Goal: Information Seeking & Learning: Find specific fact

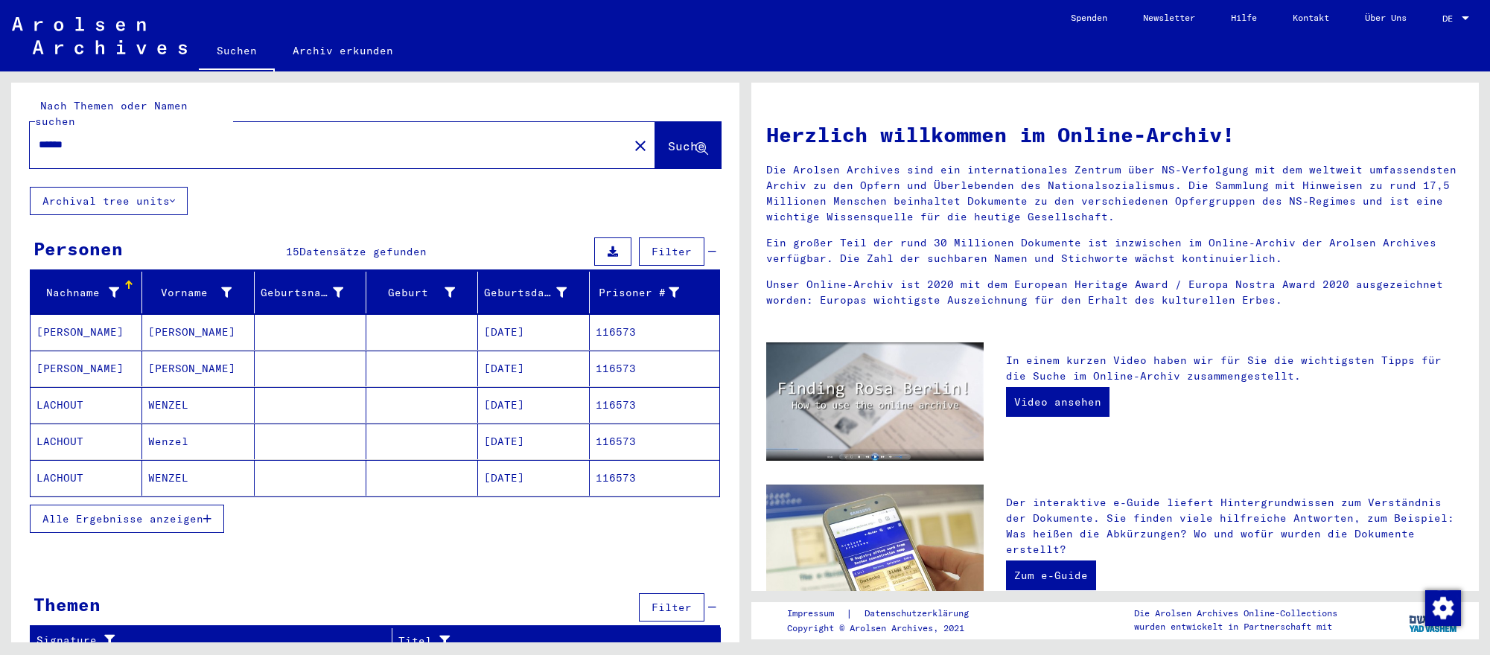
scroll to position [6, 0]
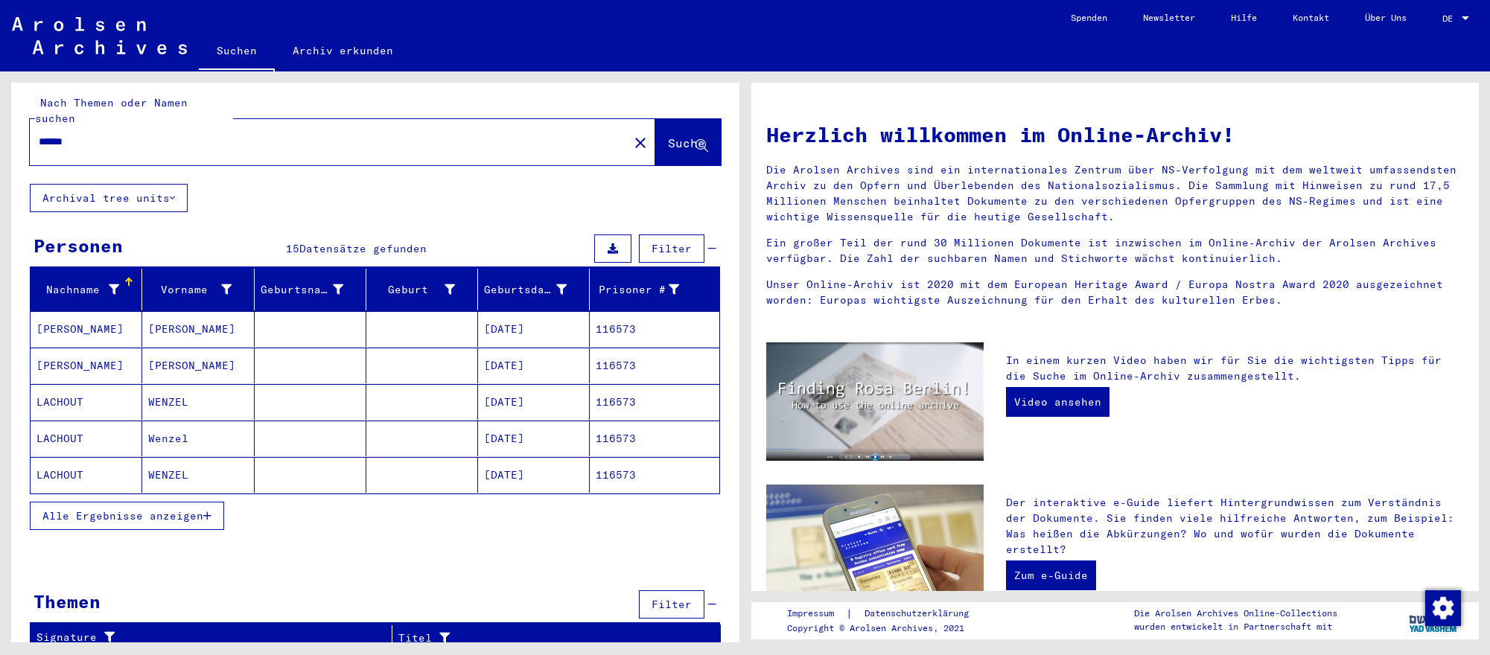
click at [184, 134] on input "******" at bounding box center [325, 142] width 572 height 16
paste input "******"
type input "**********"
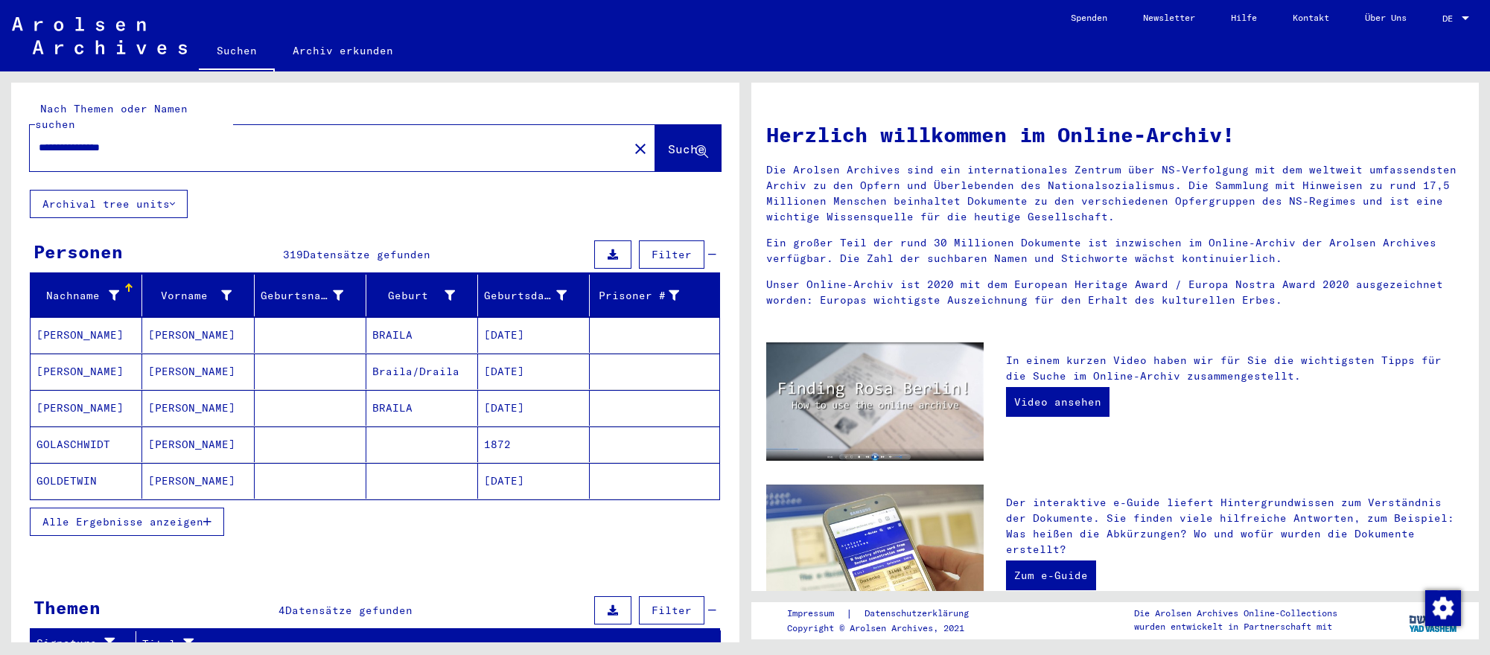
click at [570, 476] on mat-cell "[DATE]" at bounding box center [534, 481] width 112 height 36
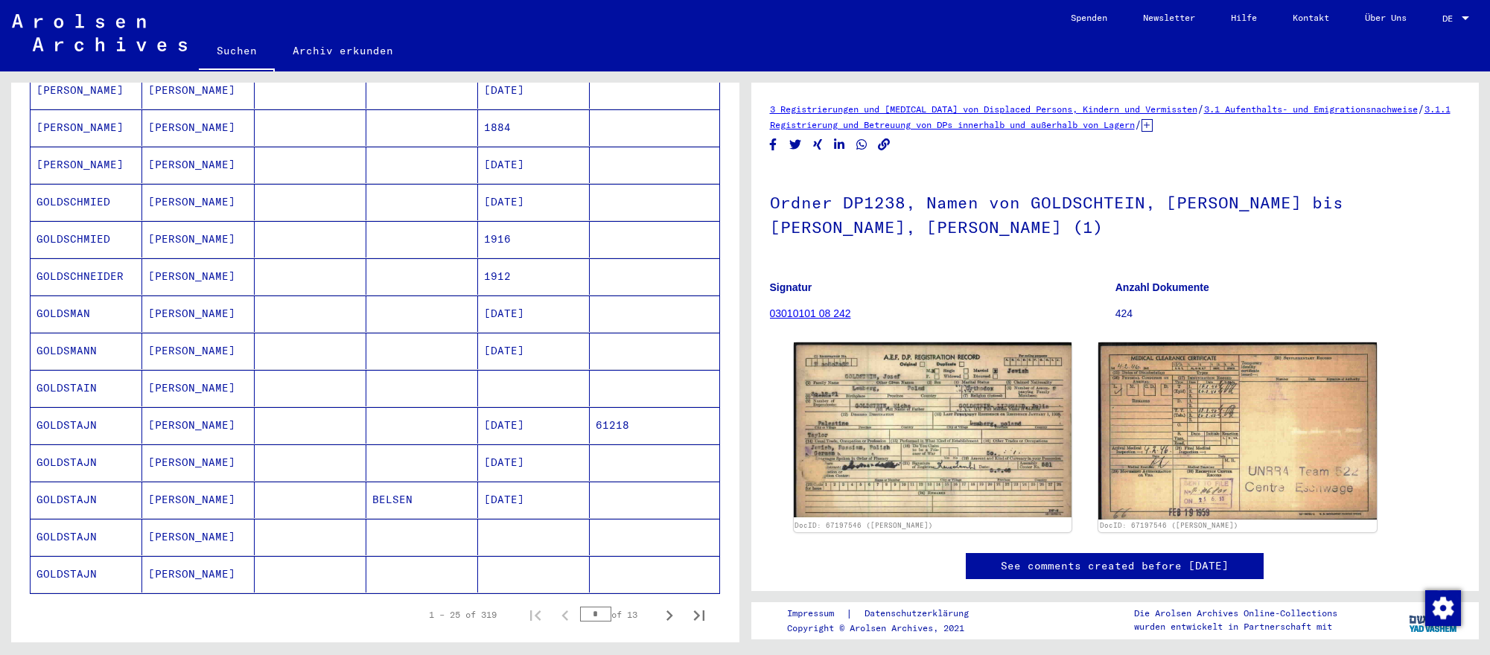
scroll to position [660, 0]
click at [670, 615] on icon "Next page" at bounding box center [669, 609] width 21 height 21
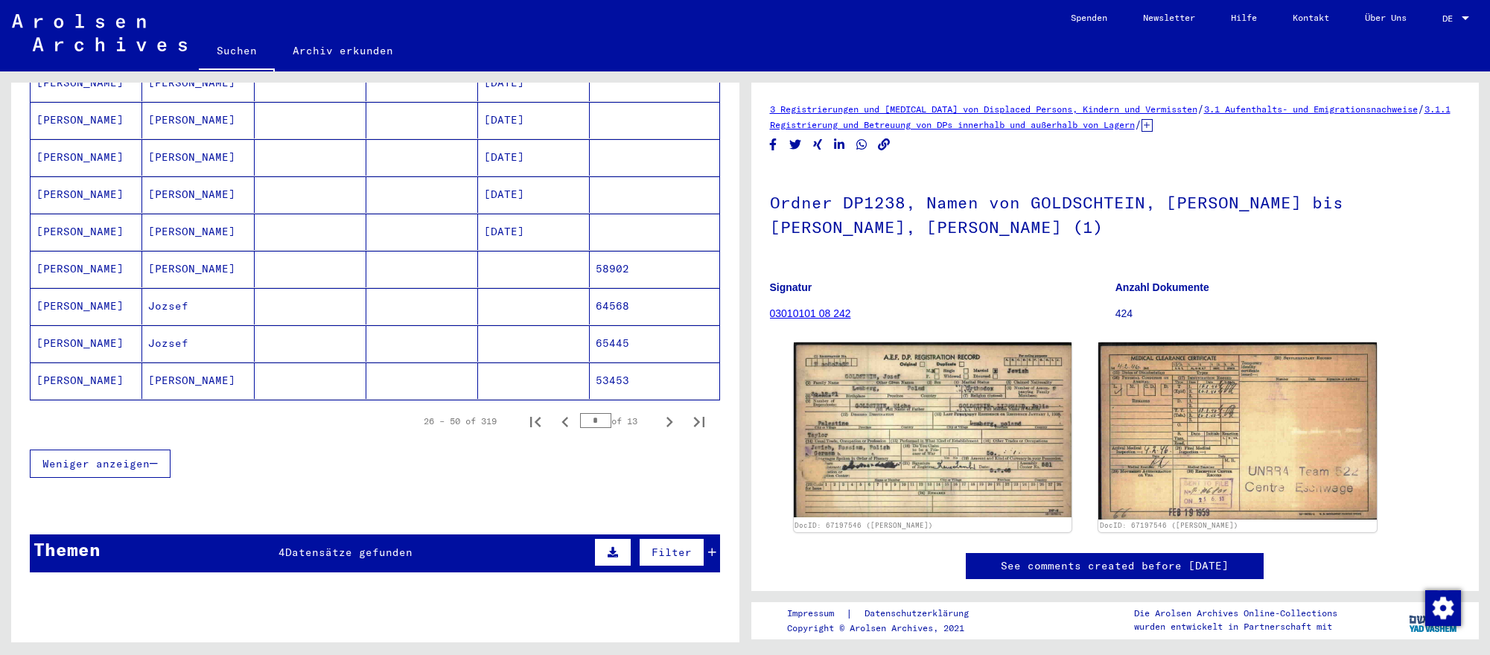
scroll to position [850, 0]
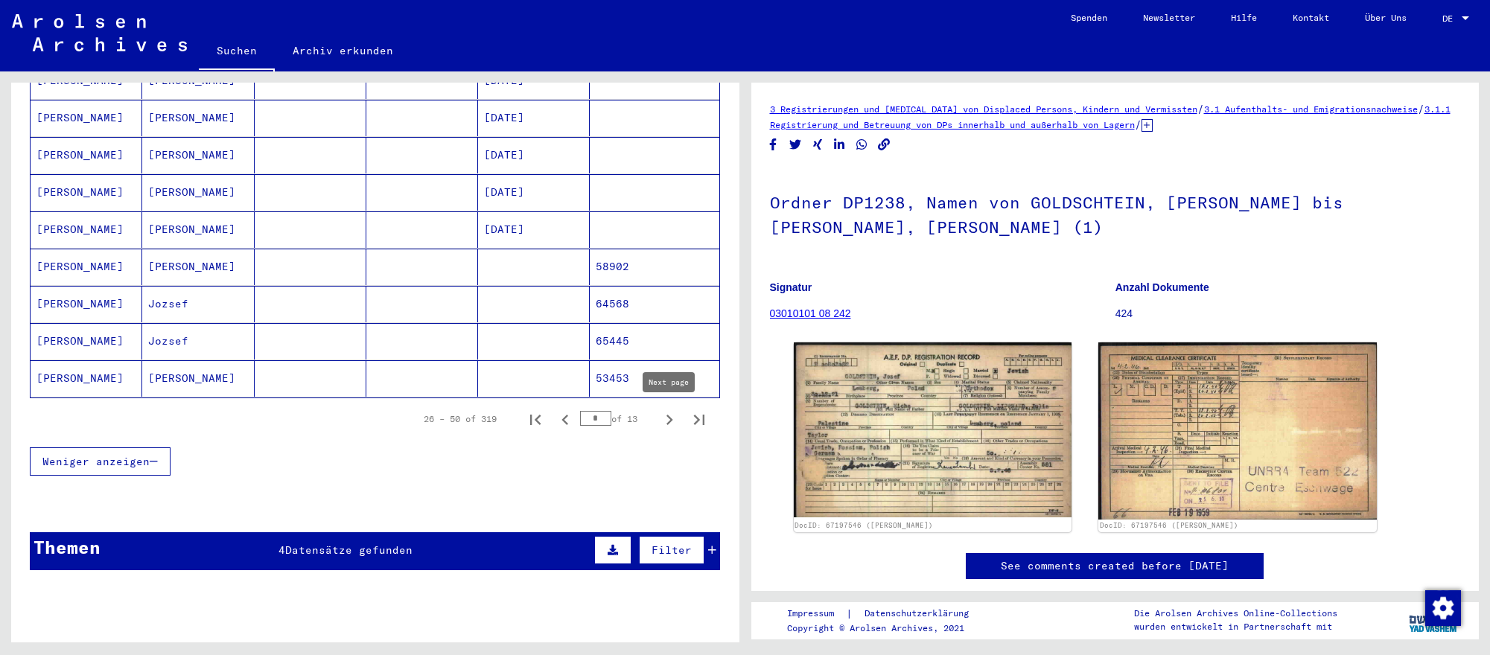
click at [671, 419] on icon "Next page" at bounding box center [669, 420] width 7 height 10
type input "*"
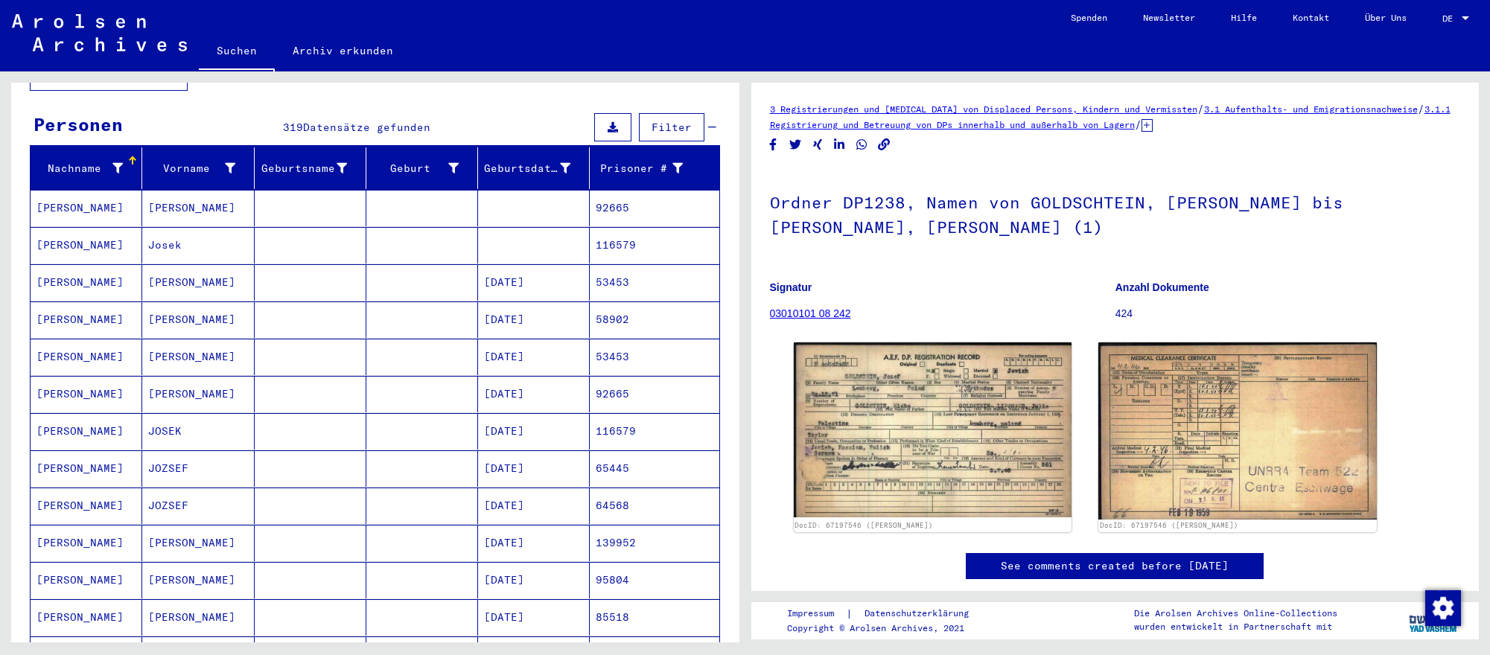
scroll to position [0, 0]
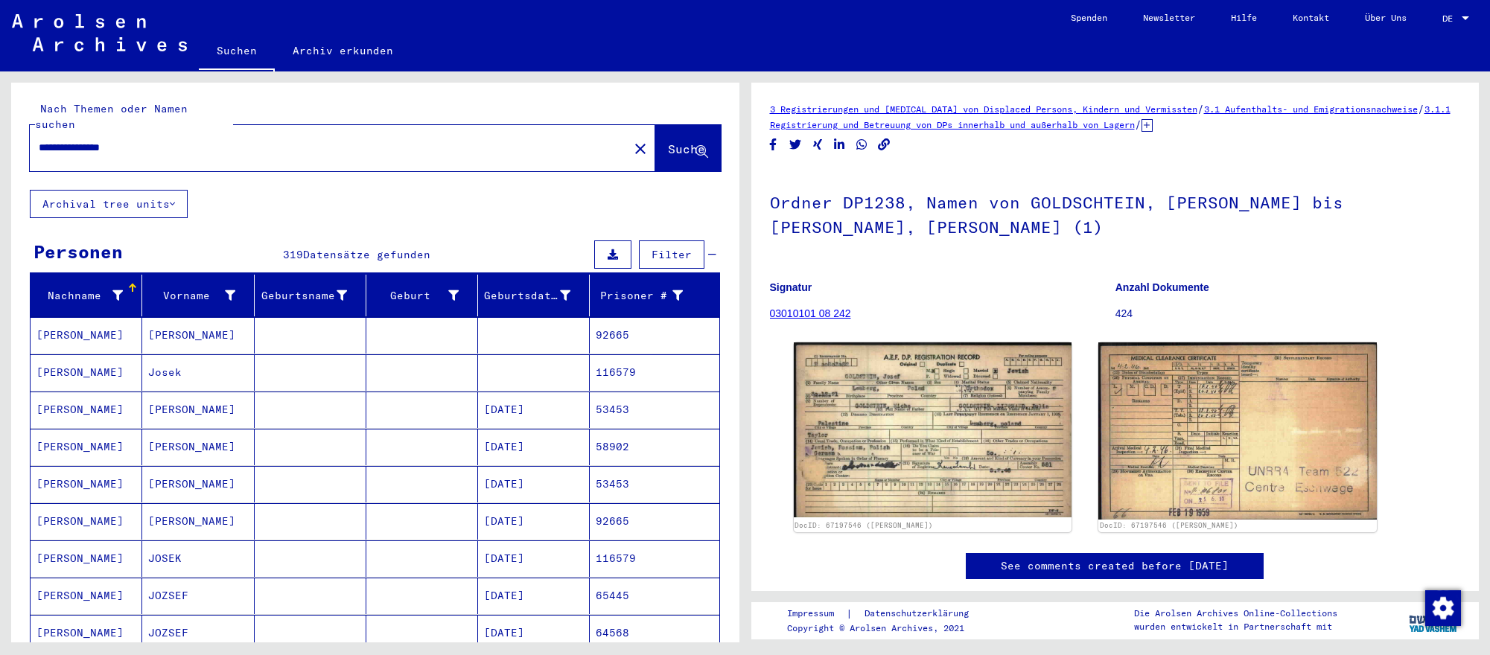
click at [330, 144] on input "**********" at bounding box center [329, 148] width 581 height 16
type input "**********"
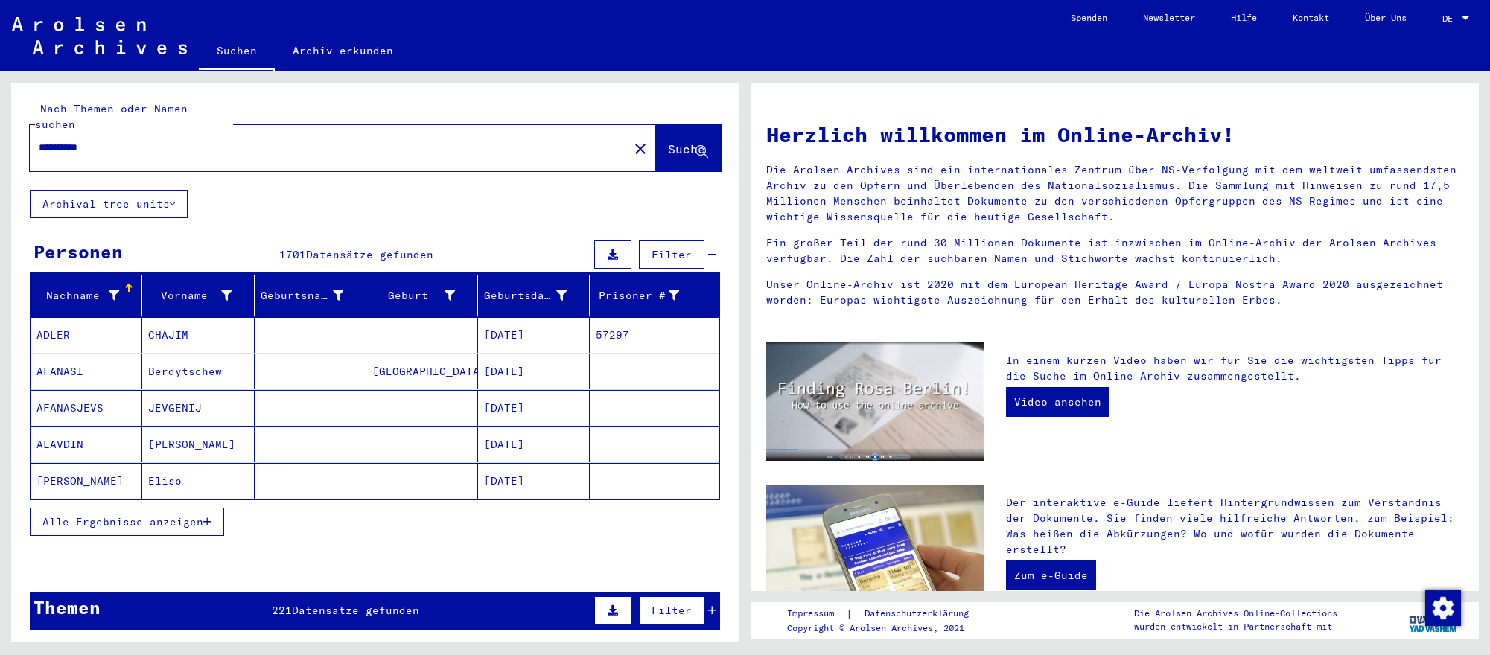
click at [306, 400] on mat-cell at bounding box center [311, 408] width 112 height 36
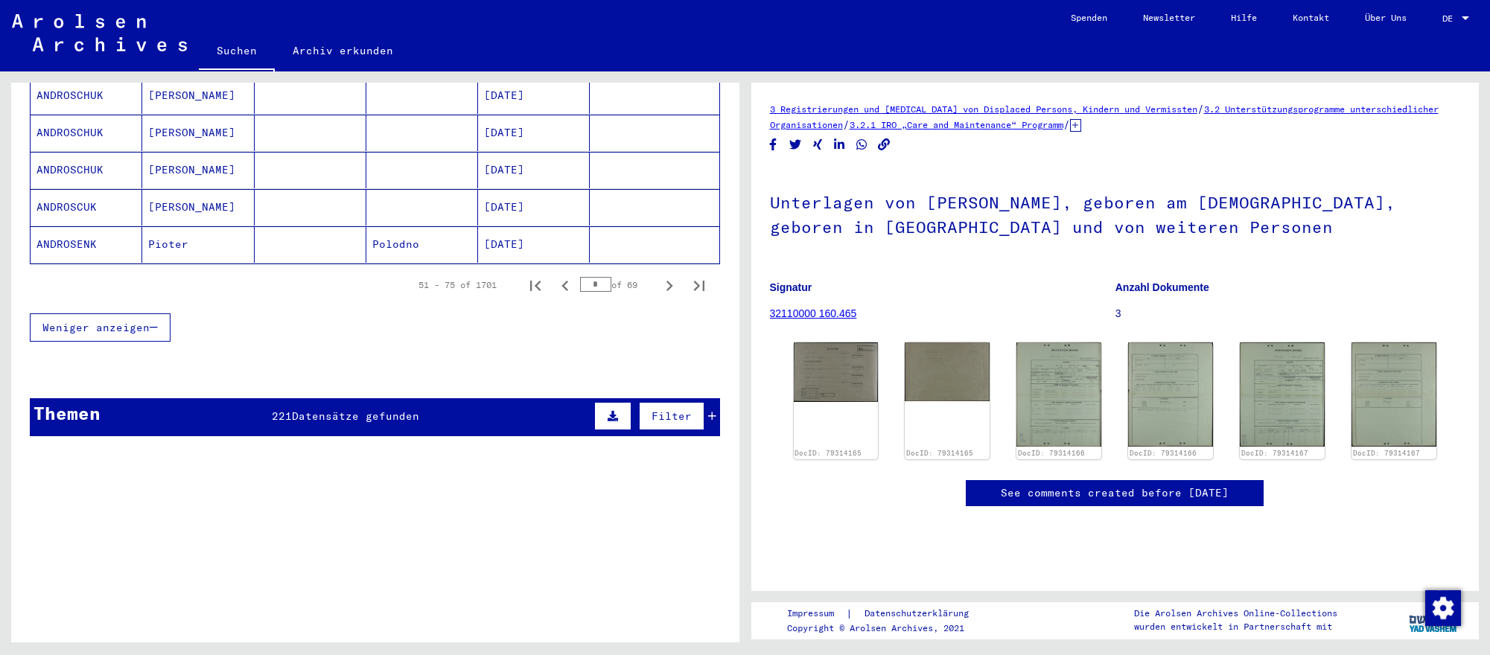
scroll to position [987, 0]
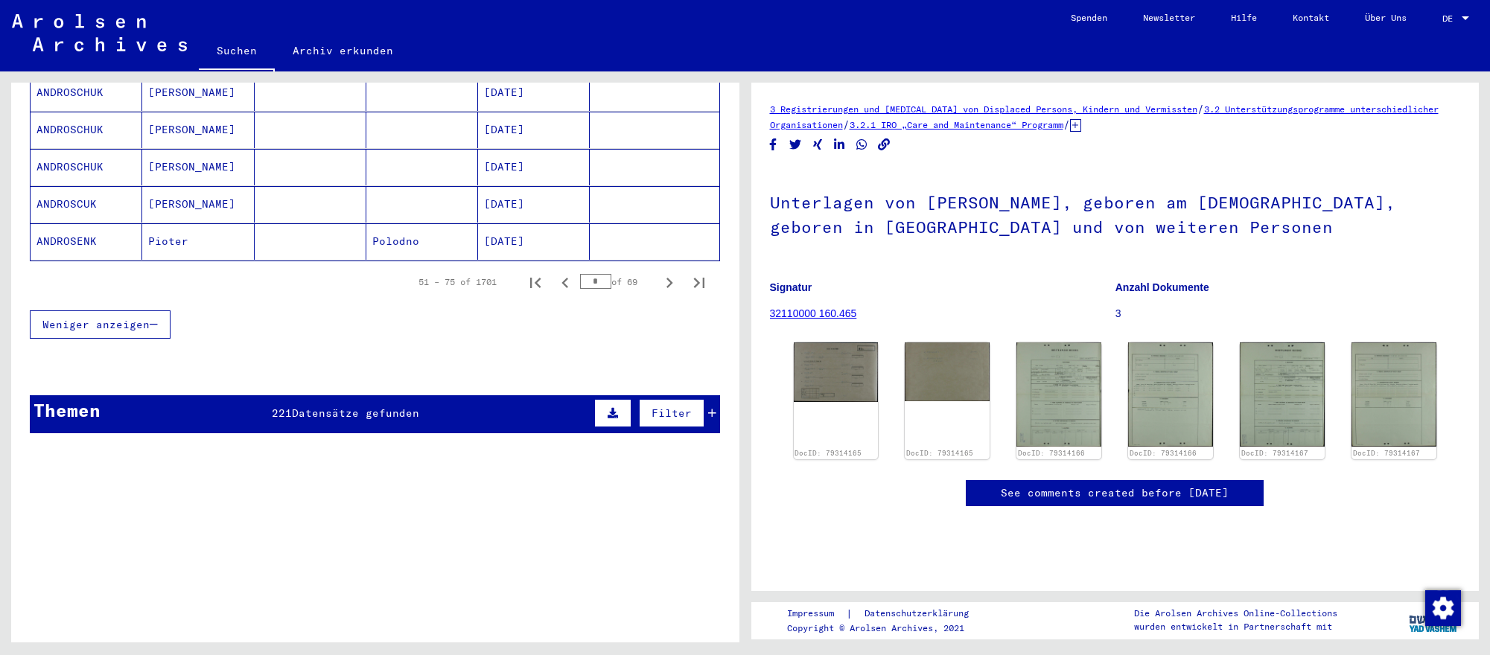
click at [603, 276] on input "*" at bounding box center [595, 281] width 31 height 15
click at [664, 279] on icon "Next page" at bounding box center [669, 282] width 21 height 21
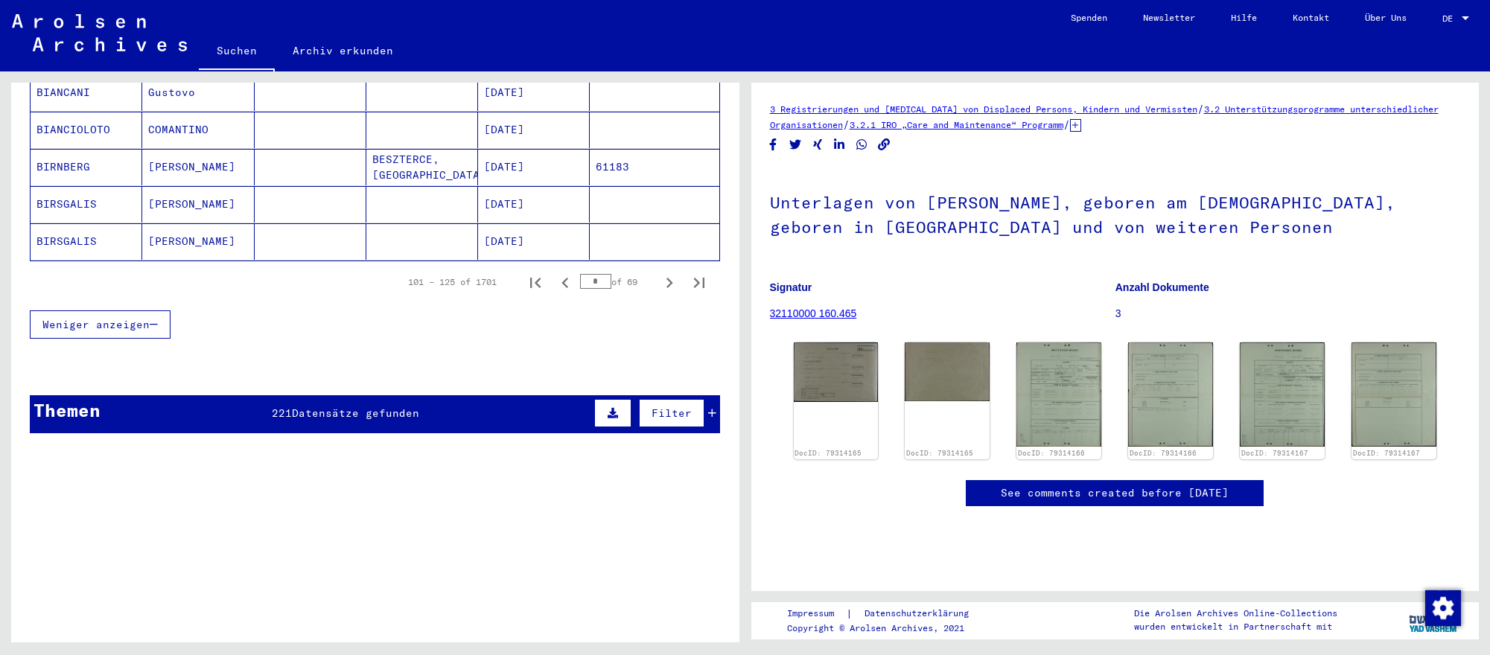
click at [664, 279] on icon "Next page" at bounding box center [669, 282] width 21 height 21
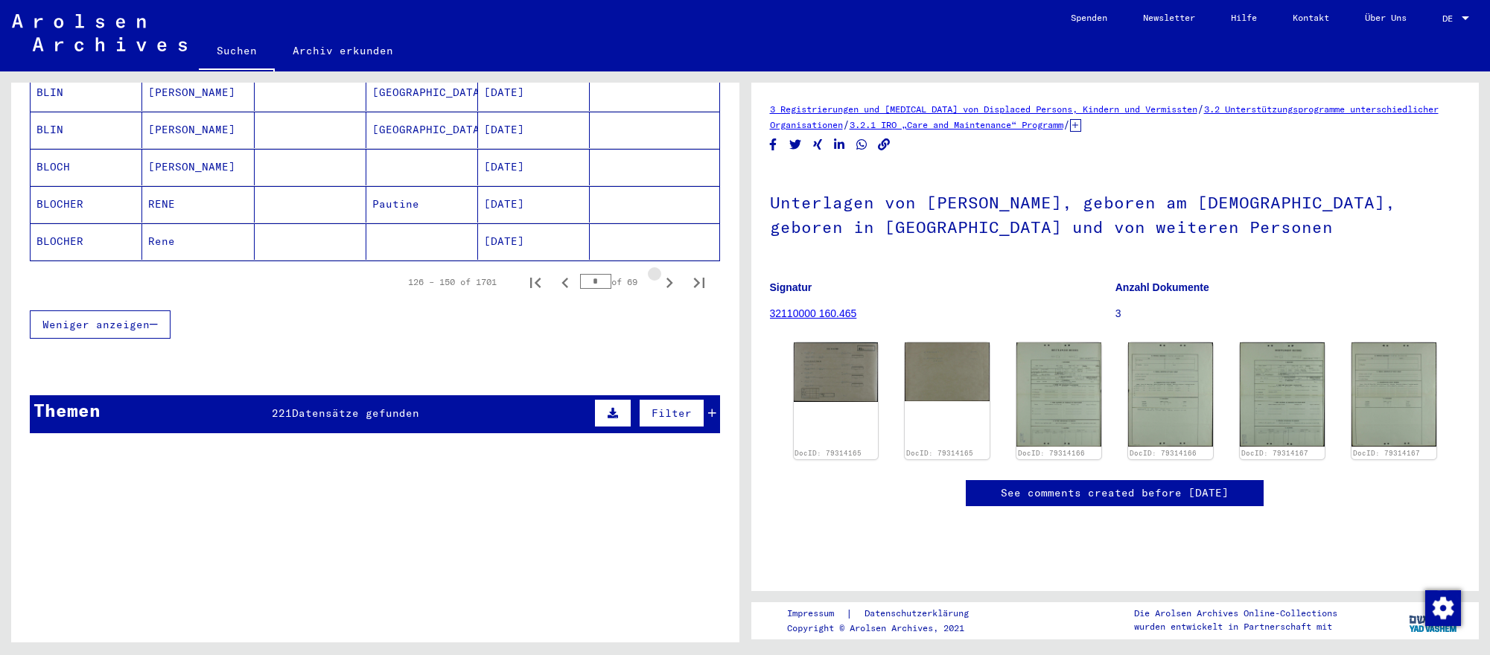
click at [664, 279] on icon "Next page" at bounding box center [669, 282] width 21 height 21
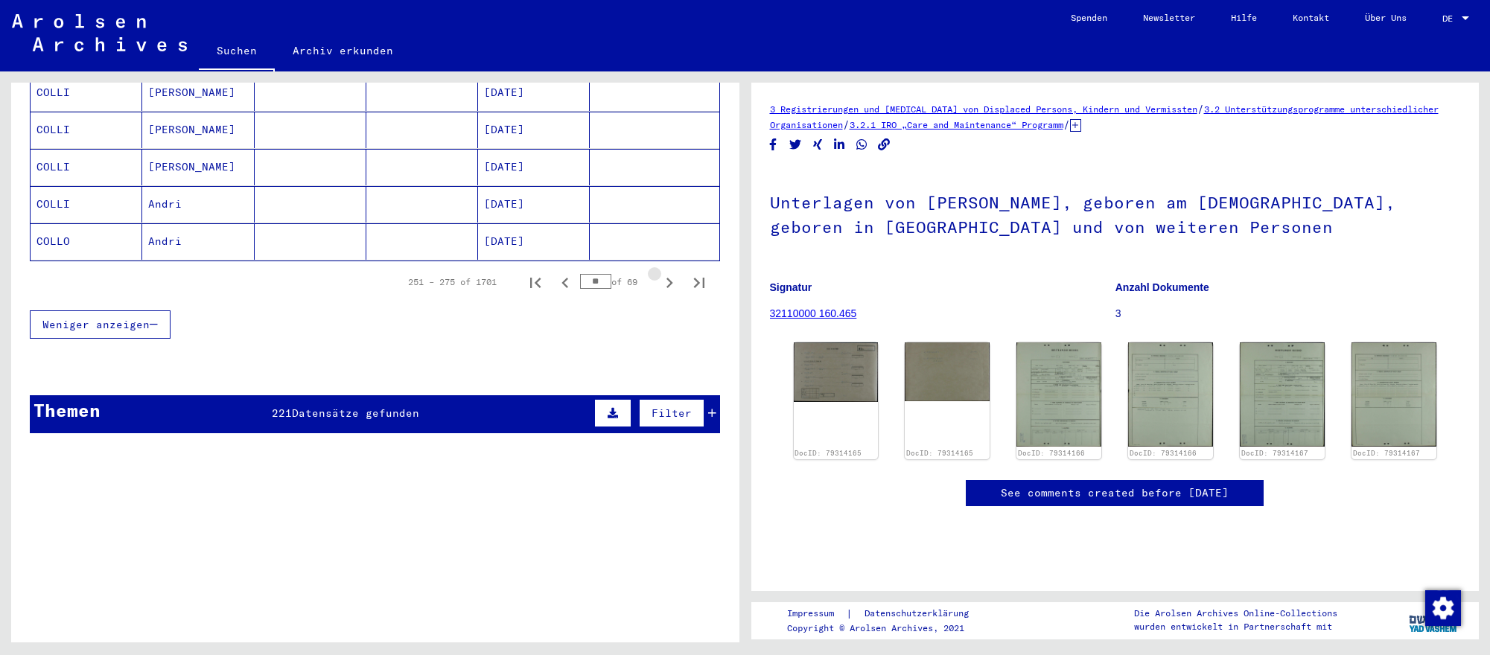
click at [664, 279] on icon "Next page" at bounding box center [669, 282] width 21 height 21
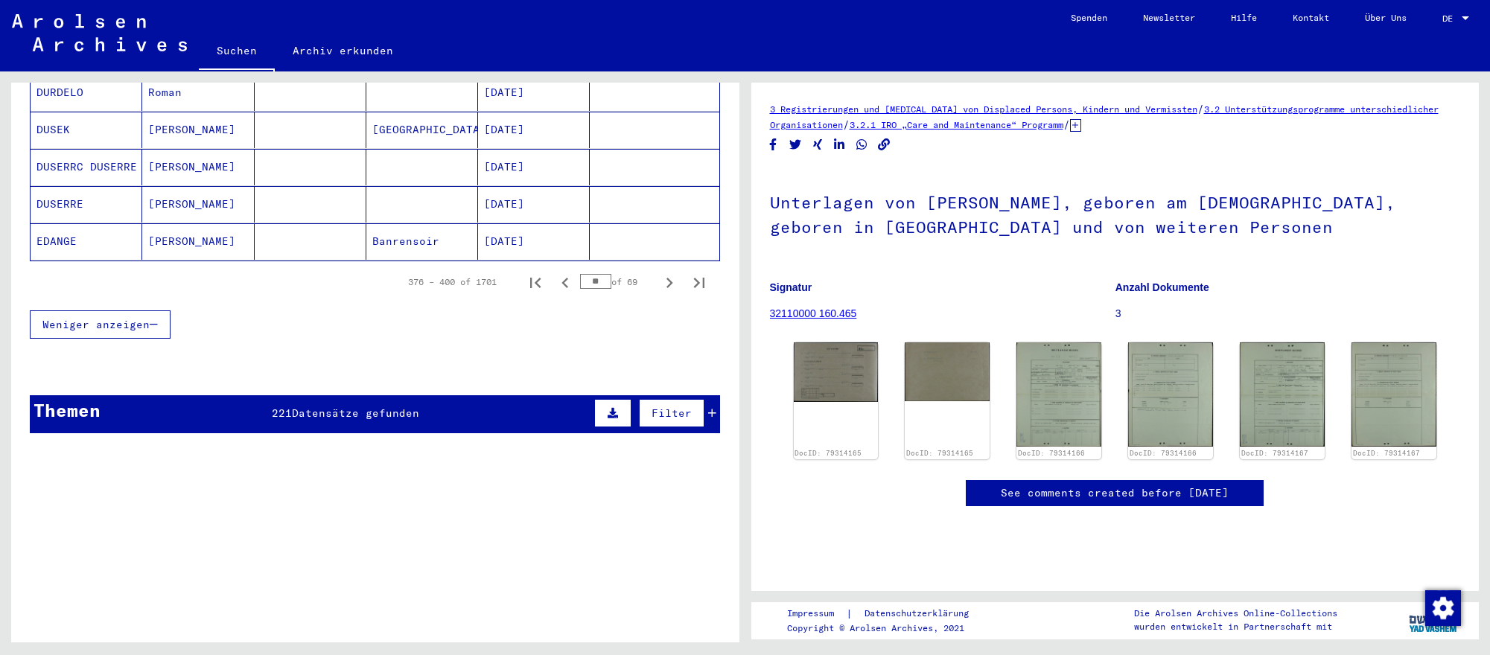
click at [664, 279] on icon "Next page" at bounding box center [669, 282] width 21 height 21
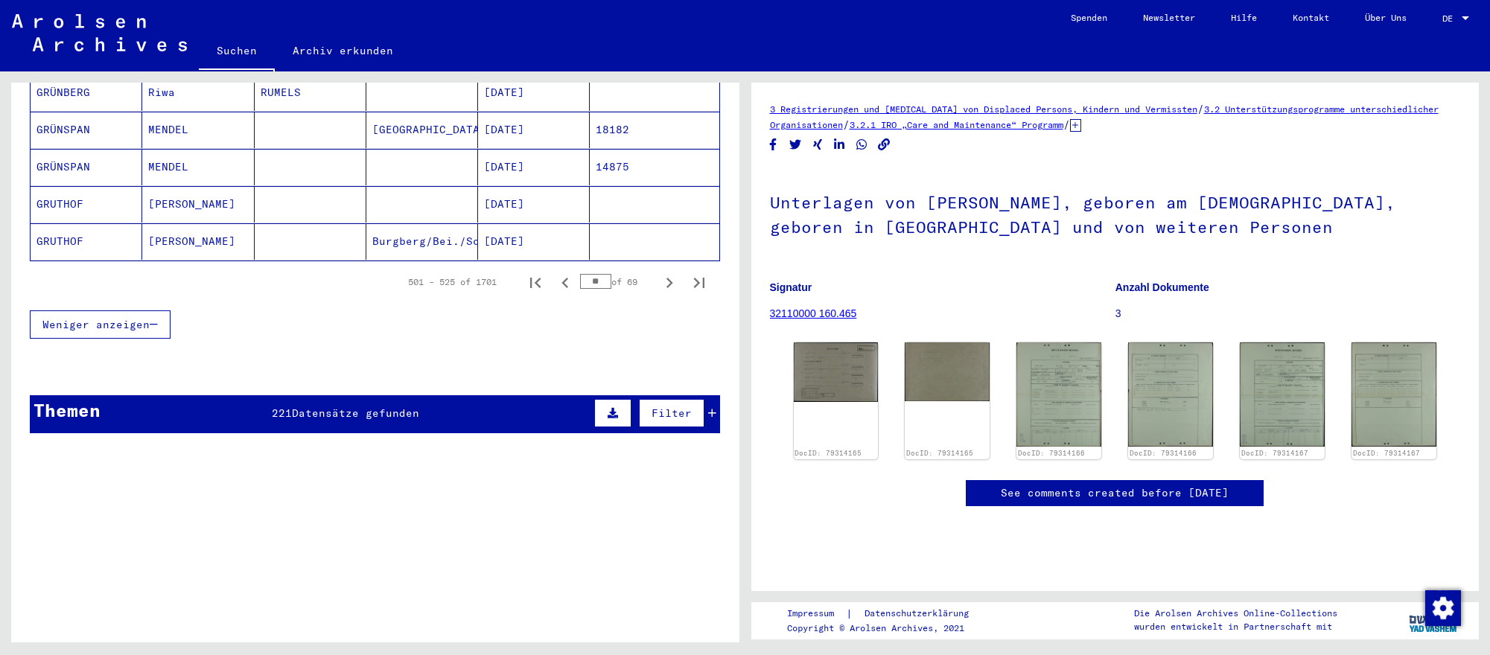
click at [664, 279] on icon "Next page" at bounding box center [669, 282] width 21 height 21
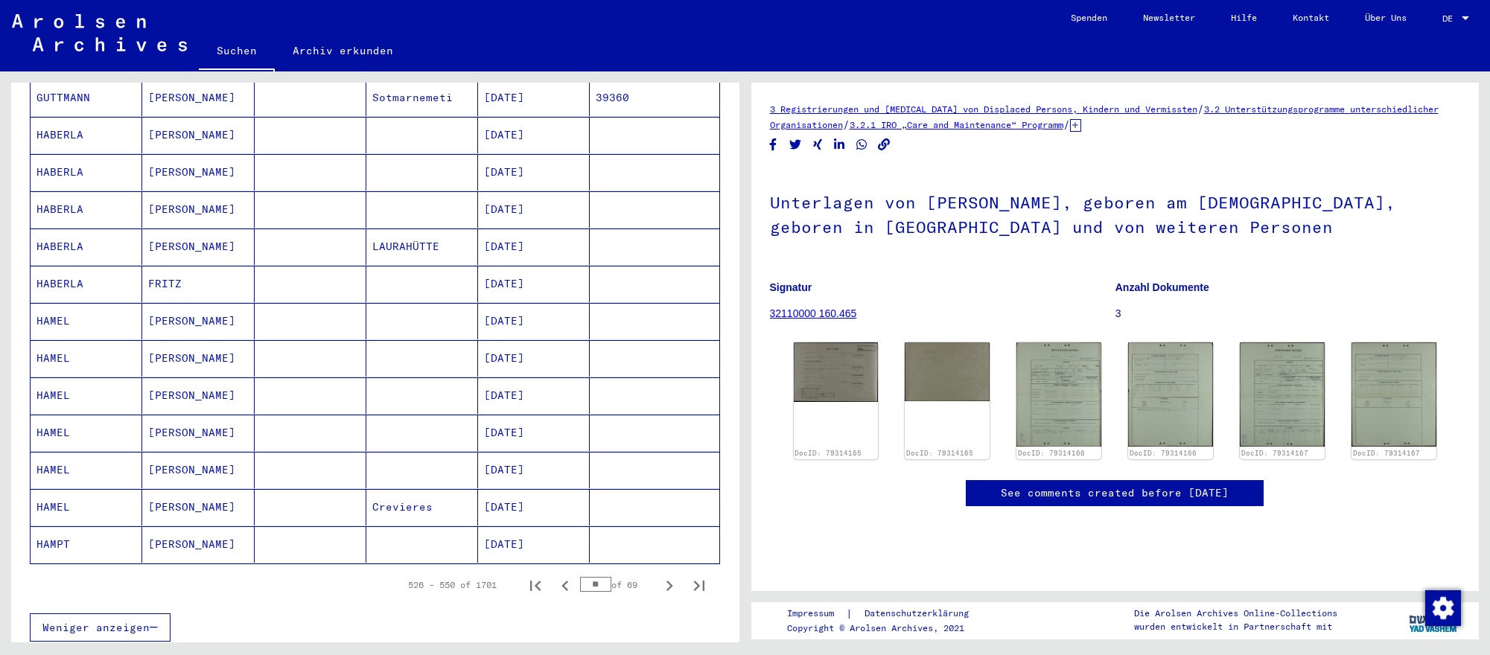
scroll to position [674, 0]
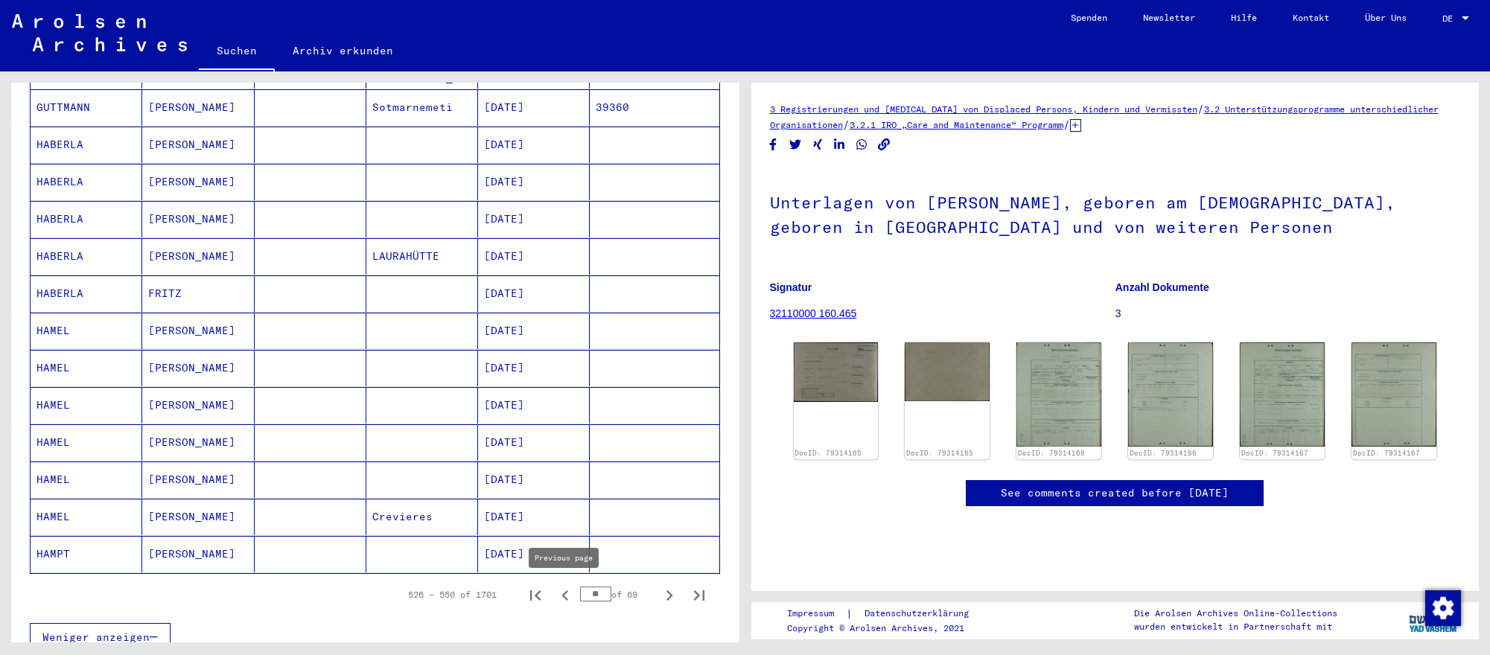
click at [558, 590] on icon "Previous page" at bounding box center [565, 595] width 21 height 21
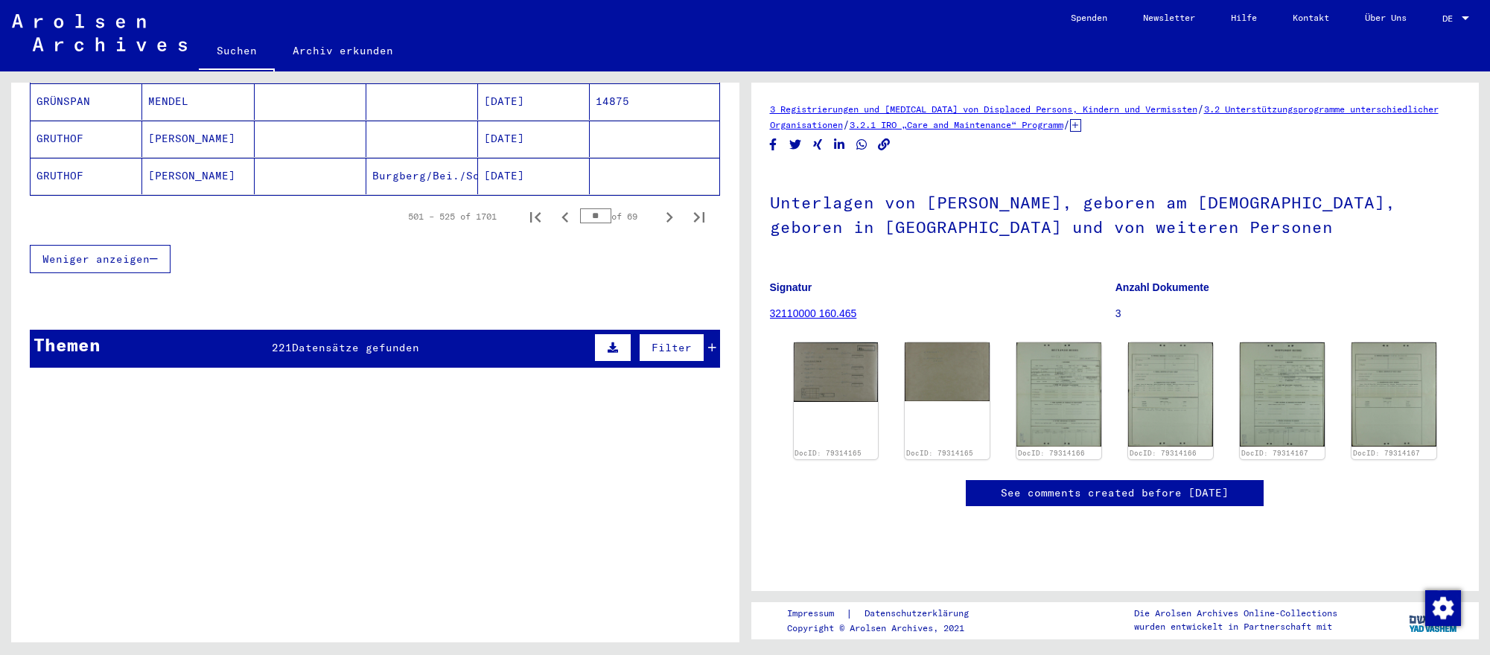
scroll to position [1015, 0]
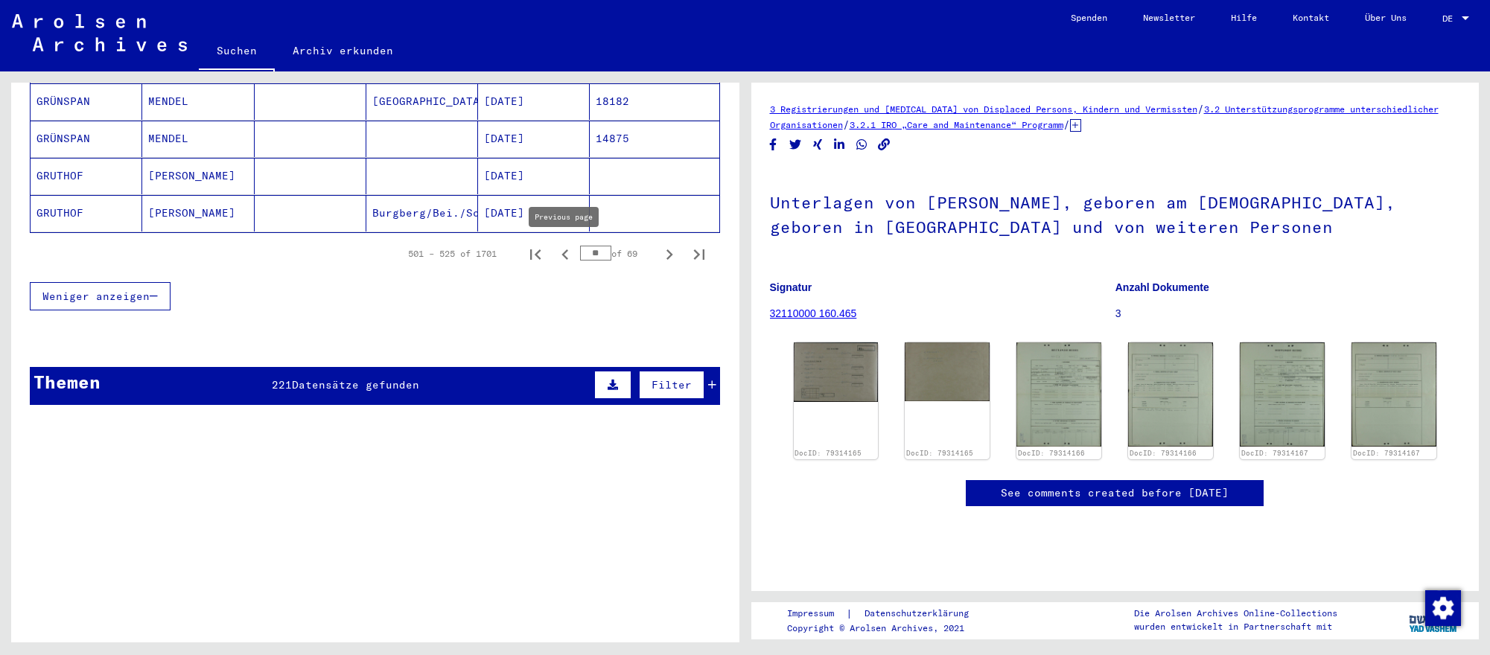
click at [567, 248] on icon "Previous page" at bounding box center [565, 254] width 21 height 21
type input "**"
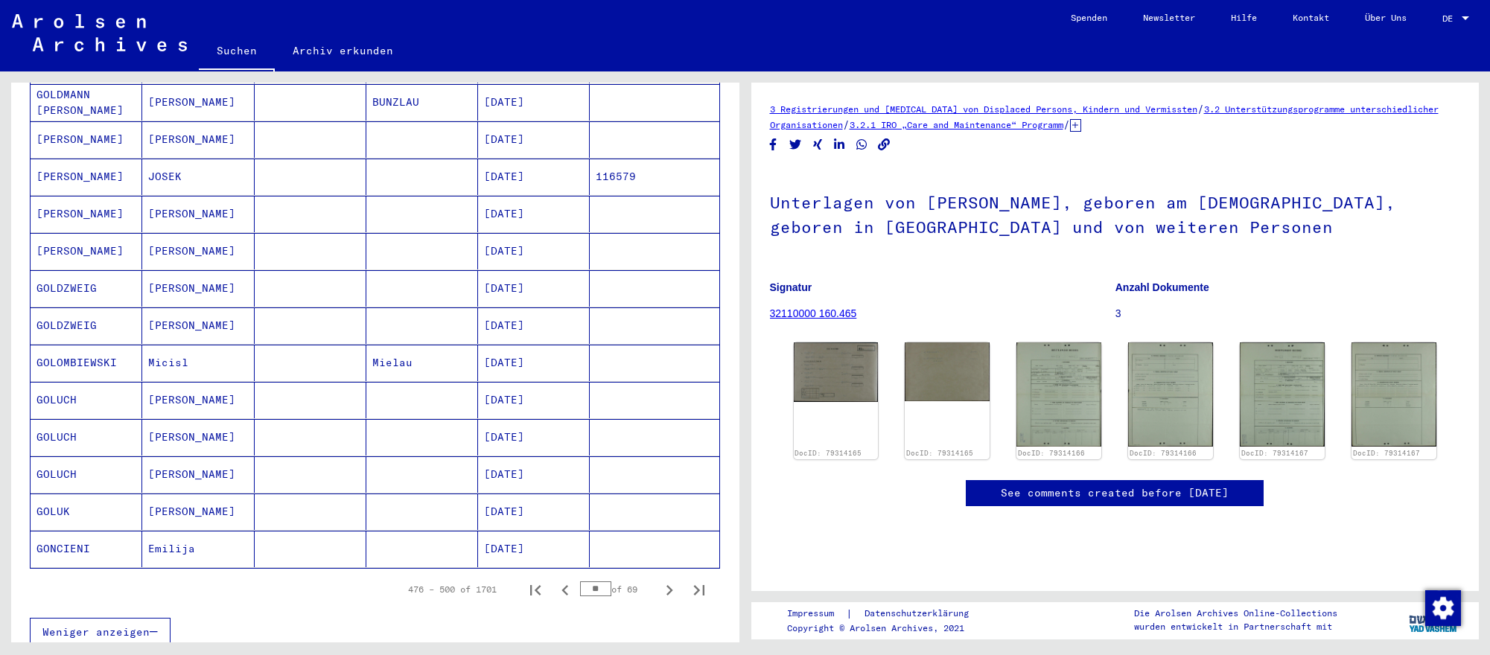
scroll to position [679, 0]
click at [535, 181] on mat-cell "[DATE]" at bounding box center [534, 177] width 112 height 36
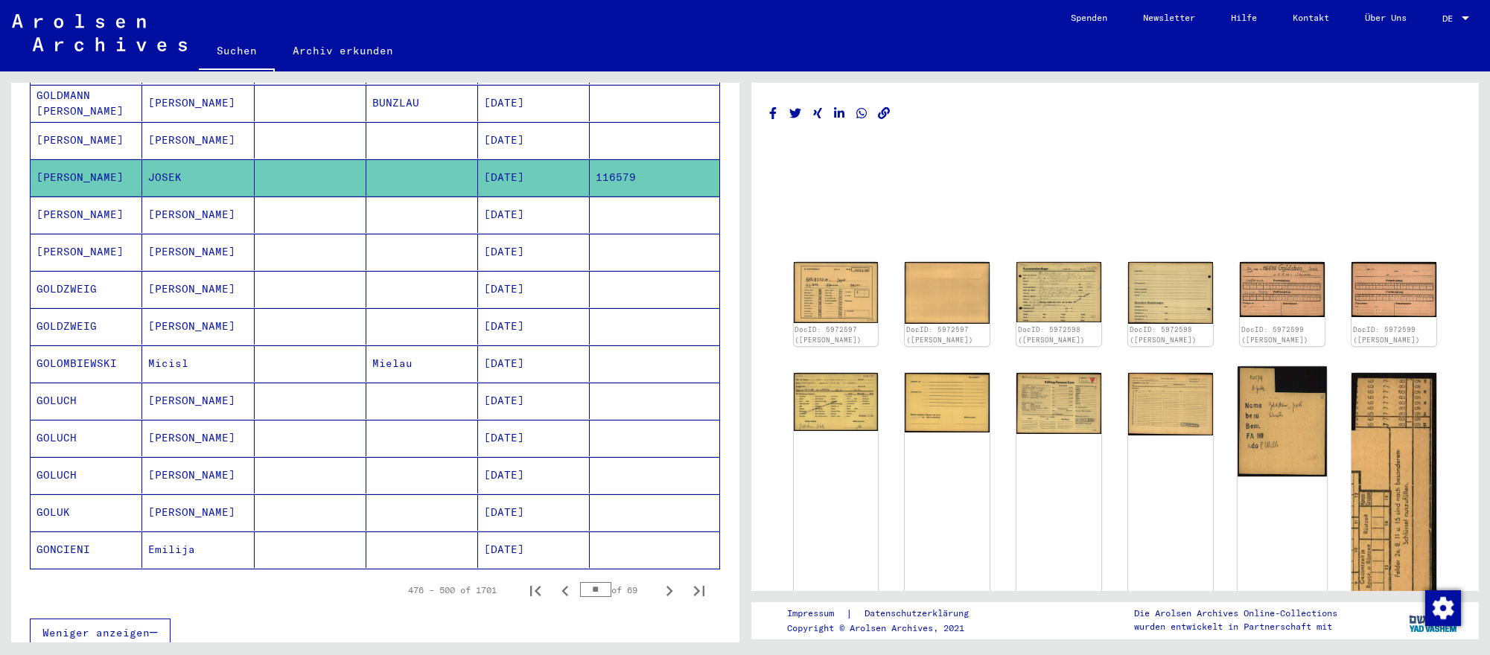
click at [1283, 441] on img at bounding box center [1281, 421] width 89 height 110
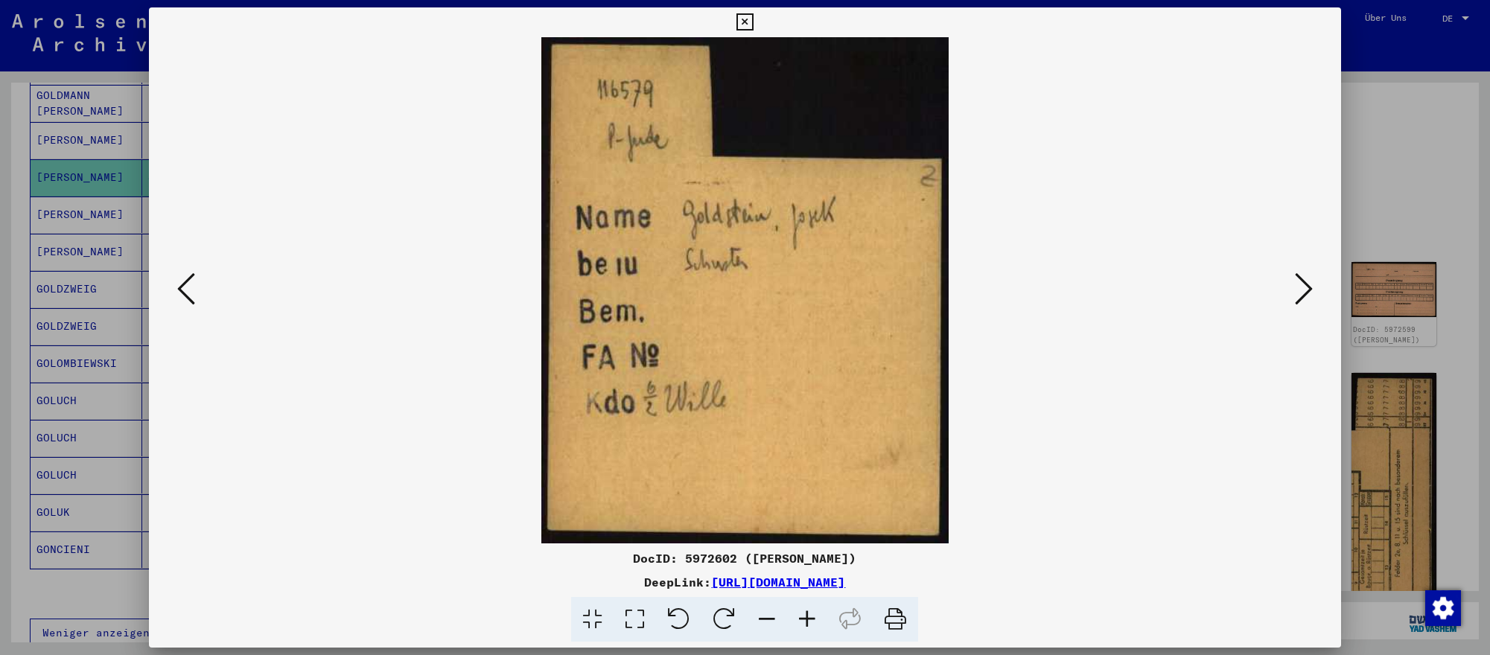
click at [1465, 511] on div at bounding box center [745, 327] width 1490 height 655
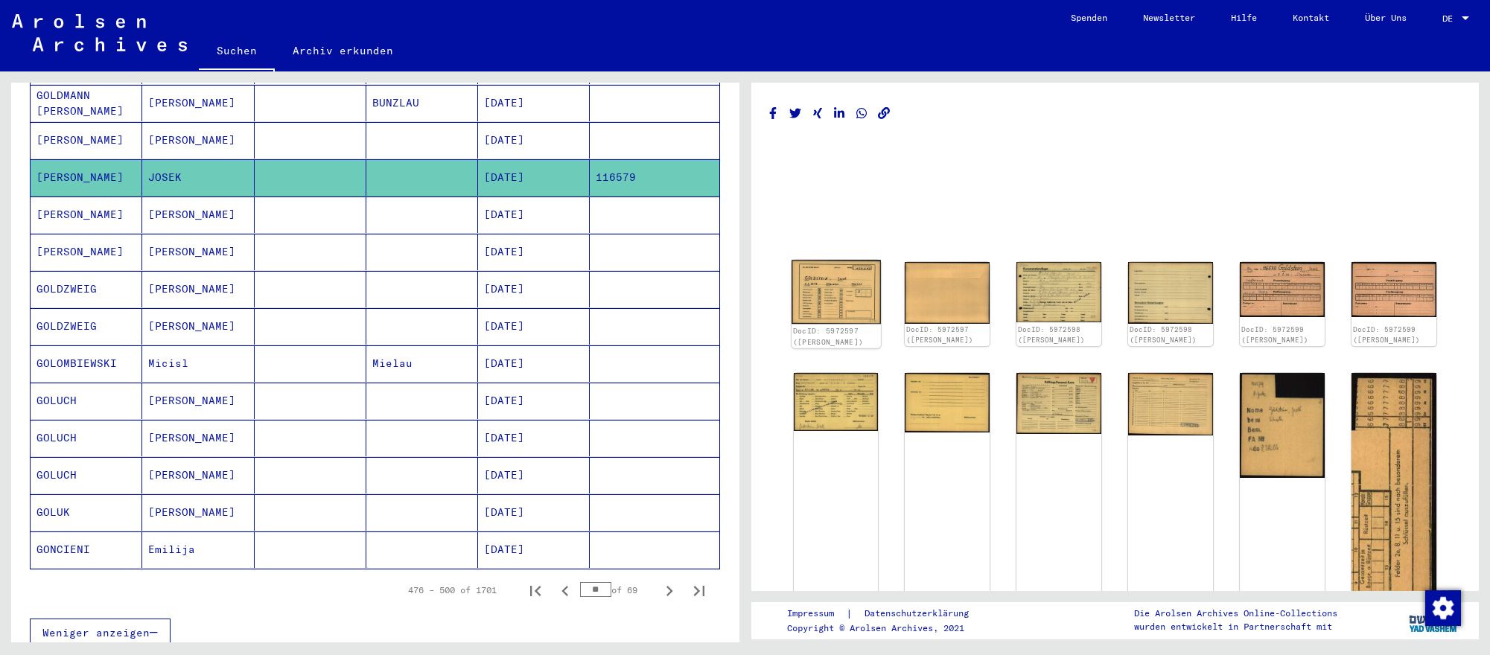
click at [842, 280] on img at bounding box center [835, 292] width 89 height 64
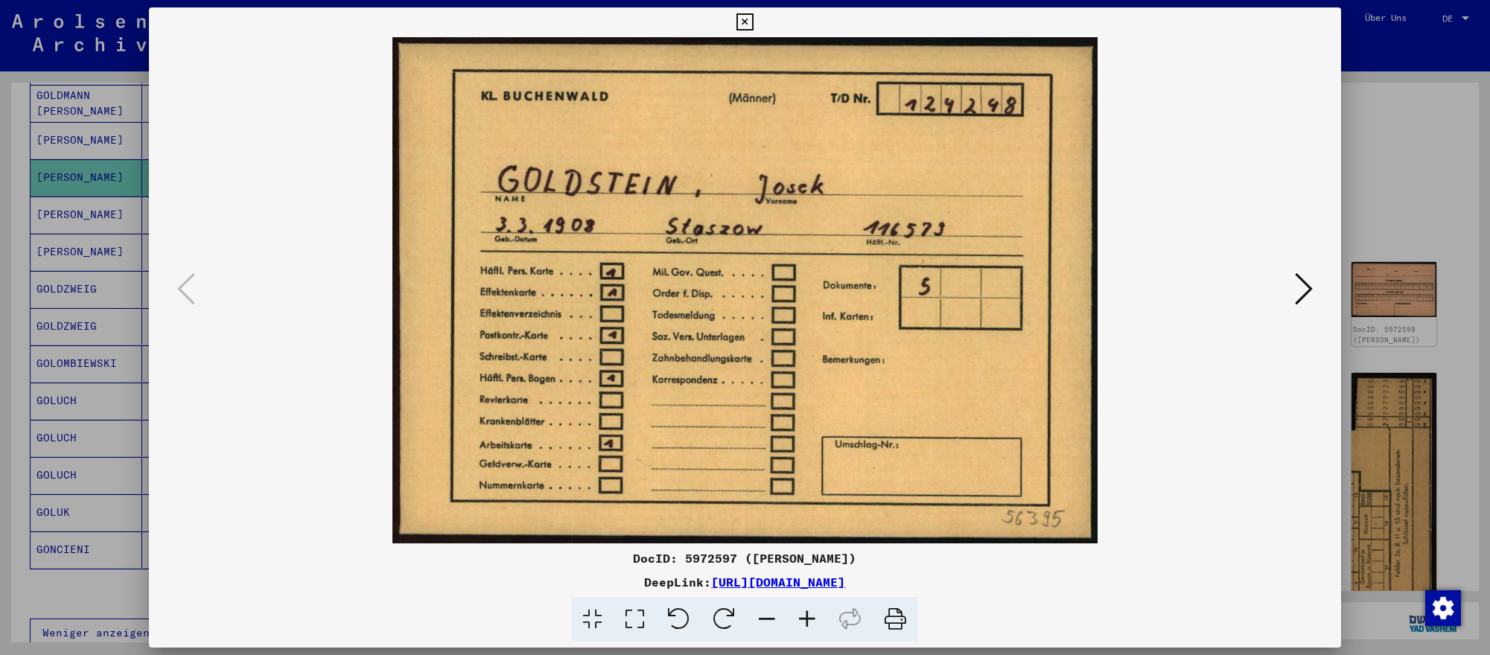
click at [1409, 322] on div at bounding box center [745, 327] width 1490 height 655
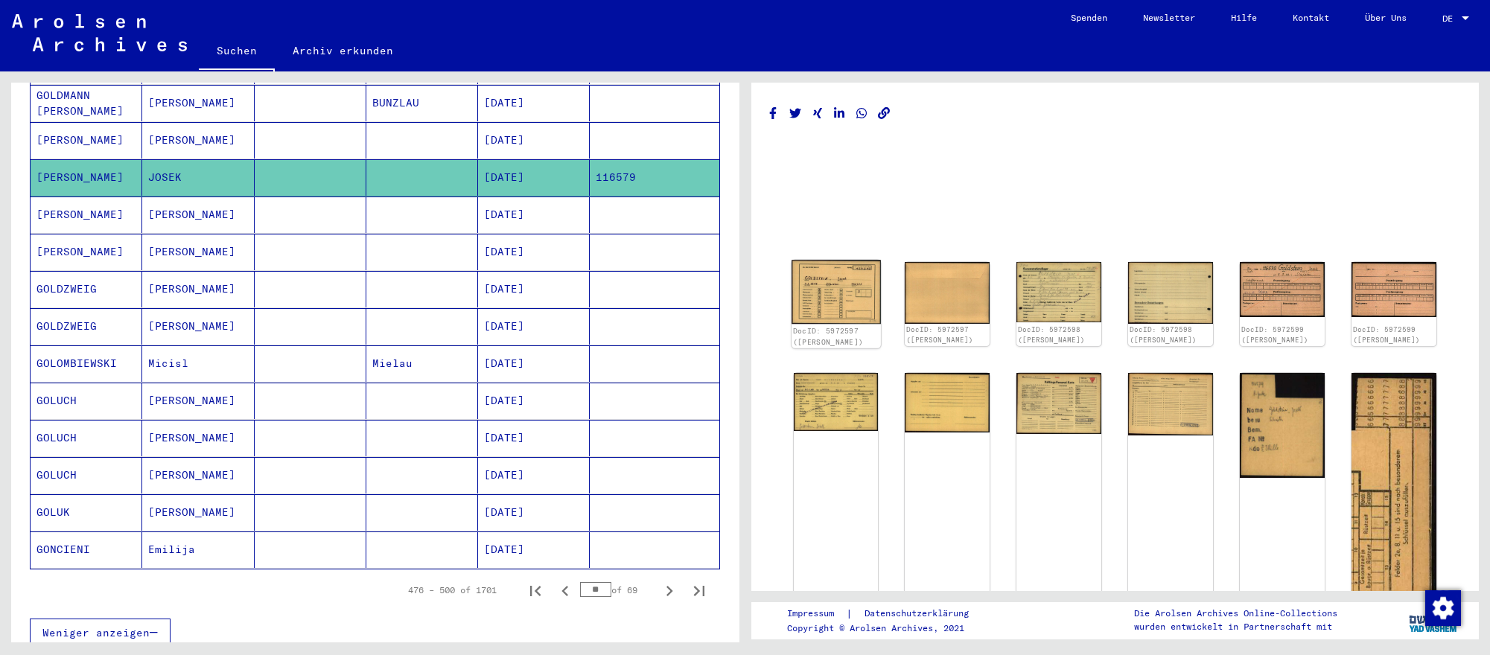
click at [868, 313] on img at bounding box center [835, 292] width 89 height 64
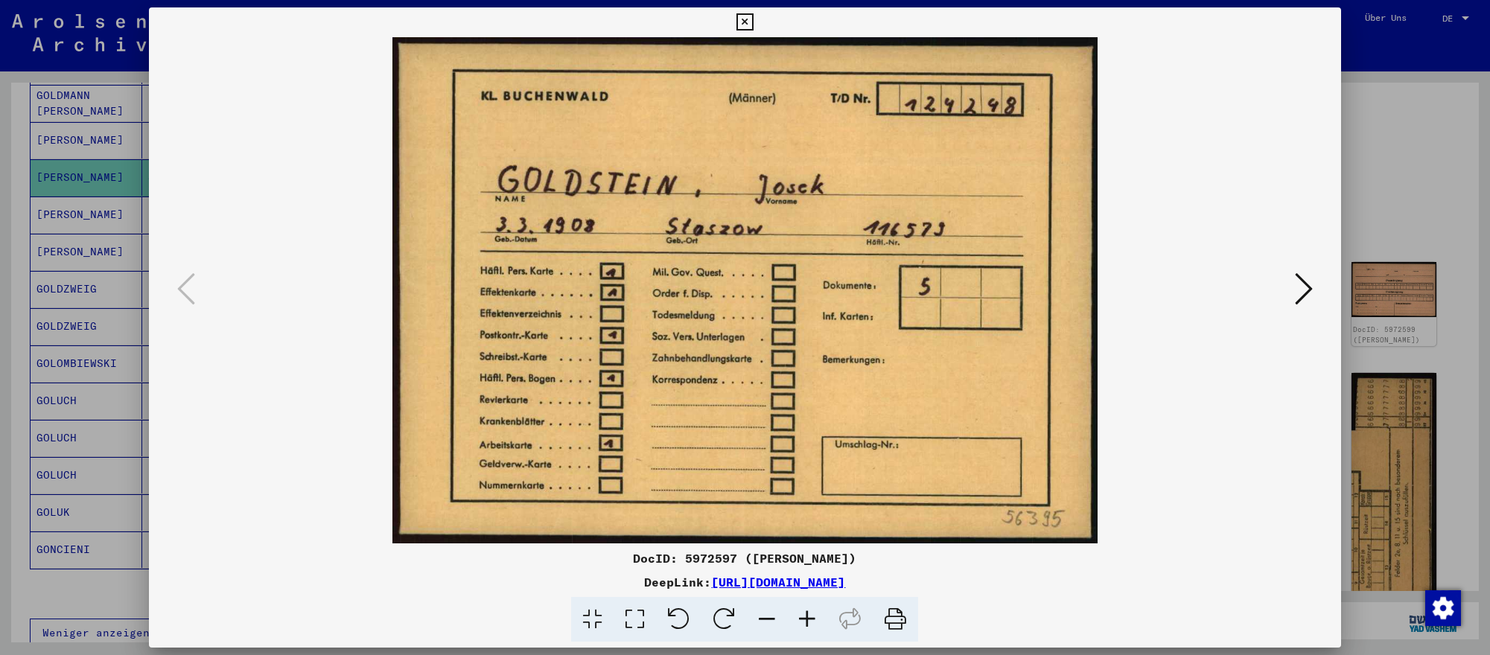
click at [1295, 295] on icon at bounding box center [1304, 289] width 18 height 36
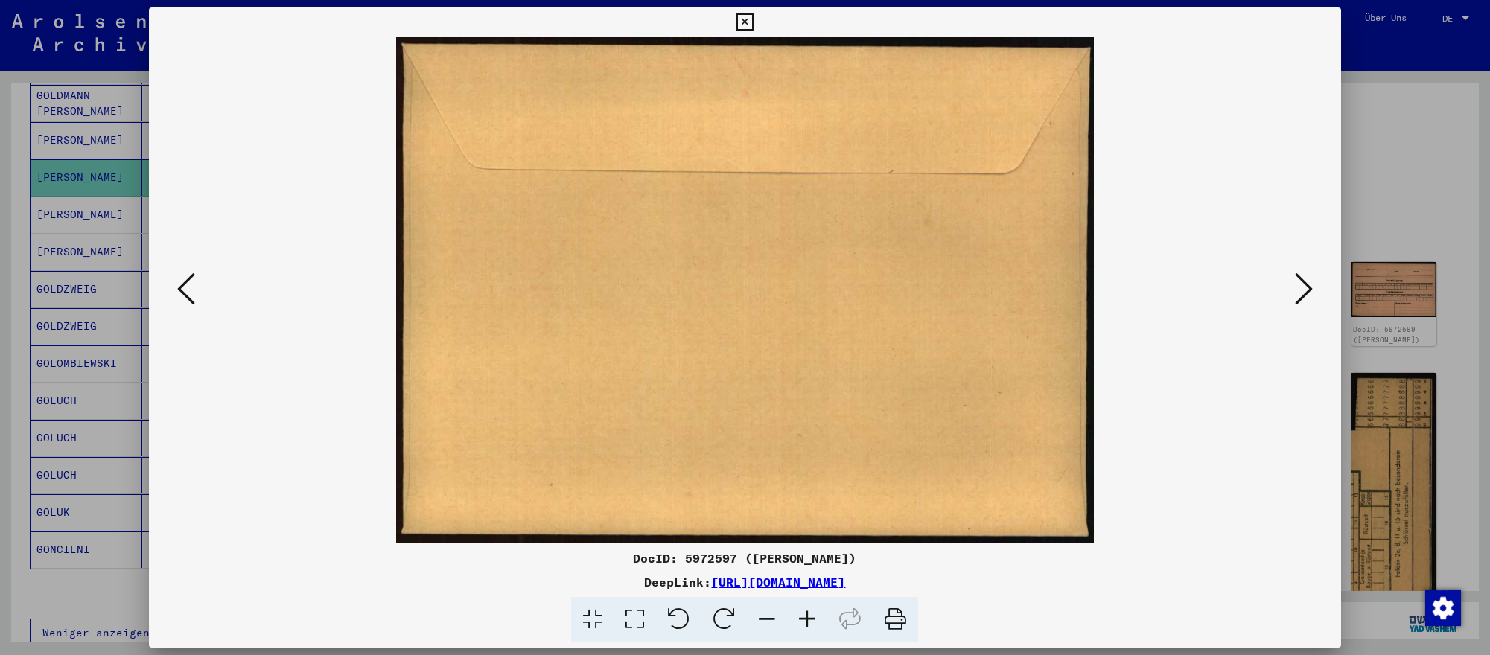
click at [1295, 295] on icon at bounding box center [1304, 289] width 18 height 36
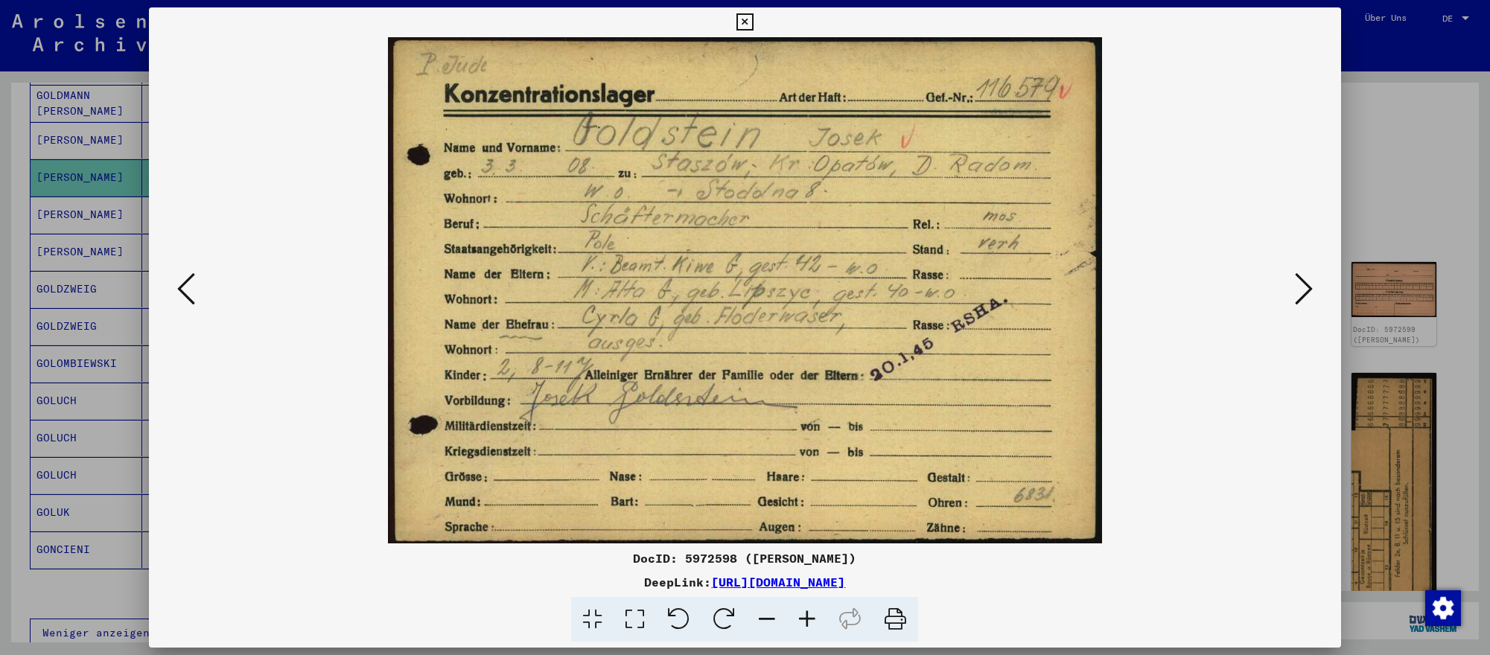
click at [1436, 537] on div at bounding box center [745, 327] width 1490 height 655
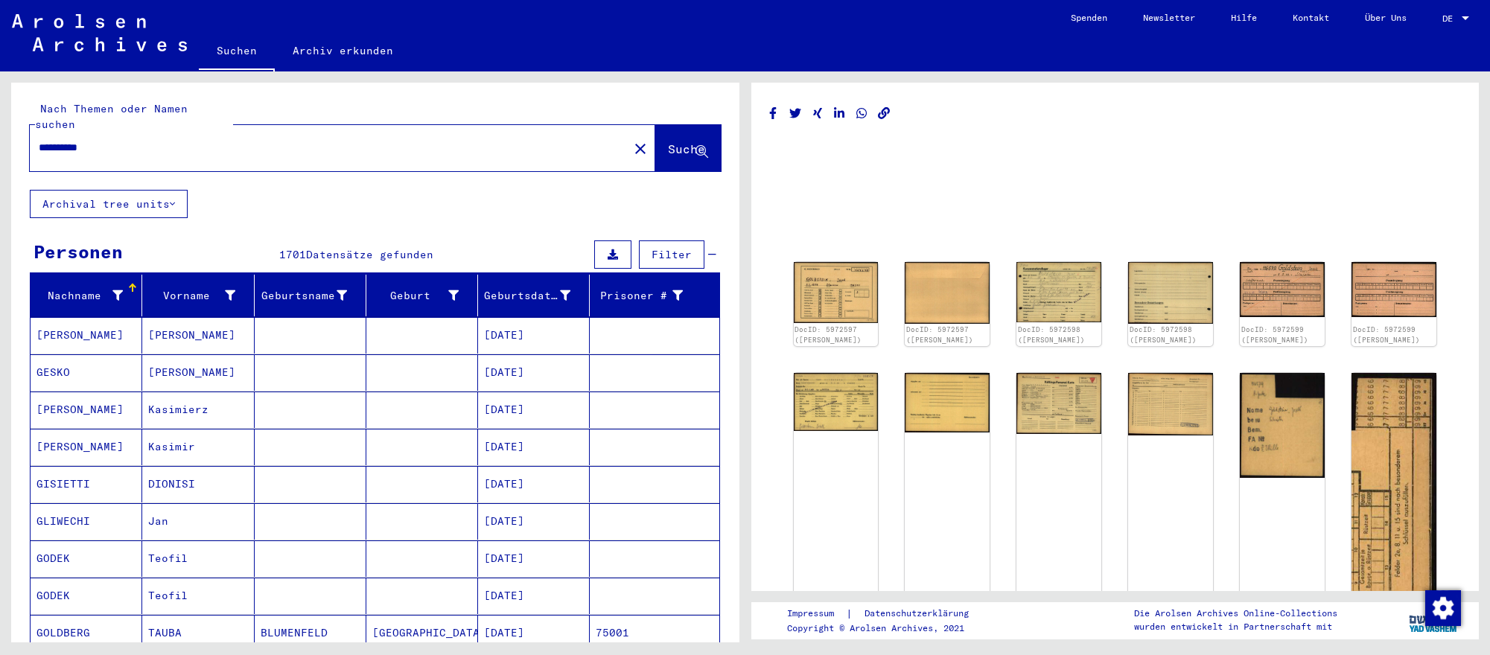
click at [489, 151] on input "**********" at bounding box center [329, 148] width 581 height 16
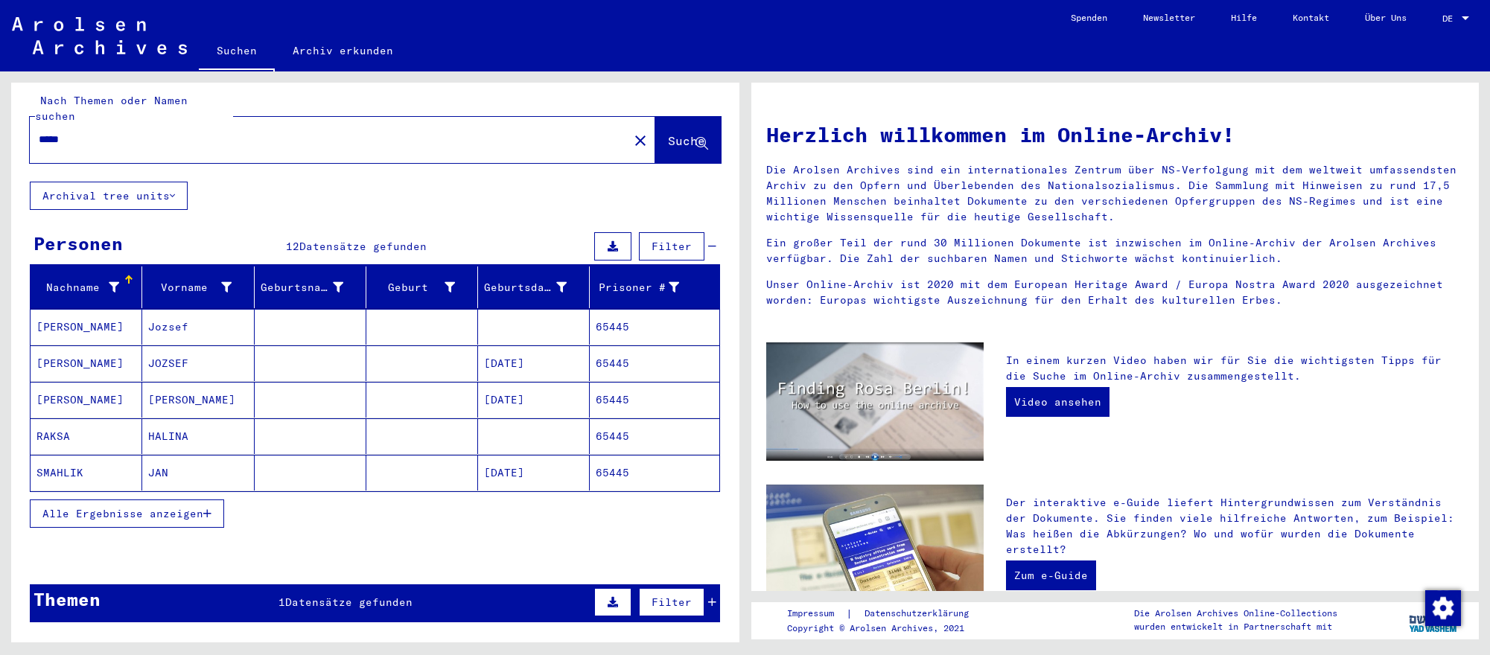
scroll to position [10, 0]
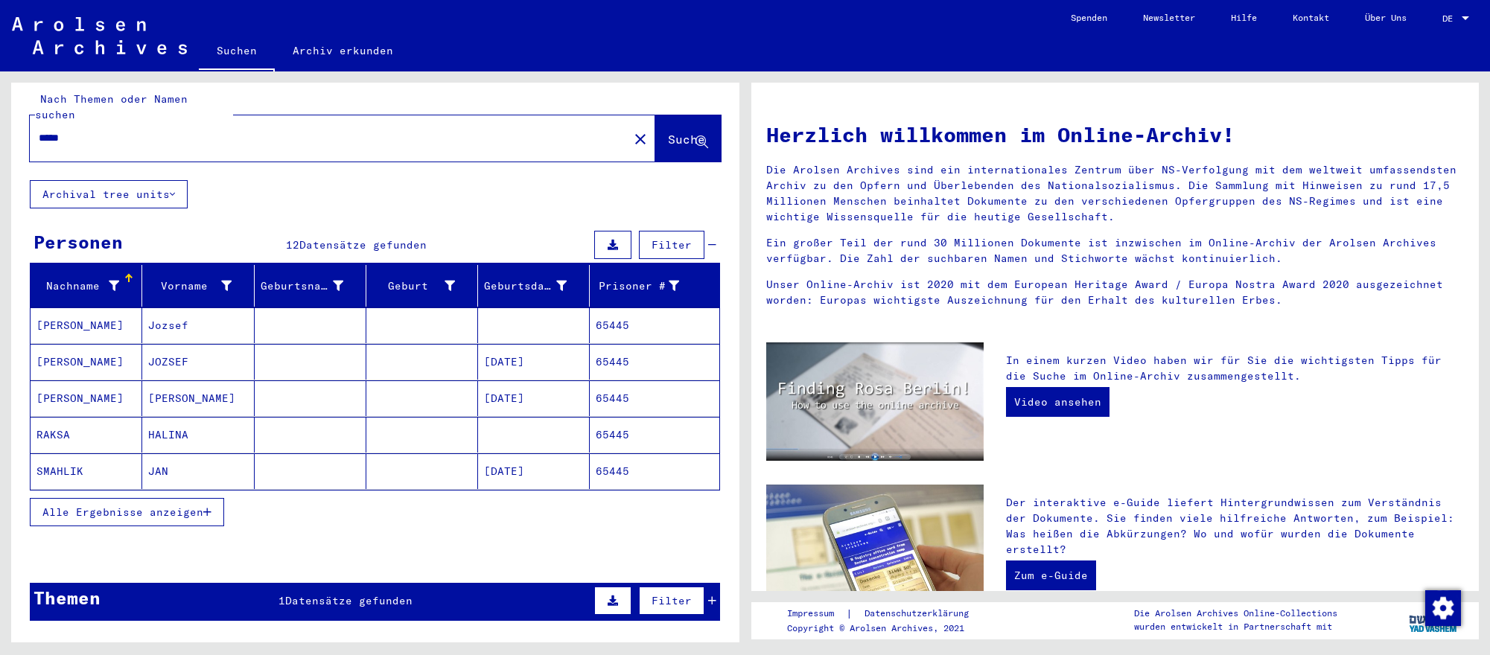
click at [485, 370] on mat-cell "[DATE]" at bounding box center [534, 362] width 112 height 36
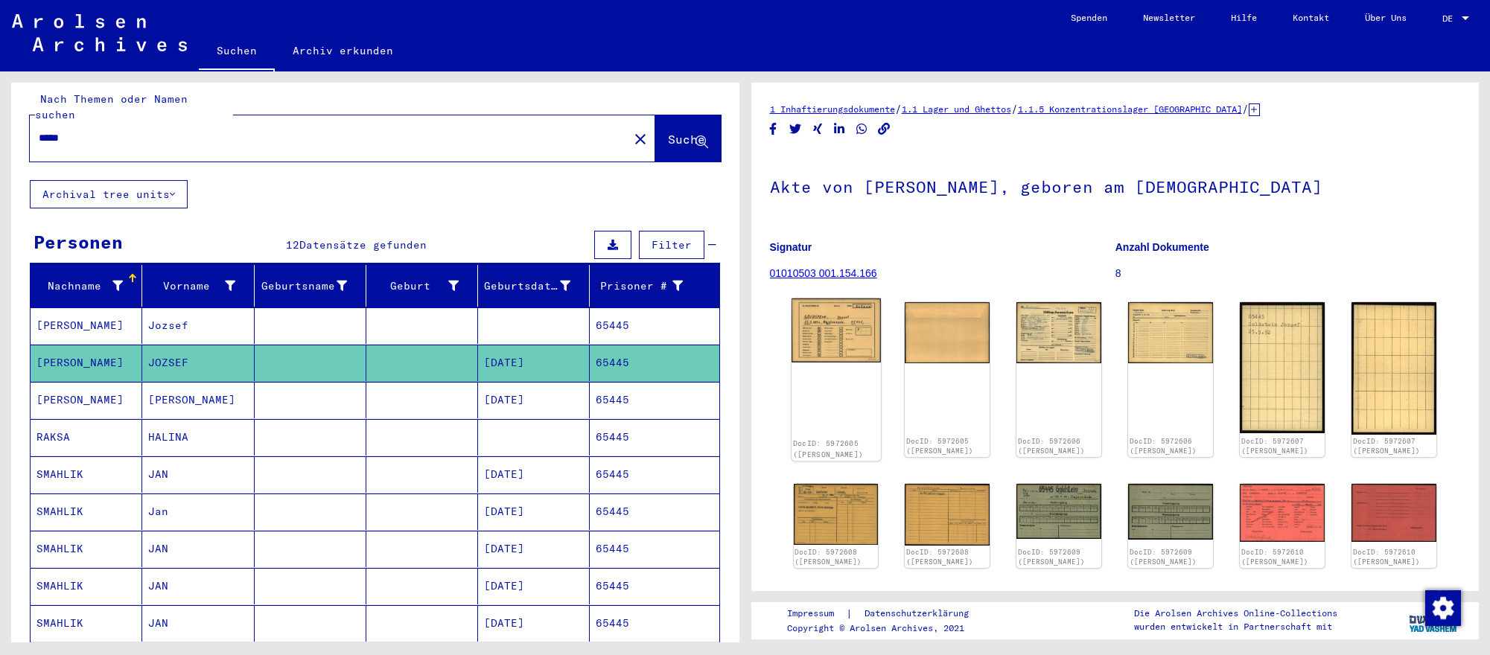
click at [843, 344] on img at bounding box center [835, 331] width 89 height 64
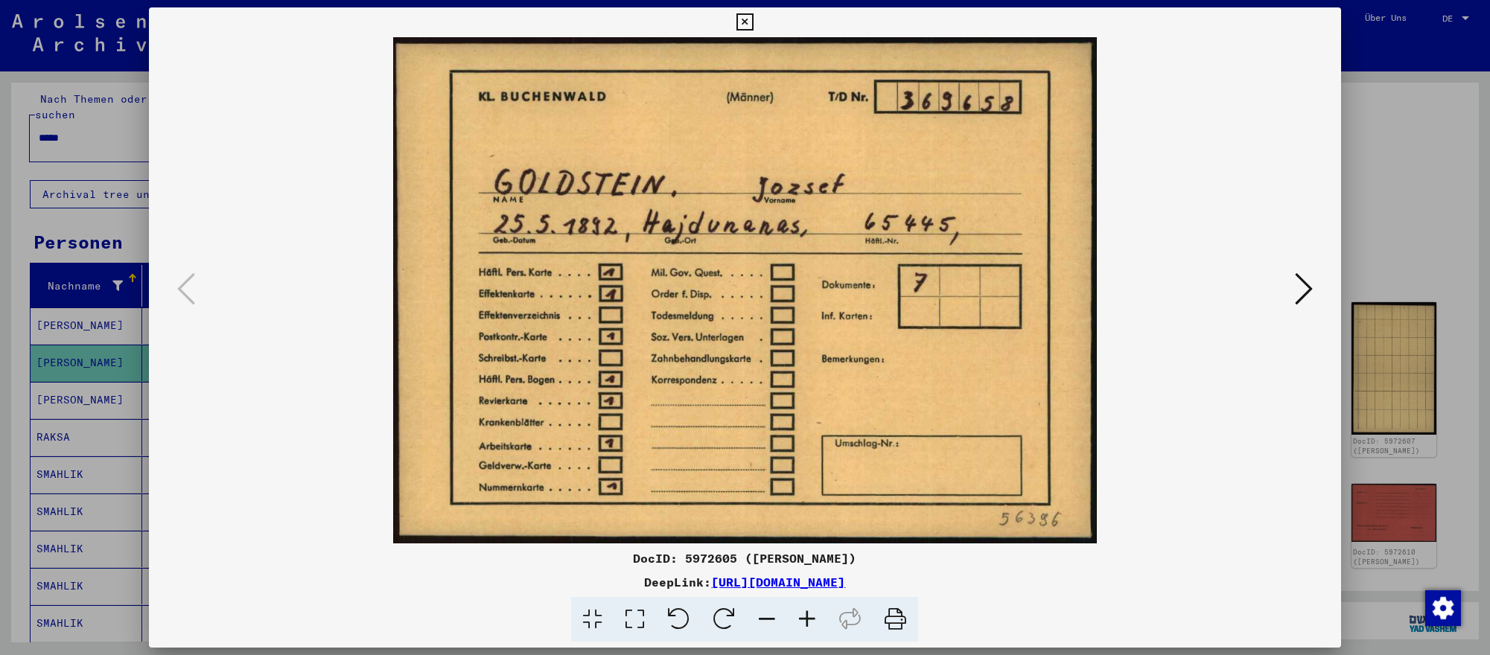
click at [1295, 289] on icon at bounding box center [1304, 289] width 18 height 36
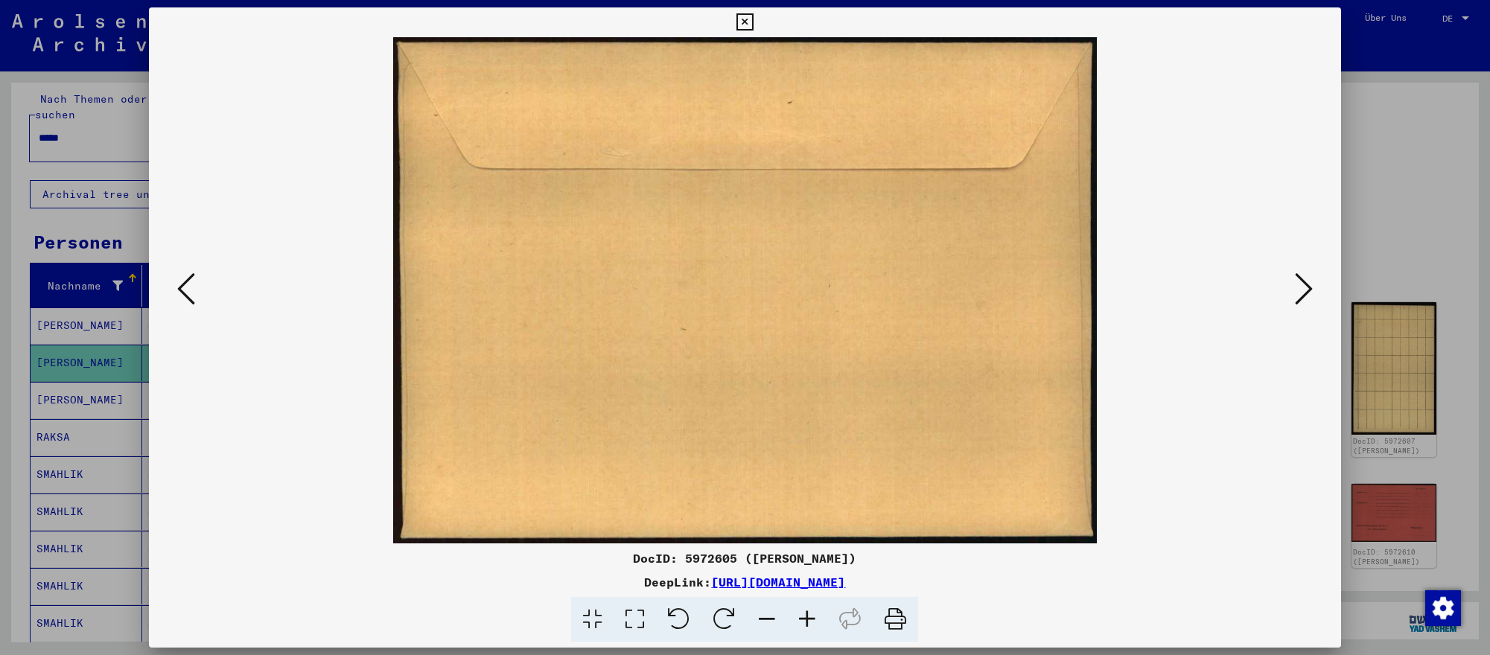
click at [1295, 289] on icon at bounding box center [1304, 289] width 18 height 36
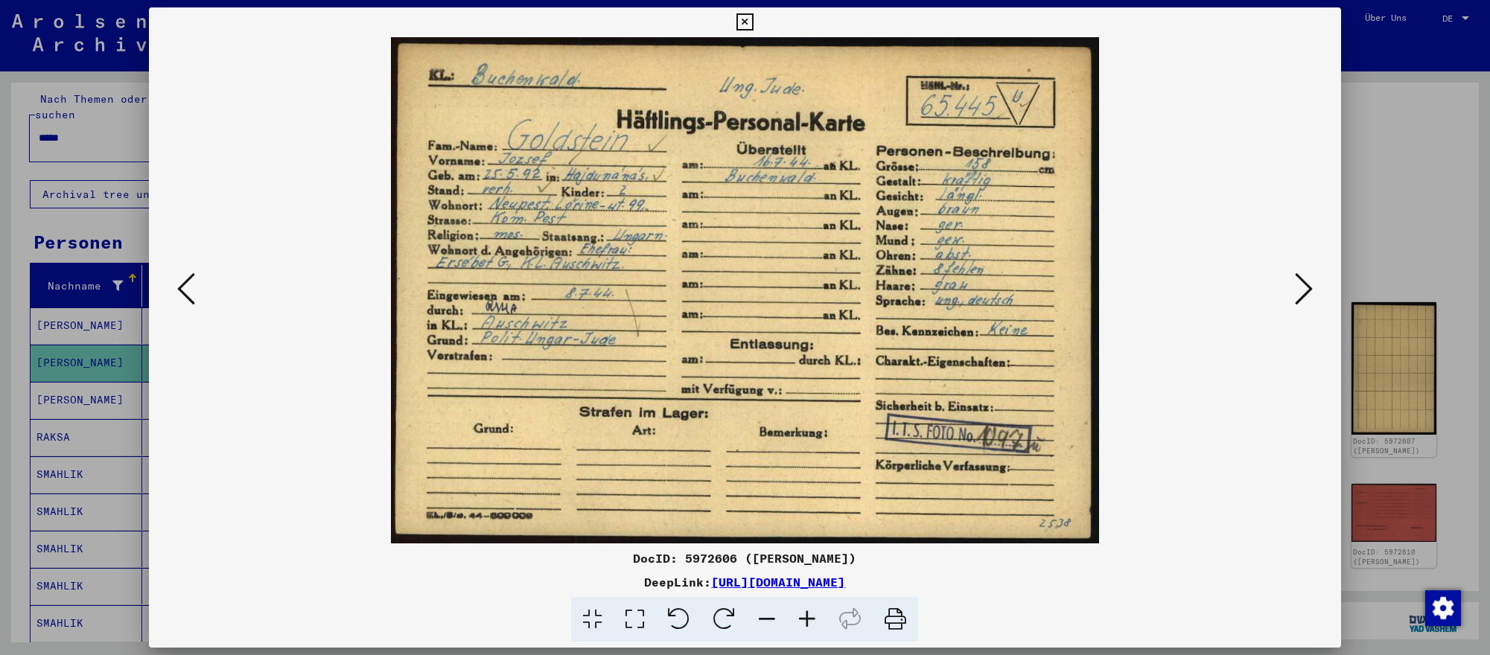
click at [1295, 289] on icon at bounding box center [1304, 289] width 18 height 36
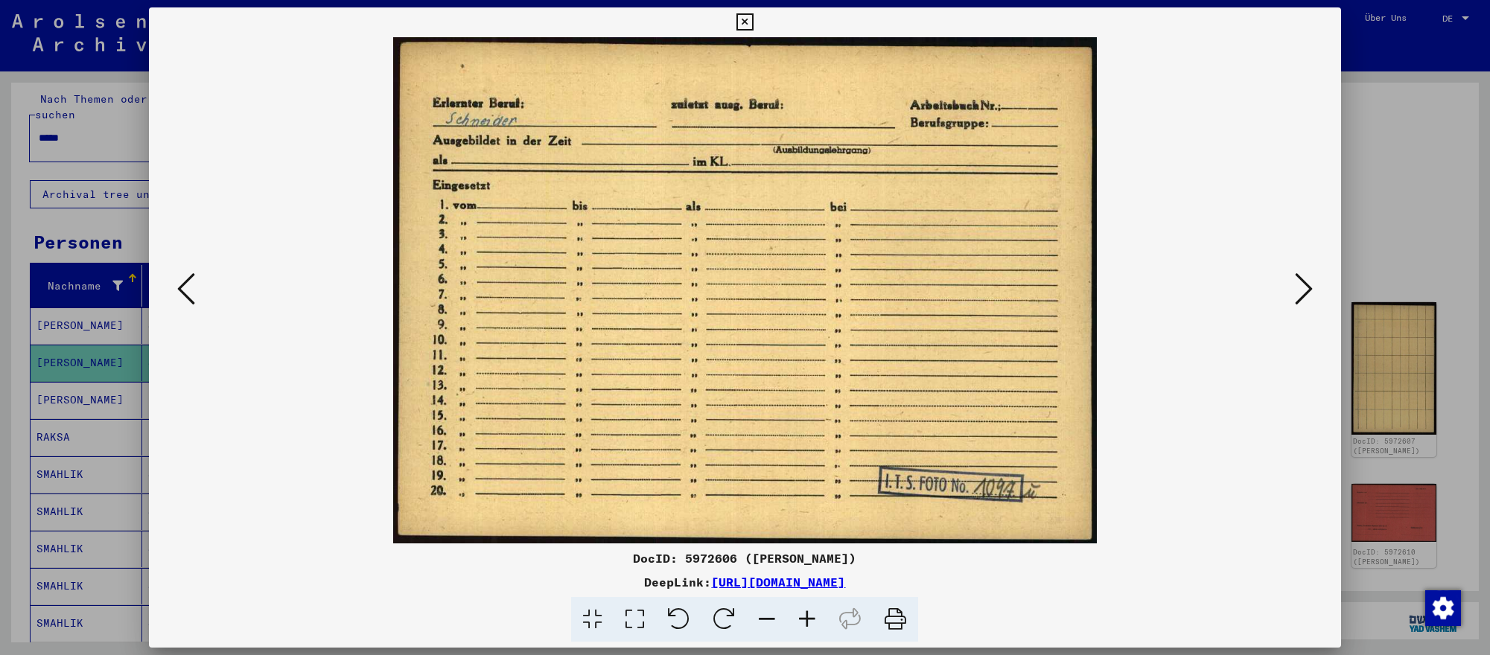
click at [1416, 416] on div at bounding box center [745, 327] width 1490 height 655
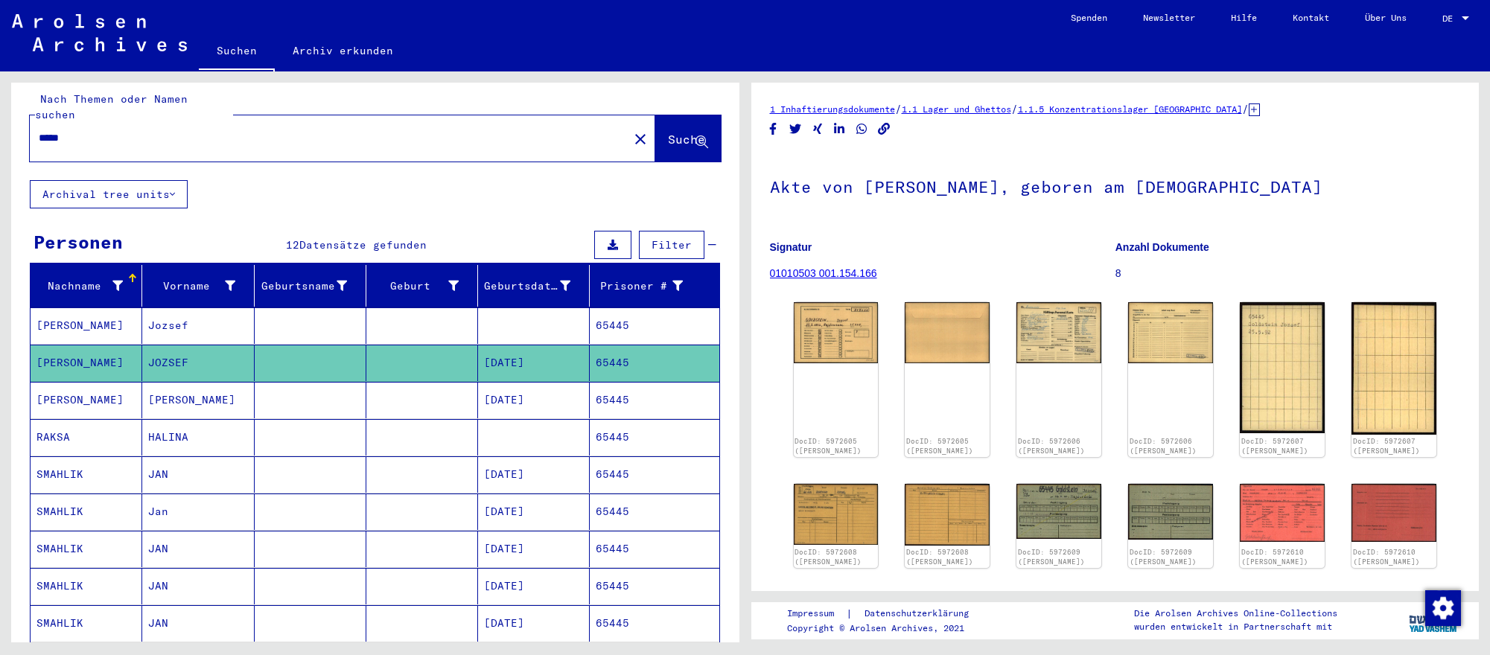
click at [445, 137] on input "*****" at bounding box center [329, 138] width 581 height 16
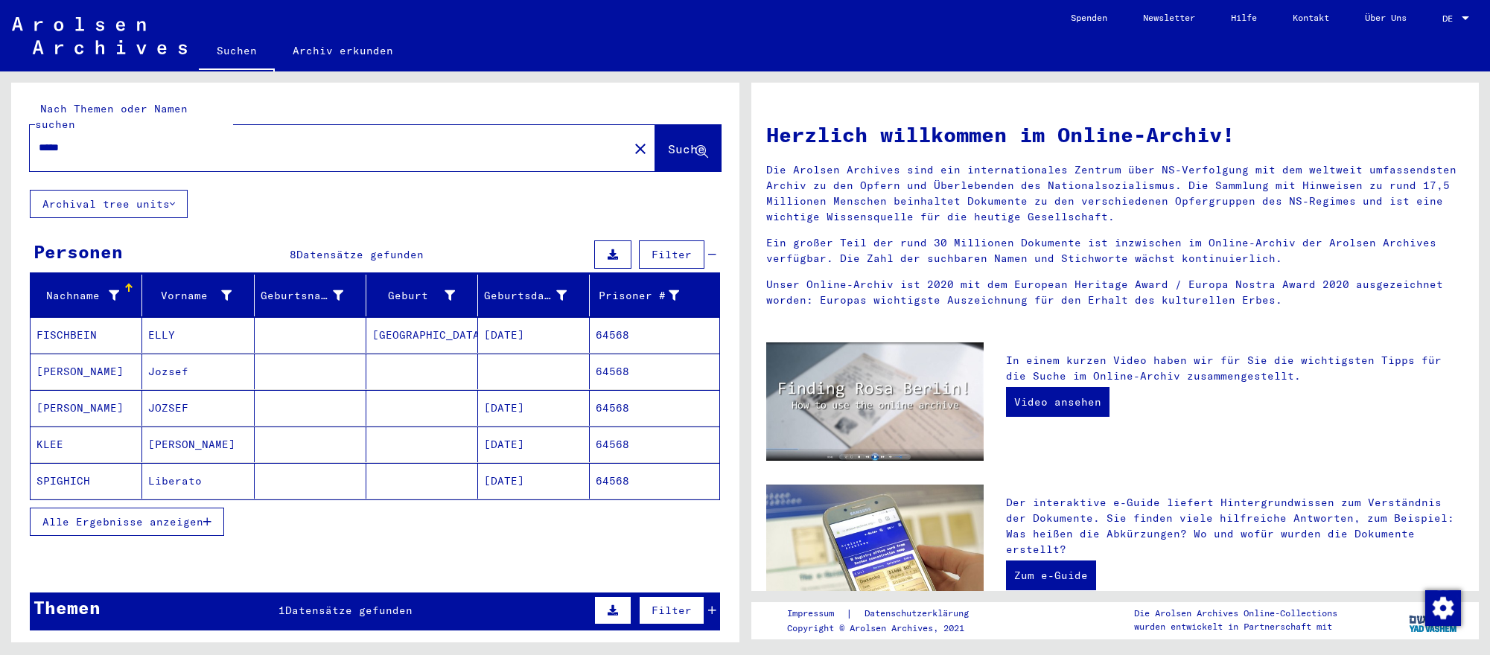
click at [570, 380] on mat-cell at bounding box center [534, 372] width 112 height 36
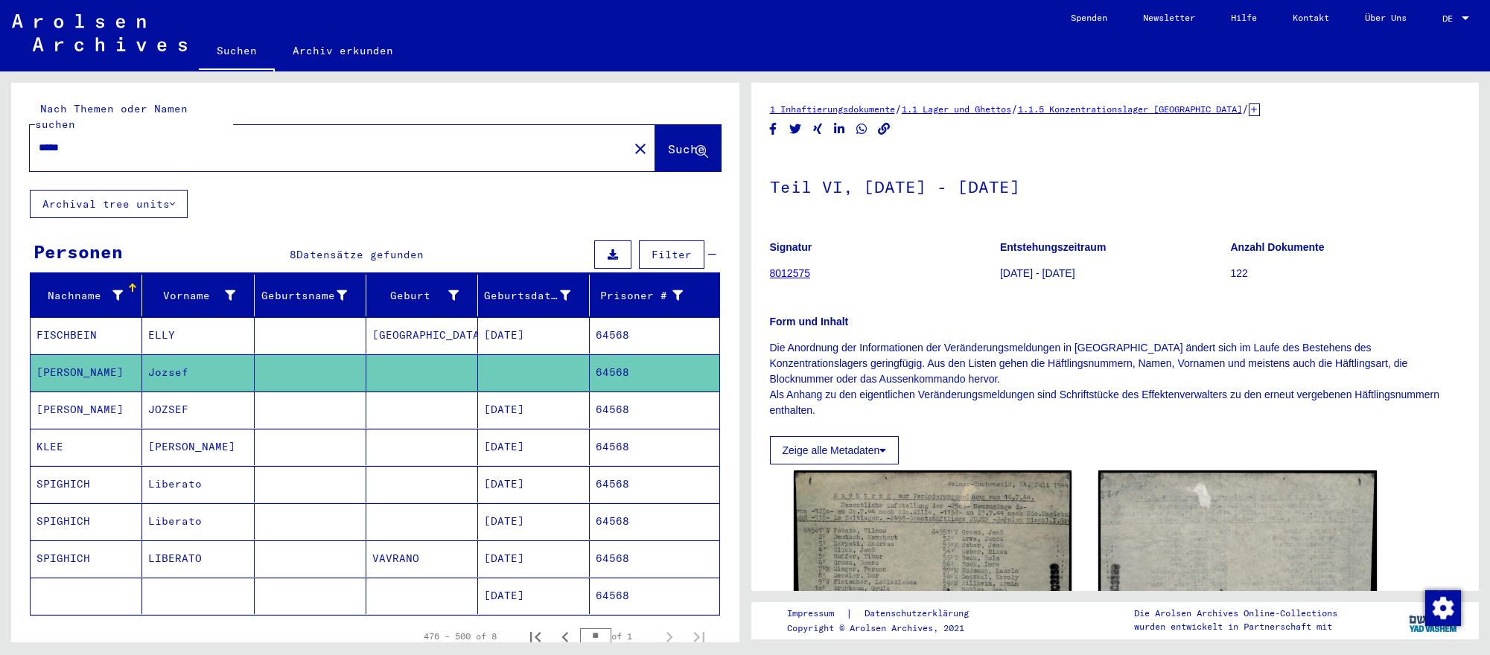
click at [583, 407] on mat-cell "[DATE]" at bounding box center [534, 410] width 112 height 36
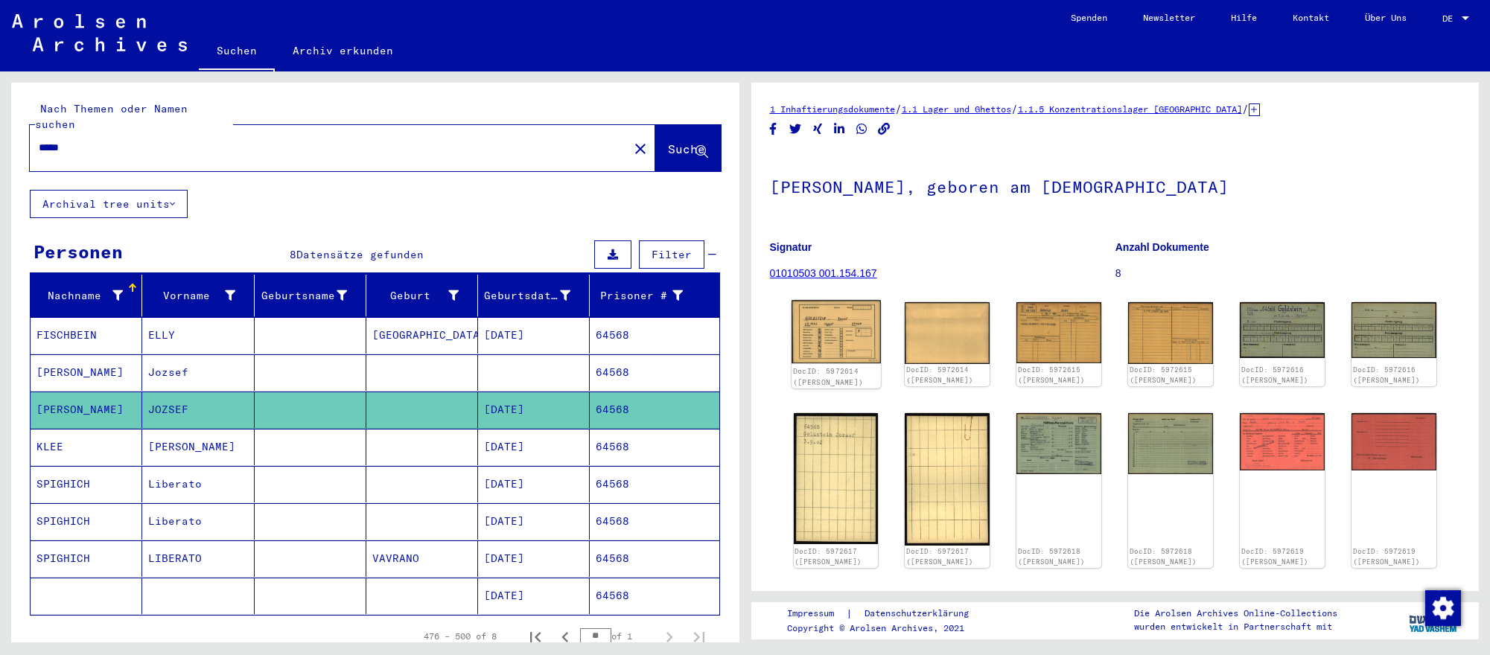
click at [859, 358] on img at bounding box center [835, 332] width 89 height 64
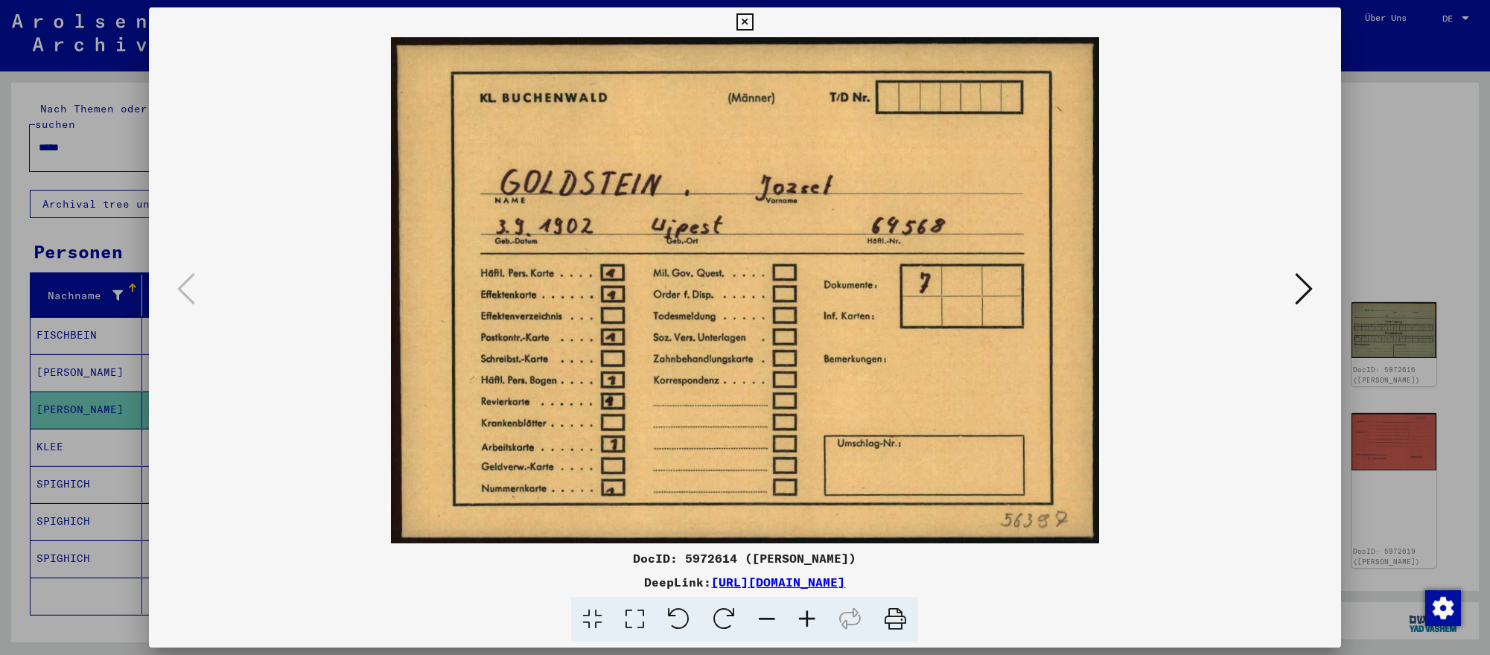
click at [1295, 289] on icon at bounding box center [1304, 289] width 18 height 36
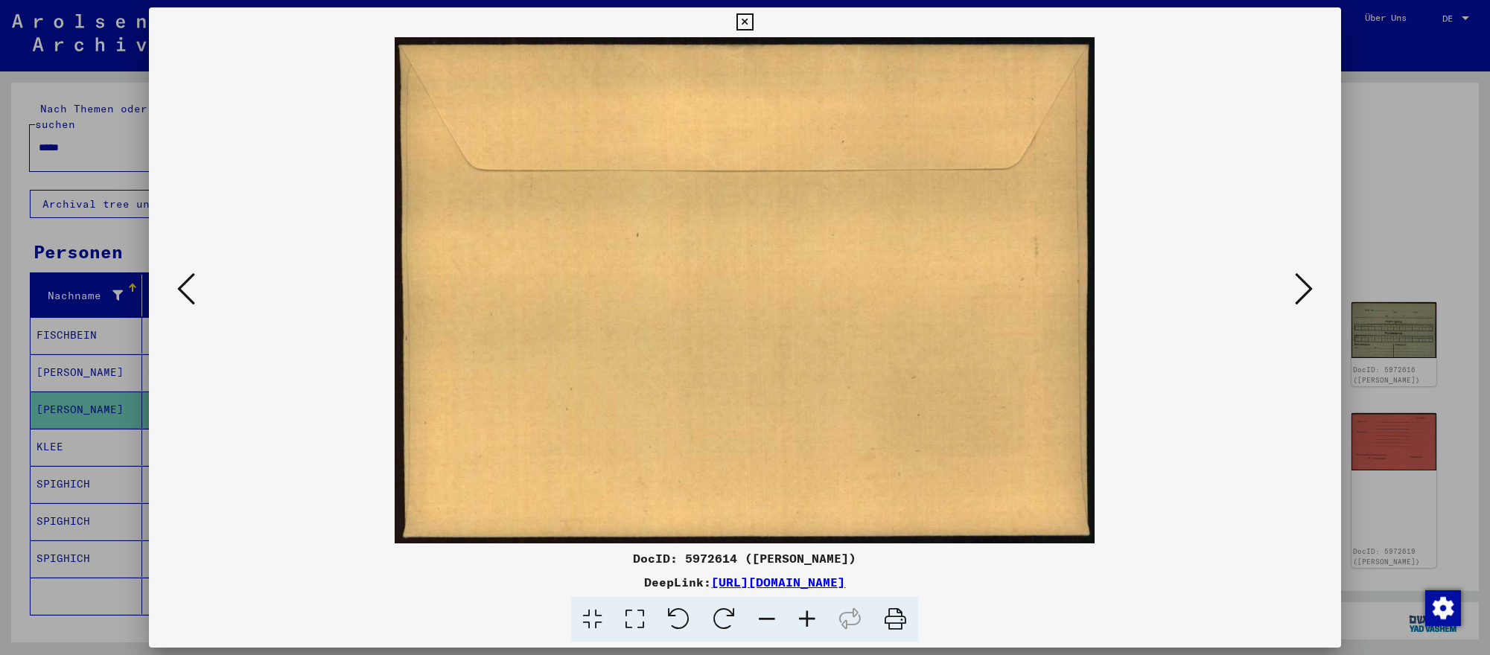
click at [1295, 289] on icon at bounding box center [1304, 289] width 18 height 36
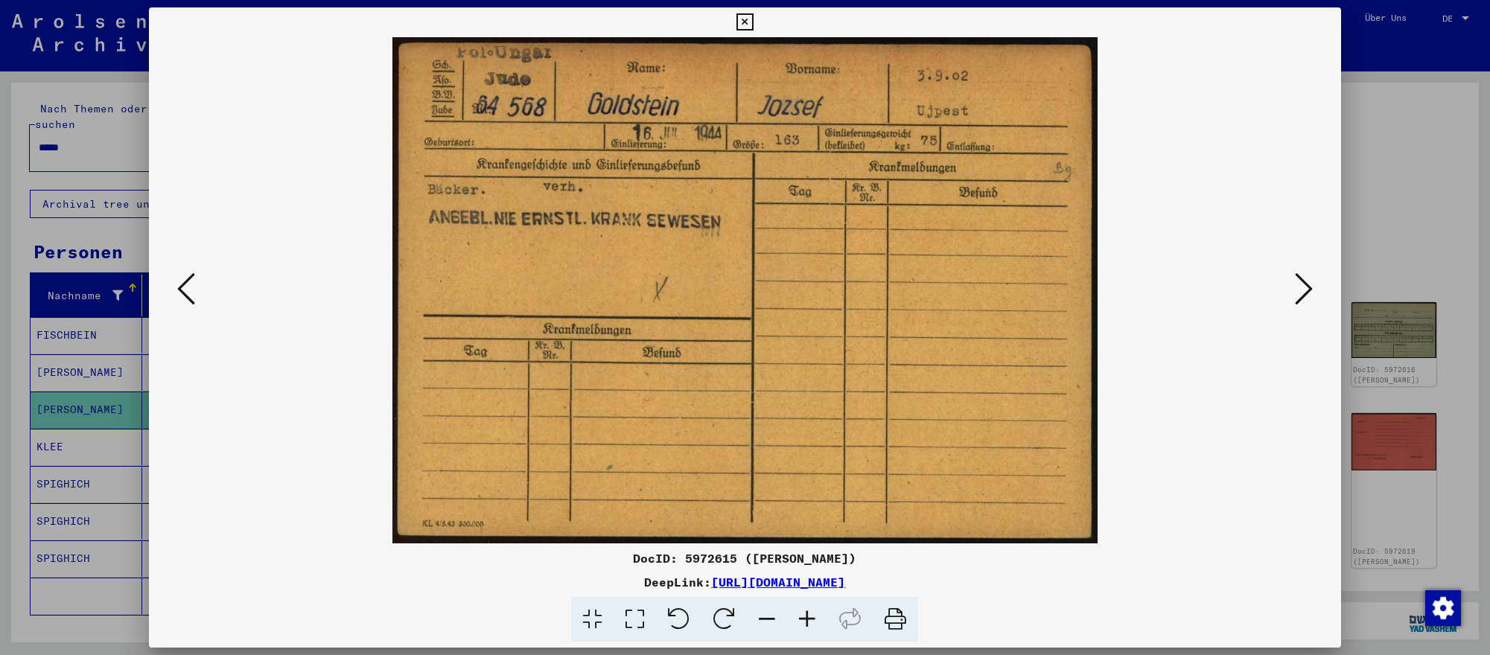
click at [1457, 567] on div at bounding box center [745, 327] width 1490 height 655
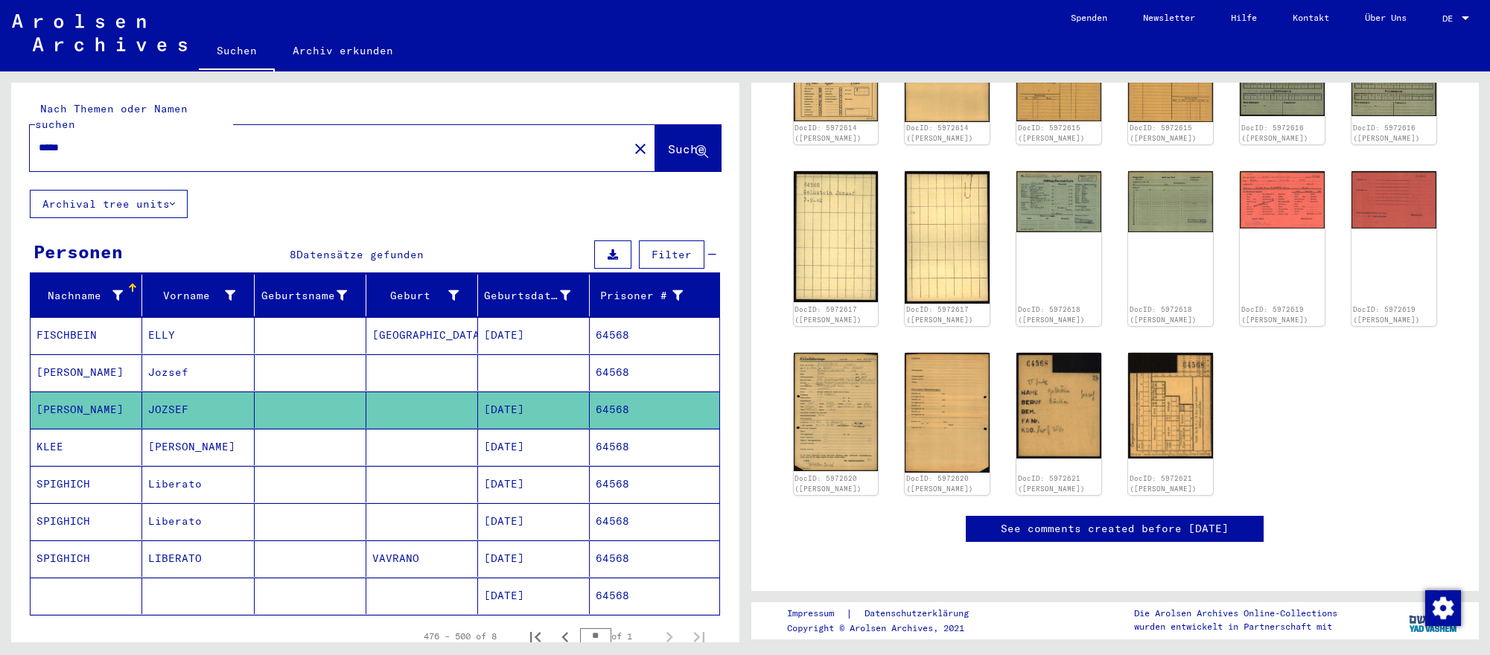
scroll to position [357, 0]
click at [307, 140] on input "*****" at bounding box center [329, 148] width 581 height 16
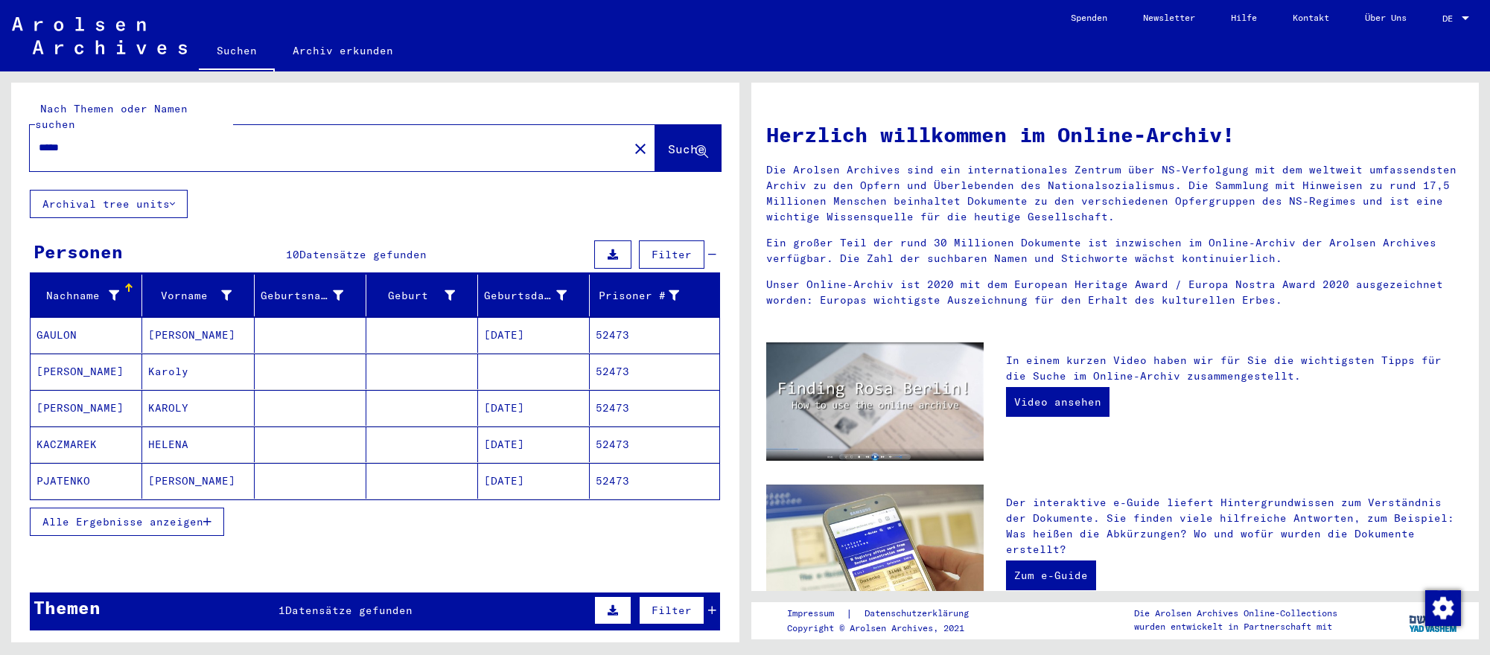
click at [535, 399] on mat-cell "[DATE]" at bounding box center [534, 408] width 112 height 36
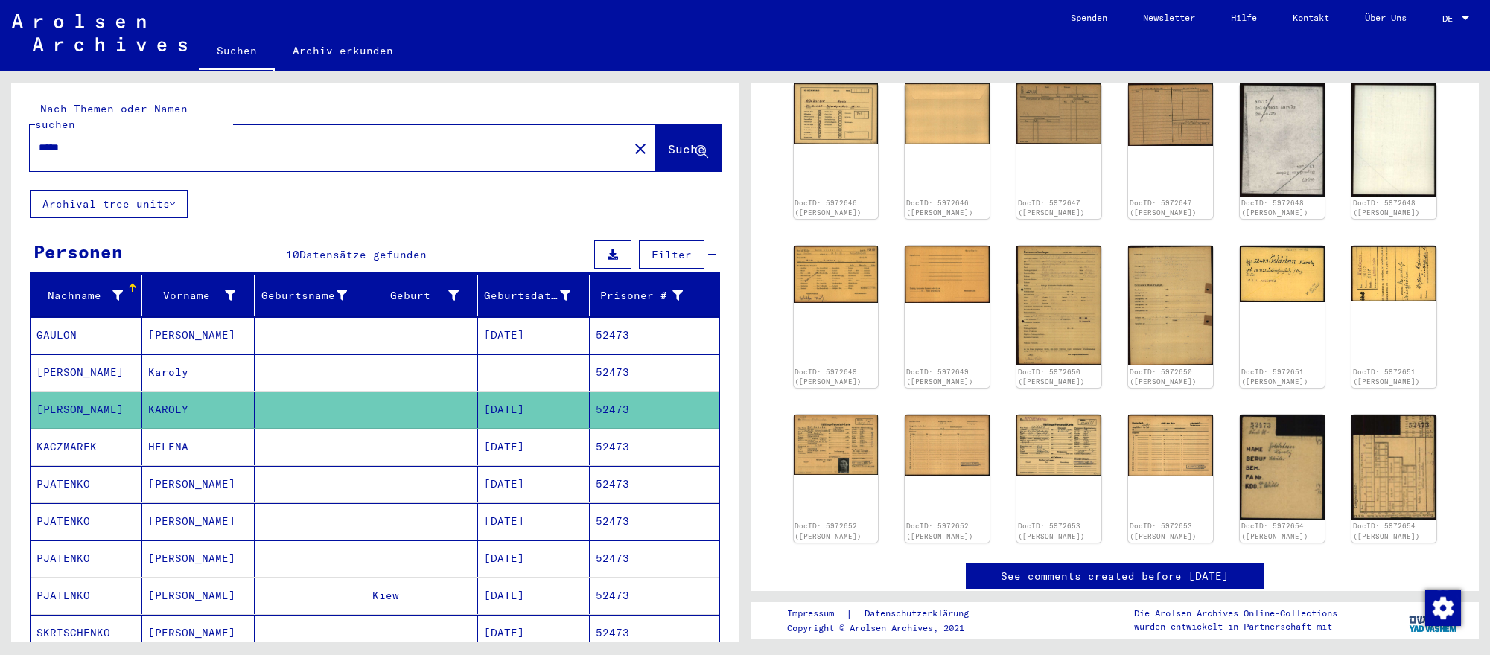
scroll to position [229, 0]
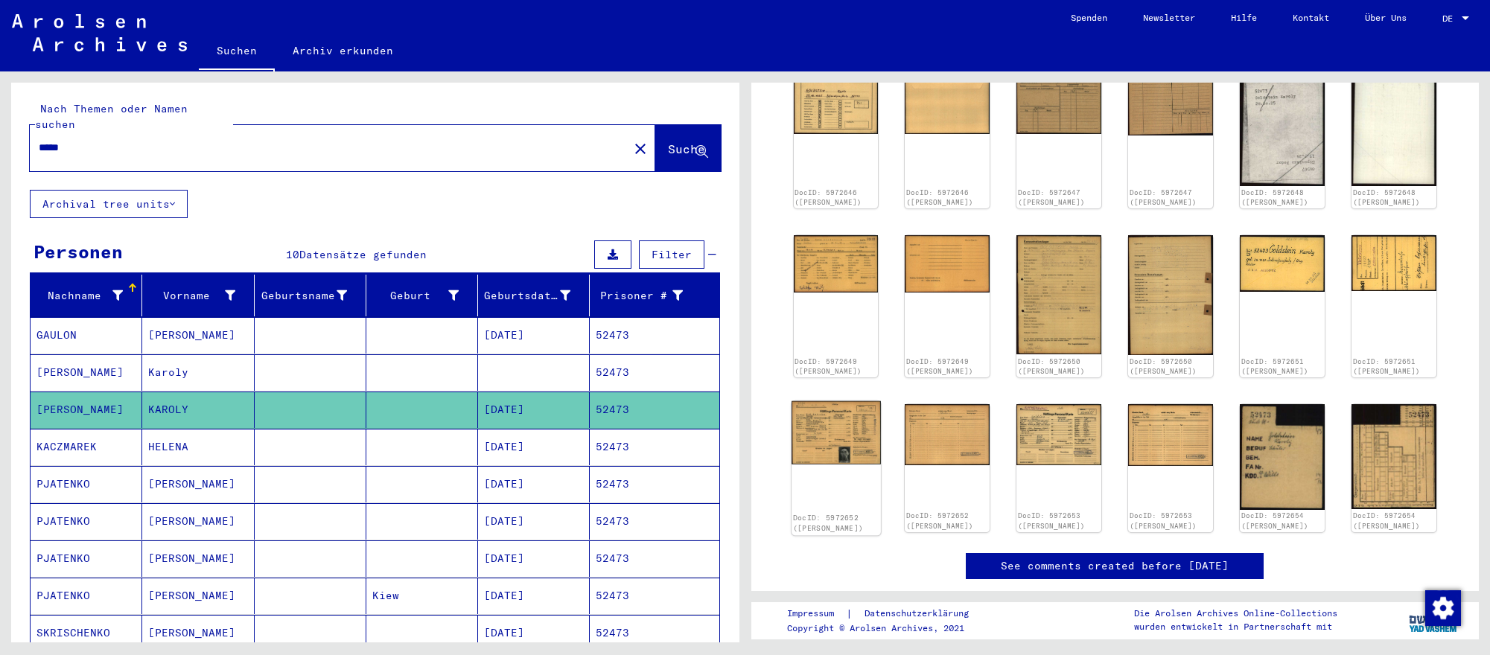
click at [823, 439] on img at bounding box center [835, 432] width 89 height 63
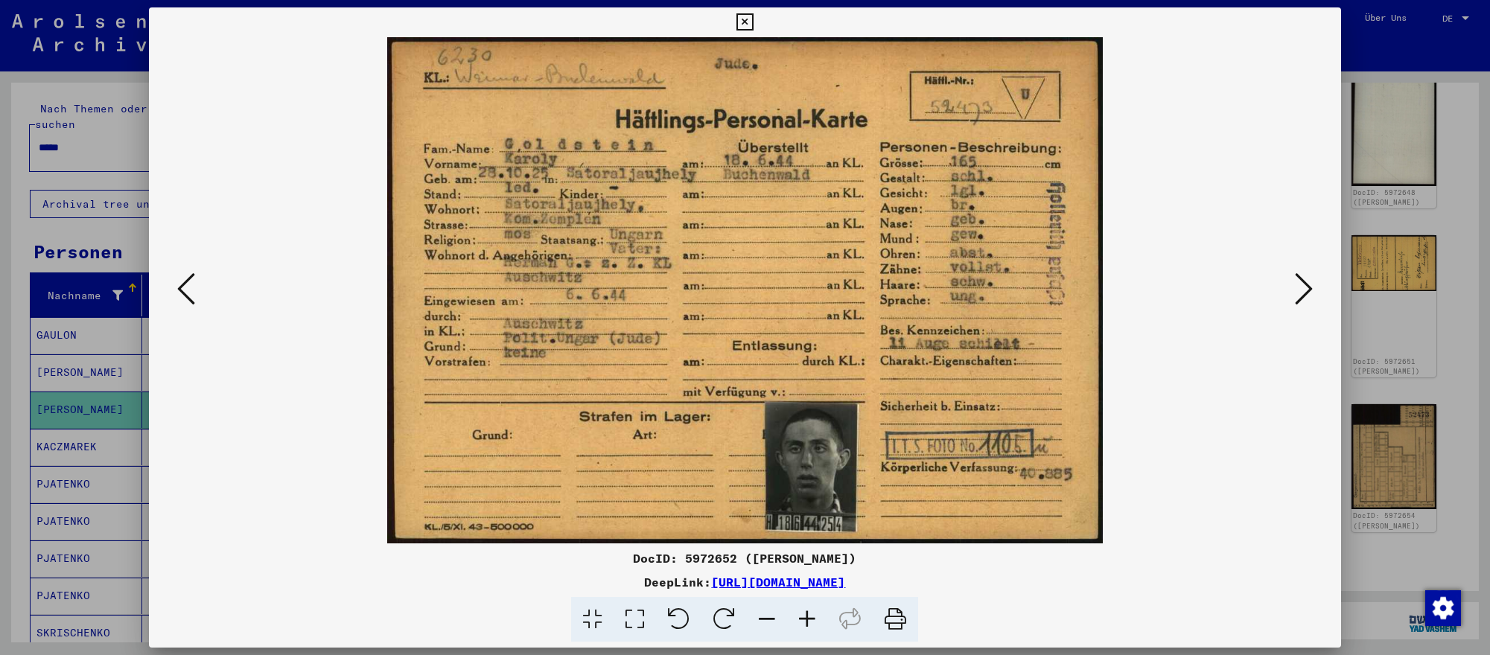
click at [1300, 291] on icon at bounding box center [1304, 289] width 18 height 36
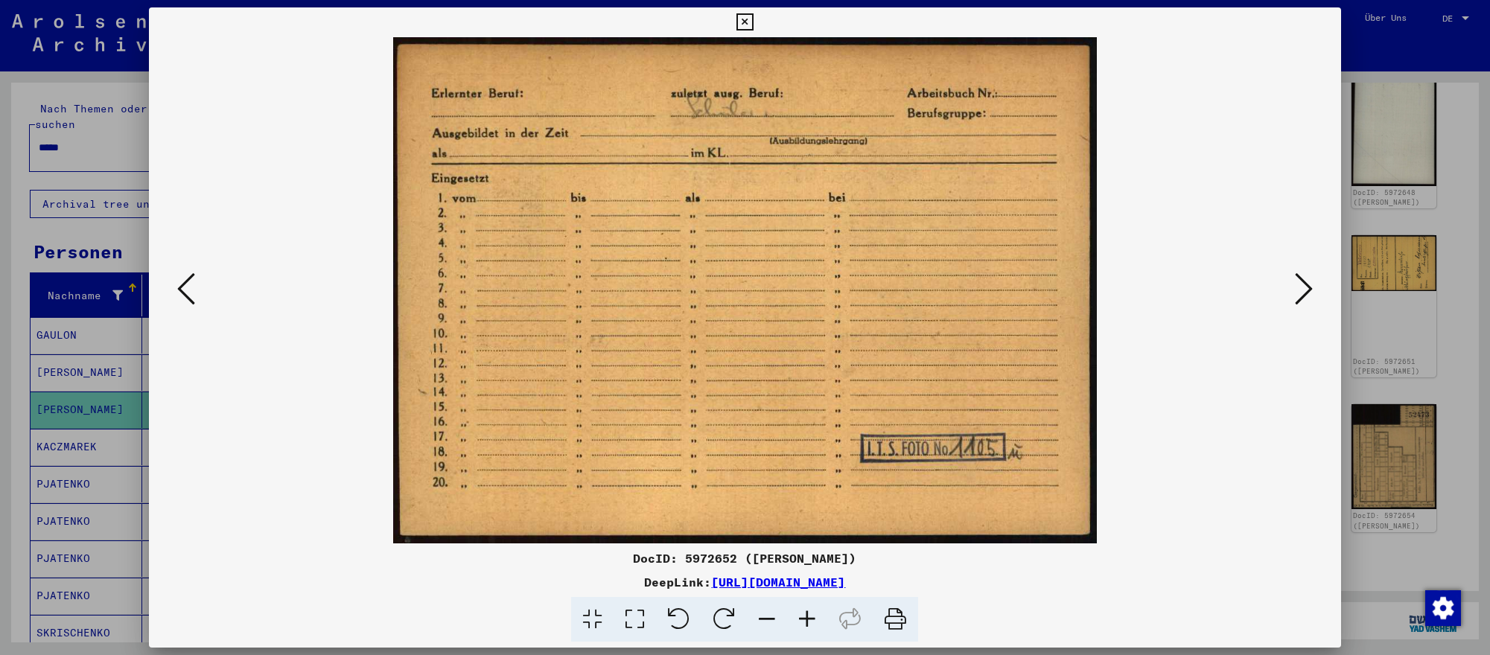
click at [1423, 561] on div at bounding box center [745, 327] width 1490 height 655
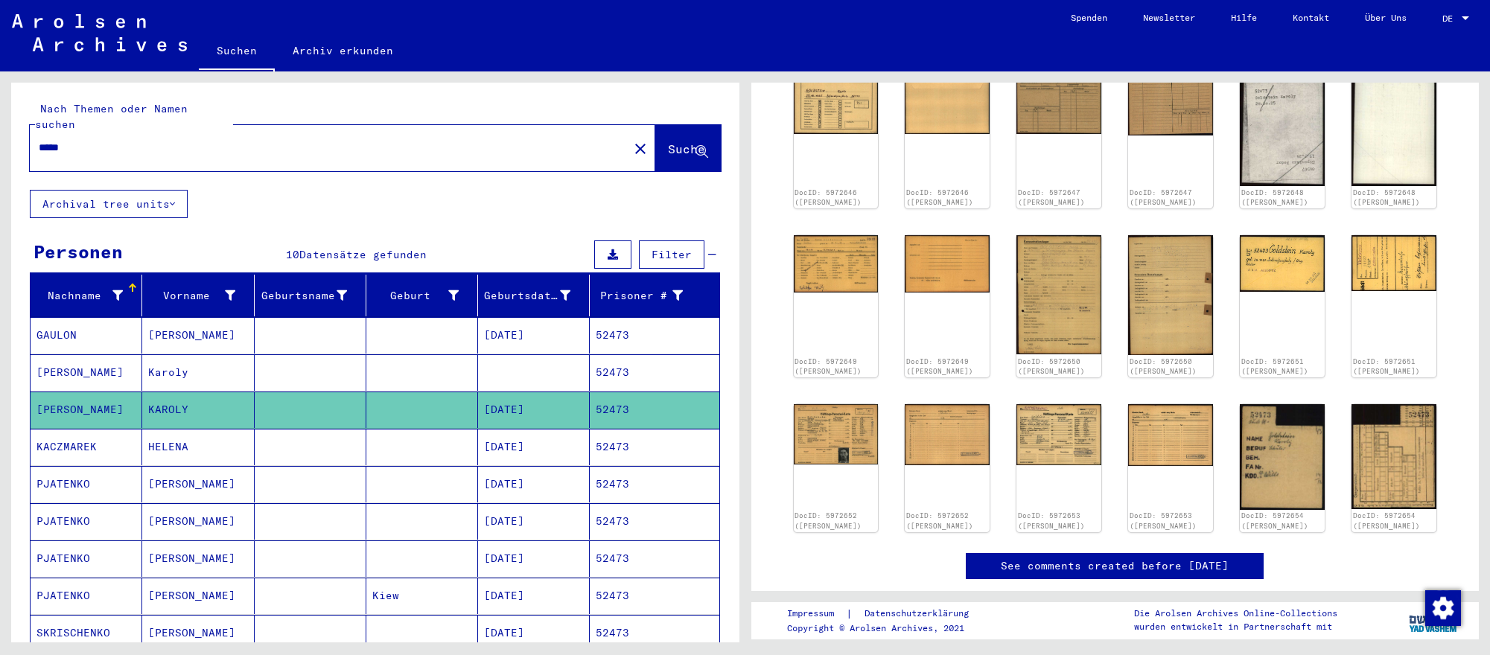
click at [167, 152] on input "*****" at bounding box center [329, 148] width 581 height 16
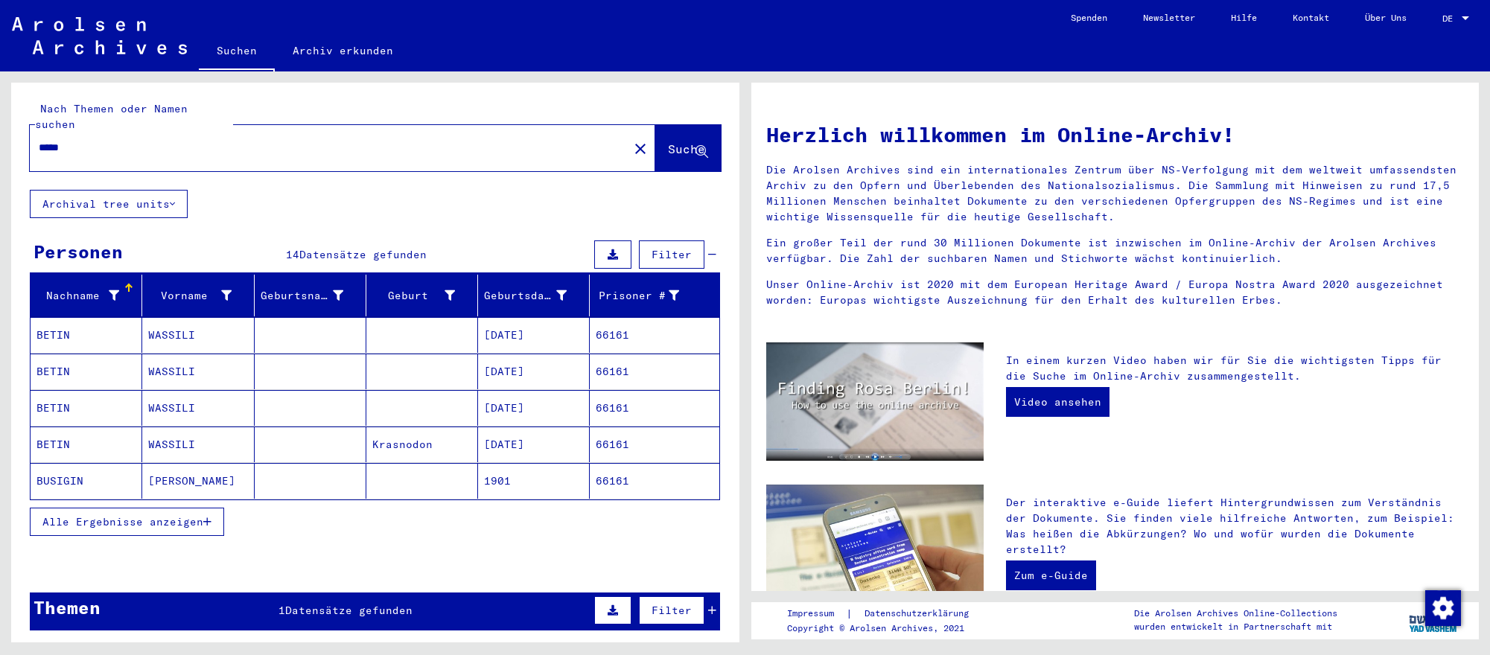
click at [506, 480] on mat-cell "1901" at bounding box center [534, 481] width 112 height 36
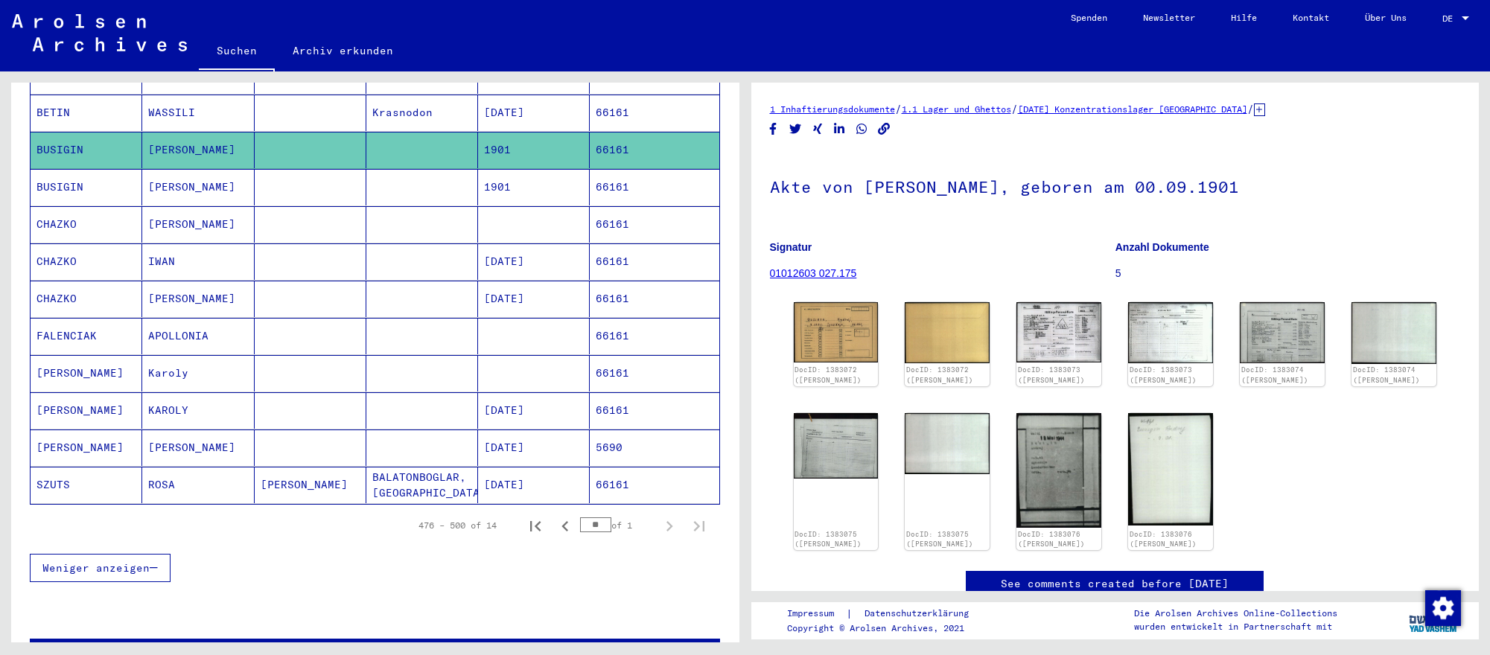
scroll to position [335, 0]
click at [514, 423] on mat-cell "[DATE]" at bounding box center [534, 410] width 112 height 36
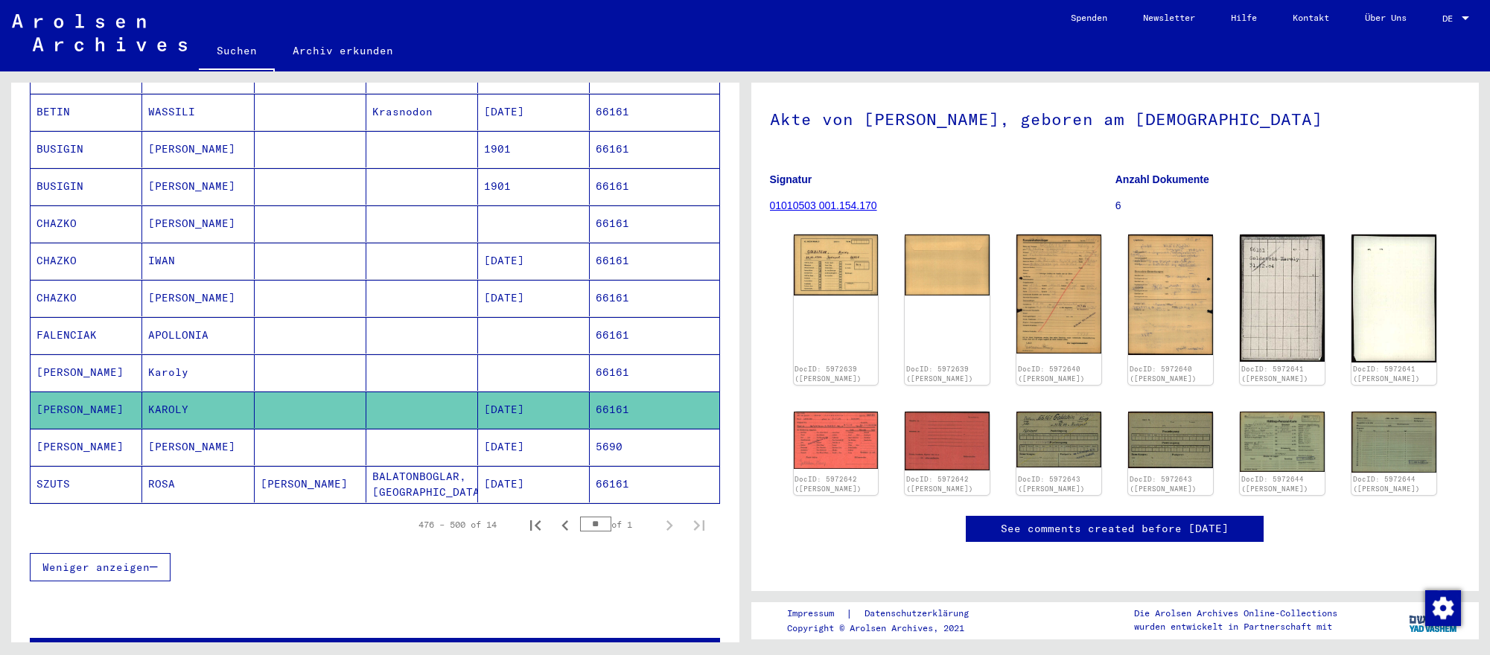
scroll to position [148, 0]
click at [847, 231] on img at bounding box center [835, 263] width 89 height 64
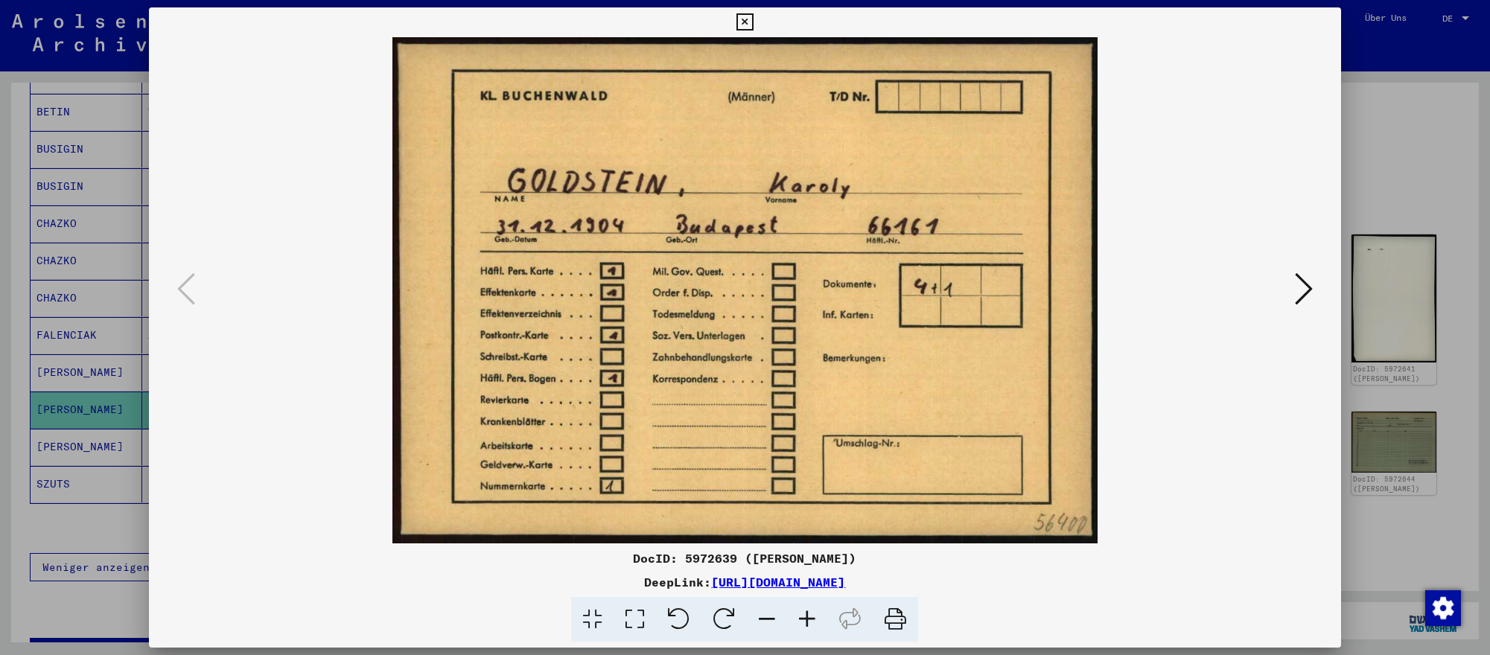
click at [1307, 293] on icon at bounding box center [1304, 289] width 18 height 36
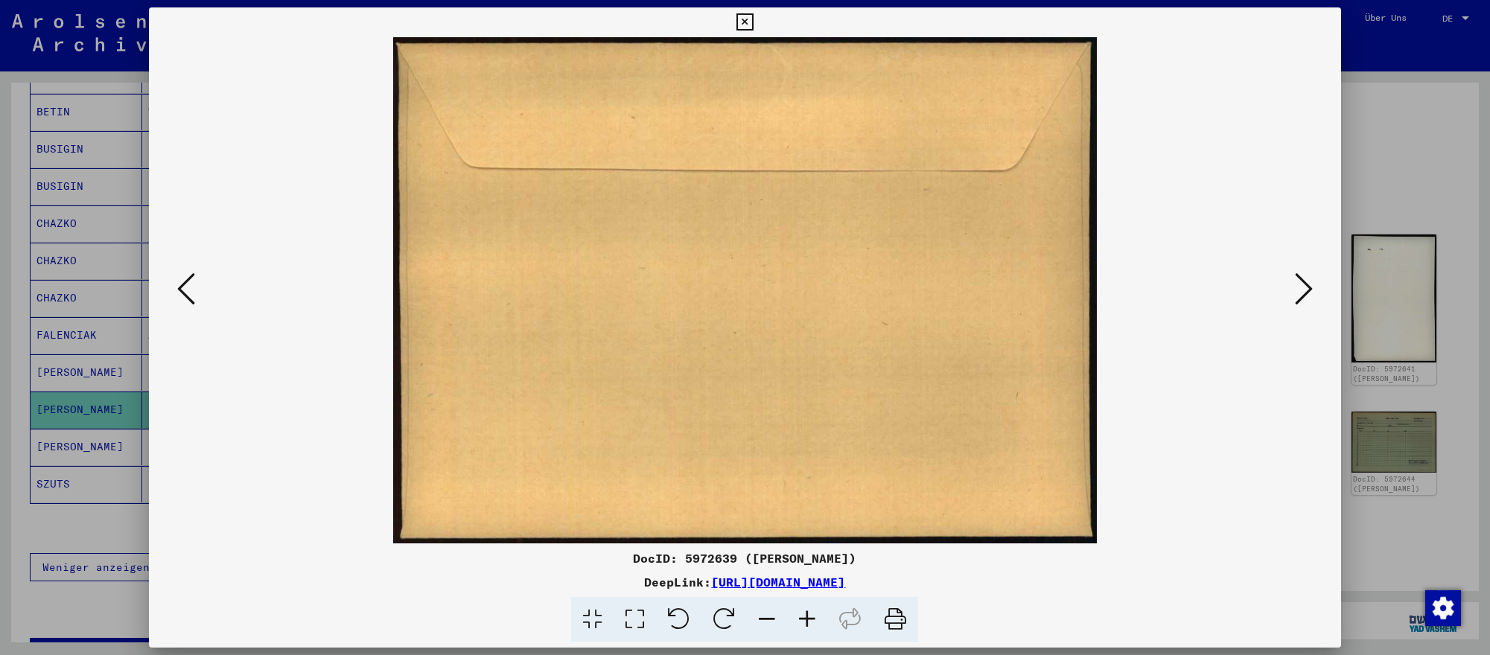
click at [1307, 293] on icon at bounding box center [1304, 289] width 18 height 36
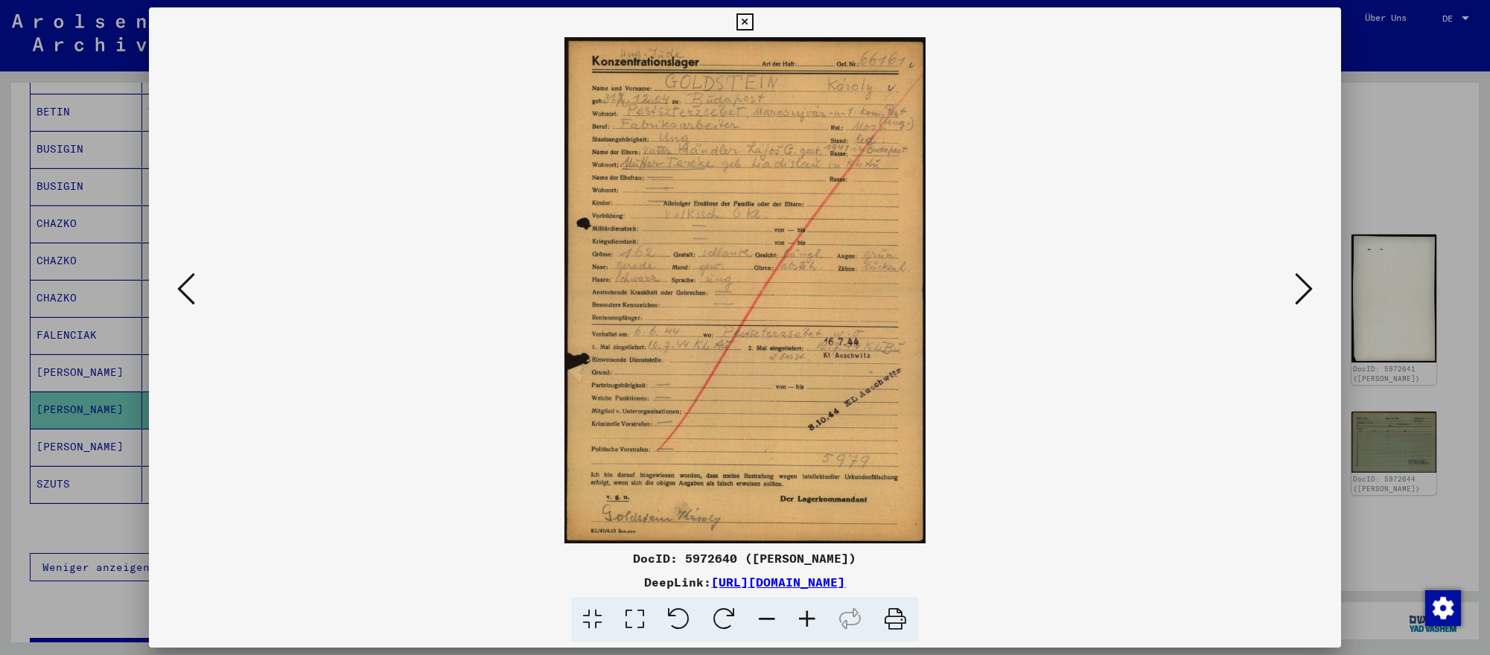
click at [1441, 534] on div at bounding box center [745, 327] width 1490 height 655
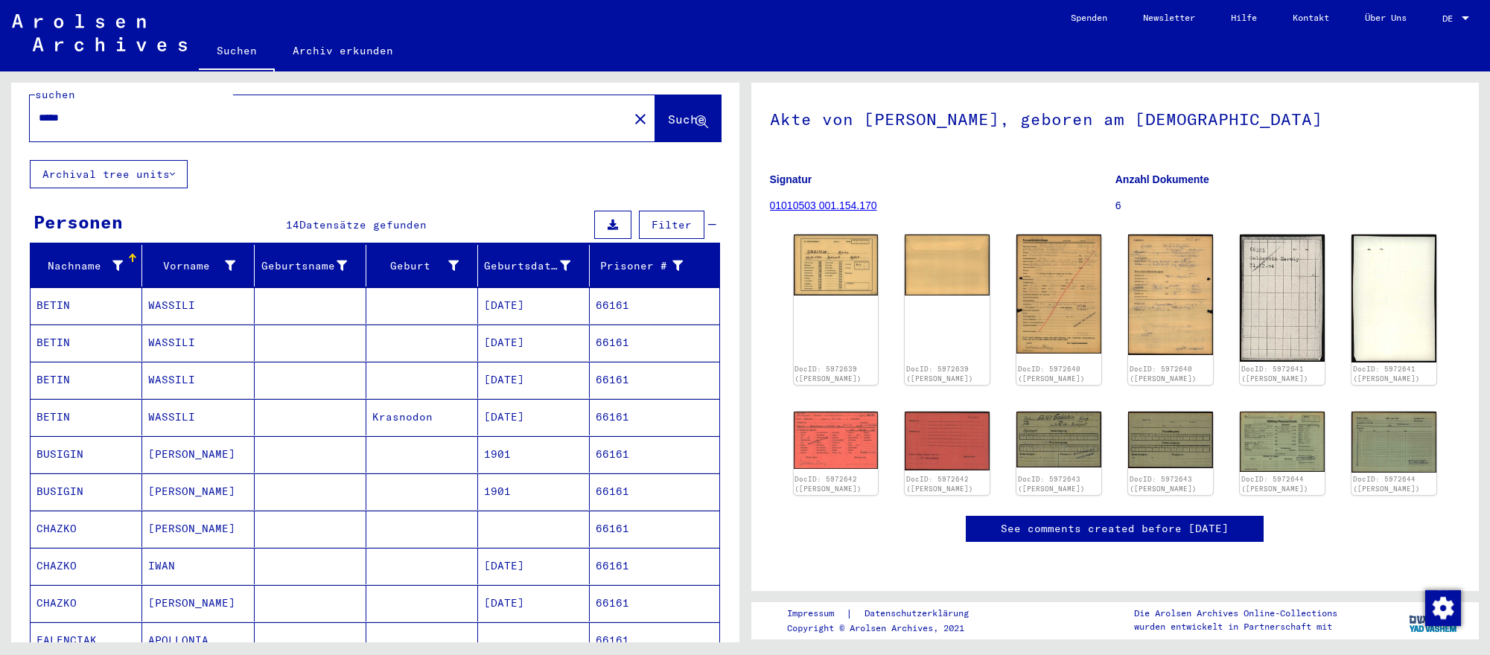
scroll to position [0, 0]
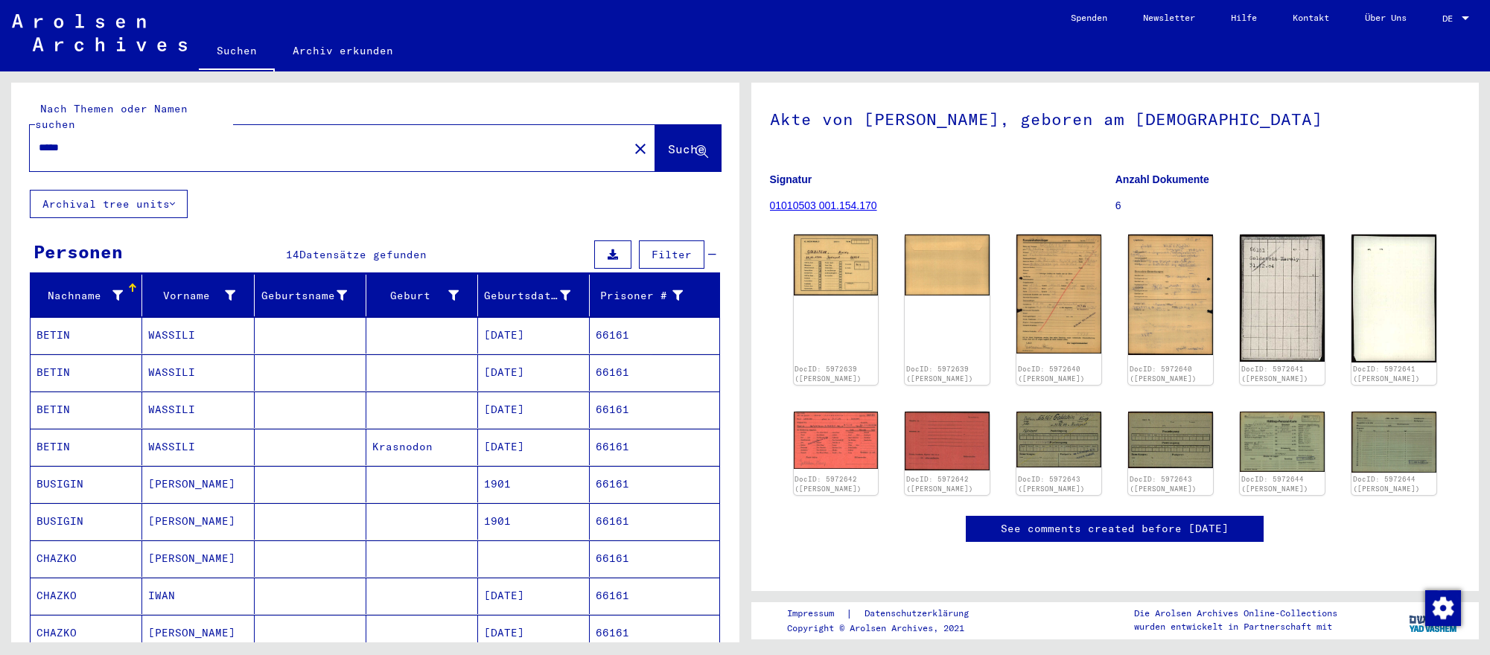
click at [362, 143] on input "*****" at bounding box center [329, 148] width 581 height 16
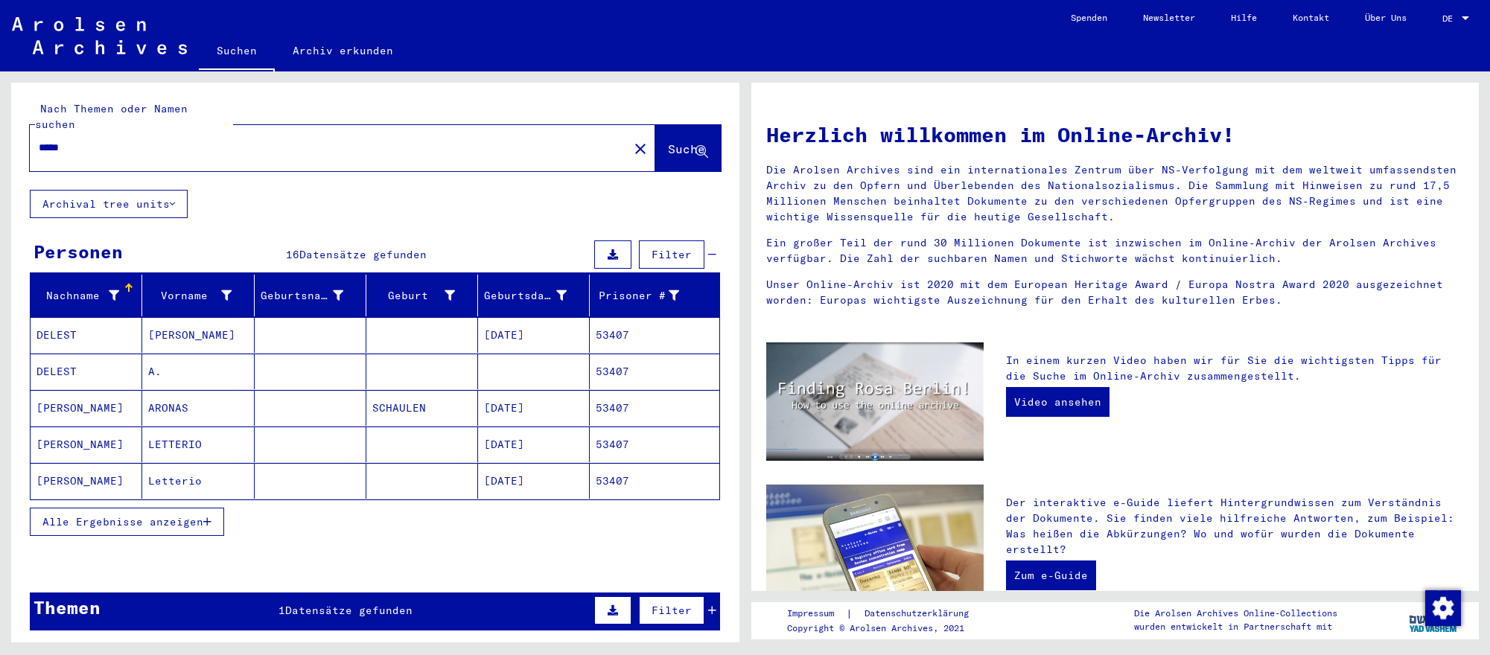
click at [177, 470] on mat-cell "Letterio" at bounding box center [198, 481] width 112 height 36
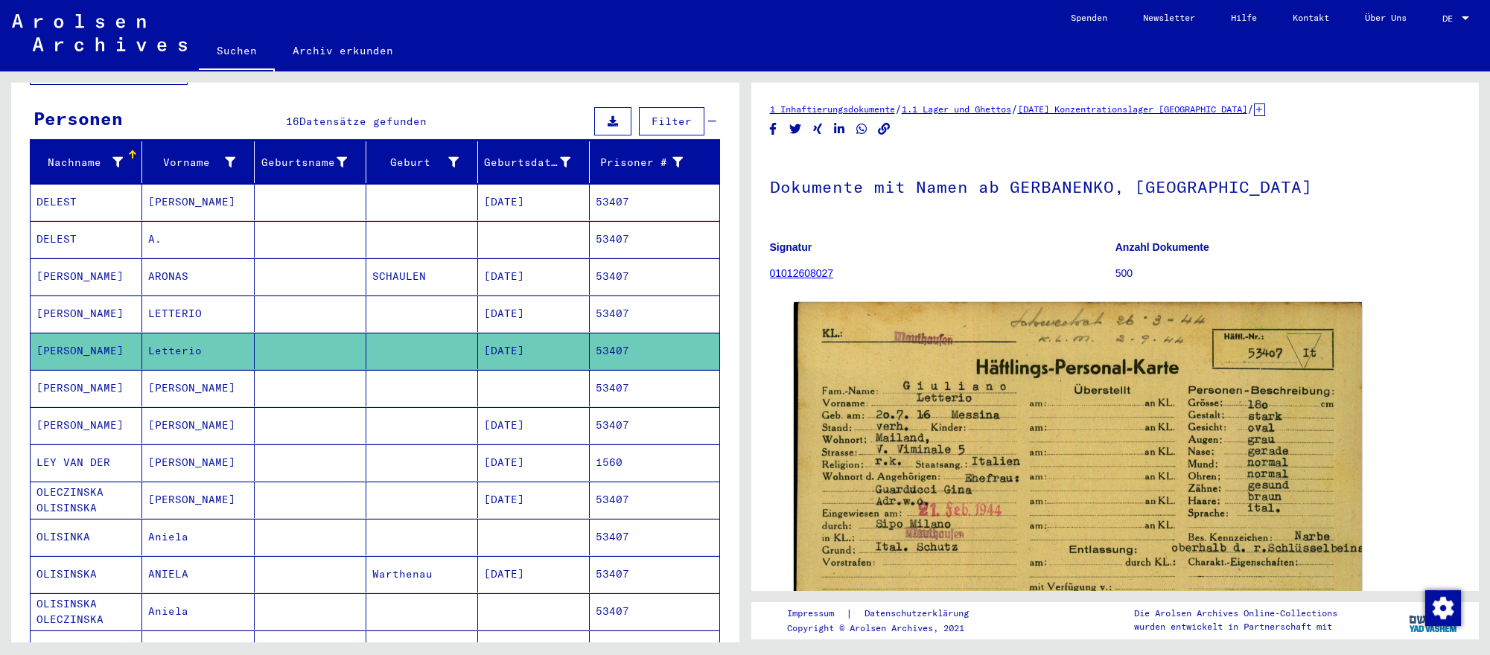
scroll to position [135, 0]
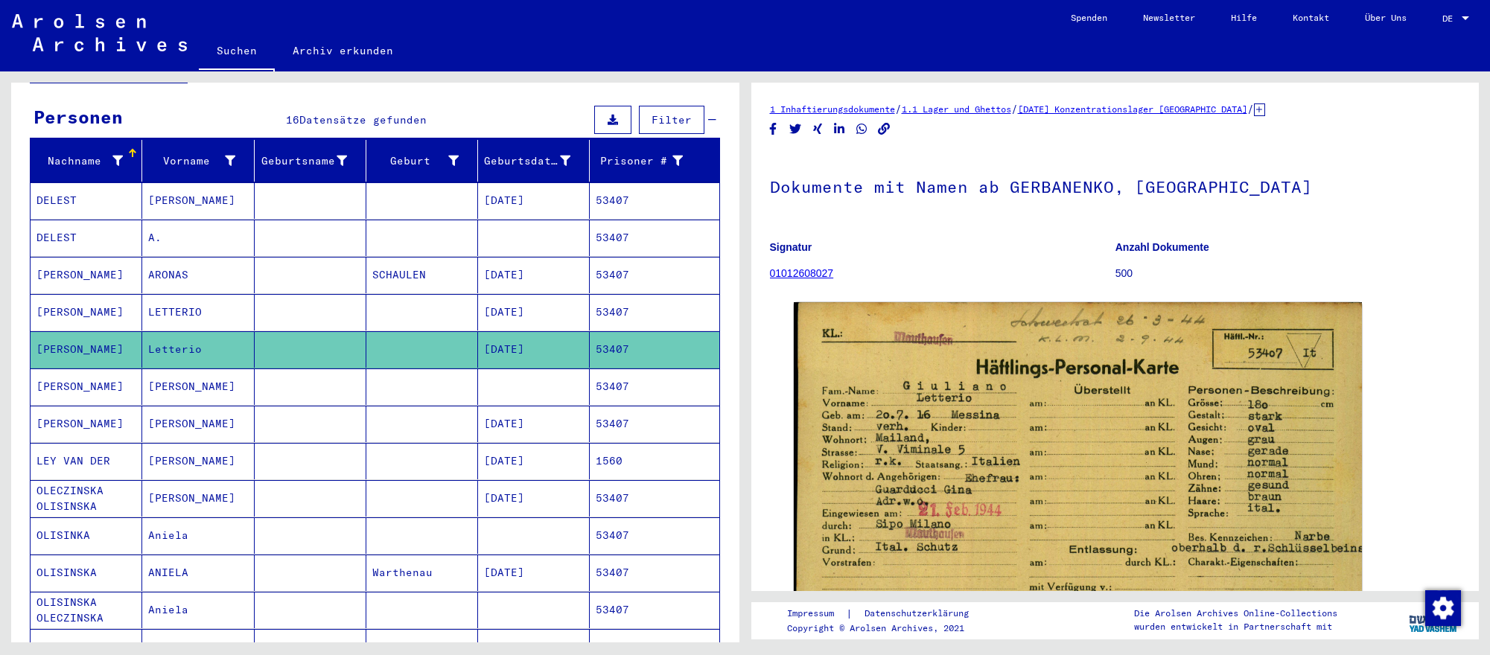
click at [406, 436] on mat-cell at bounding box center [422, 424] width 112 height 36
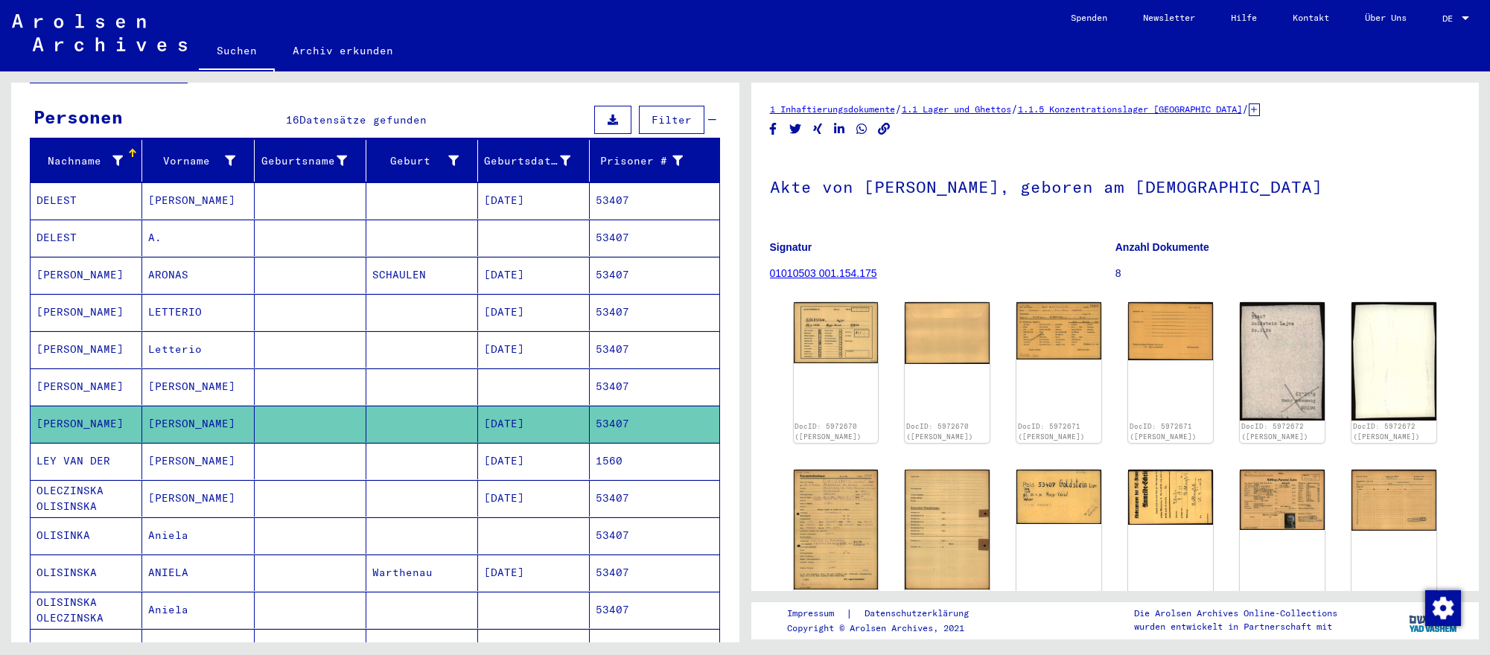
click at [1238, 489] on div "DocID: 5972670 ([PERSON_NAME]) DocID: 5972670 ([PERSON_NAME]) DocID: 5972671 ([…" at bounding box center [1115, 534] width 655 height 477
click at [1260, 483] on img at bounding box center [1281, 497] width 89 height 63
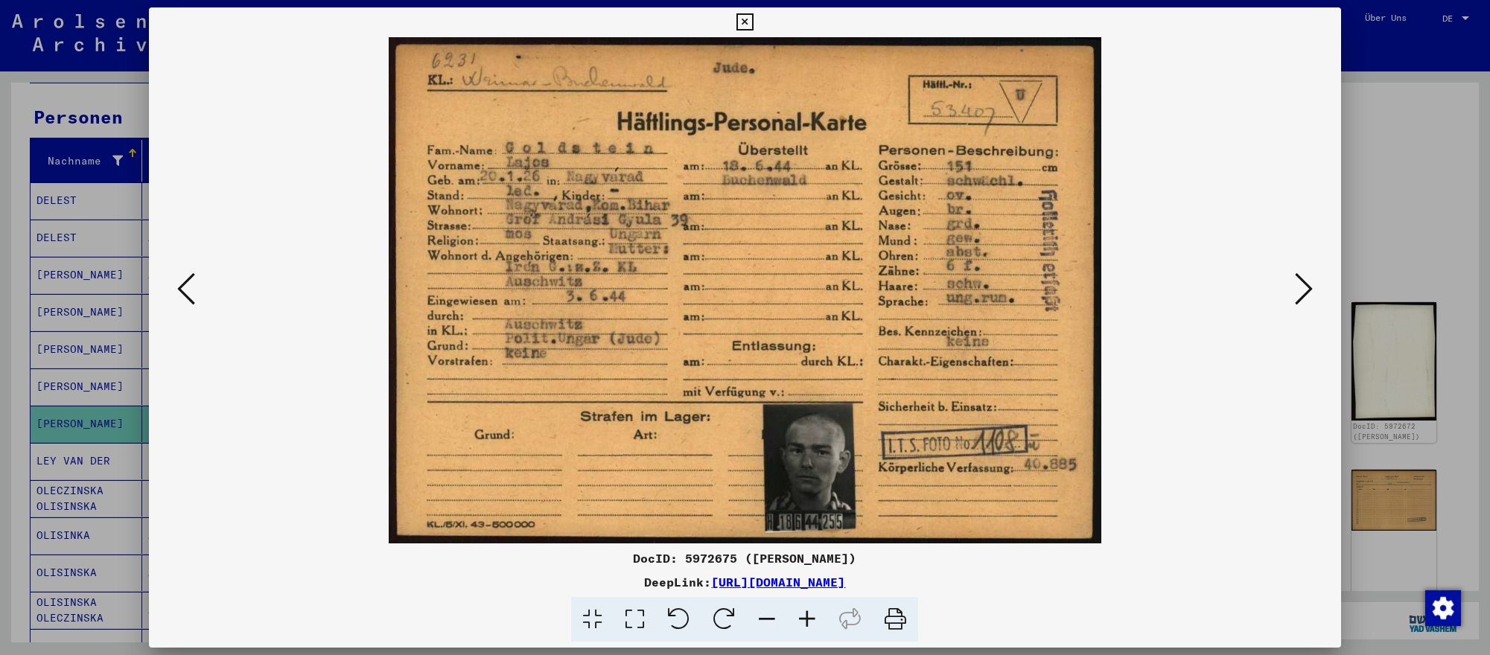
click at [1296, 298] on icon at bounding box center [1304, 289] width 18 height 36
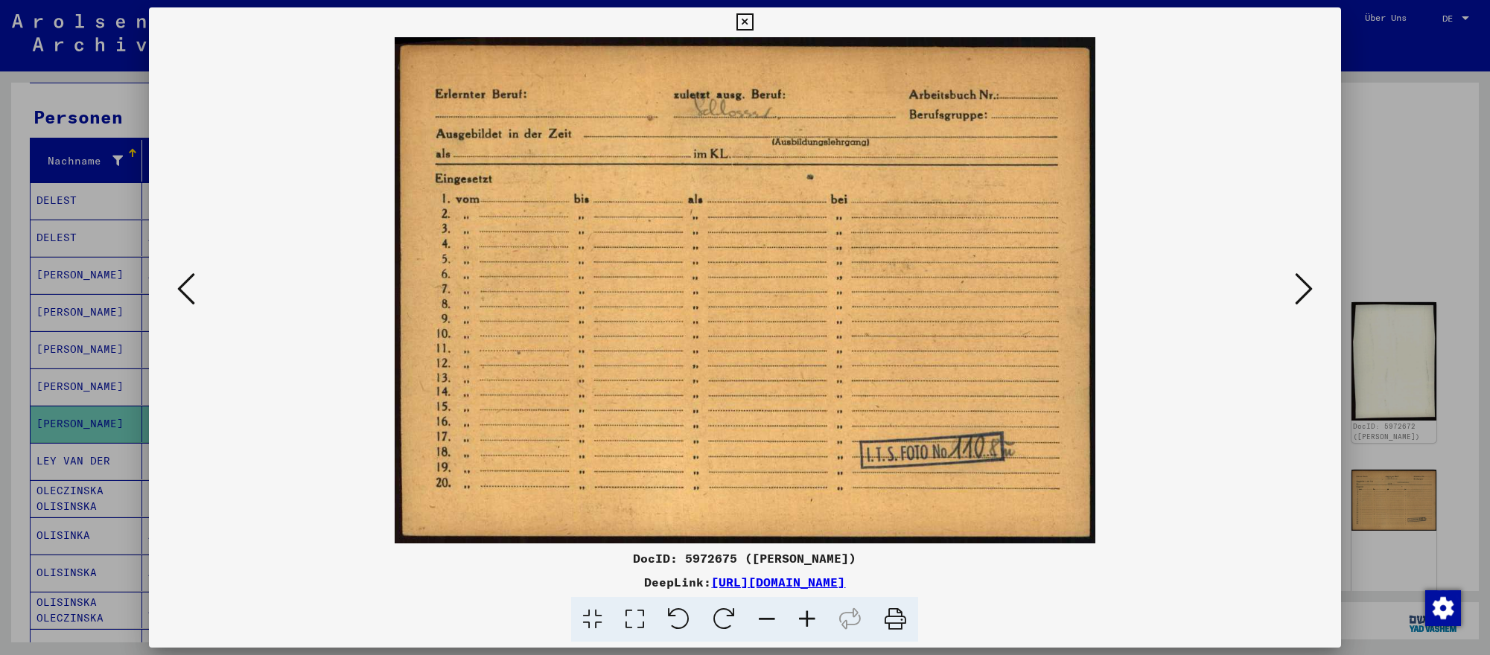
click at [1296, 298] on icon at bounding box center [1304, 289] width 18 height 36
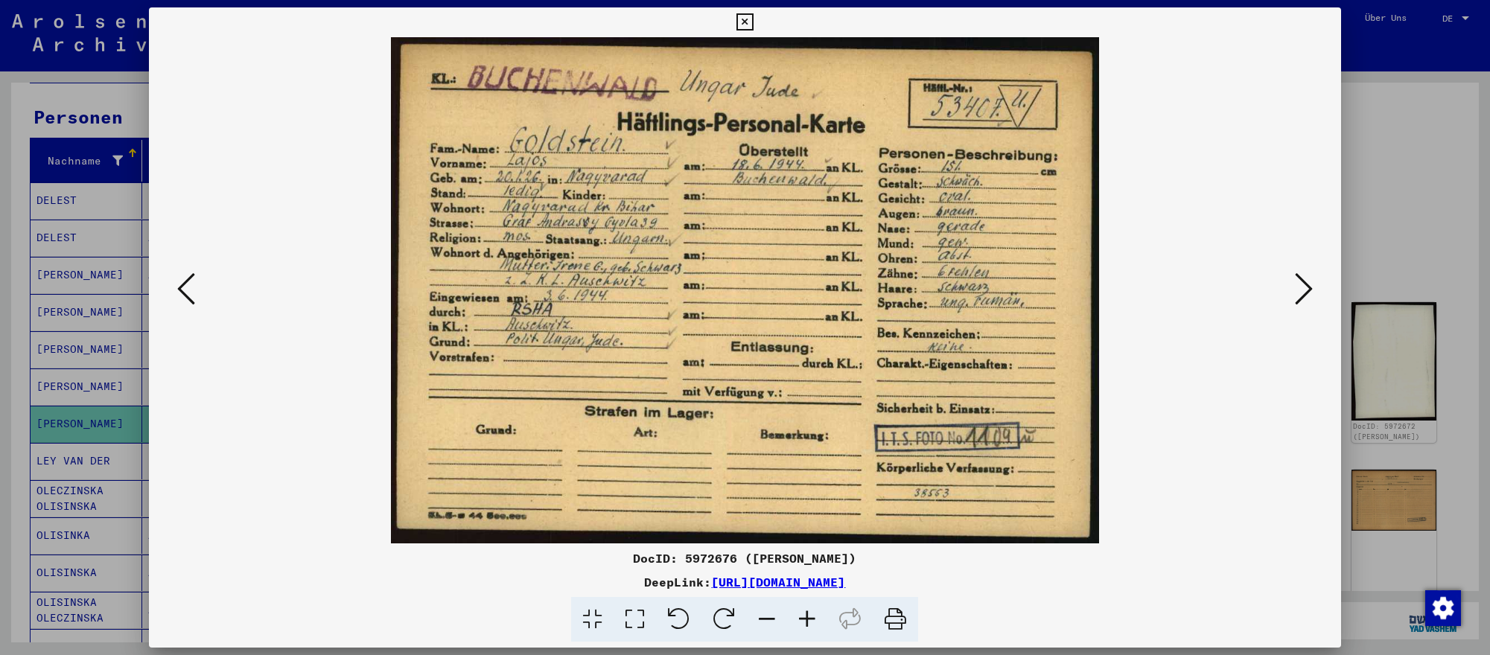
click at [187, 288] on icon at bounding box center [186, 289] width 18 height 36
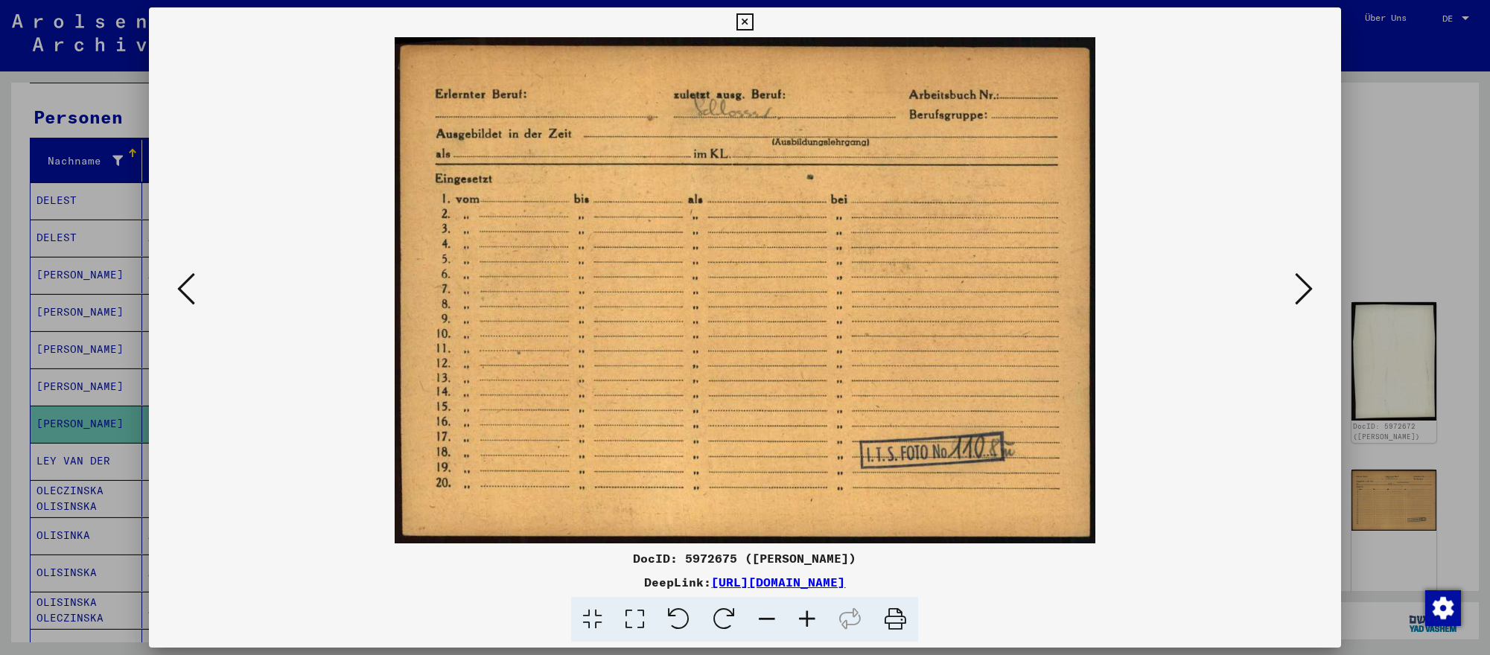
click at [1365, 526] on div at bounding box center [745, 327] width 1490 height 655
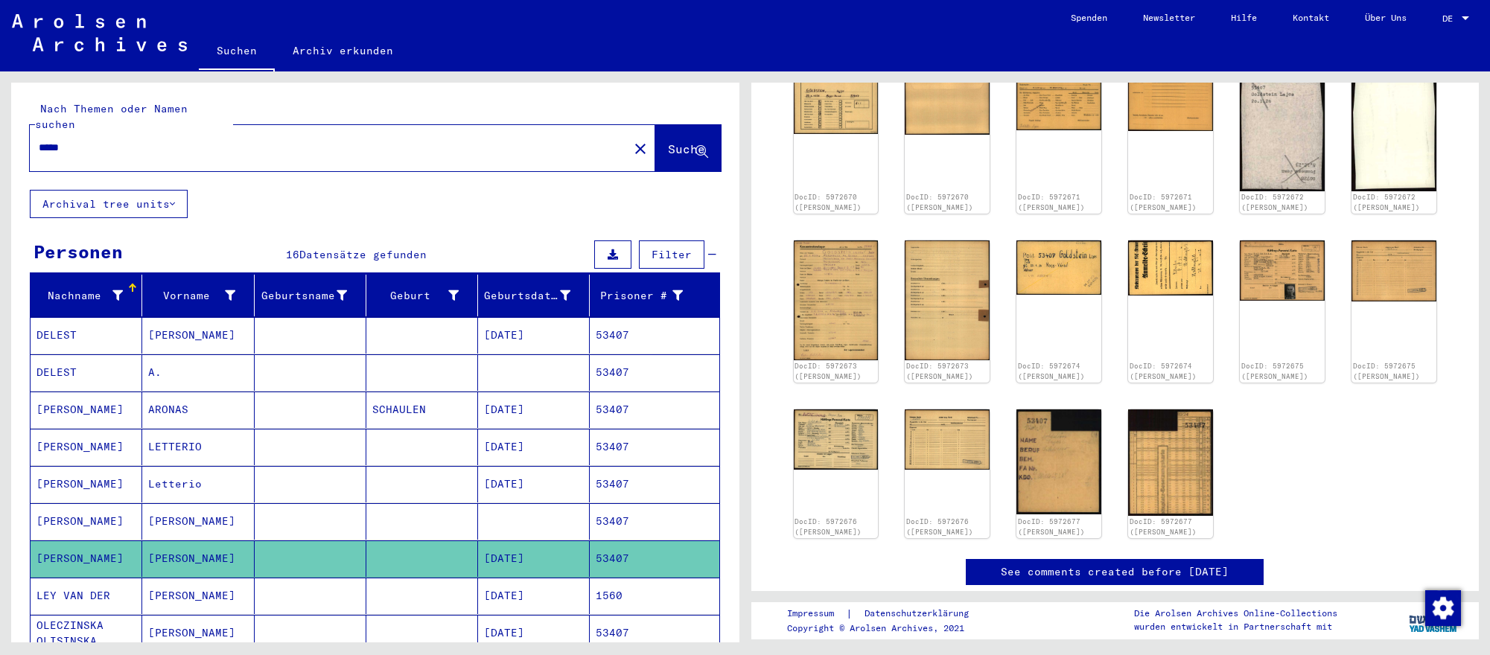
click at [314, 148] on input "*****" at bounding box center [329, 148] width 581 height 16
click at [314, 149] on input "*****" at bounding box center [329, 148] width 581 height 16
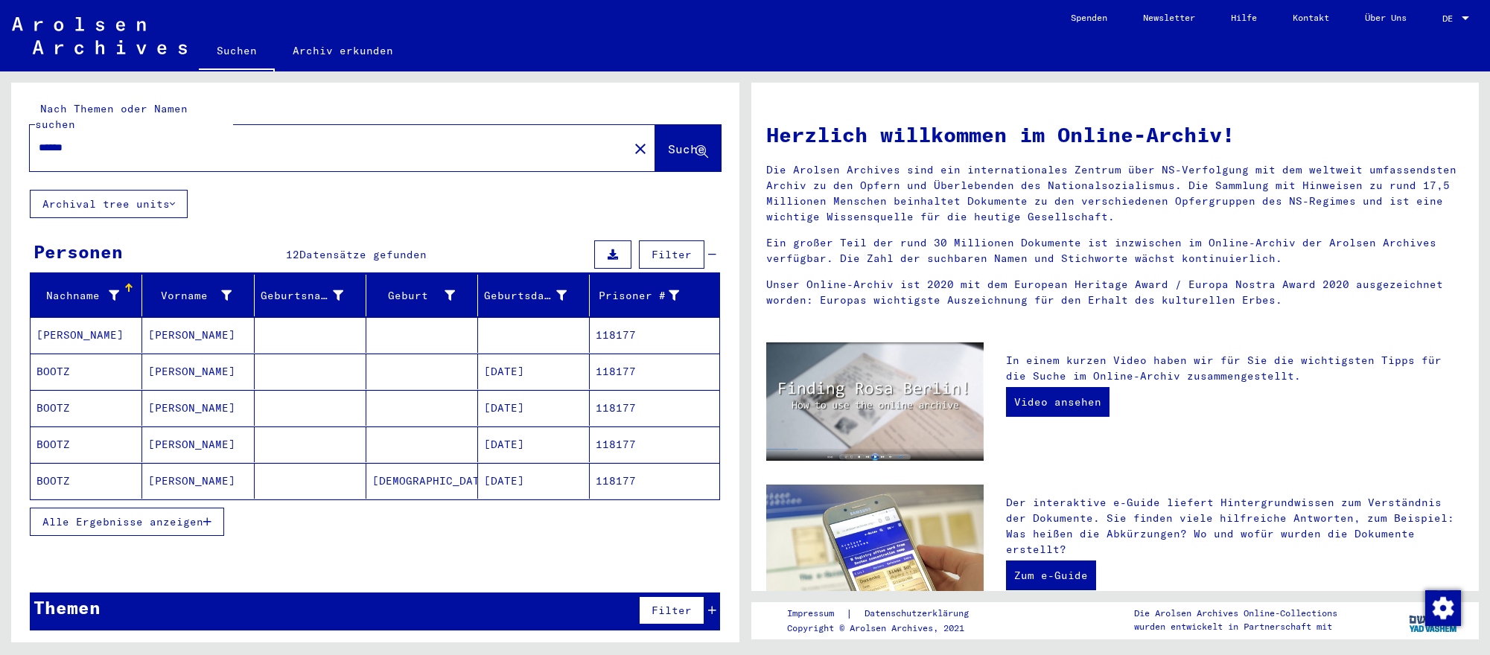
click at [540, 450] on mat-cell "[DATE]" at bounding box center [534, 445] width 112 height 36
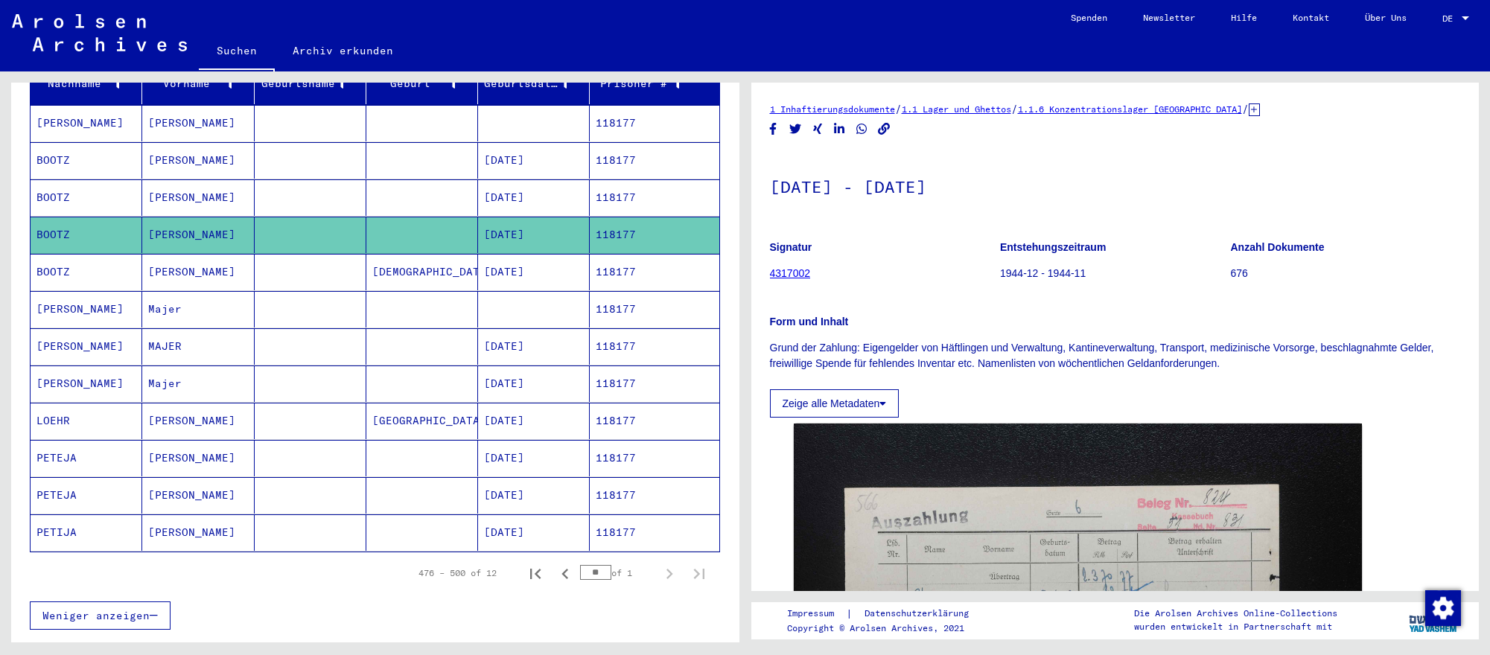
scroll to position [217, 0]
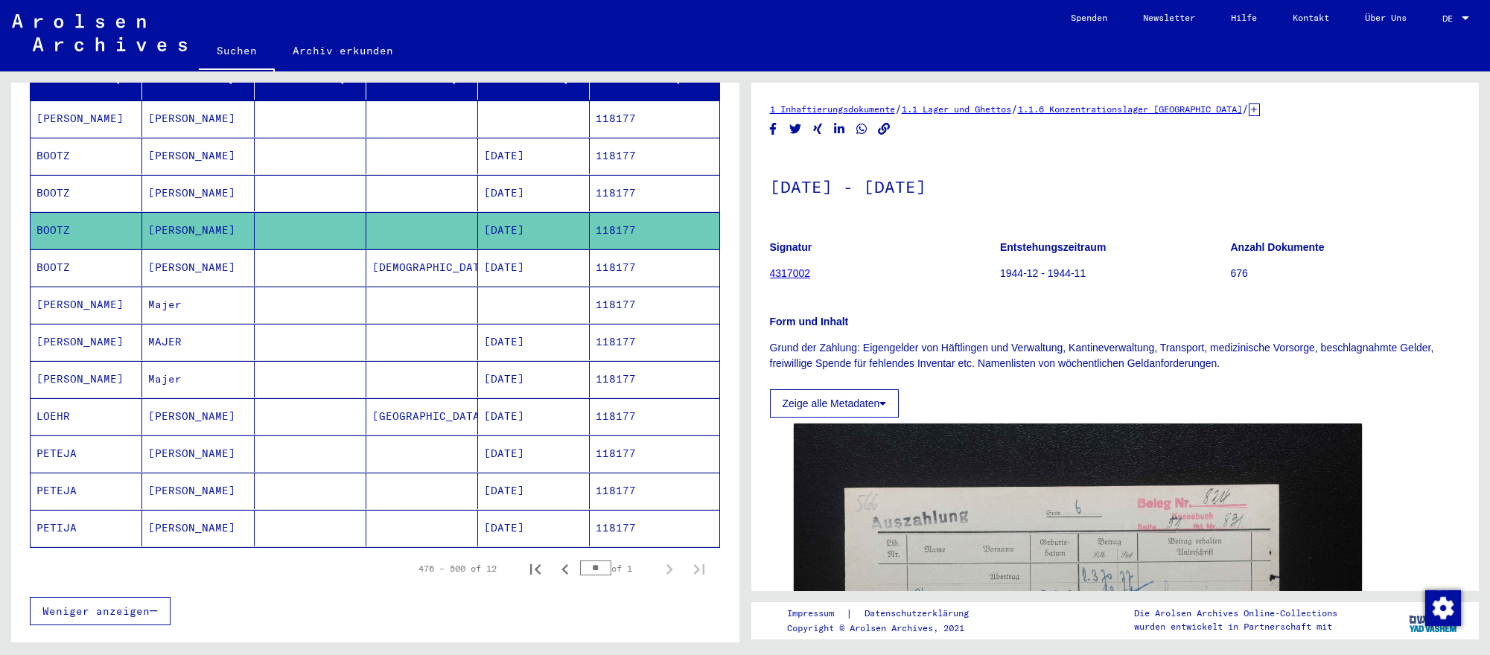
click at [540, 347] on mat-cell "[DATE]" at bounding box center [534, 342] width 112 height 36
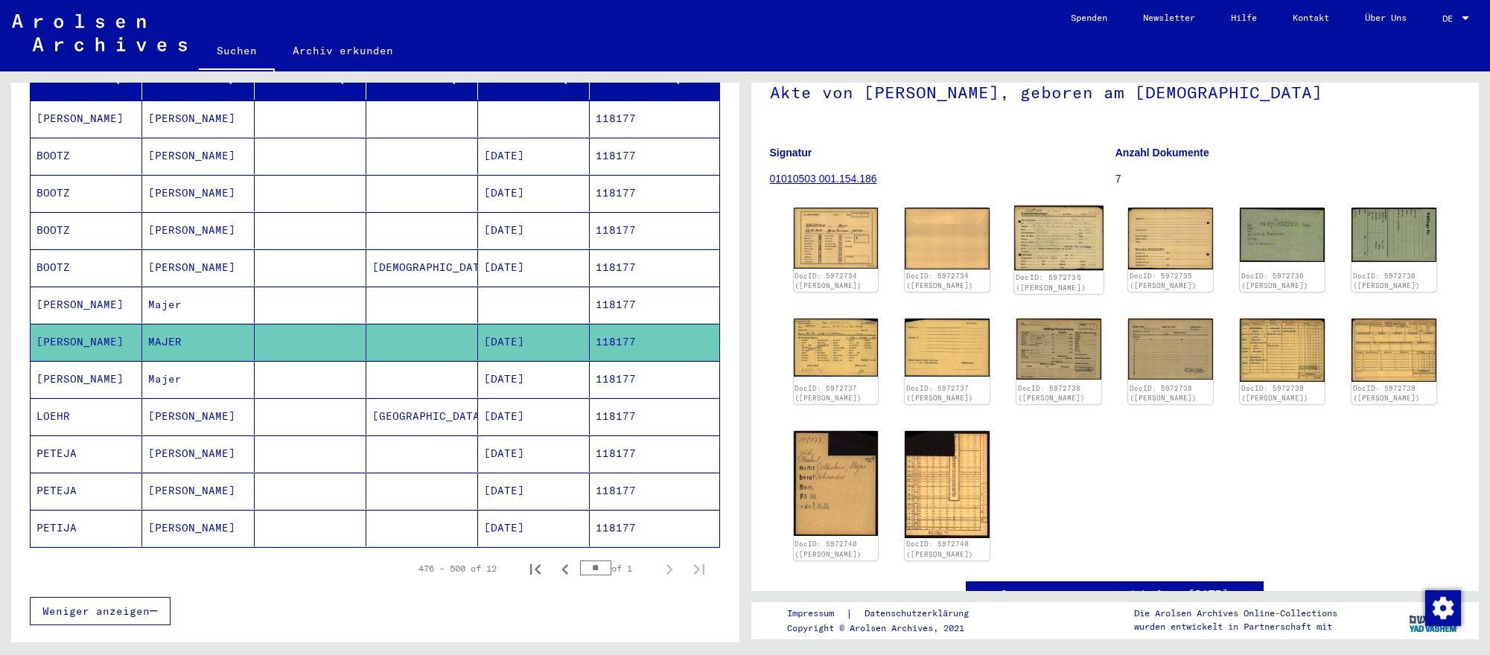
scroll to position [97, 0]
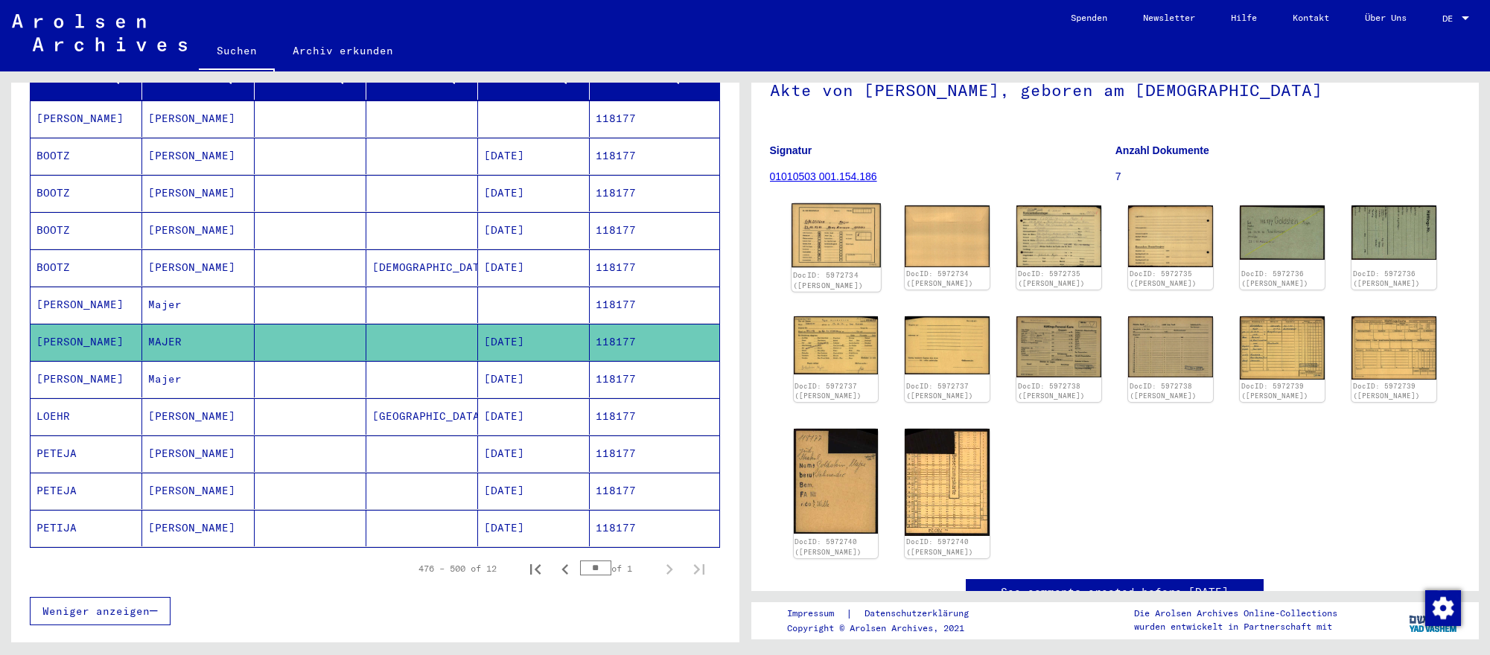
click at [858, 262] on img at bounding box center [835, 235] width 89 height 64
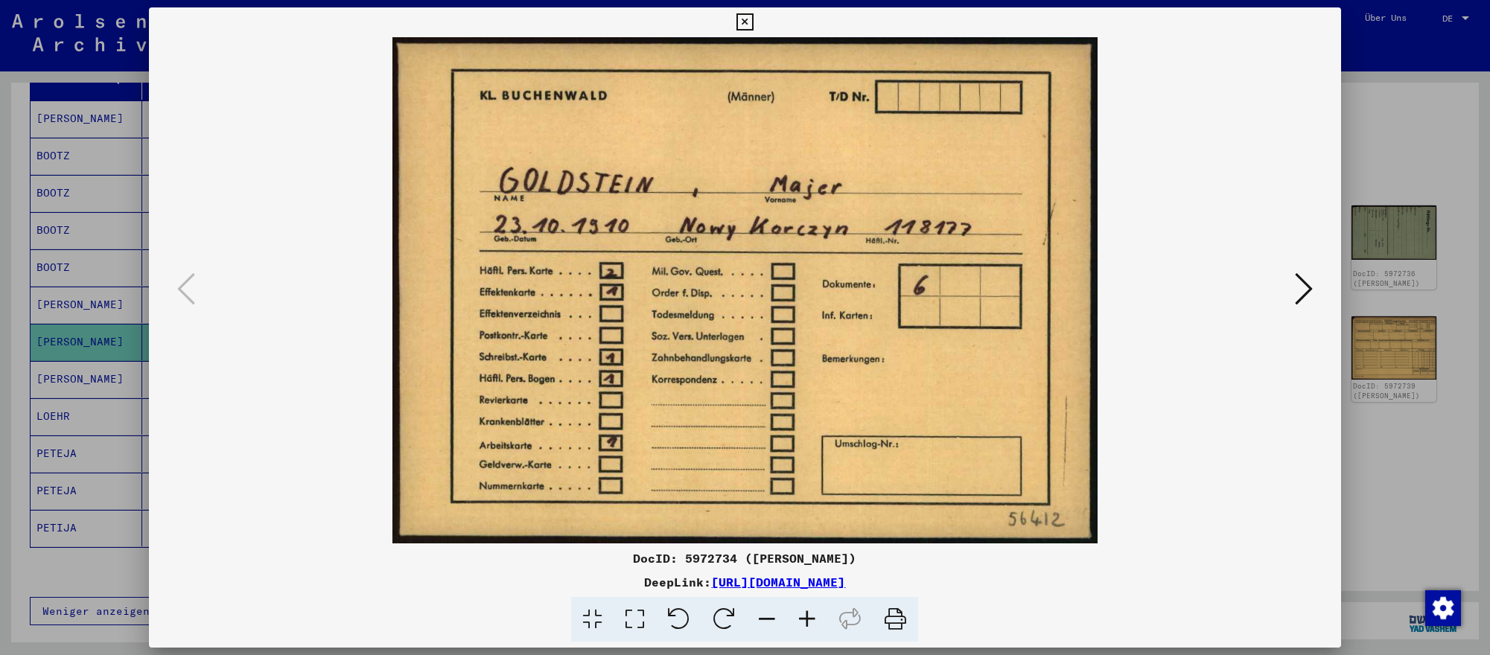
click at [1308, 280] on icon at bounding box center [1304, 289] width 18 height 36
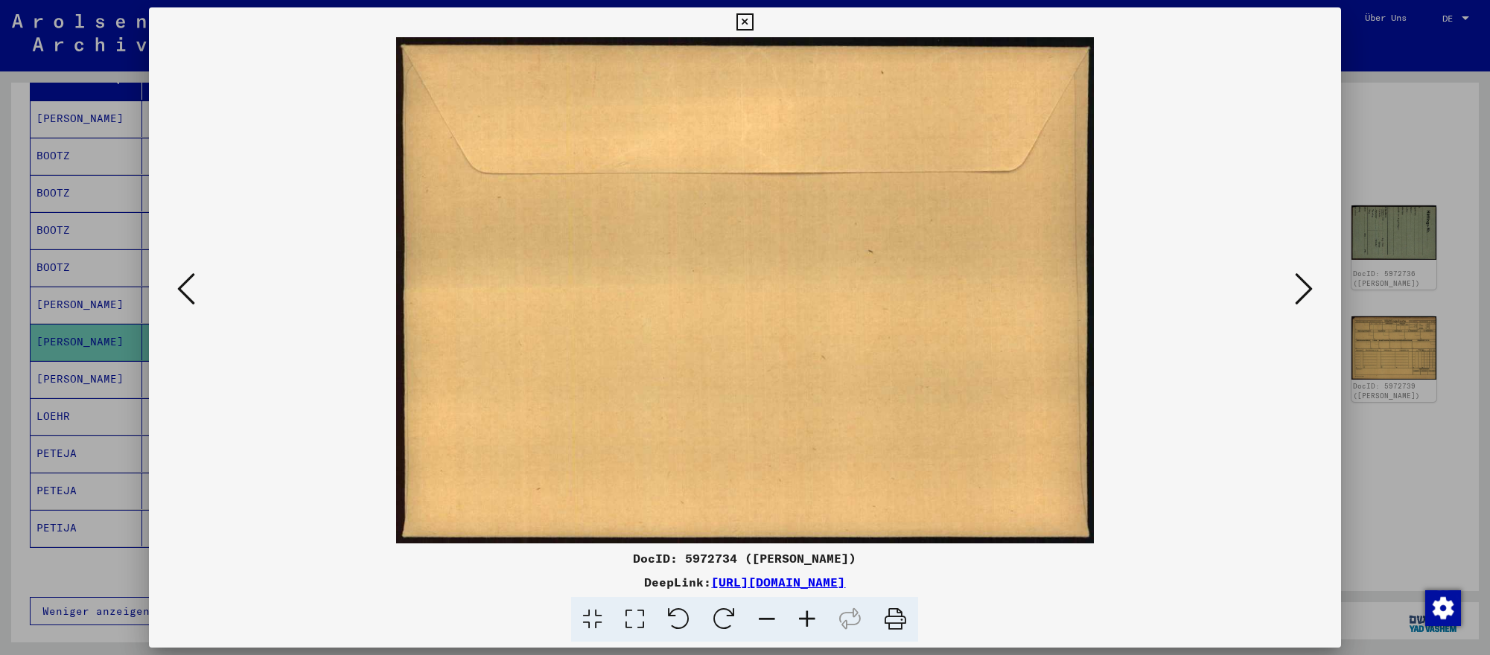
click at [1308, 280] on icon at bounding box center [1304, 289] width 18 height 36
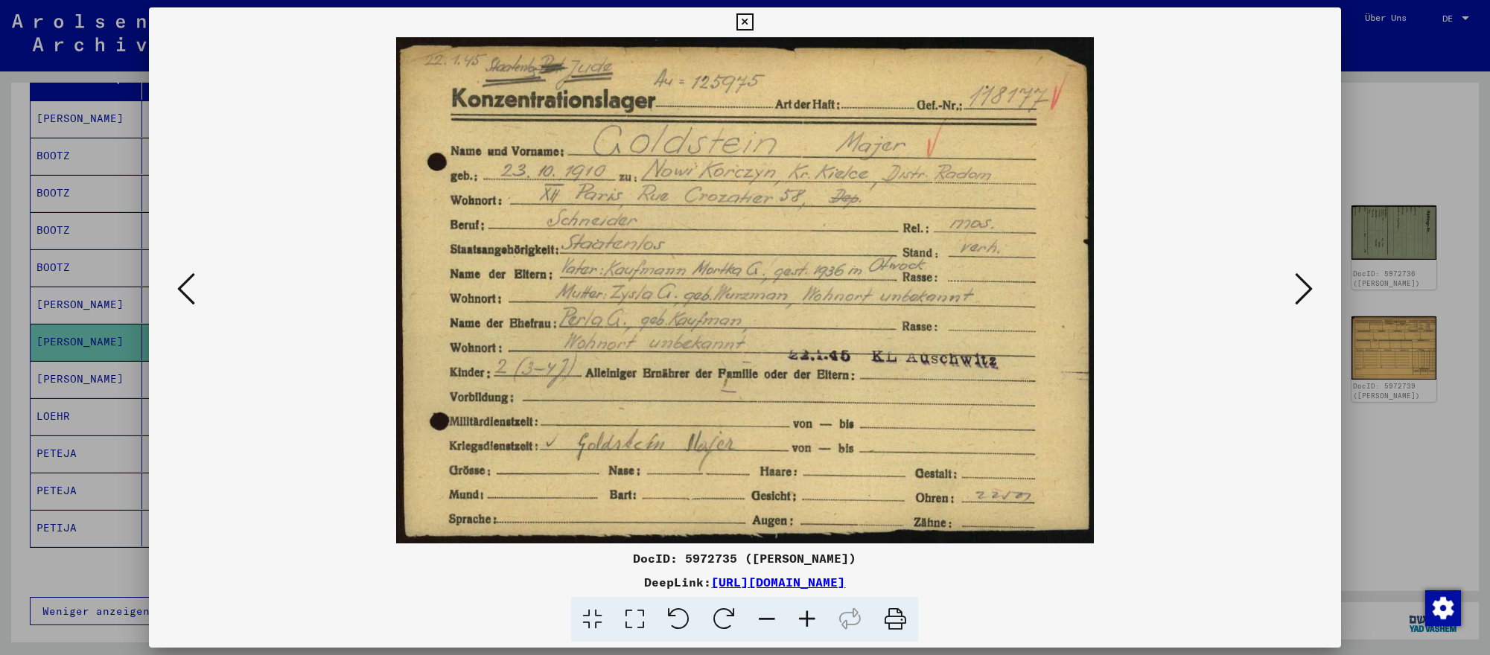
click at [79, 293] on div at bounding box center [745, 327] width 1490 height 655
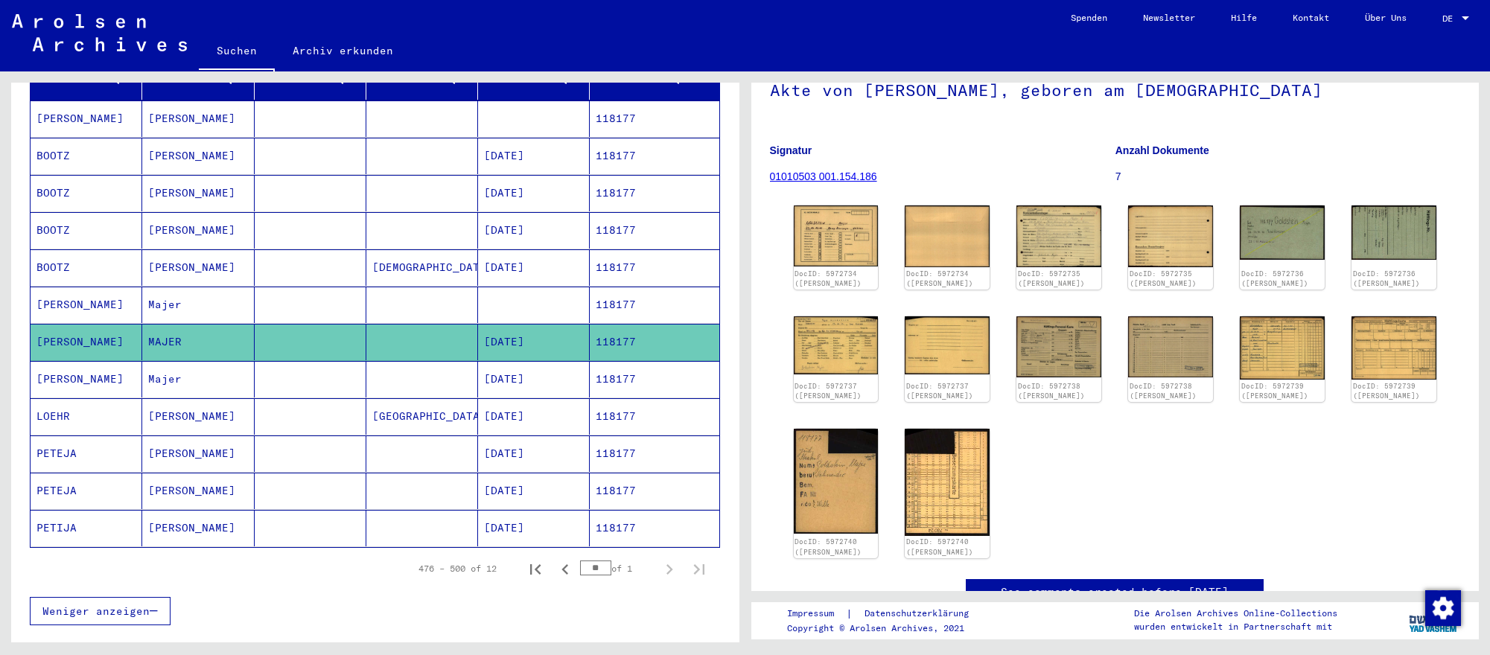
scroll to position [0, 0]
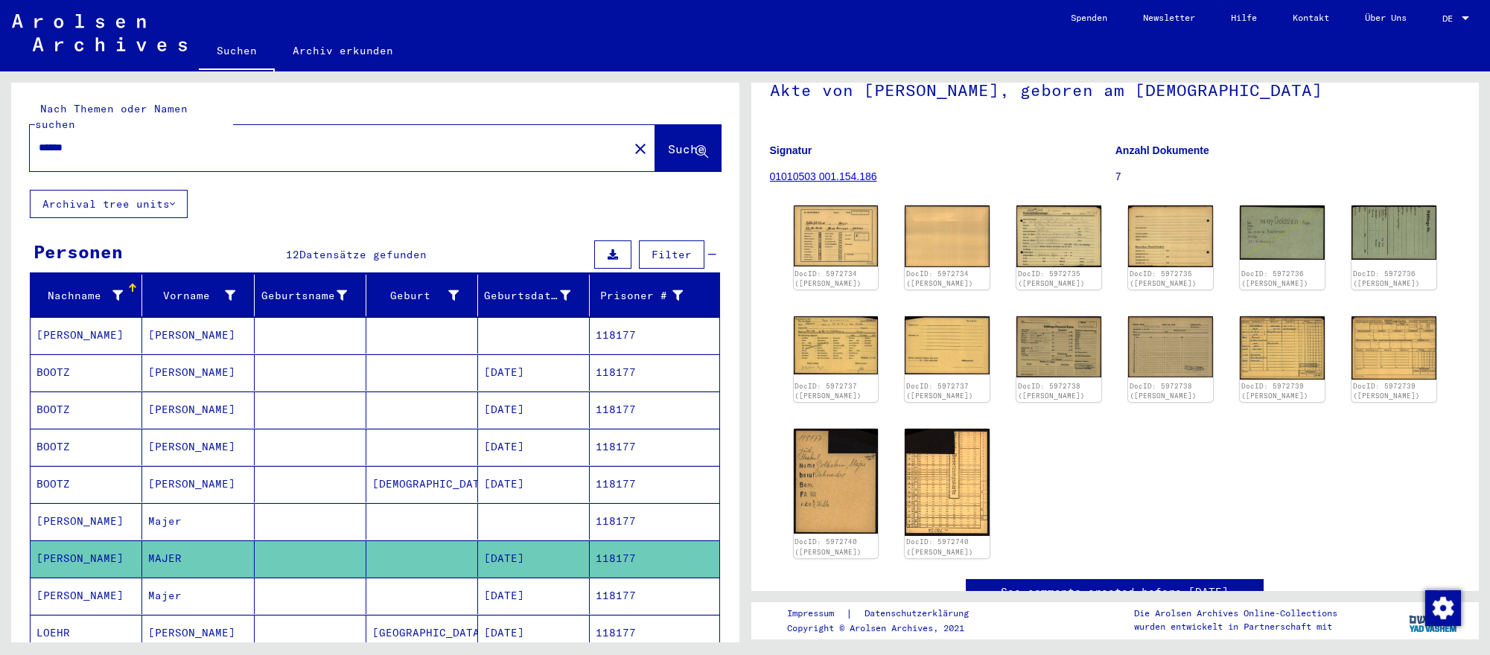
click at [101, 141] on input "******" at bounding box center [329, 148] width 581 height 16
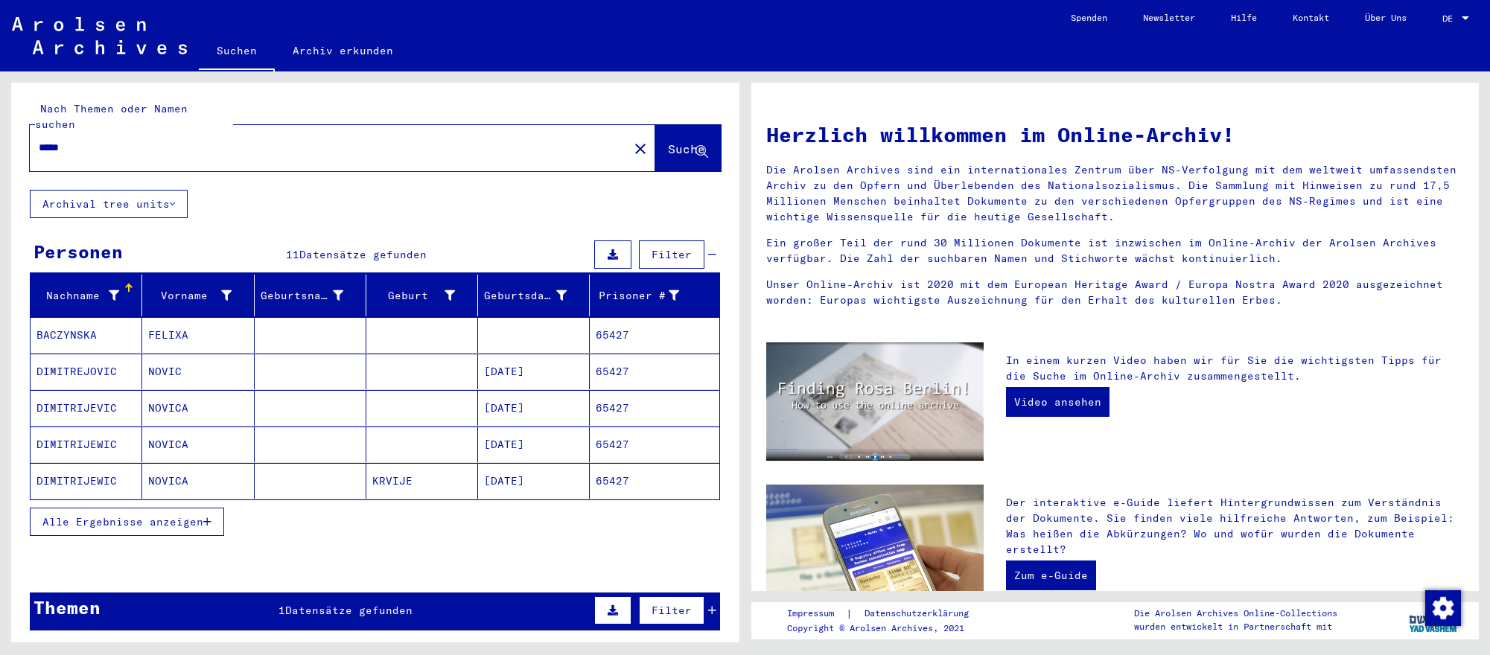
click at [542, 380] on mat-cell "[DATE]" at bounding box center [534, 372] width 112 height 36
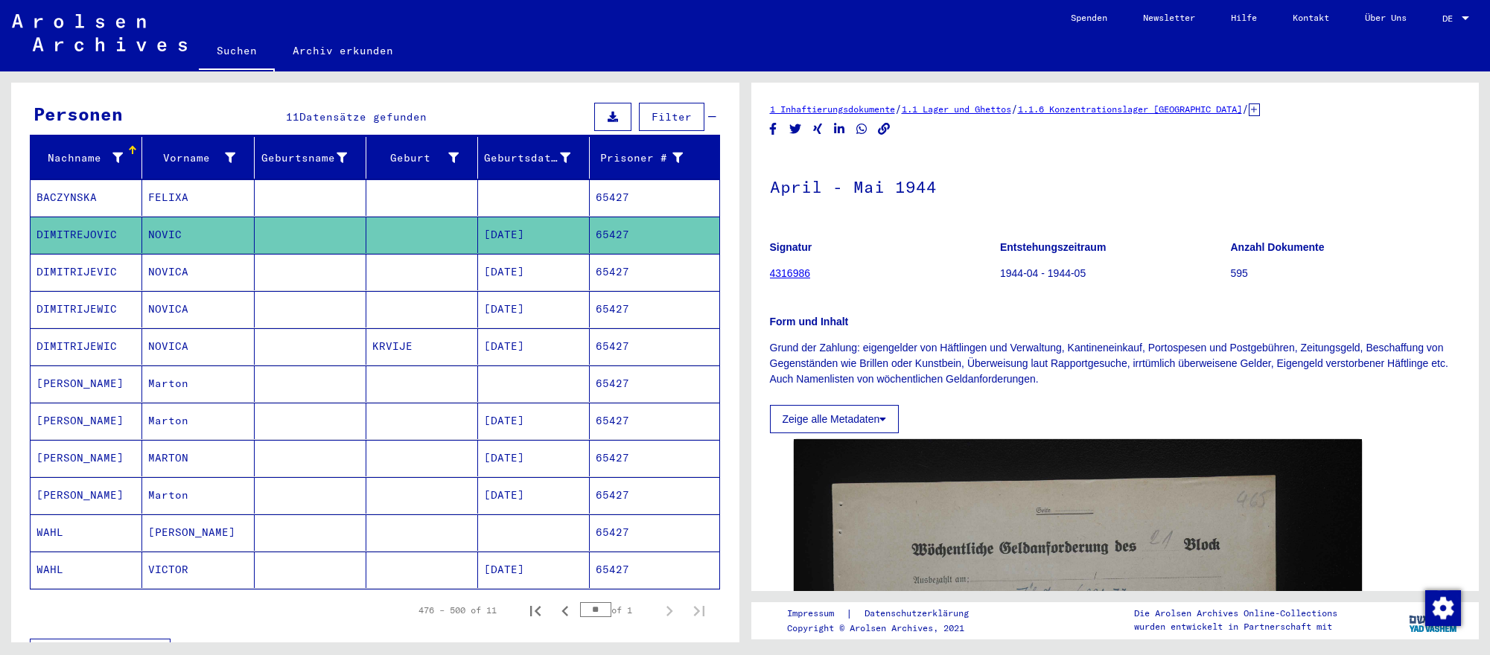
scroll to position [144, 0]
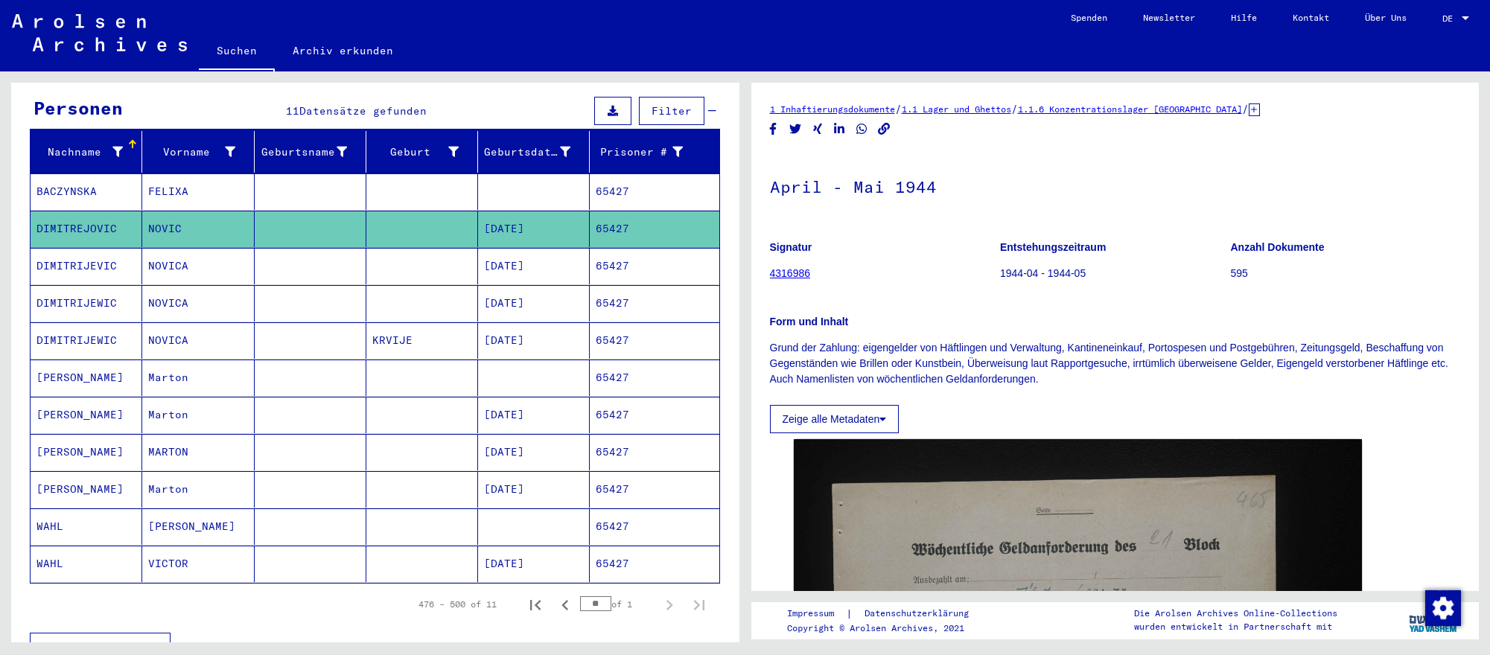
click at [551, 408] on mat-cell "[DATE]" at bounding box center [534, 415] width 112 height 36
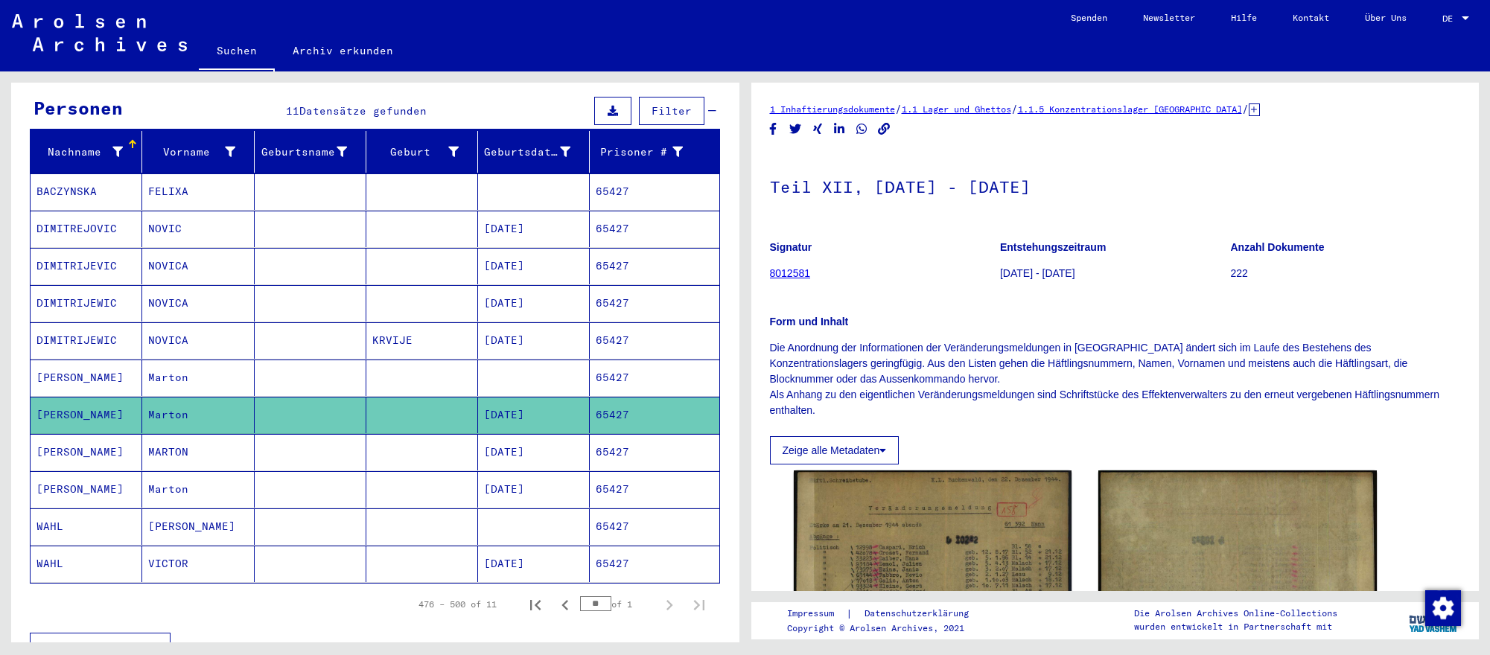
click at [578, 453] on mat-cell "[DATE]" at bounding box center [534, 452] width 112 height 36
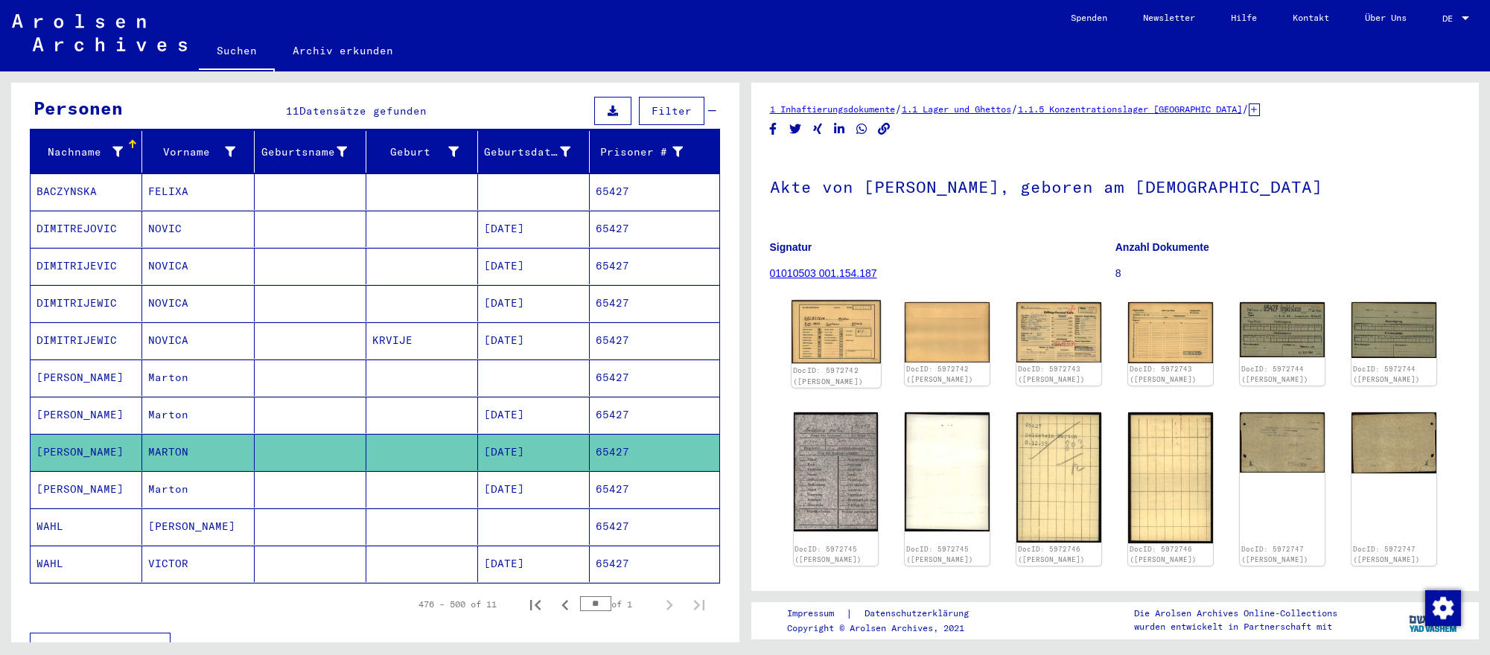
click at [815, 332] on img at bounding box center [835, 332] width 89 height 64
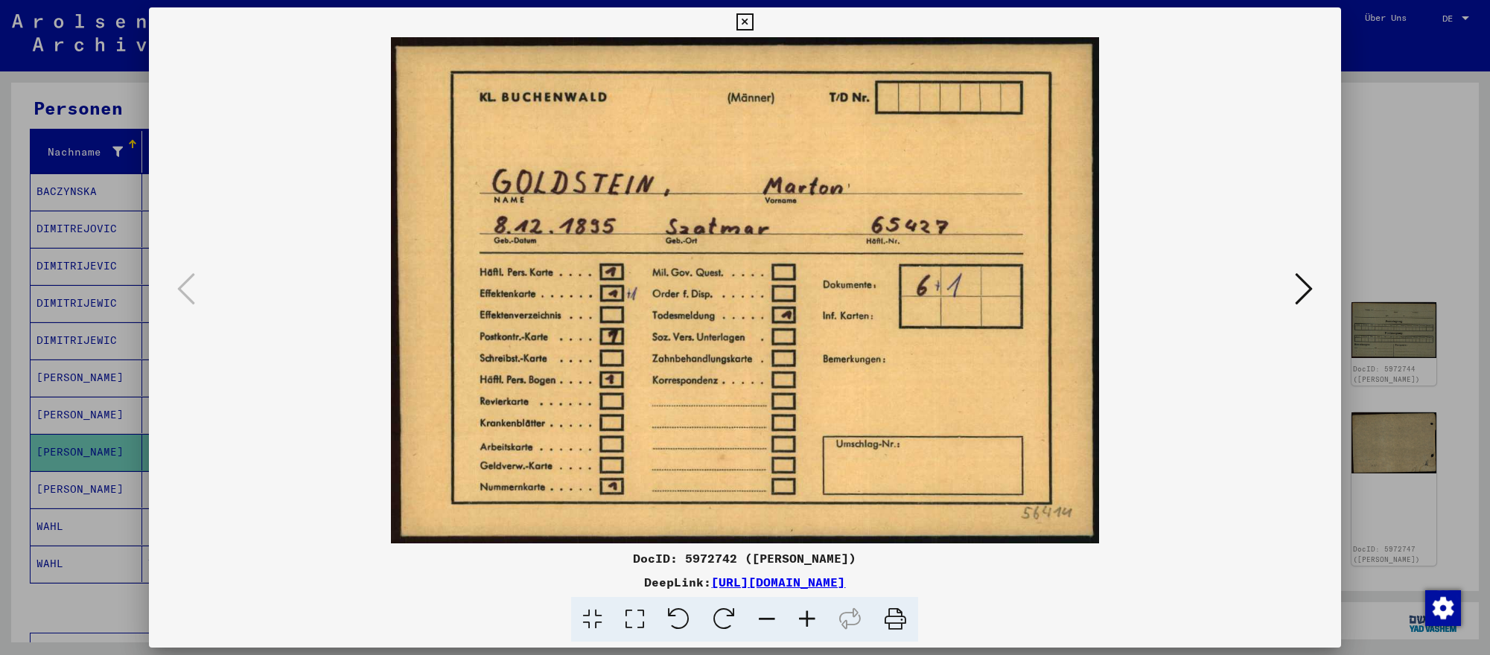
click at [1301, 290] on icon at bounding box center [1304, 289] width 18 height 36
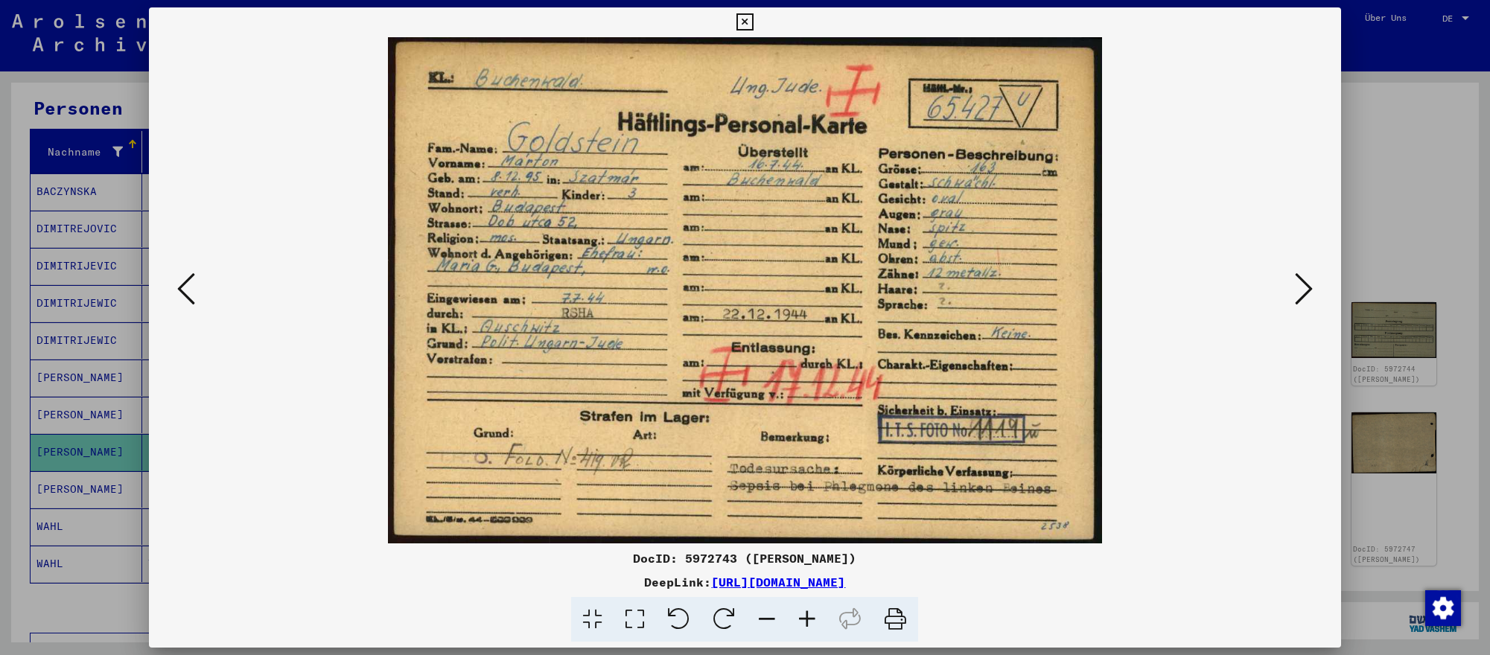
click at [1301, 290] on icon at bounding box center [1304, 289] width 18 height 36
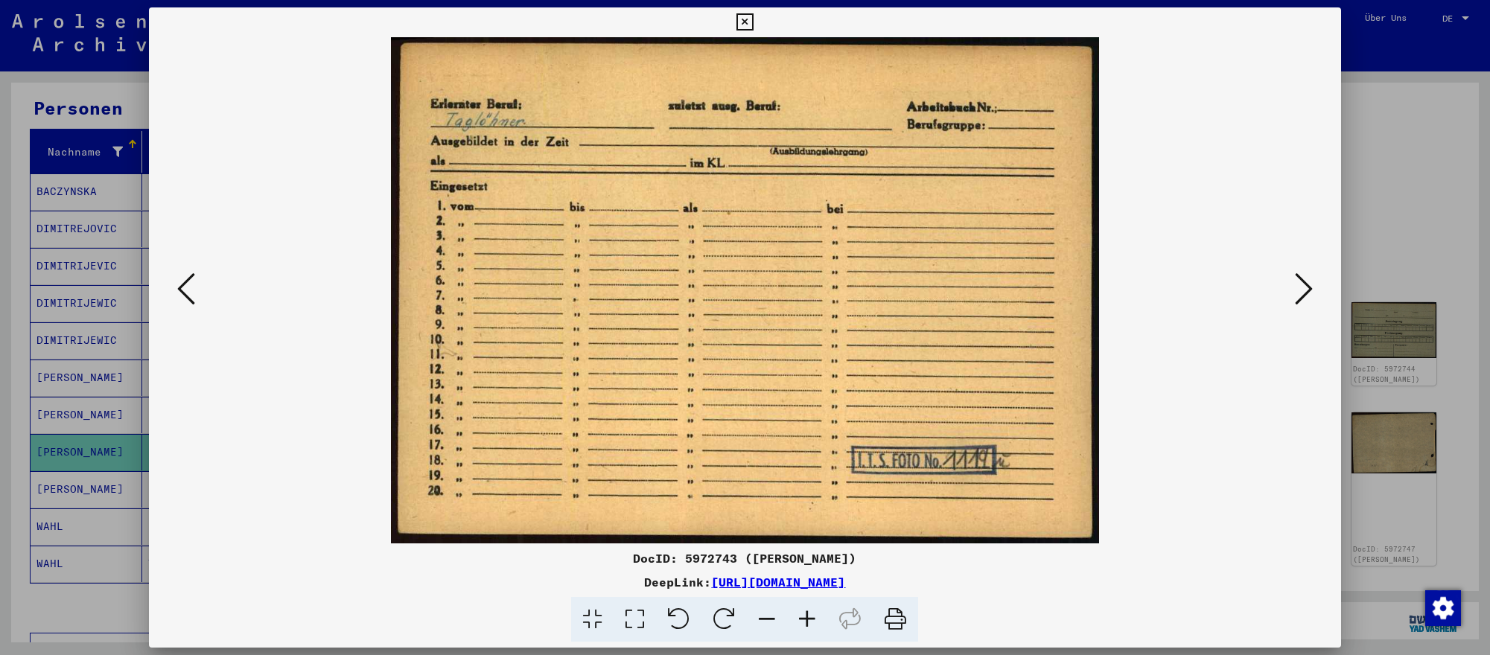
click at [109, 415] on div at bounding box center [745, 327] width 1490 height 655
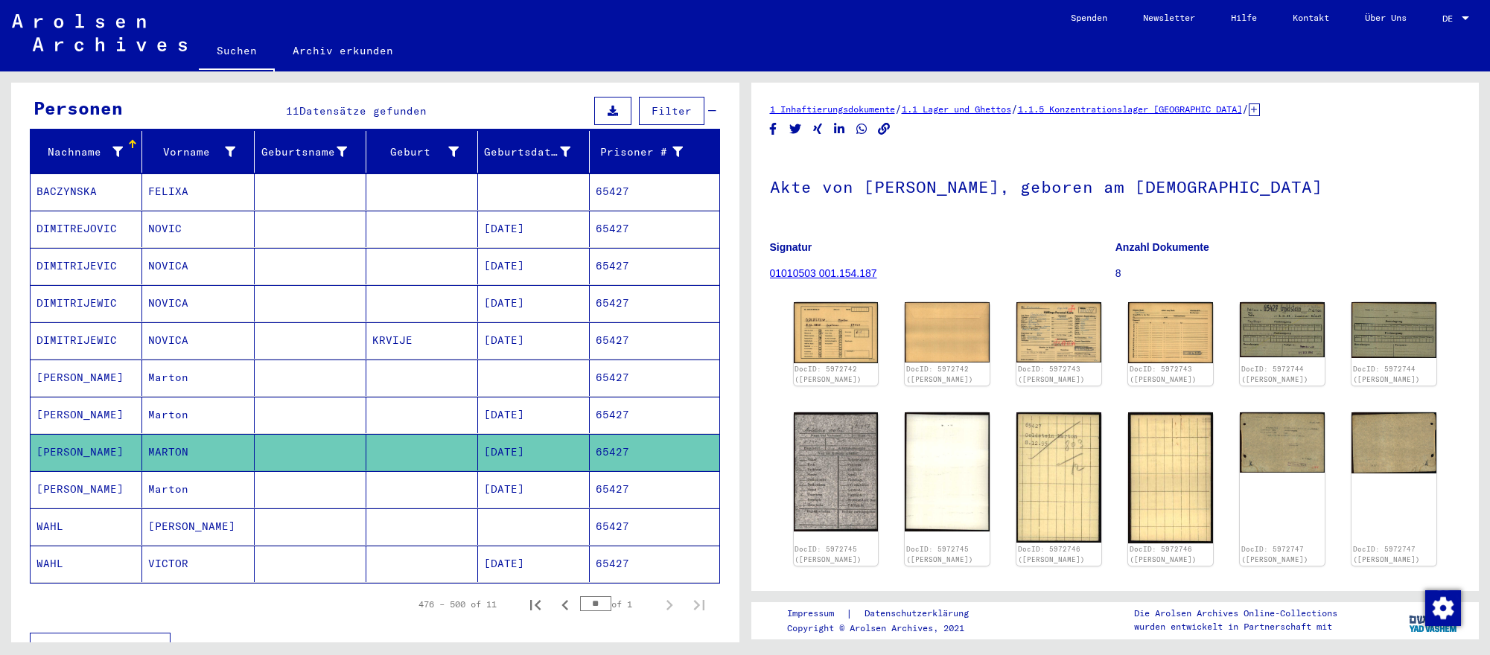
click at [80, 386] on mat-cell "[PERSON_NAME]" at bounding box center [87, 378] width 112 height 36
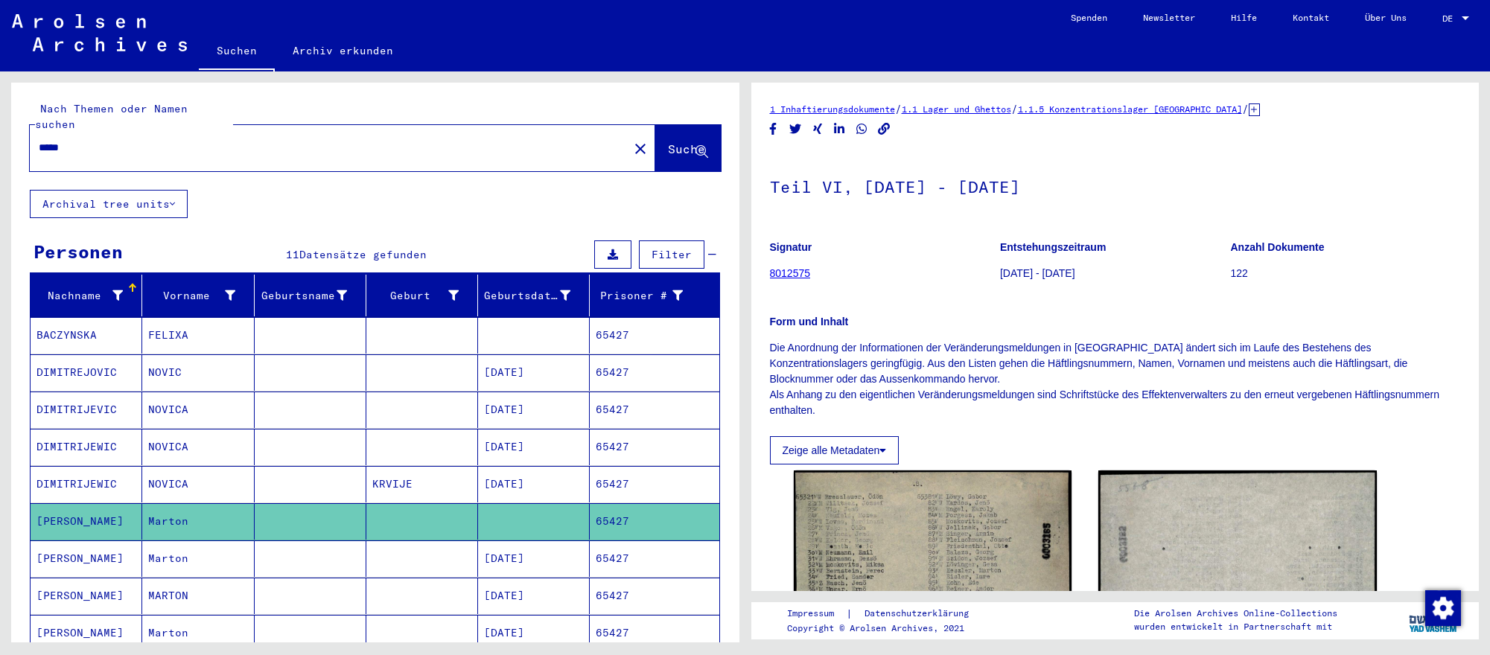
click at [159, 151] on input "*****" at bounding box center [329, 148] width 581 height 16
click at [158, 151] on input "*****" at bounding box center [329, 148] width 581 height 16
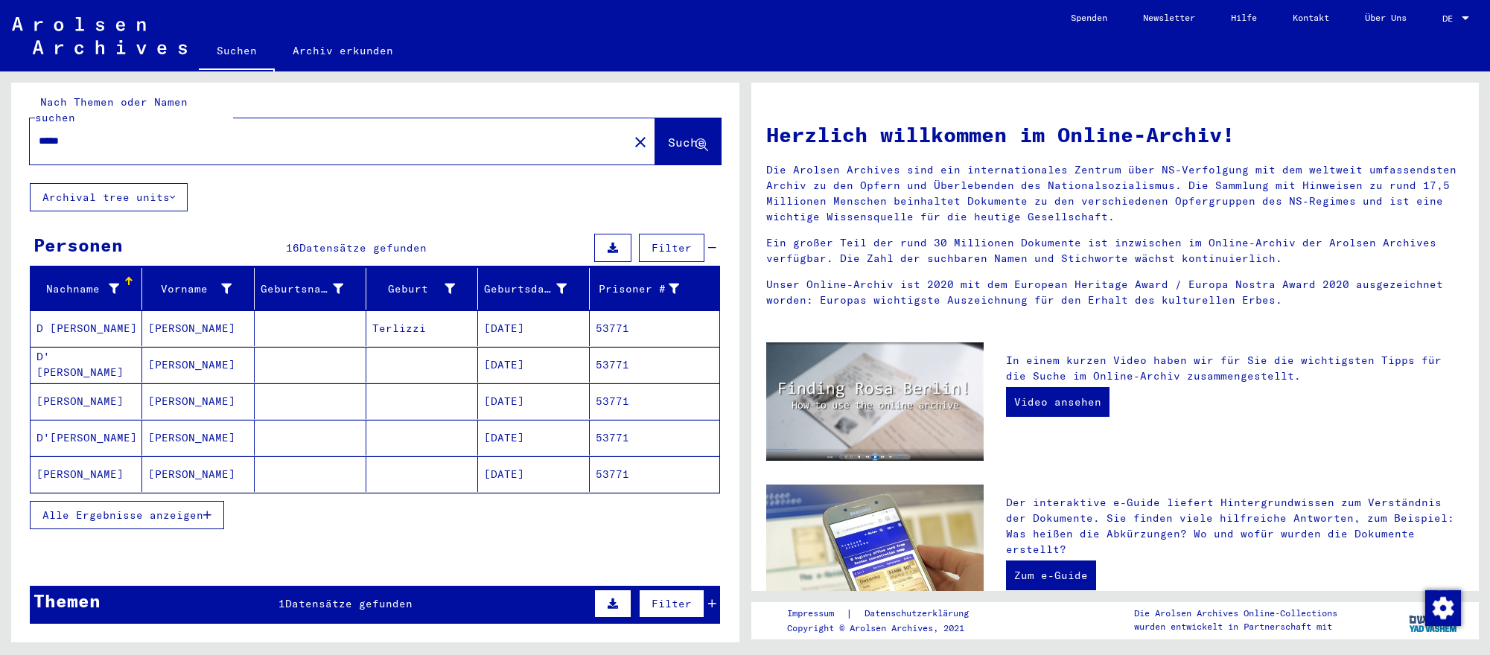
click at [474, 415] on mat-cell at bounding box center [422, 401] width 112 height 36
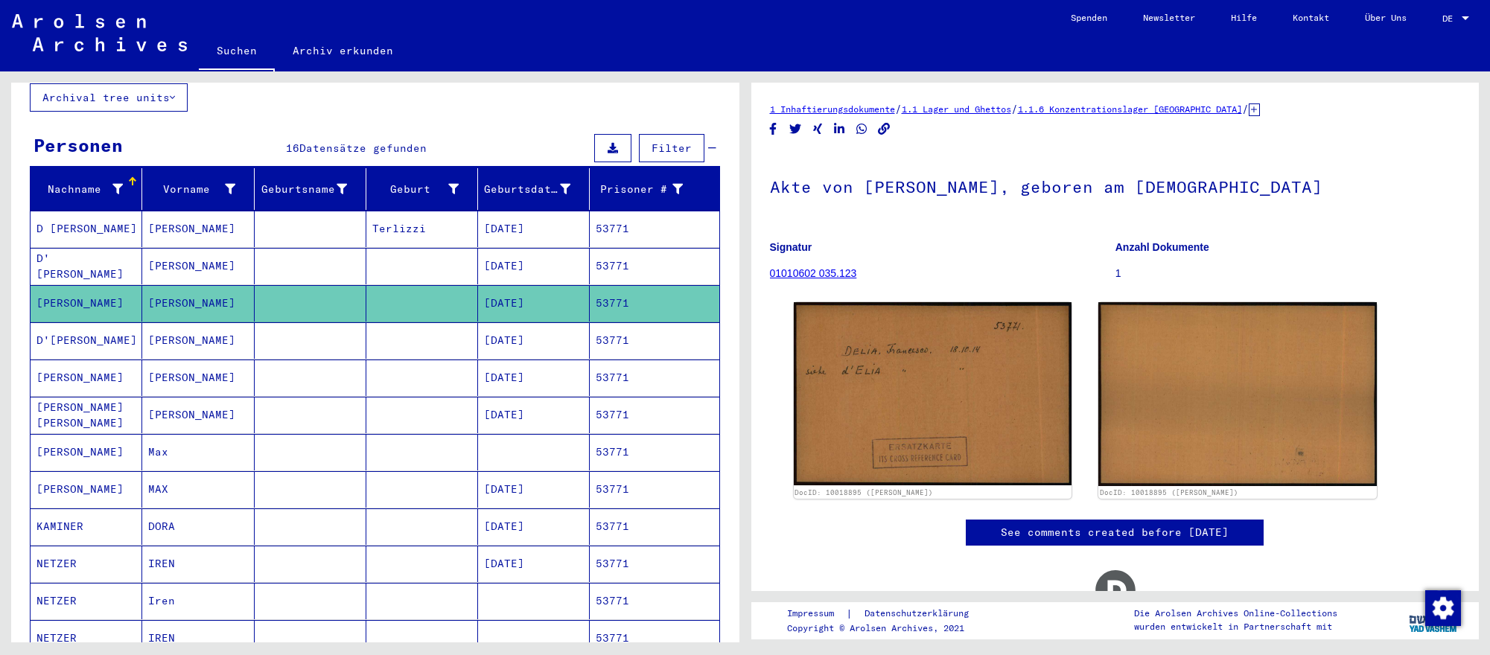
scroll to position [109, 0]
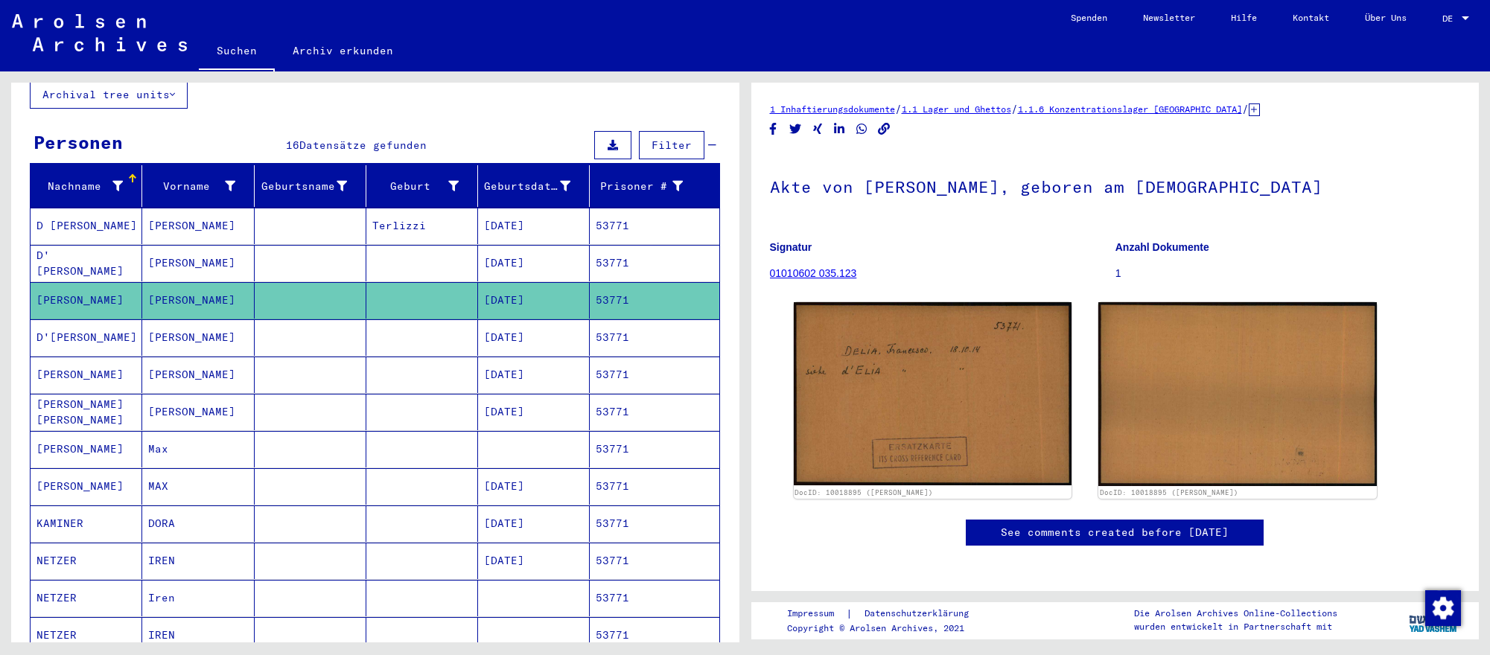
click at [503, 477] on mat-cell "[DATE]" at bounding box center [534, 486] width 112 height 36
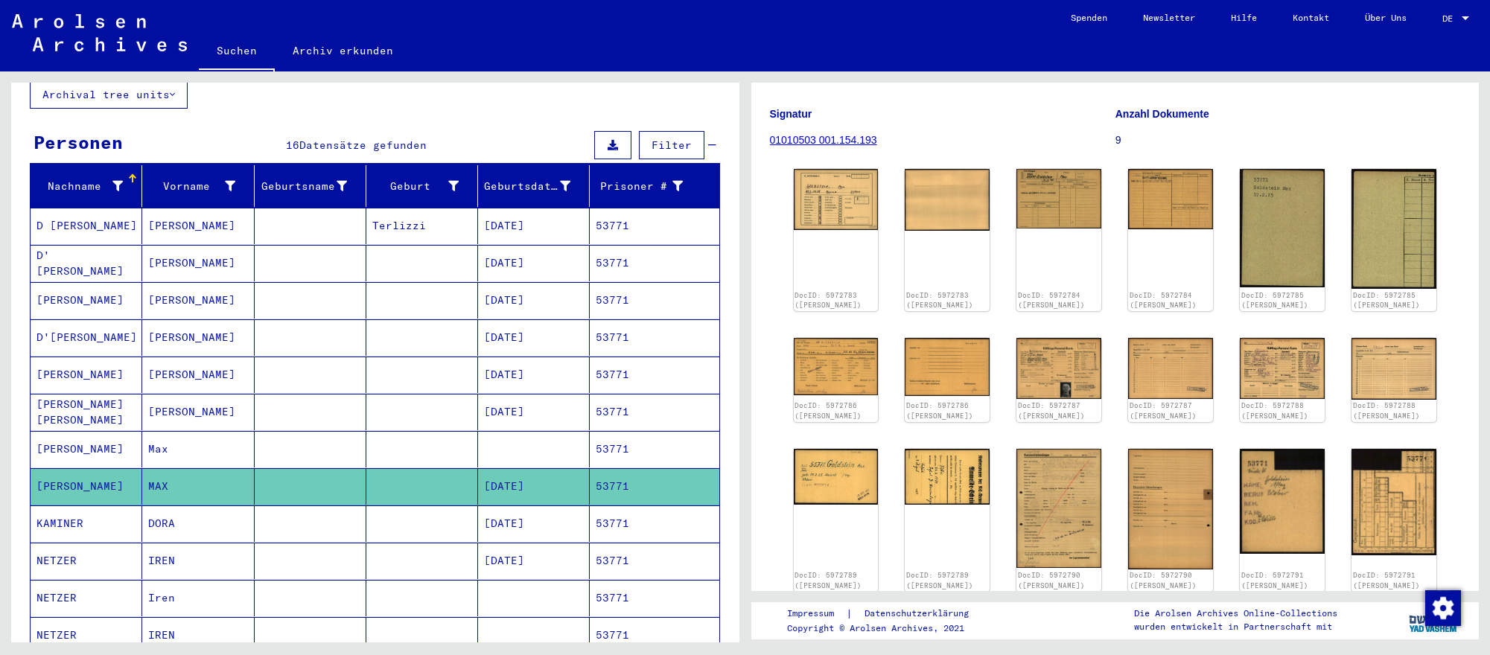
scroll to position [137, 0]
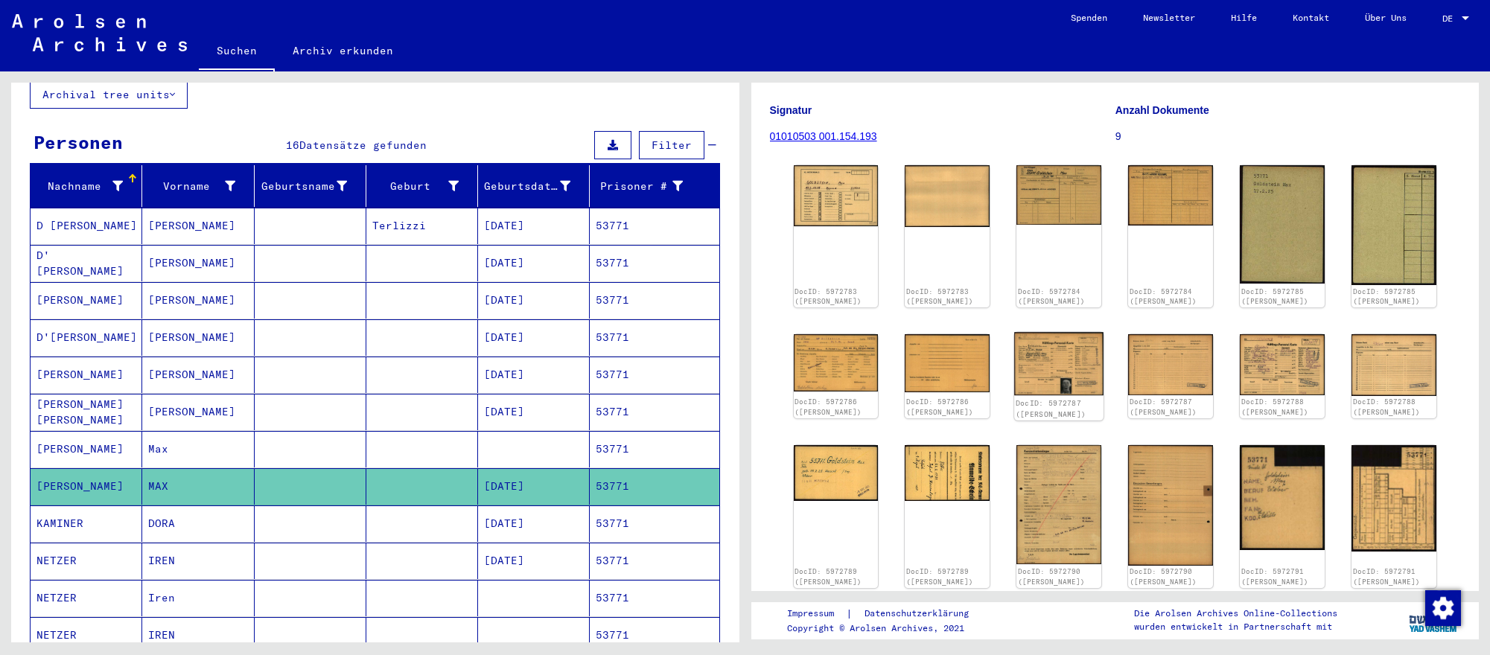
click at [1030, 367] on img at bounding box center [1058, 364] width 89 height 64
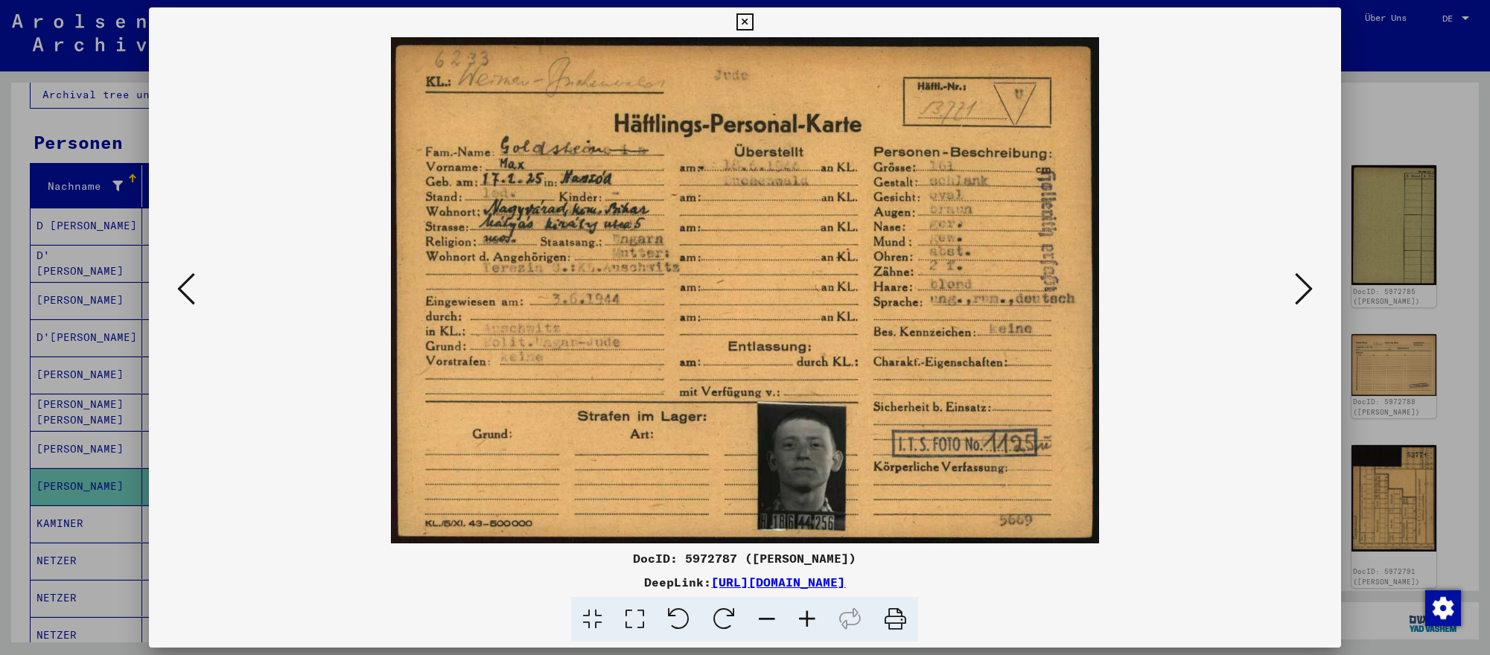
click at [1393, 103] on div at bounding box center [745, 327] width 1490 height 655
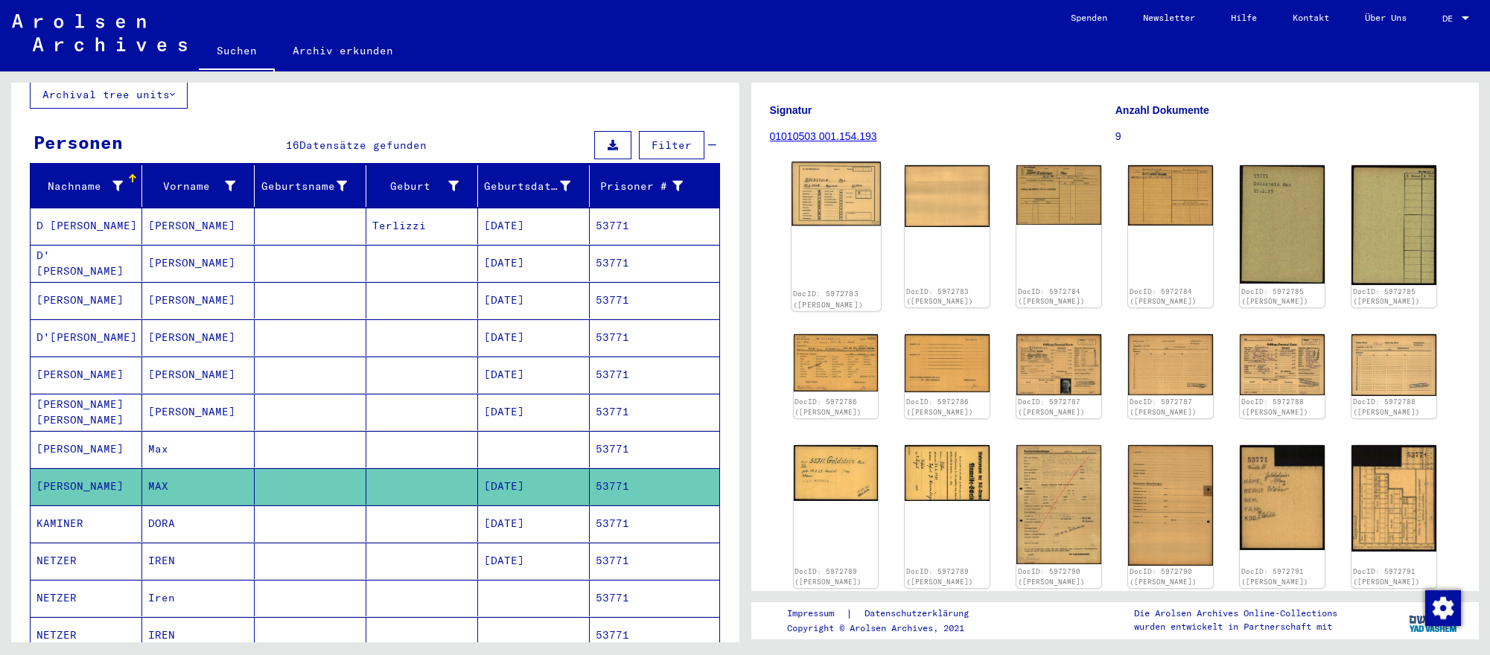
click at [831, 196] on img at bounding box center [835, 194] width 89 height 64
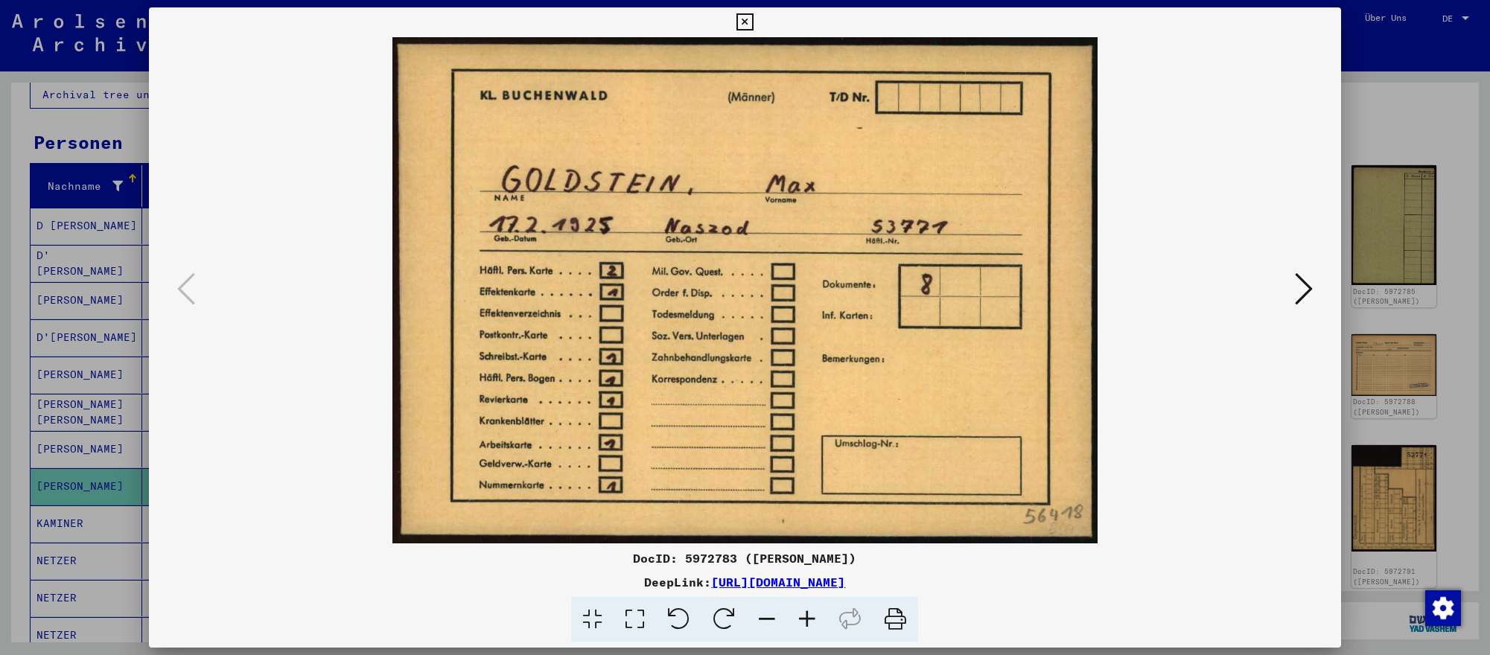
click at [1304, 293] on icon at bounding box center [1304, 289] width 18 height 36
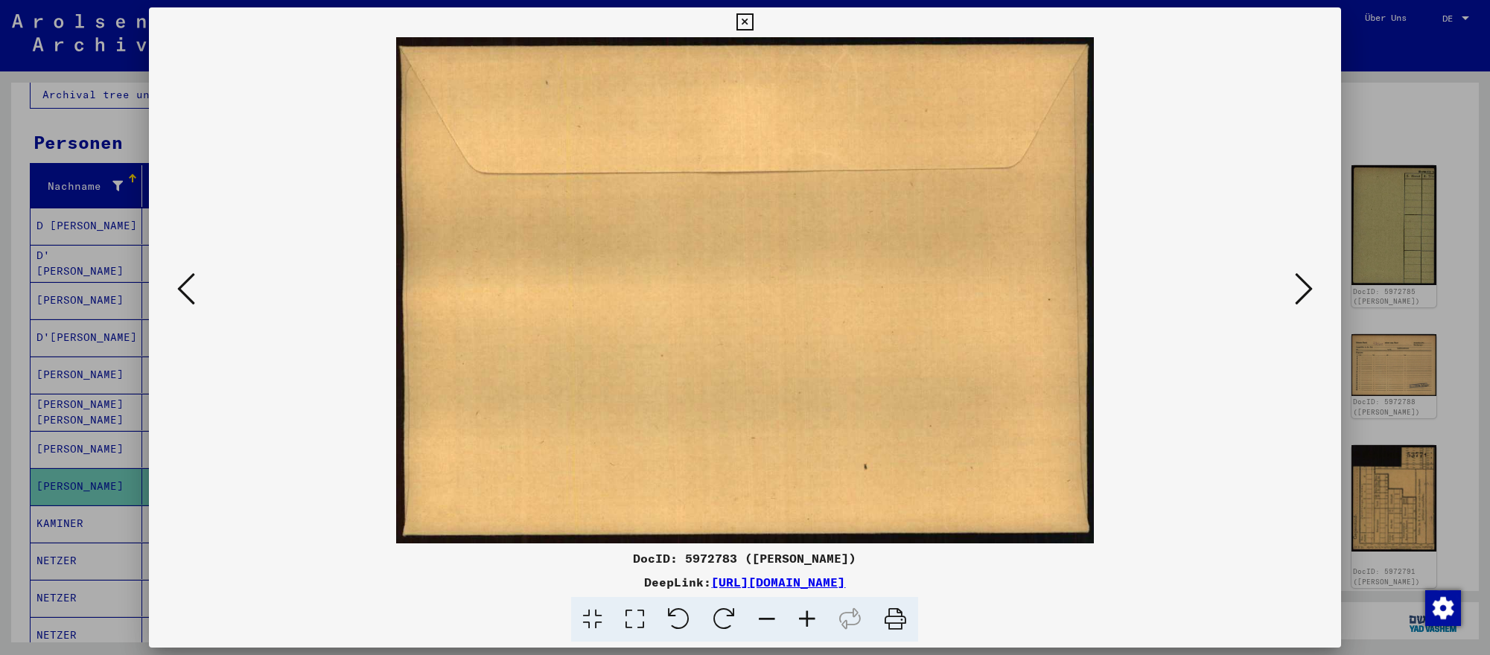
click at [1304, 293] on icon at bounding box center [1304, 289] width 18 height 36
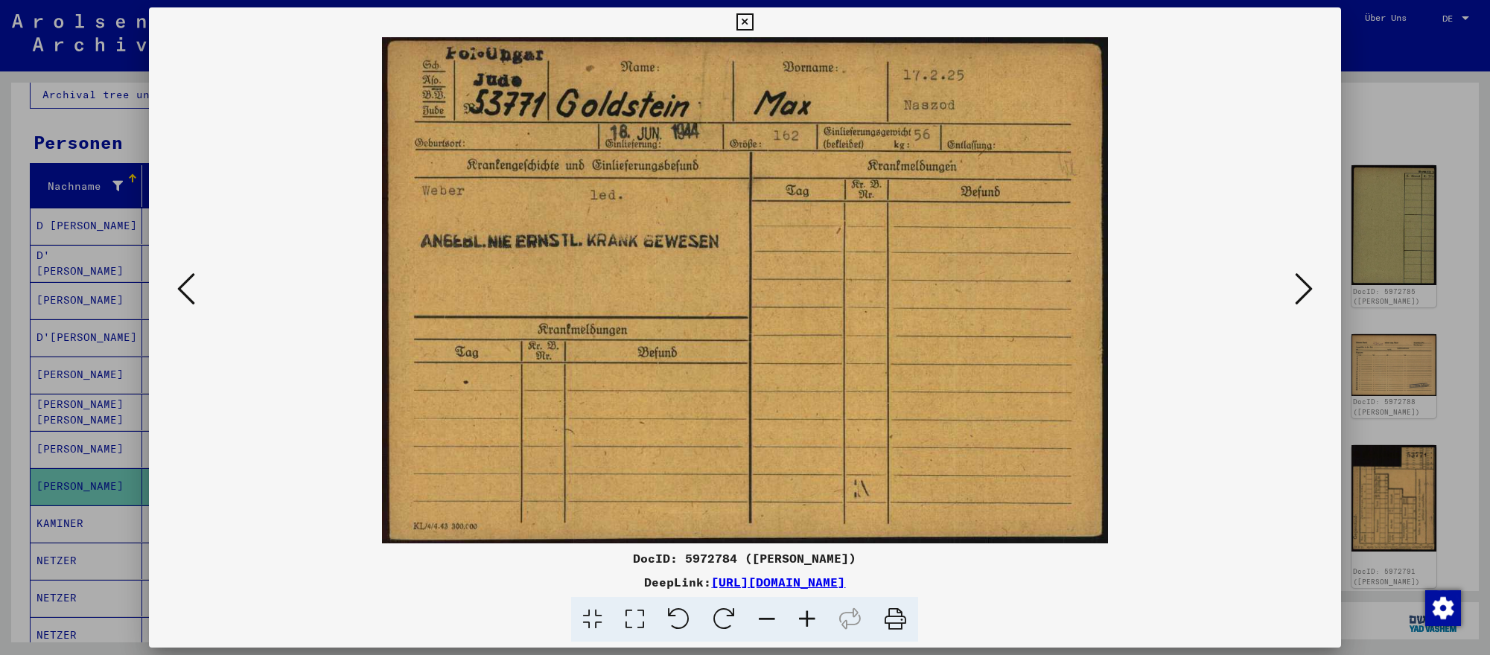
click at [90, 431] on div at bounding box center [745, 327] width 1490 height 655
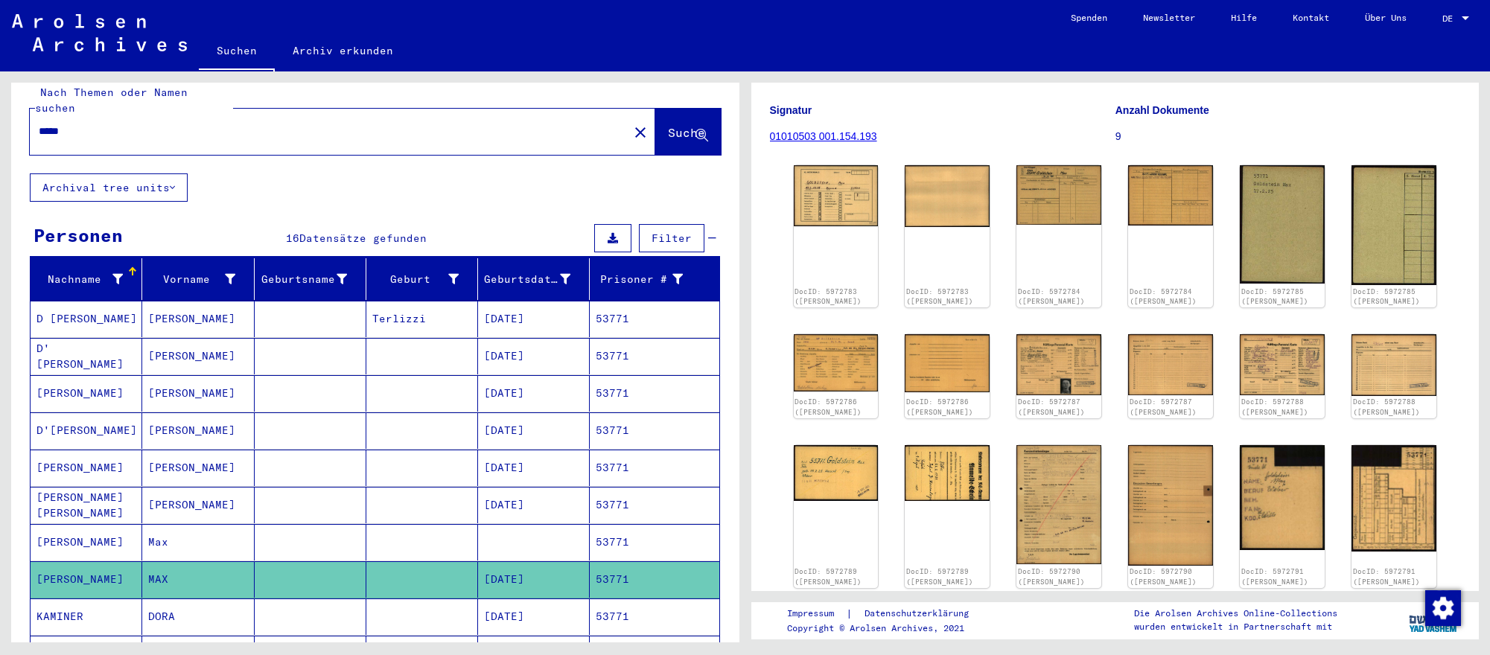
scroll to position [0, 0]
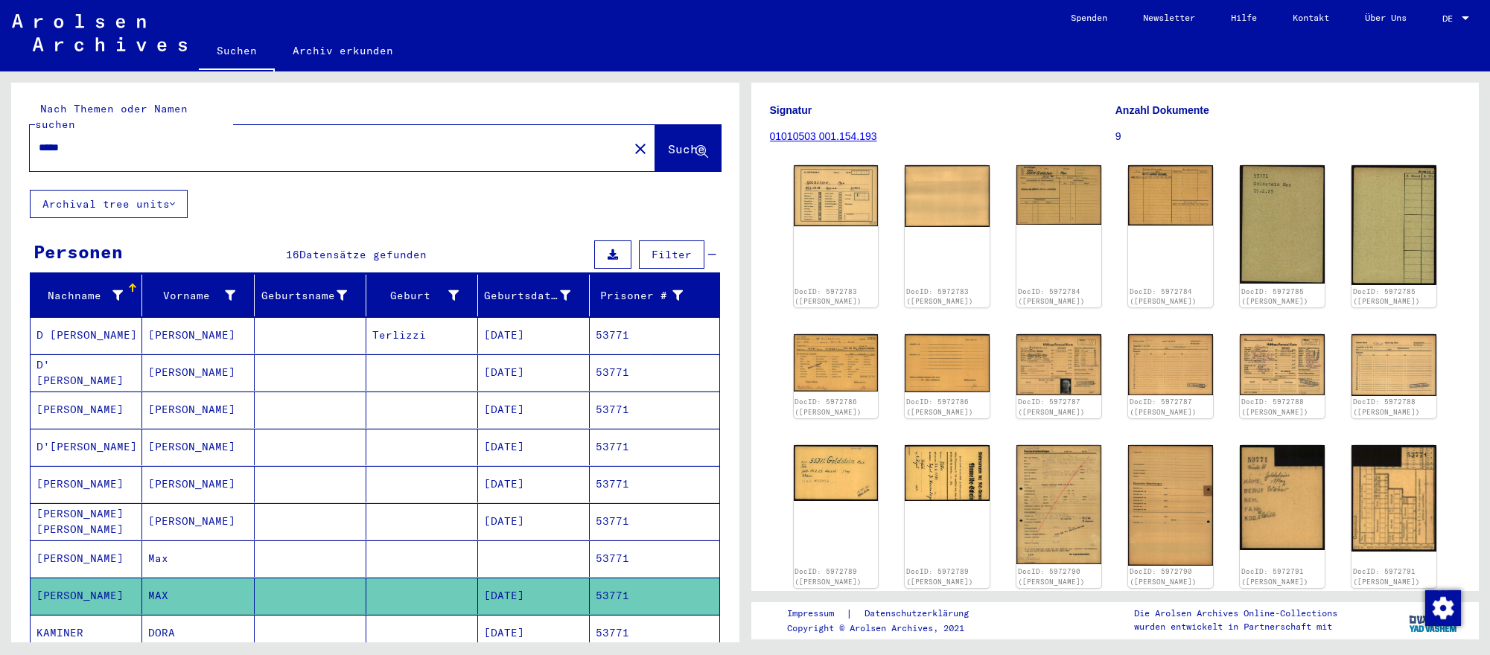
click at [141, 142] on input "*****" at bounding box center [329, 148] width 581 height 16
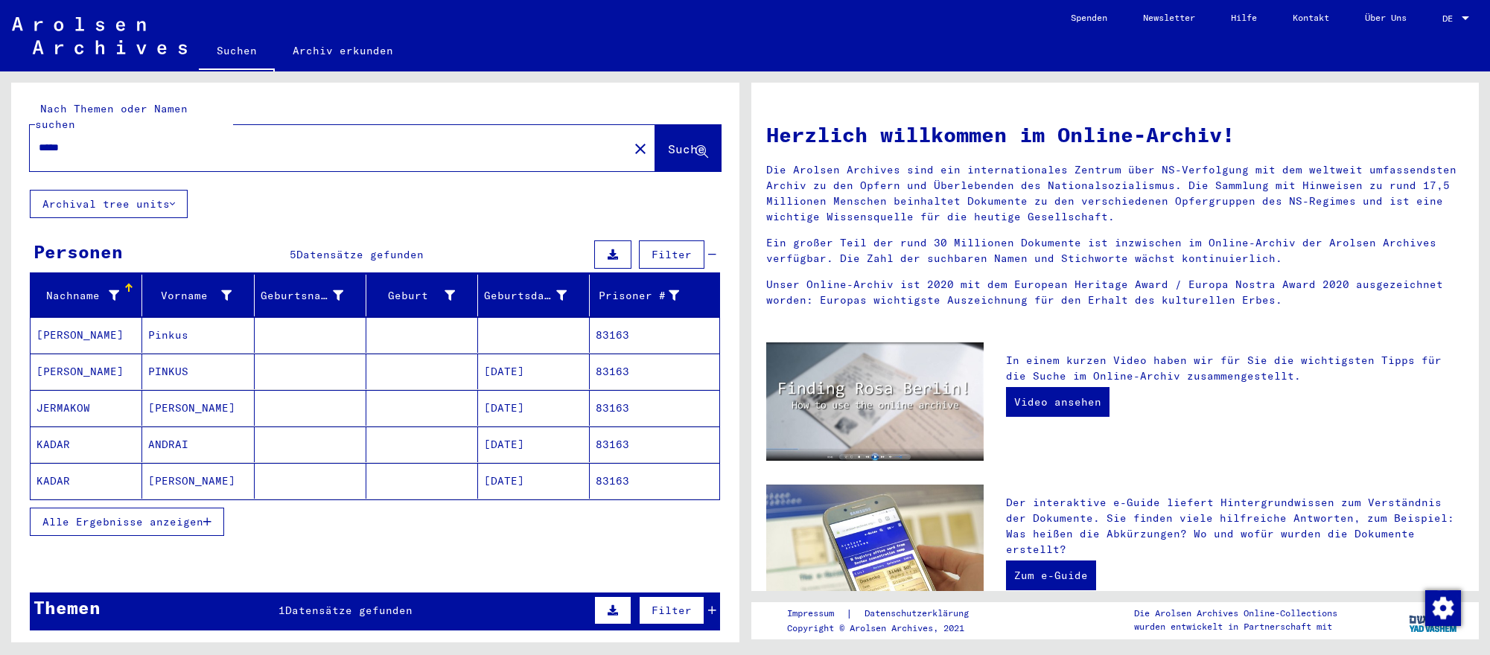
click at [591, 366] on mat-cell "83163" at bounding box center [654, 372] width 129 height 36
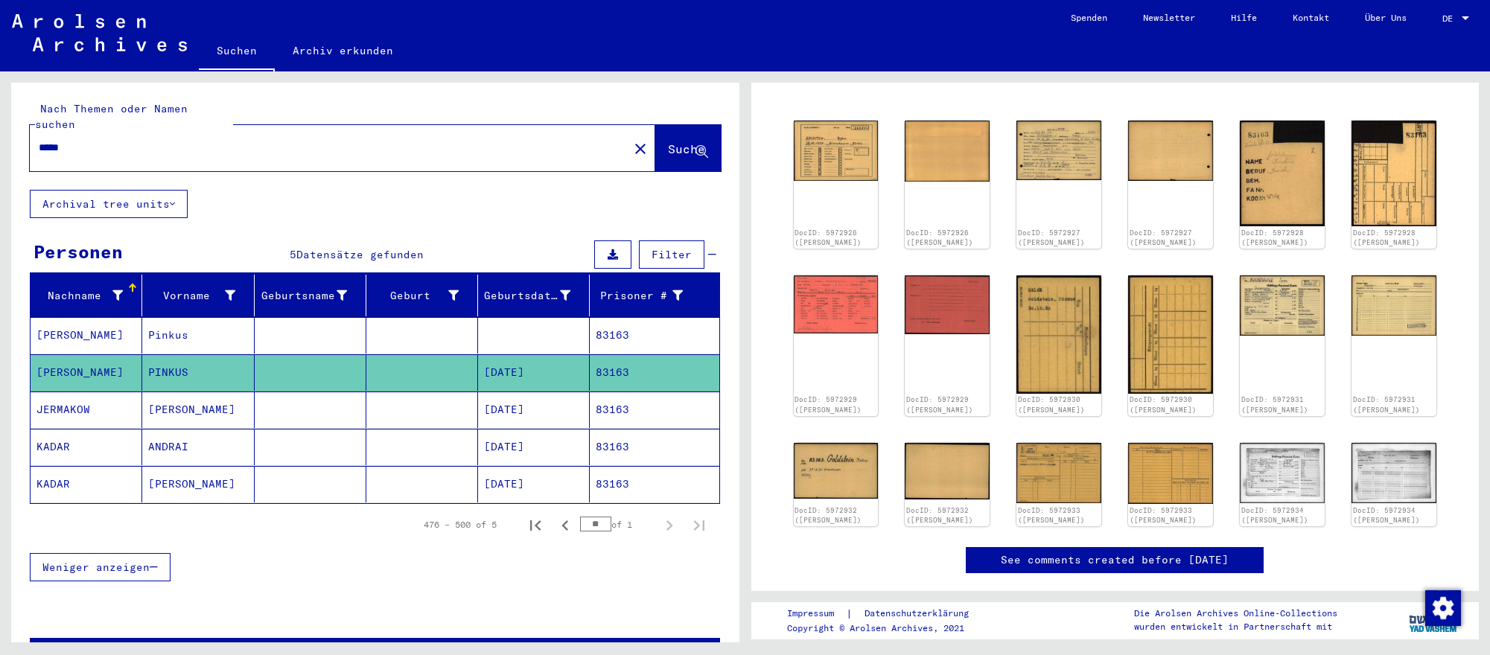
scroll to position [165, 0]
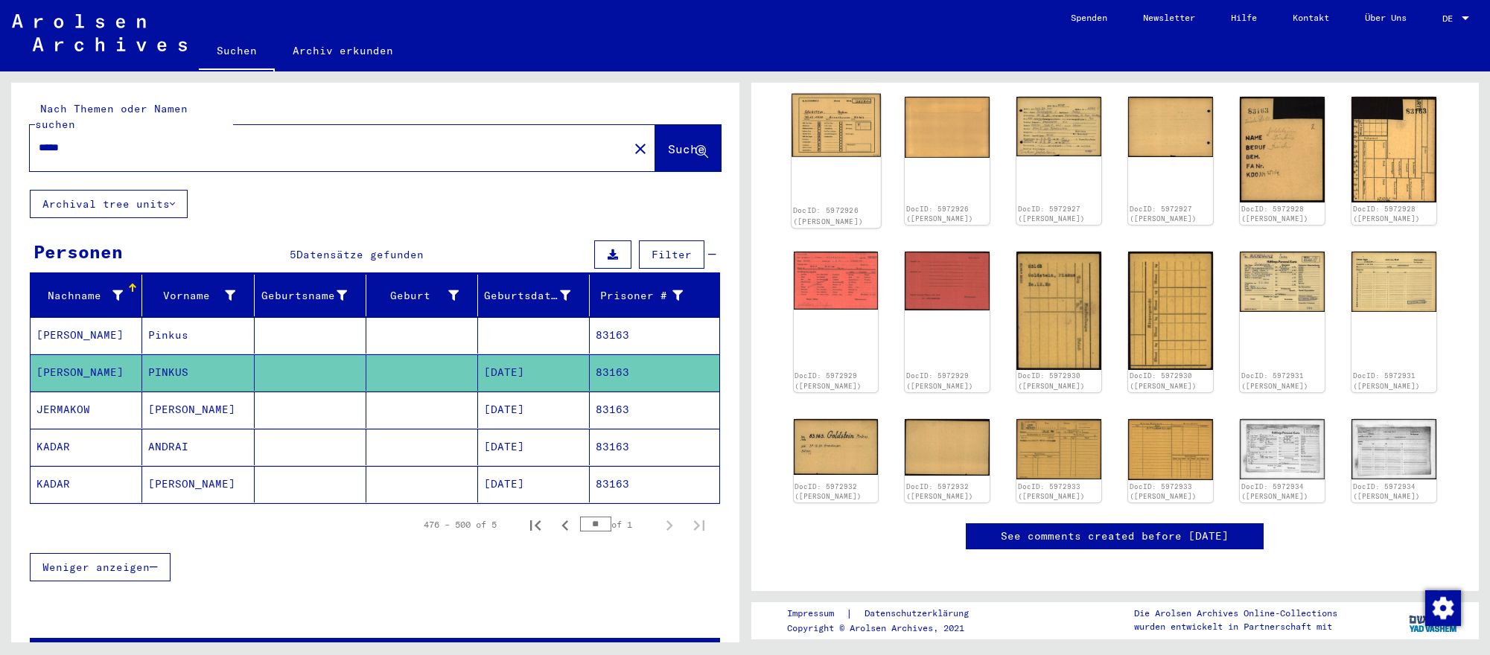
click at [832, 132] on img at bounding box center [835, 125] width 89 height 63
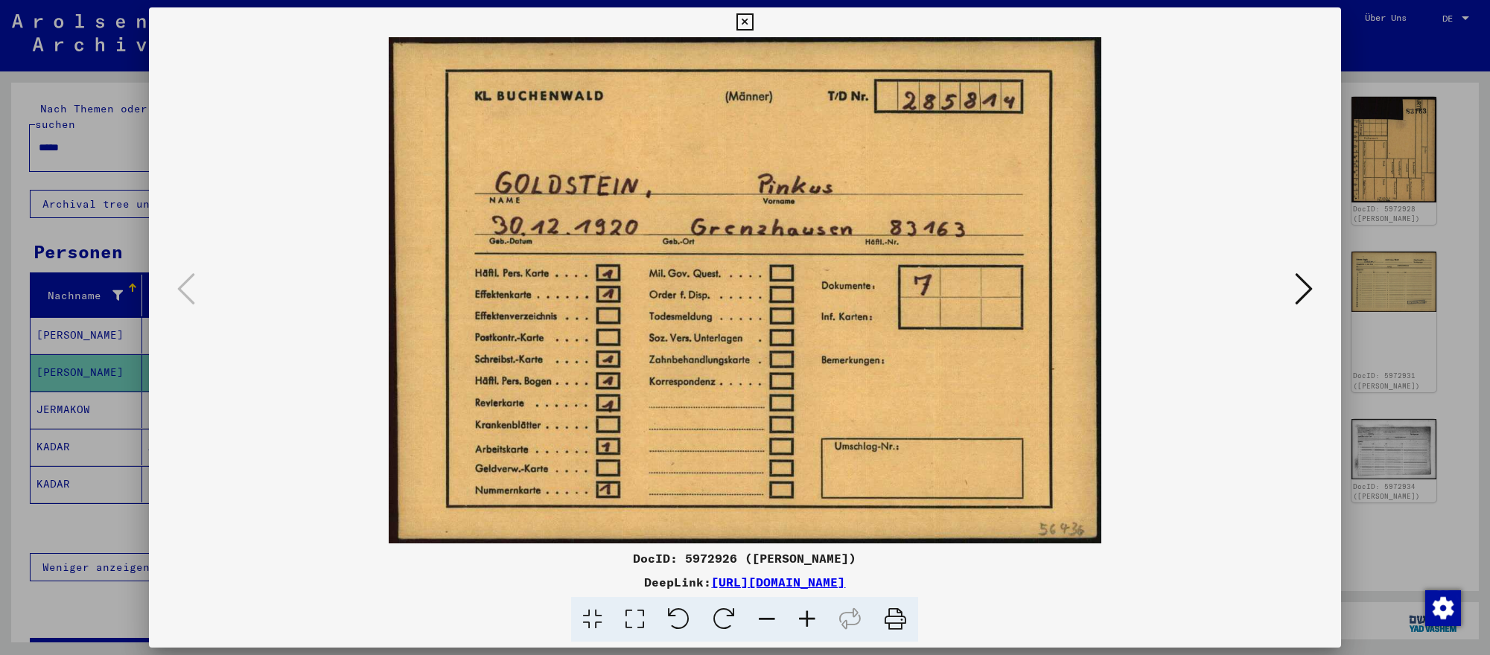
click at [1300, 287] on icon at bounding box center [1304, 289] width 18 height 36
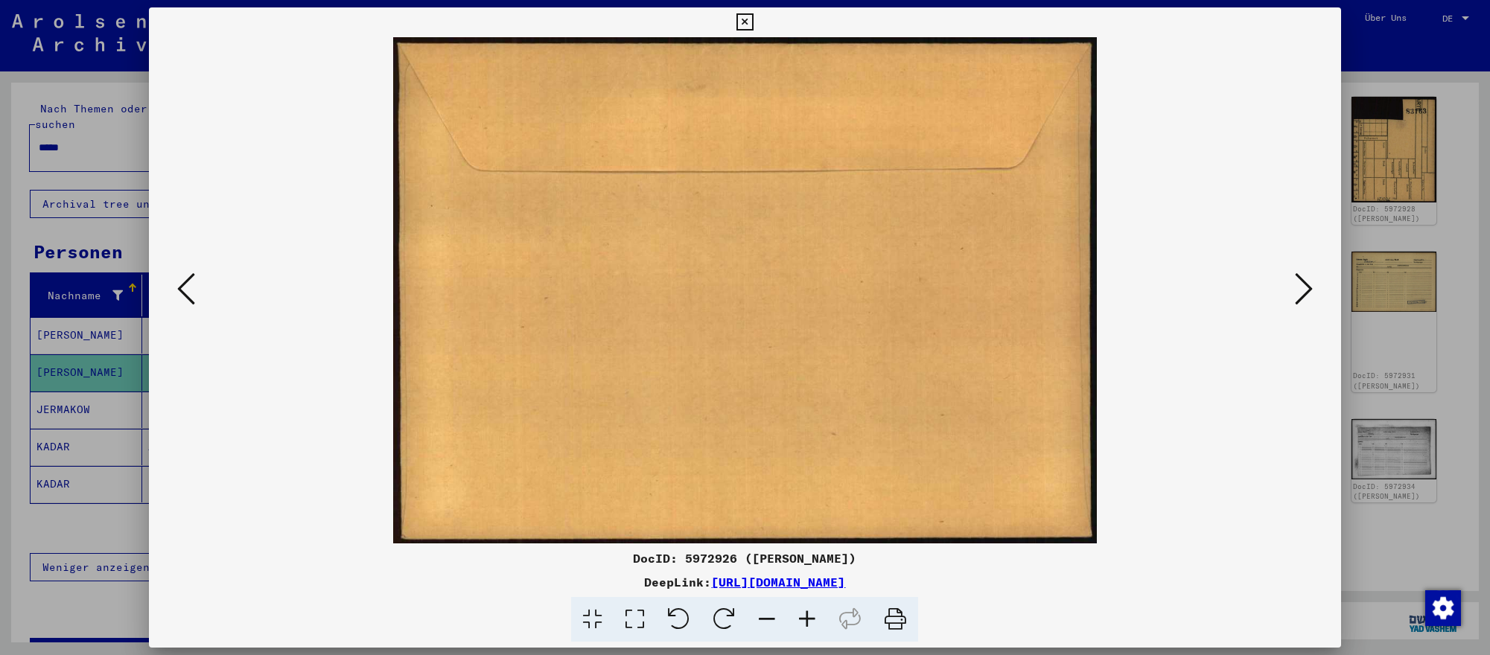
click at [1300, 287] on icon at bounding box center [1304, 289] width 18 height 36
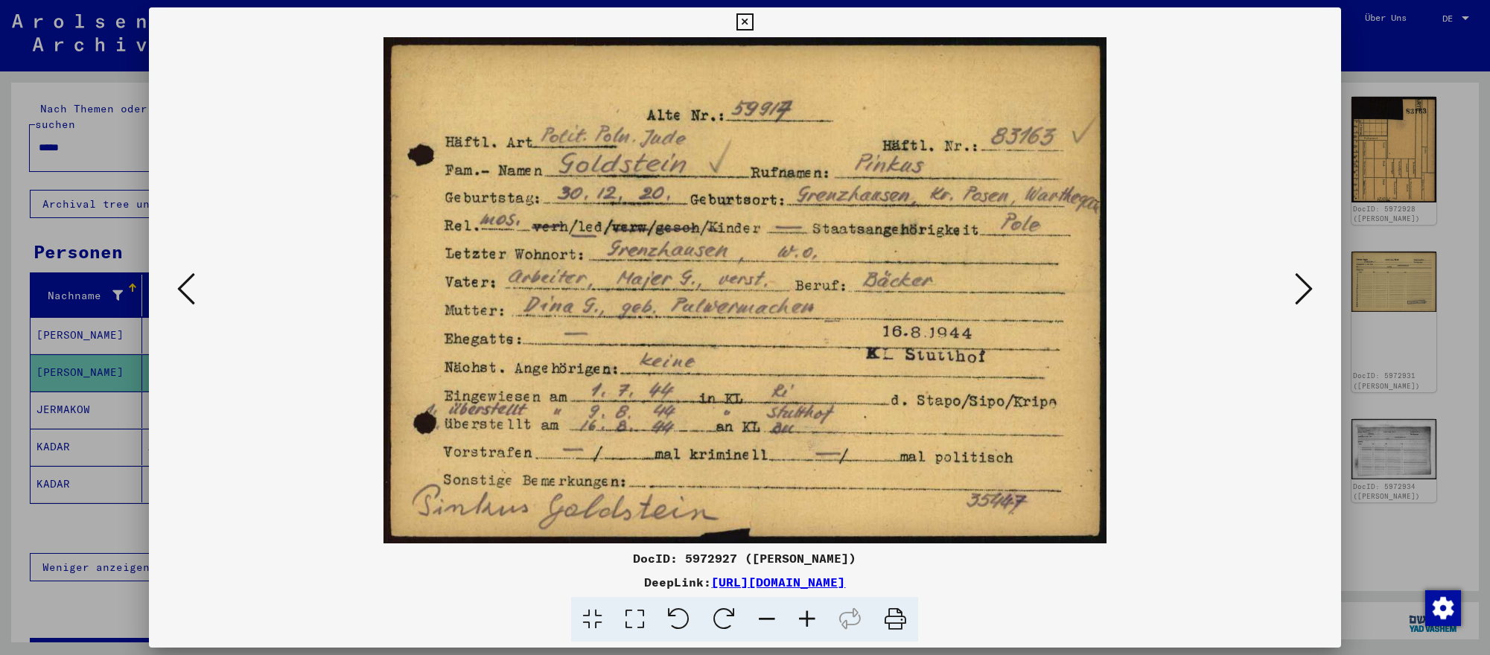
click at [1300, 287] on icon at bounding box center [1304, 289] width 18 height 36
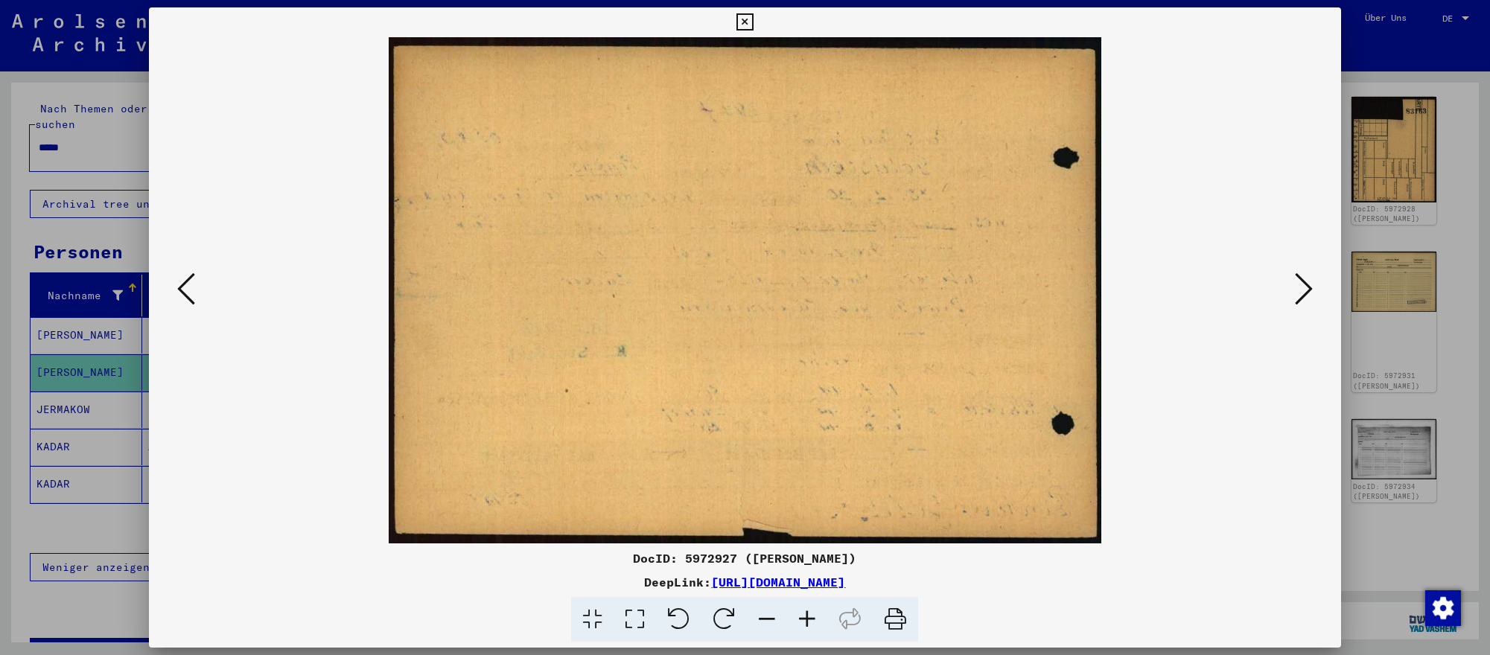
click at [1300, 287] on icon at bounding box center [1304, 289] width 18 height 36
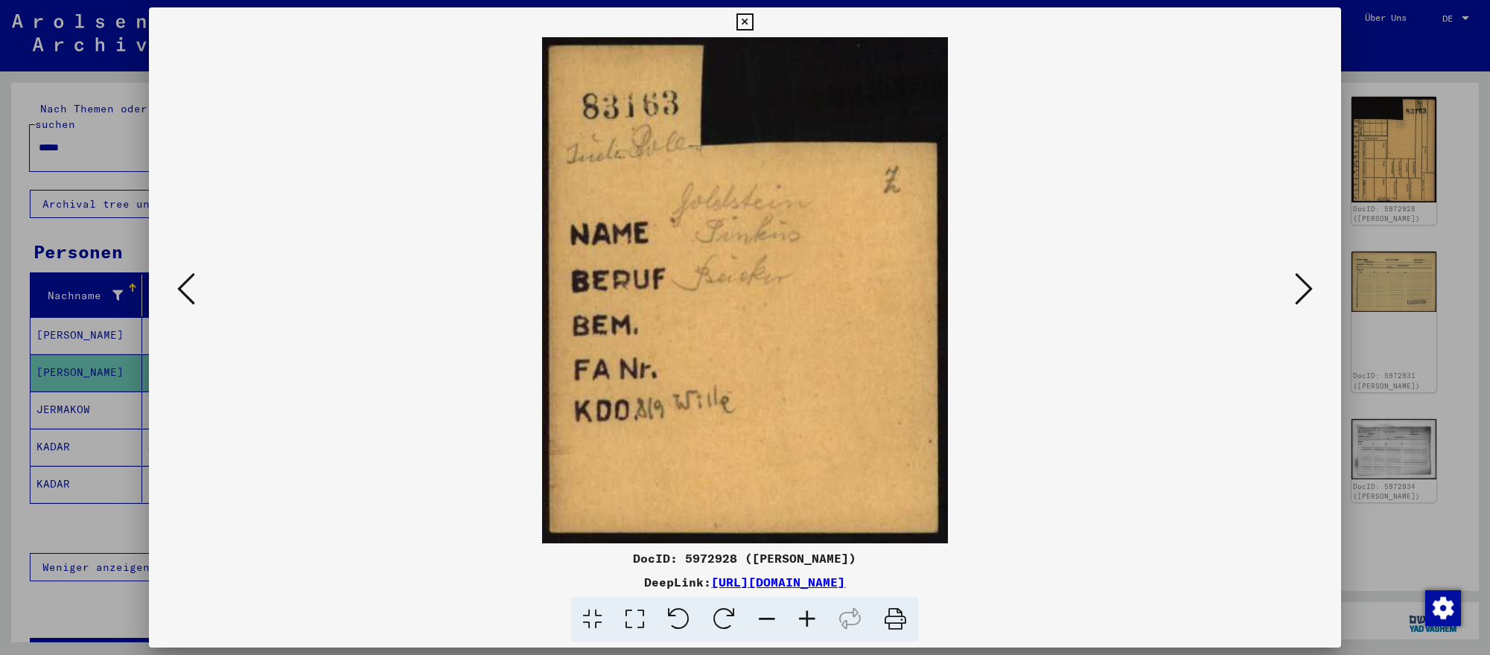
click at [1300, 287] on icon at bounding box center [1304, 289] width 18 height 36
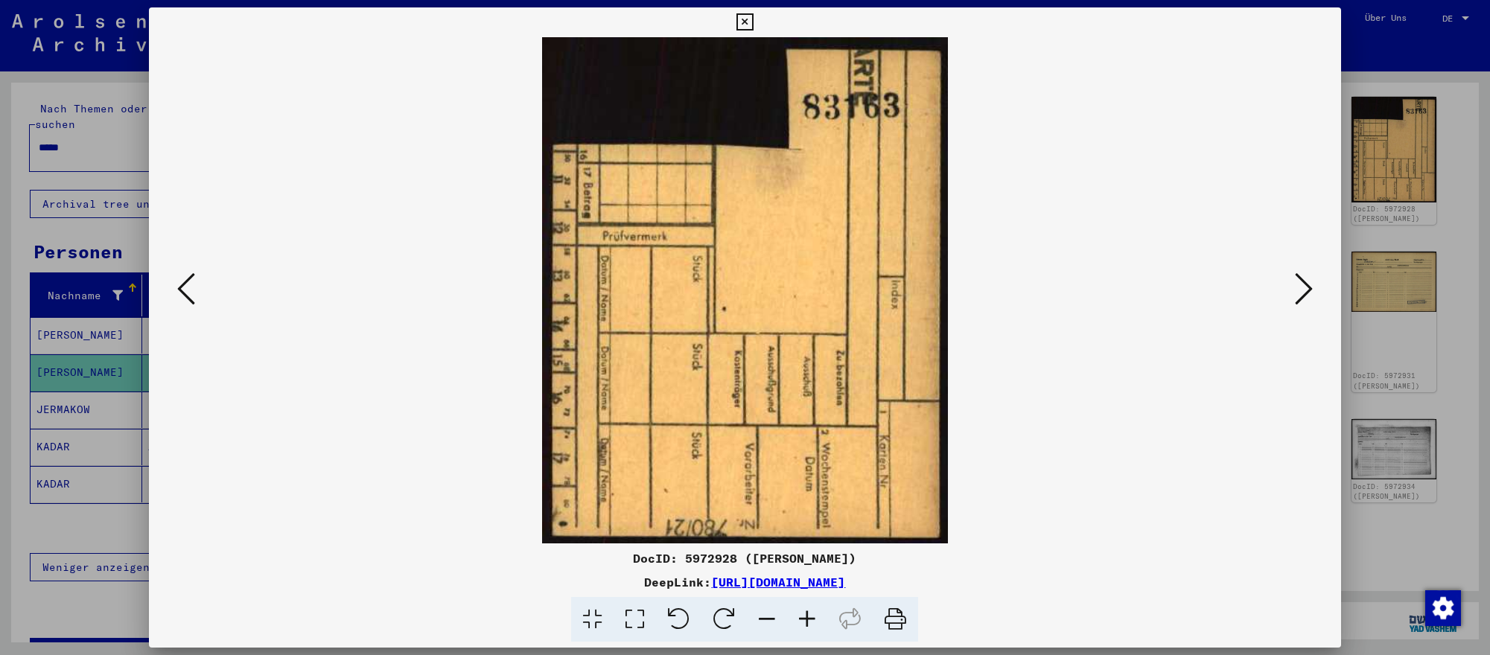
click at [1300, 287] on icon at bounding box center [1304, 289] width 18 height 36
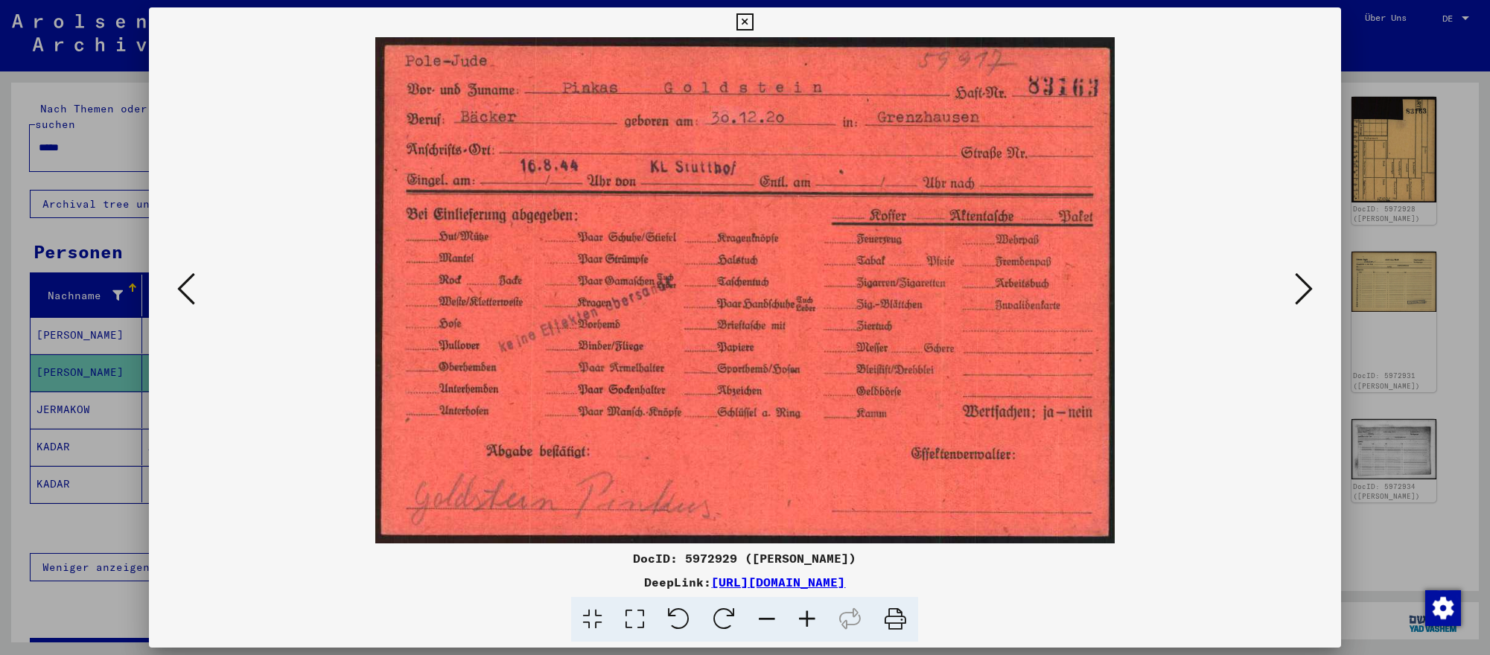
click at [1430, 503] on div at bounding box center [745, 327] width 1490 height 655
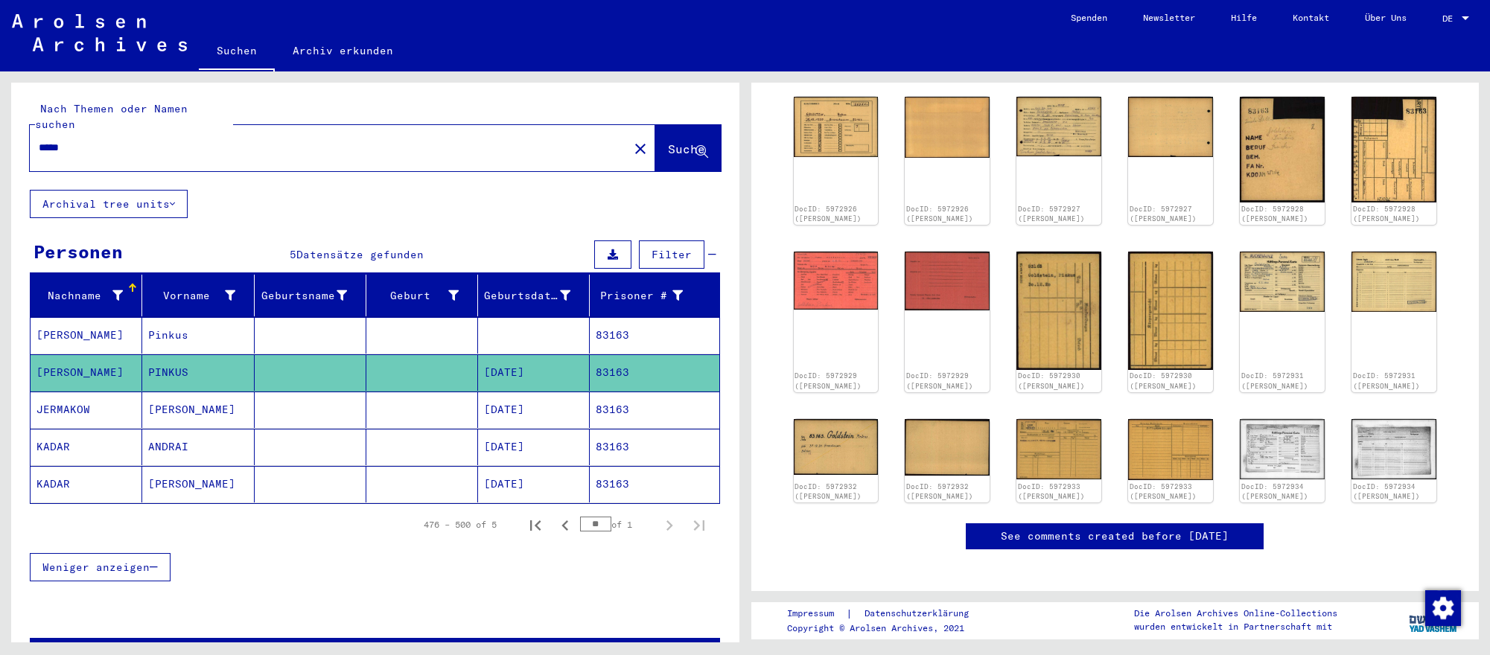
click at [443, 146] on input "*****" at bounding box center [329, 148] width 581 height 16
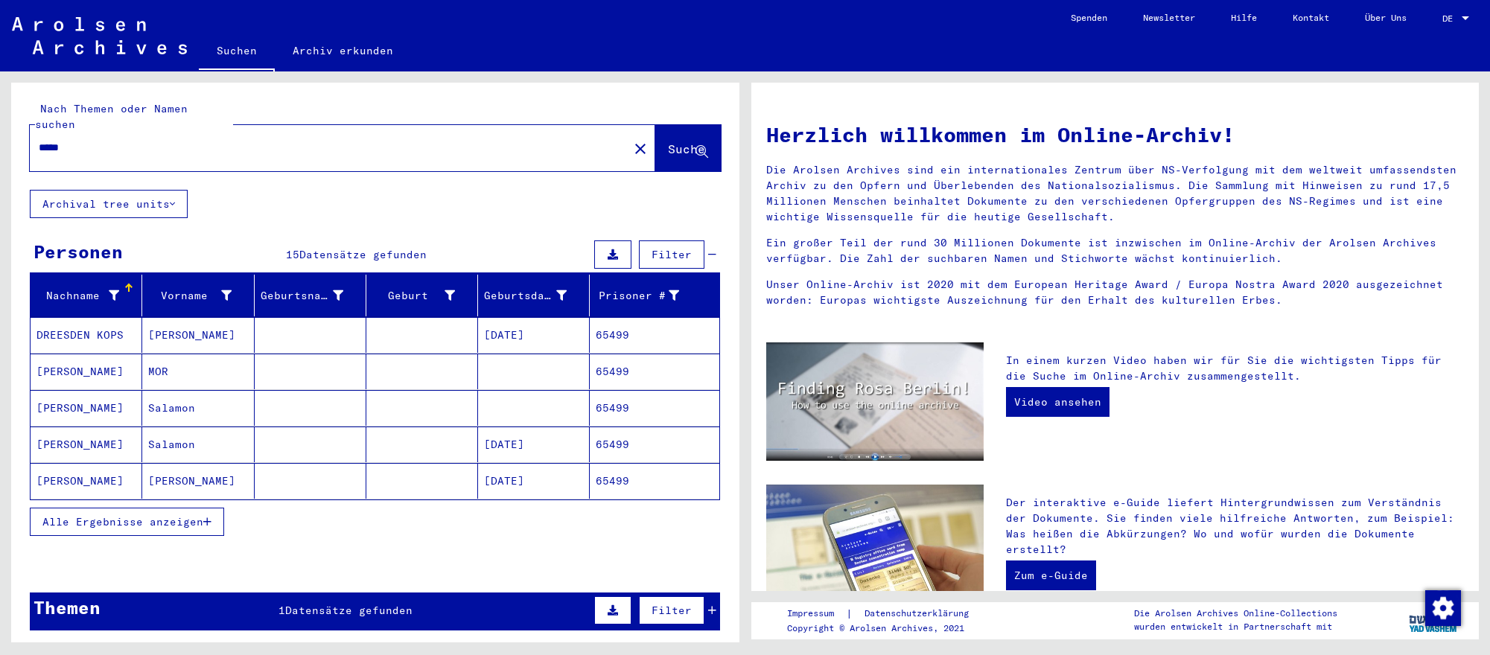
click at [538, 378] on mat-cell at bounding box center [534, 372] width 112 height 36
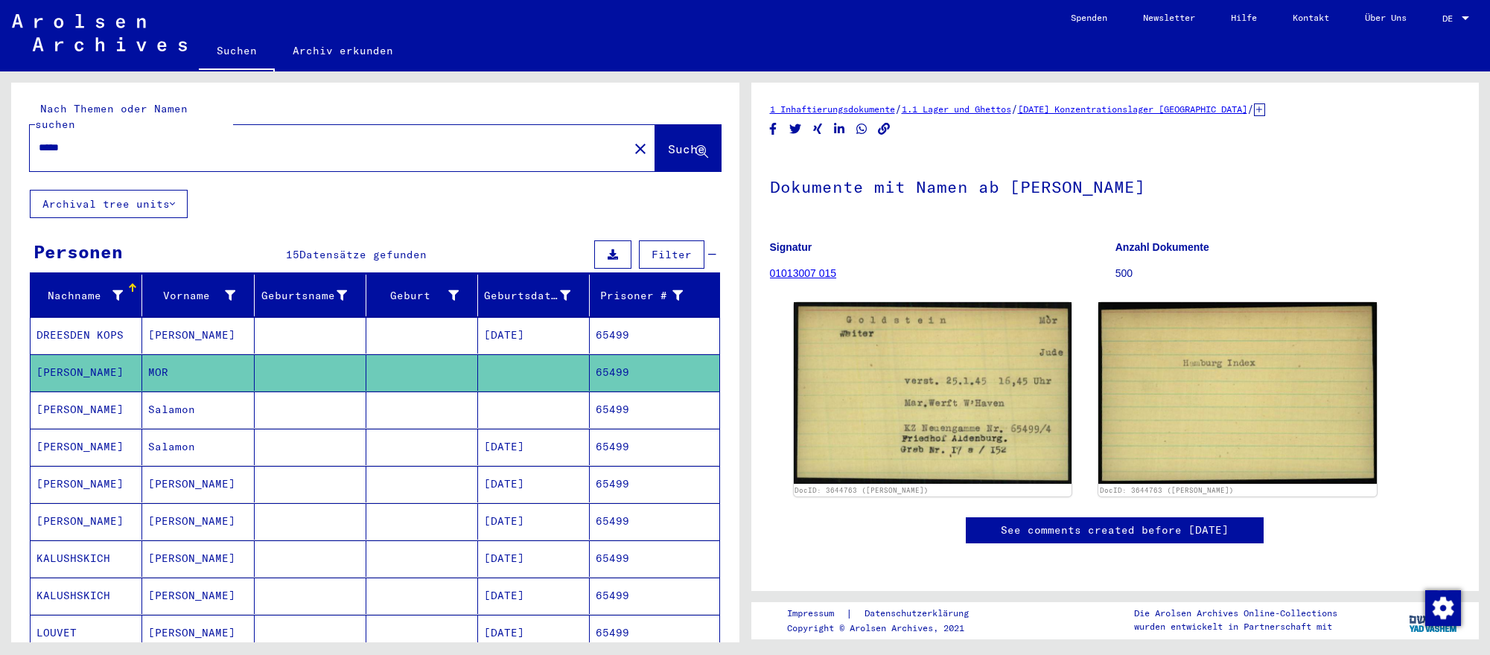
click at [554, 414] on mat-cell at bounding box center [534, 410] width 112 height 36
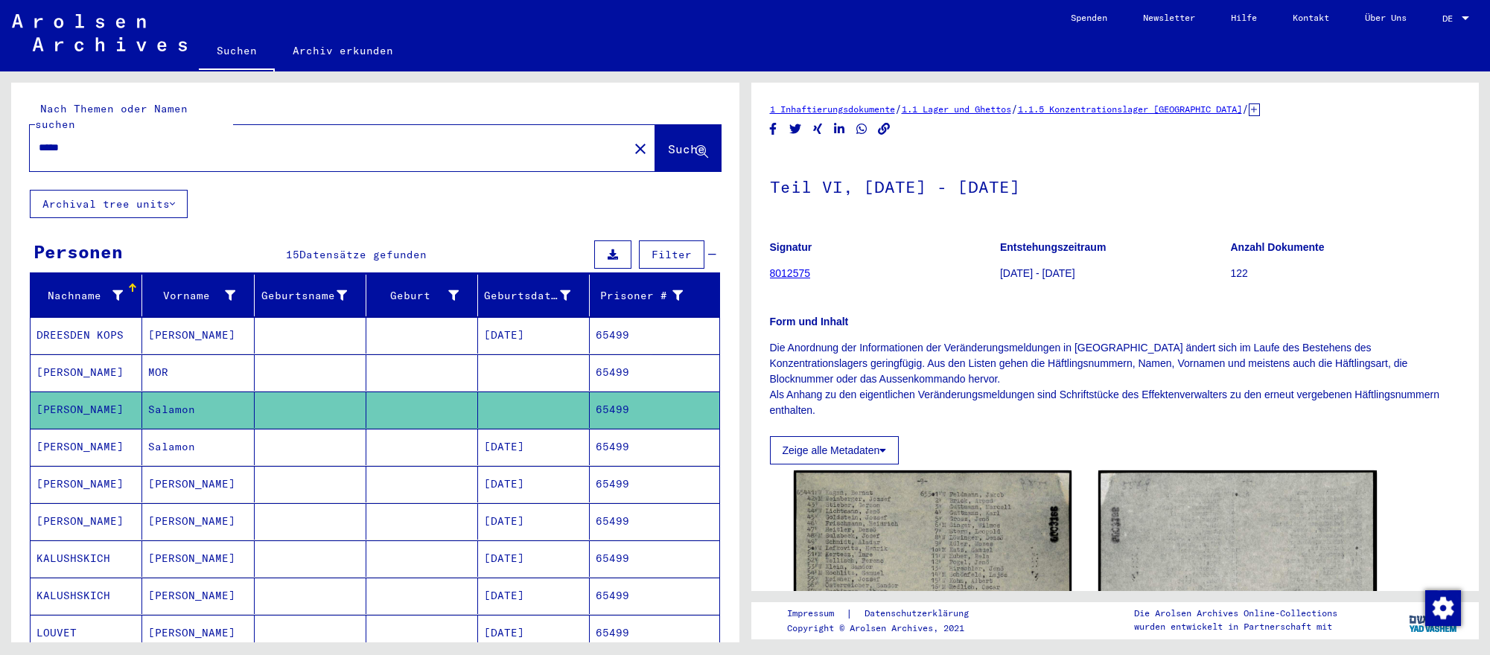
click at [537, 448] on mat-cell "[DATE]" at bounding box center [534, 447] width 112 height 36
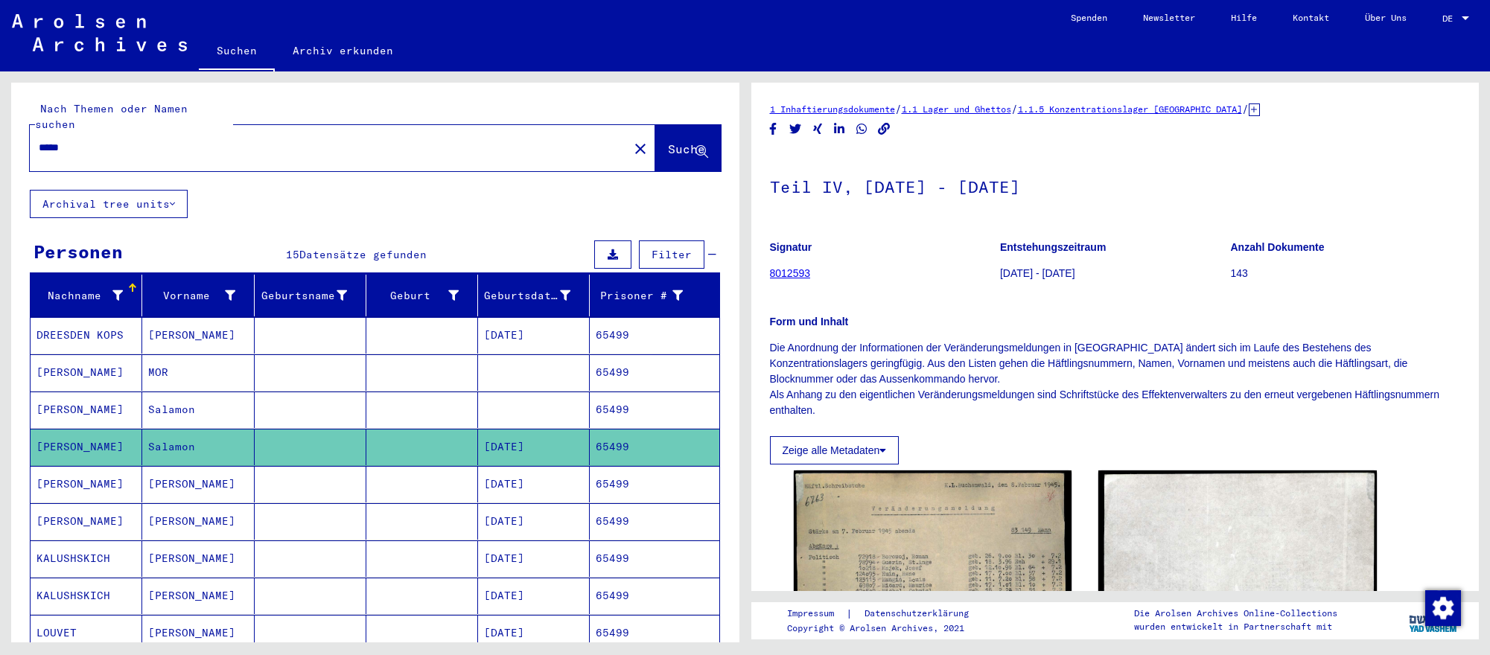
click at [550, 490] on mat-cell "[DATE]" at bounding box center [534, 484] width 112 height 36
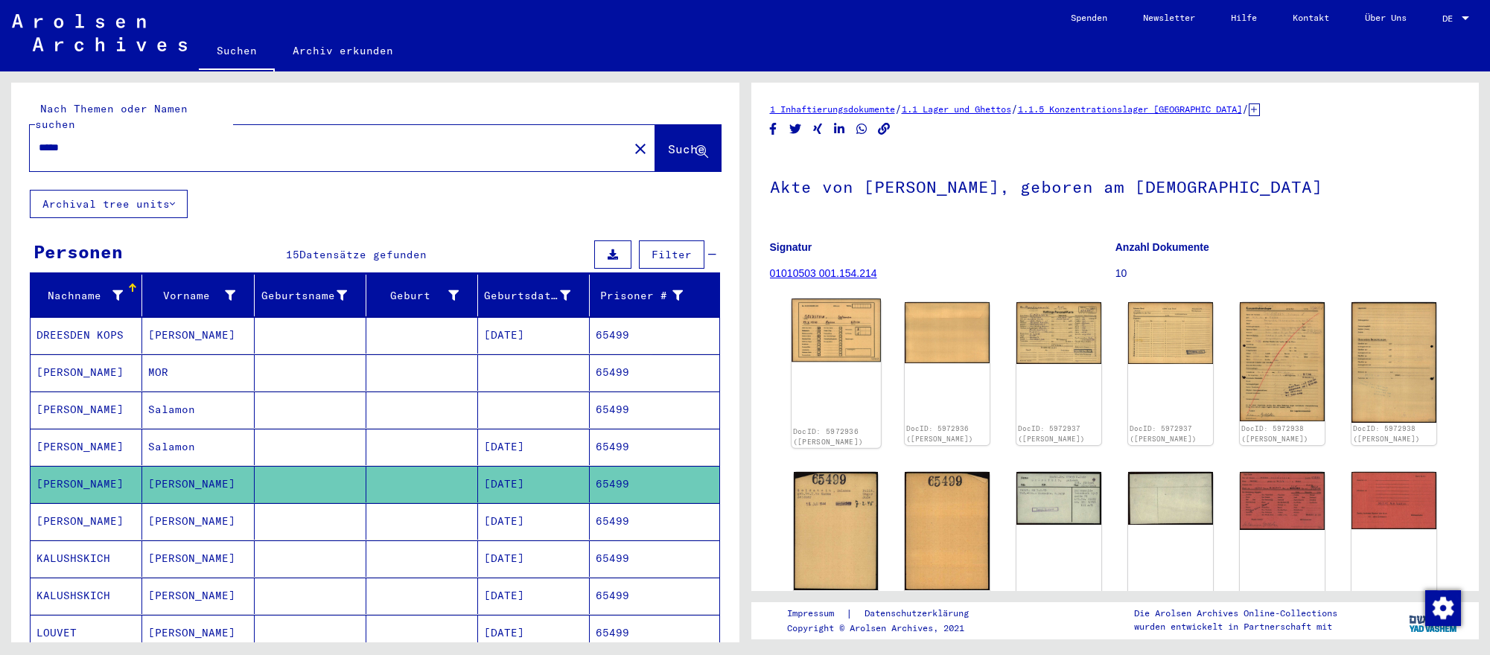
click at [816, 350] on img at bounding box center [835, 330] width 89 height 63
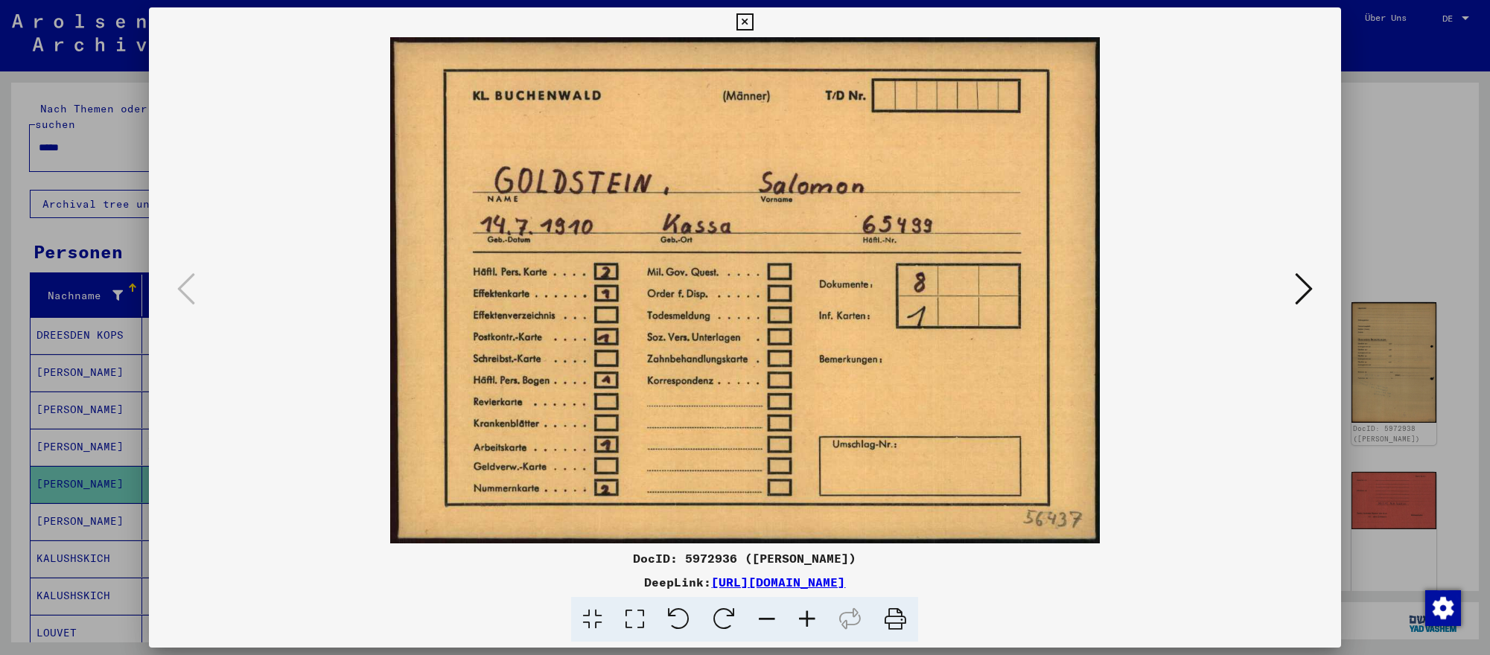
click at [1295, 290] on icon at bounding box center [1304, 289] width 18 height 36
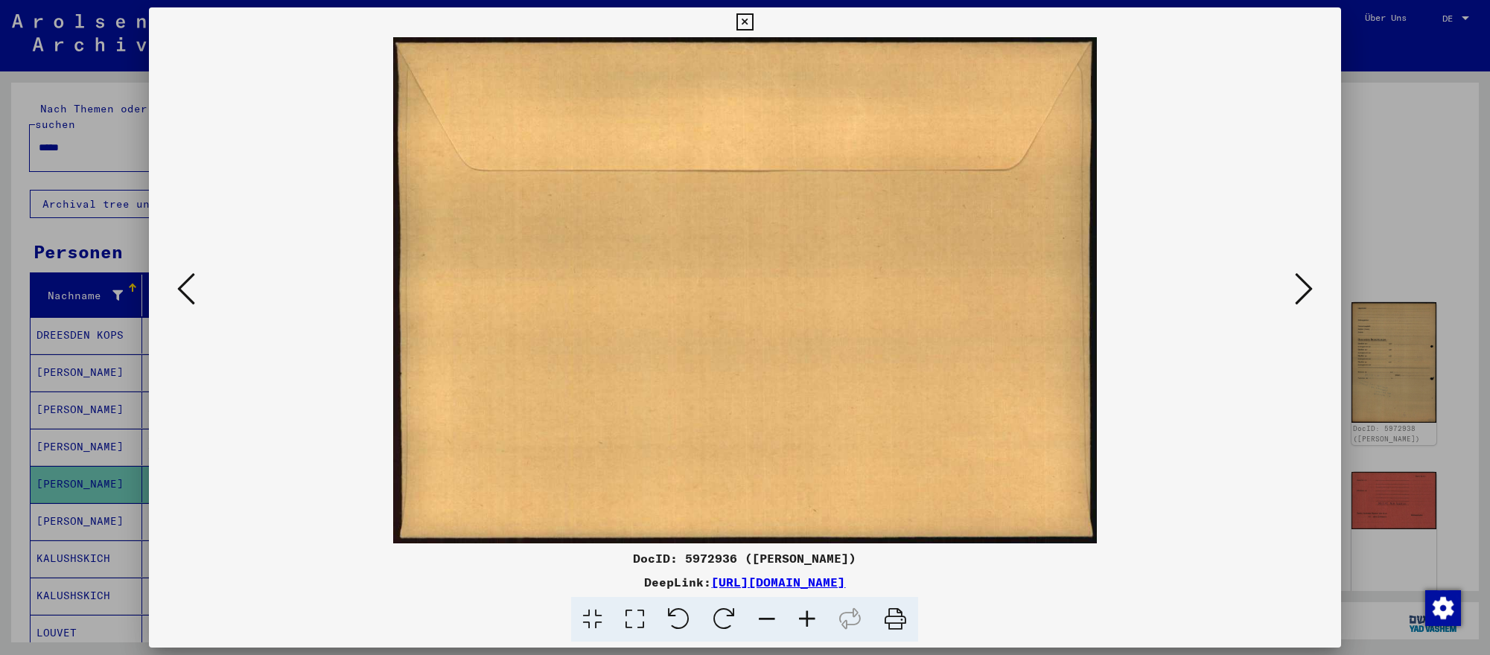
click at [1295, 290] on icon at bounding box center [1304, 289] width 18 height 36
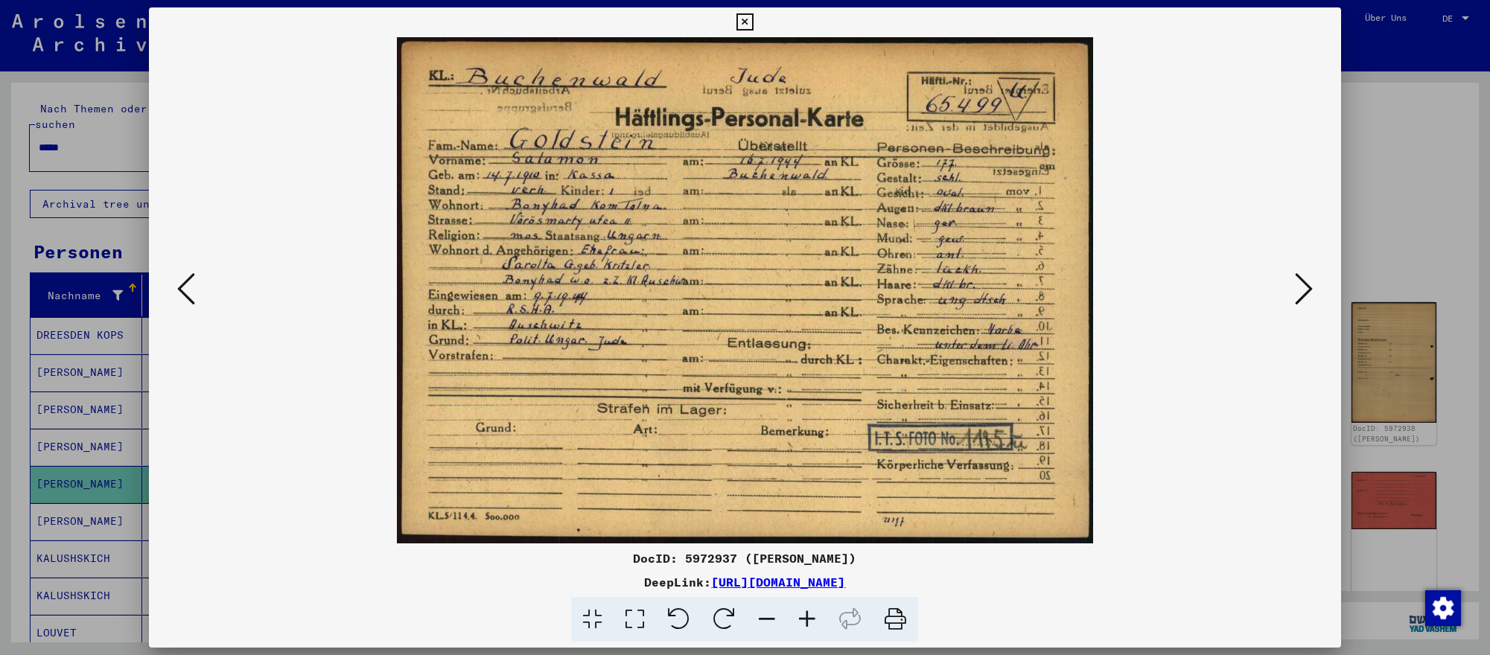
click at [1295, 290] on icon at bounding box center [1304, 289] width 18 height 36
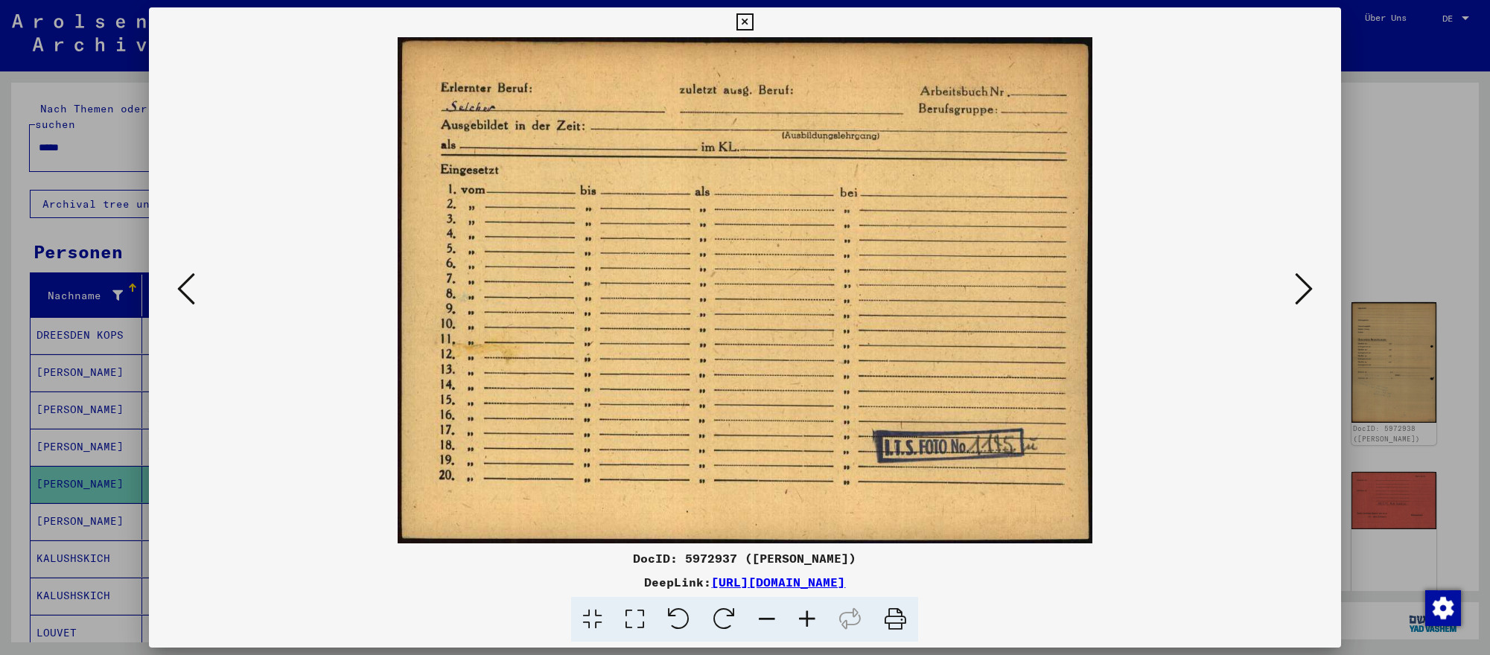
click at [1290, 295] on button at bounding box center [1303, 290] width 27 height 42
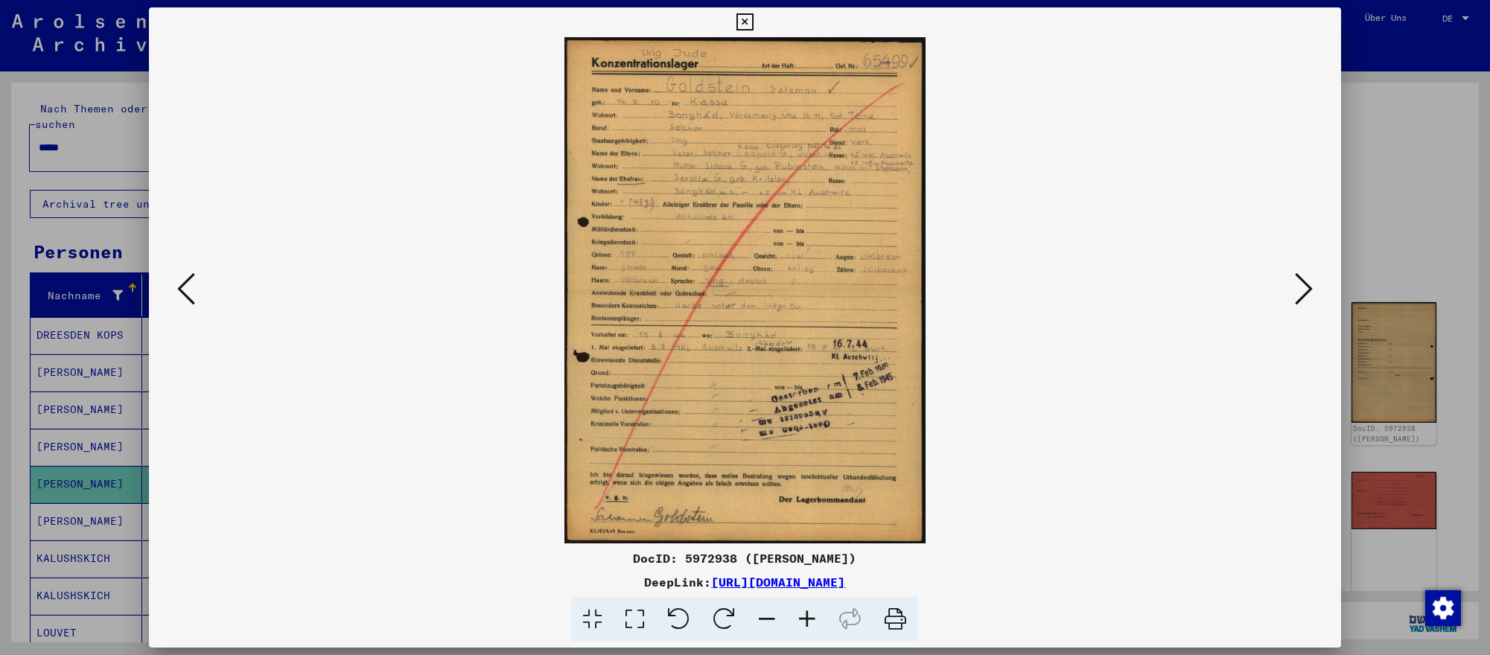
click at [1290, 295] on button at bounding box center [1303, 290] width 27 height 42
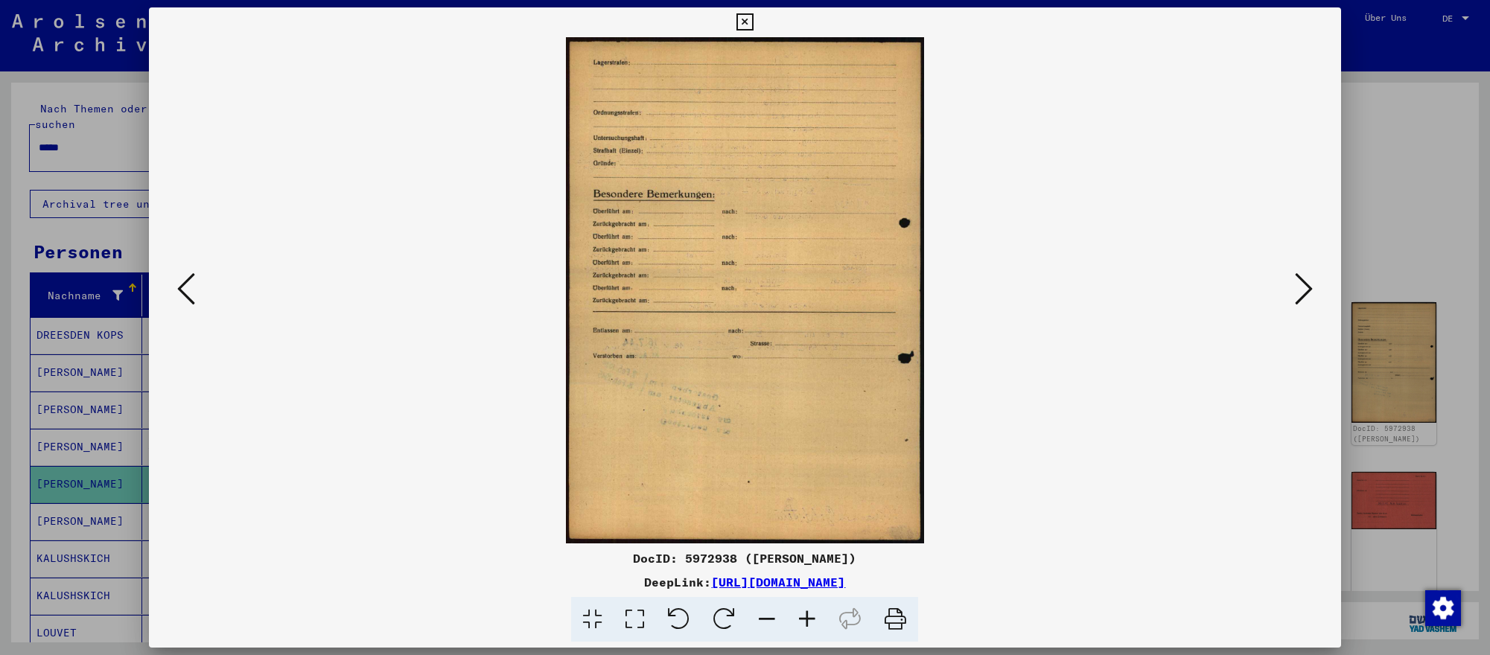
click at [1290, 295] on button at bounding box center [1303, 290] width 27 height 42
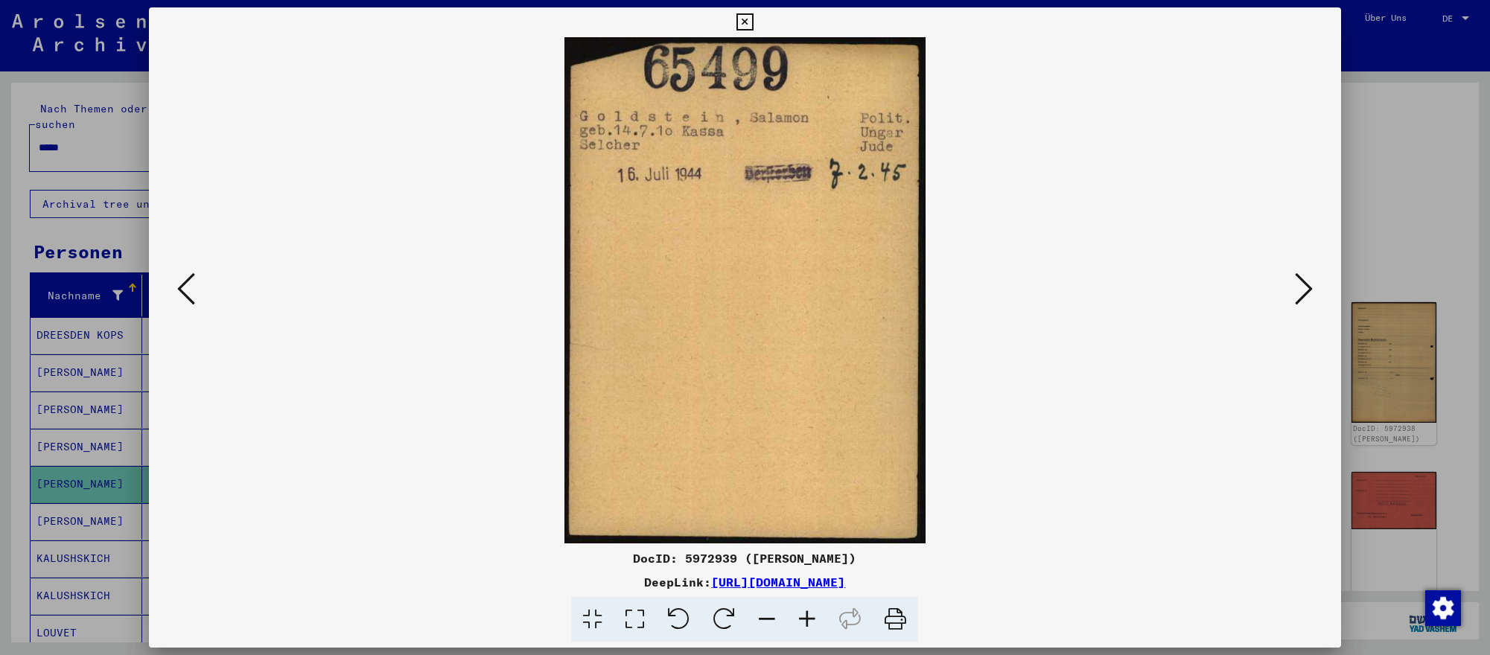
click at [1298, 291] on icon at bounding box center [1304, 289] width 18 height 36
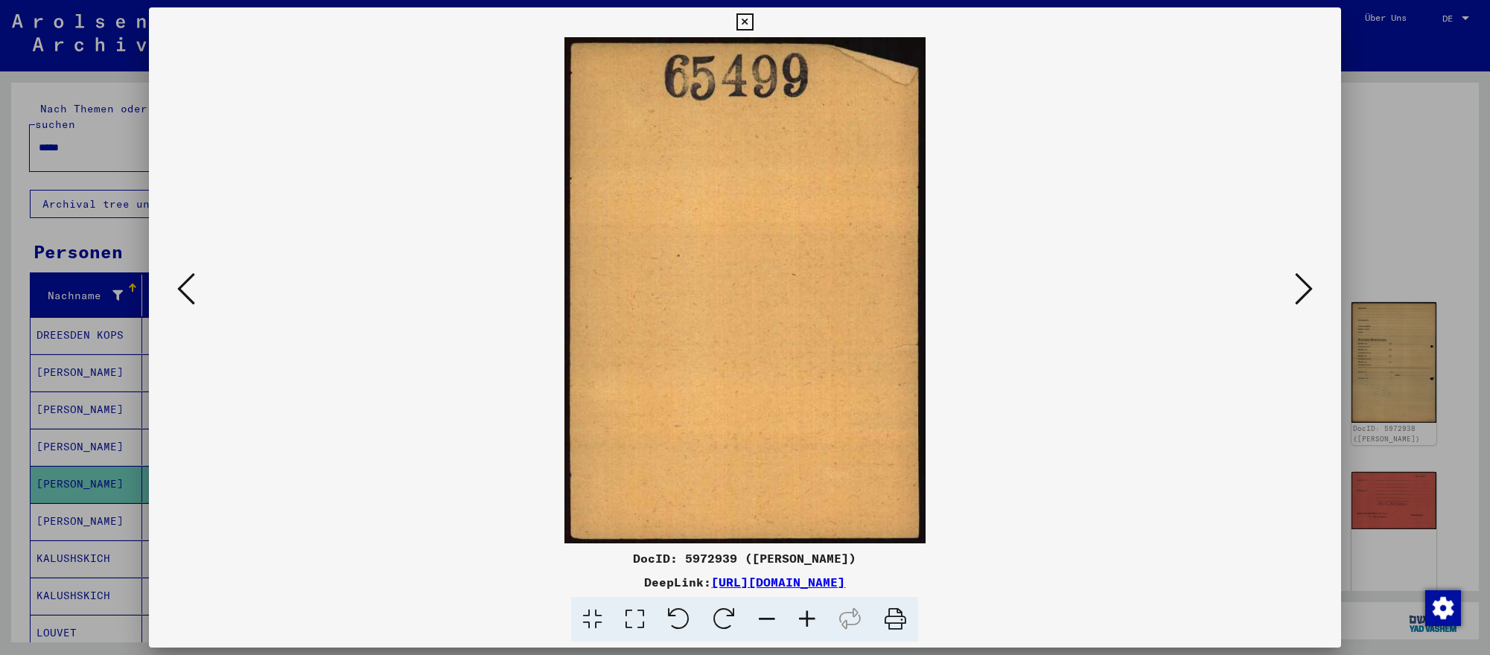
click at [1298, 291] on icon at bounding box center [1304, 289] width 18 height 36
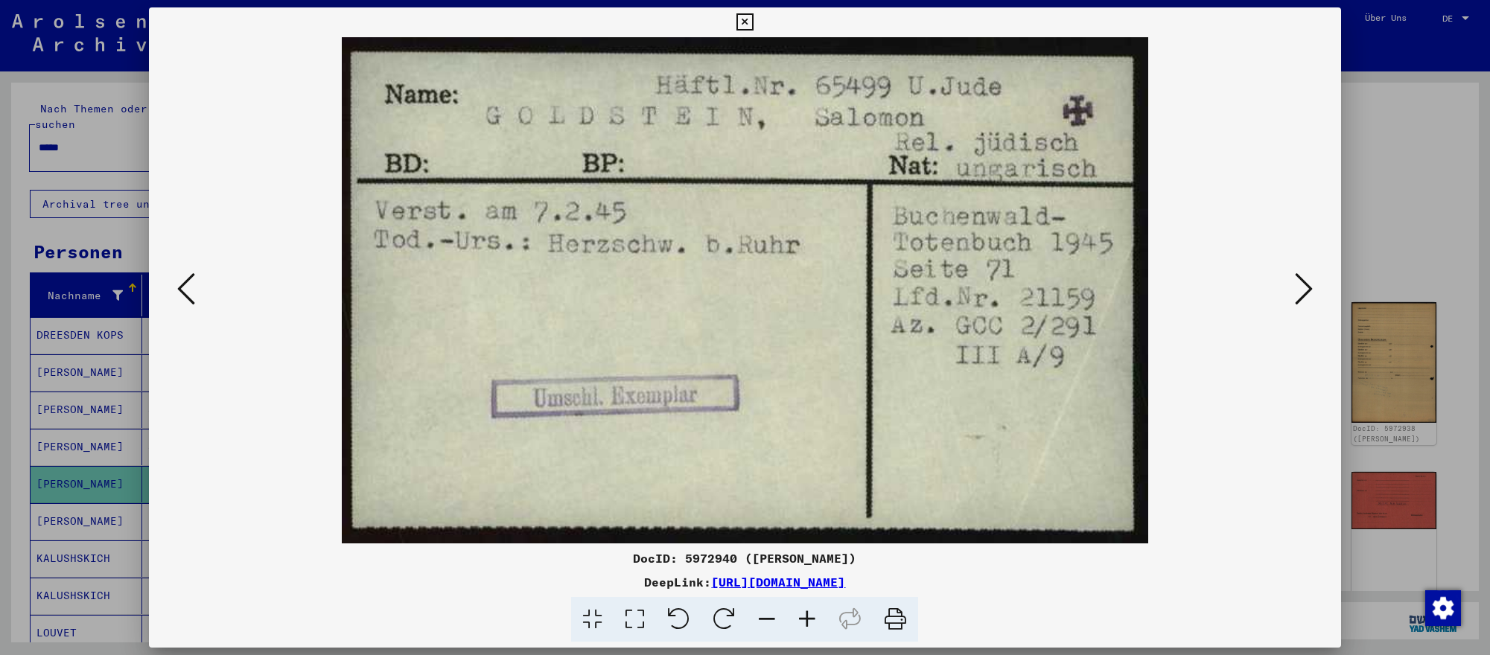
click at [1298, 291] on icon at bounding box center [1304, 289] width 18 height 36
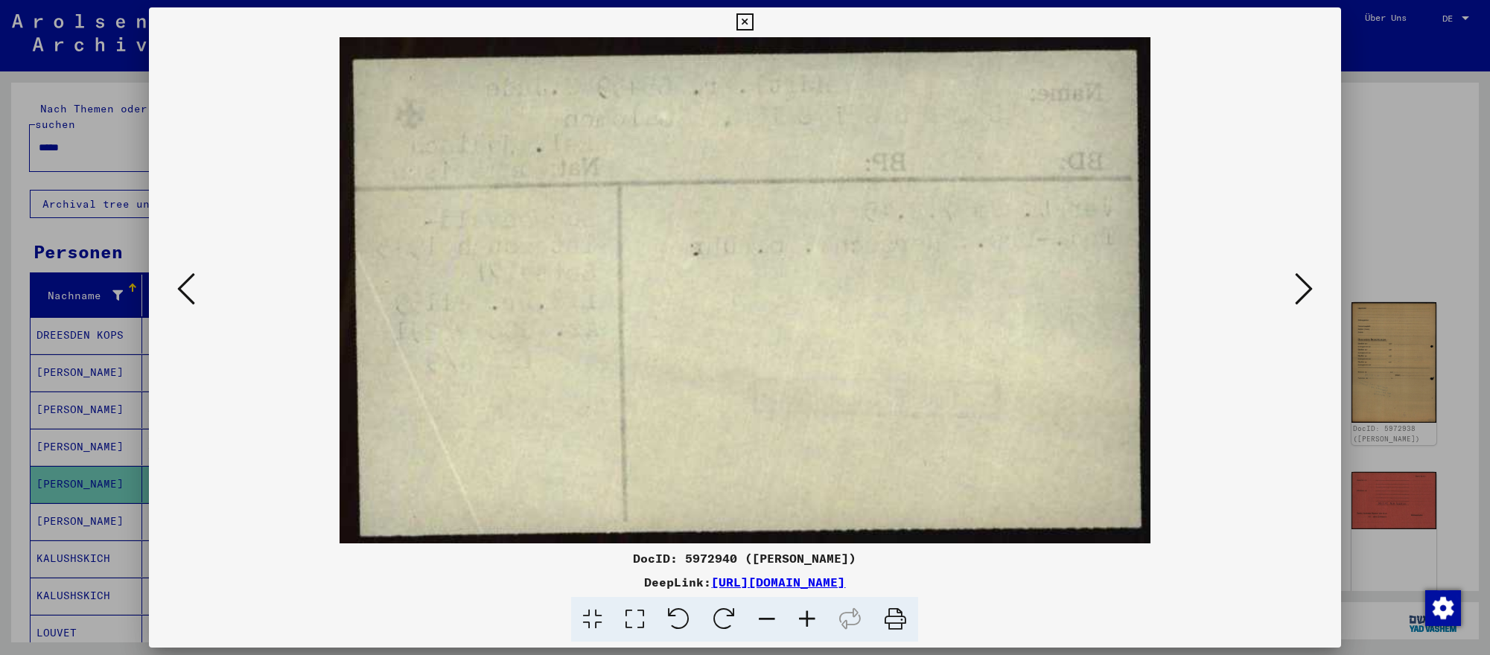
click at [1298, 291] on icon at bounding box center [1304, 289] width 18 height 36
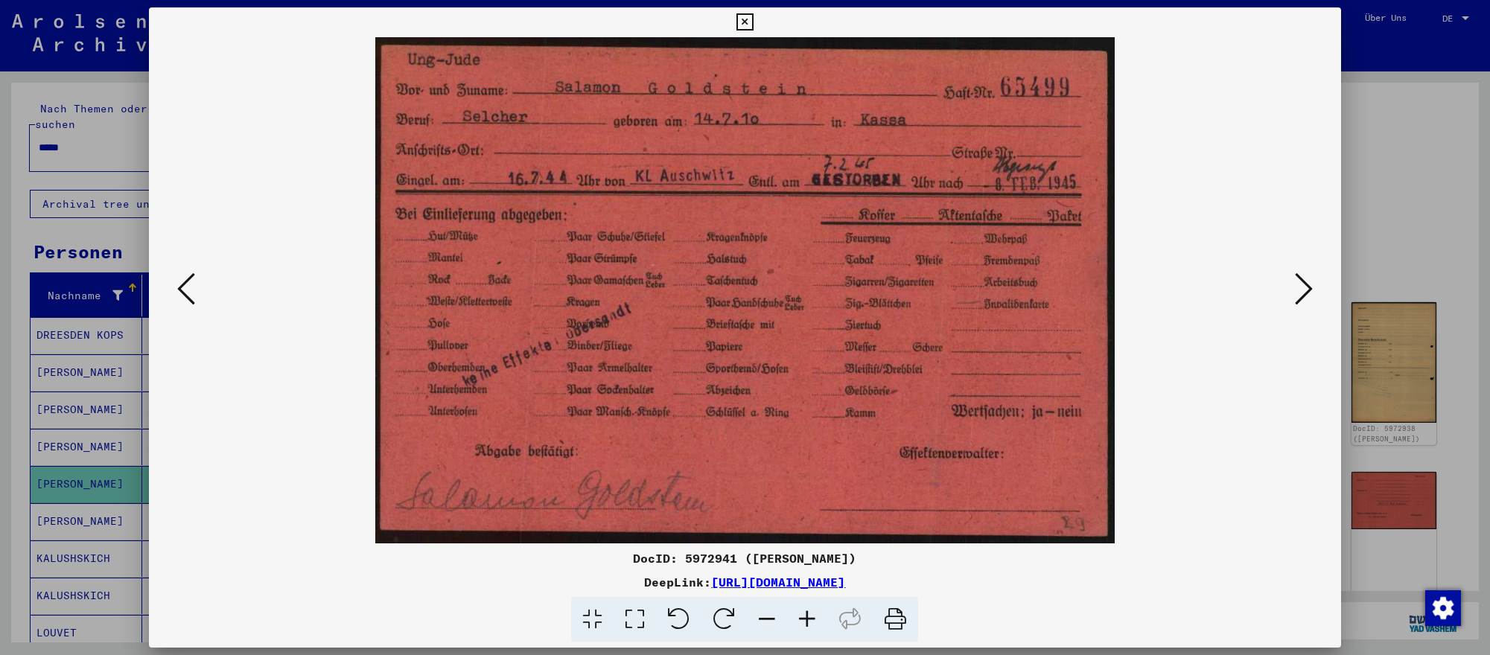
click at [1444, 481] on div at bounding box center [745, 327] width 1490 height 655
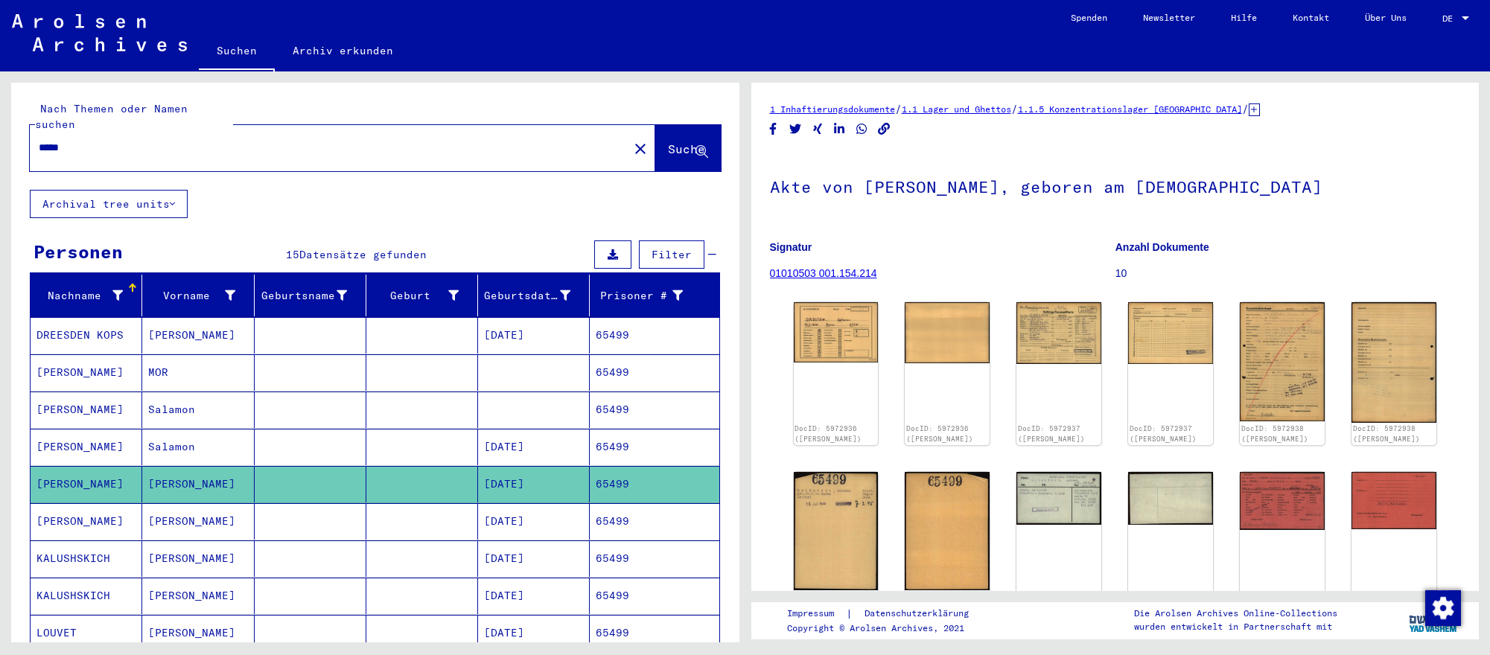
click at [337, 147] on input "*****" at bounding box center [329, 148] width 581 height 16
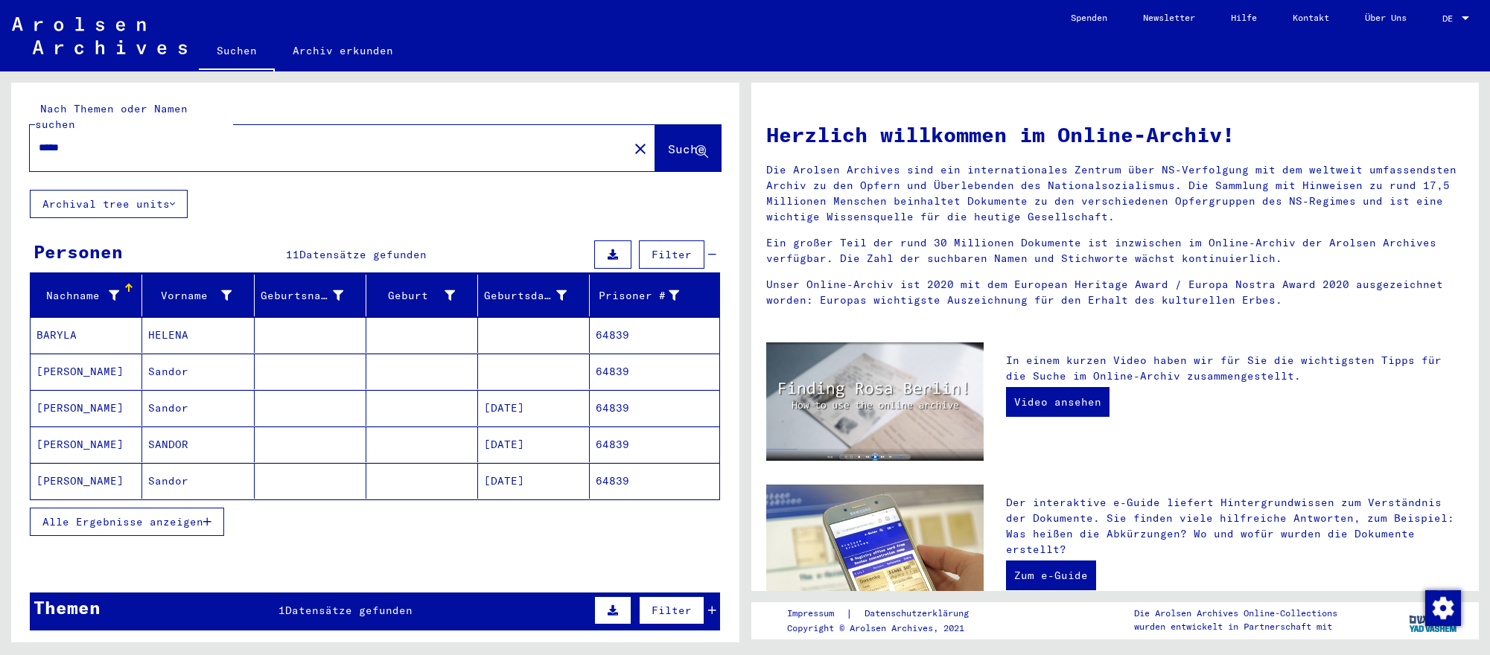
click at [503, 409] on mat-cell "[DATE]" at bounding box center [534, 408] width 112 height 36
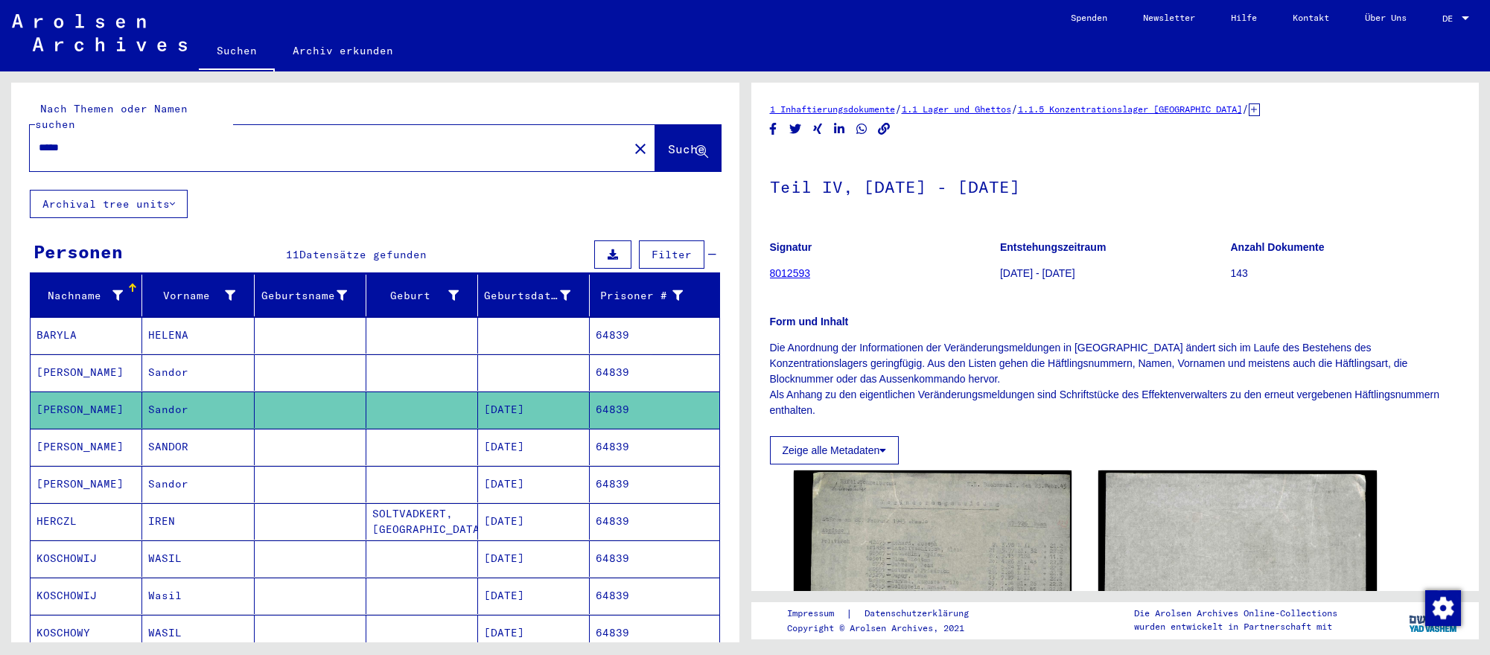
click at [537, 441] on mat-cell "[DATE]" at bounding box center [534, 447] width 112 height 36
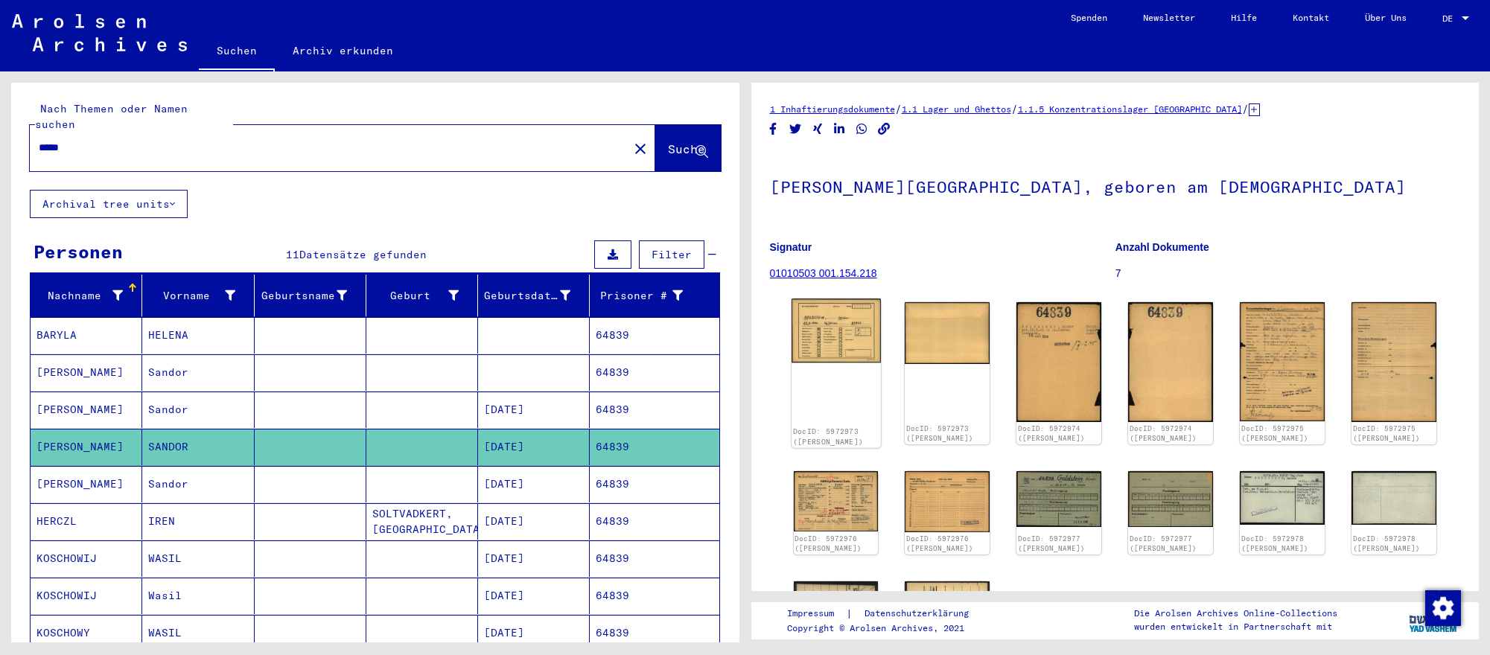
click at [861, 339] on img at bounding box center [835, 331] width 89 height 64
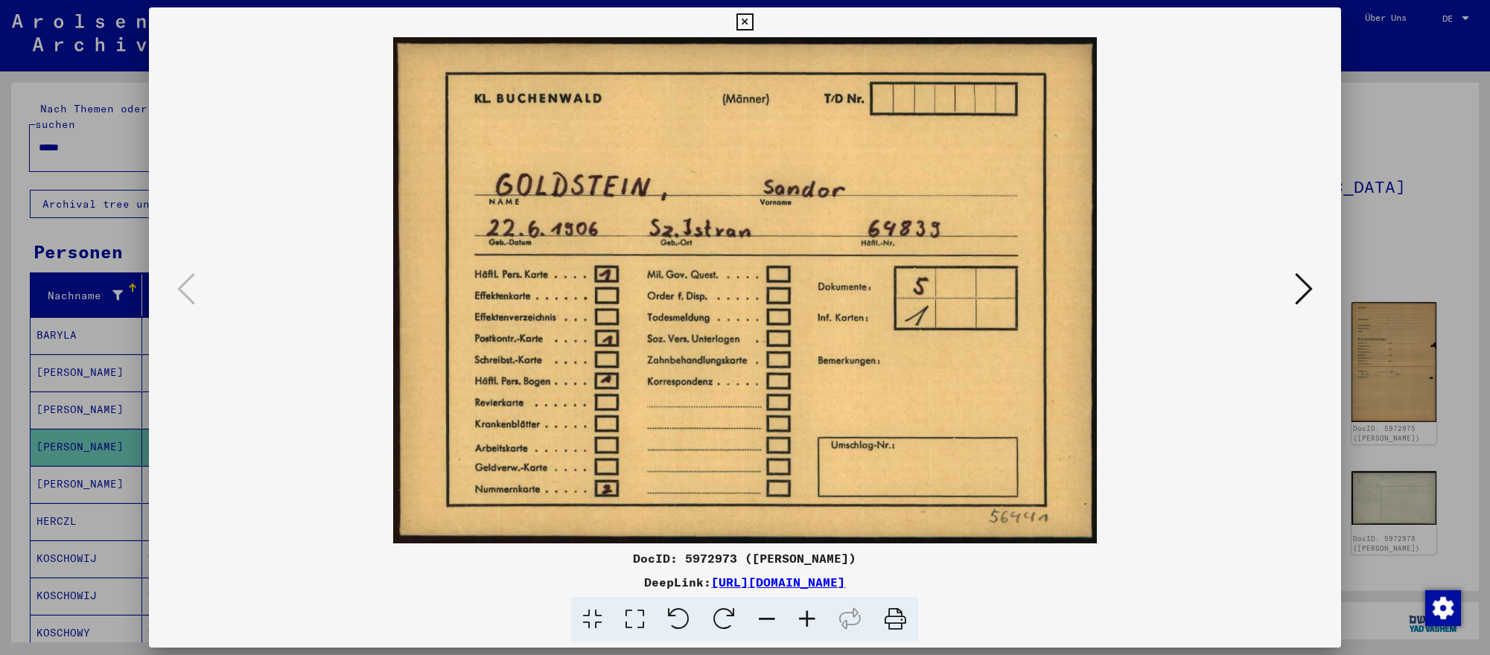
click at [1307, 290] on icon at bounding box center [1304, 289] width 18 height 36
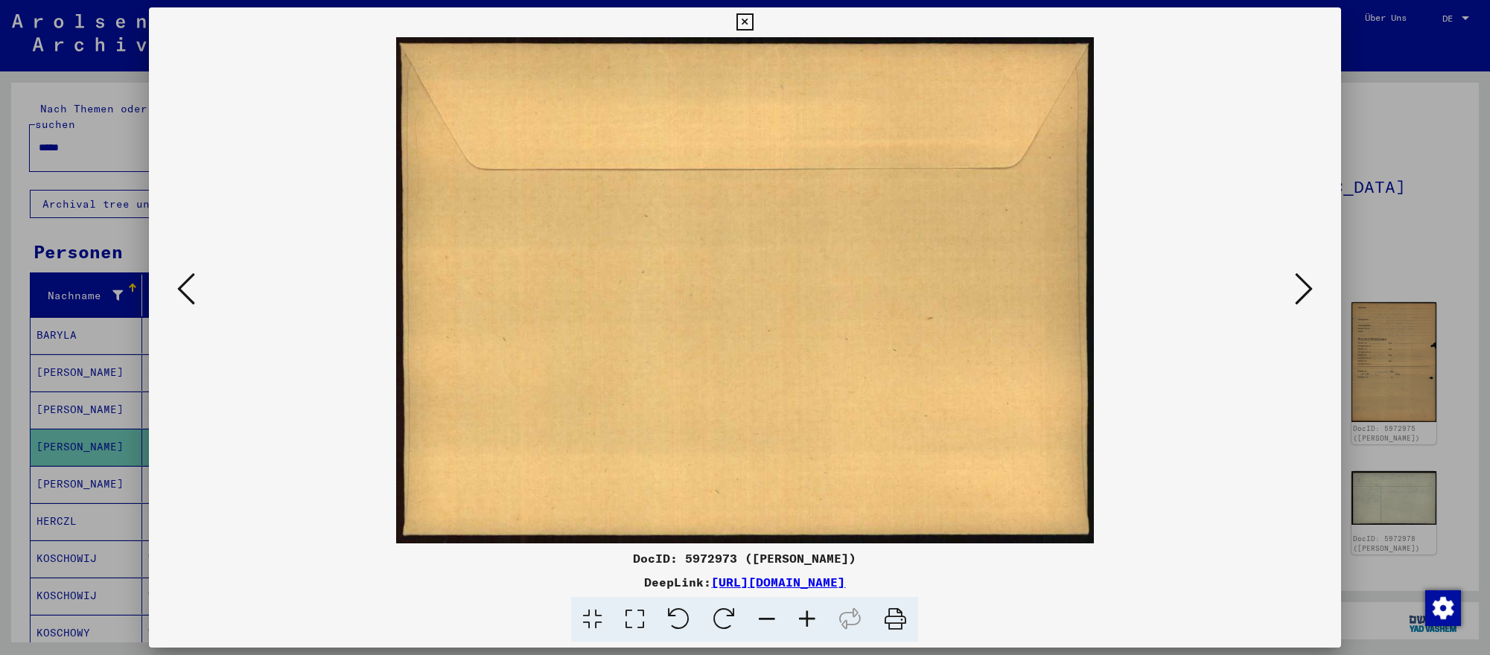
click at [1307, 290] on icon at bounding box center [1304, 289] width 18 height 36
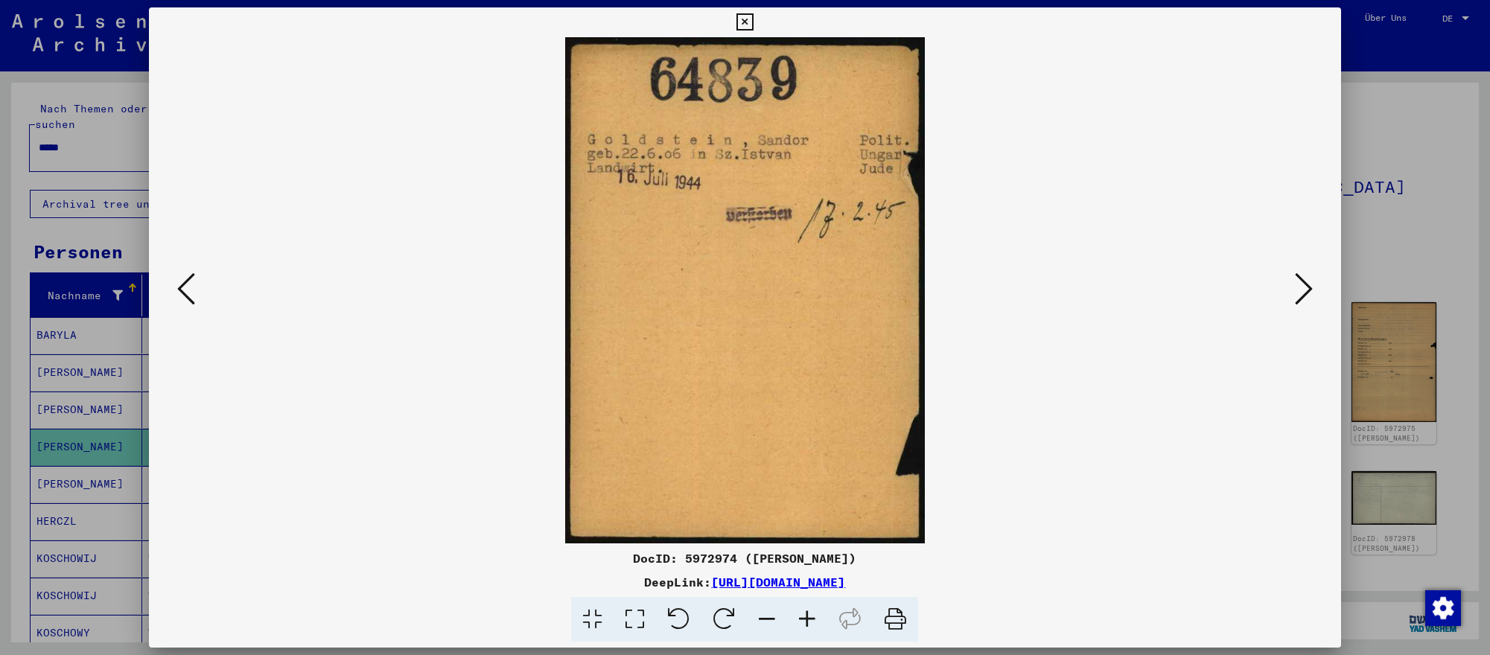
click at [1422, 468] on div at bounding box center [745, 327] width 1490 height 655
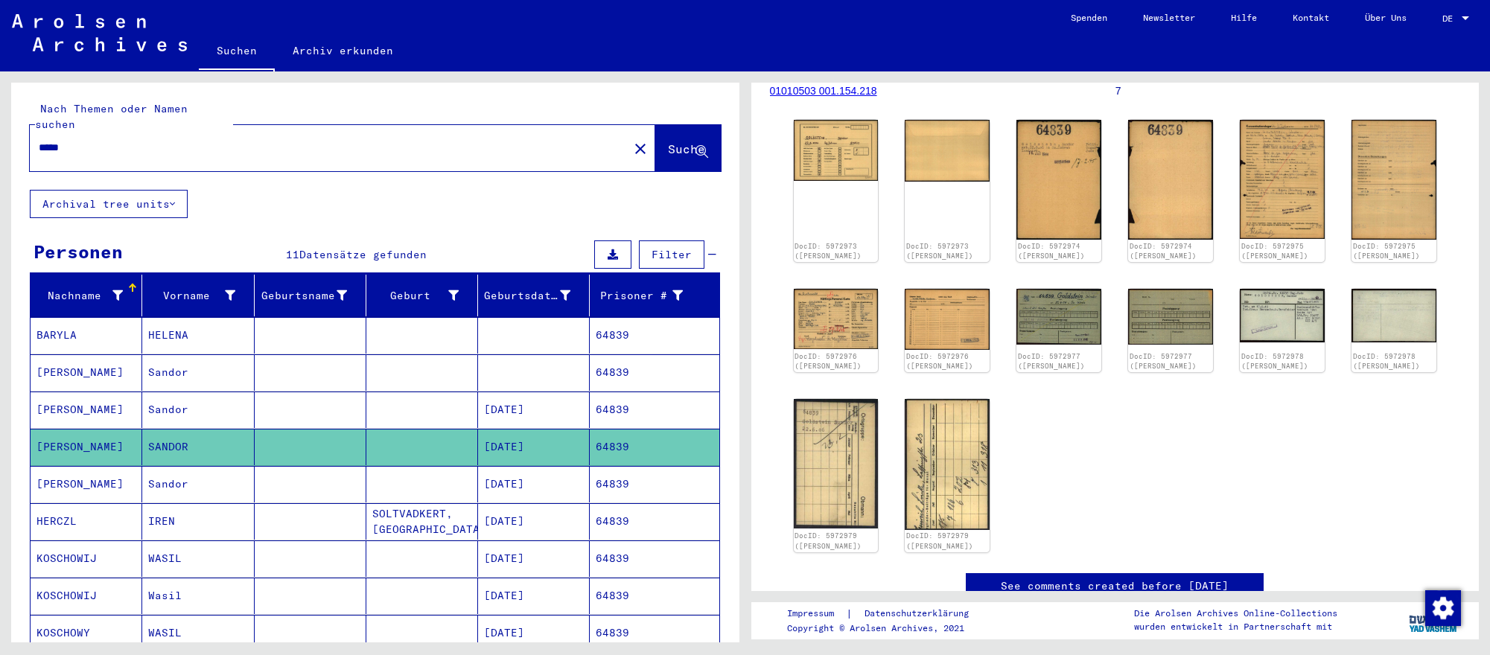
scroll to position [197, 0]
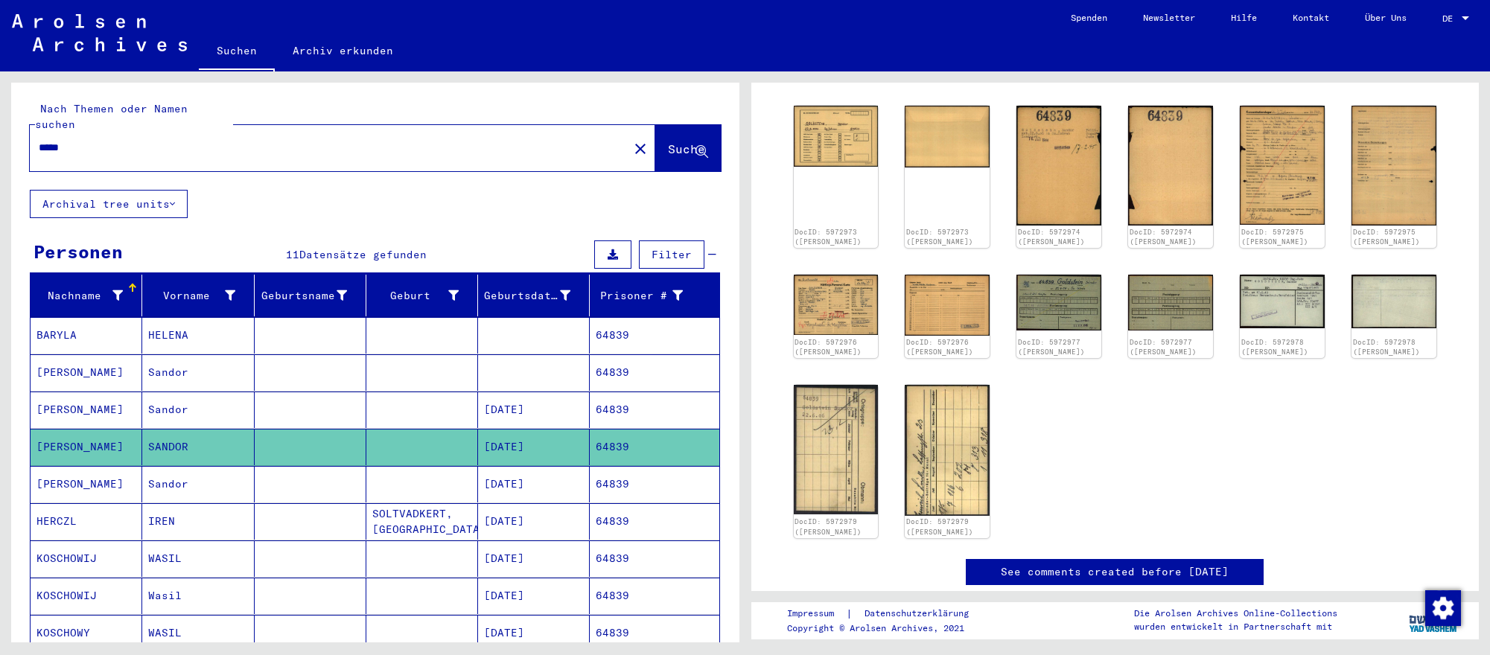
click at [86, 133] on div "*****" at bounding box center [325, 148] width 590 height 34
click at [89, 140] on input "*****" at bounding box center [329, 148] width 581 height 16
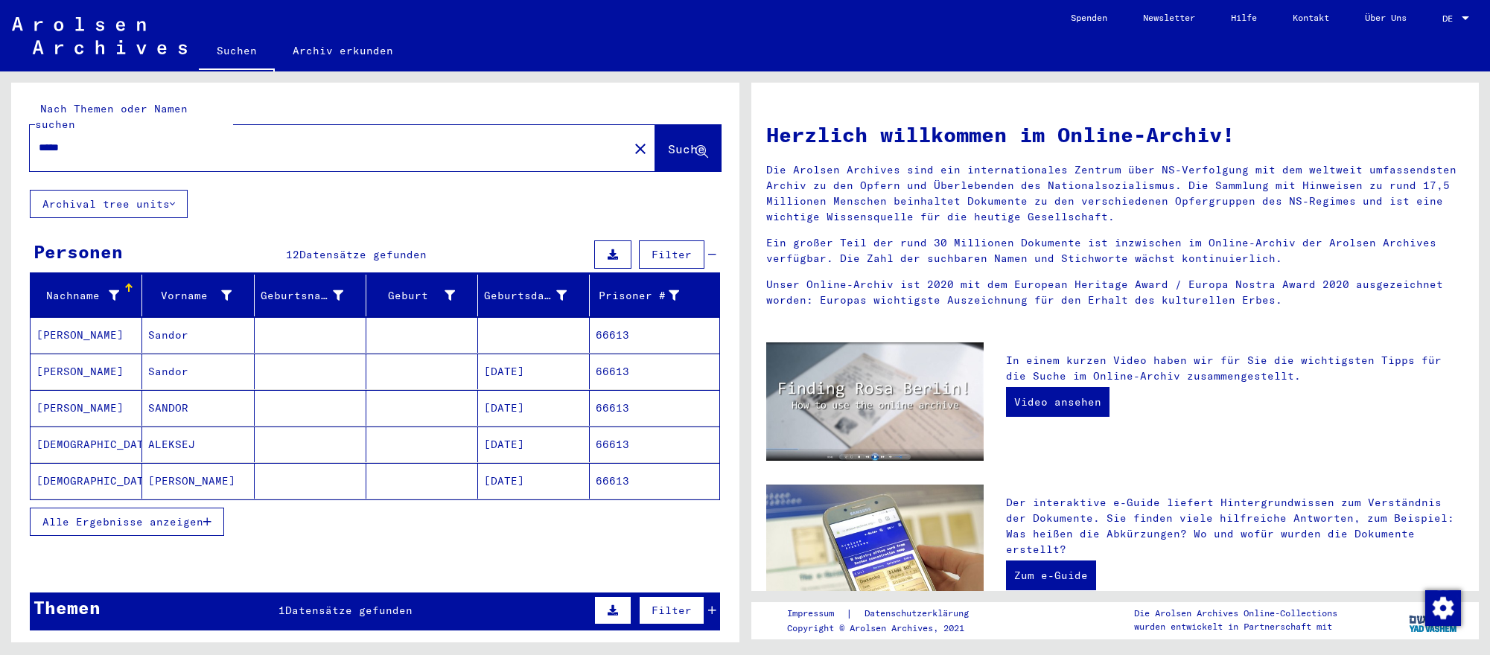
click at [543, 368] on mat-cell "[DATE]" at bounding box center [534, 372] width 112 height 36
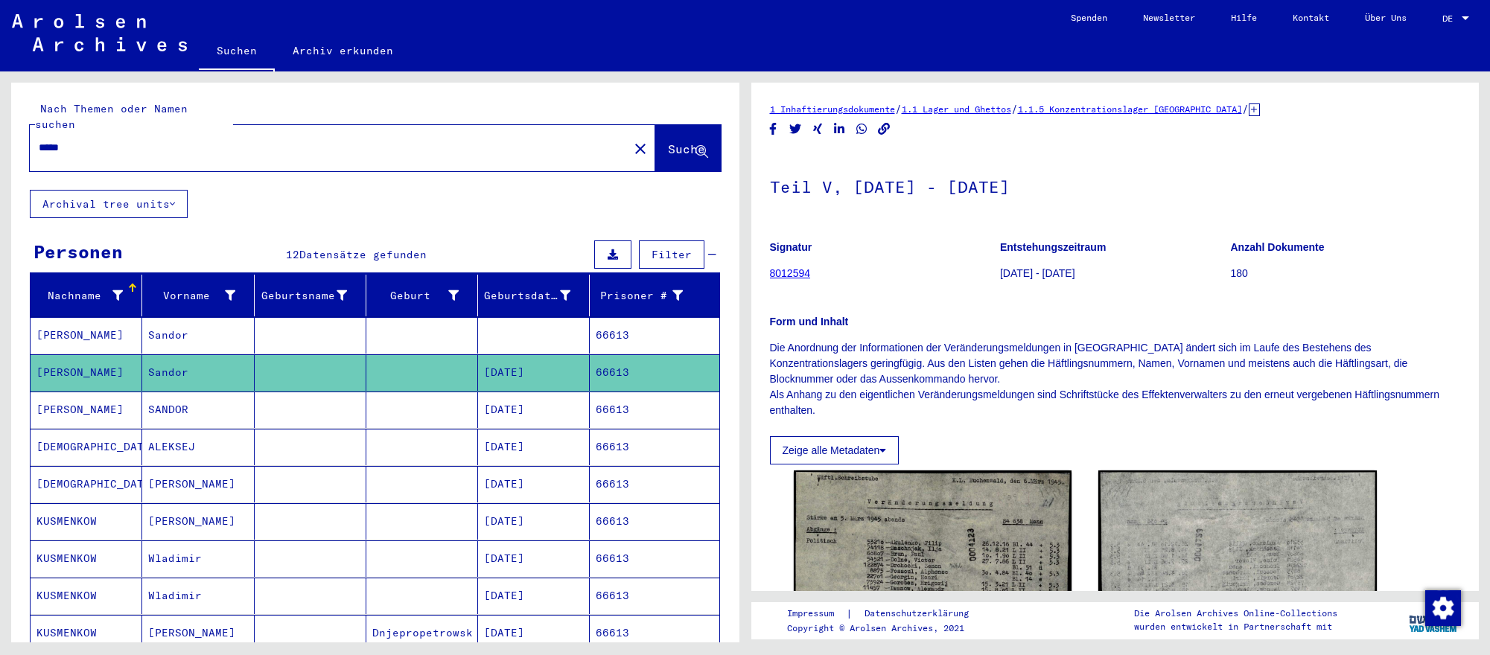
click at [623, 416] on mat-cell "66613" at bounding box center [654, 410] width 129 height 36
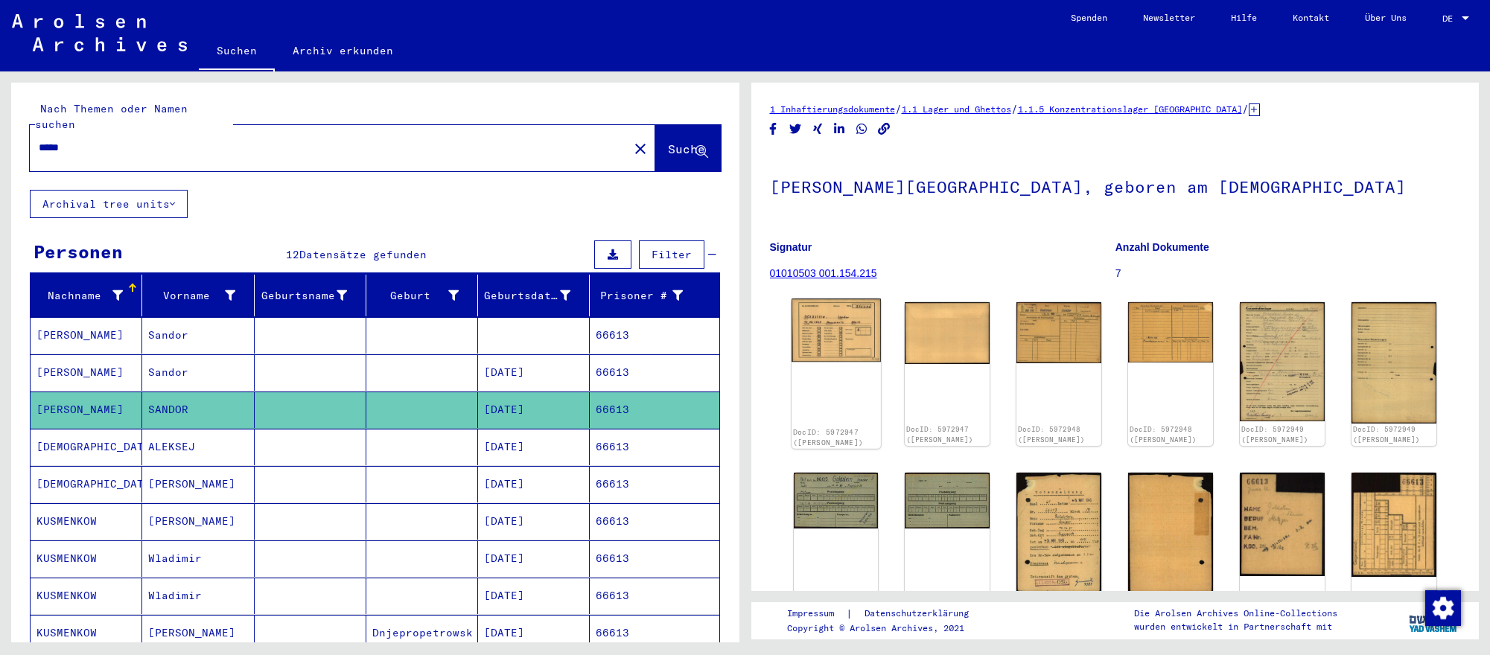
click at [839, 350] on img at bounding box center [835, 330] width 89 height 63
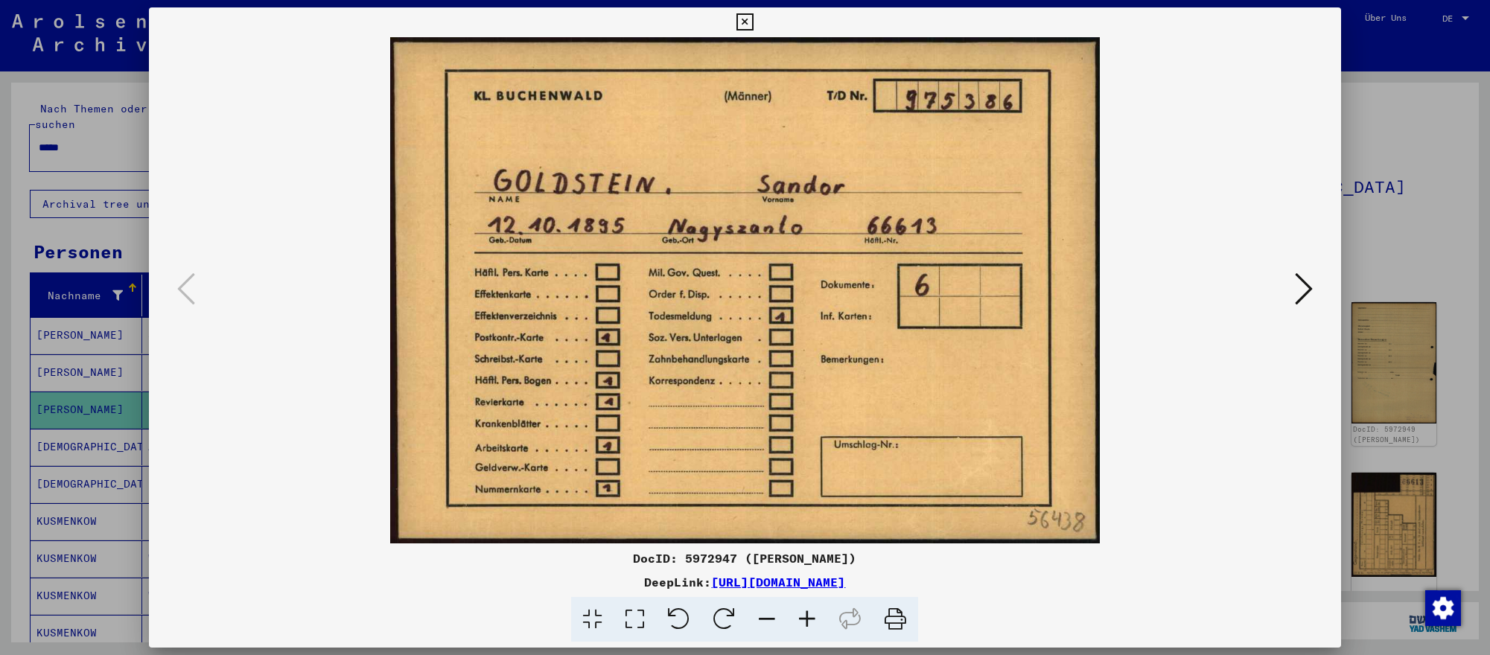
click at [1310, 292] on icon at bounding box center [1304, 289] width 18 height 36
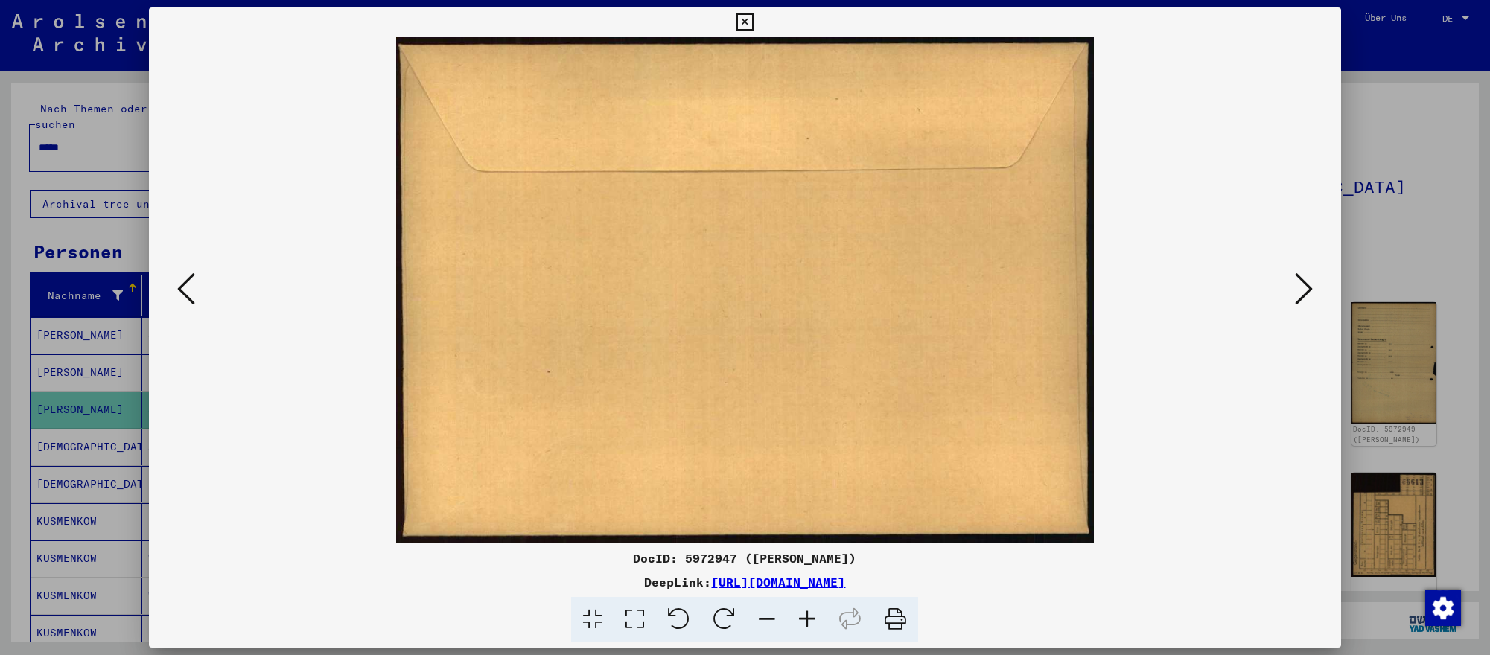
click at [1310, 292] on icon at bounding box center [1304, 289] width 18 height 36
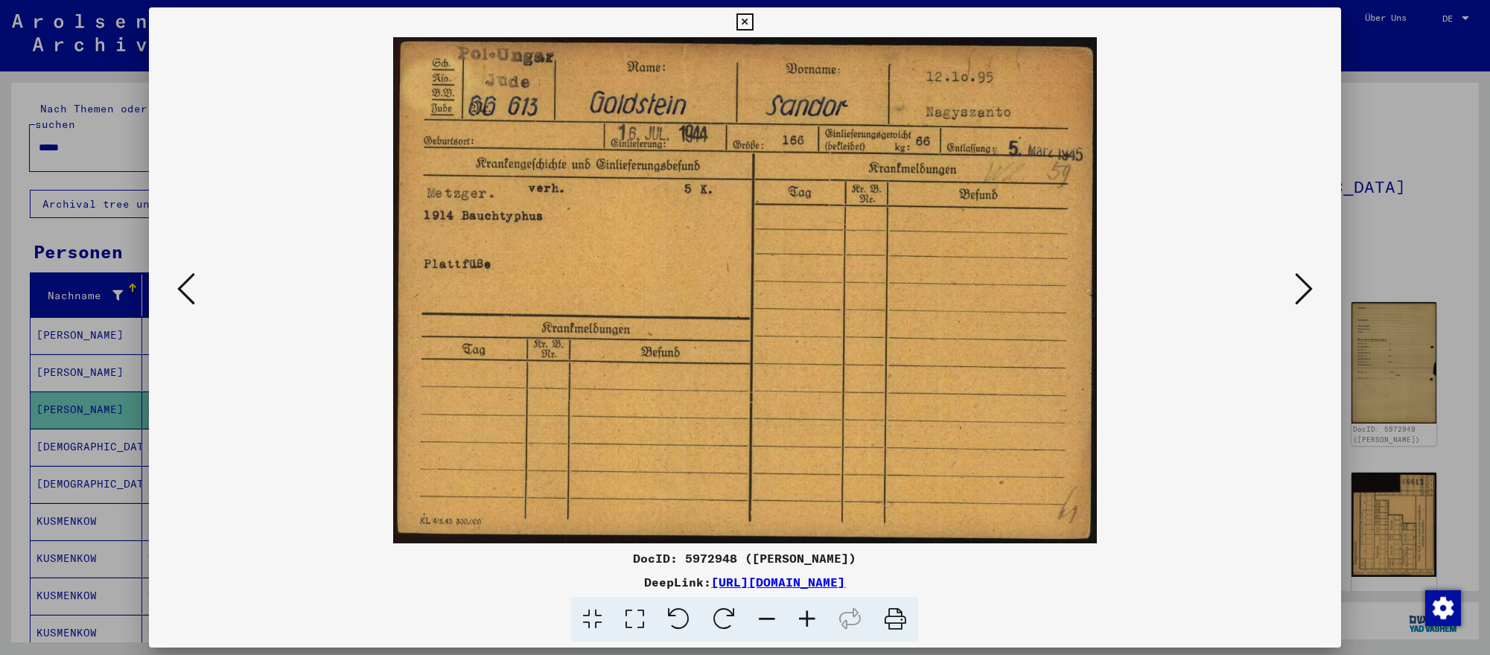
click at [1474, 512] on div at bounding box center [745, 327] width 1490 height 655
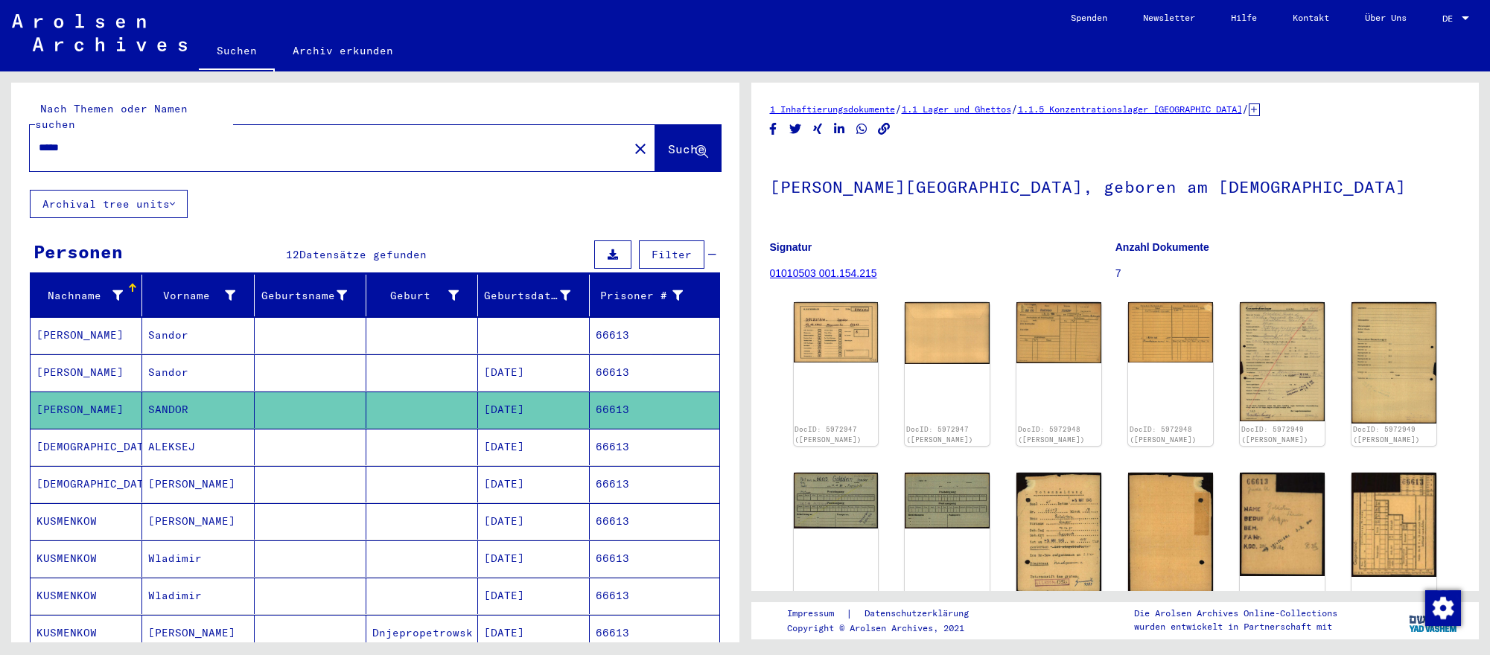
click at [450, 143] on input "*****" at bounding box center [329, 148] width 581 height 16
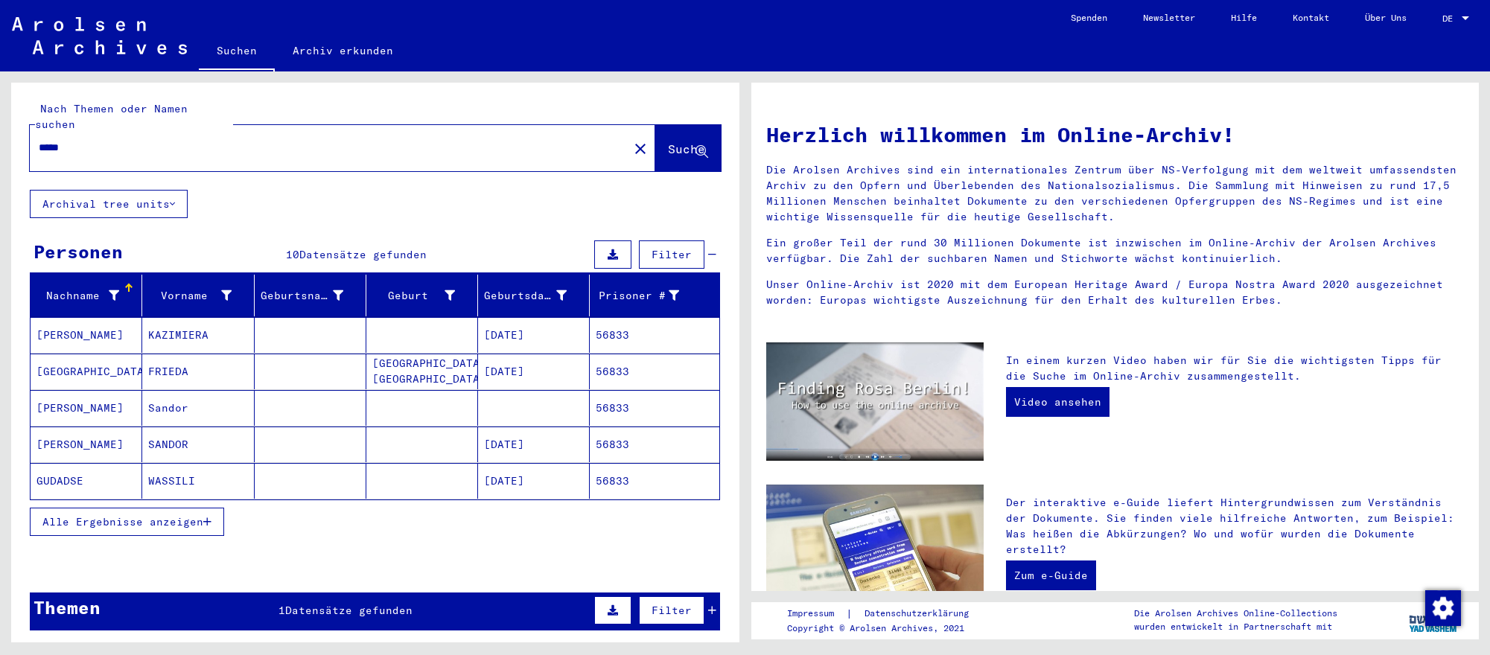
click at [548, 447] on mat-cell "[DATE]" at bounding box center [534, 445] width 112 height 36
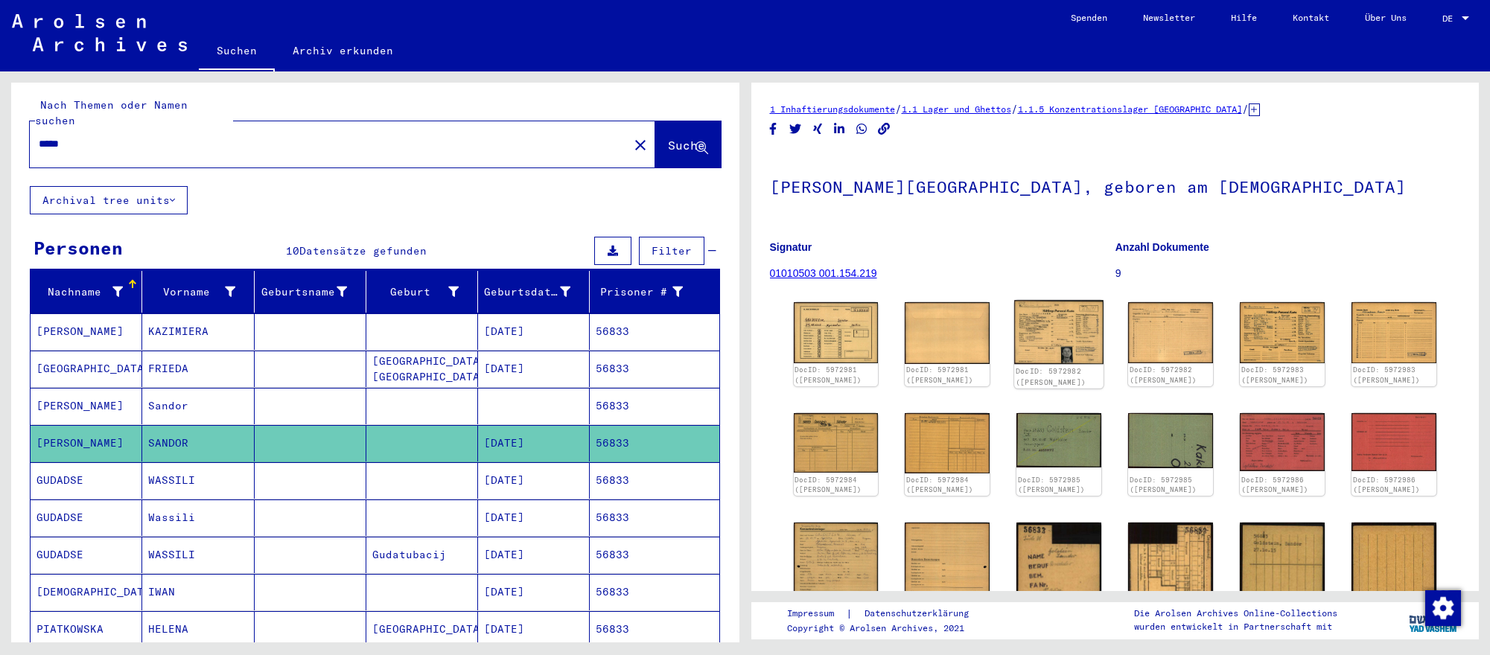
click at [1038, 337] on img at bounding box center [1058, 332] width 89 height 64
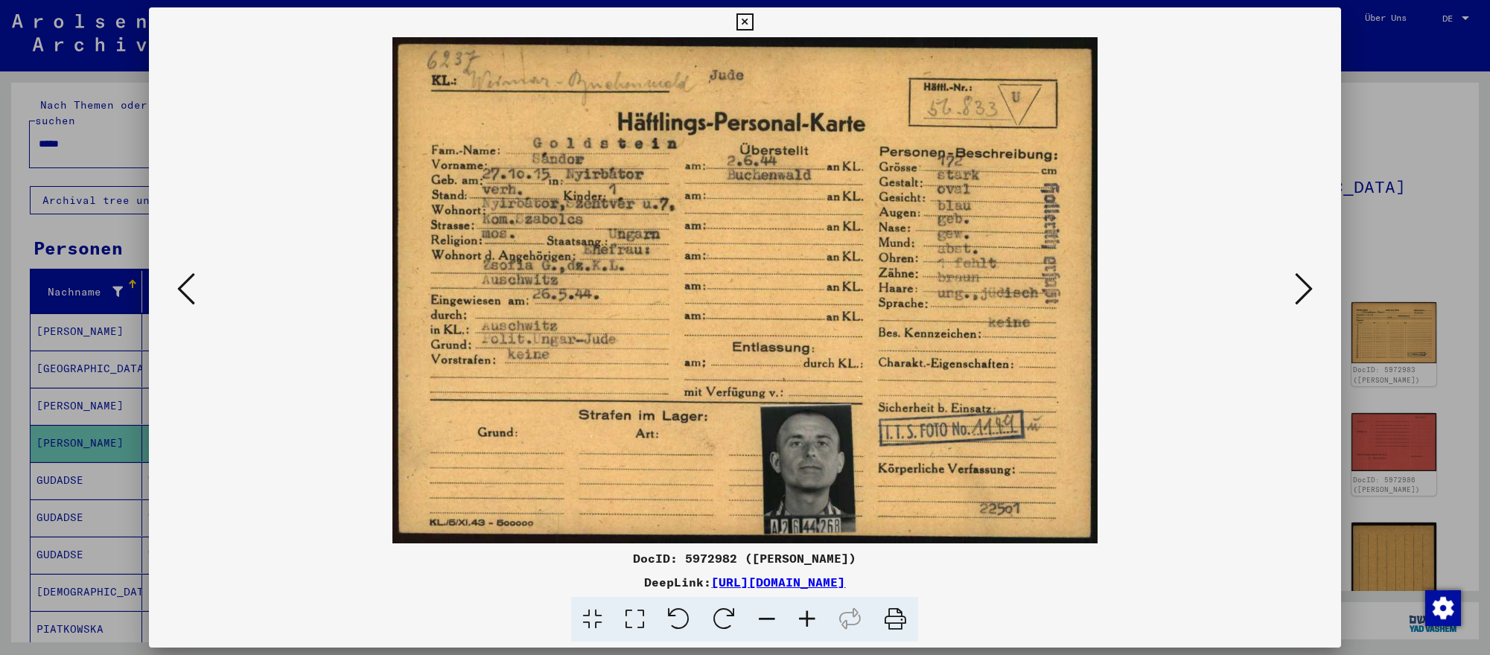
click at [1309, 296] on icon at bounding box center [1304, 289] width 18 height 36
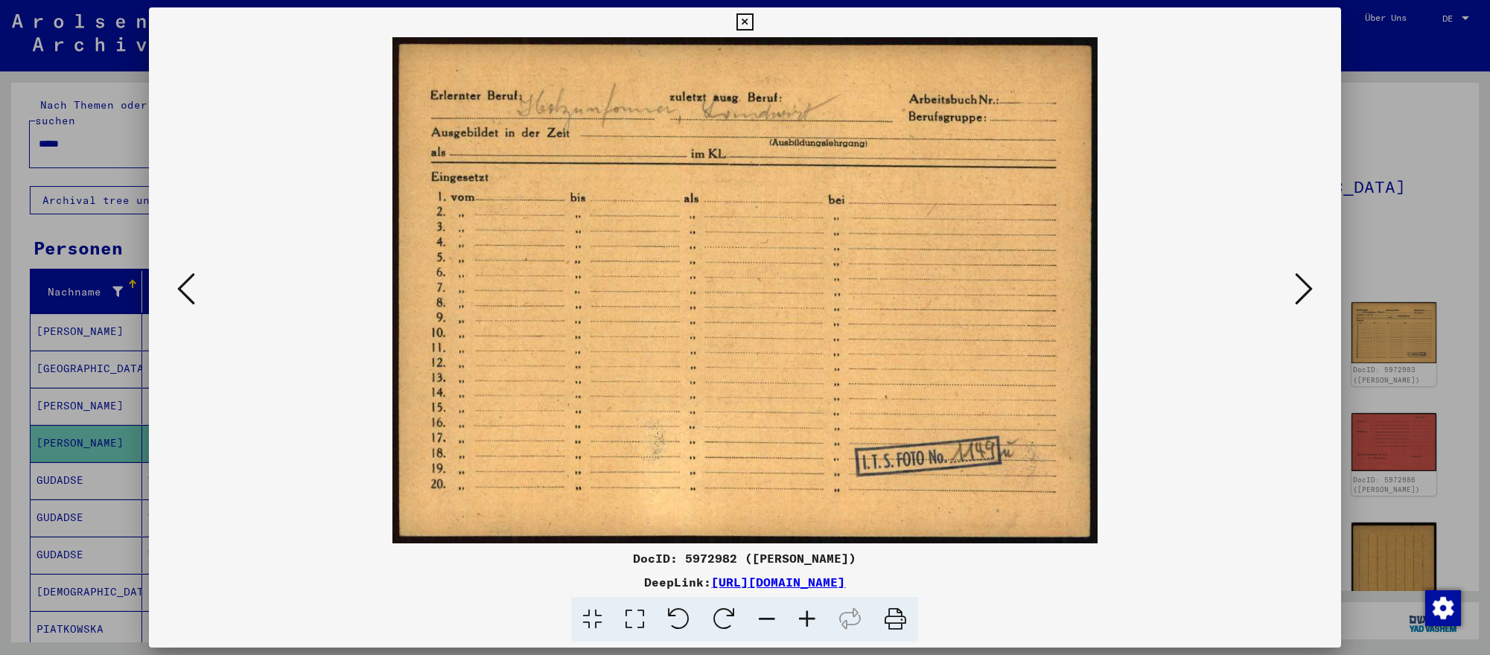
click at [1309, 296] on icon at bounding box center [1304, 289] width 18 height 36
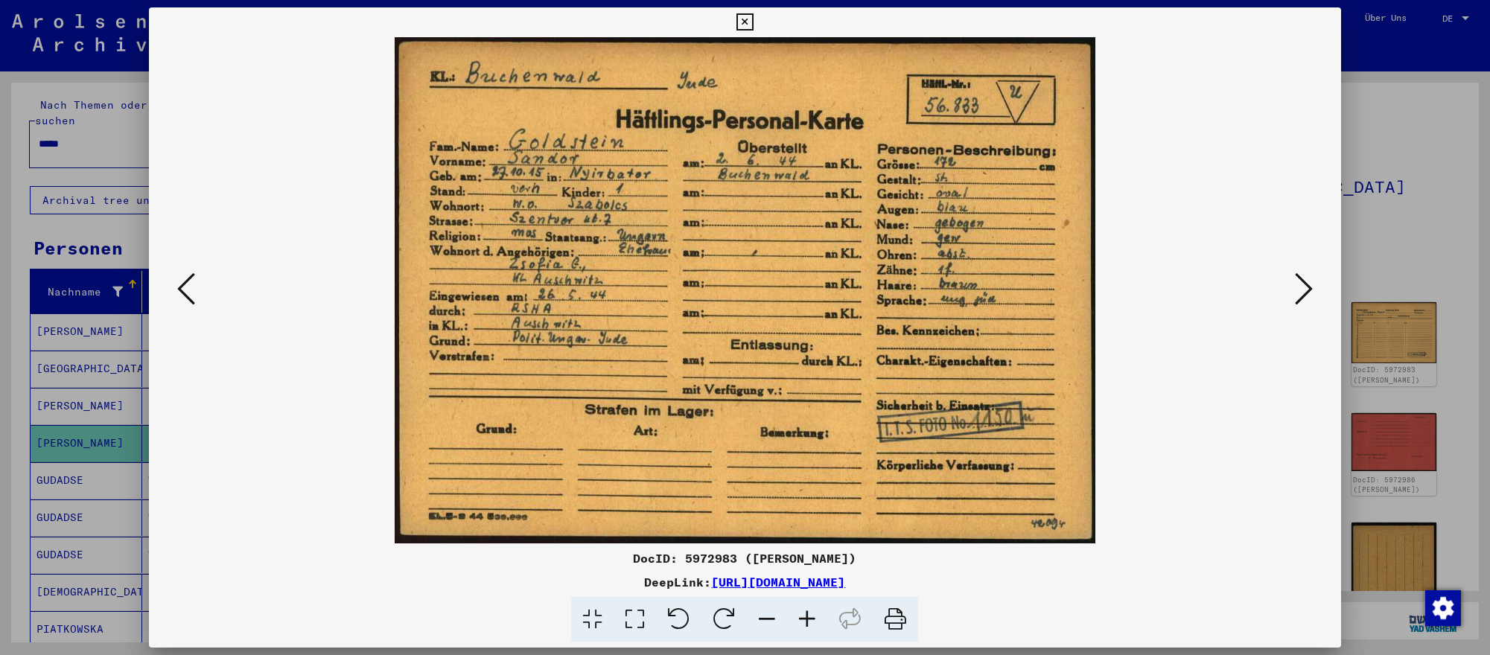
click at [188, 292] on icon at bounding box center [186, 289] width 18 height 36
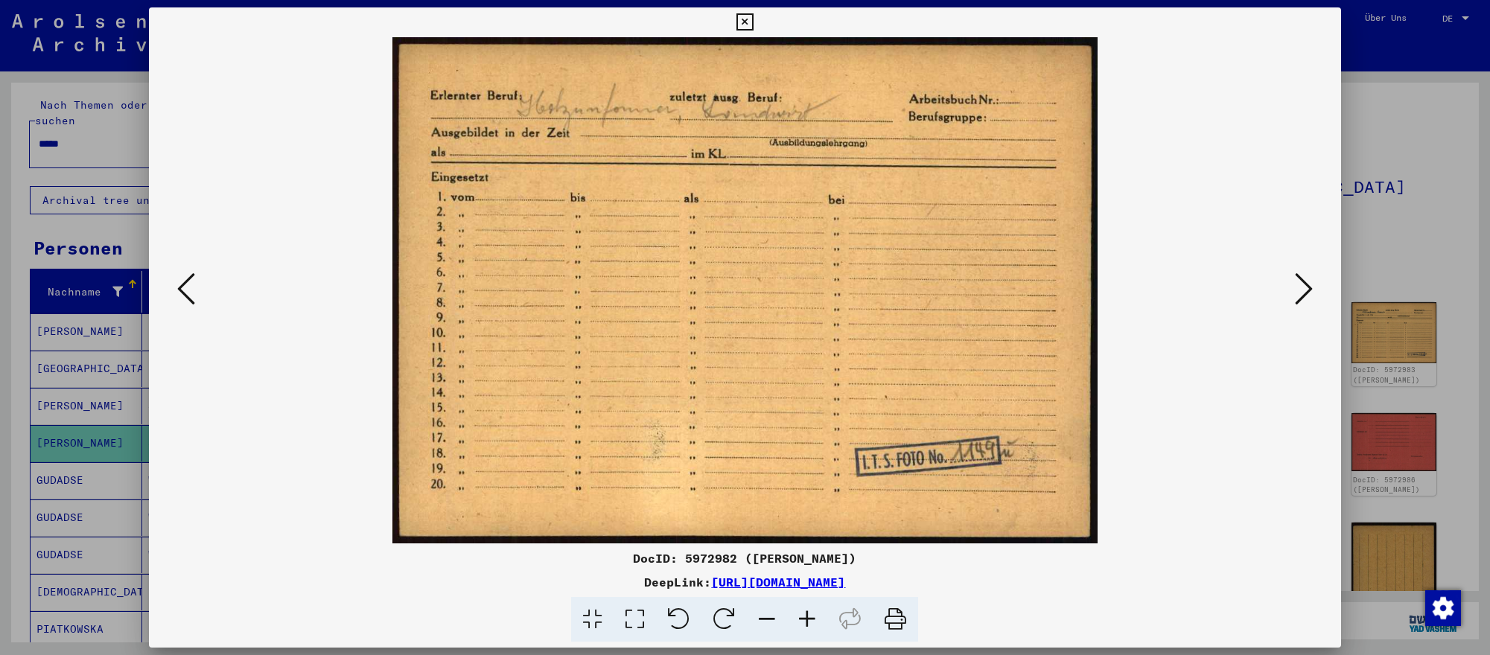
click at [1309, 282] on icon at bounding box center [1304, 289] width 18 height 36
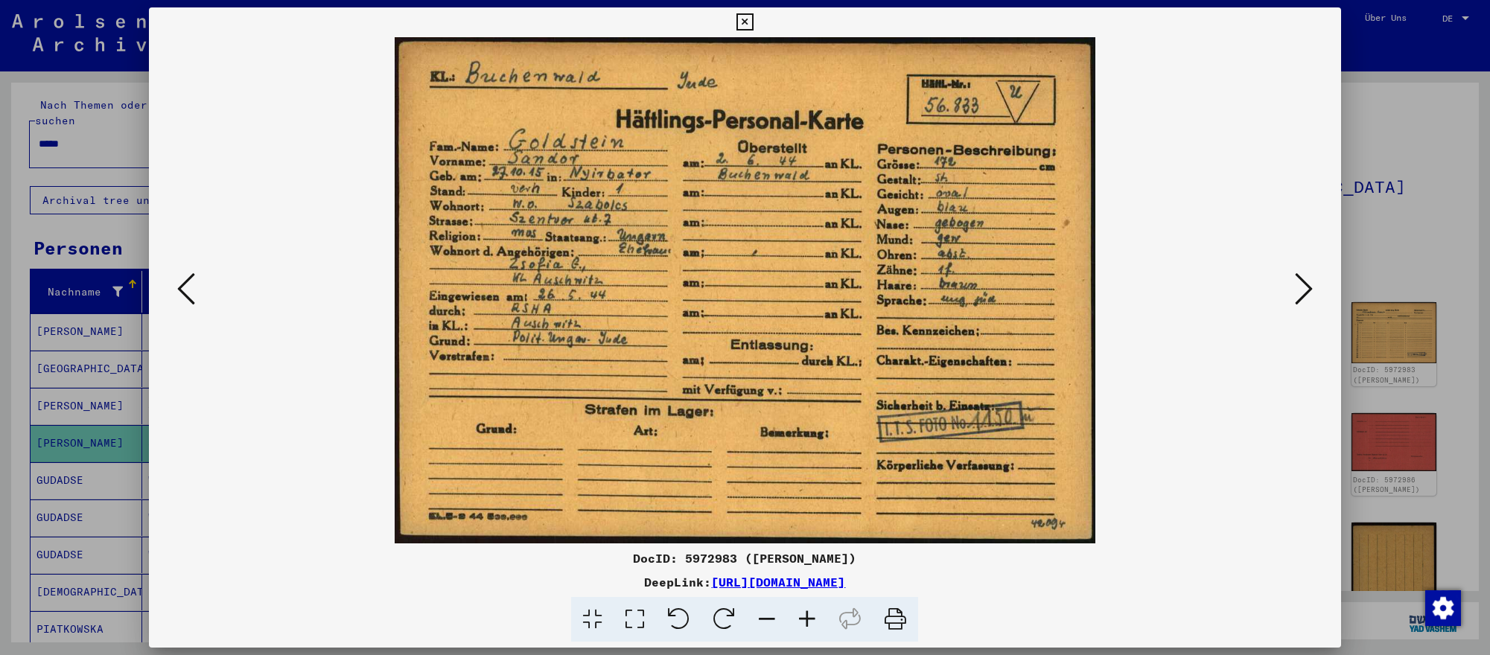
click at [1309, 282] on icon at bounding box center [1304, 289] width 18 height 36
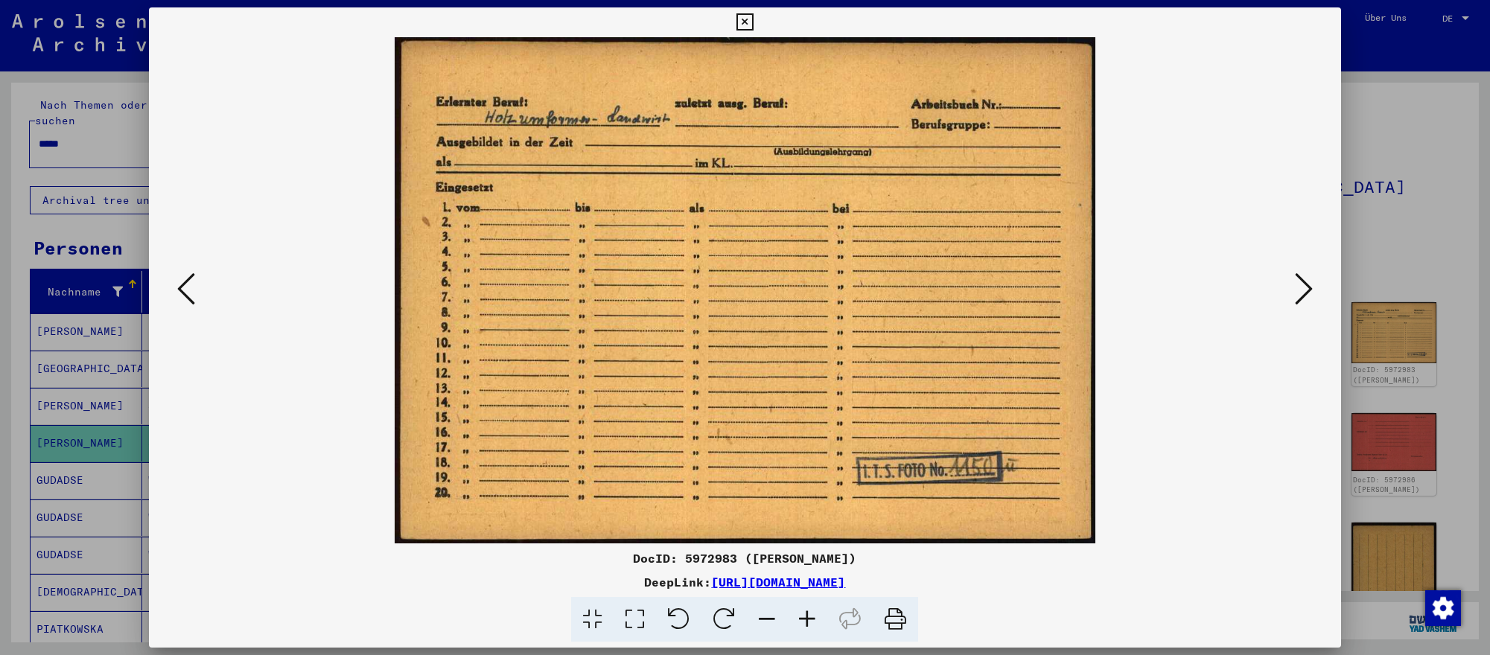
click at [1449, 497] on div at bounding box center [745, 327] width 1490 height 655
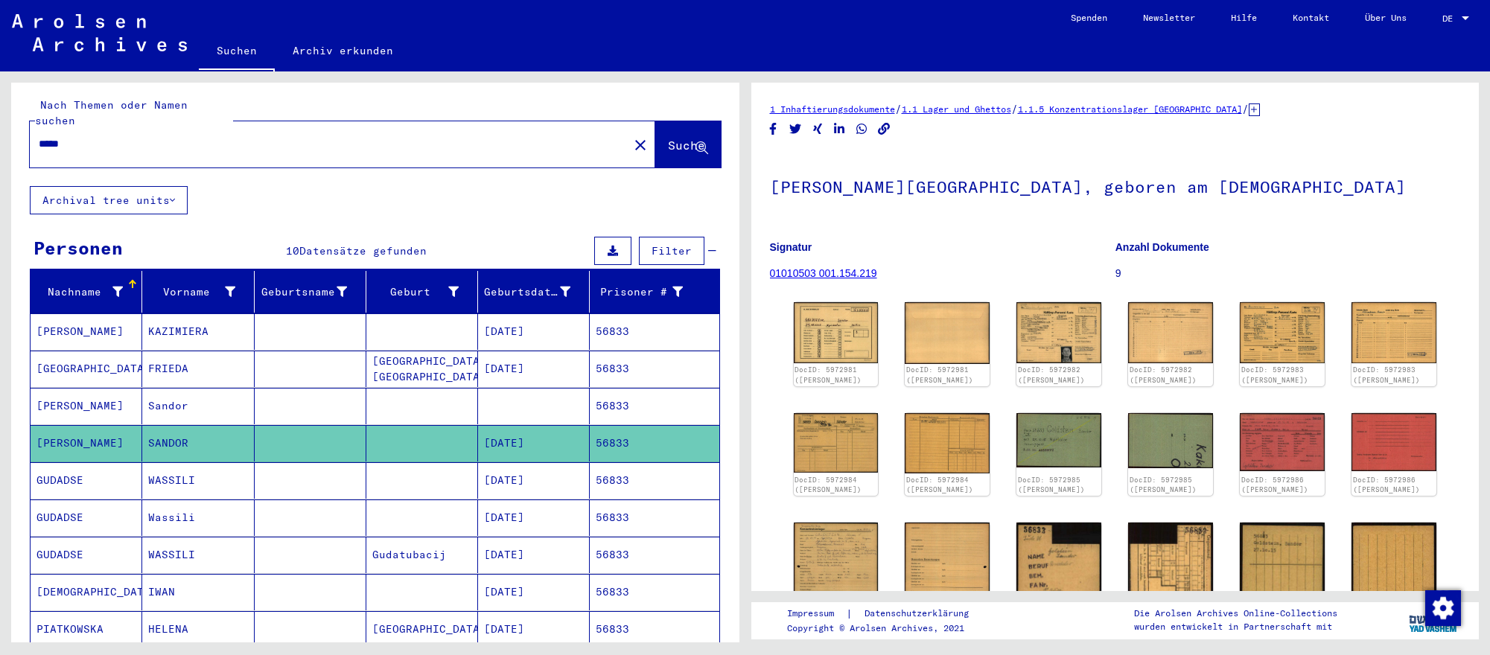
click at [863, 326] on img at bounding box center [836, 332] width 85 height 61
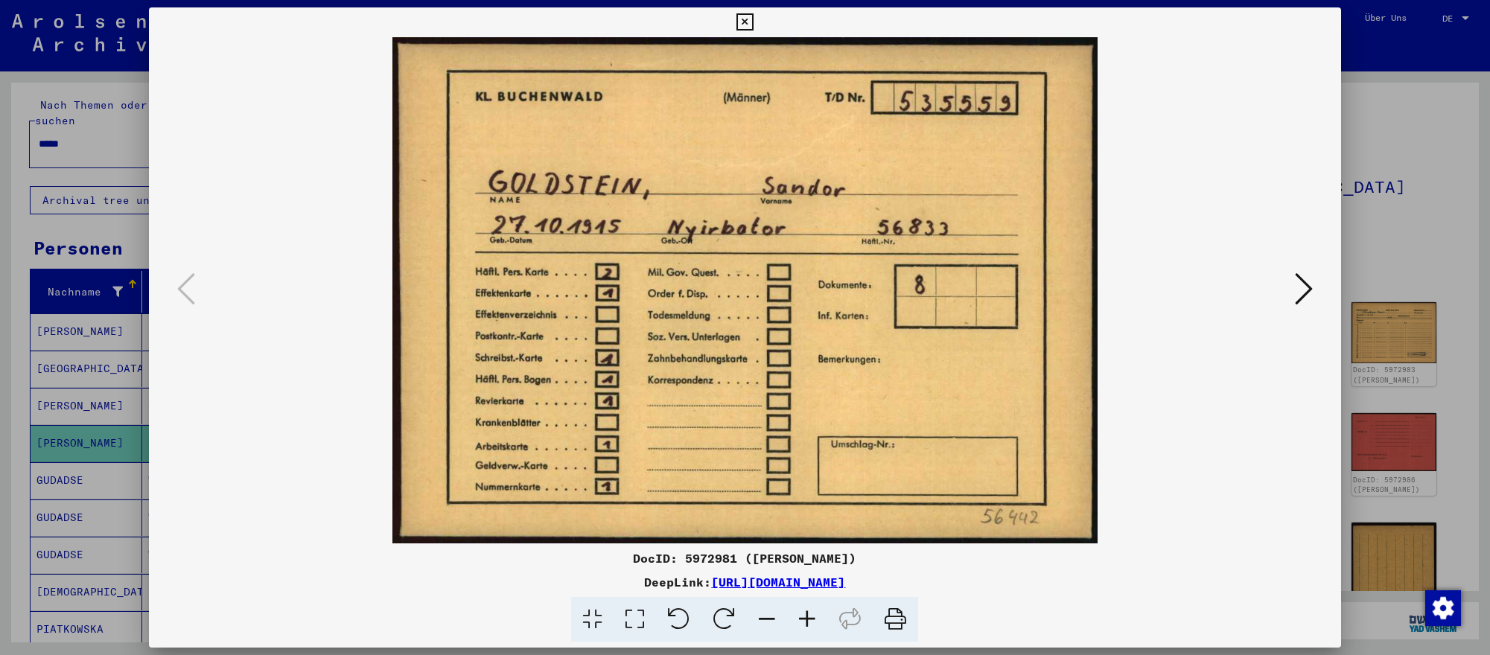
click at [1383, 281] on div at bounding box center [745, 327] width 1490 height 655
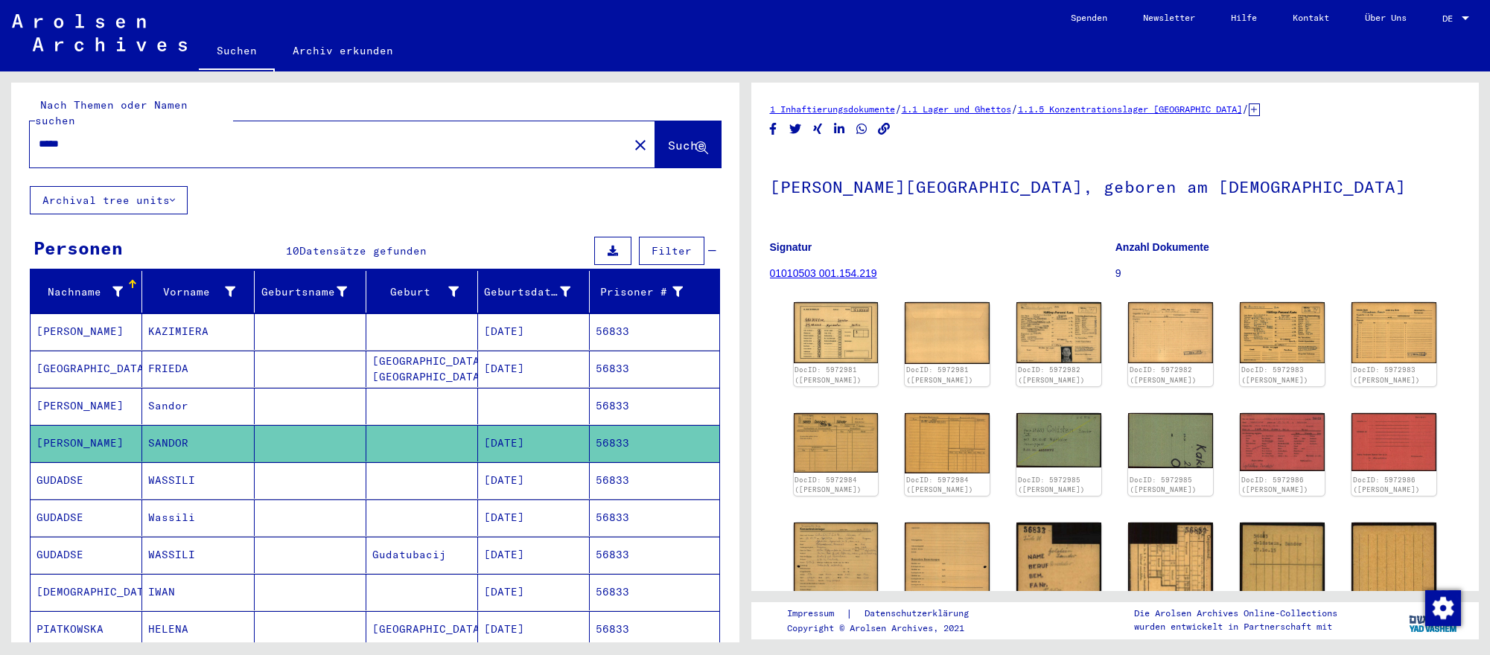
click at [377, 143] on input "*****" at bounding box center [329, 144] width 581 height 16
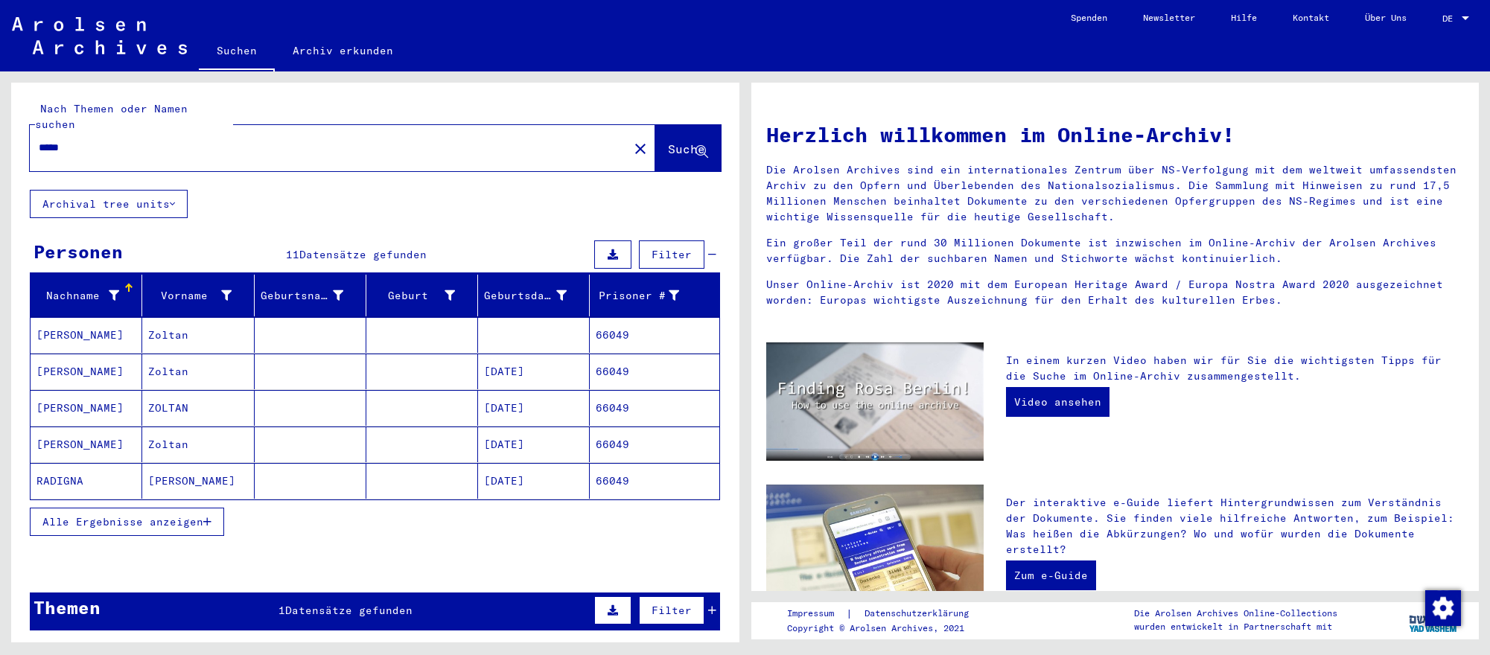
click at [410, 368] on mat-cell at bounding box center [422, 372] width 112 height 36
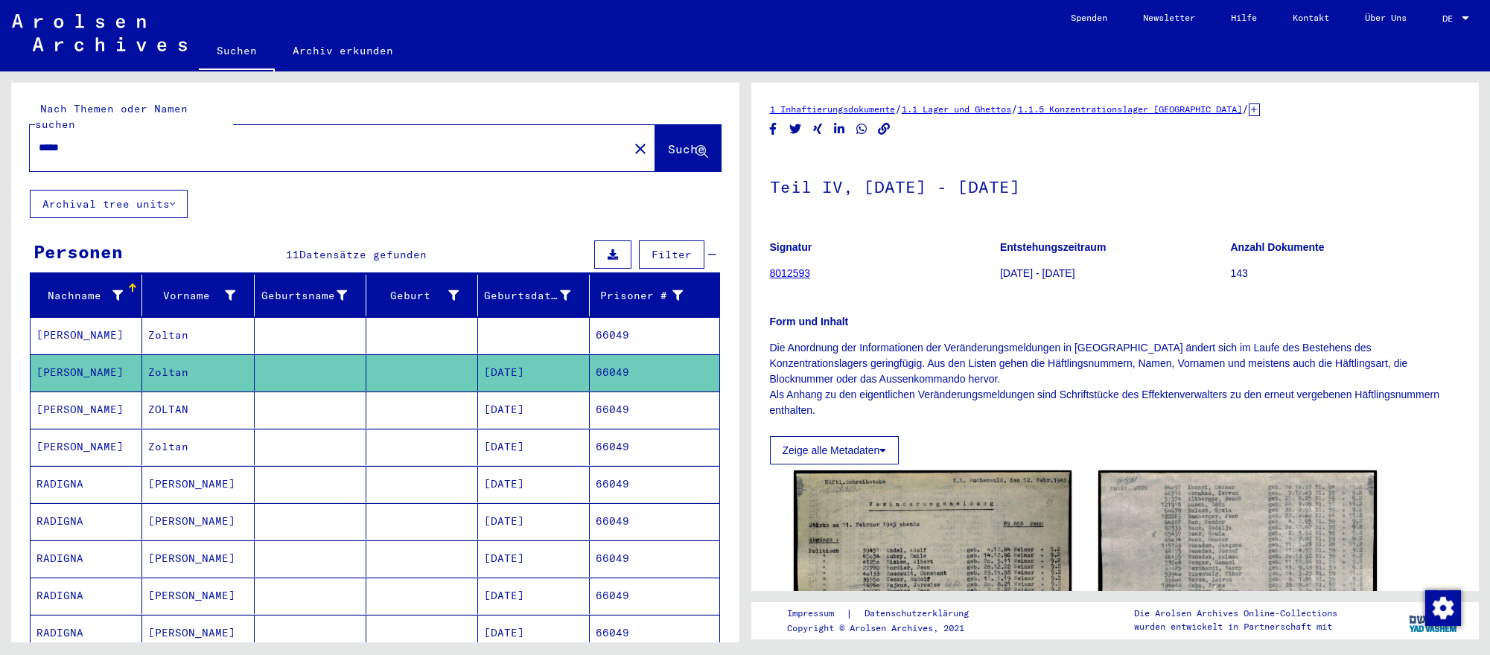
click at [496, 398] on mat-cell "[DATE]" at bounding box center [534, 410] width 112 height 36
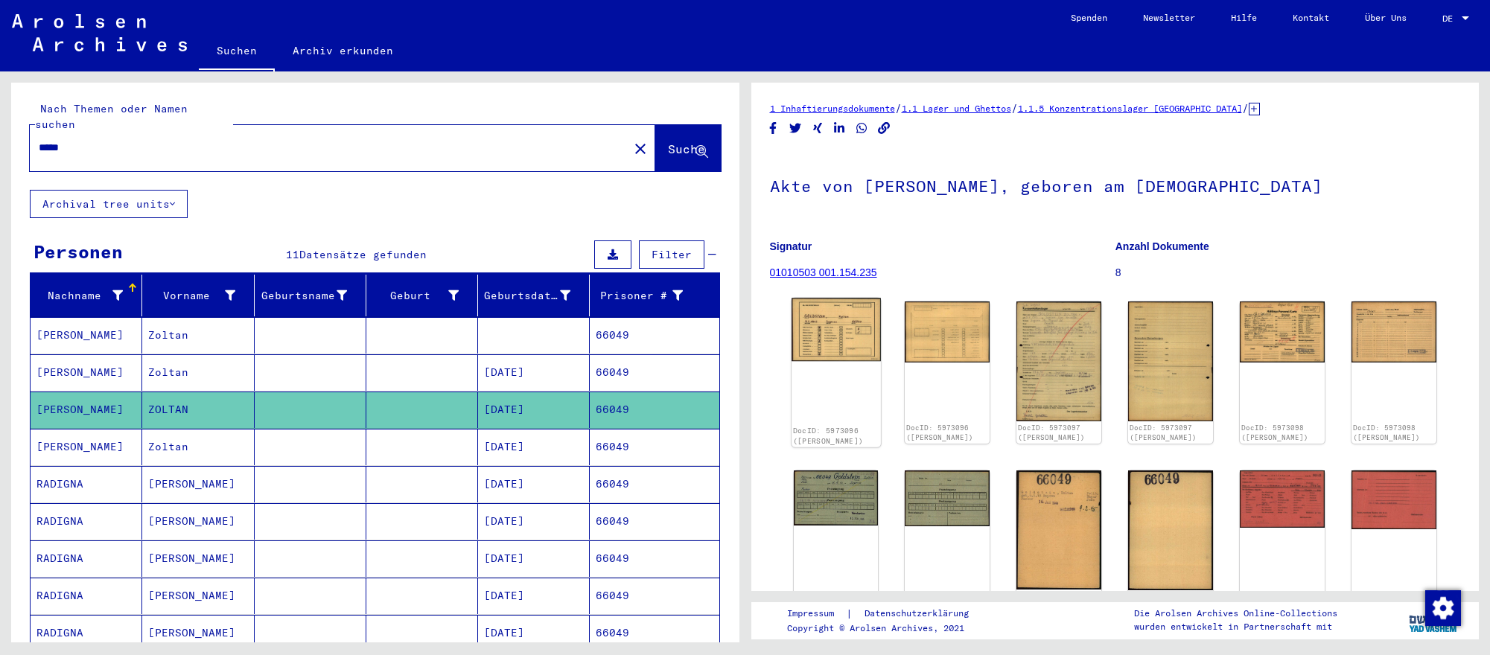
scroll to position [2, 0]
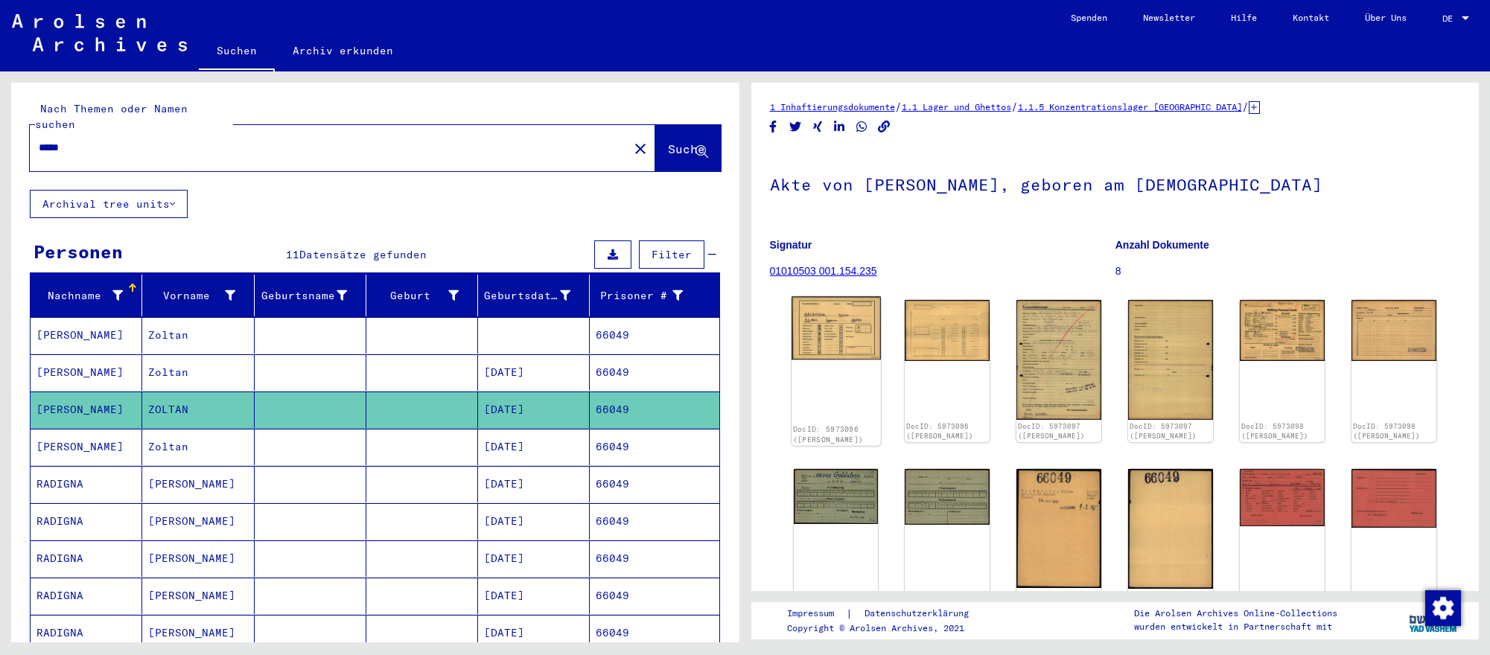
click at [865, 354] on img at bounding box center [835, 328] width 89 height 64
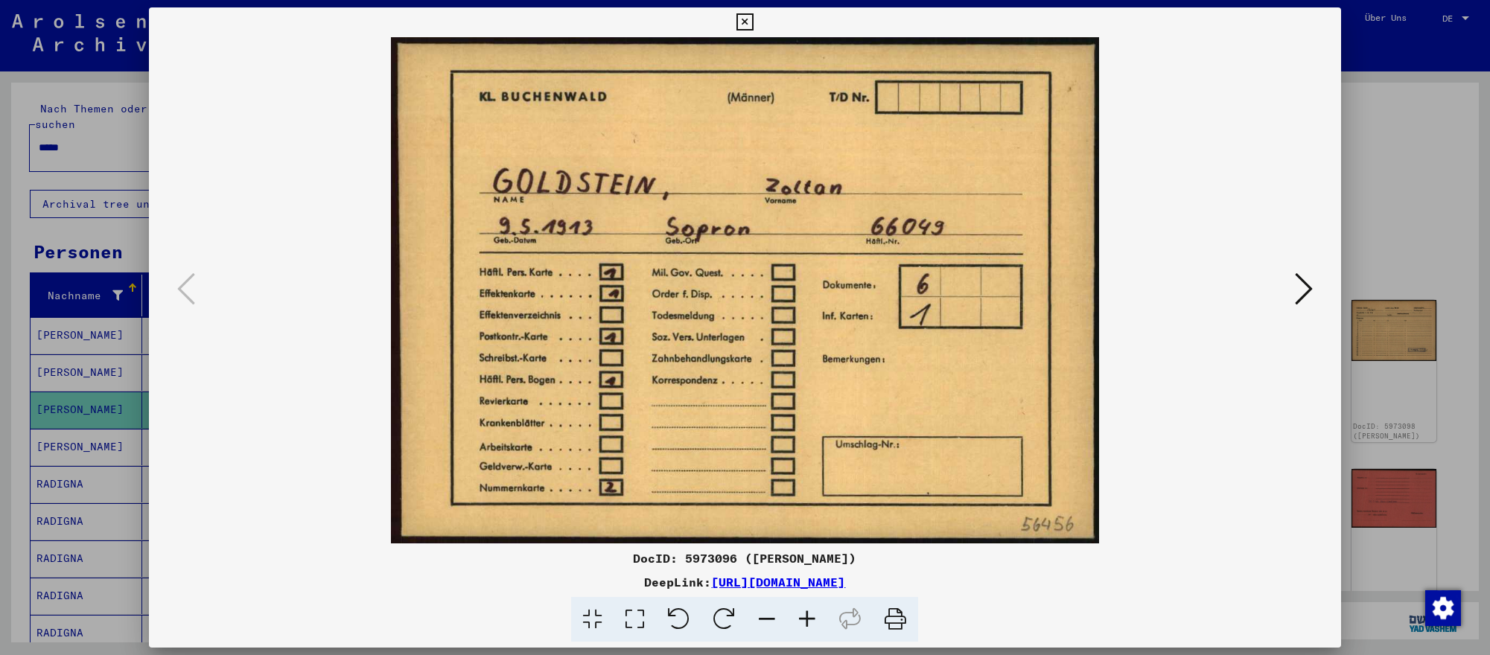
click at [1300, 284] on icon at bounding box center [1304, 289] width 18 height 36
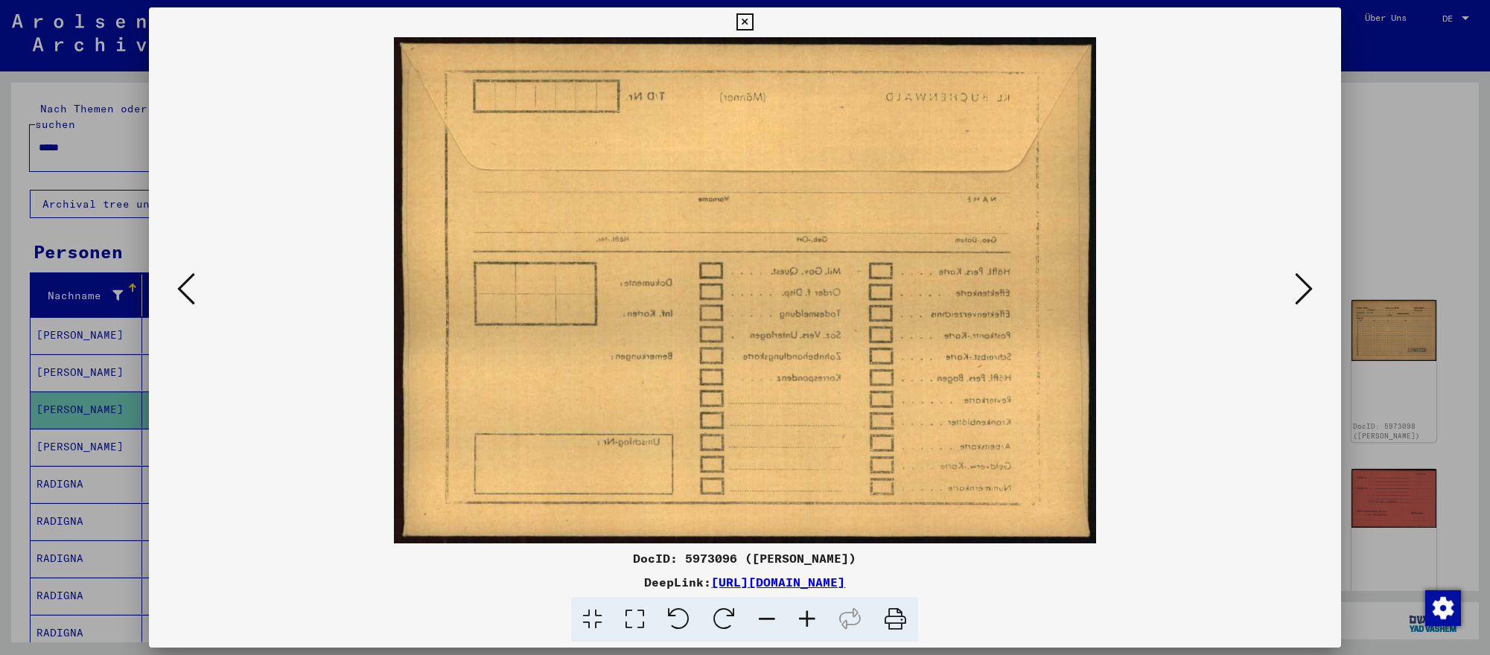
click at [1300, 284] on icon at bounding box center [1304, 289] width 18 height 36
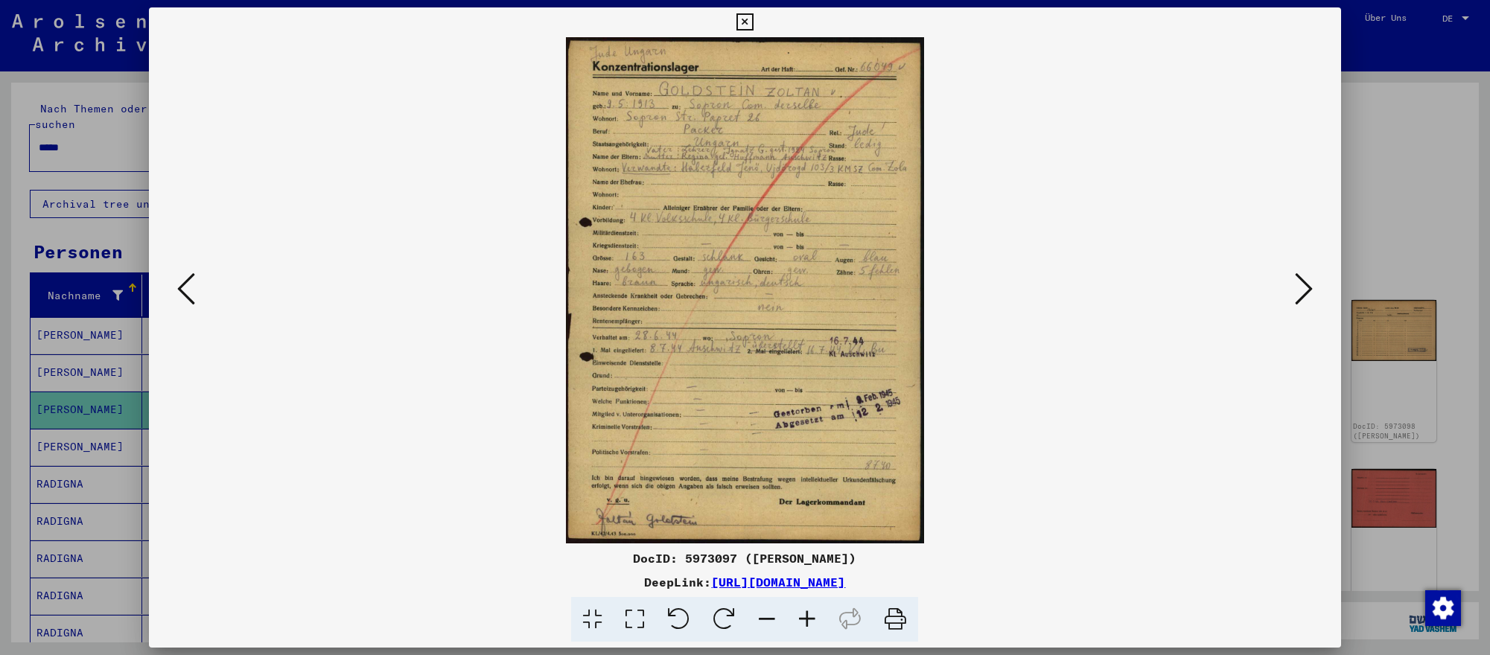
click at [1310, 290] on icon at bounding box center [1304, 289] width 18 height 36
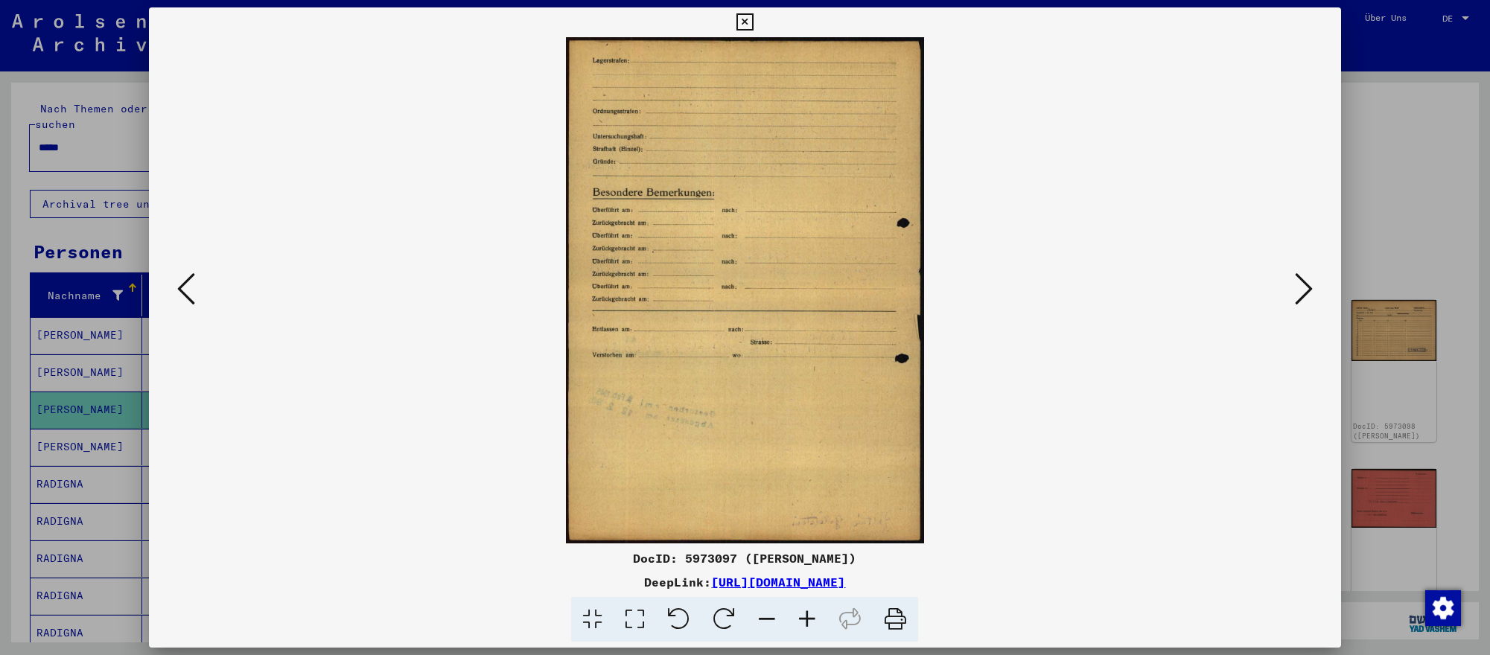
click at [1310, 290] on icon at bounding box center [1304, 289] width 18 height 36
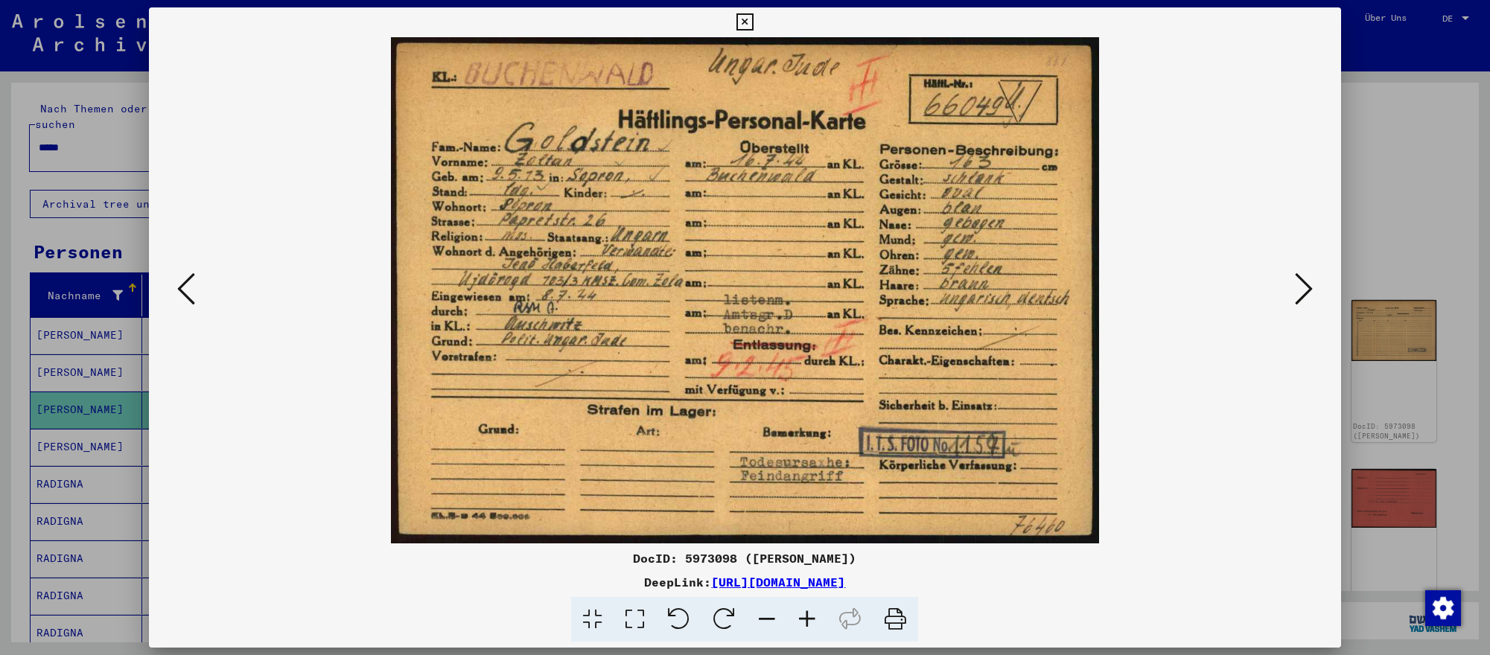
click at [1310, 290] on icon at bounding box center [1304, 289] width 18 height 36
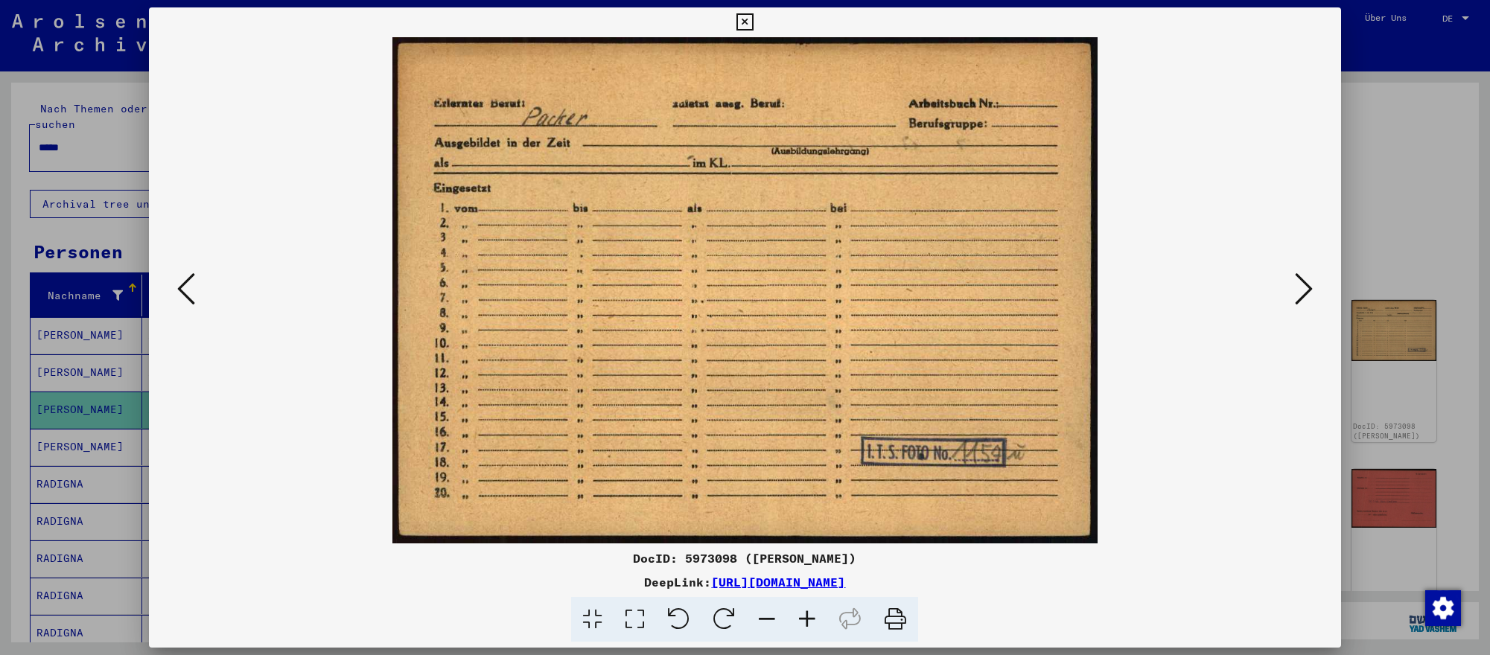
click at [1415, 279] on div at bounding box center [745, 327] width 1490 height 655
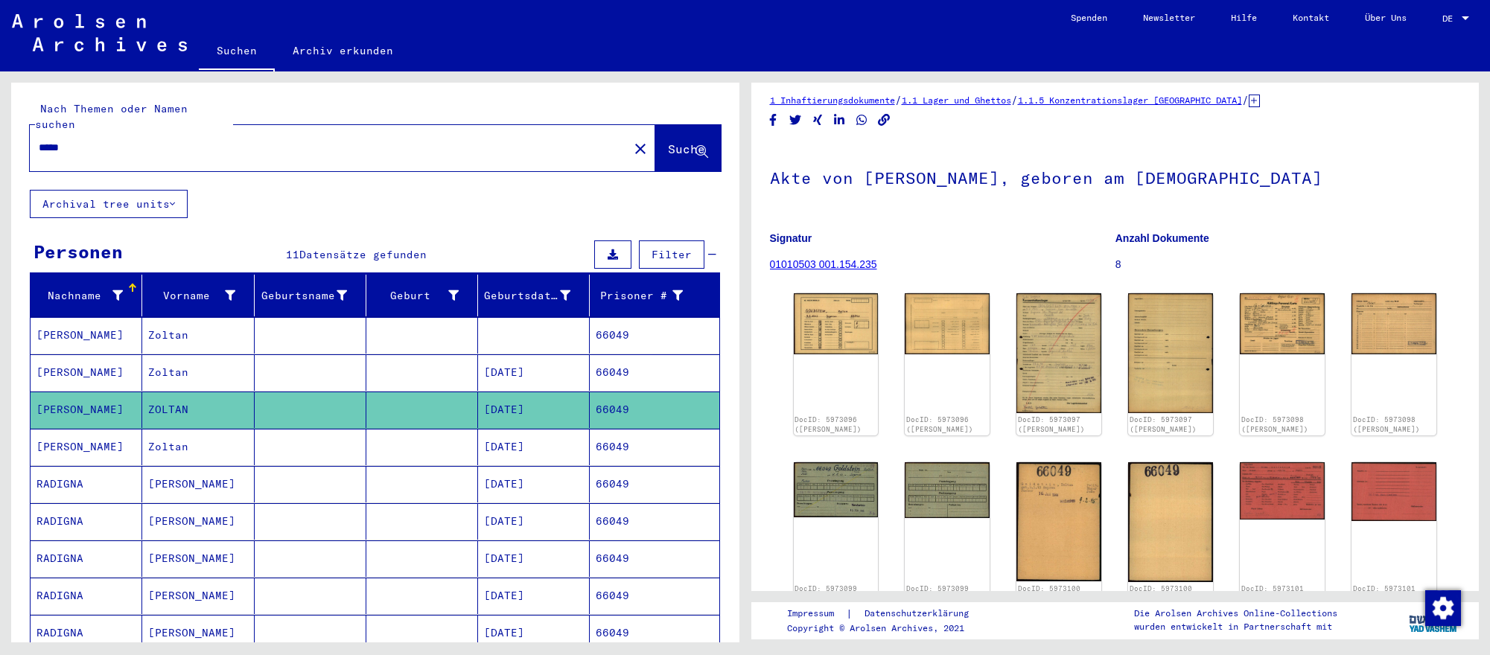
scroll to position [0, 0]
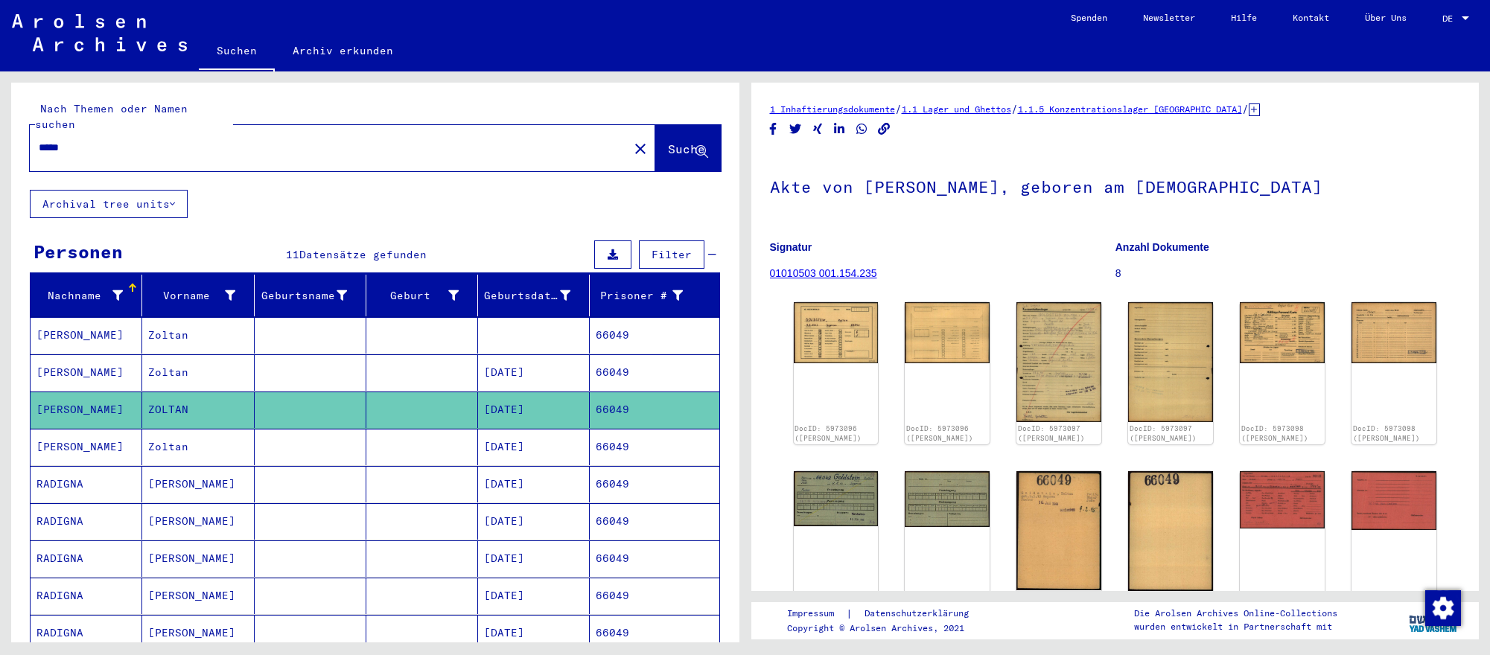
click at [196, 144] on input "*****" at bounding box center [329, 148] width 581 height 16
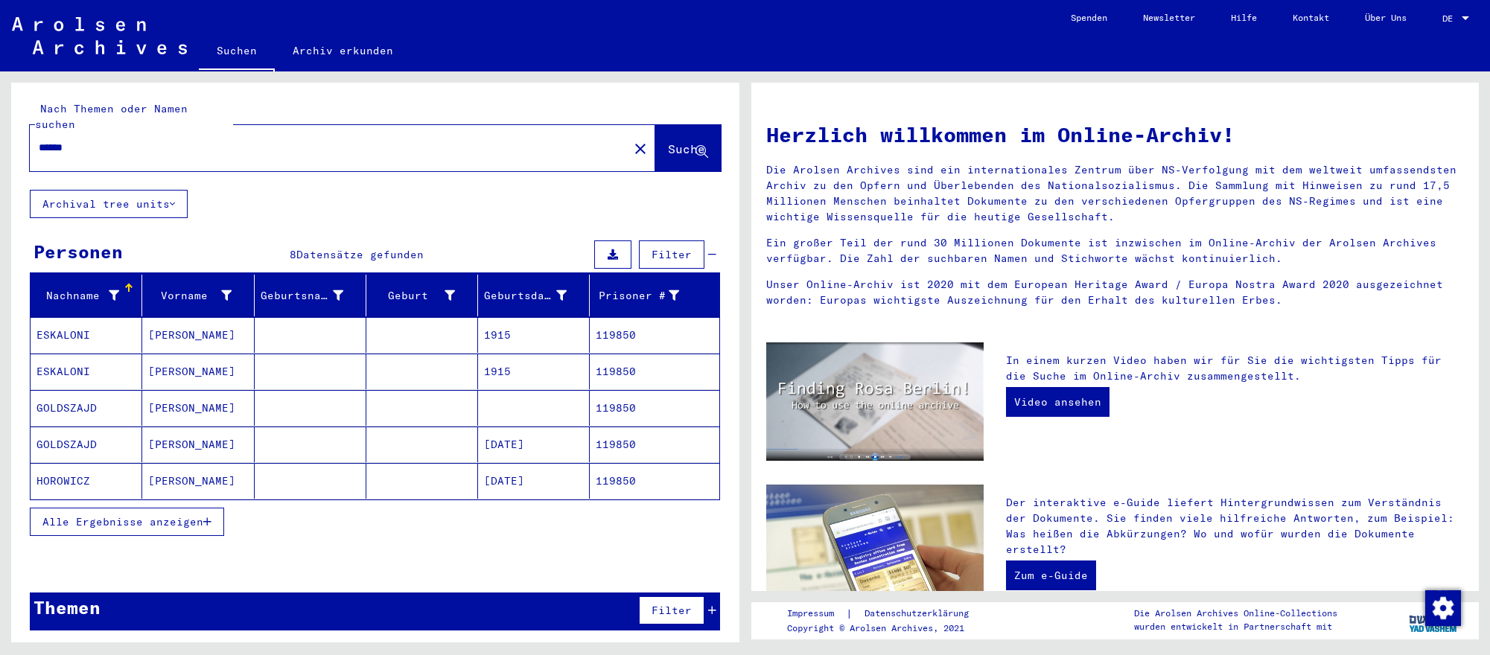
click at [503, 451] on mat-cell "[DATE]" at bounding box center [534, 445] width 112 height 36
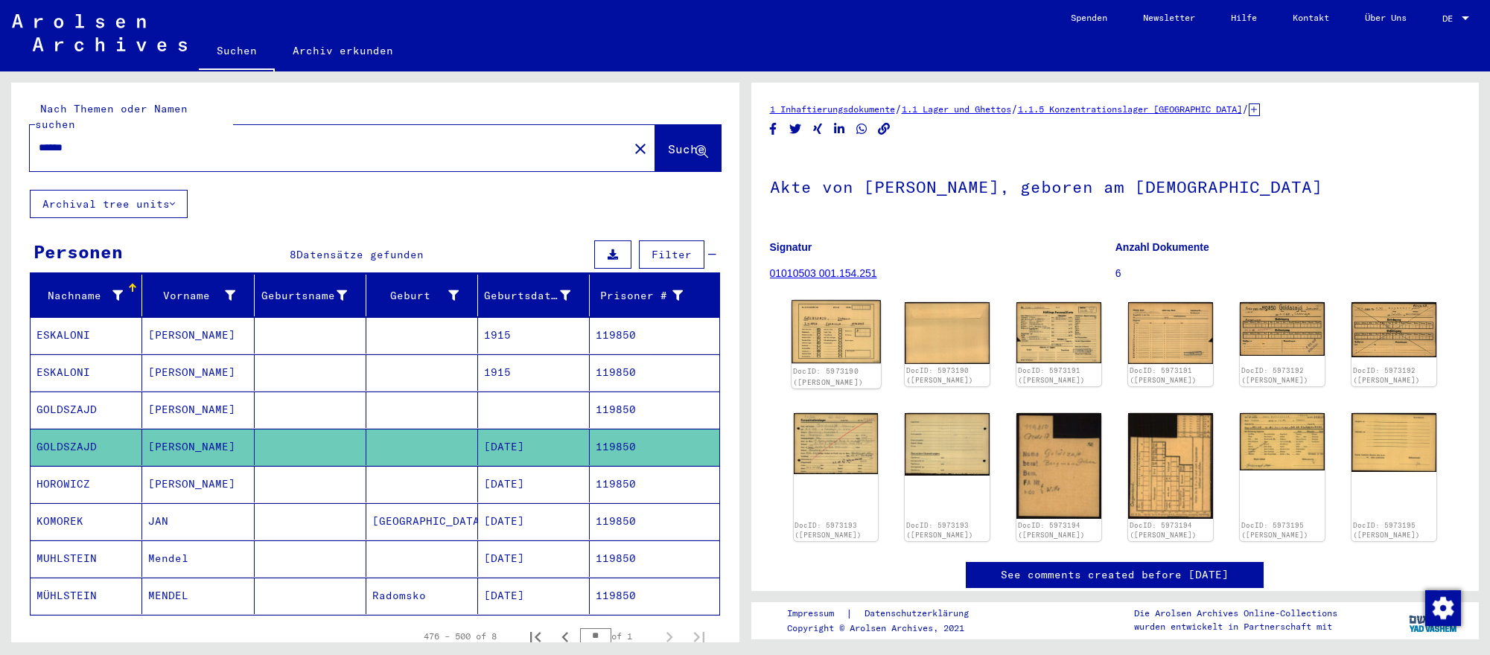
click at [843, 336] on img at bounding box center [835, 331] width 89 height 63
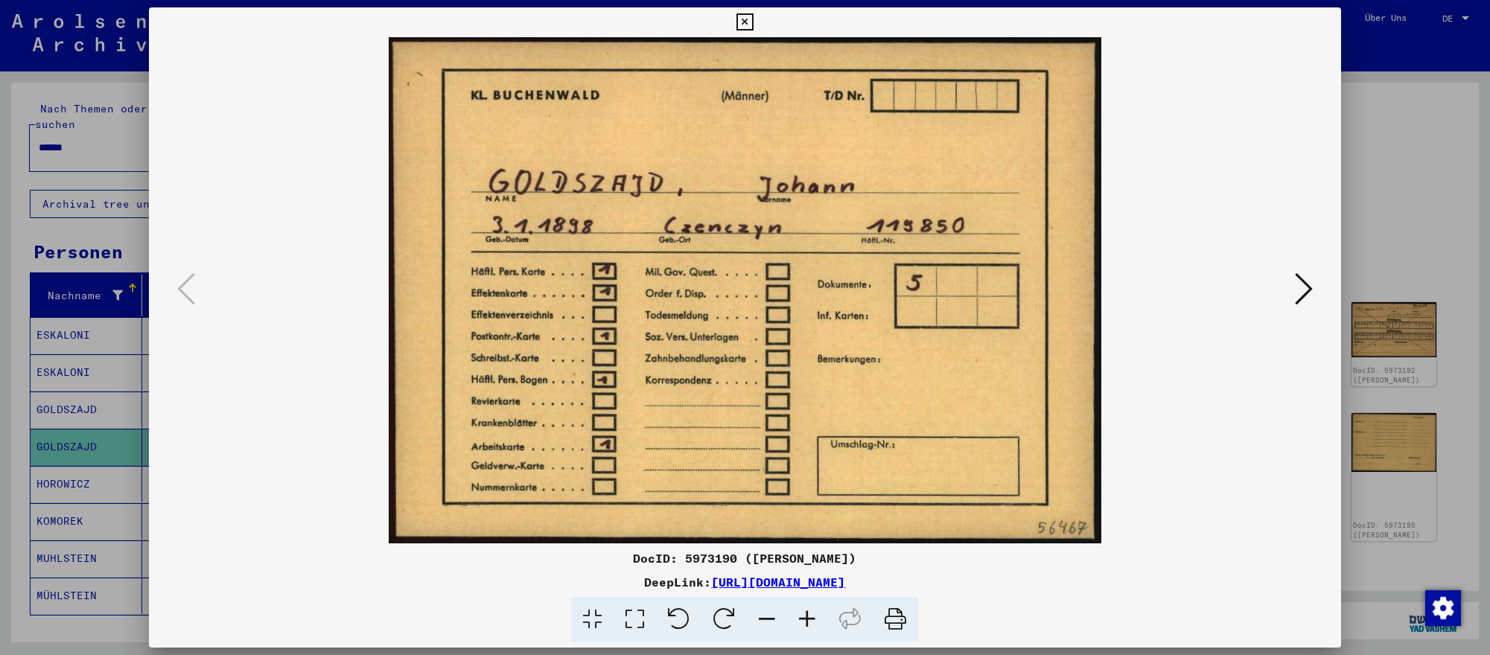
click at [1309, 279] on icon at bounding box center [1304, 289] width 18 height 36
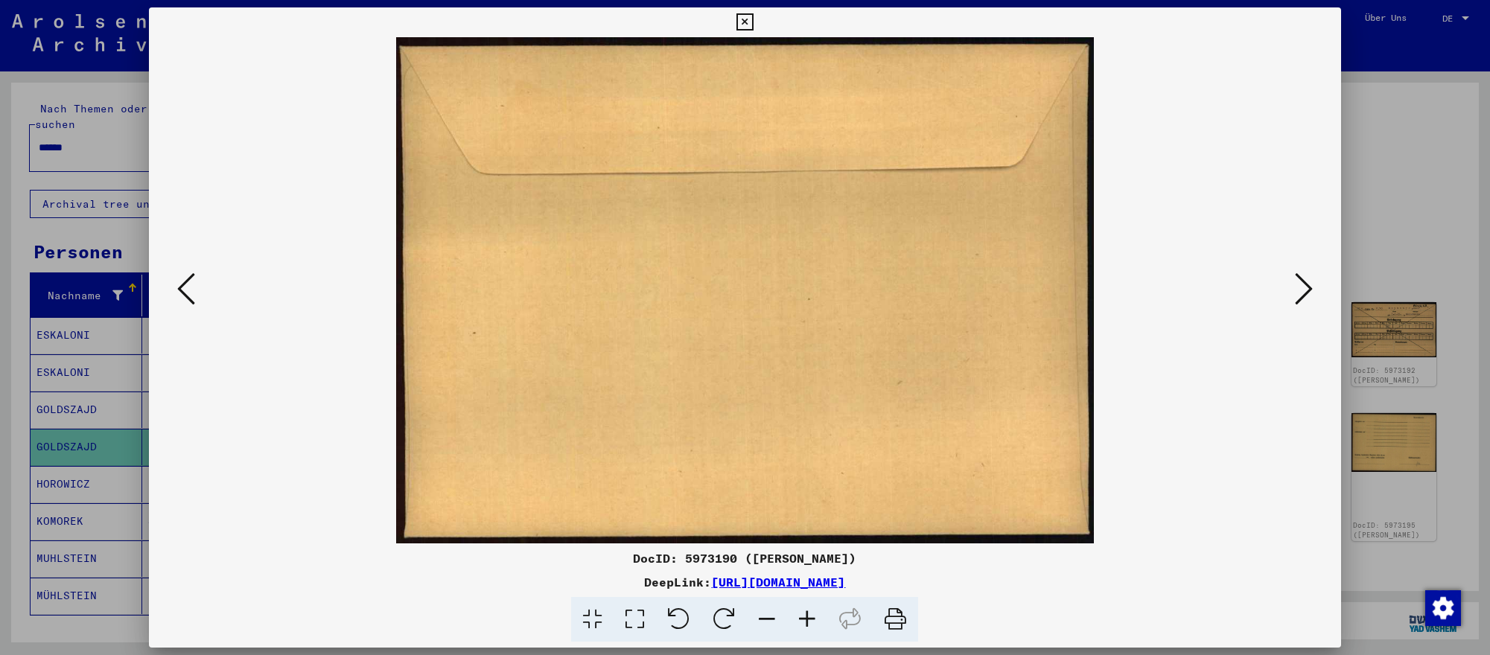
click at [1309, 279] on icon at bounding box center [1304, 289] width 18 height 36
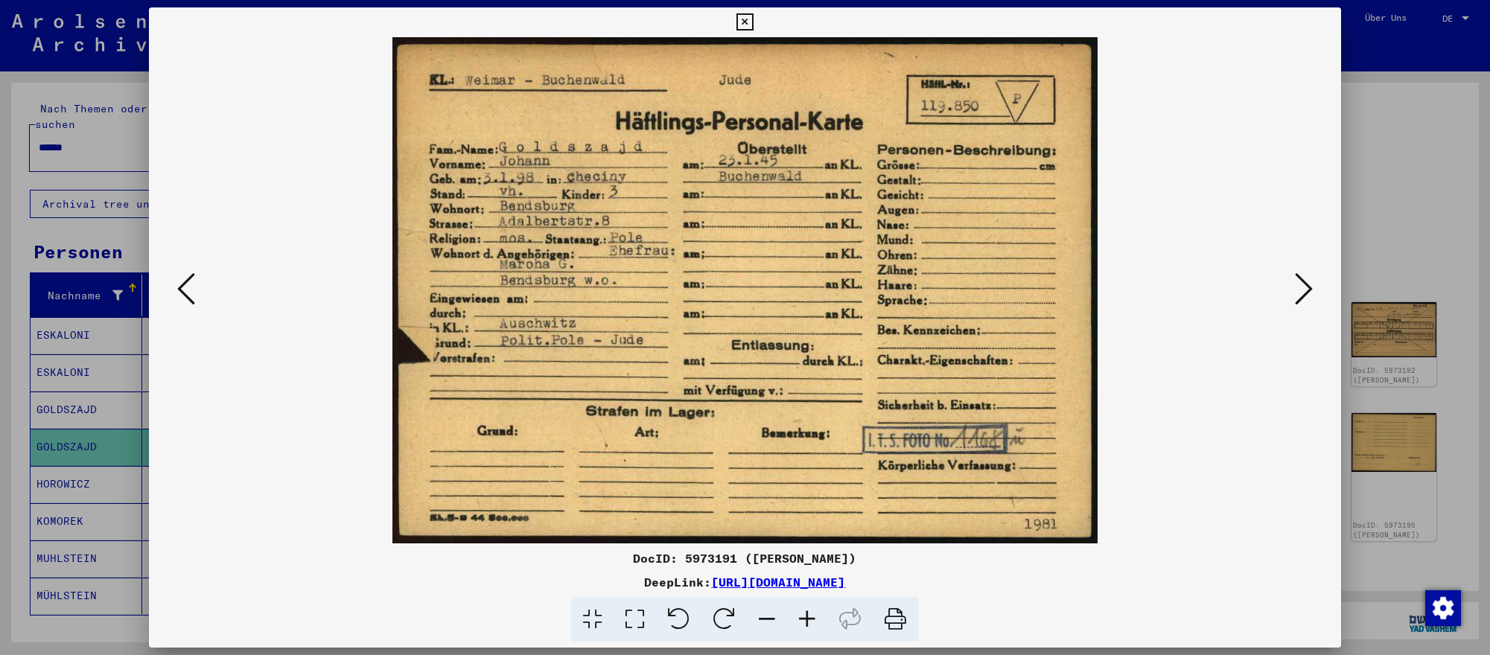
click at [1309, 279] on icon at bounding box center [1304, 289] width 18 height 36
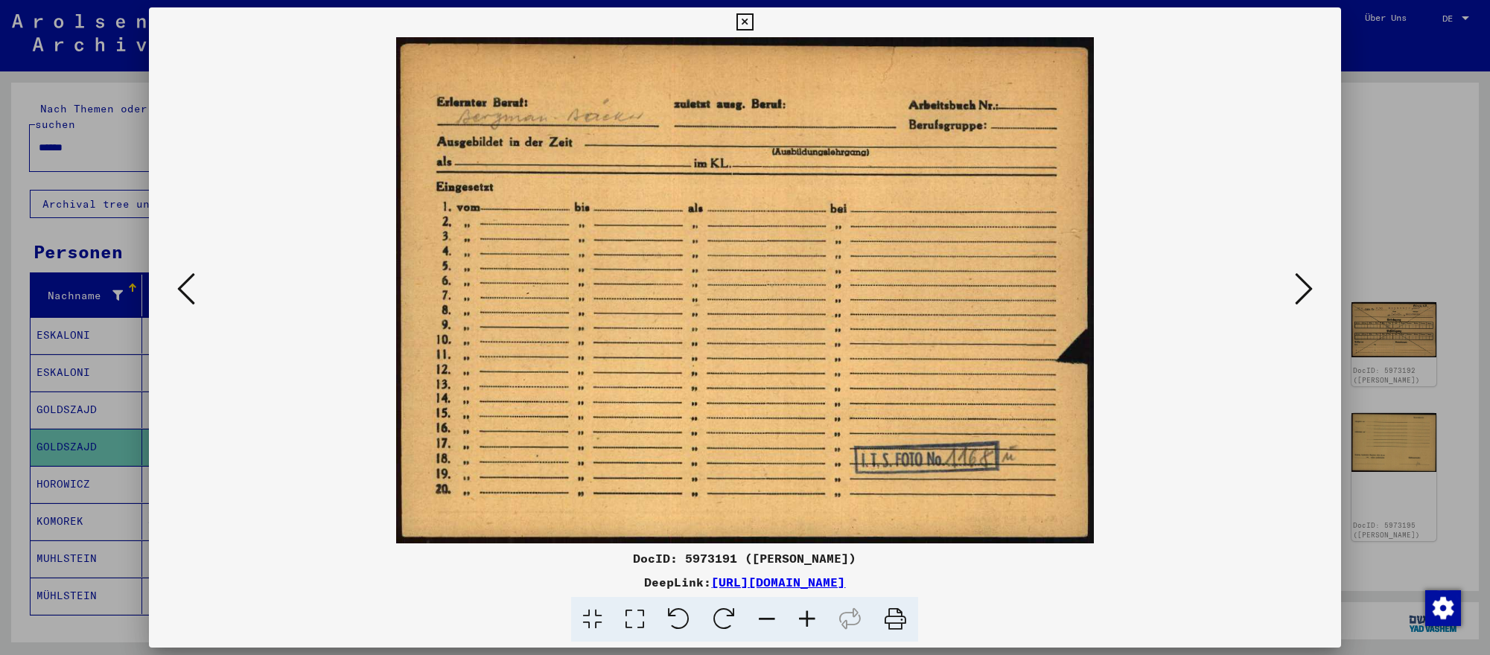
click at [1452, 275] on div at bounding box center [745, 327] width 1490 height 655
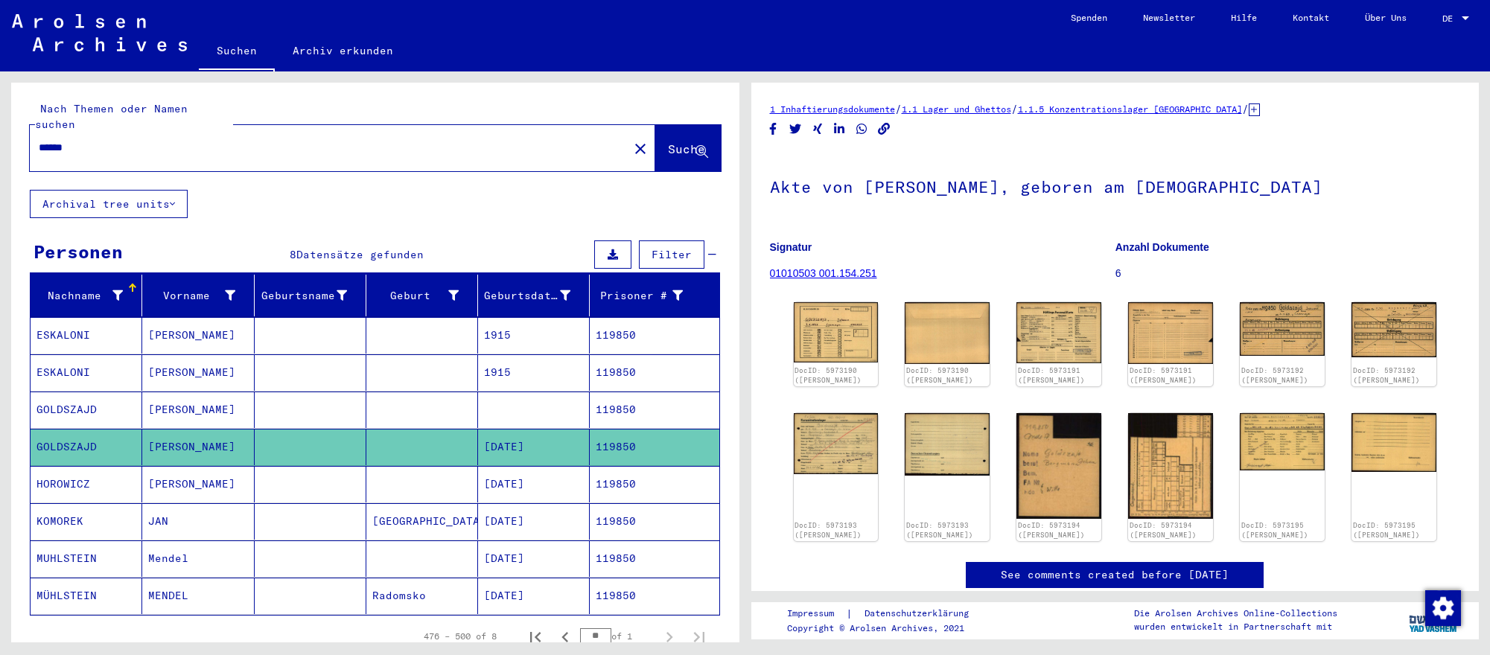
click at [468, 153] on div "******" at bounding box center [325, 148] width 590 height 34
click at [471, 141] on input "******" at bounding box center [329, 148] width 581 height 16
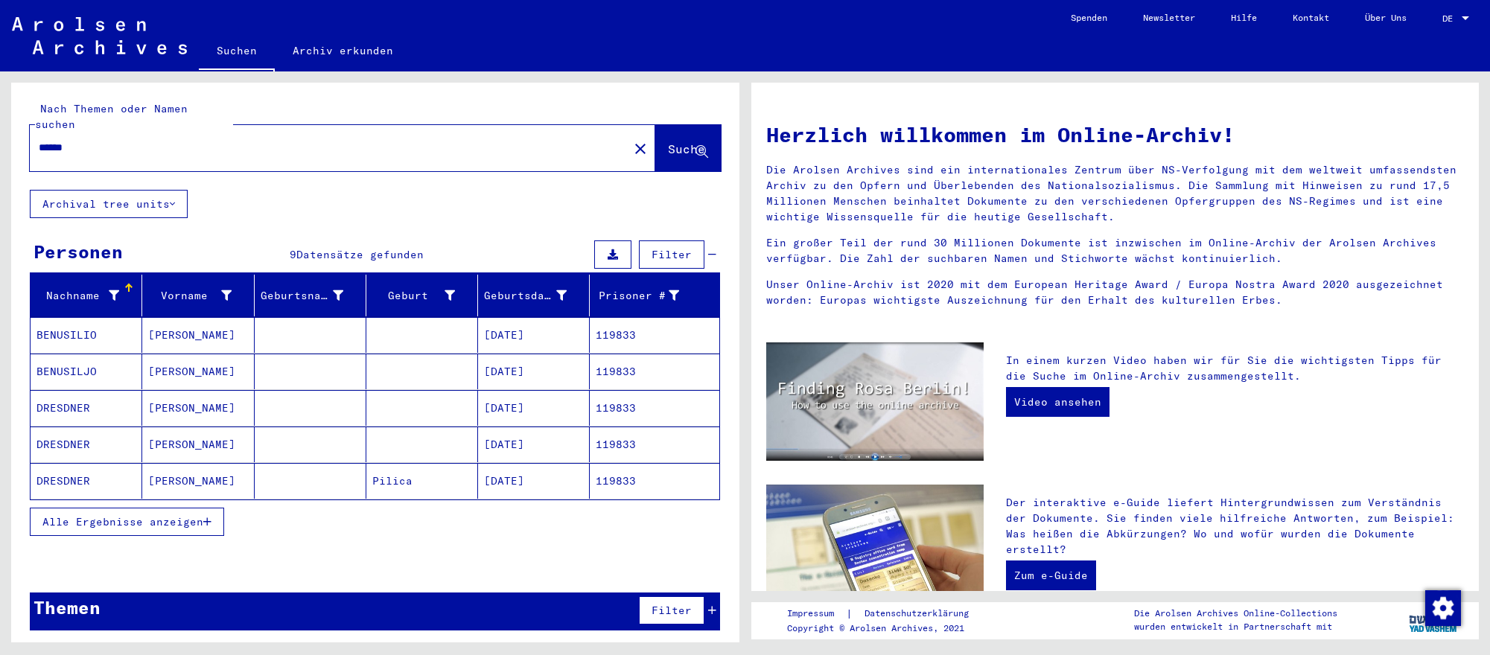
click at [555, 411] on mat-cell "[DATE]" at bounding box center [534, 408] width 112 height 36
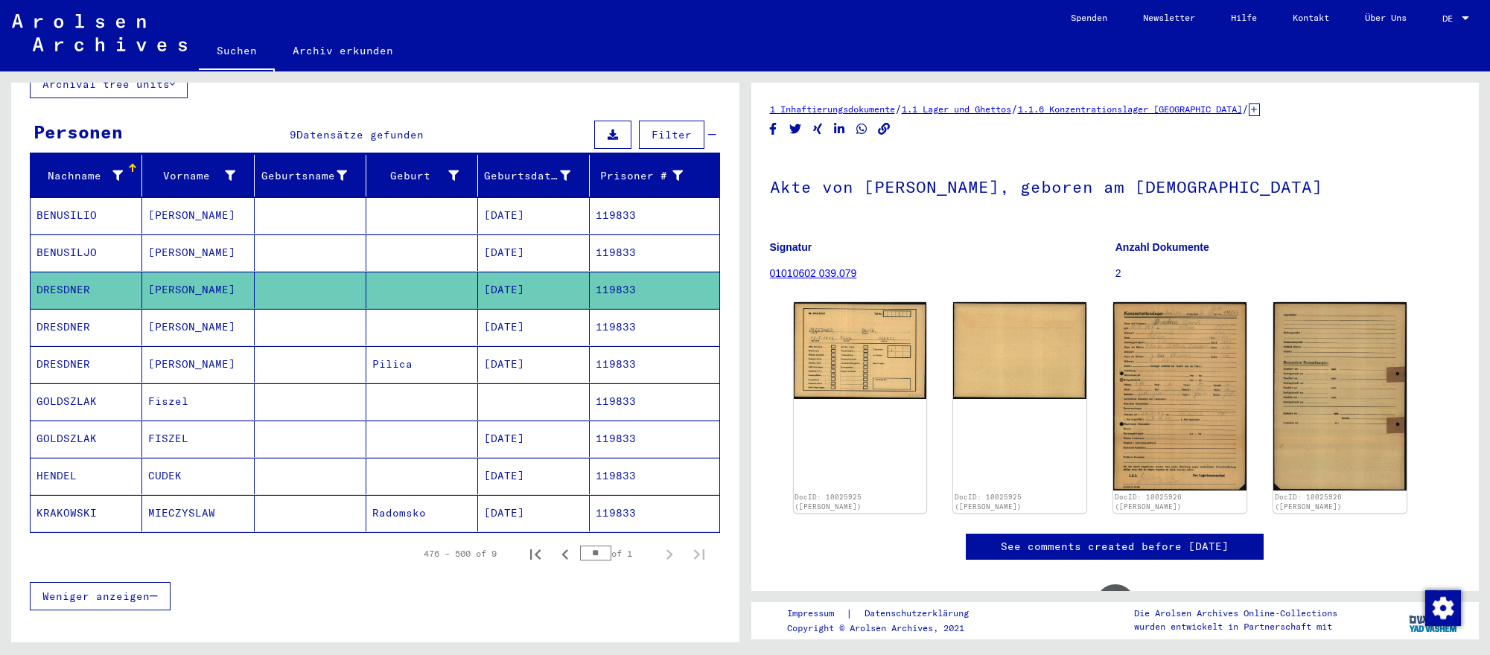
scroll to position [114, 0]
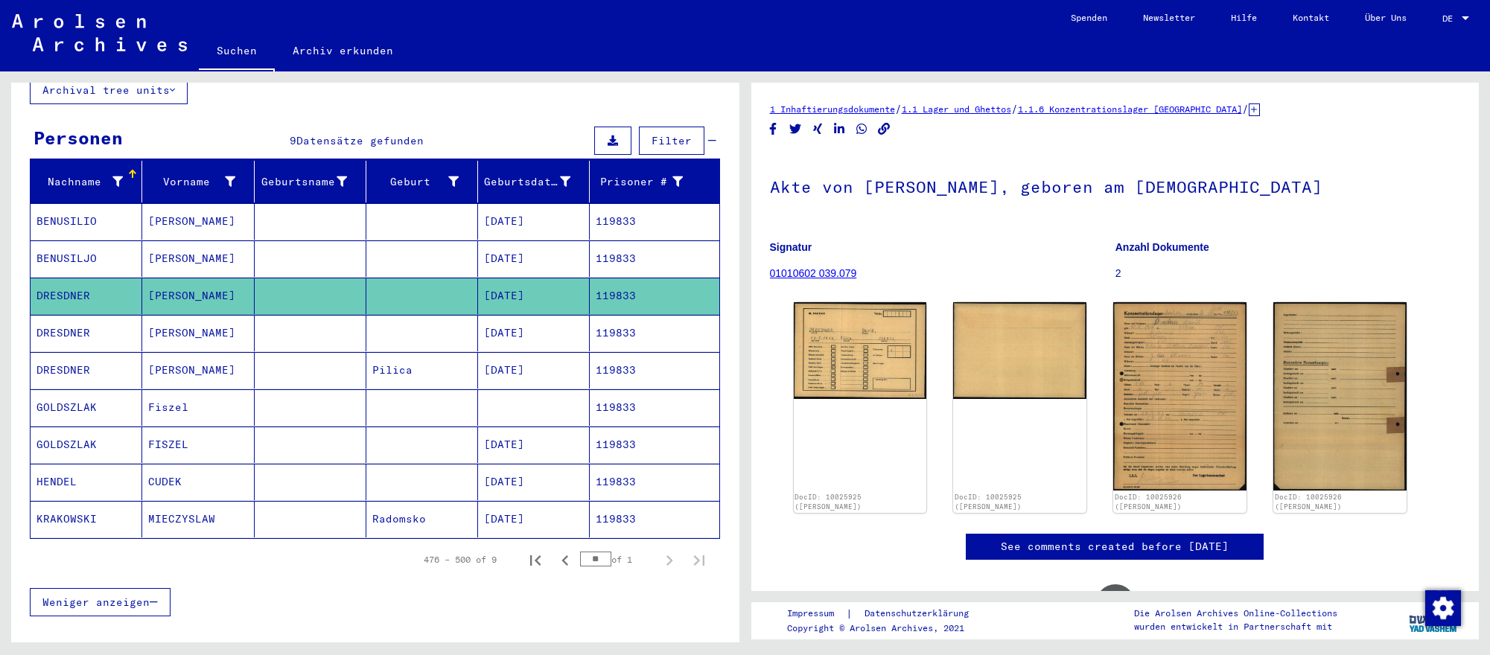
click at [573, 407] on mat-cell at bounding box center [534, 407] width 112 height 36
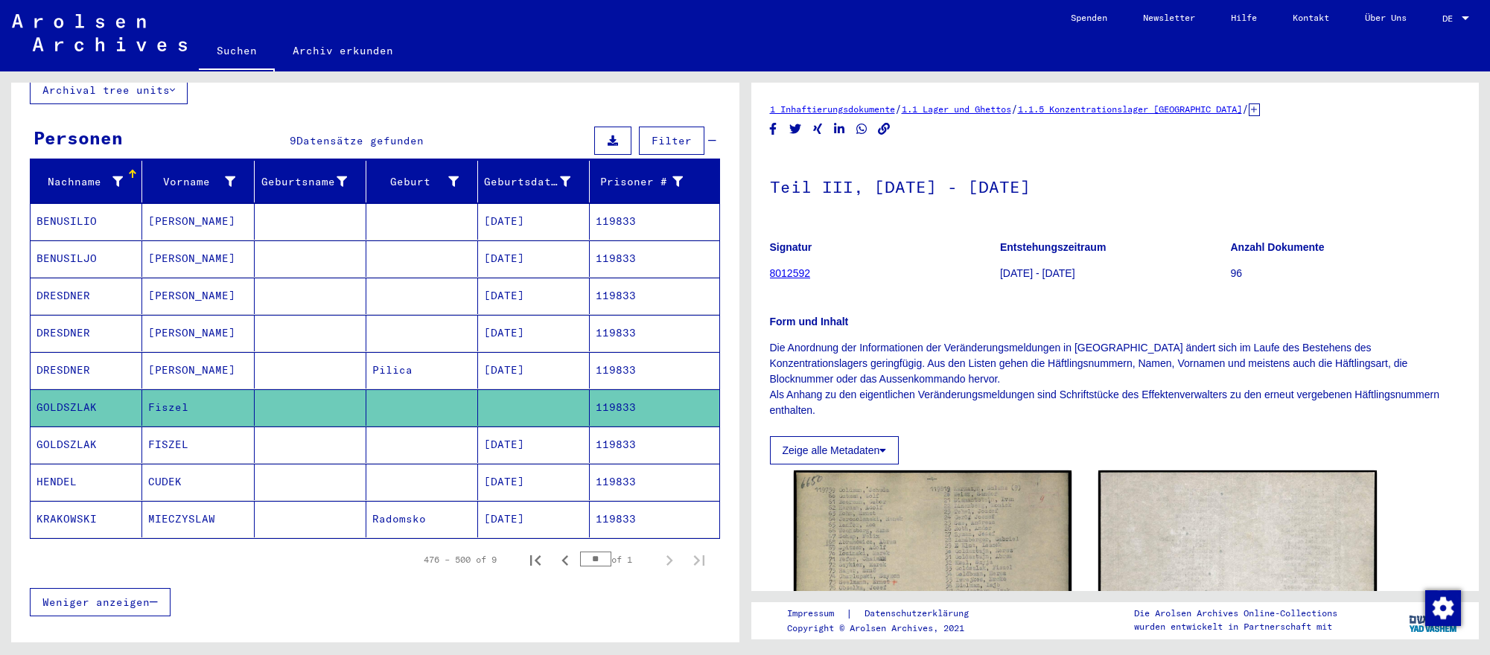
click at [141, 449] on mat-cell "GOLDSZLAK" at bounding box center [87, 445] width 112 height 36
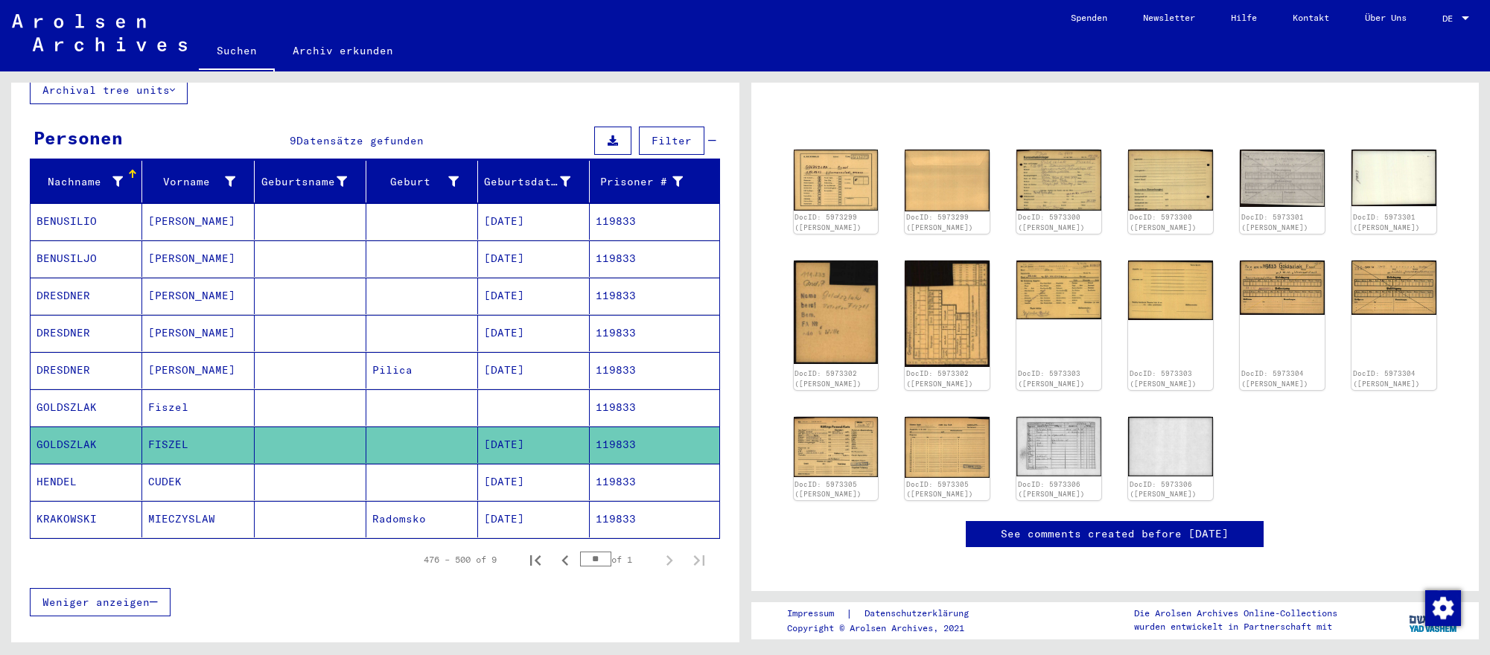
scroll to position [115, 0]
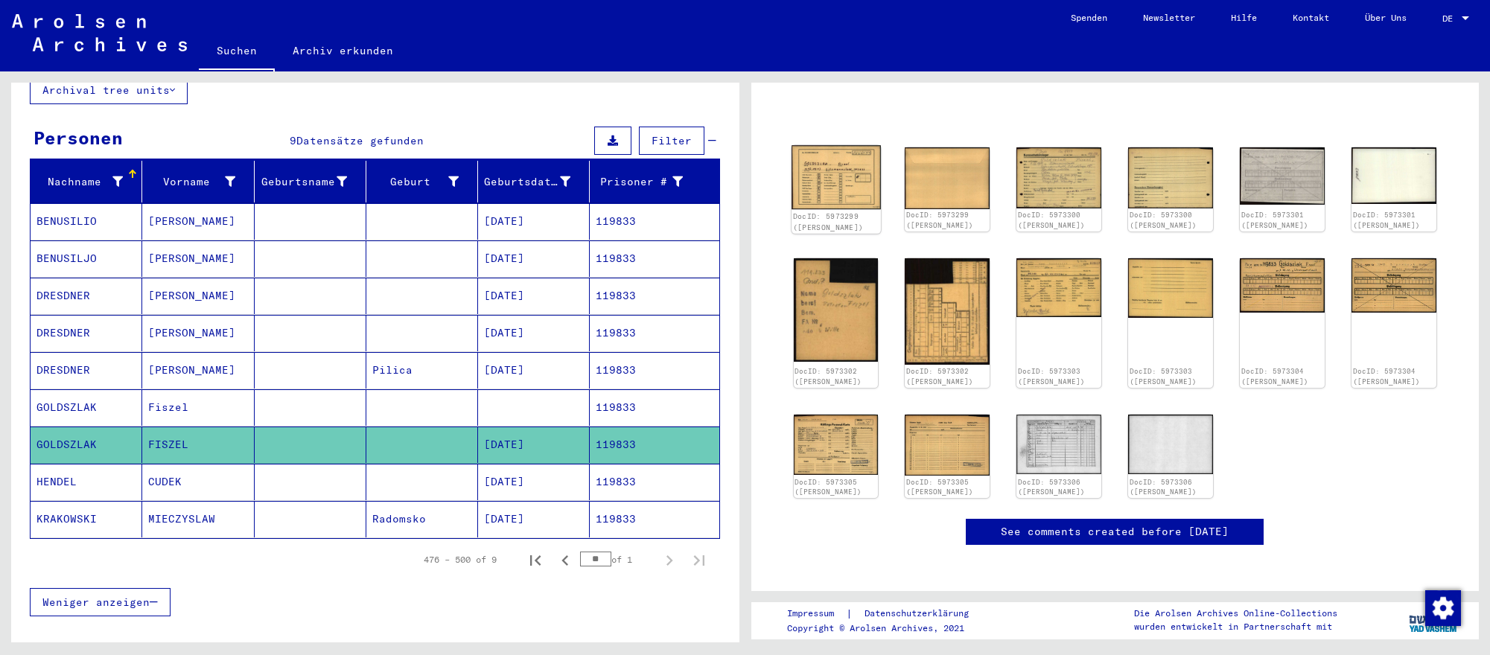
click at [848, 187] on img at bounding box center [835, 177] width 89 height 64
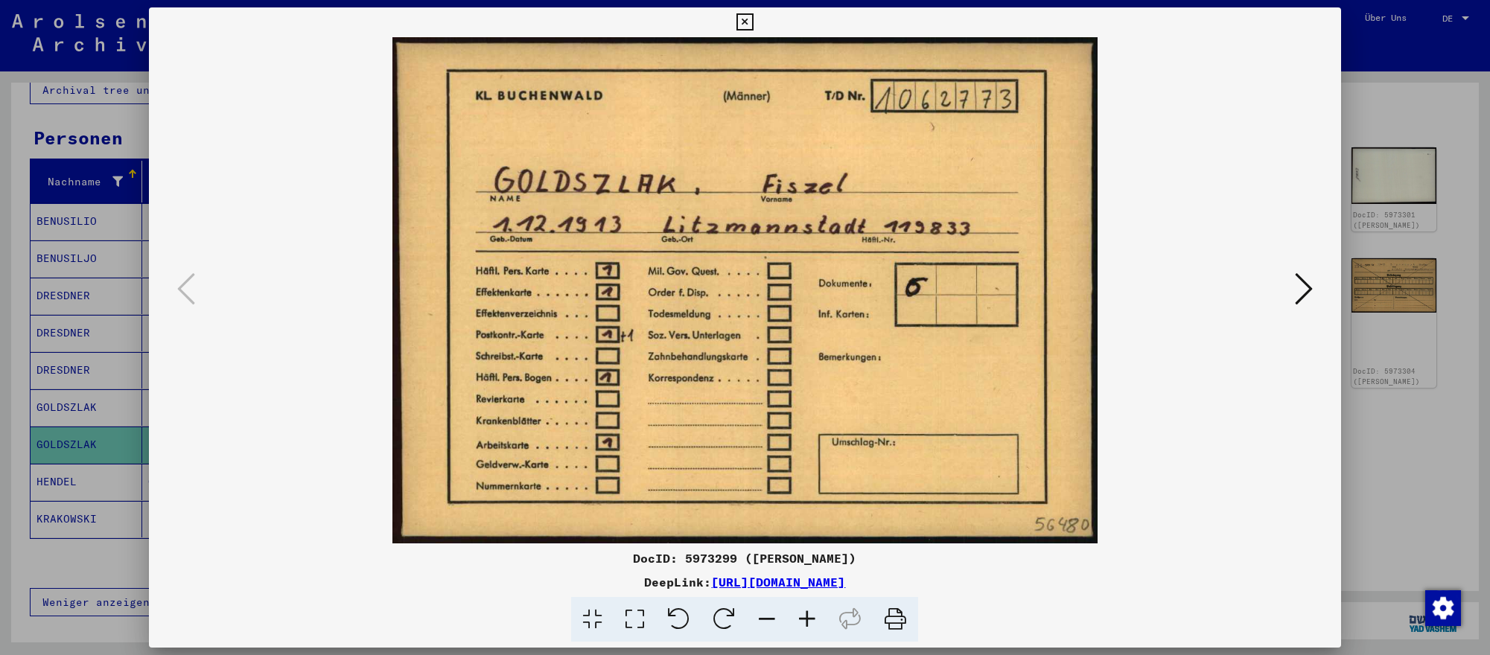
click at [1308, 284] on icon at bounding box center [1304, 289] width 18 height 36
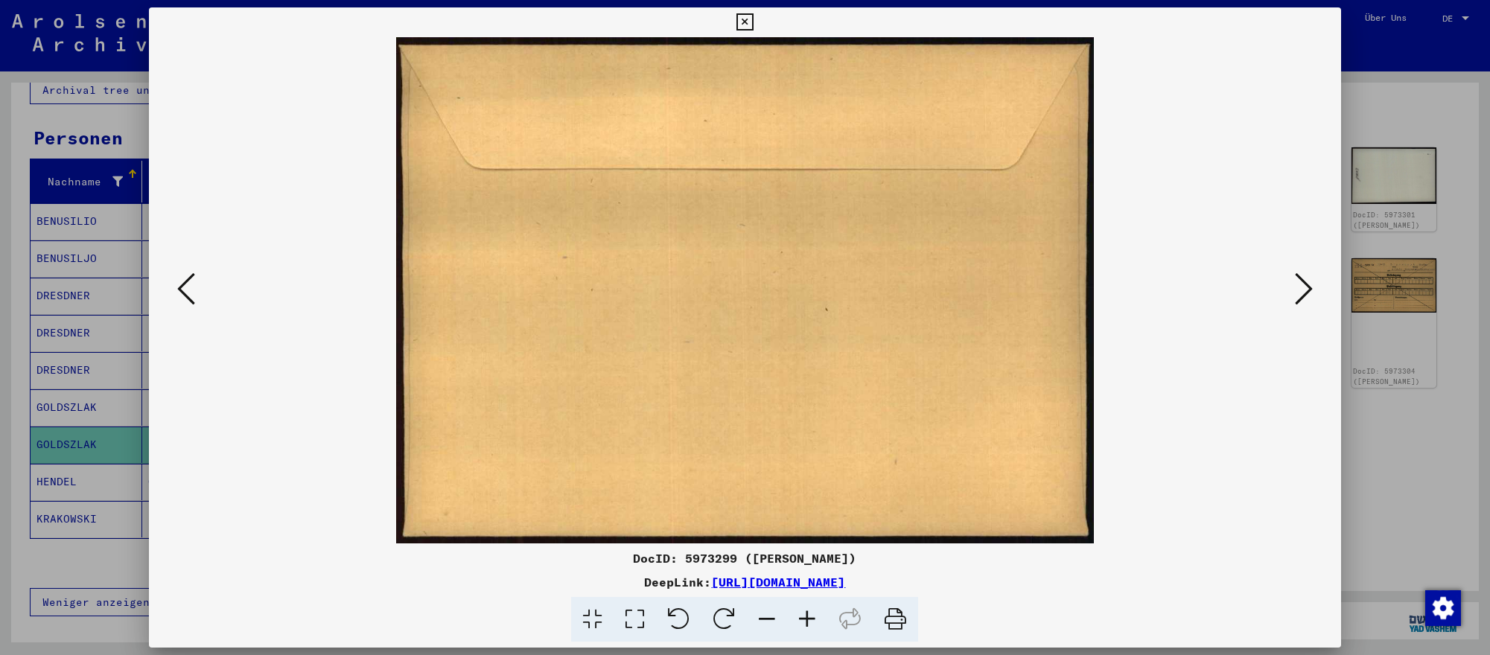
click at [1308, 284] on icon at bounding box center [1304, 289] width 18 height 36
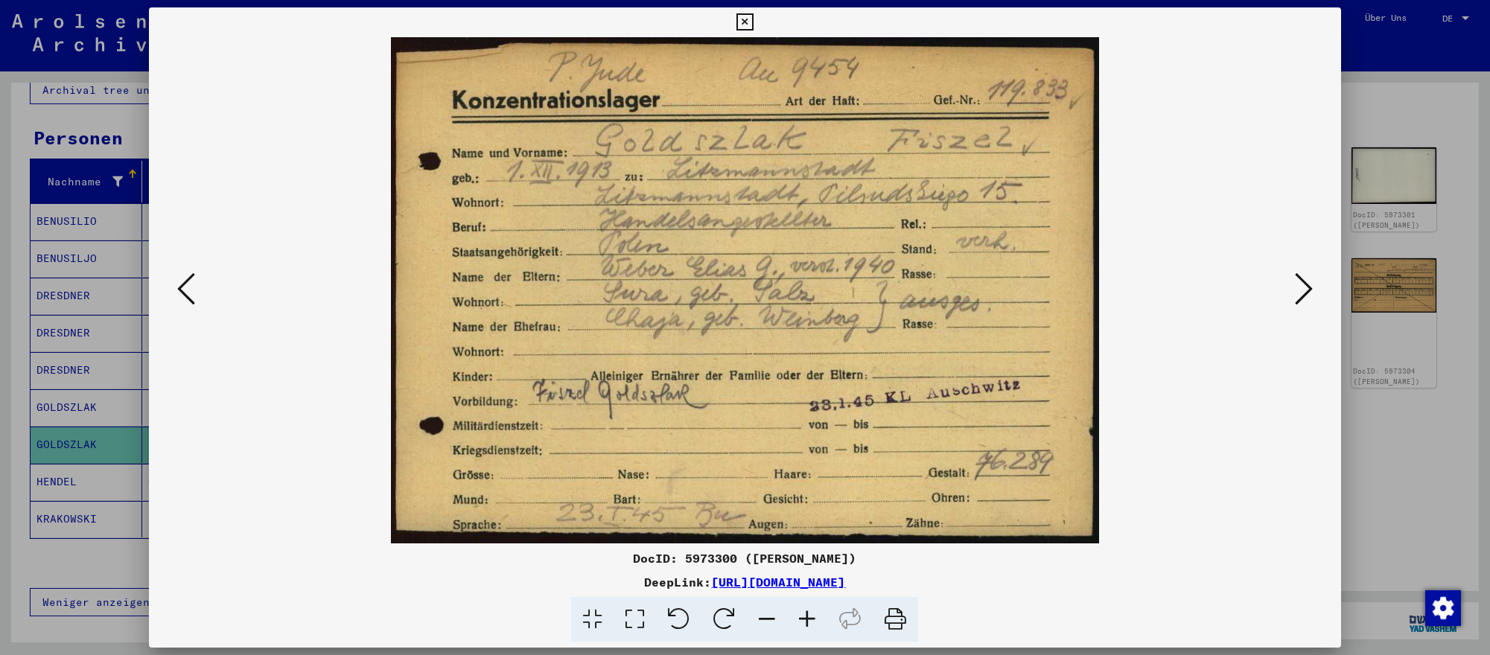
click at [1308, 284] on icon at bounding box center [1304, 289] width 18 height 36
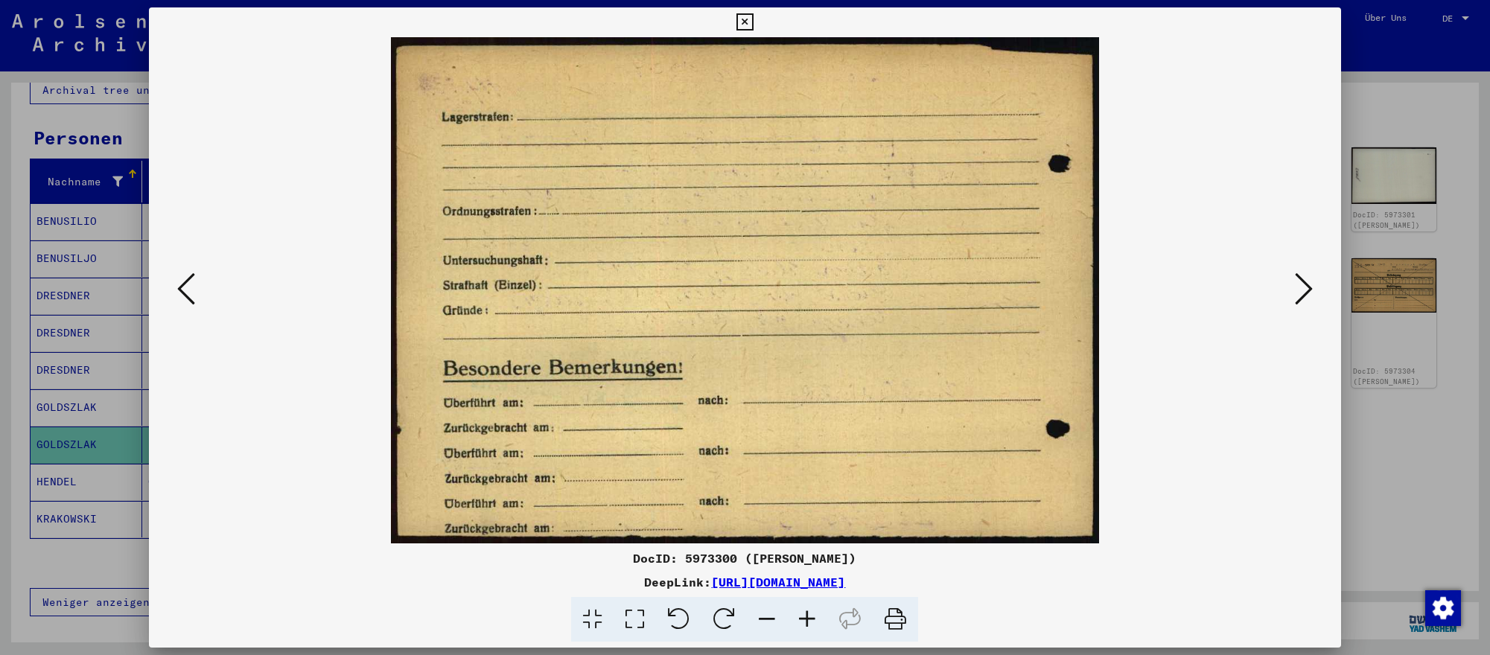
click at [132, 455] on div at bounding box center [745, 327] width 1490 height 655
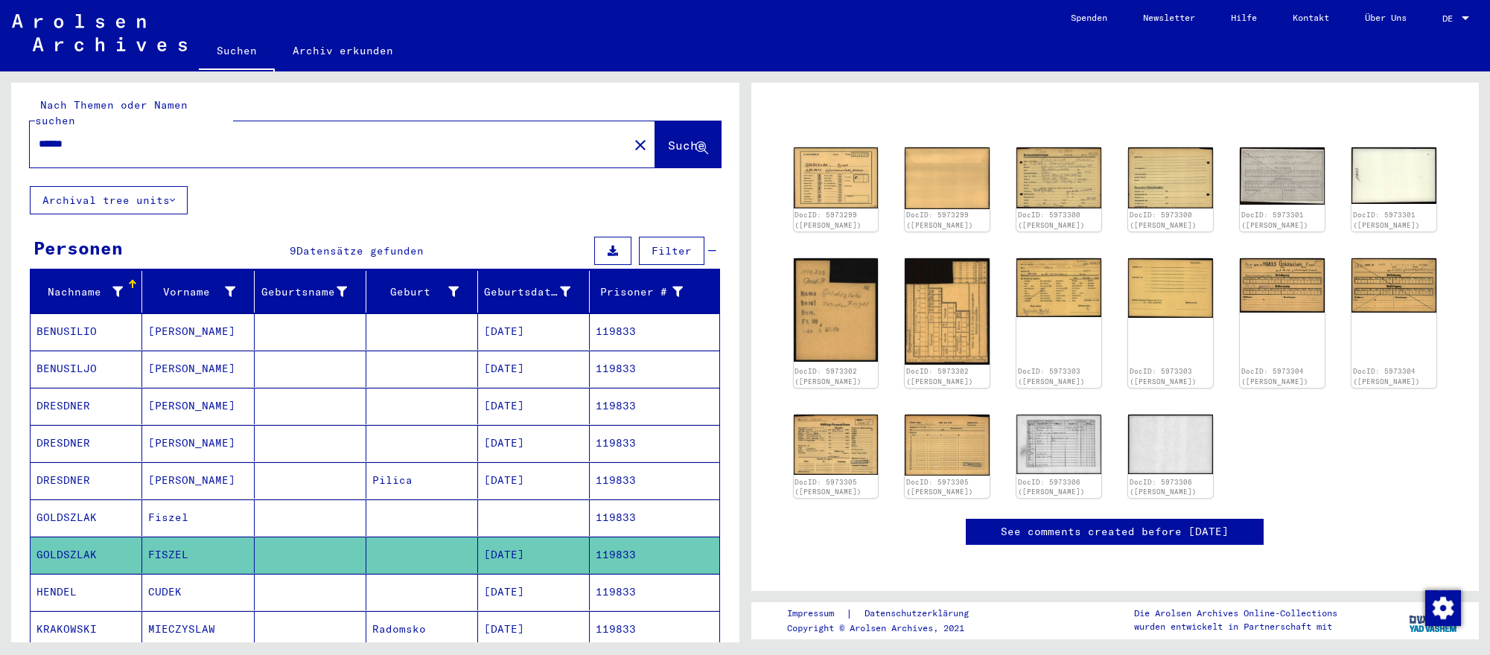
scroll to position [0, 0]
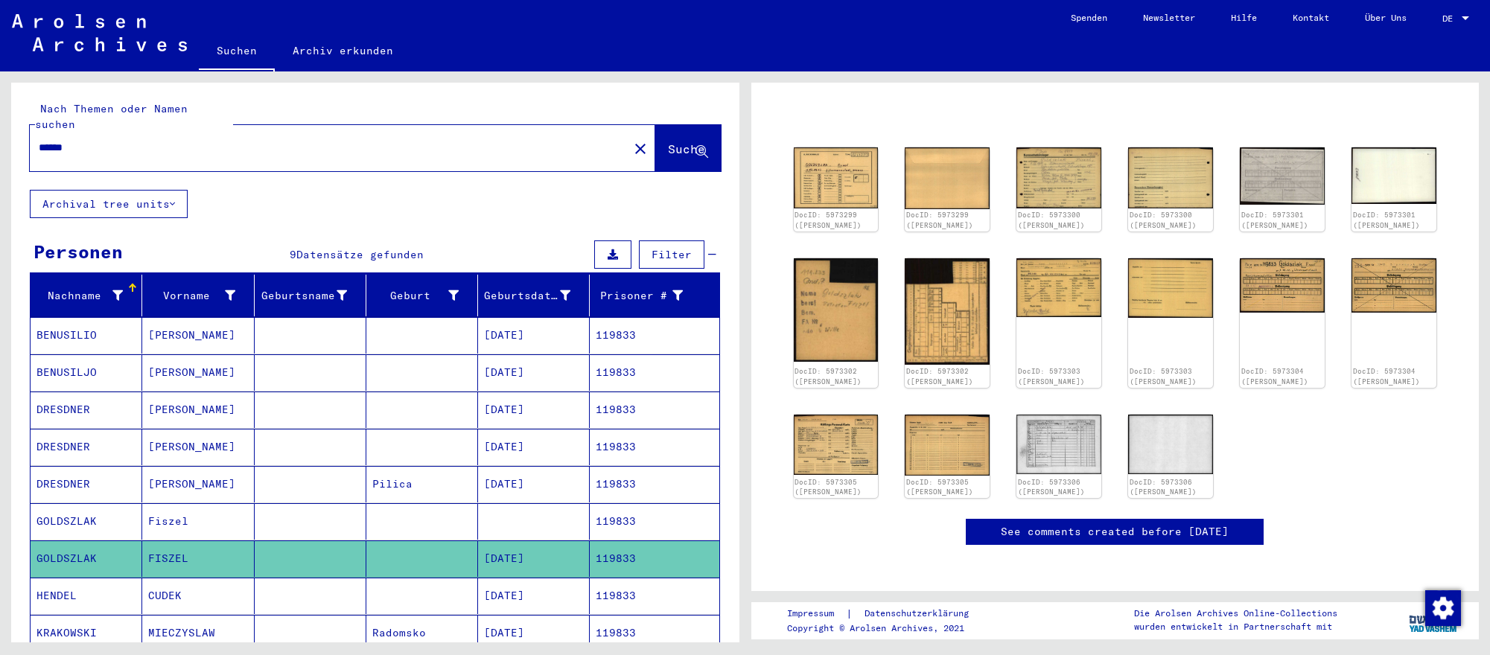
click at [468, 140] on input "******" at bounding box center [329, 148] width 581 height 16
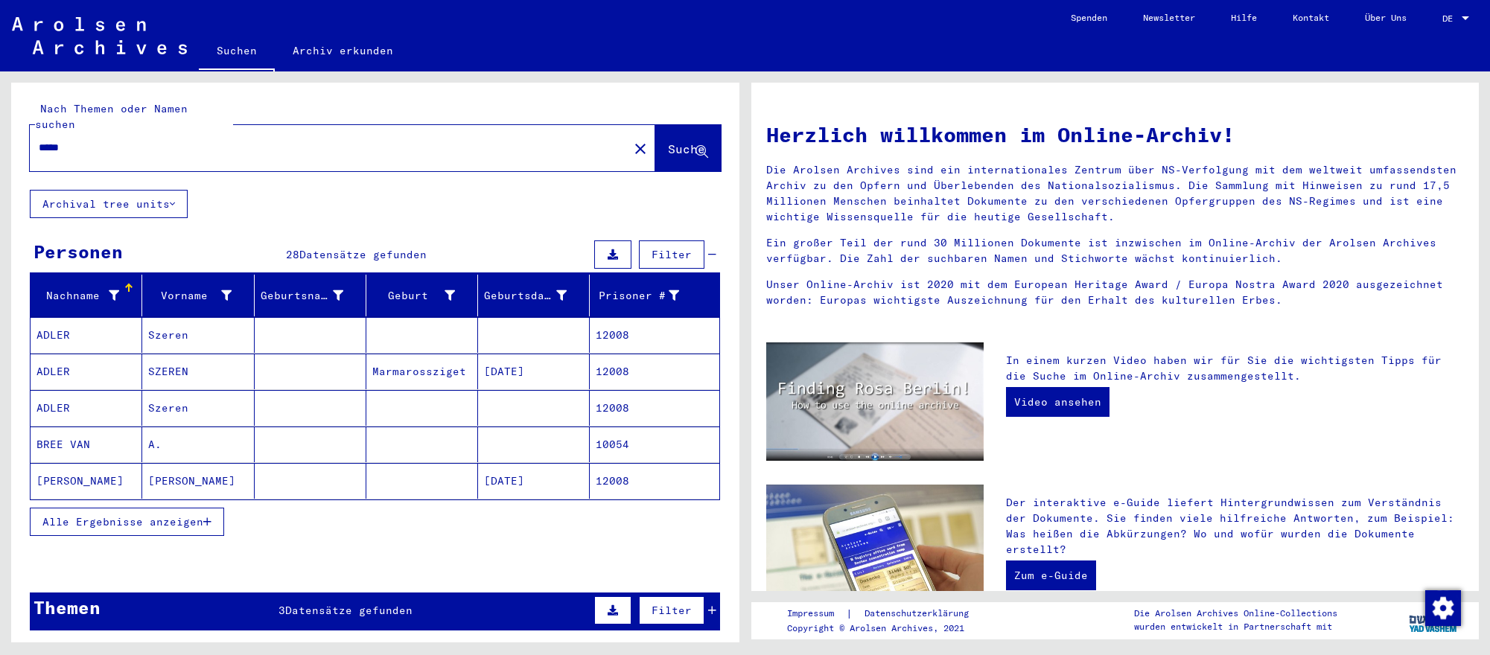
click at [520, 467] on mat-cell "[DATE]" at bounding box center [534, 481] width 112 height 36
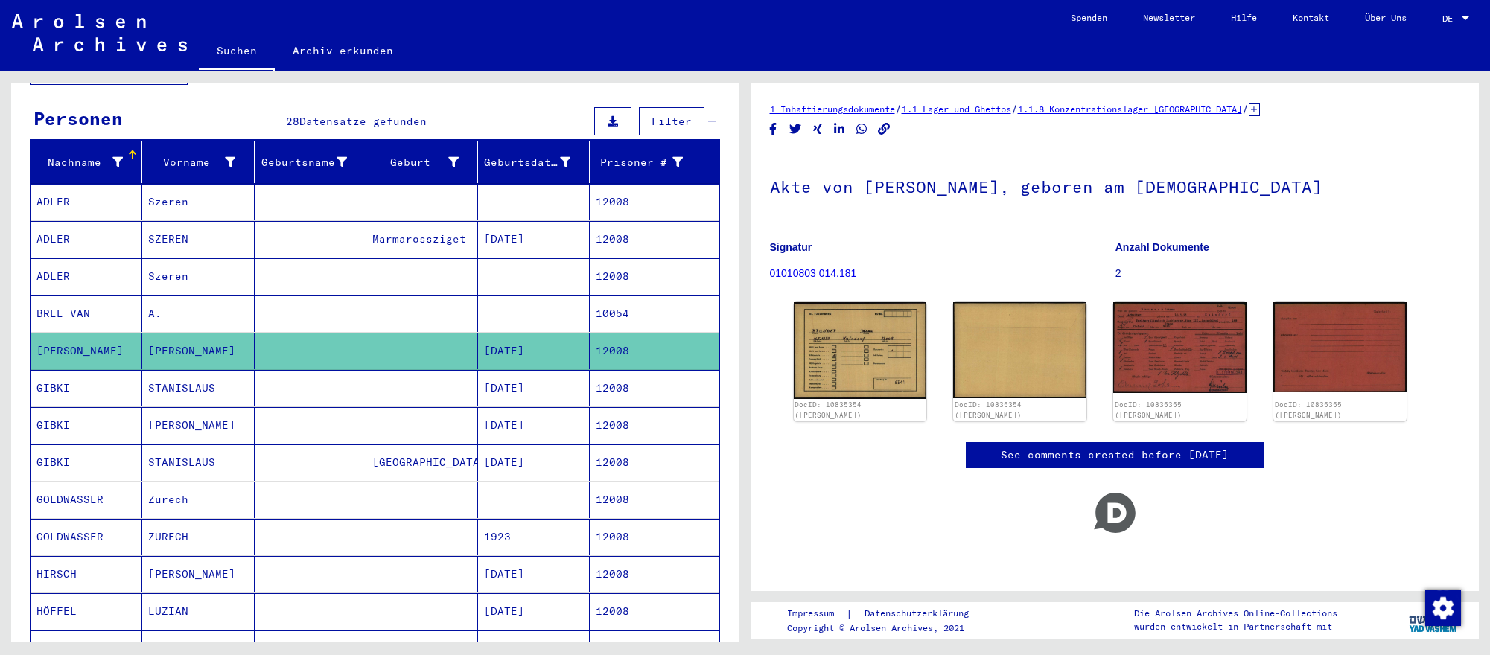
scroll to position [153, 0]
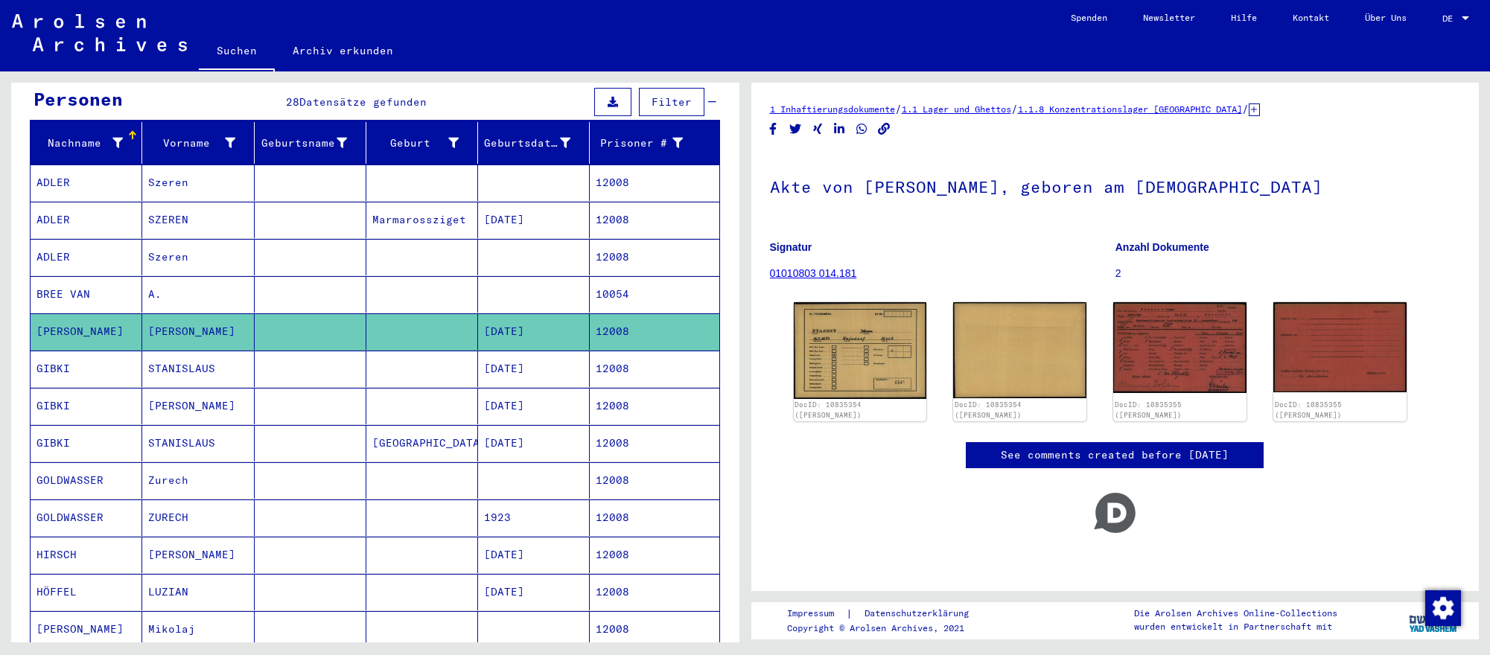
click at [512, 518] on mat-cell "1923" at bounding box center [534, 518] width 112 height 36
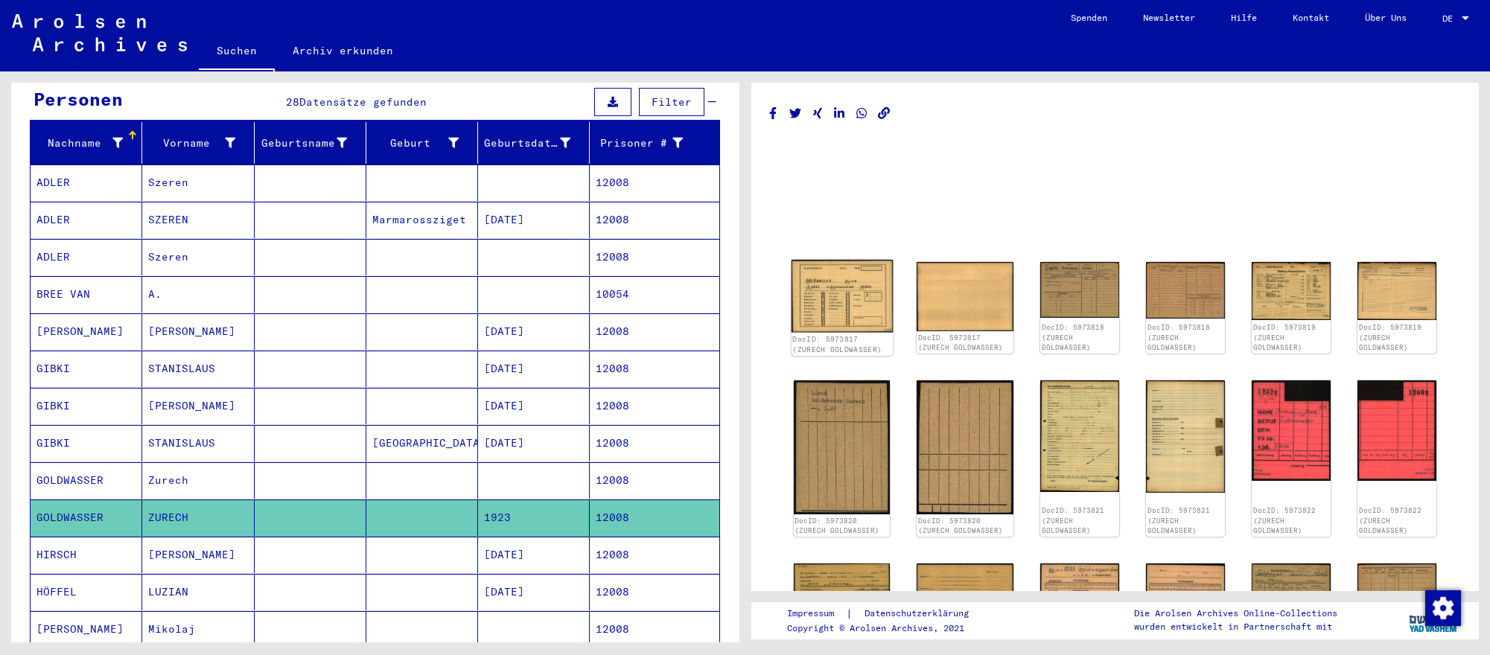
click at [852, 302] on img at bounding box center [841, 296] width 101 height 72
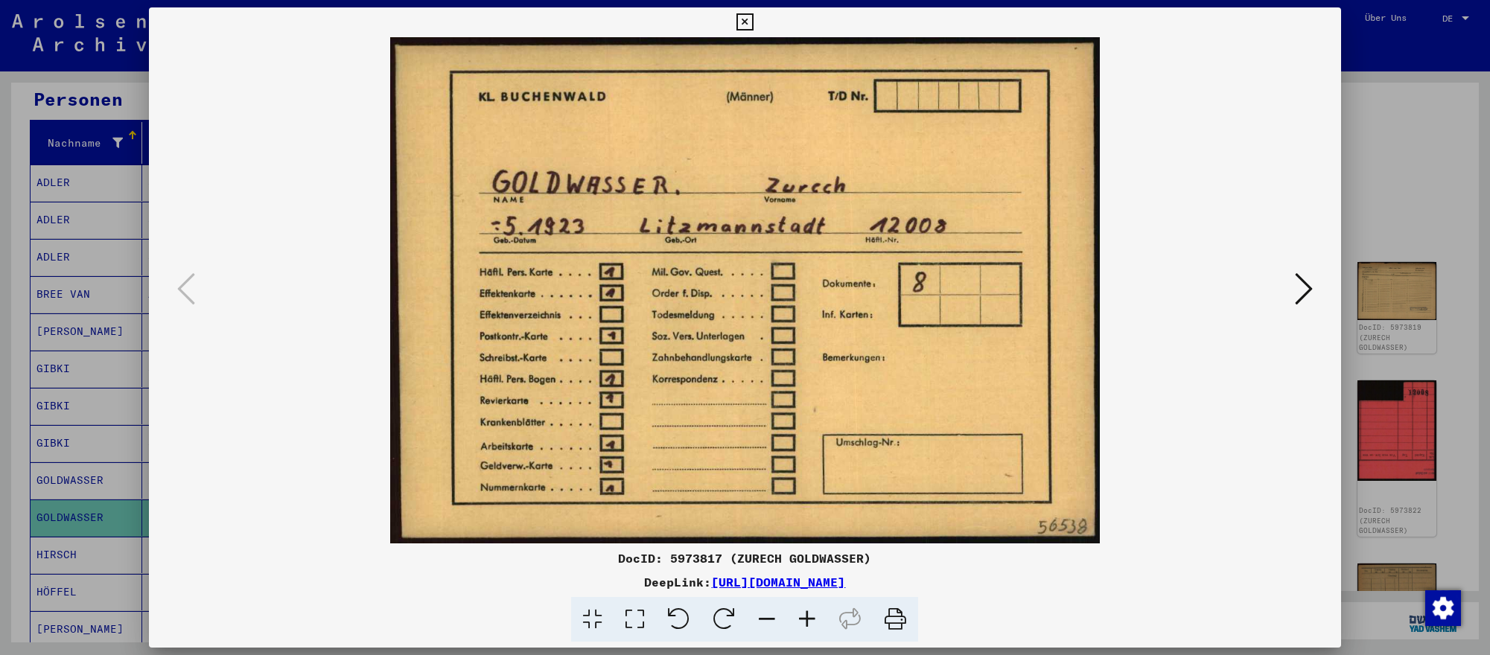
click at [1301, 291] on icon at bounding box center [1304, 289] width 18 height 36
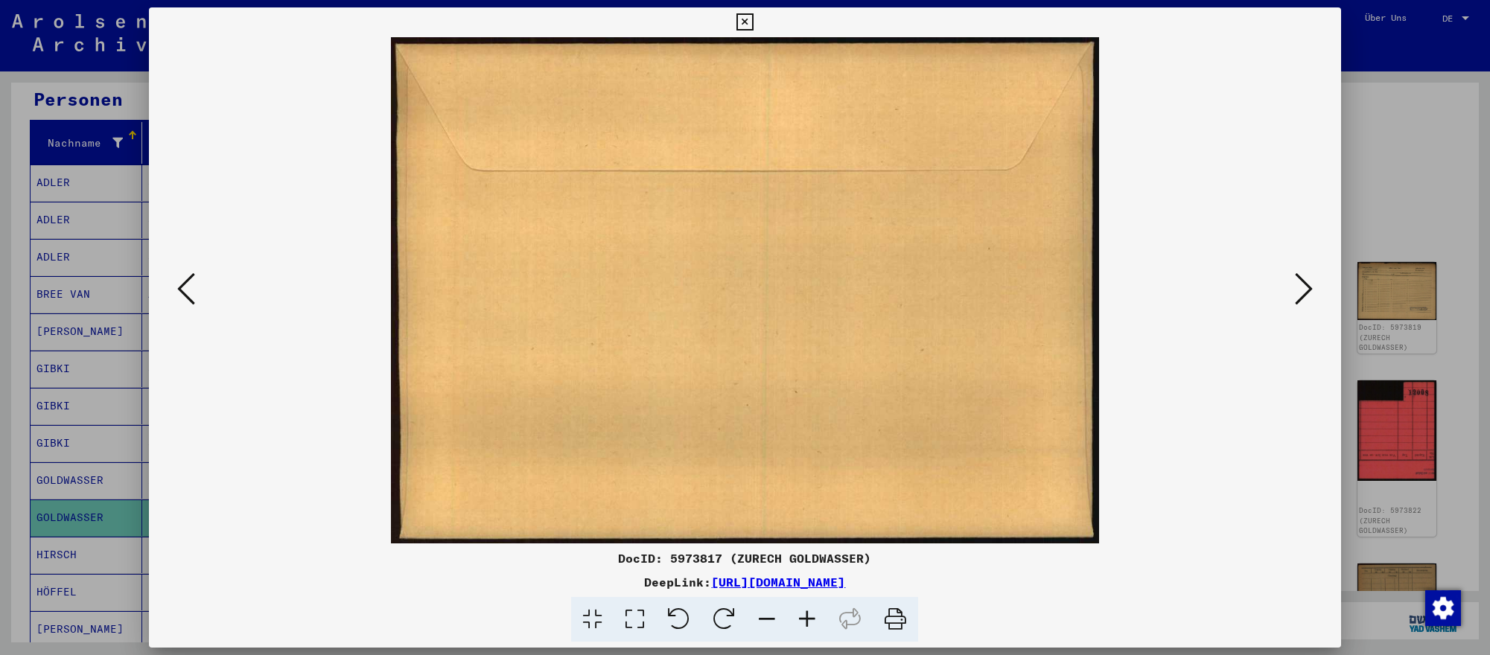
click at [1301, 291] on icon at bounding box center [1304, 289] width 18 height 36
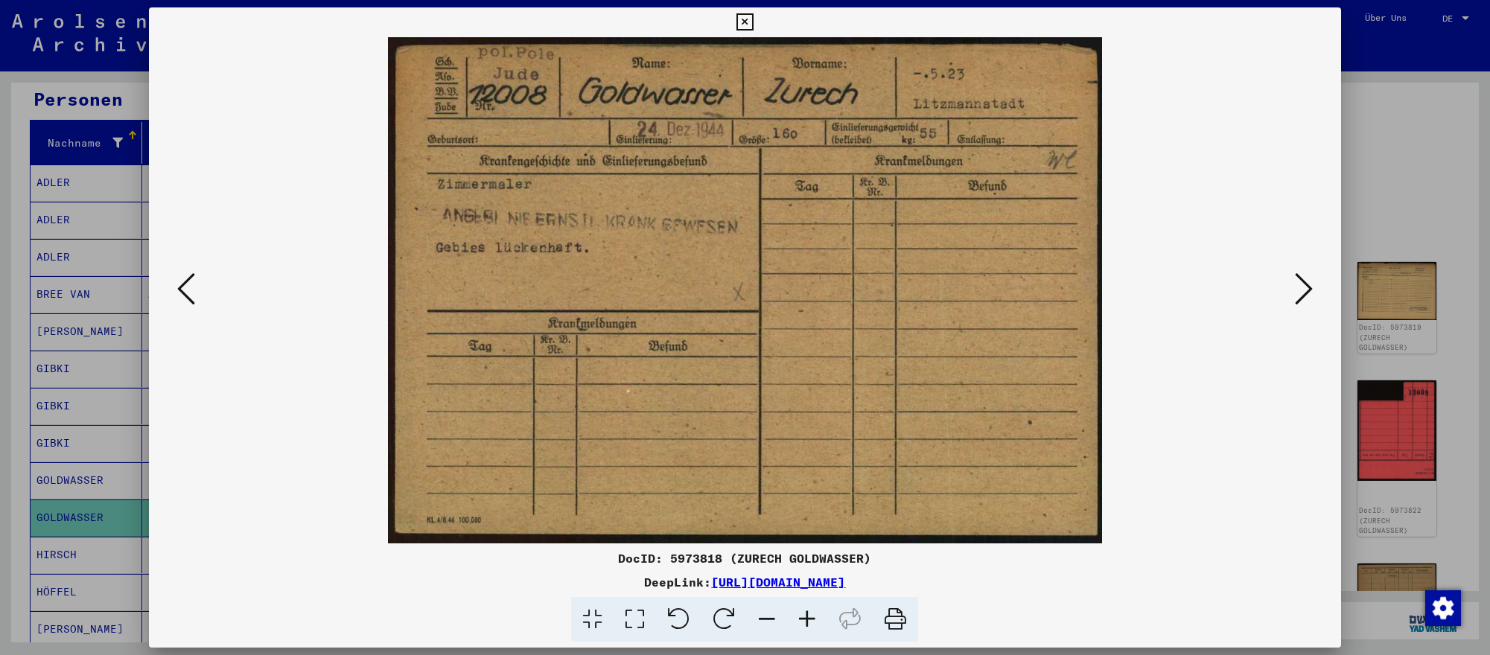
click at [1445, 335] on div at bounding box center [745, 327] width 1490 height 655
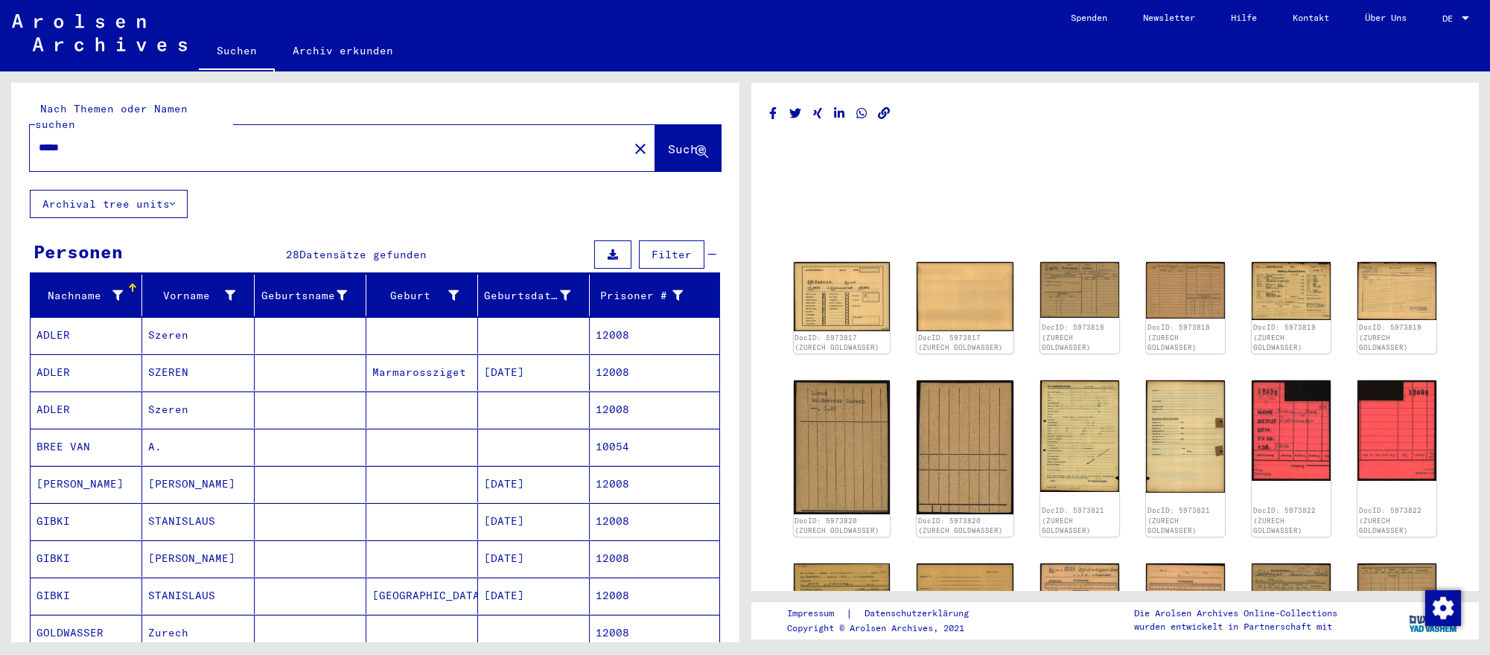
click at [513, 144] on input "*****" at bounding box center [329, 148] width 581 height 16
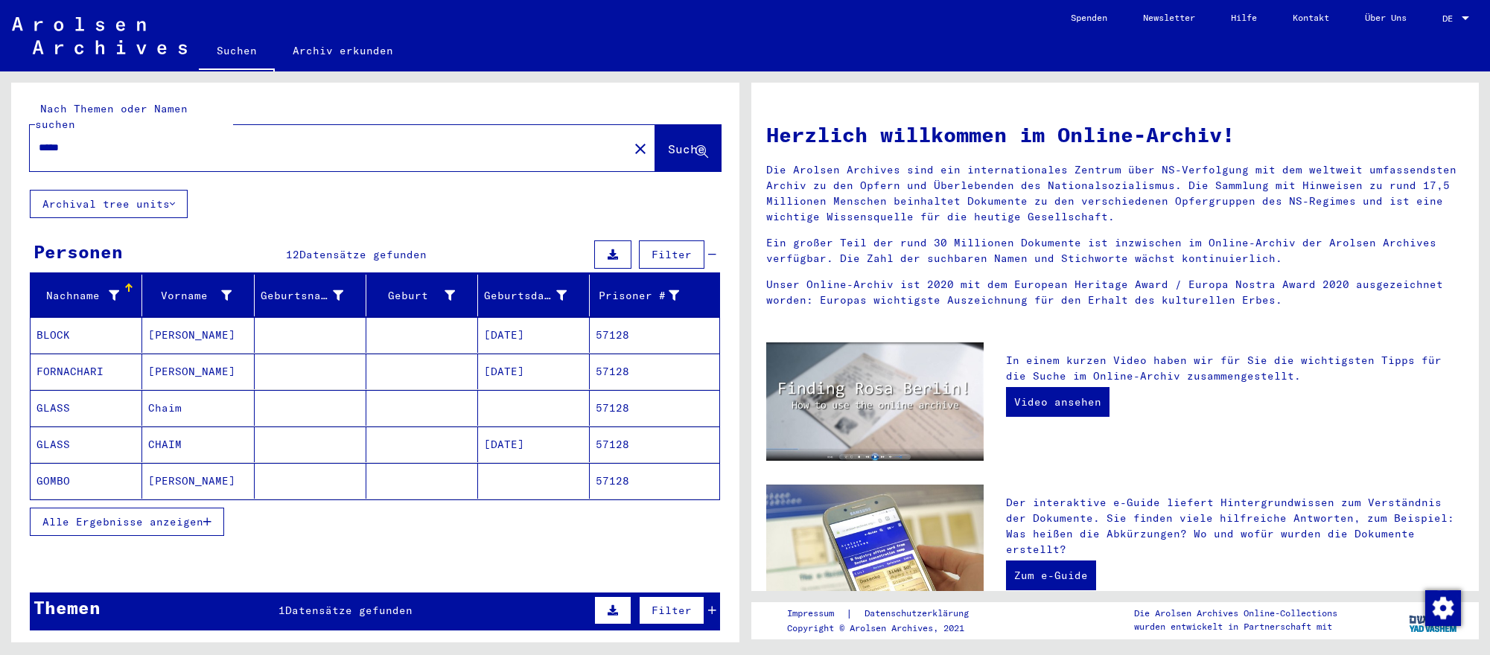
click at [546, 392] on mat-cell at bounding box center [534, 408] width 112 height 36
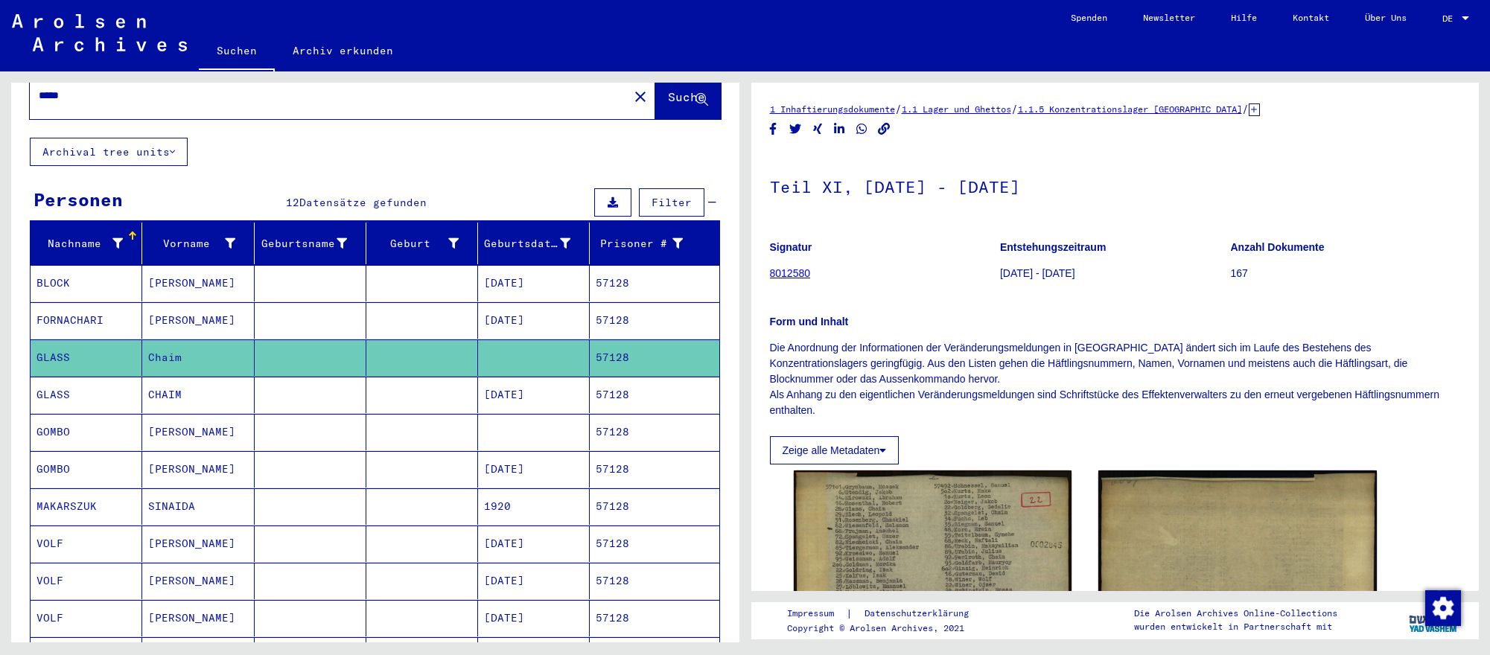
scroll to position [60, 0]
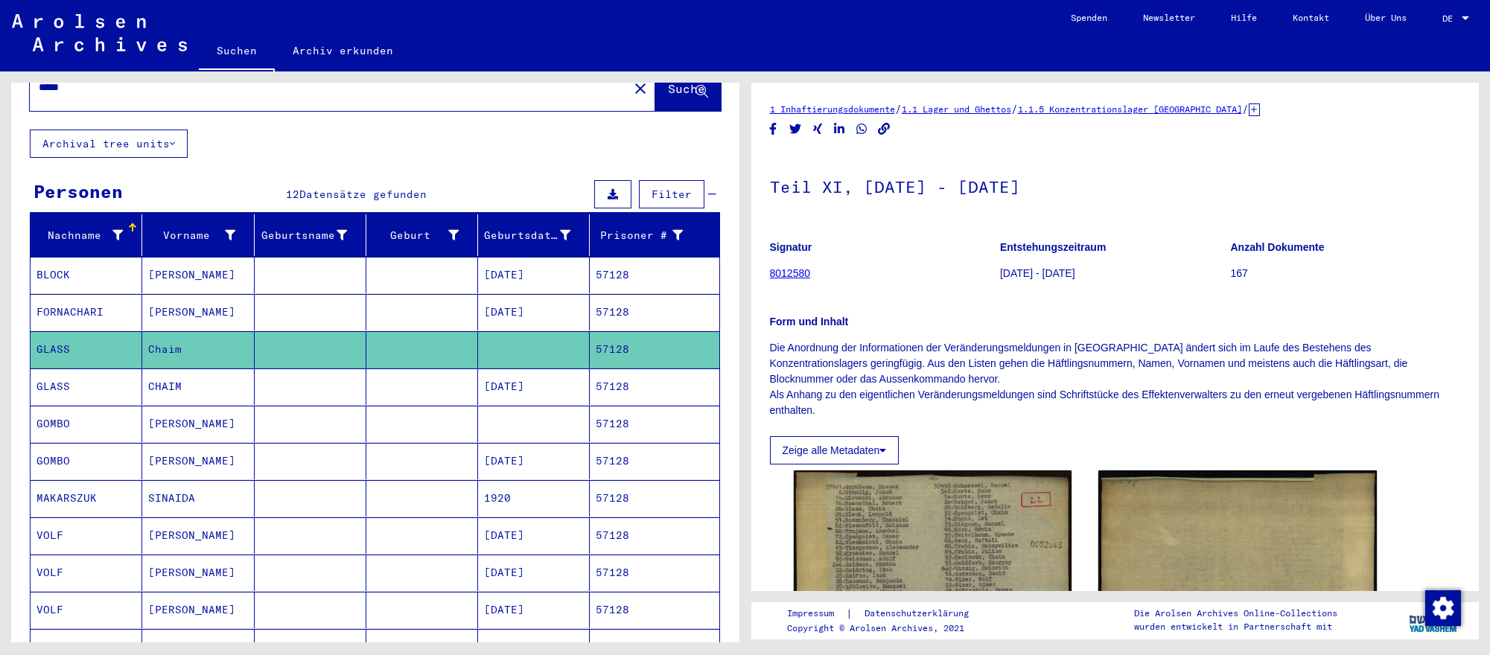
click at [539, 461] on mat-cell "[DATE]" at bounding box center [534, 461] width 112 height 36
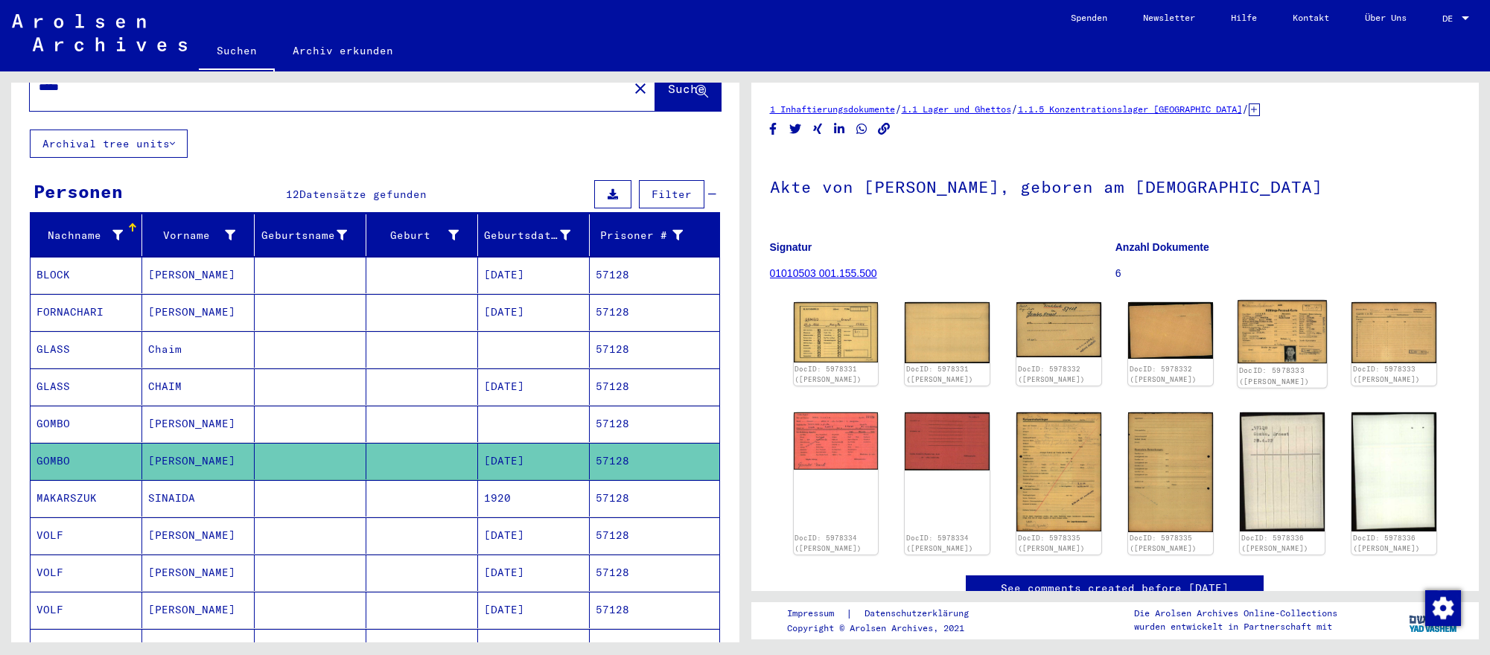
click at [1269, 346] on img at bounding box center [1281, 331] width 89 height 63
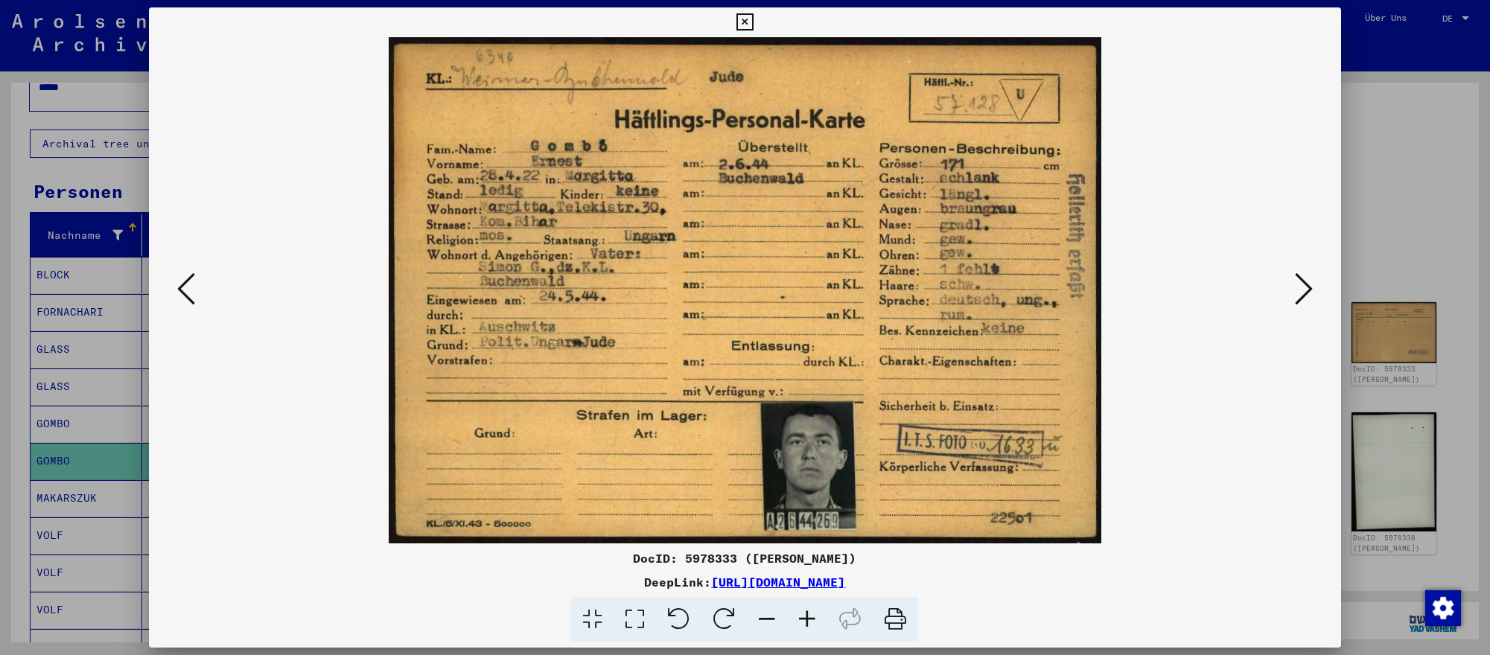
click at [100, 479] on div at bounding box center [745, 327] width 1490 height 655
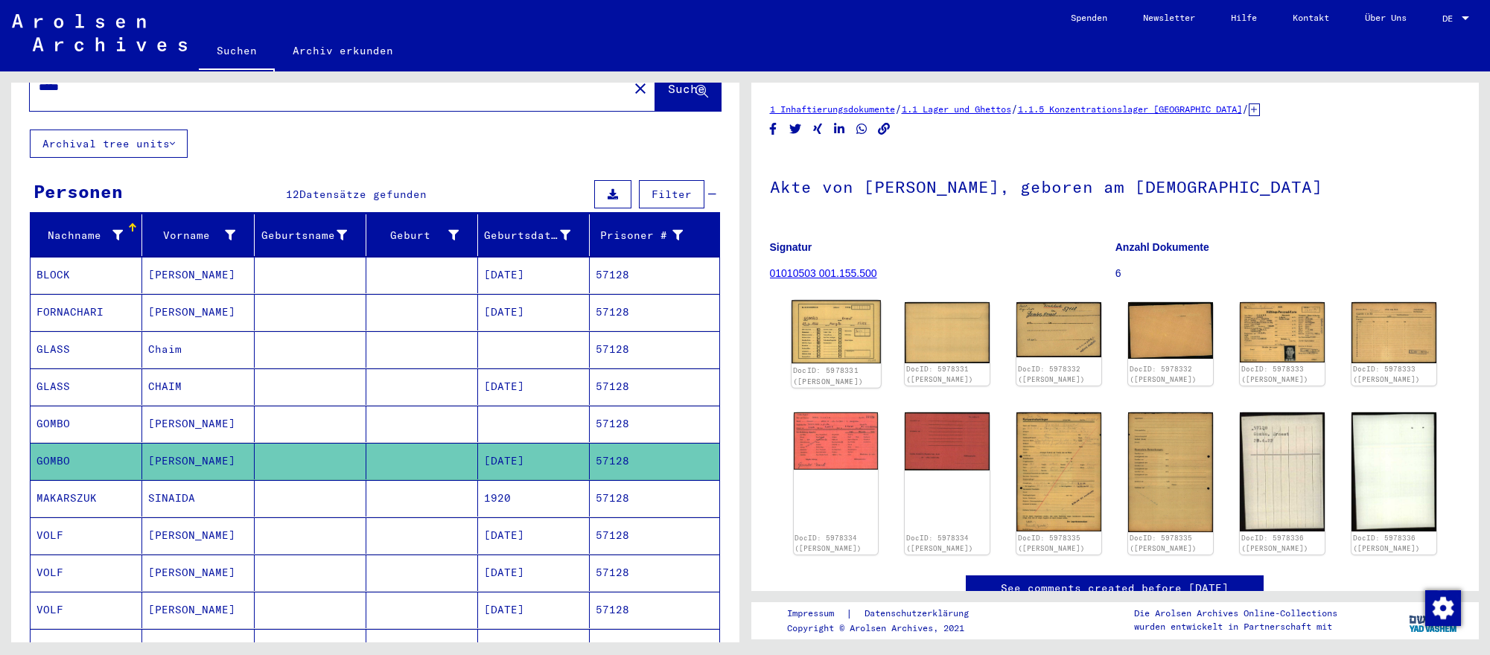
click at [854, 335] on img at bounding box center [835, 331] width 89 height 63
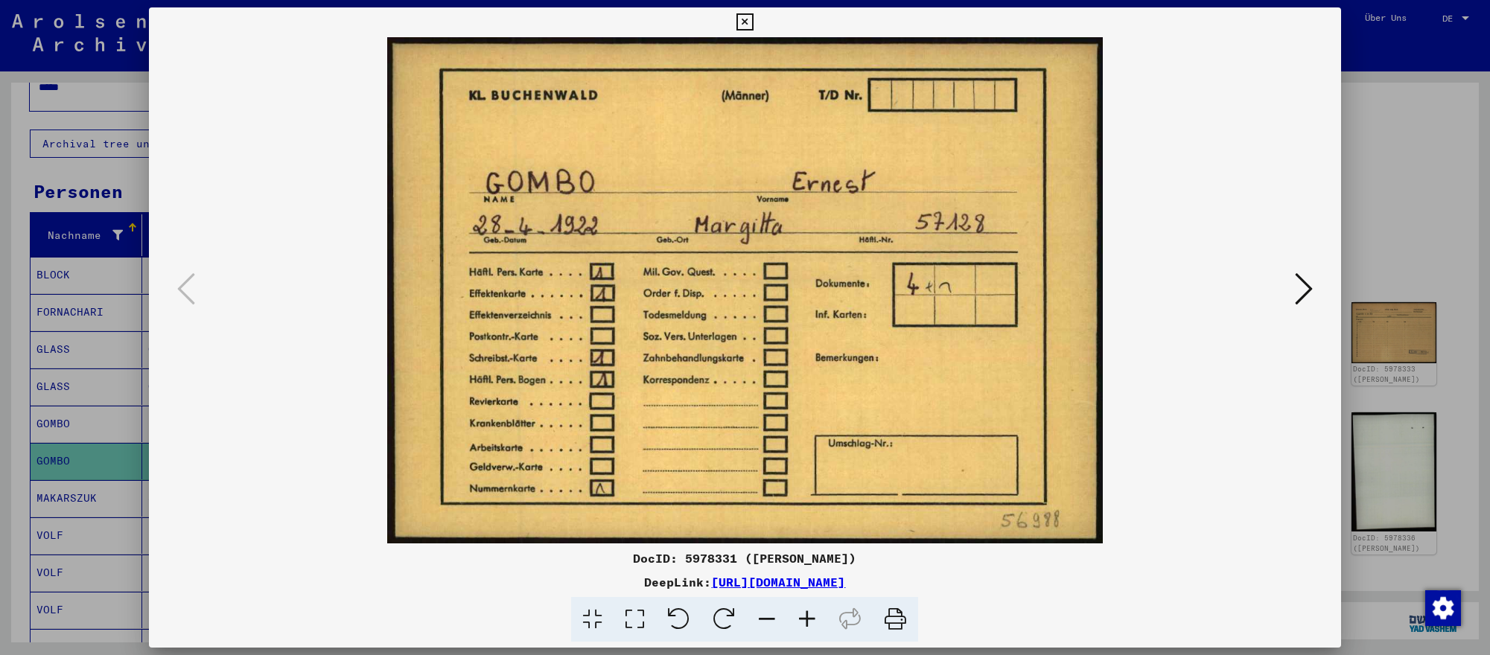
click at [1301, 284] on icon at bounding box center [1304, 289] width 18 height 36
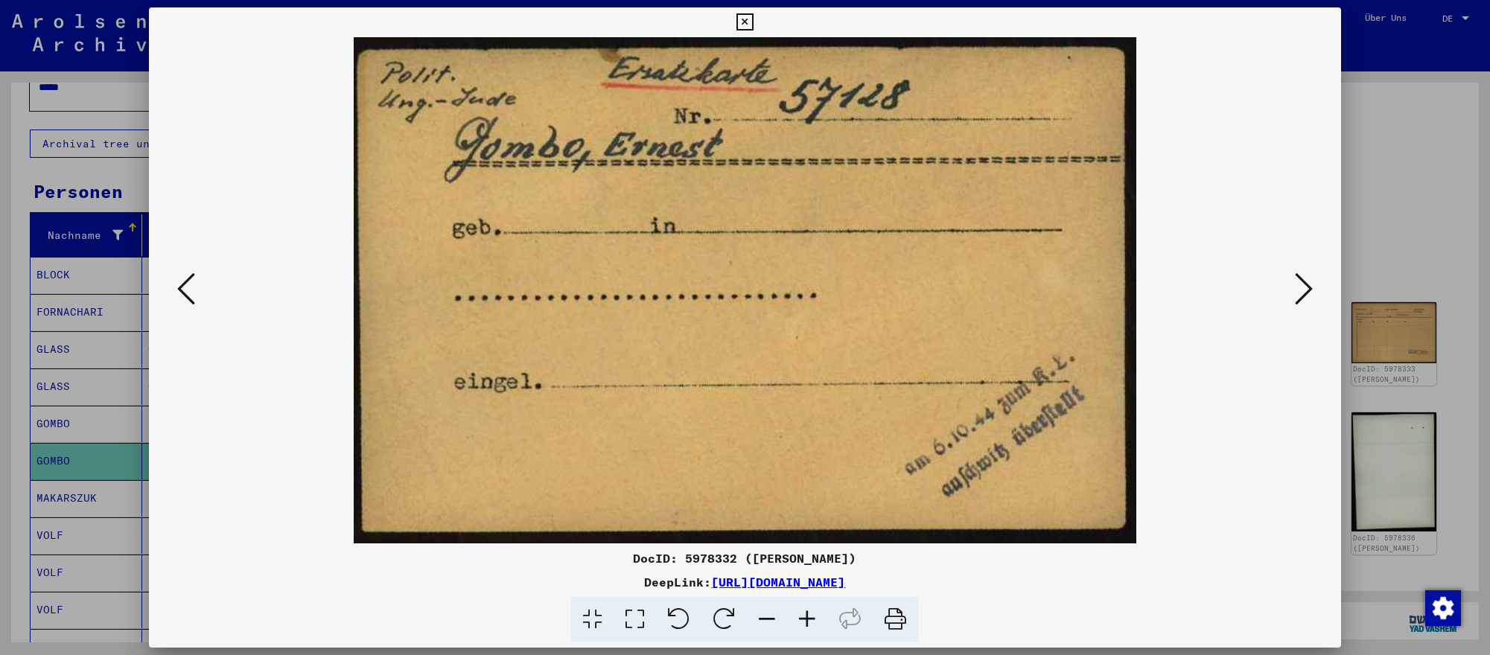
click at [1301, 284] on icon at bounding box center [1304, 289] width 18 height 36
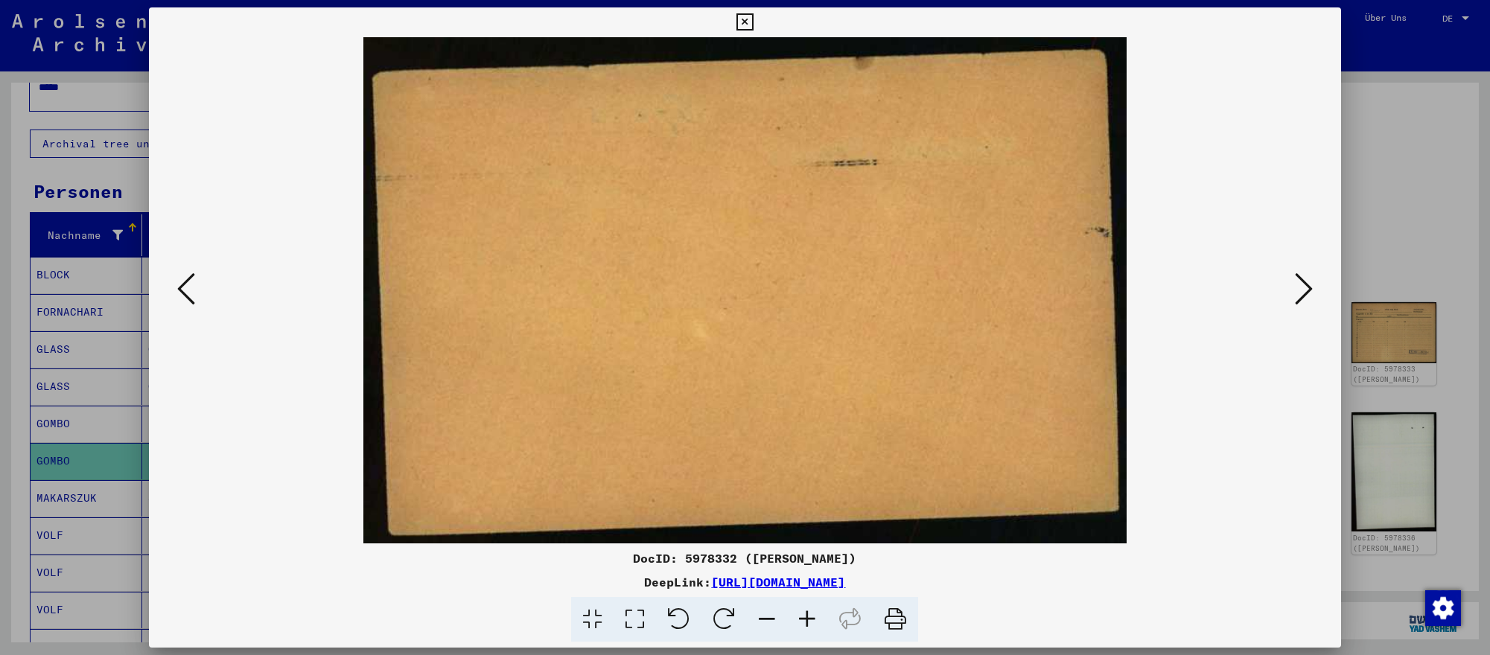
click at [1301, 284] on icon at bounding box center [1304, 289] width 18 height 36
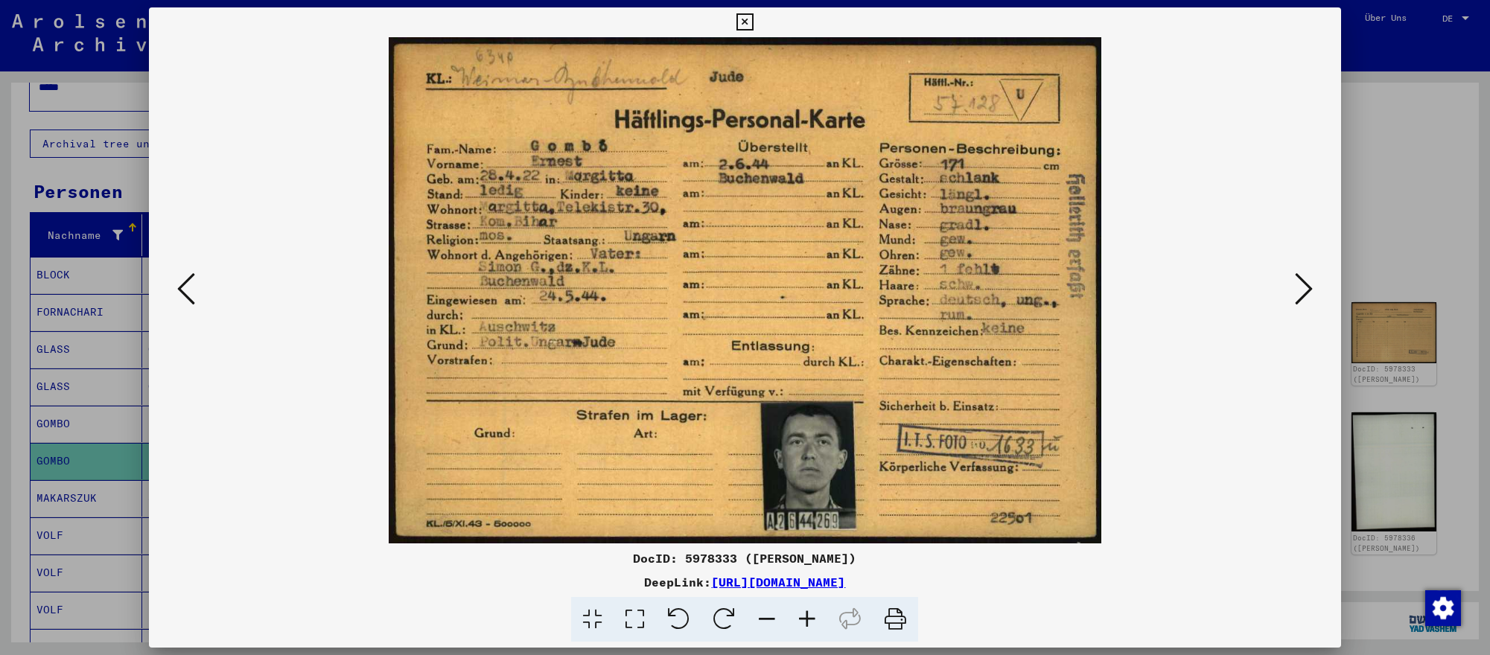
click at [1301, 284] on icon at bounding box center [1304, 289] width 18 height 36
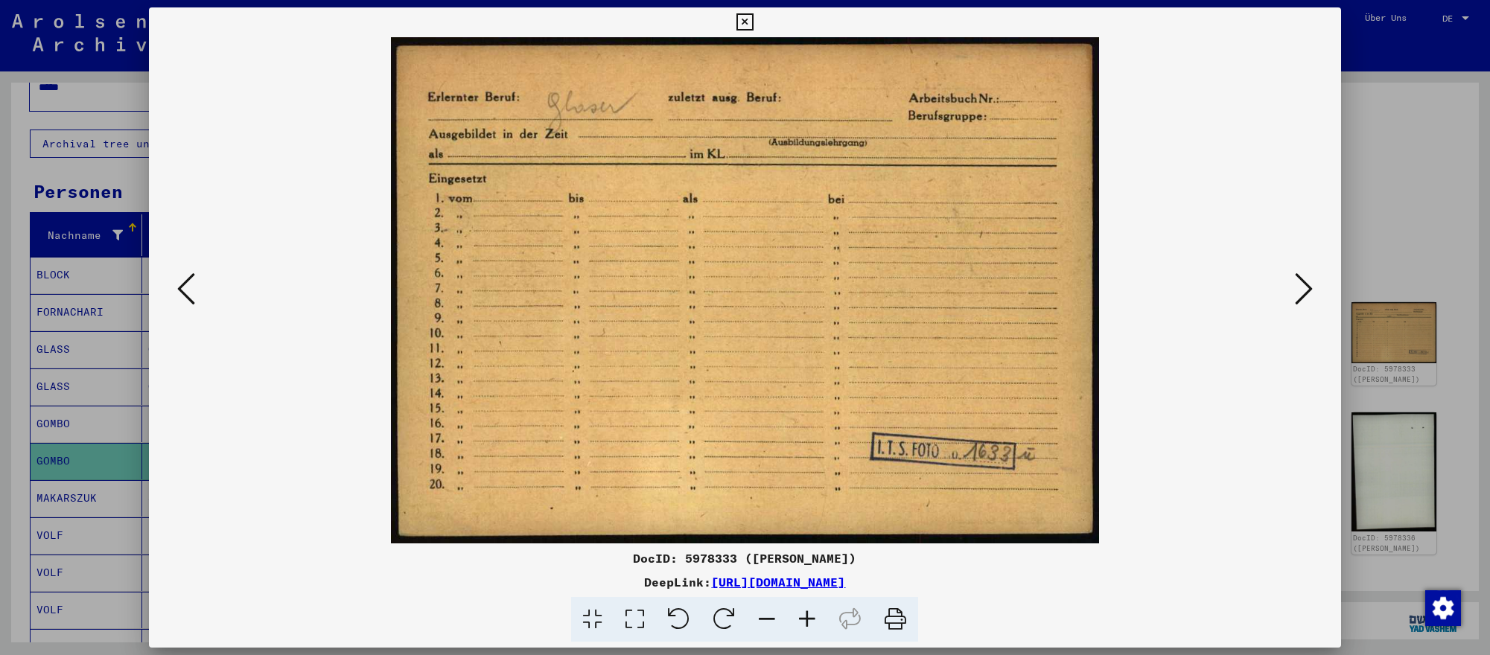
click at [35, 168] on div at bounding box center [745, 327] width 1490 height 655
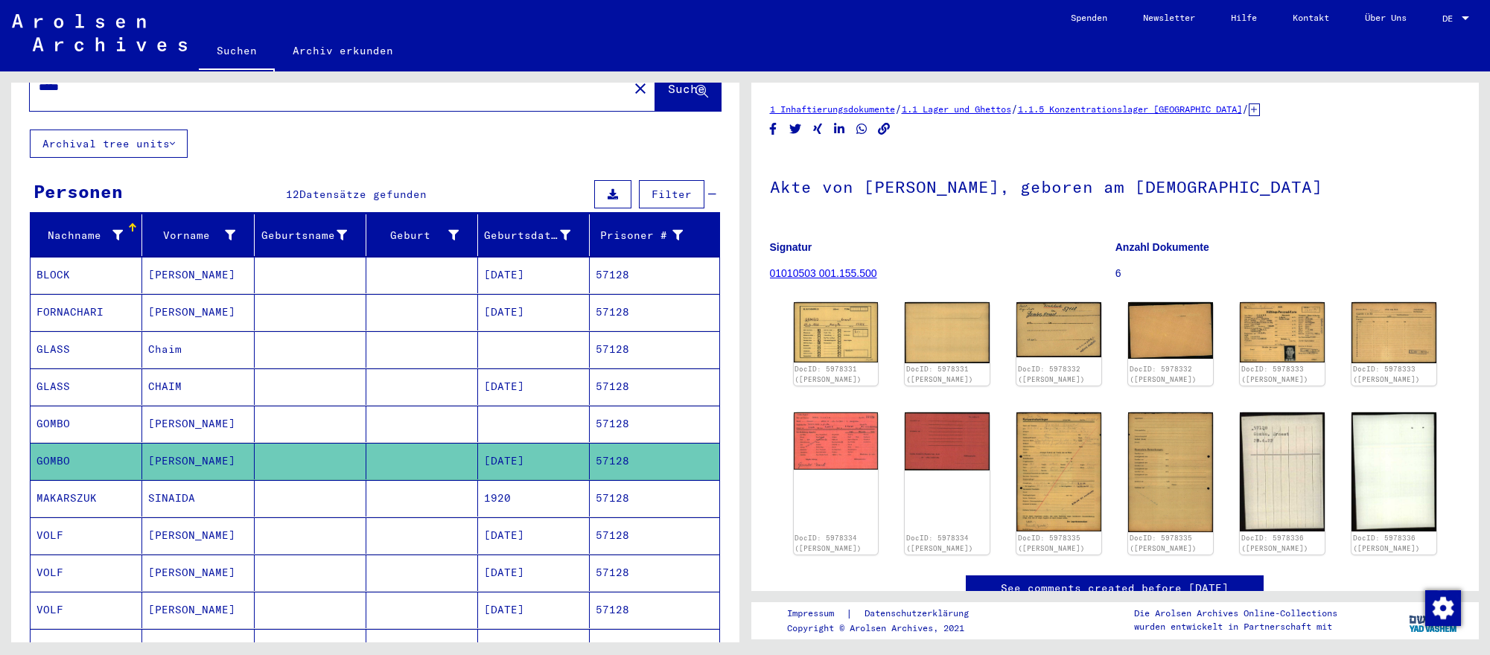
click at [35, 168] on div "Nach Themen oder Namen suchen ***** close Suche Archival tree units Personen 12…" at bounding box center [375, 455] width 728 height 866
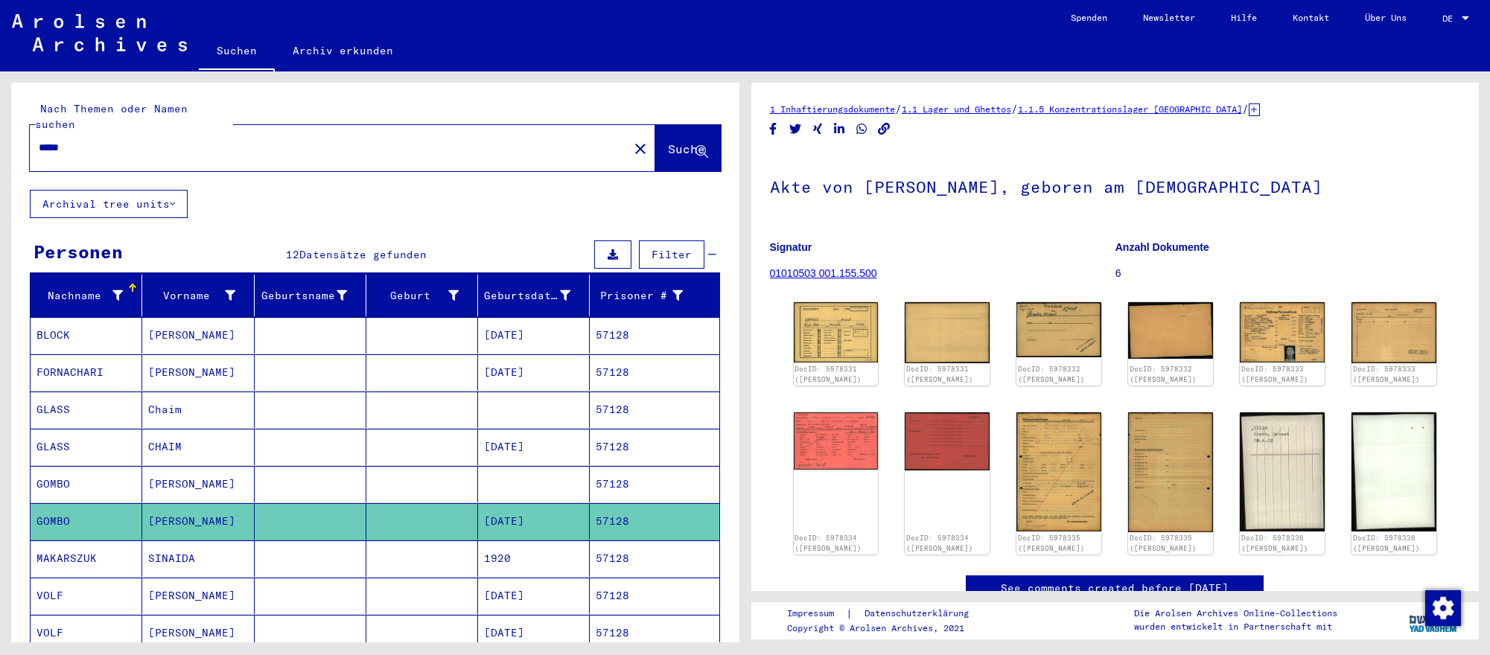
click at [165, 140] on input "*****" at bounding box center [329, 148] width 581 height 16
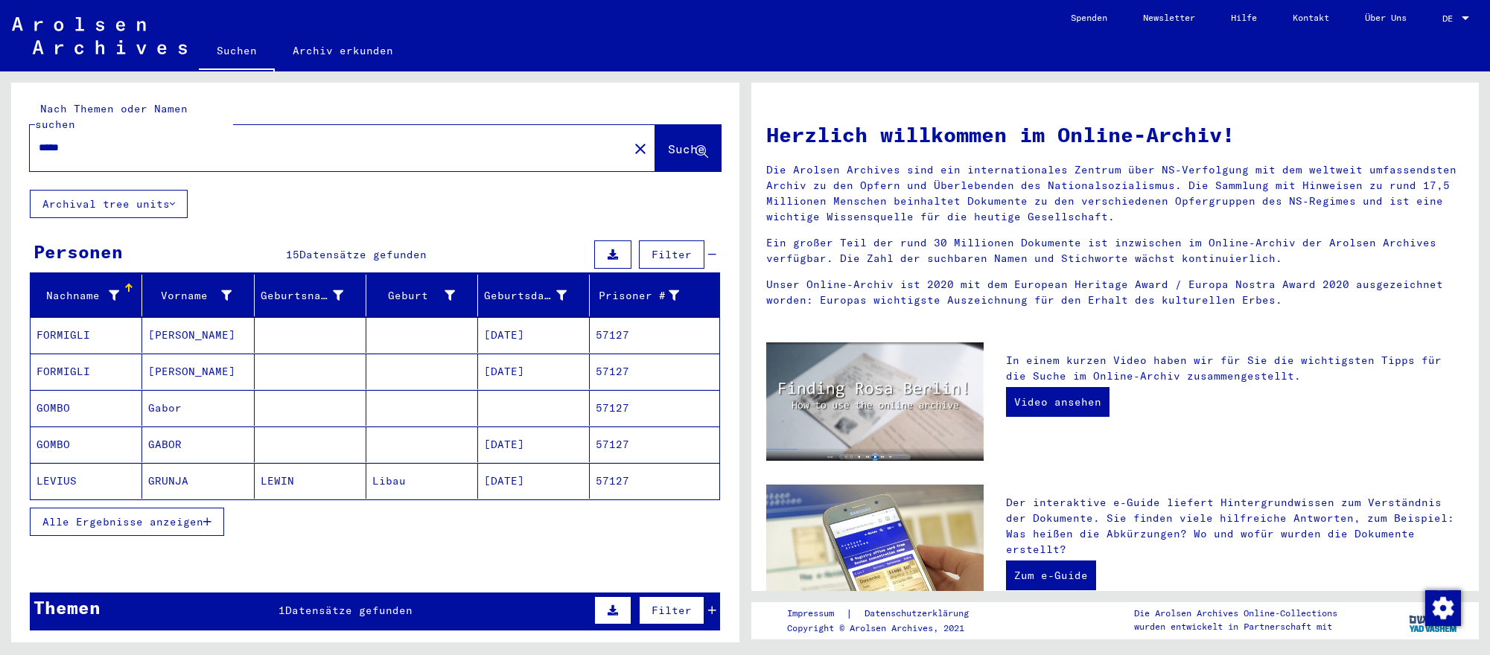
click at [532, 441] on mat-cell "[DATE]" at bounding box center [534, 445] width 112 height 36
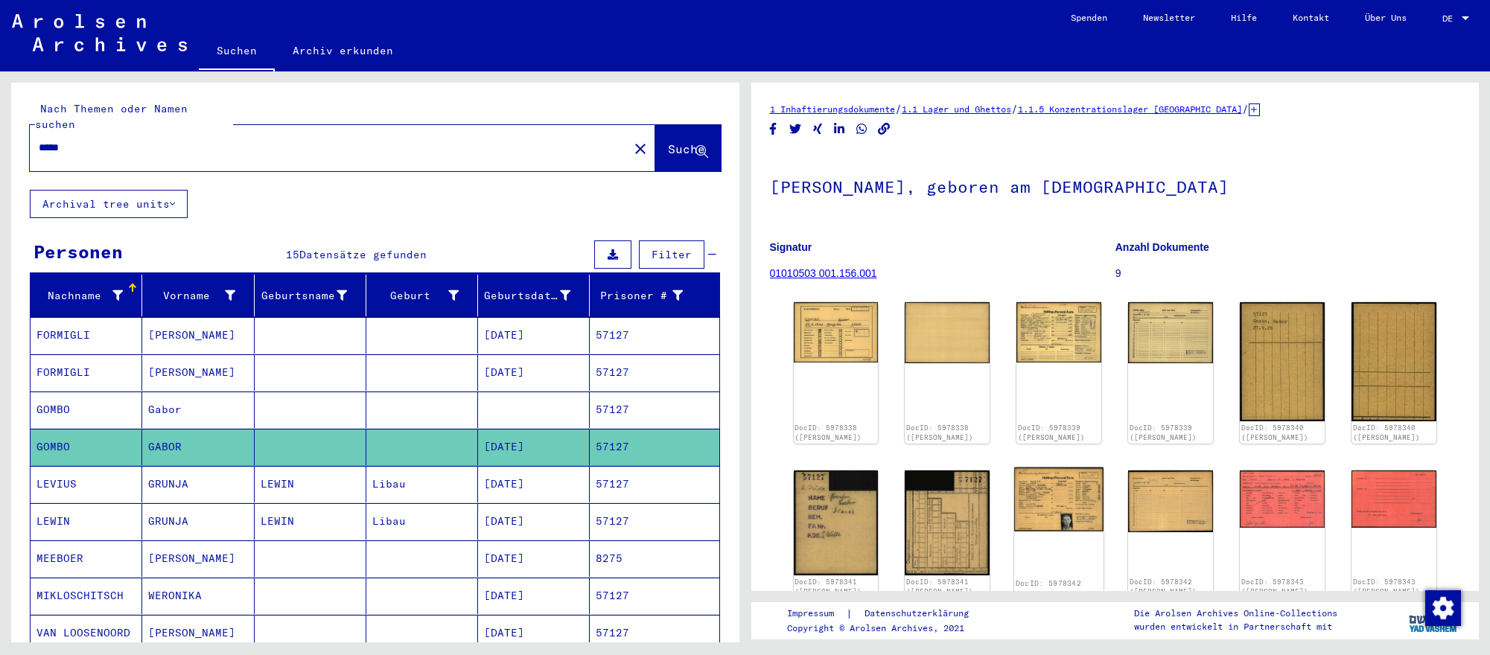
click at [1053, 491] on img at bounding box center [1058, 500] width 89 height 64
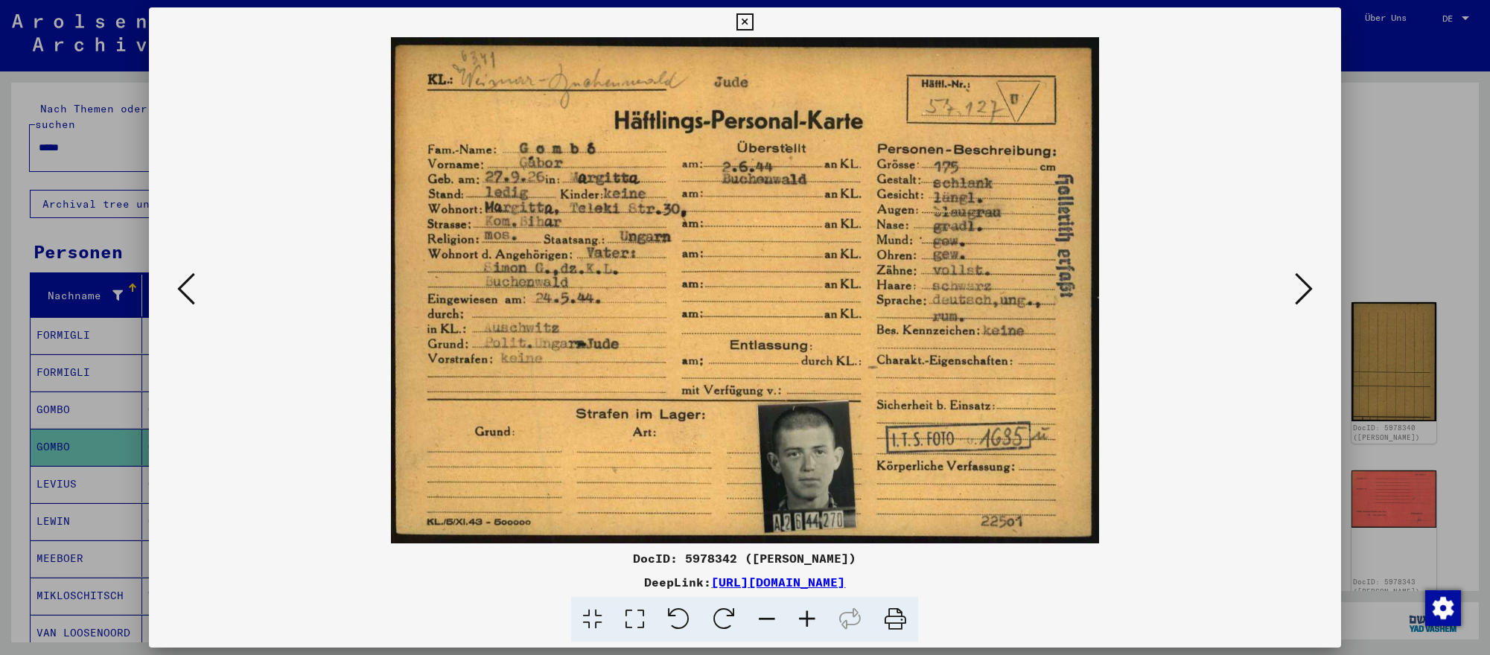
click at [1295, 290] on icon at bounding box center [1304, 289] width 18 height 36
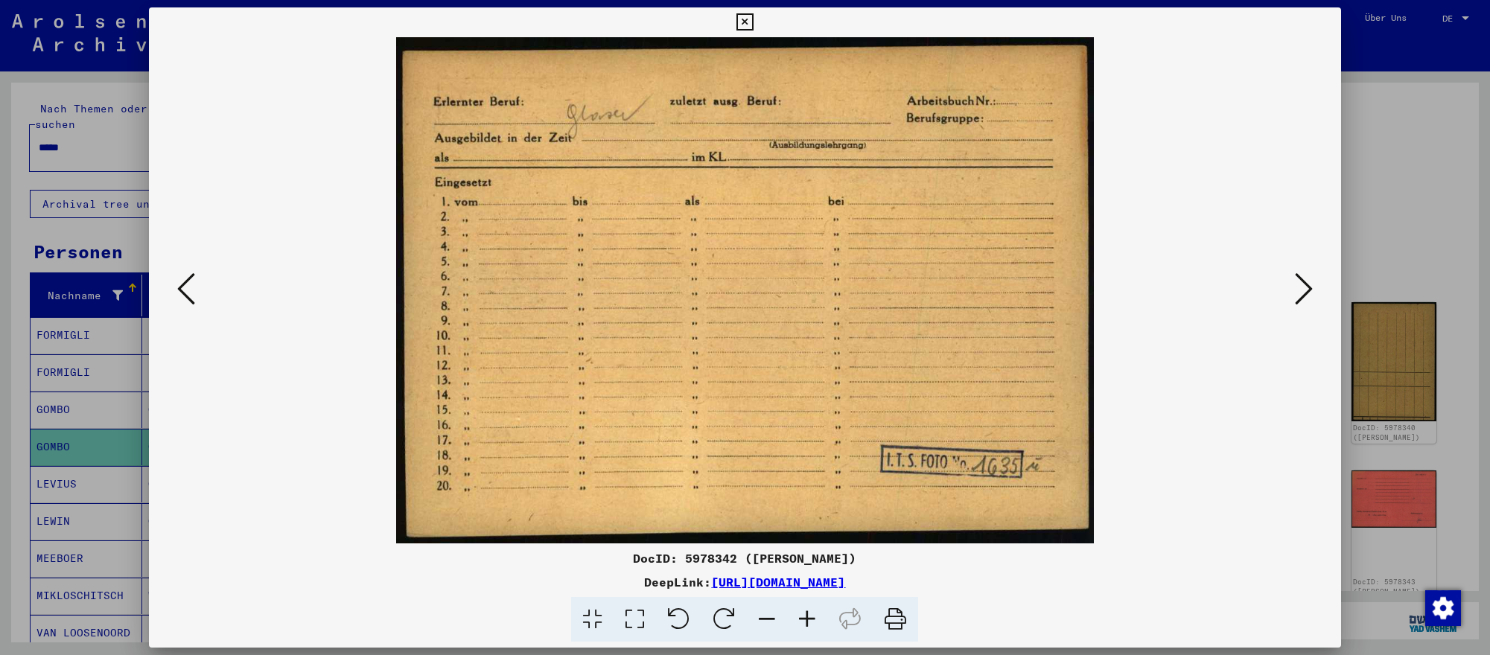
click at [1449, 259] on div at bounding box center [745, 327] width 1490 height 655
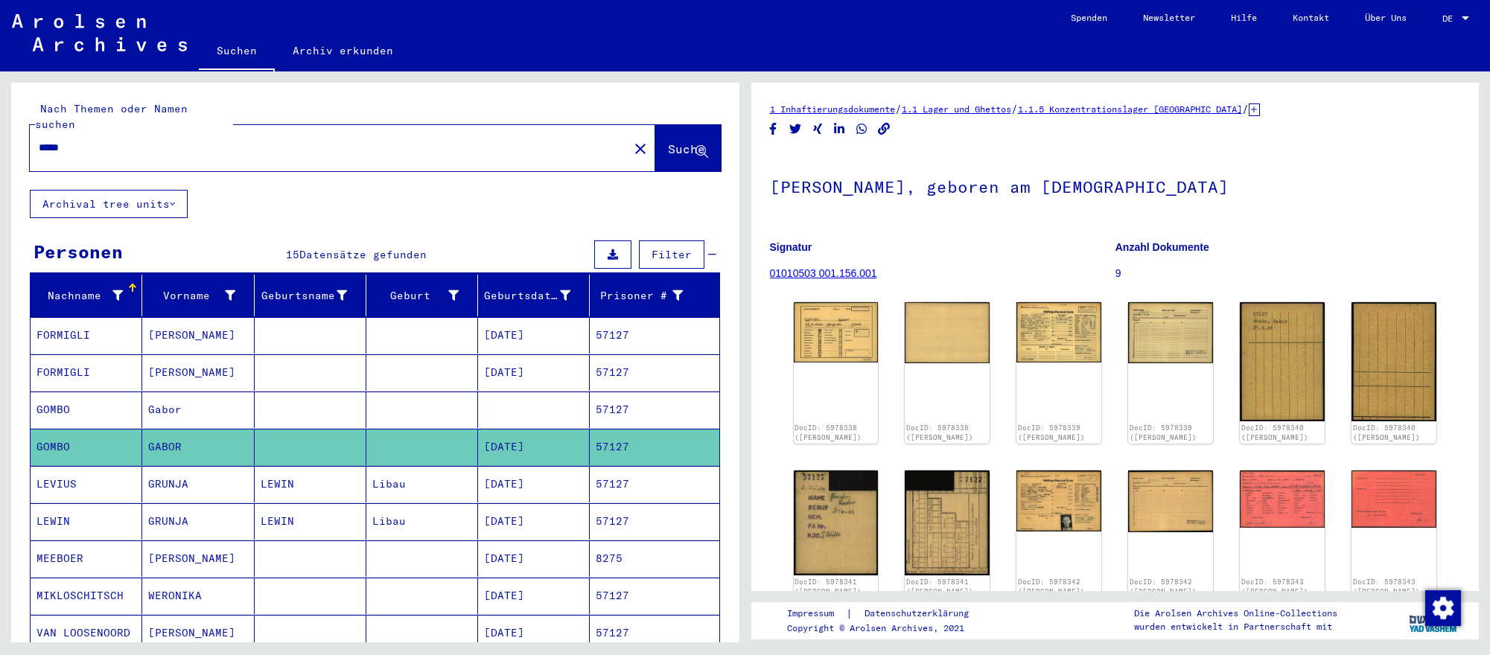
click at [455, 144] on input "*****" at bounding box center [329, 148] width 581 height 16
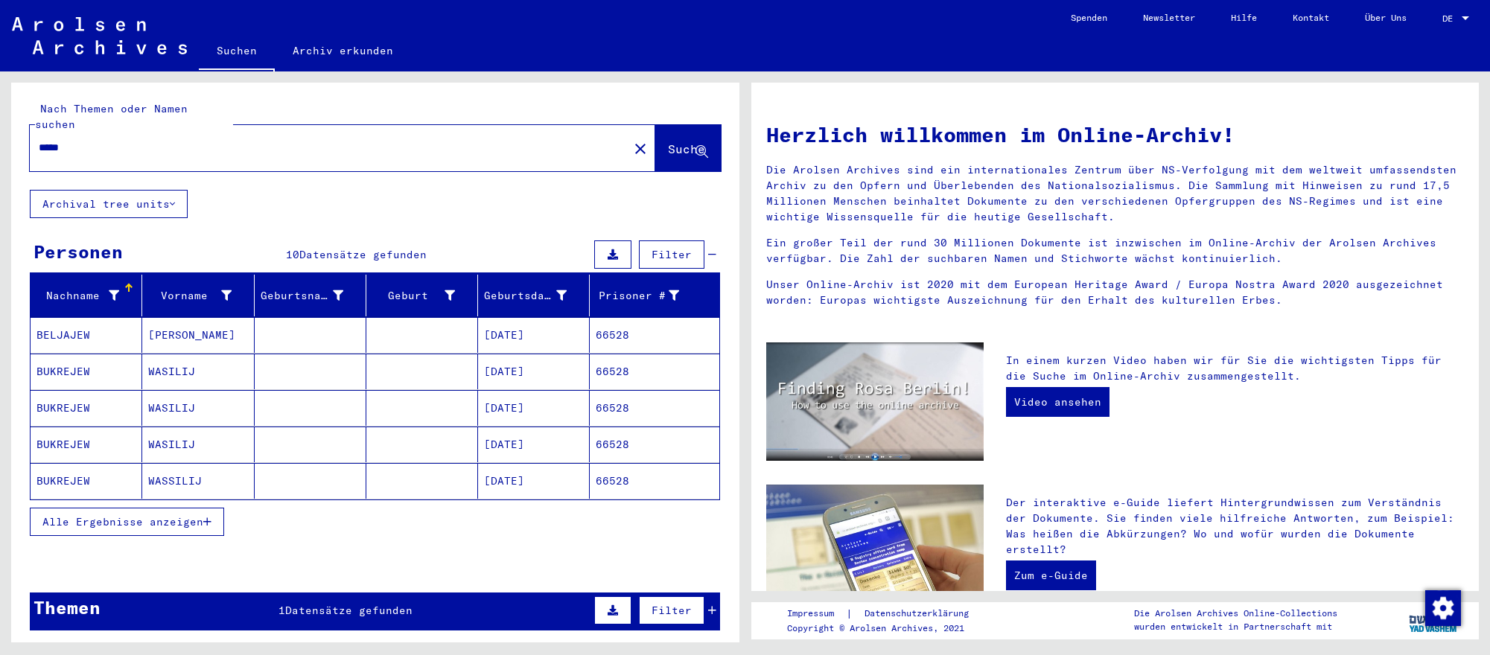
click at [490, 433] on mat-cell "[DATE]" at bounding box center [534, 445] width 112 height 36
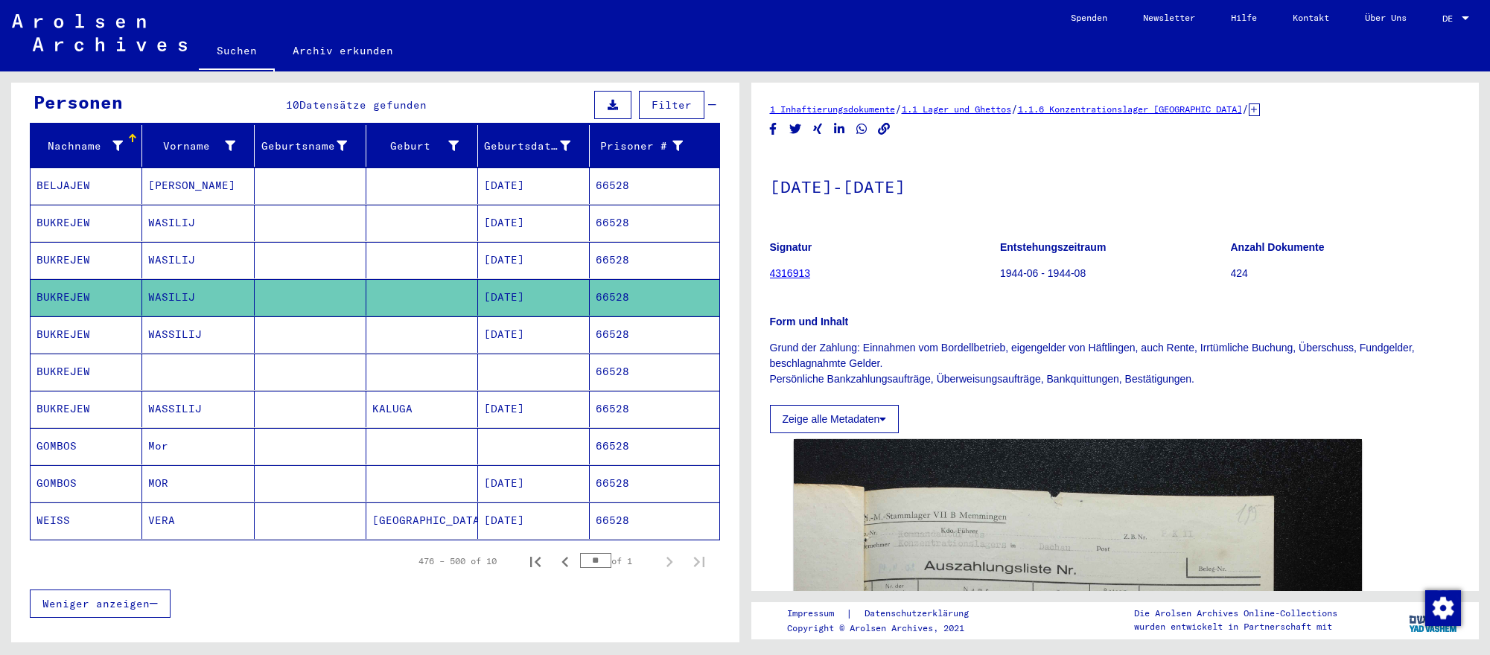
scroll to position [167, 0]
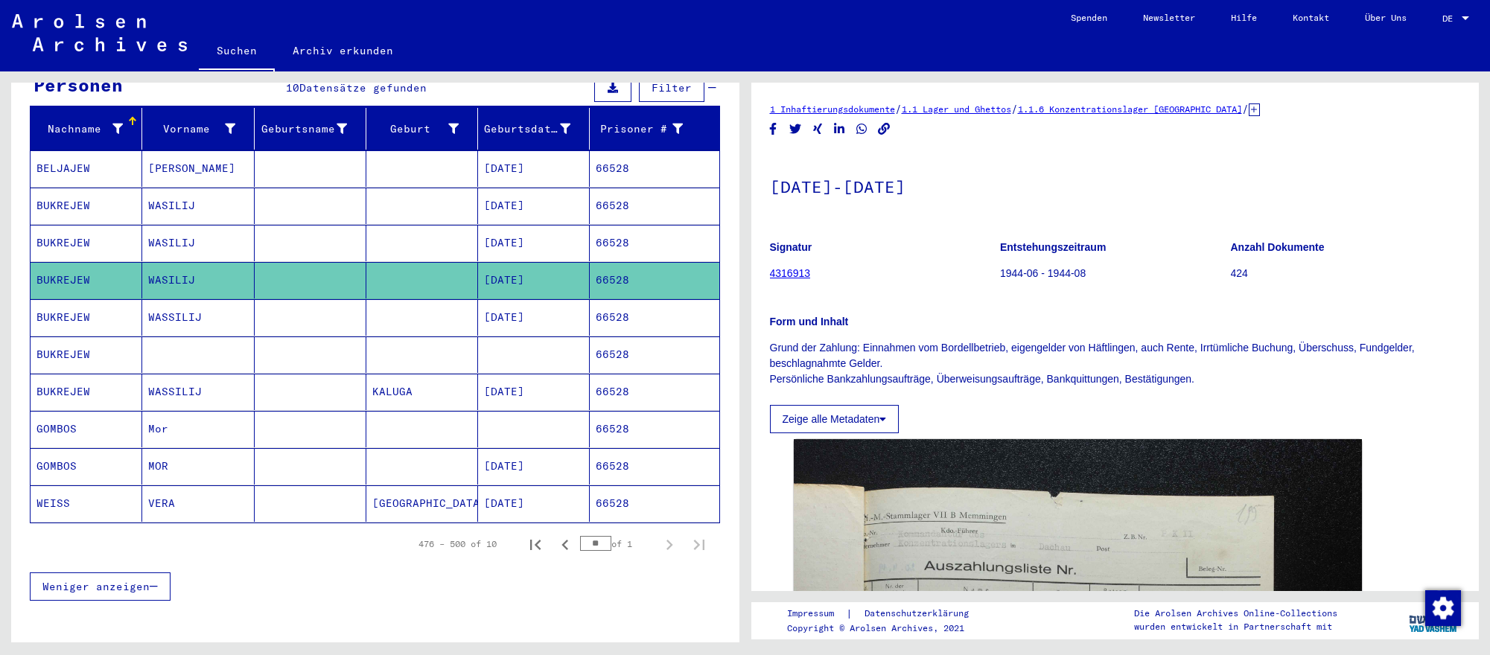
click at [537, 462] on mat-cell "[DATE]" at bounding box center [534, 466] width 112 height 36
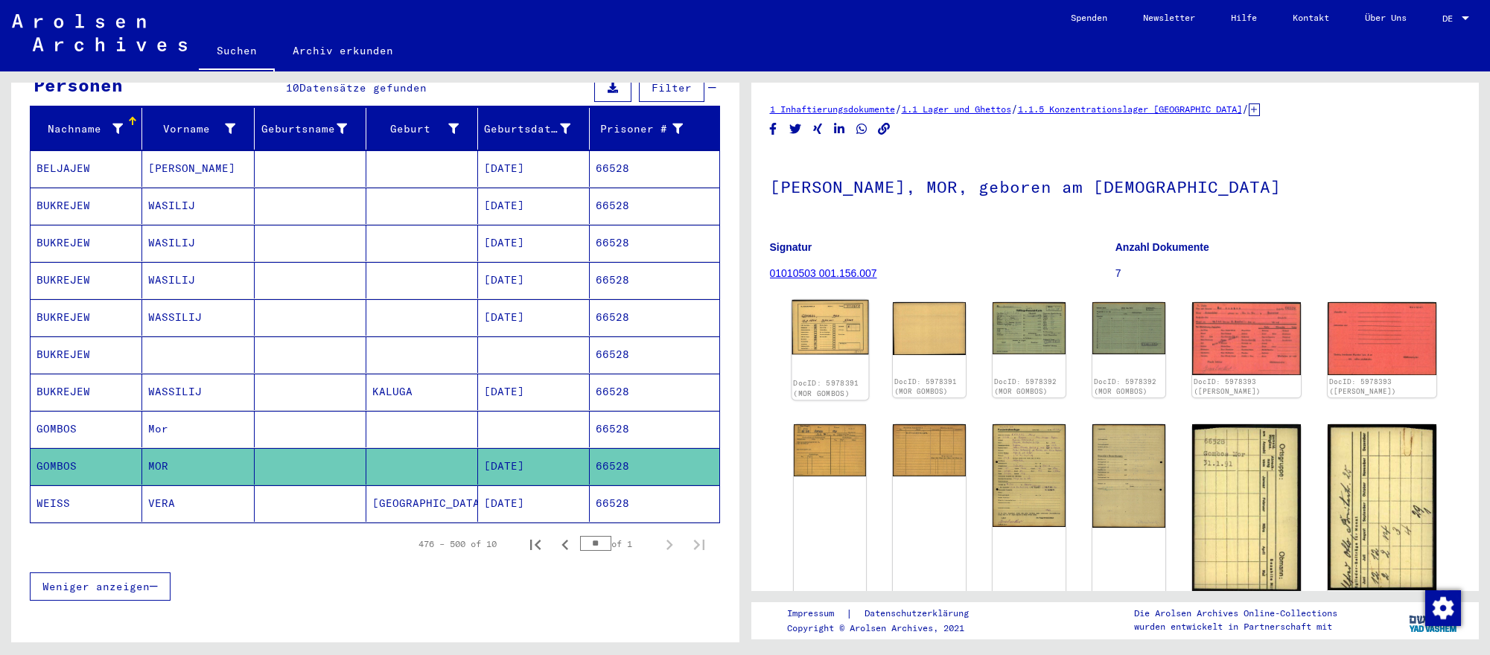
click at [813, 342] on img at bounding box center [829, 327] width 77 height 55
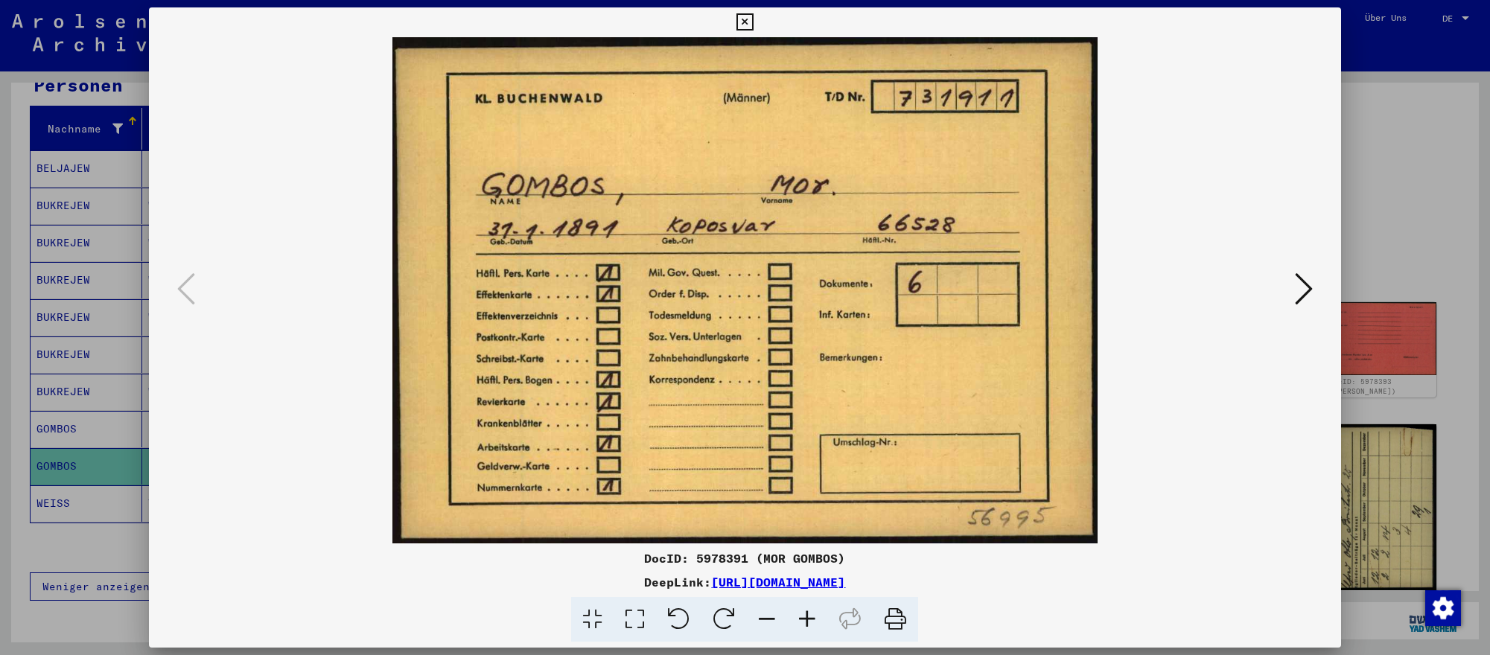
click at [1302, 288] on icon at bounding box center [1304, 289] width 18 height 36
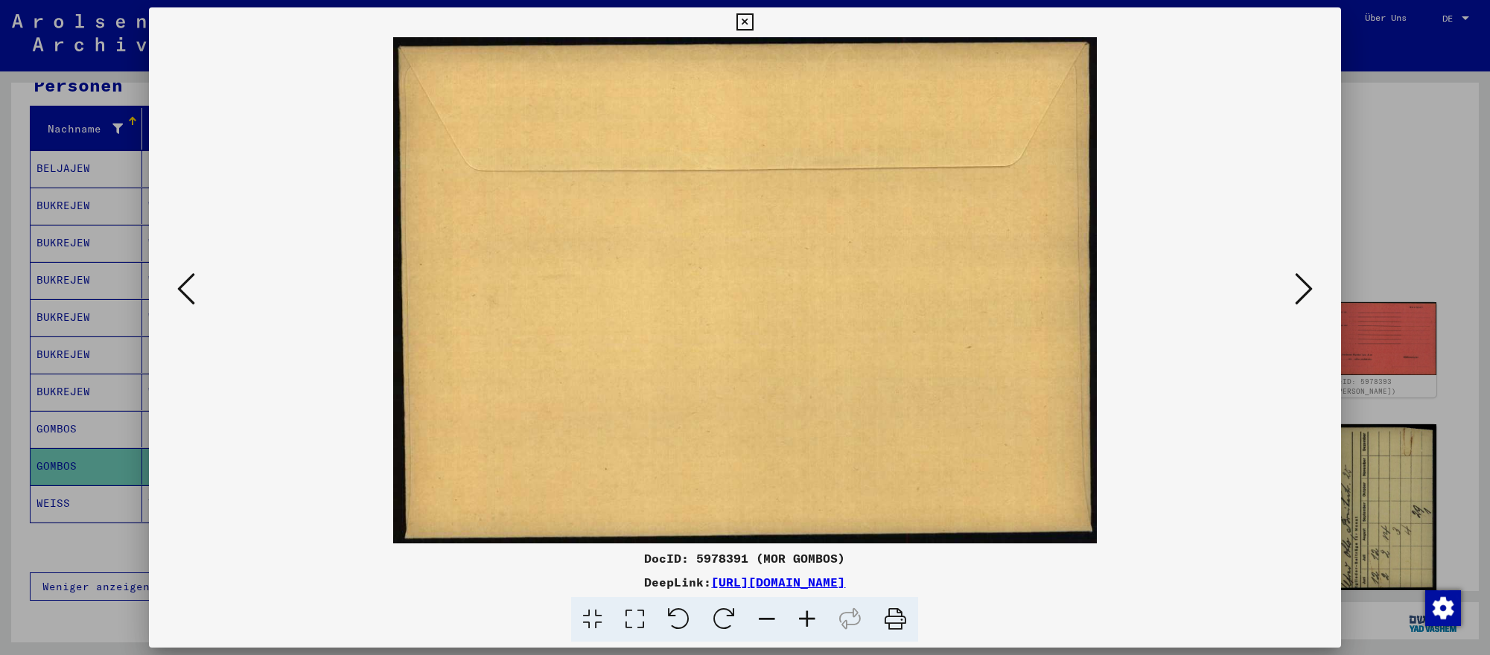
click at [1302, 288] on icon at bounding box center [1304, 289] width 18 height 36
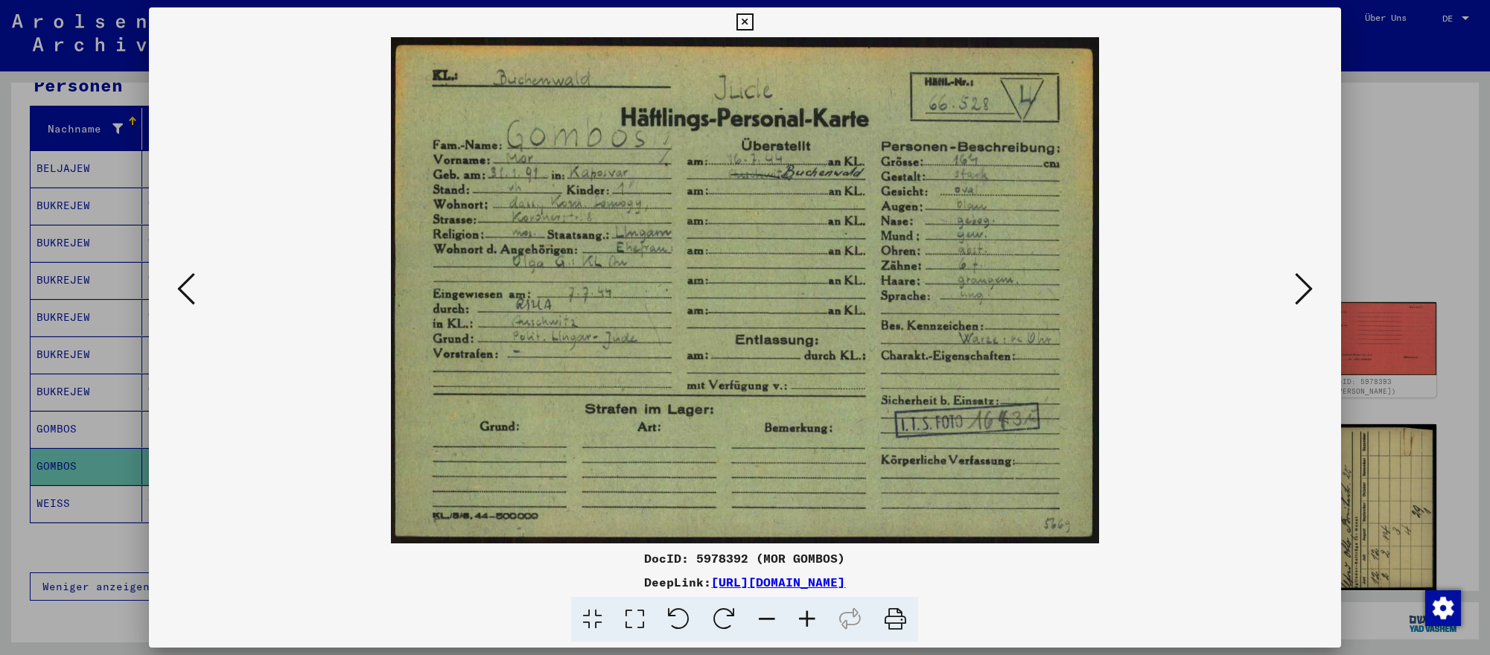
click at [1302, 288] on icon at bounding box center [1304, 289] width 18 height 36
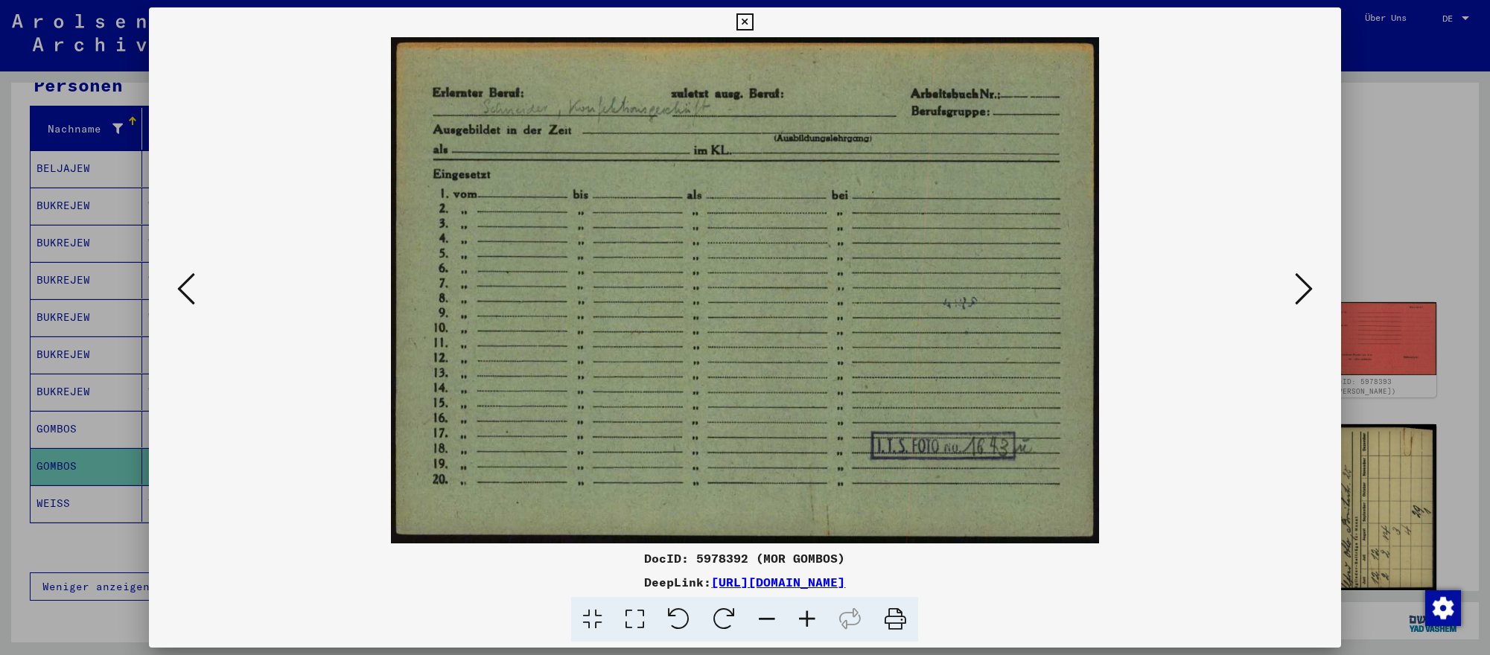
click at [1302, 288] on icon at bounding box center [1304, 289] width 18 height 36
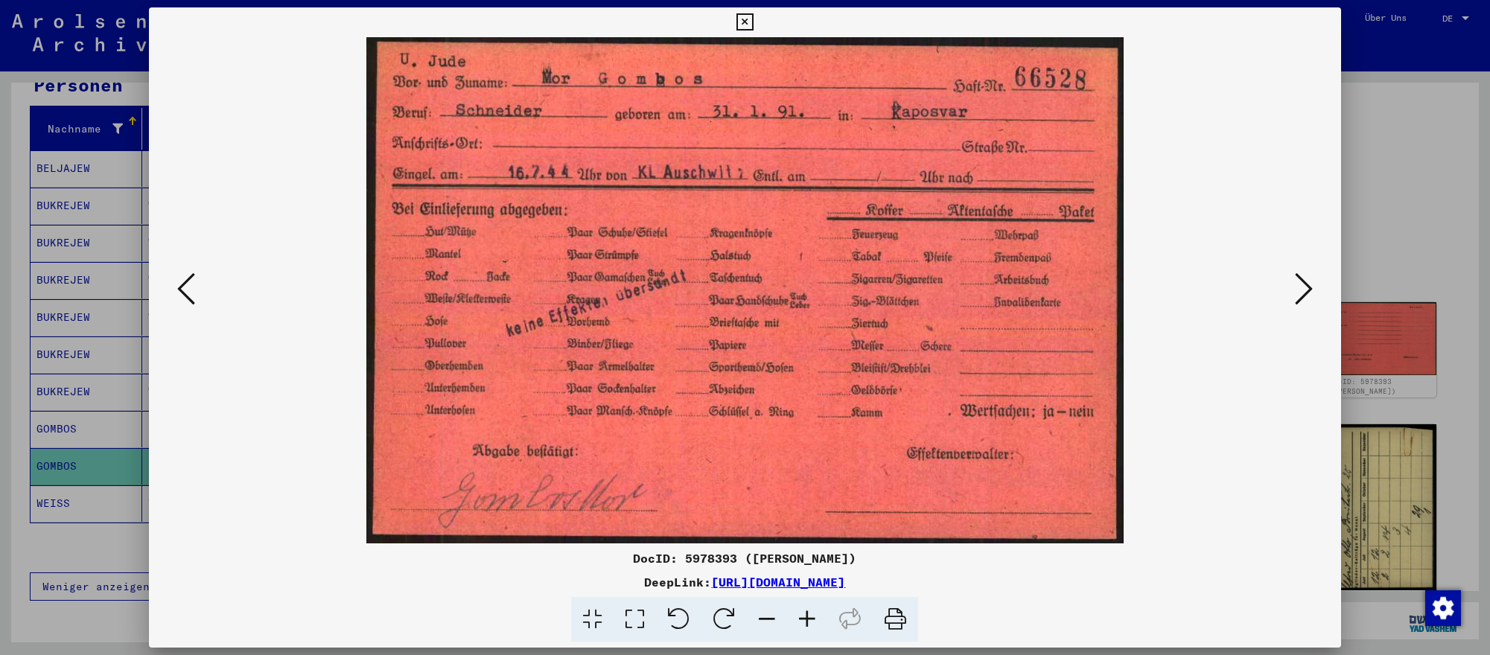
click at [191, 287] on icon at bounding box center [186, 289] width 18 height 36
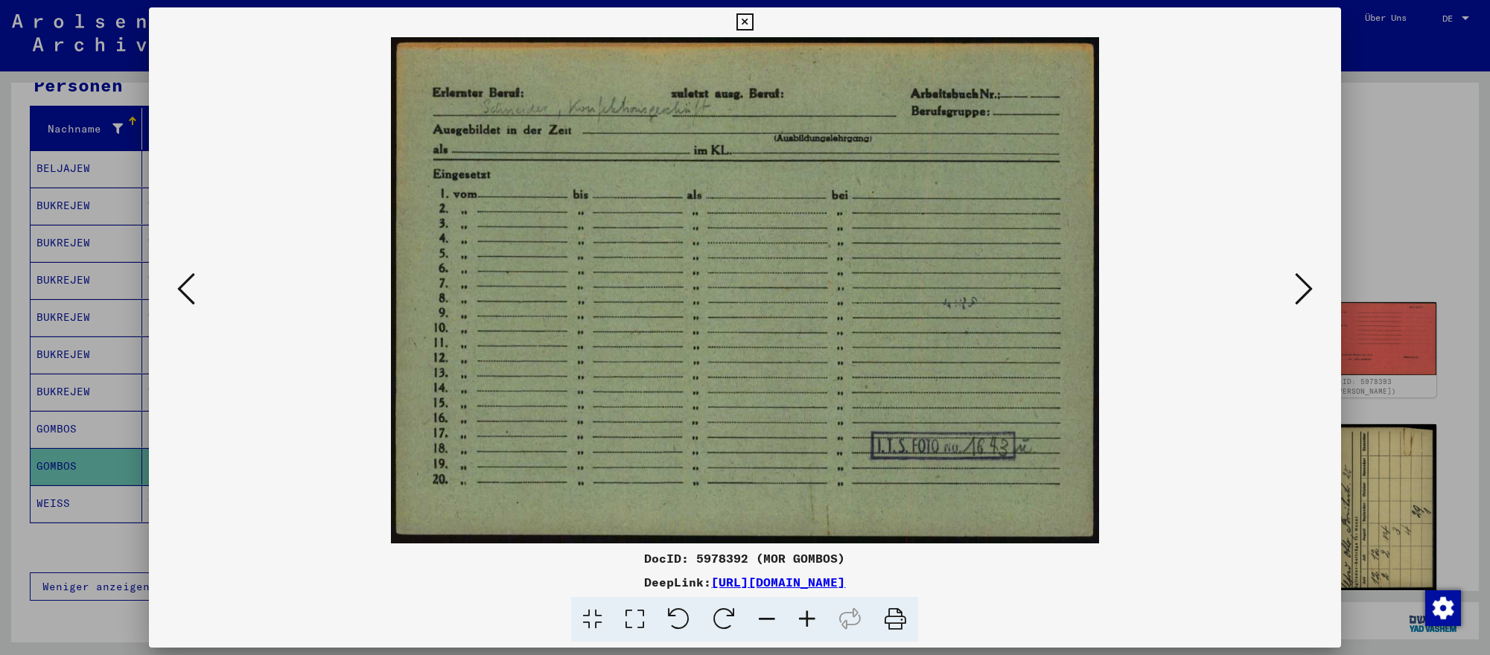
click at [191, 287] on icon at bounding box center [186, 289] width 18 height 36
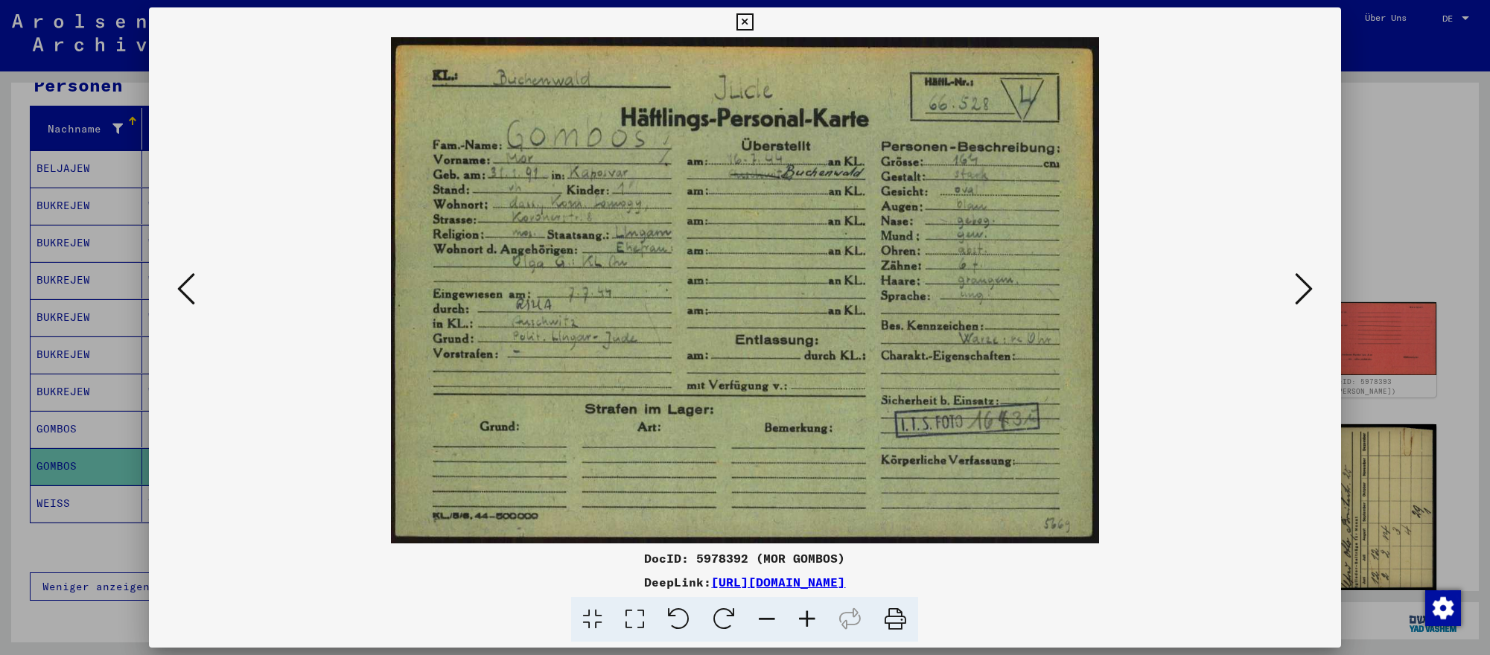
click at [1306, 282] on icon at bounding box center [1304, 289] width 18 height 36
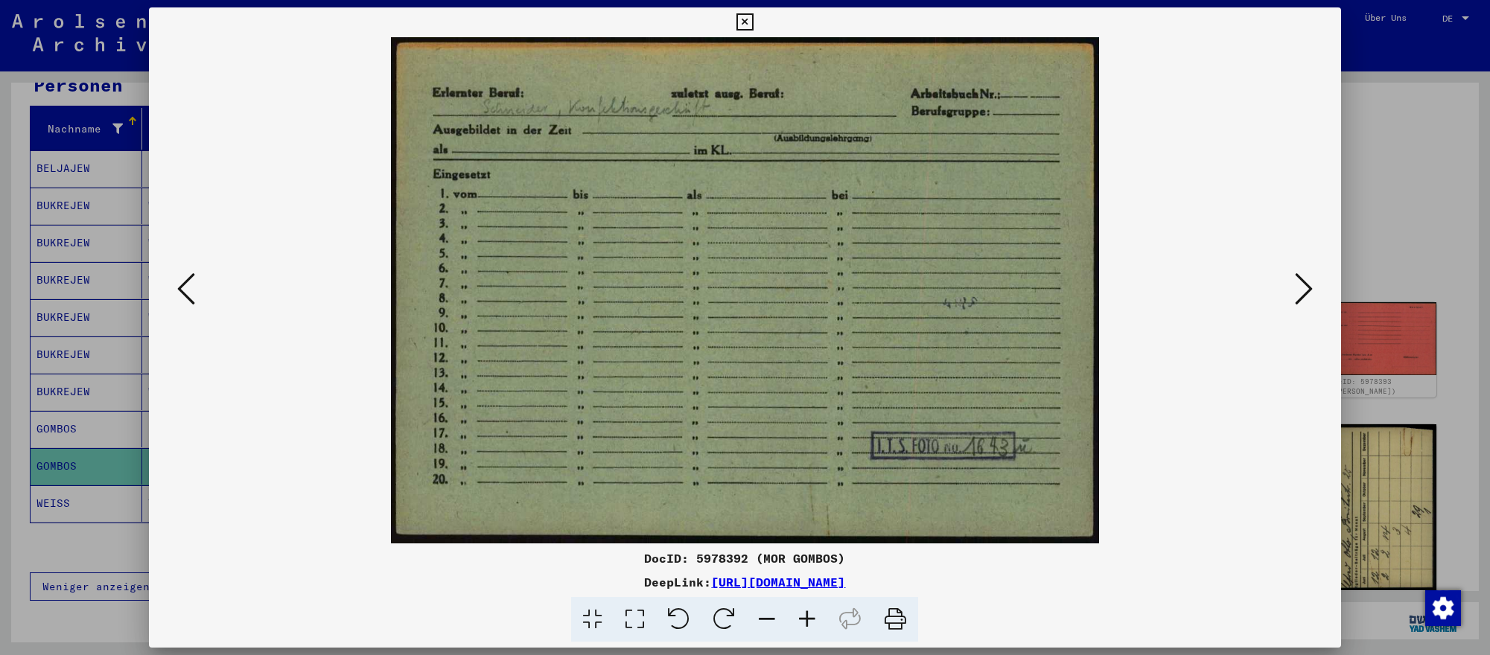
click at [1380, 245] on div at bounding box center [745, 327] width 1490 height 655
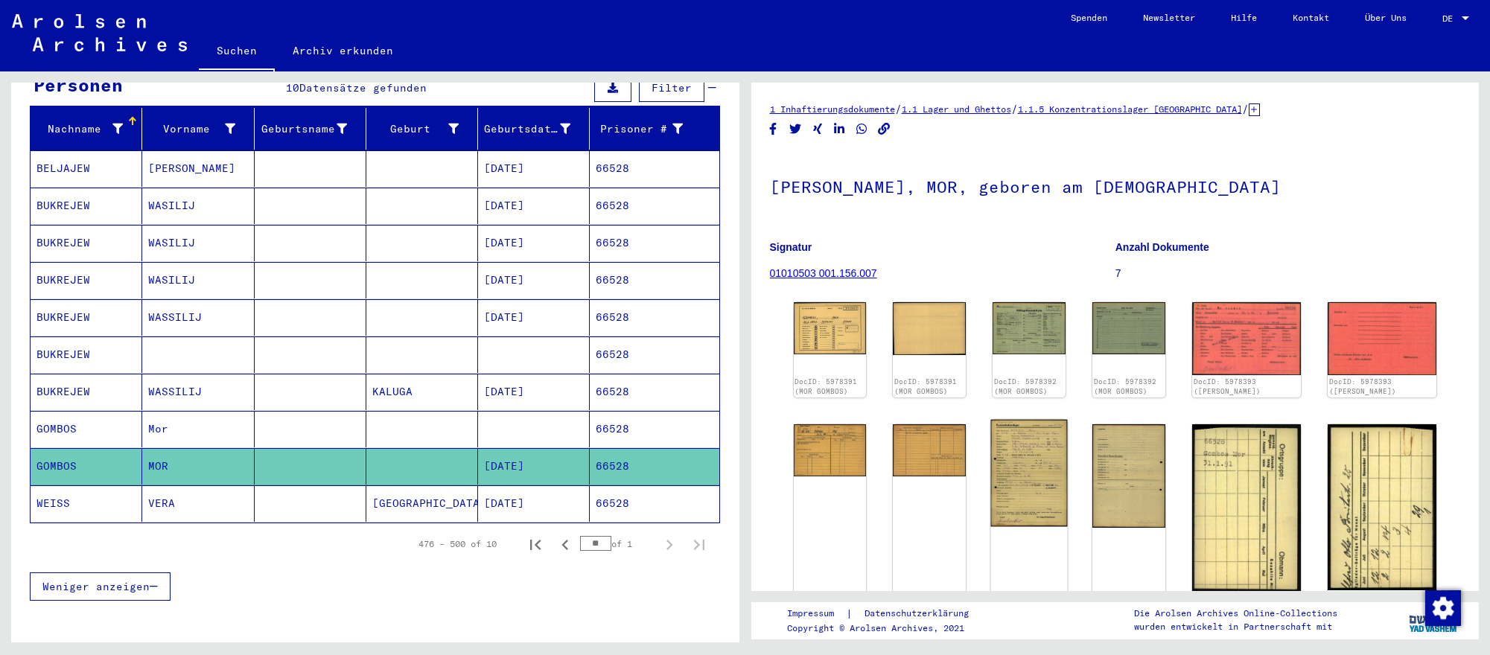
click at [1065, 486] on img at bounding box center [1029, 473] width 77 height 107
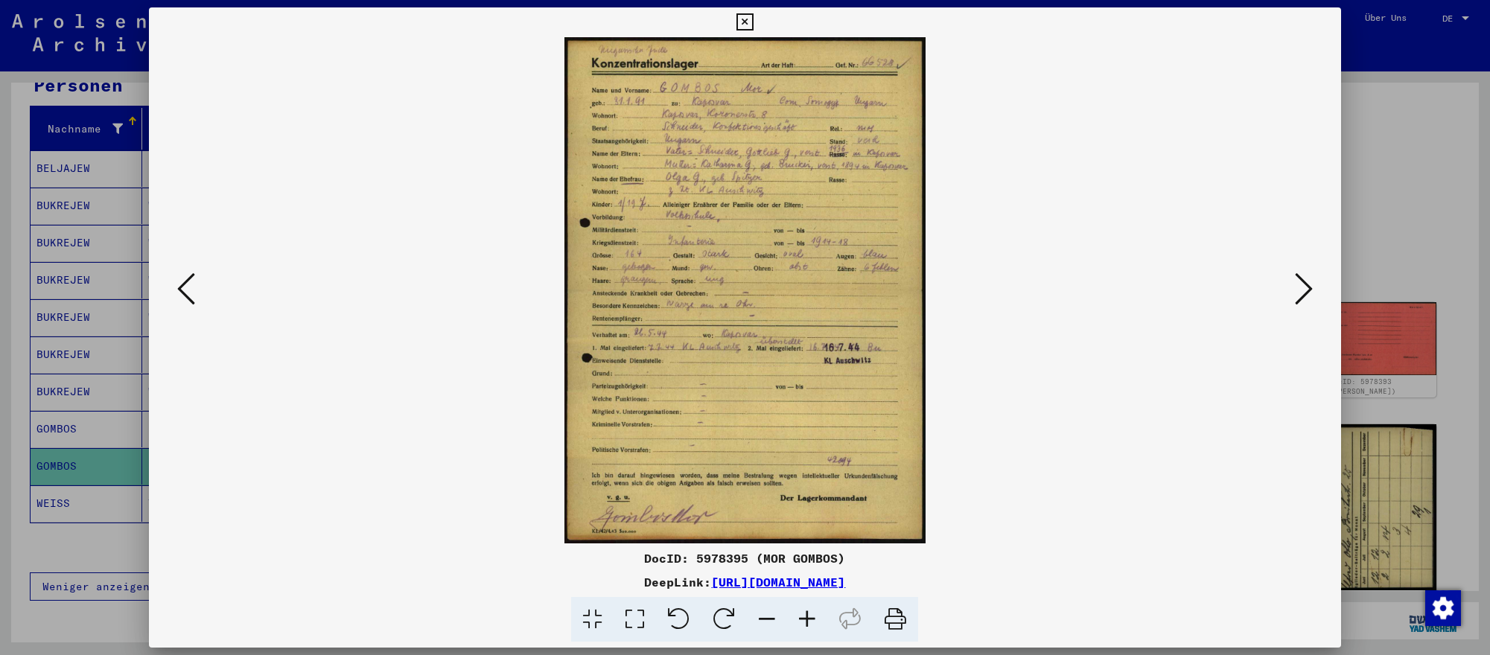
click at [1361, 247] on div at bounding box center [745, 327] width 1490 height 655
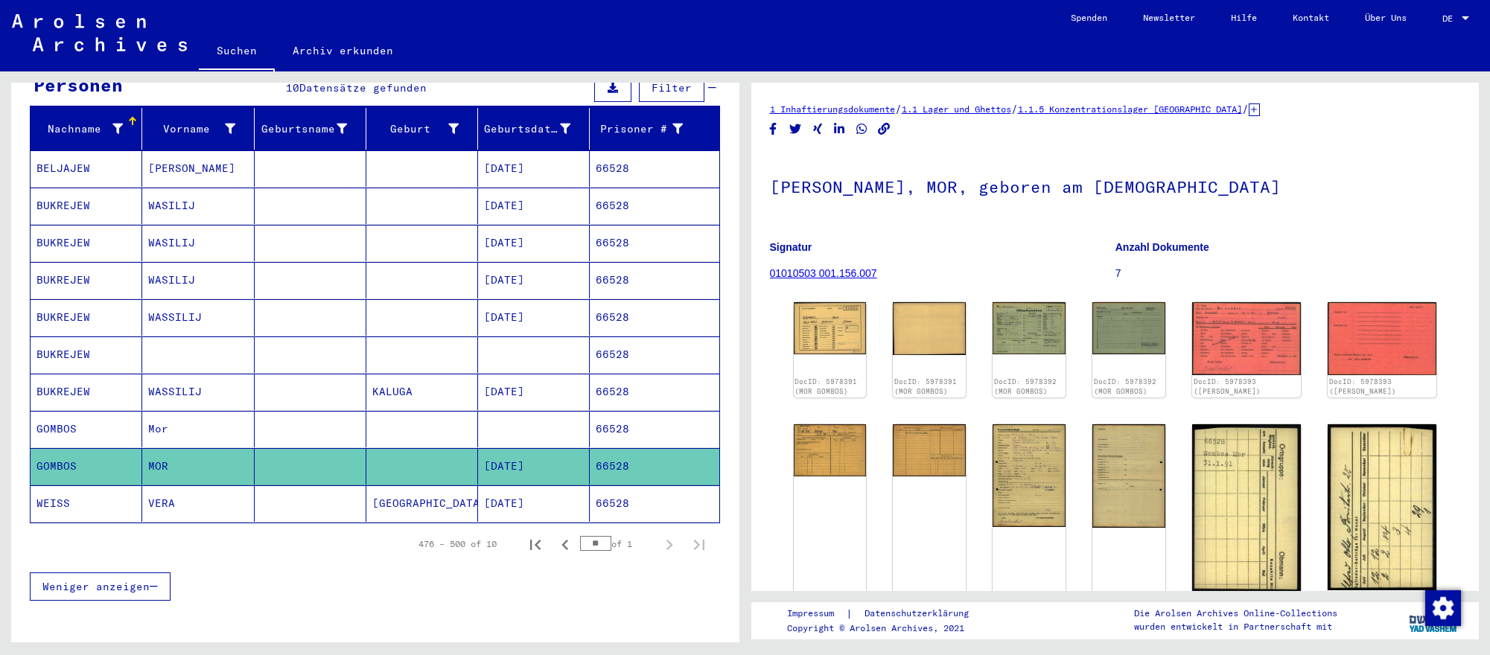
click at [1426, 246] on figure "Anzahl Dokumente 7" at bounding box center [1287, 262] width 345 height 67
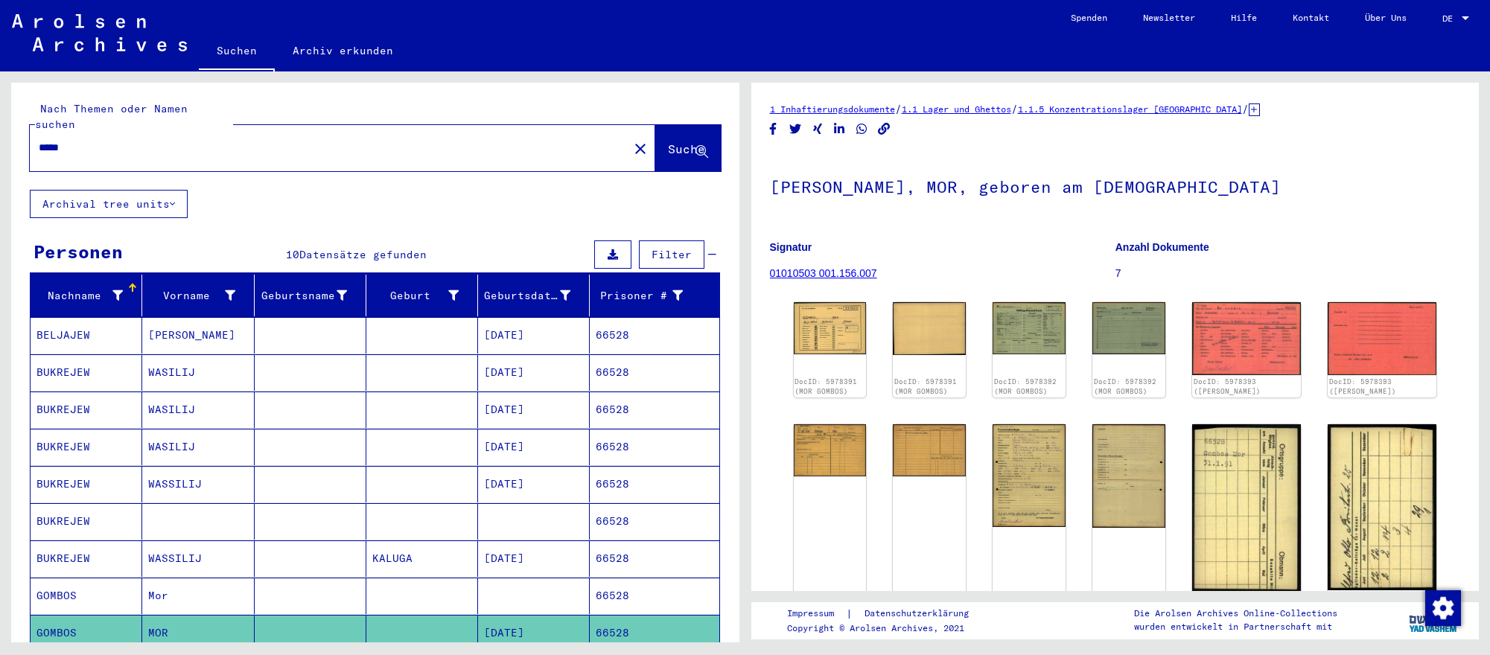
click at [383, 151] on input "*****" at bounding box center [329, 148] width 581 height 16
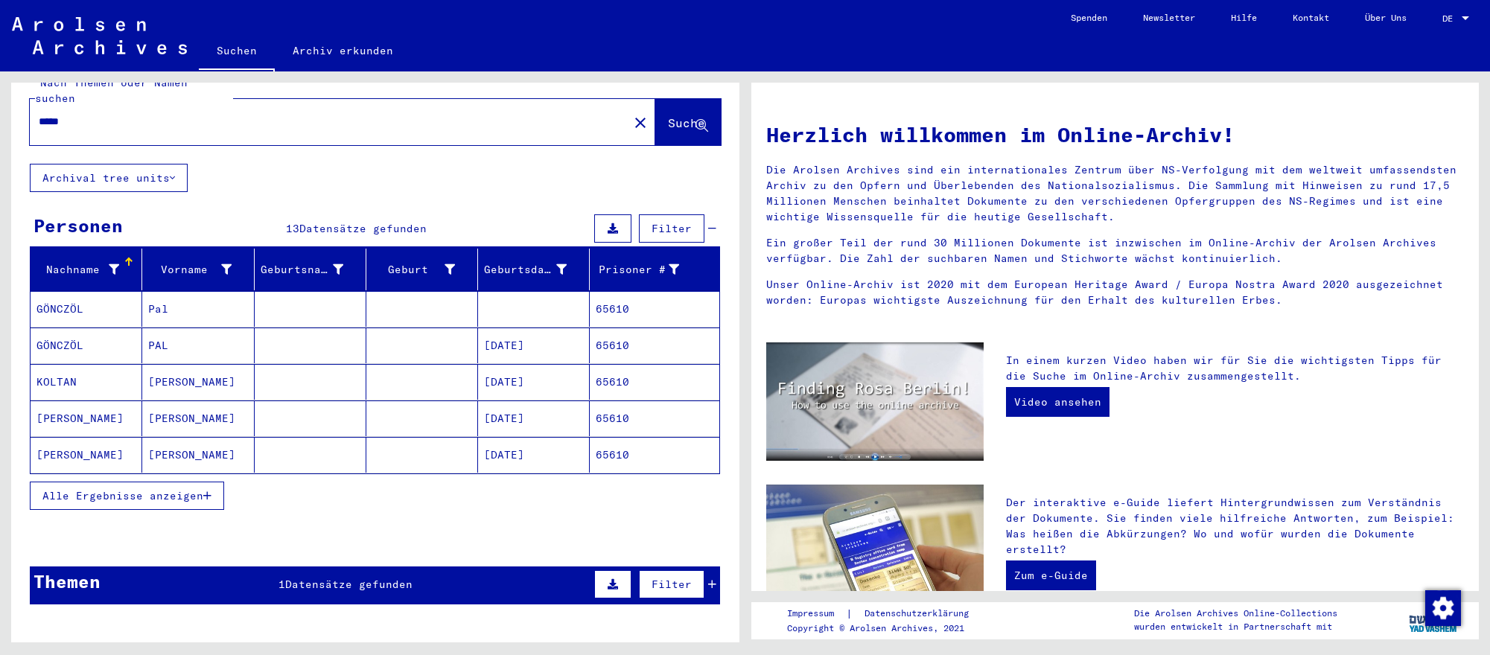
scroll to position [27, 0]
click at [533, 445] on mat-cell "[DATE]" at bounding box center [534, 454] width 112 height 36
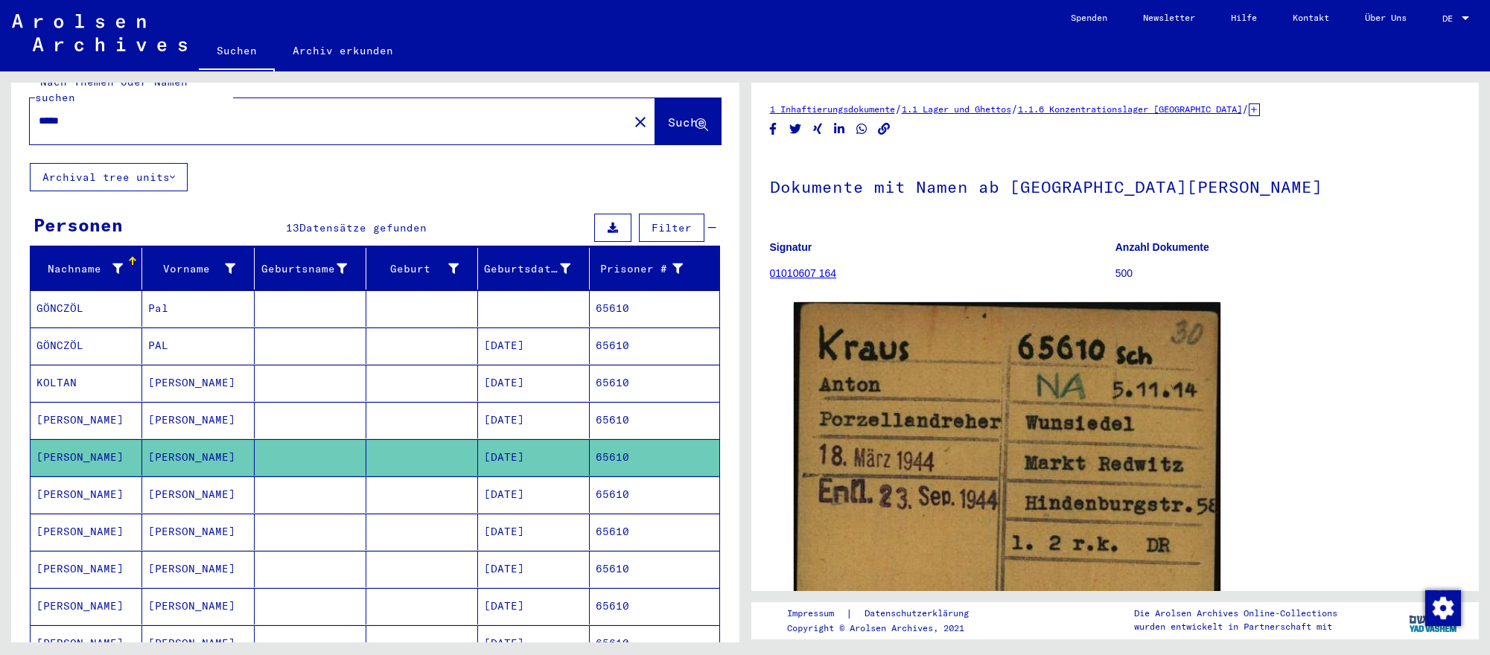
click at [497, 341] on mat-cell "[DATE]" at bounding box center [534, 346] width 112 height 36
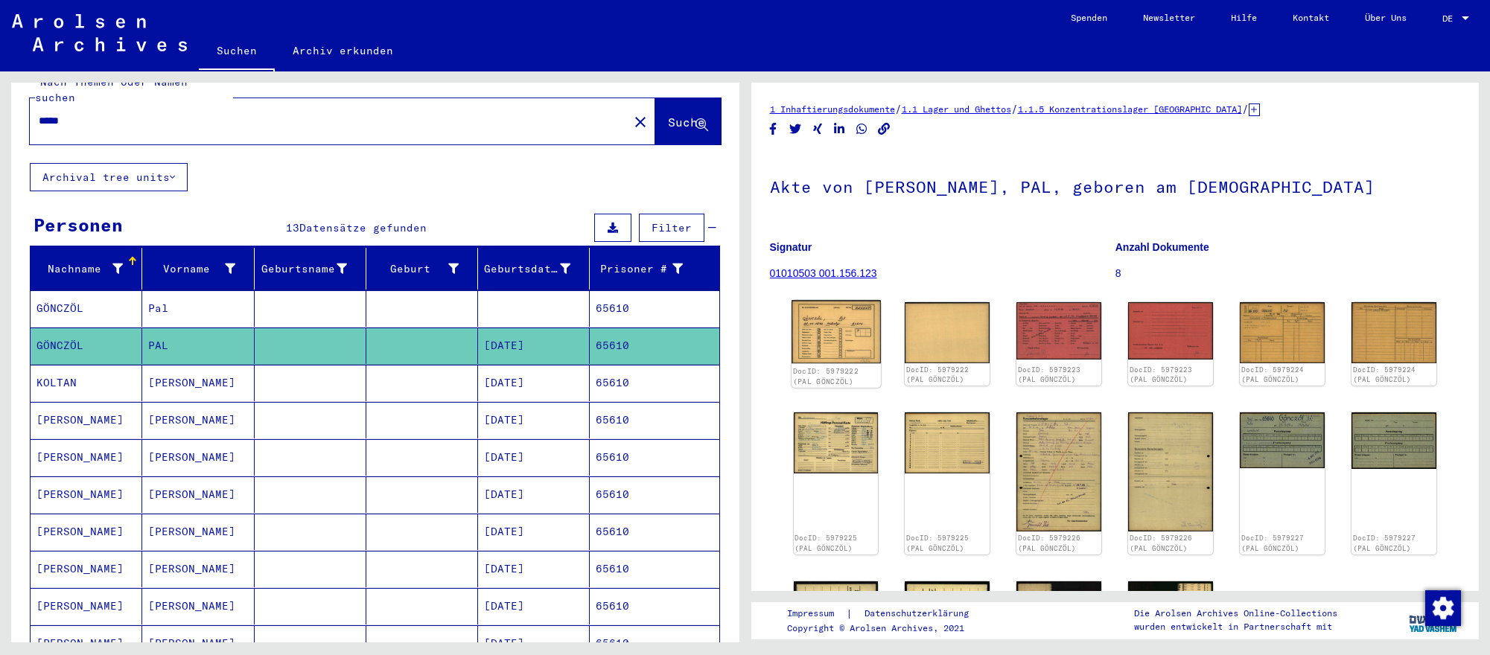
click at [858, 354] on img at bounding box center [835, 331] width 89 height 63
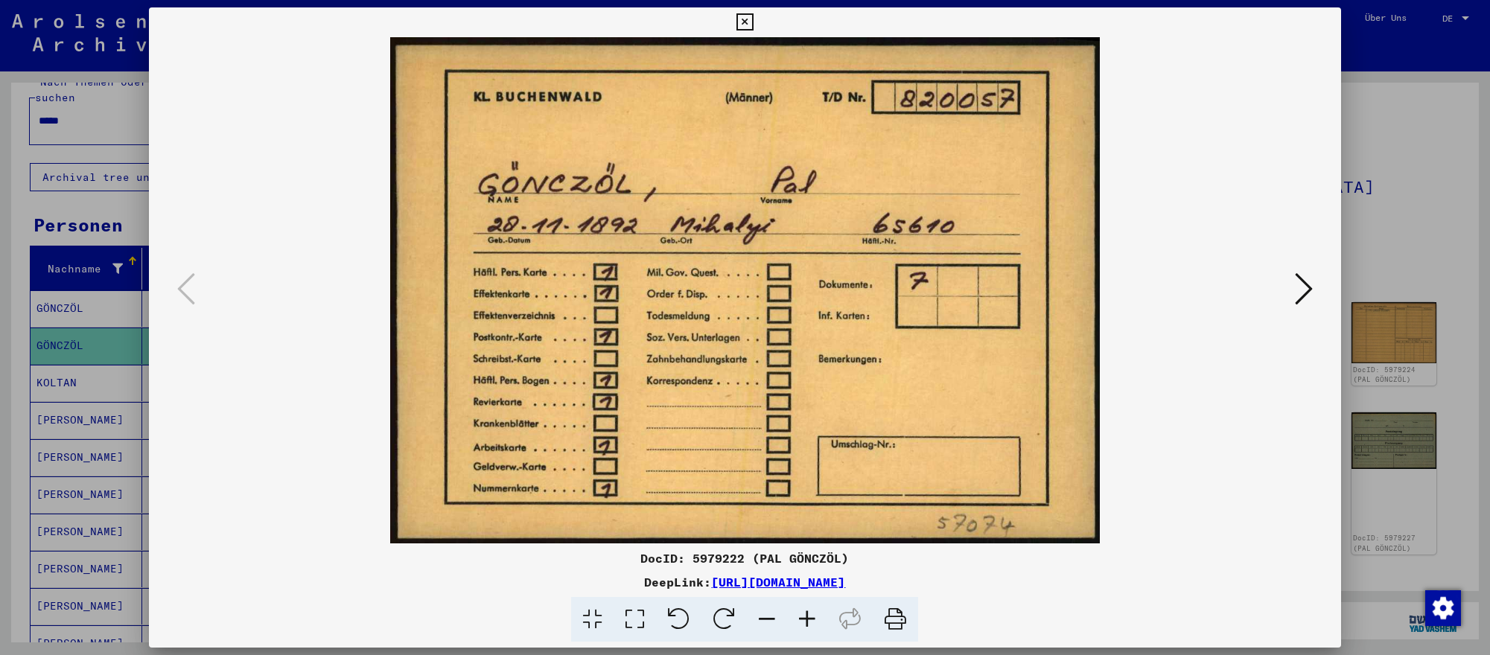
click at [1290, 290] on button at bounding box center [1303, 290] width 27 height 42
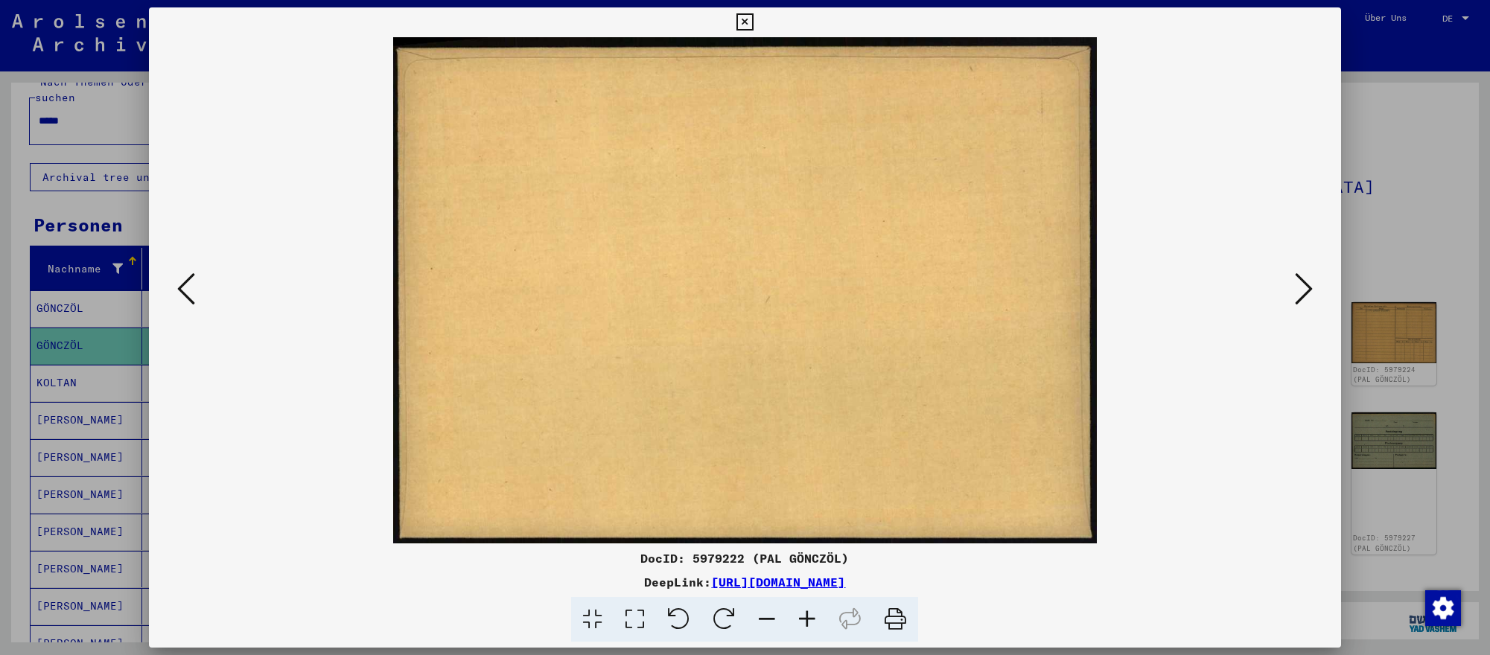
click at [1290, 290] on button at bounding box center [1303, 290] width 27 height 42
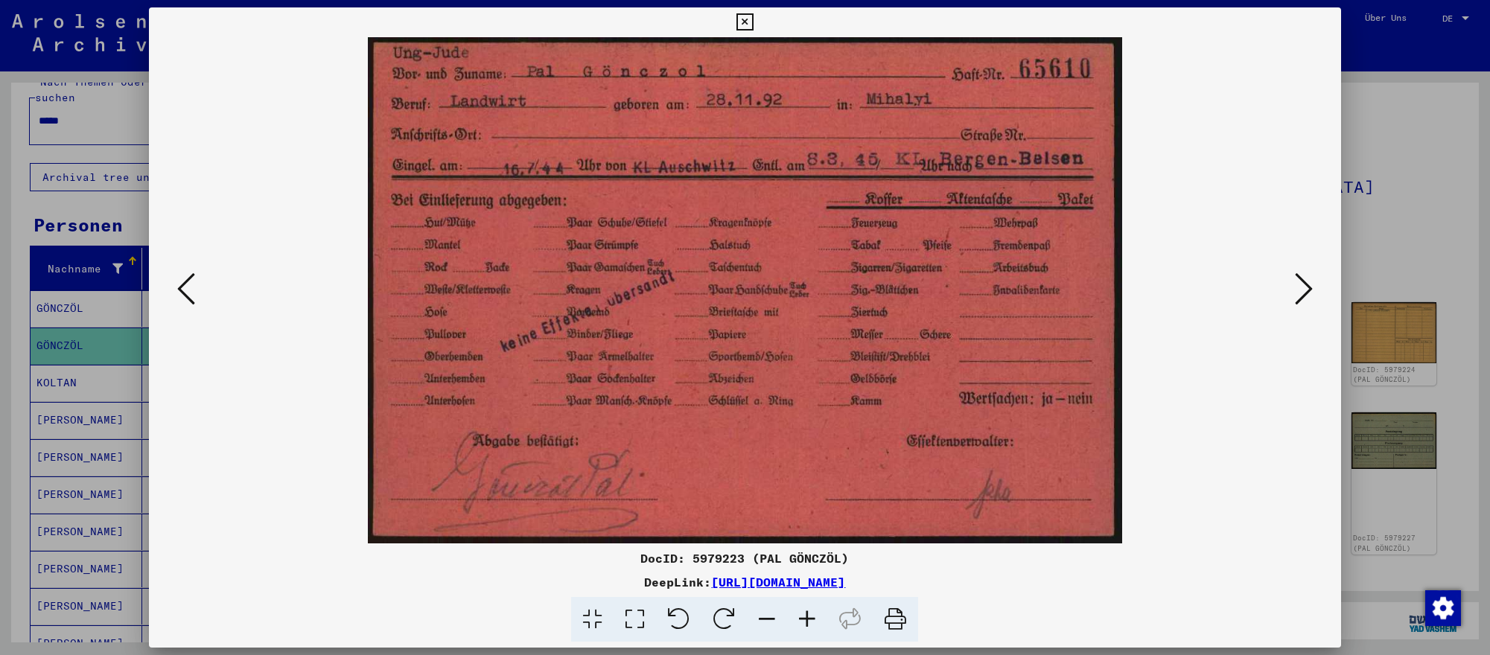
click at [1417, 236] on div at bounding box center [745, 327] width 1490 height 655
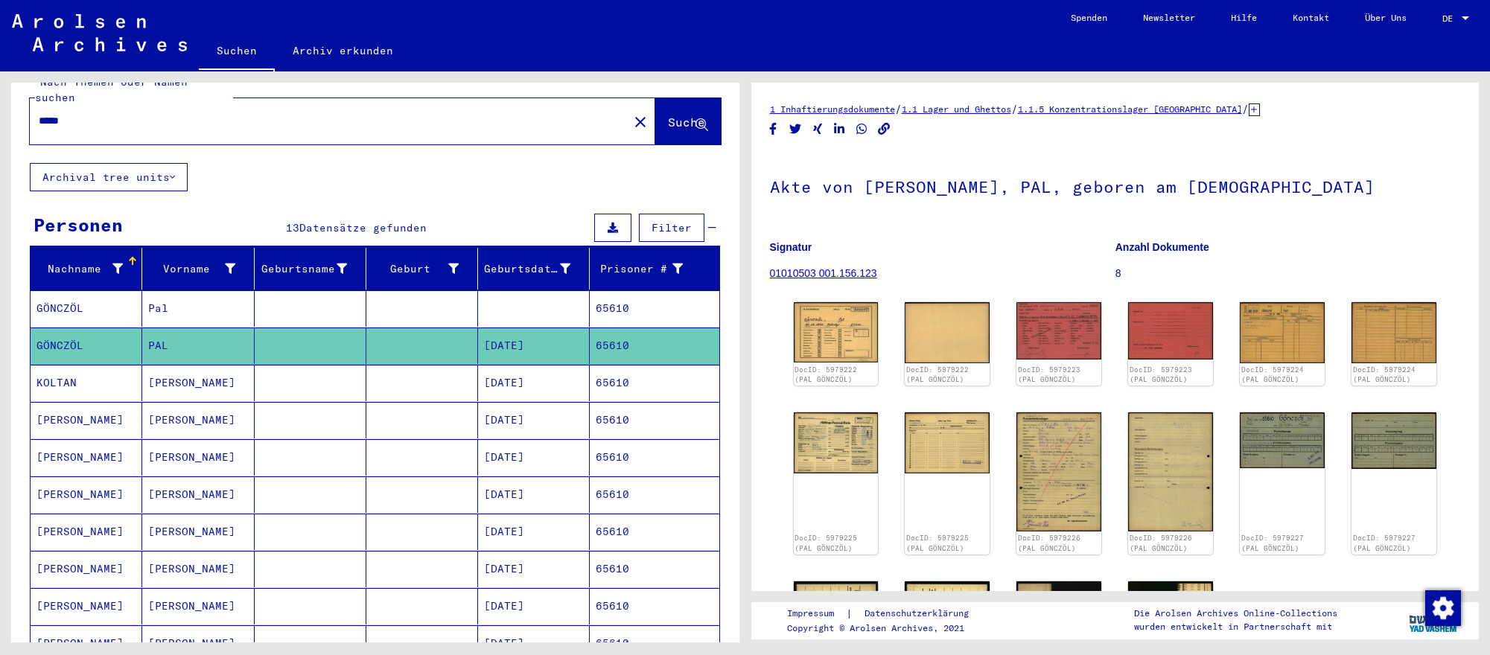
click at [194, 118] on input "*****" at bounding box center [329, 121] width 581 height 16
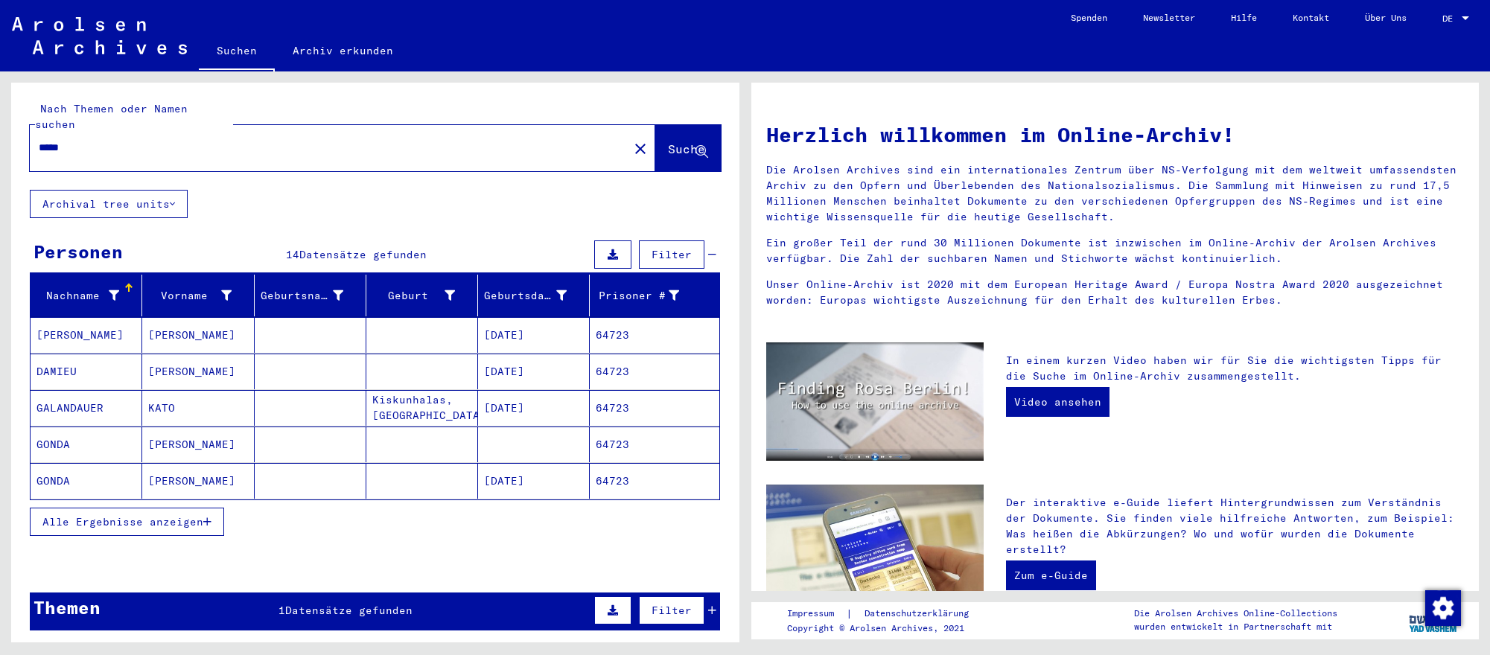
click at [495, 478] on mat-cell "[DATE]" at bounding box center [534, 481] width 112 height 36
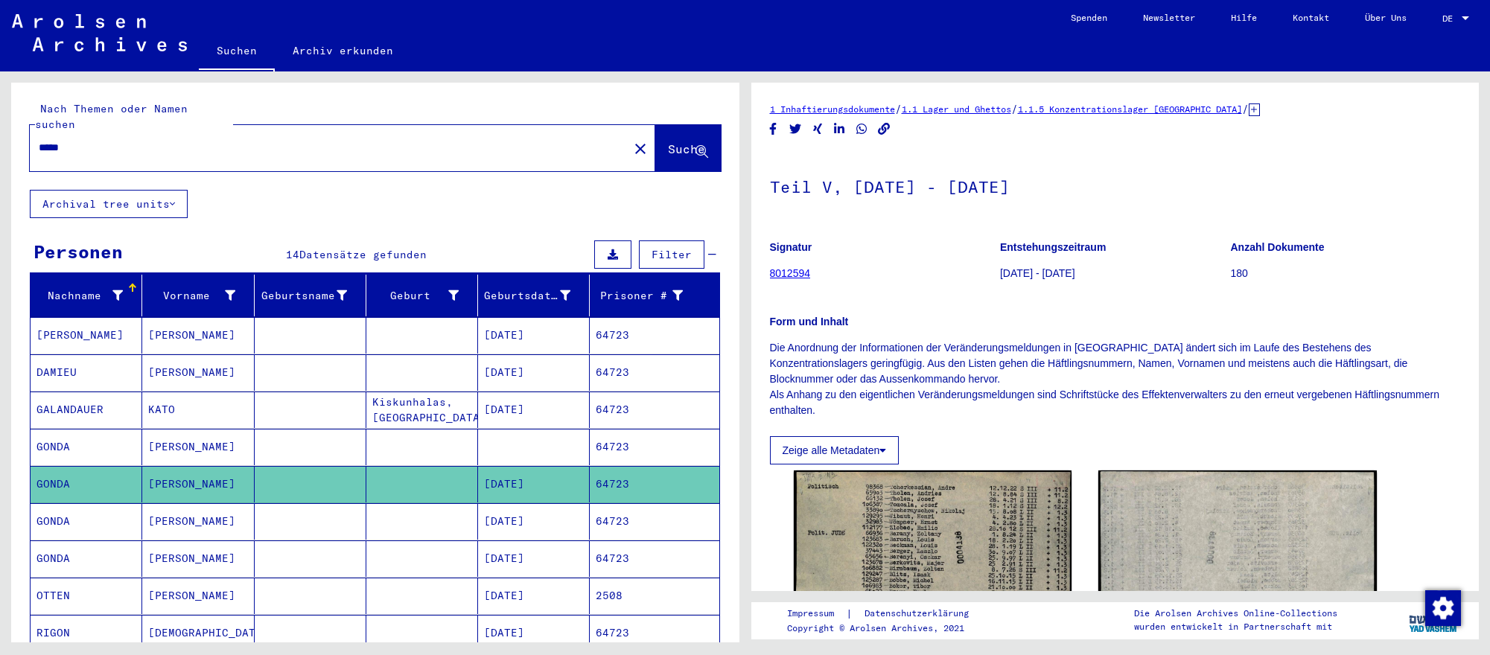
click at [545, 520] on mat-cell "[DATE]" at bounding box center [534, 521] width 112 height 36
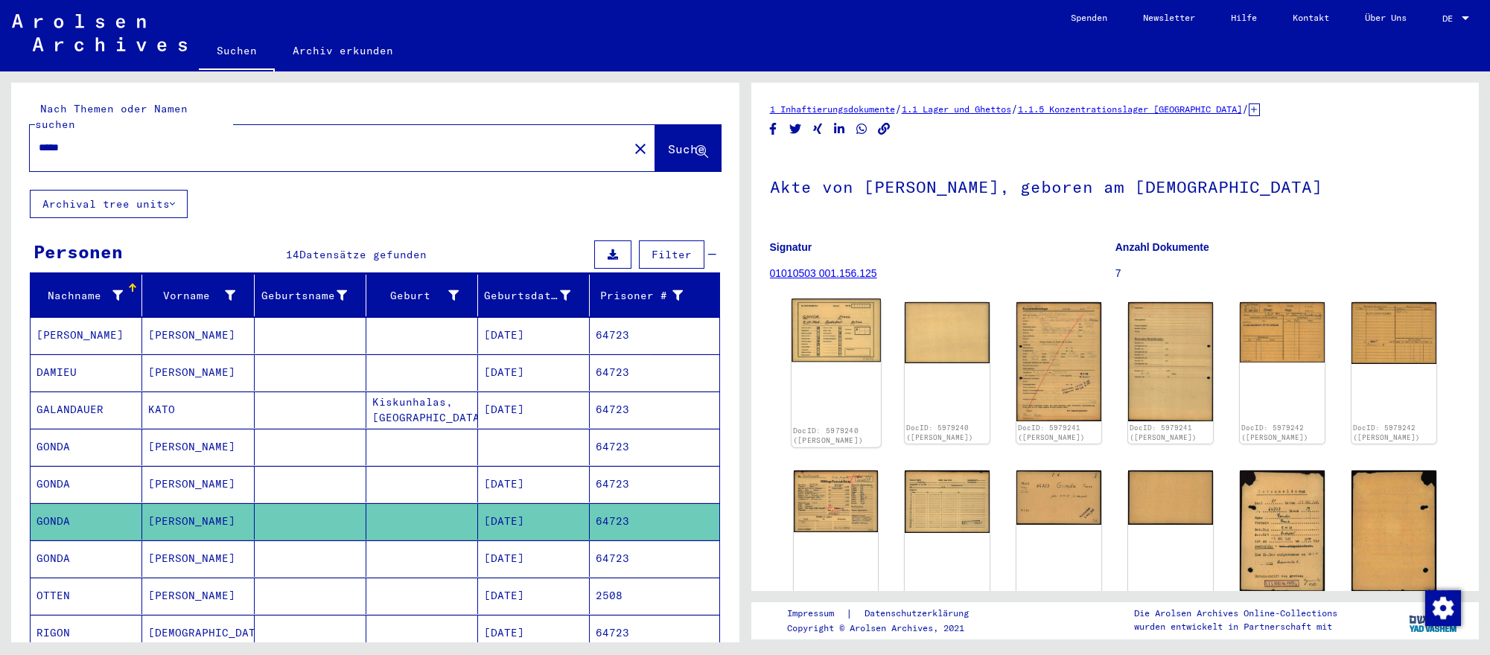
click at [848, 348] on img at bounding box center [835, 330] width 89 height 63
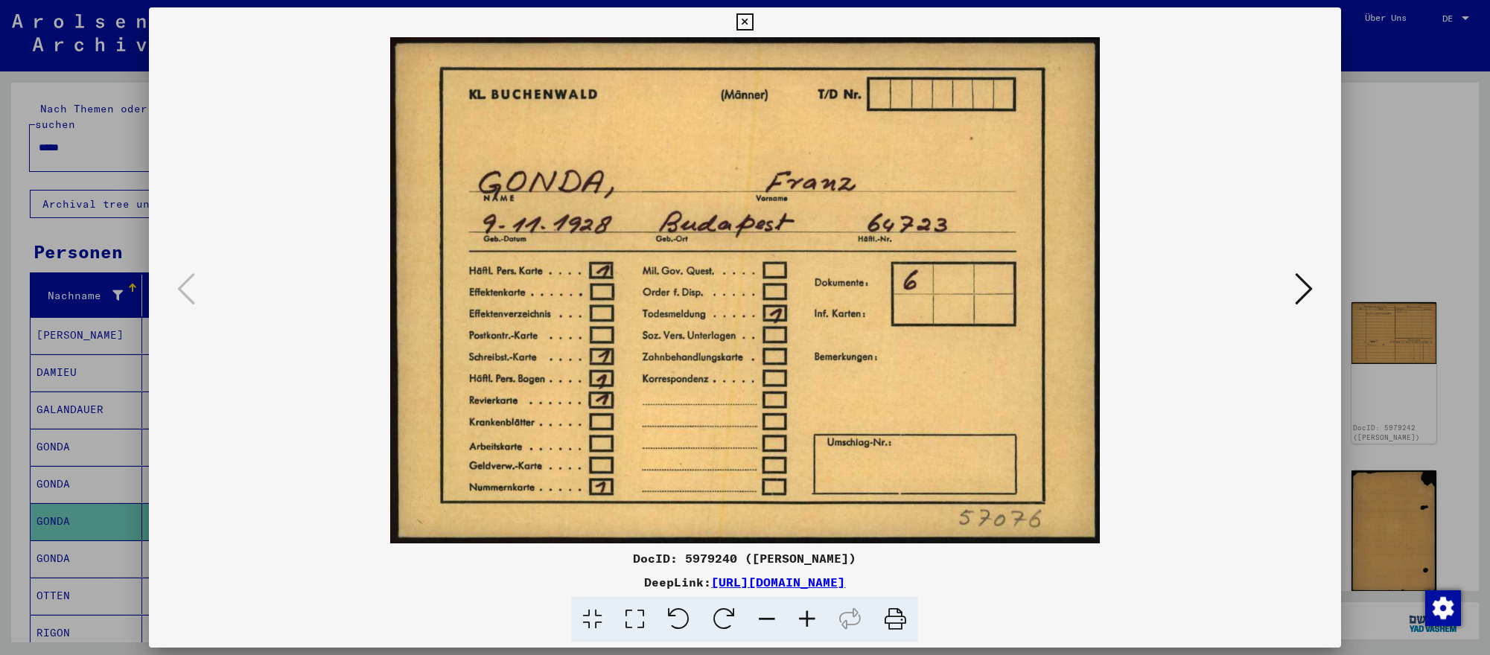
click at [1290, 281] on button at bounding box center [1303, 290] width 27 height 42
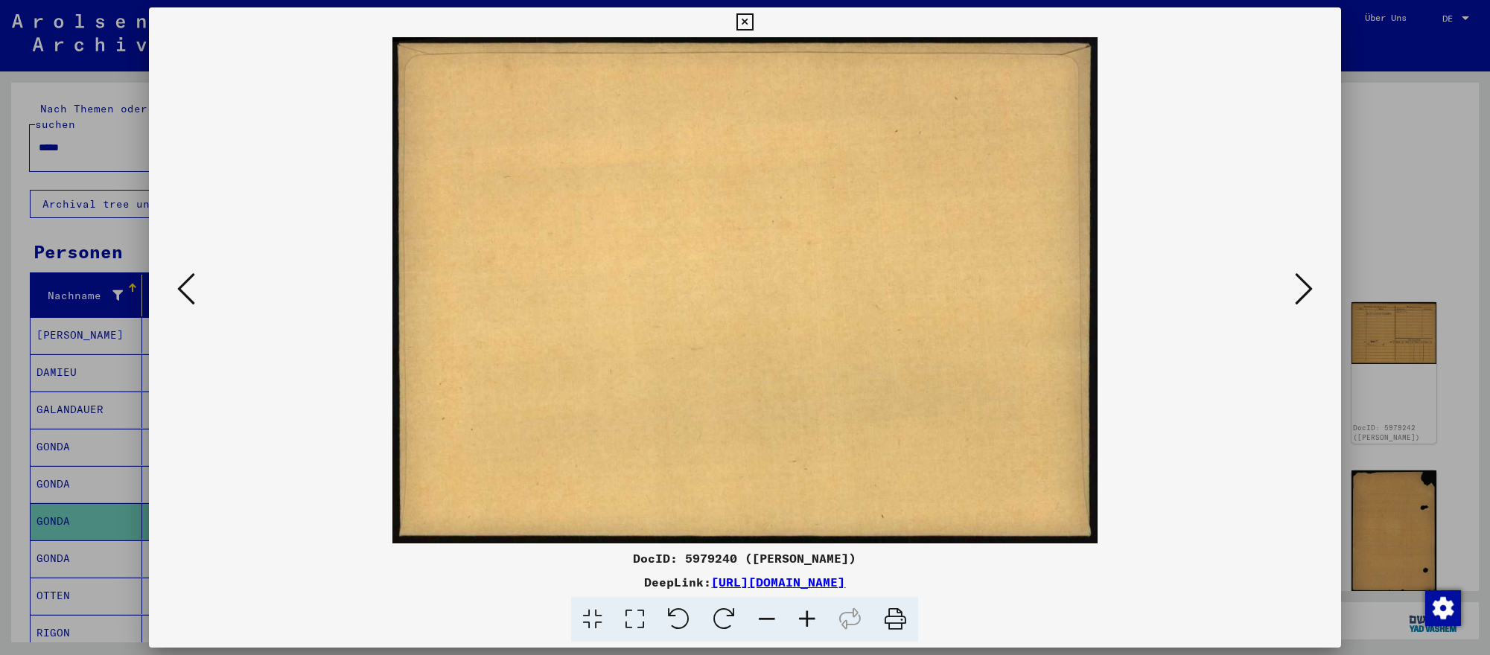
click at [1290, 281] on button at bounding box center [1303, 290] width 27 height 42
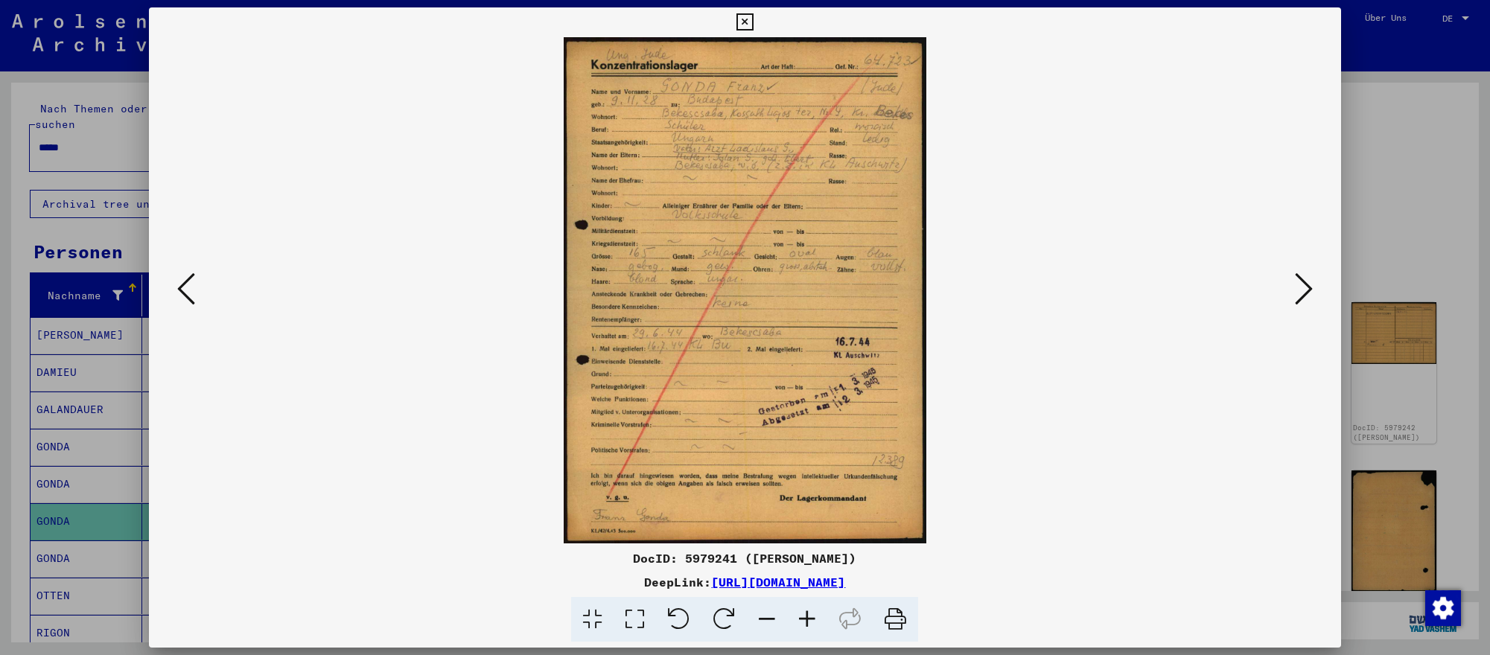
click at [1427, 416] on div at bounding box center [745, 327] width 1490 height 655
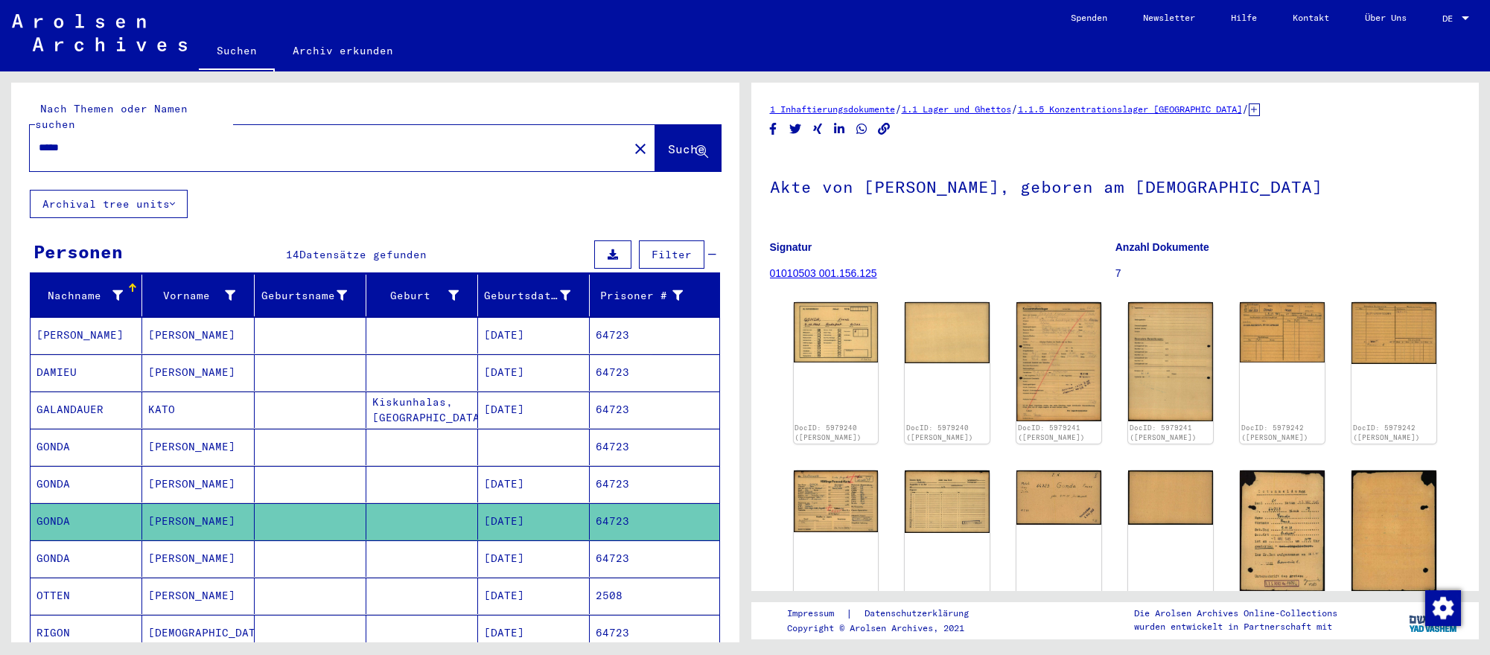
click at [503, 141] on input "*****" at bounding box center [329, 148] width 581 height 16
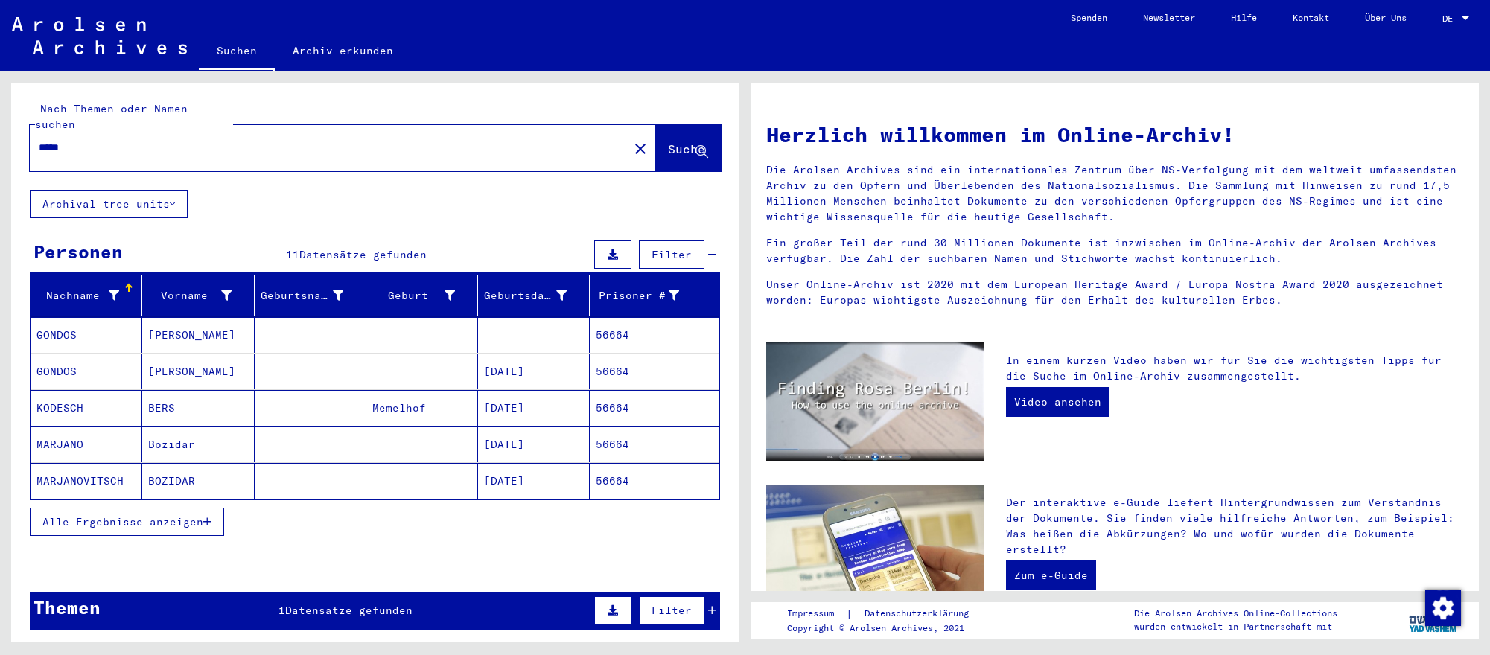
click at [518, 374] on mat-cell "[DATE]" at bounding box center [534, 372] width 112 height 36
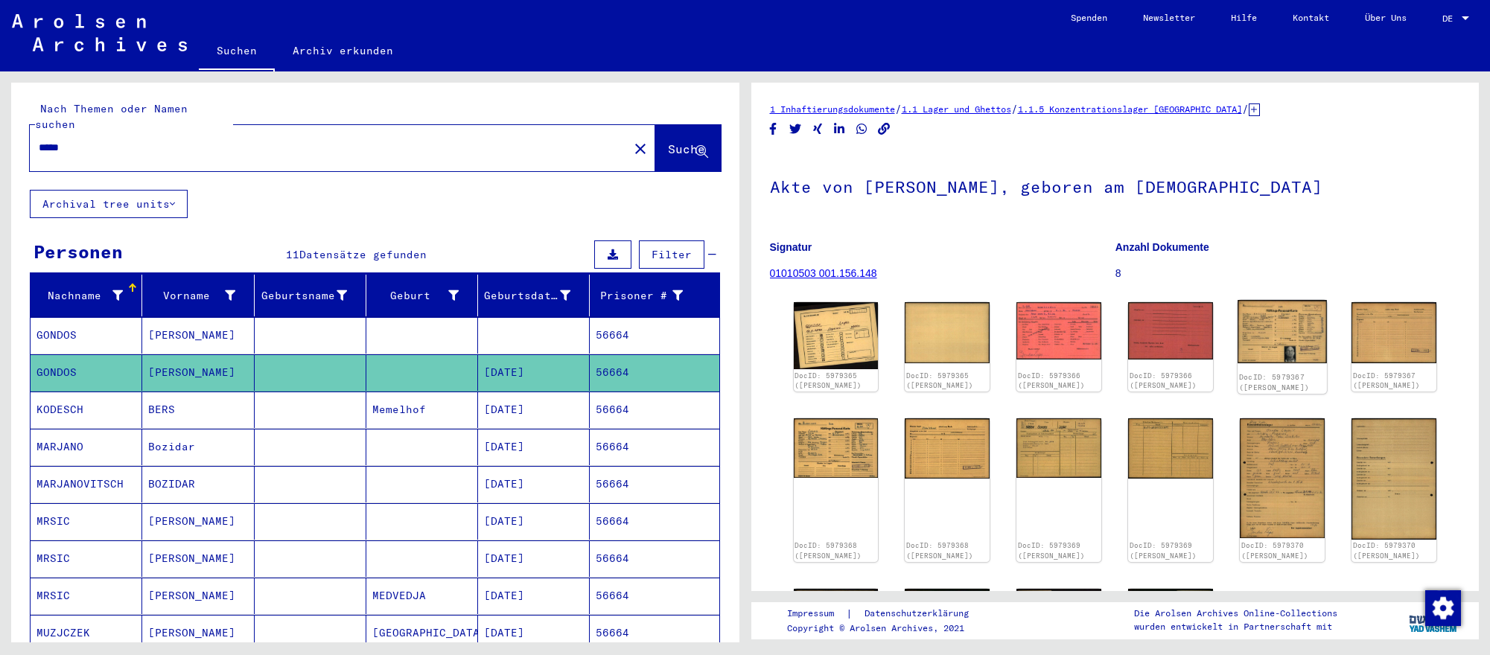
click at [1262, 336] on img at bounding box center [1281, 331] width 89 height 63
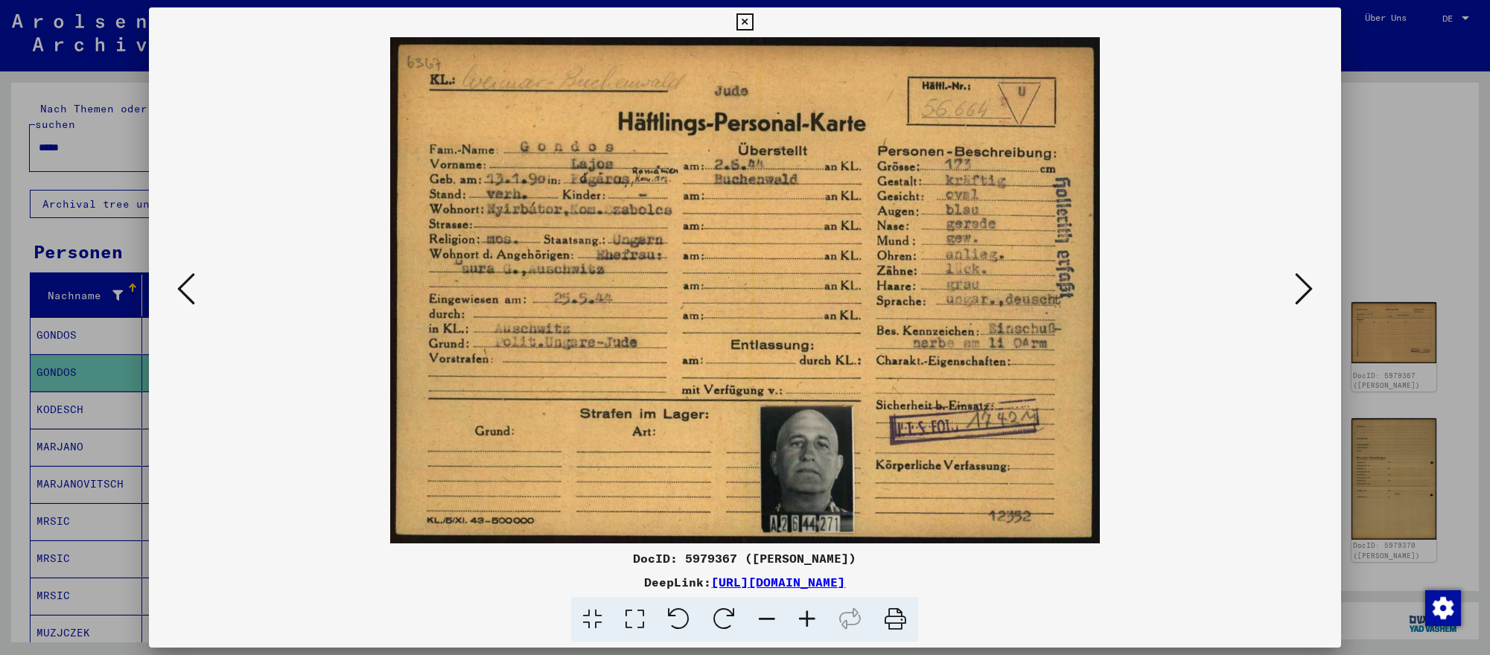
click at [1412, 167] on div at bounding box center [745, 327] width 1490 height 655
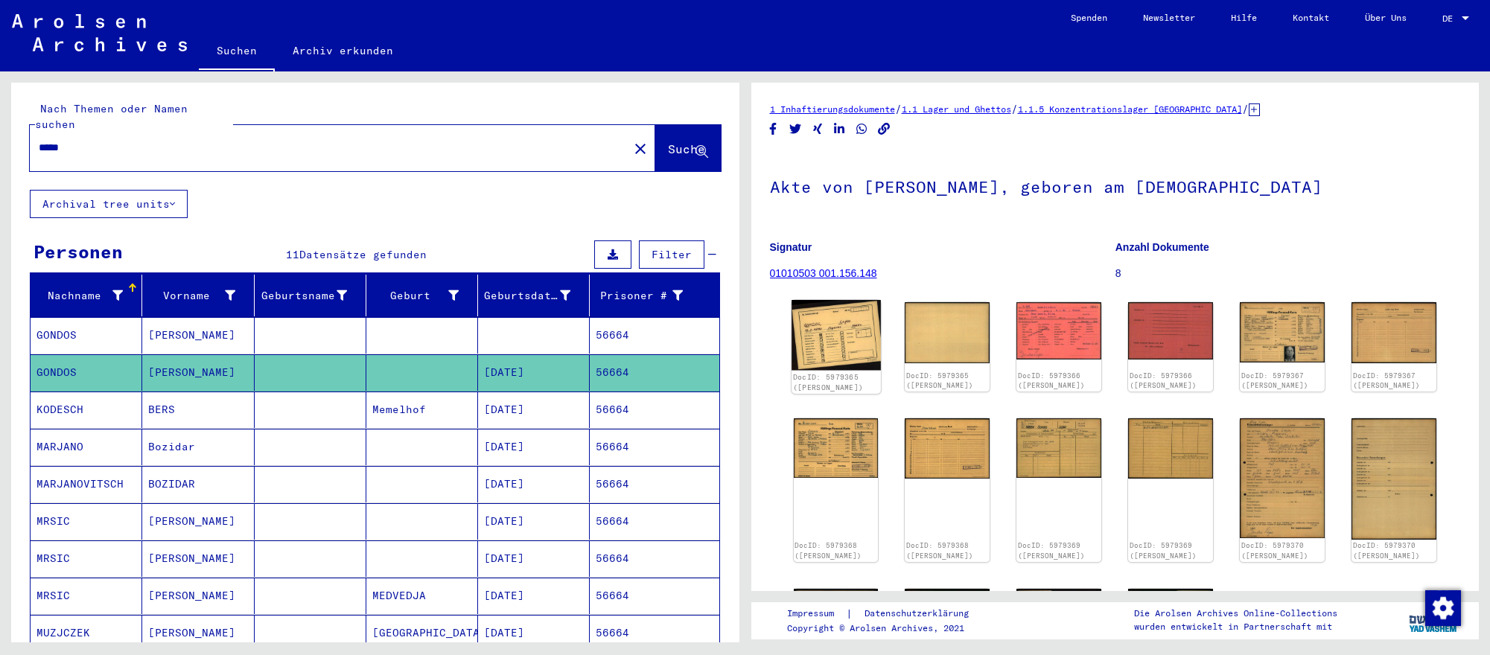
click at [873, 347] on img at bounding box center [835, 335] width 89 height 70
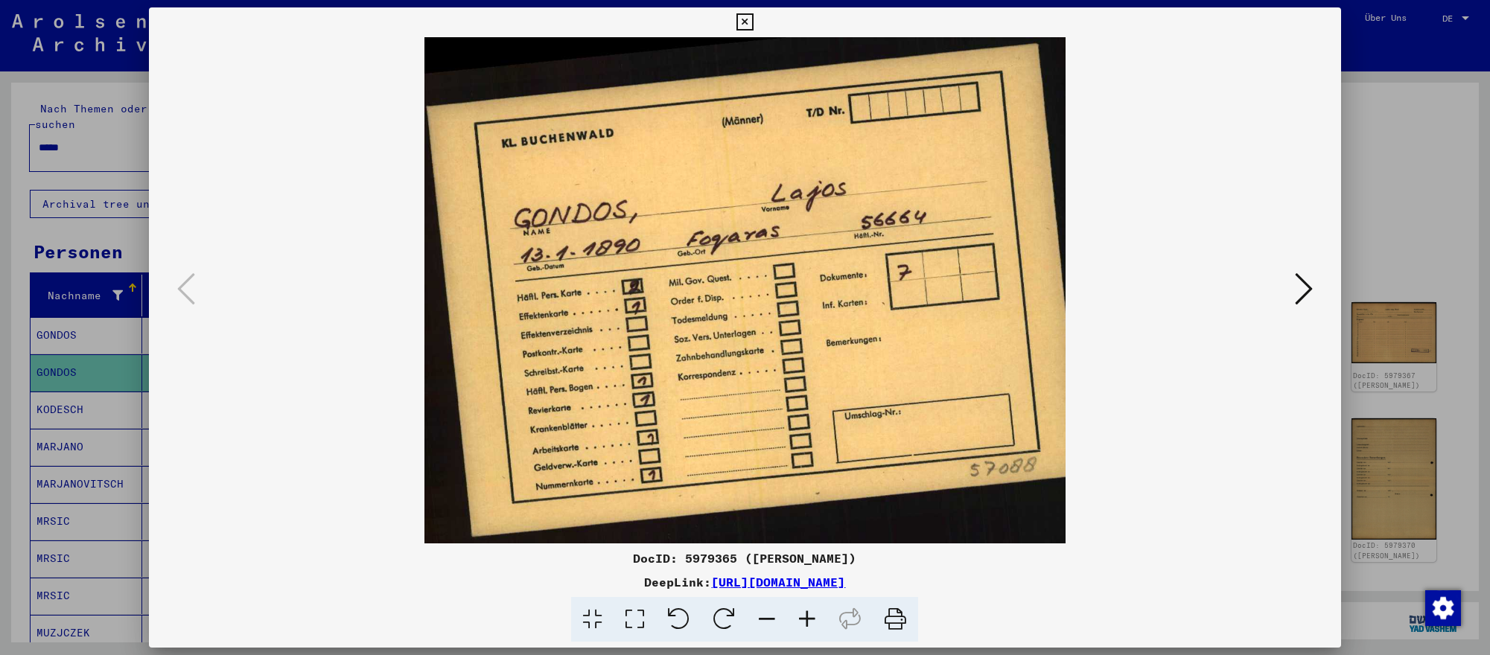
click at [1298, 289] on icon at bounding box center [1304, 289] width 18 height 36
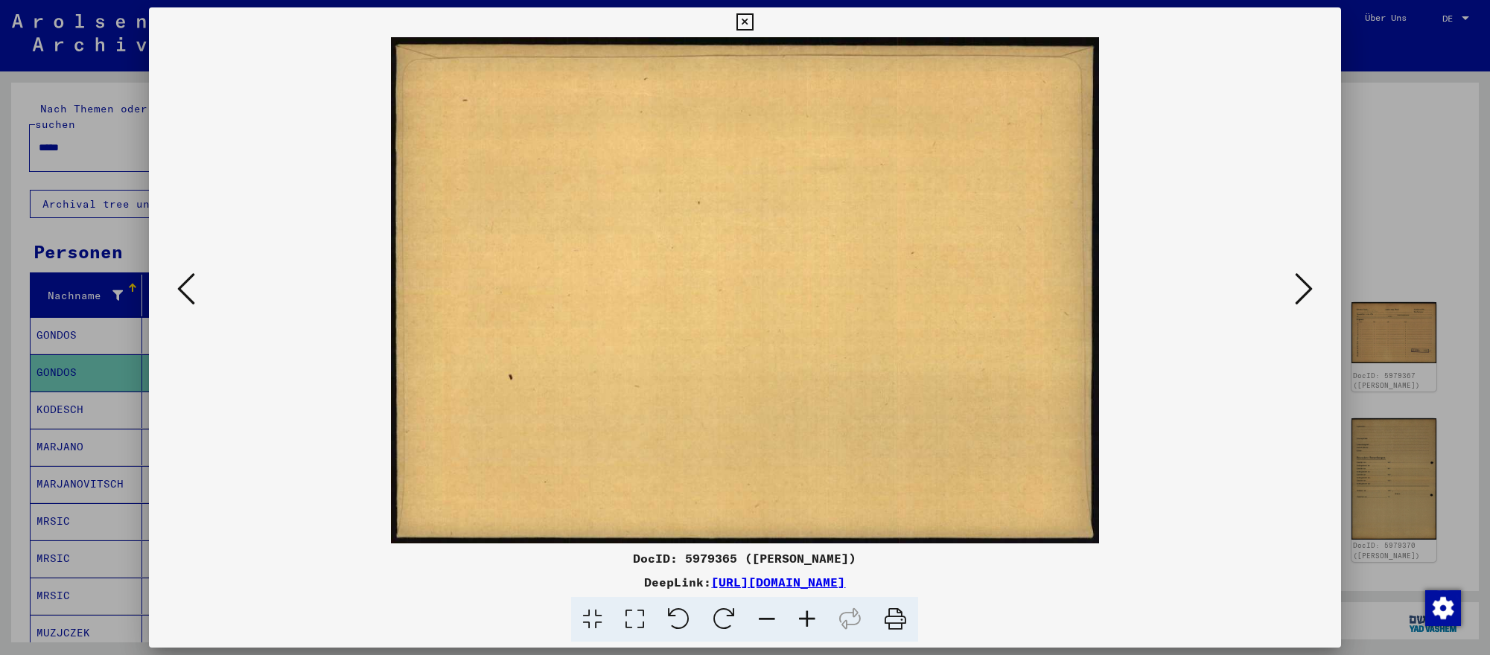
click at [1298, 289] on icon at bounding box center [1304, 289] width 18 height 36
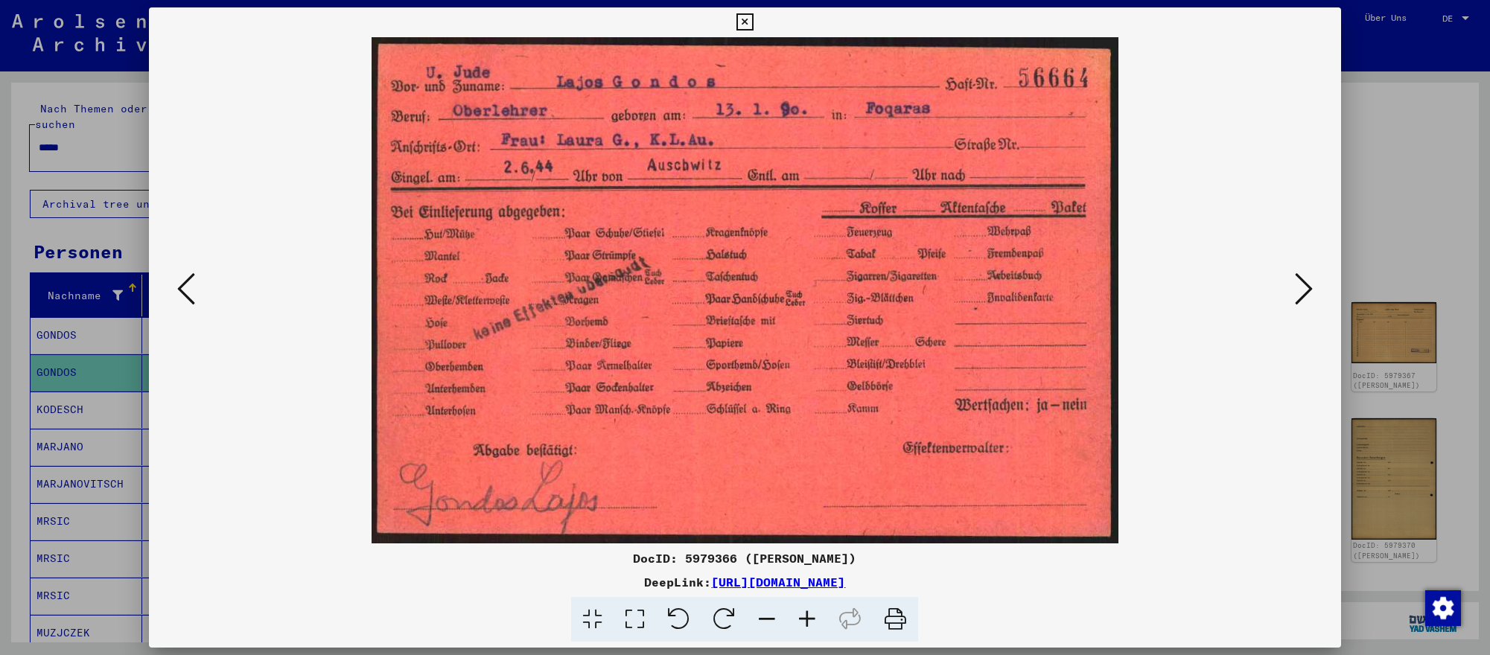
click at [1452, 369] on div at bounding box center [745, 327] width 1490 height 655
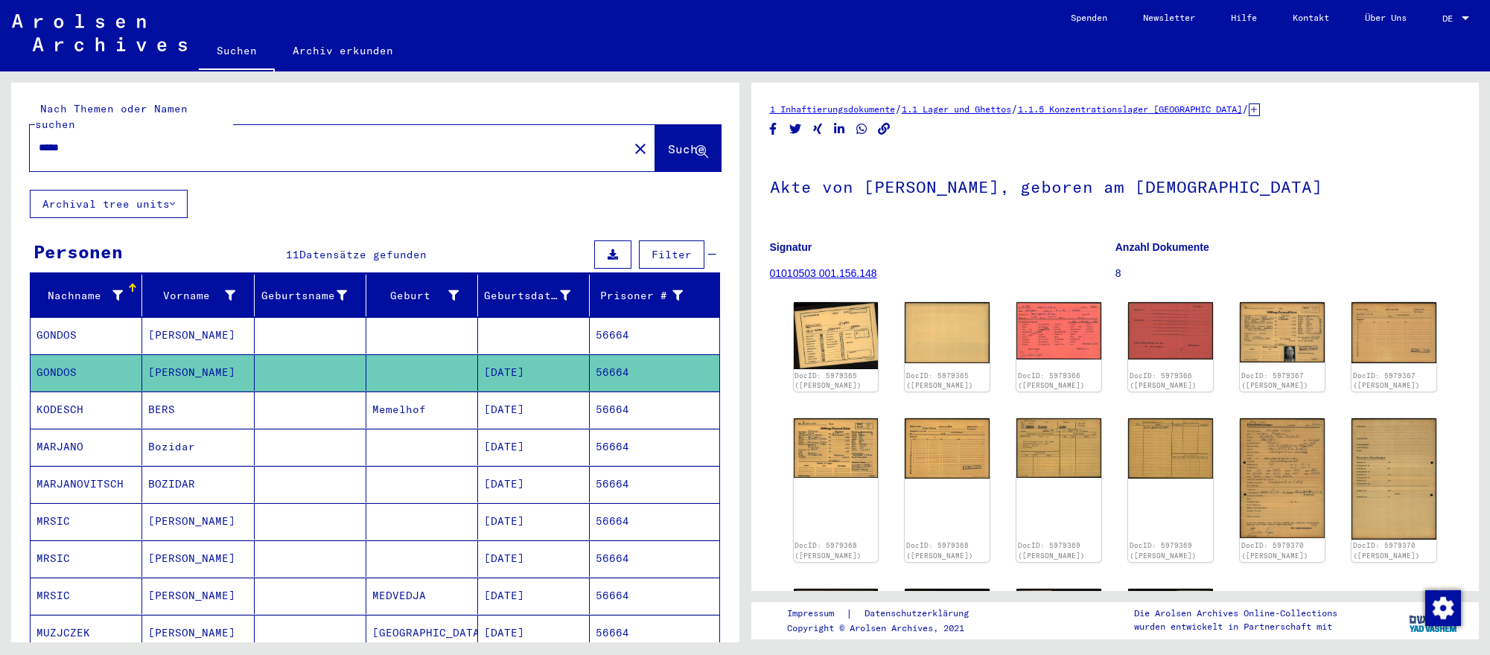
click at [266, 140] on input "*****" at bounding box center [329, 148] width 581 height 16
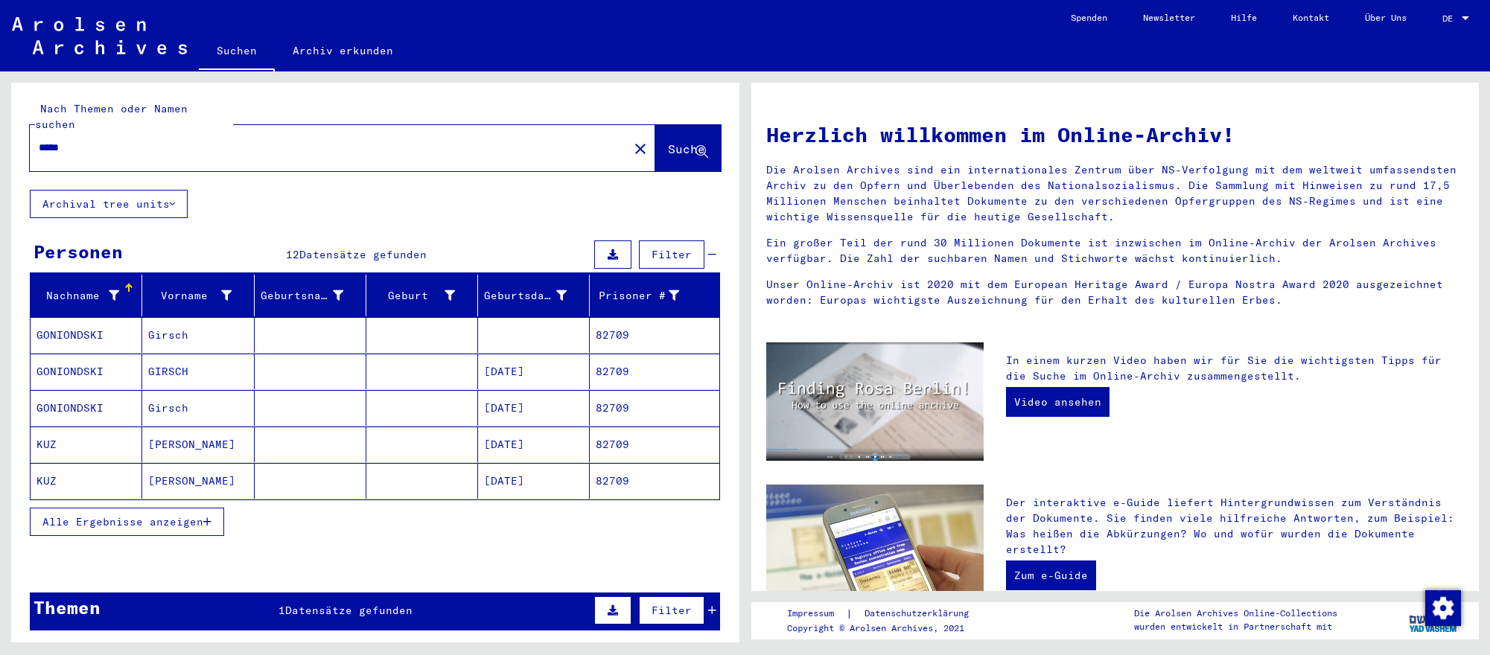
click at [545, 379] on mat-cell "[DATE]" at bounding box center [534, 372] width 112 height 36
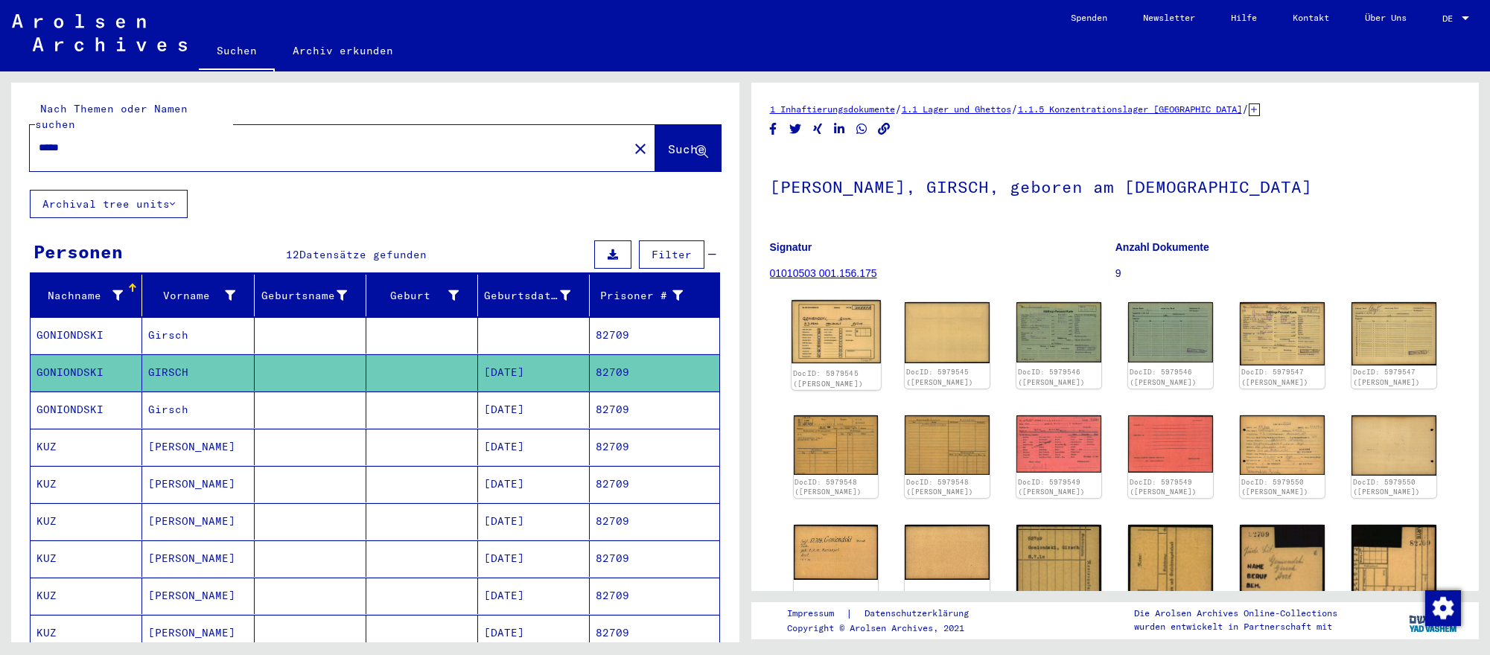
click at [823, 333] on img at bounding box center [835, 332] width 89 height 64
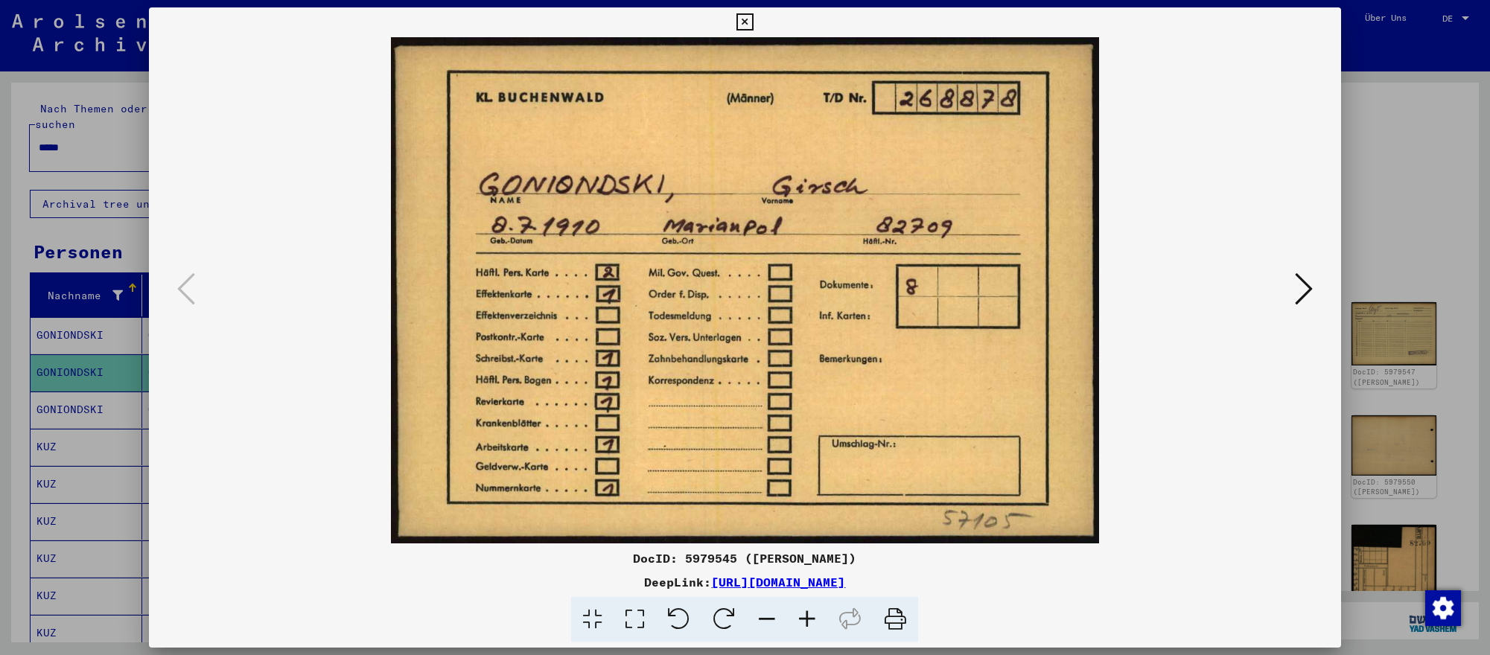
click at [1307, 289] on icon at bounding box center [1304, 289] width 18 height 36
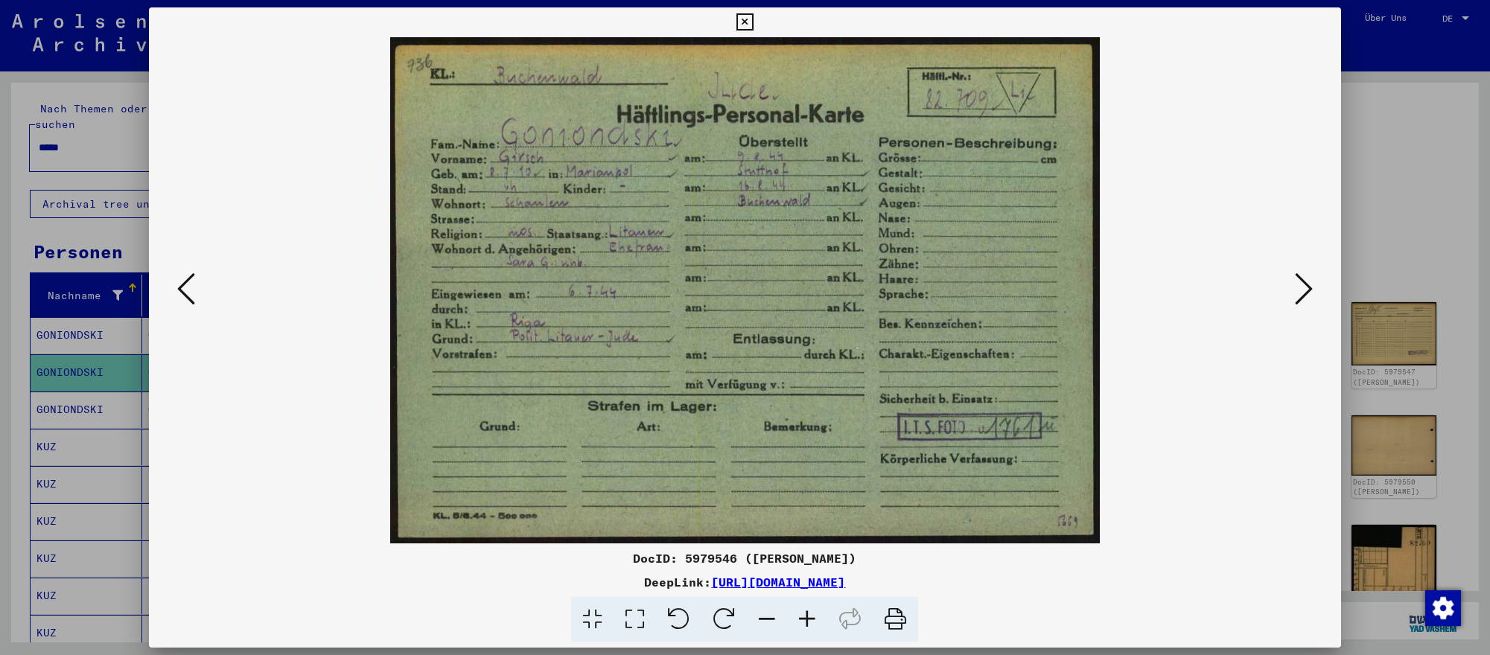
click at [1307, 289] on icon at bounding box center [1304, 289] width 18 height 36
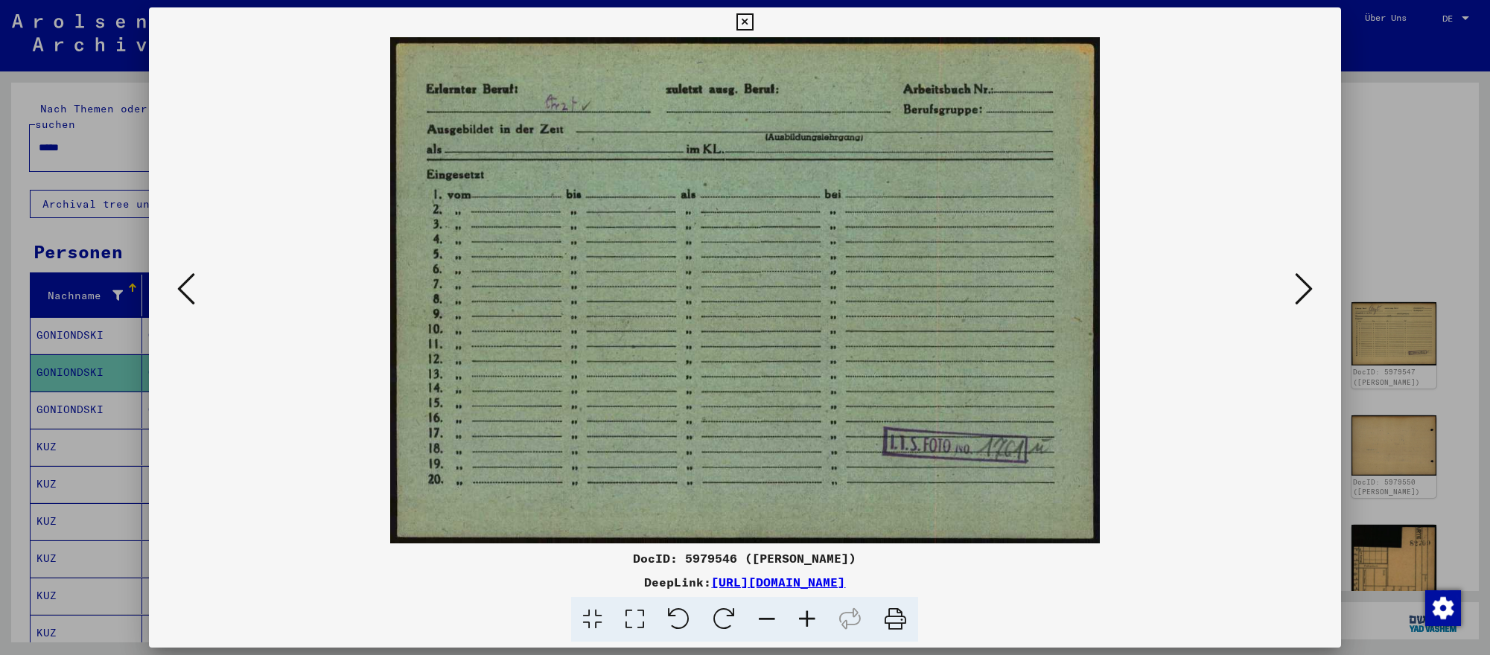
click at [1307, 289] on icon at bounding box center [1304, 289] width 18 height 36
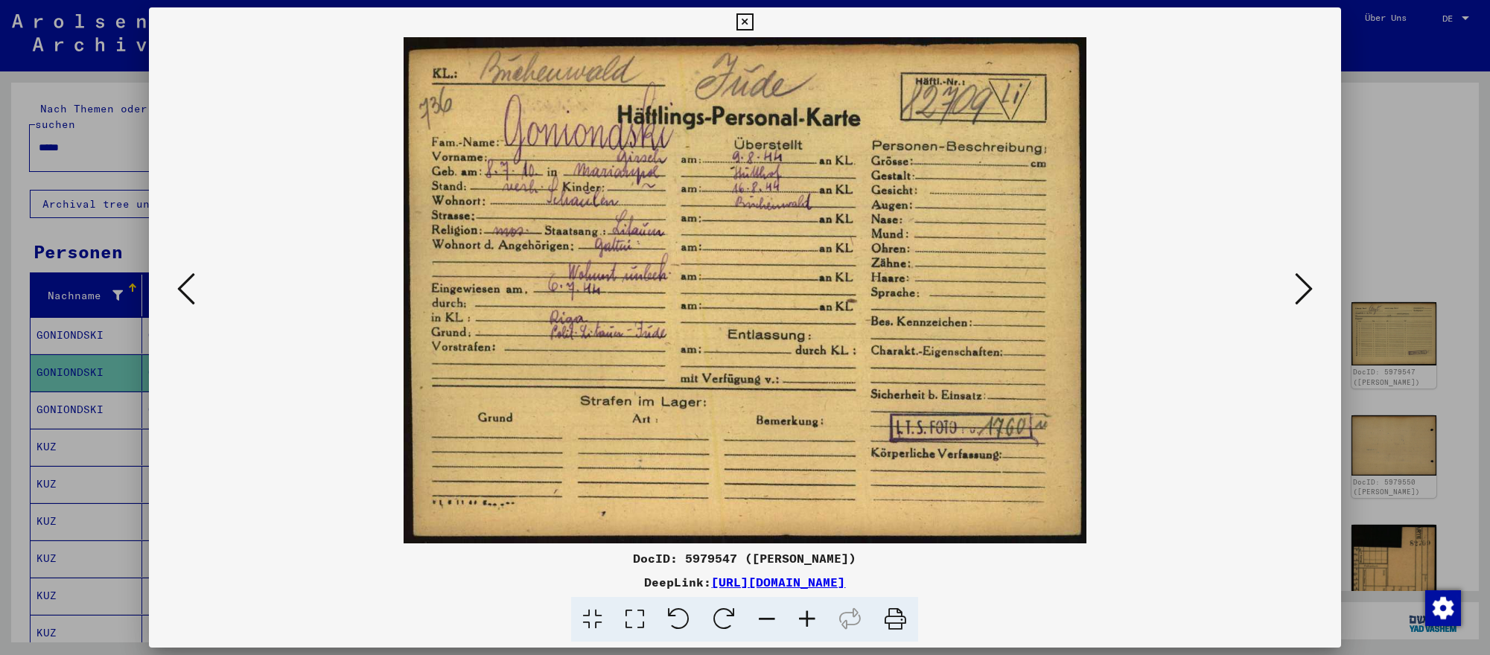
click at [1307, 289] on icon at bounding box center [1304, 289] width 18 height 36
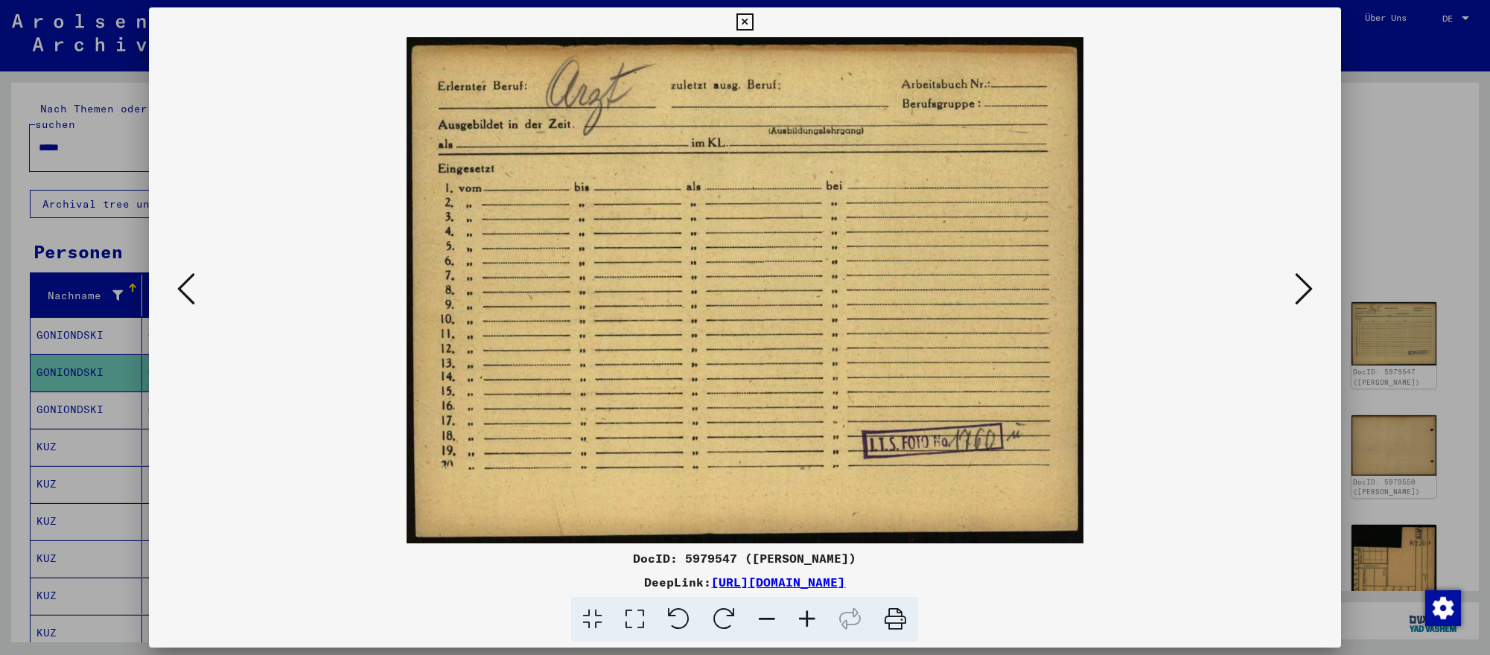
click at [1307, 289] on icon at bounding box center [1304, 289] width 18 height 36
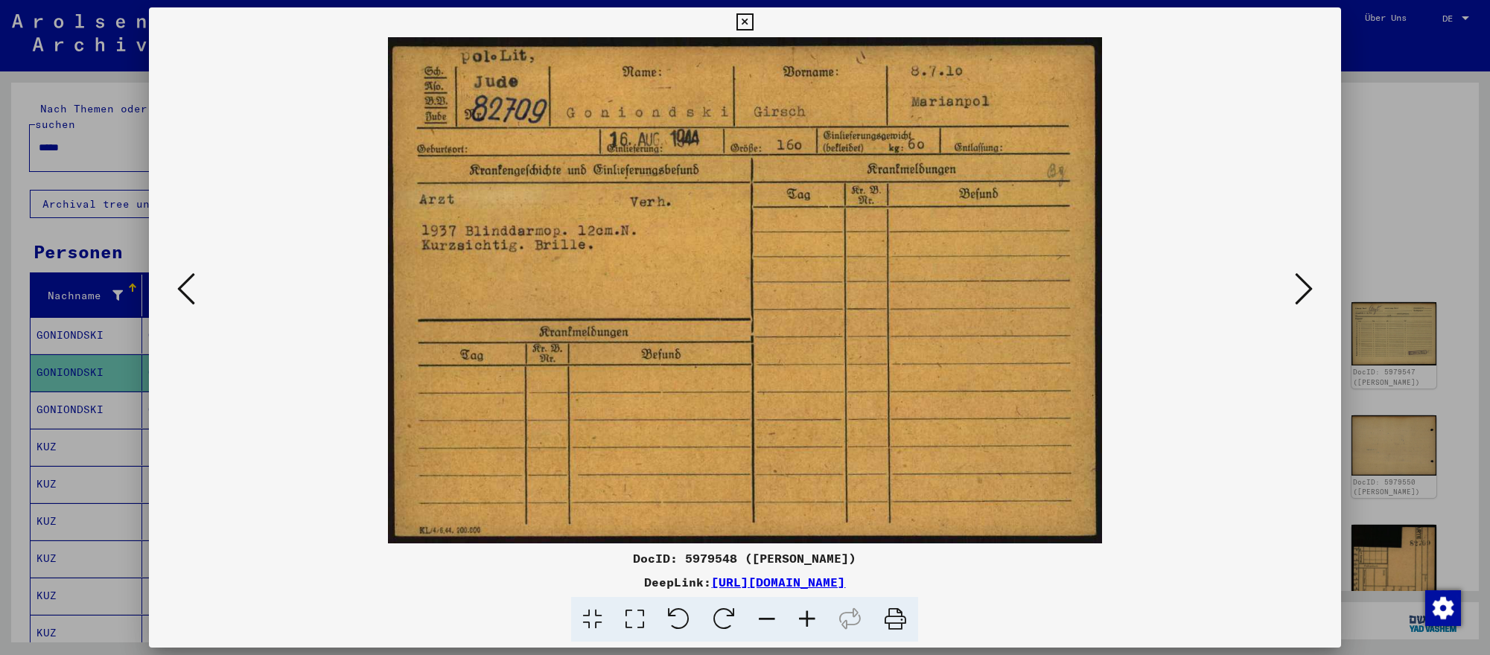
click at [1307, 289] on icon at bounding box center [1304, 289] width 18 height 36
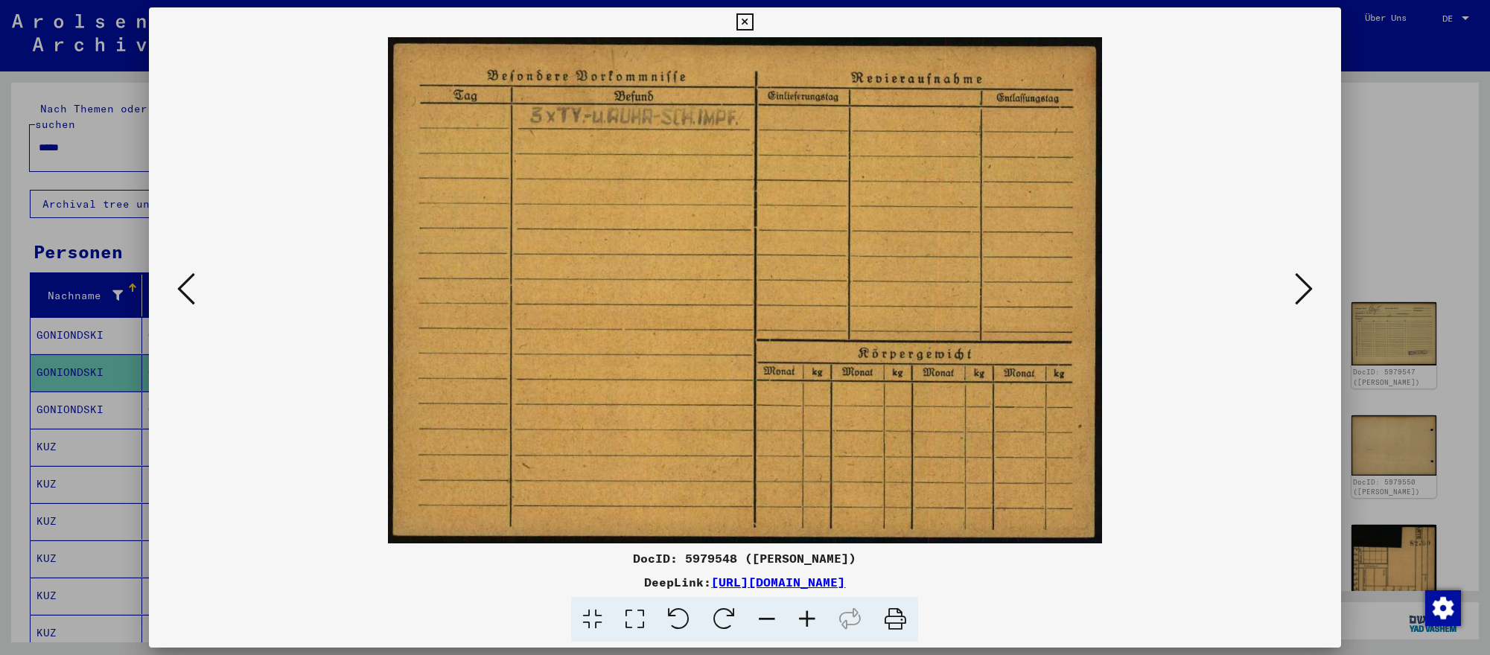
click at [1307, 289] on icon at bounding box center [1304, 289] width 18 height 36
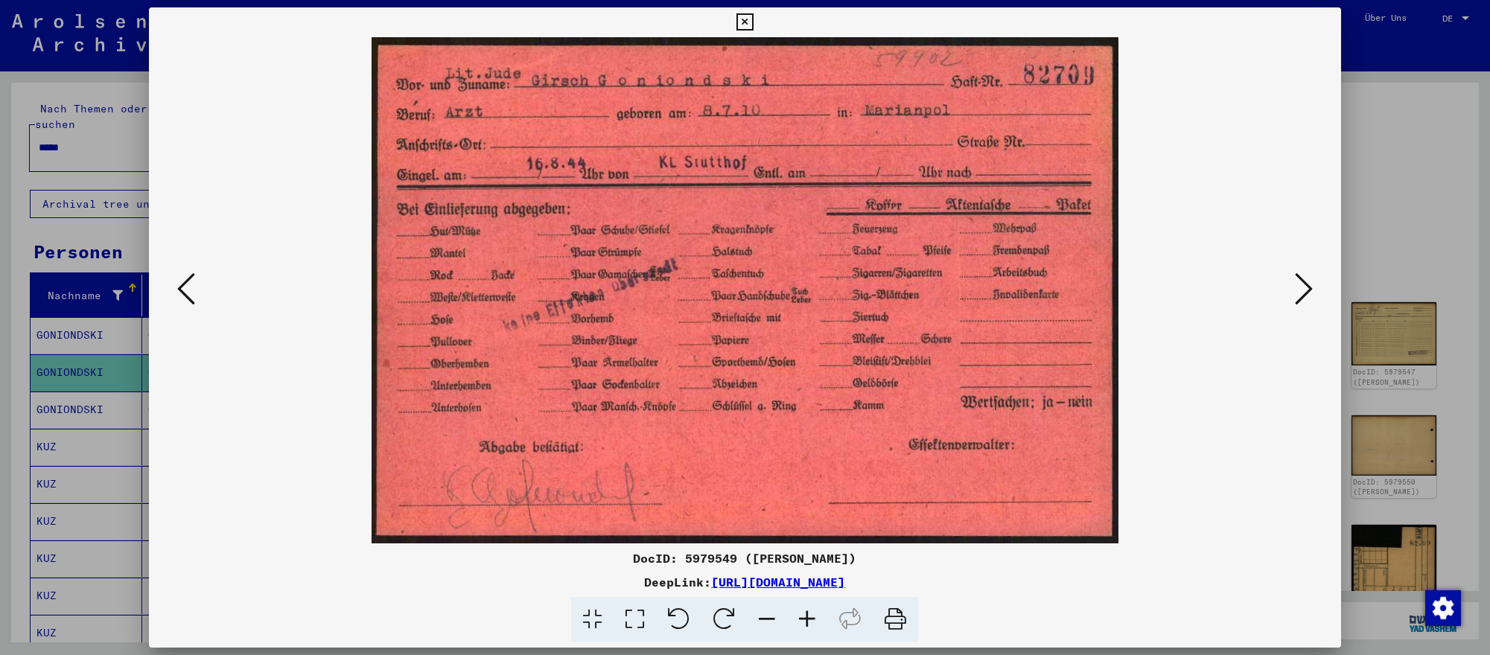
click at [1307, 289] on icon at bounding box center [1304, 289] width 18 height 36
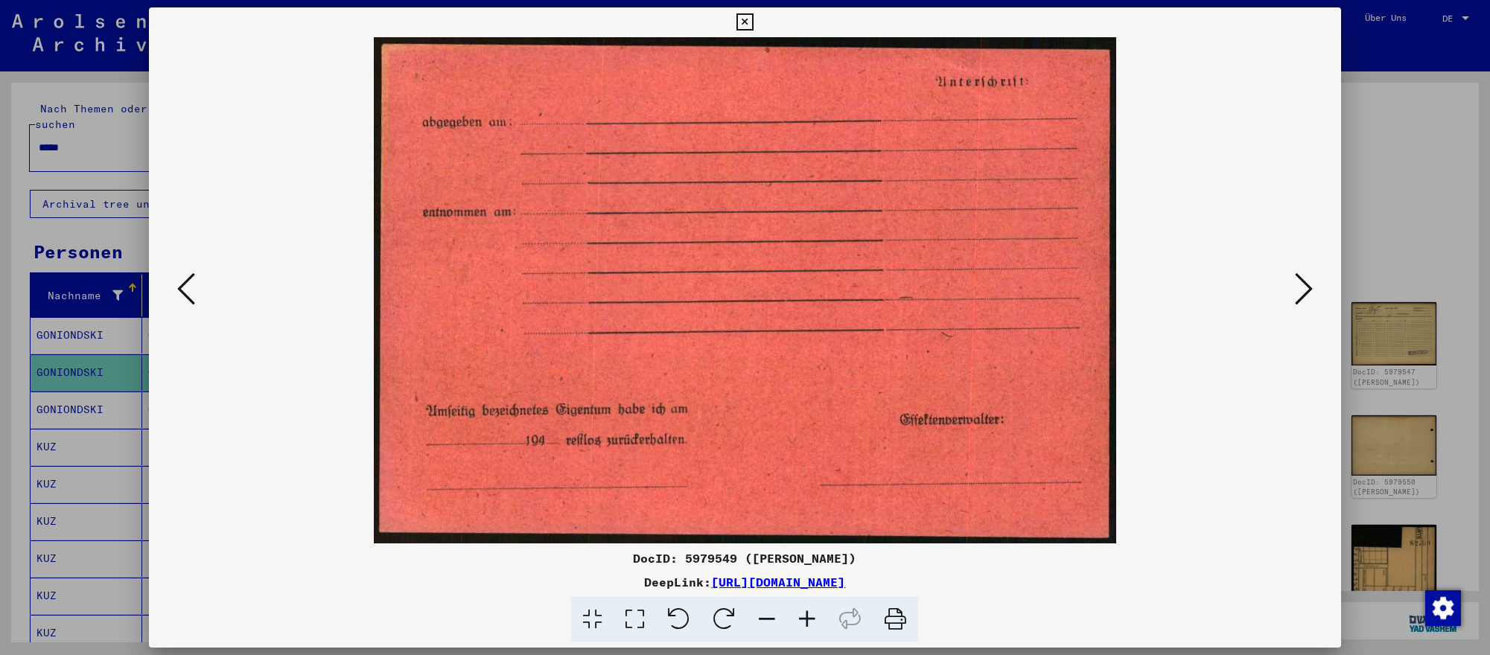
click at [1307, 289] on icon at bounding box center [1304, 289] width 18 height 36
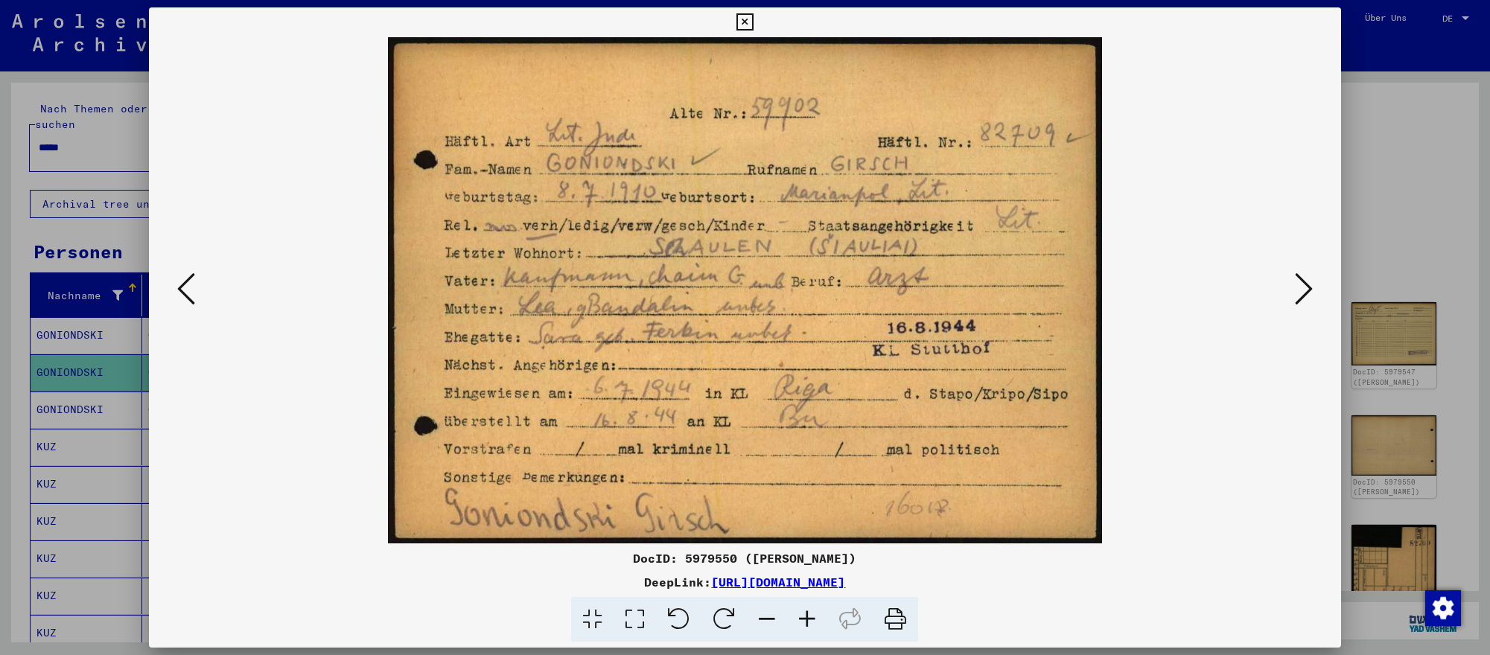
click at [1307, 289] on icon at bounding box center [1304, 289] width 18 height 36
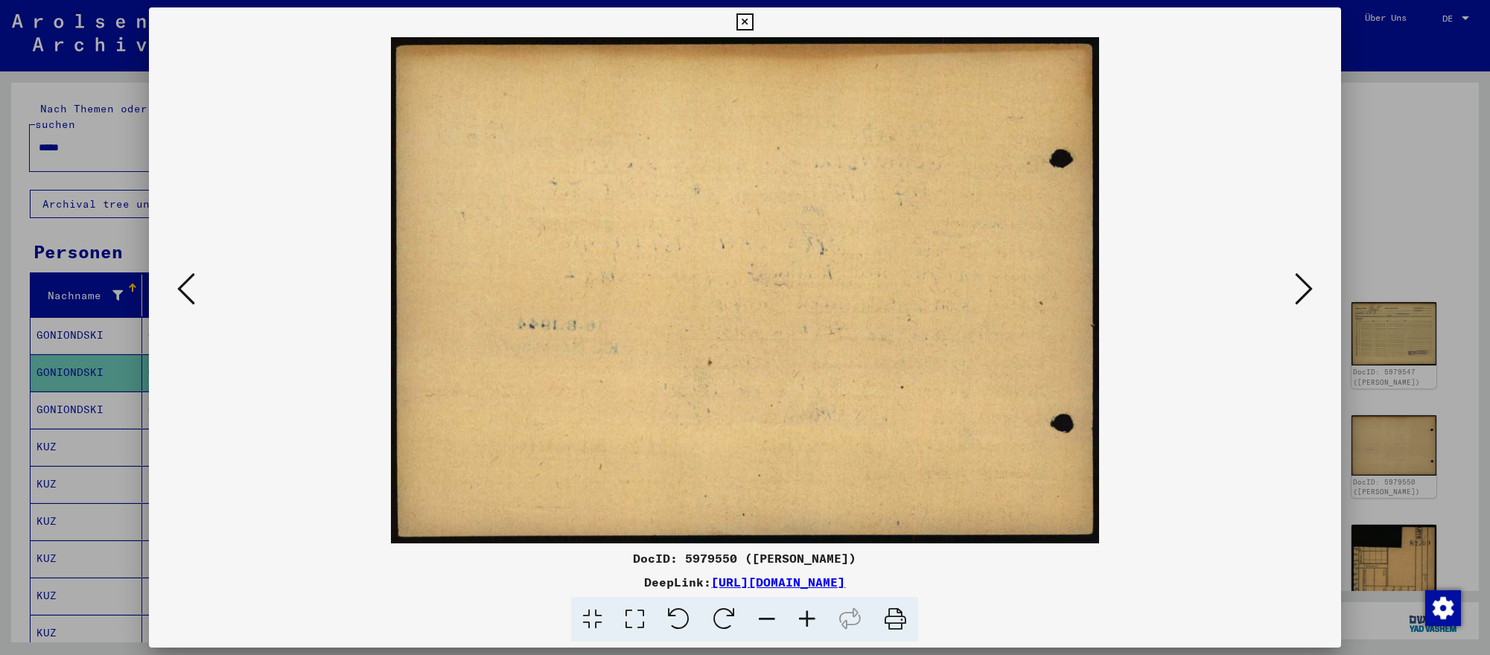
click at [1307, 289] on icon at bounding box center [1304, 289] width 18 height 36
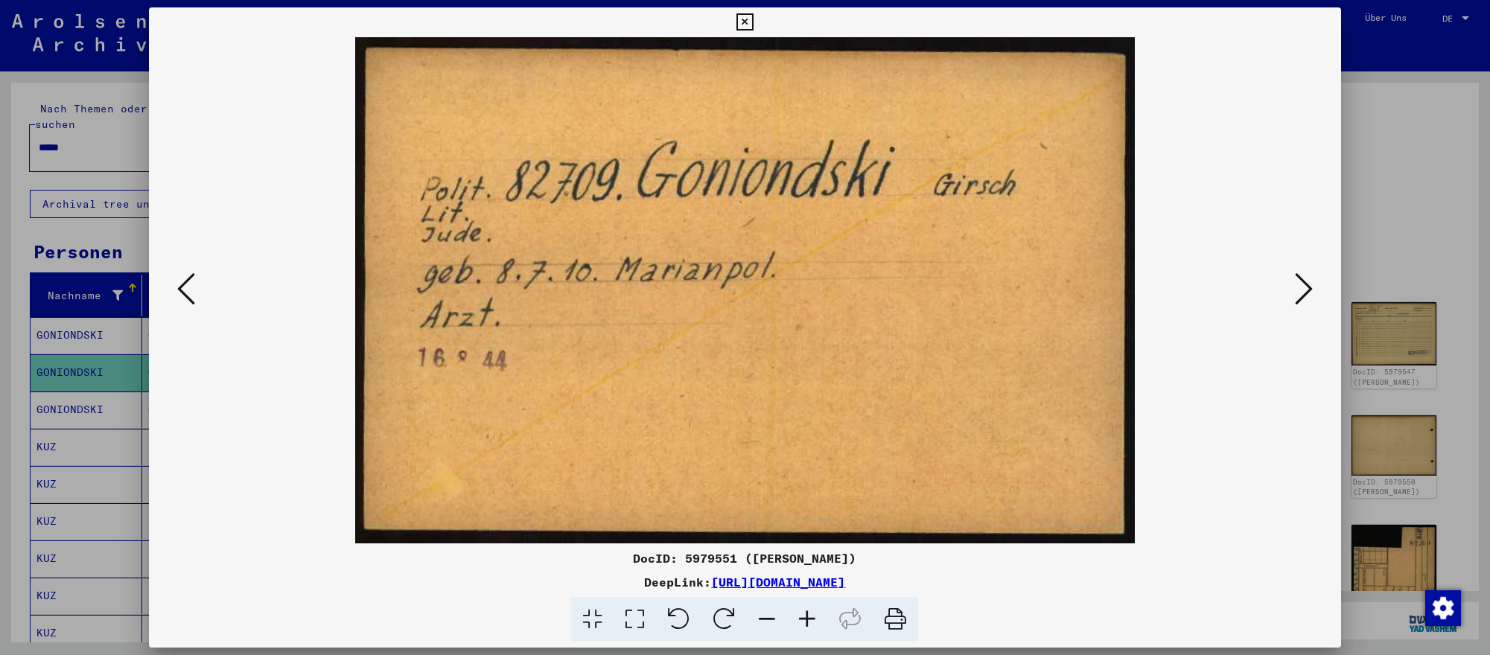
click at [1307, 289] on icon at bounding box center [1304, 289] width 18 height 36
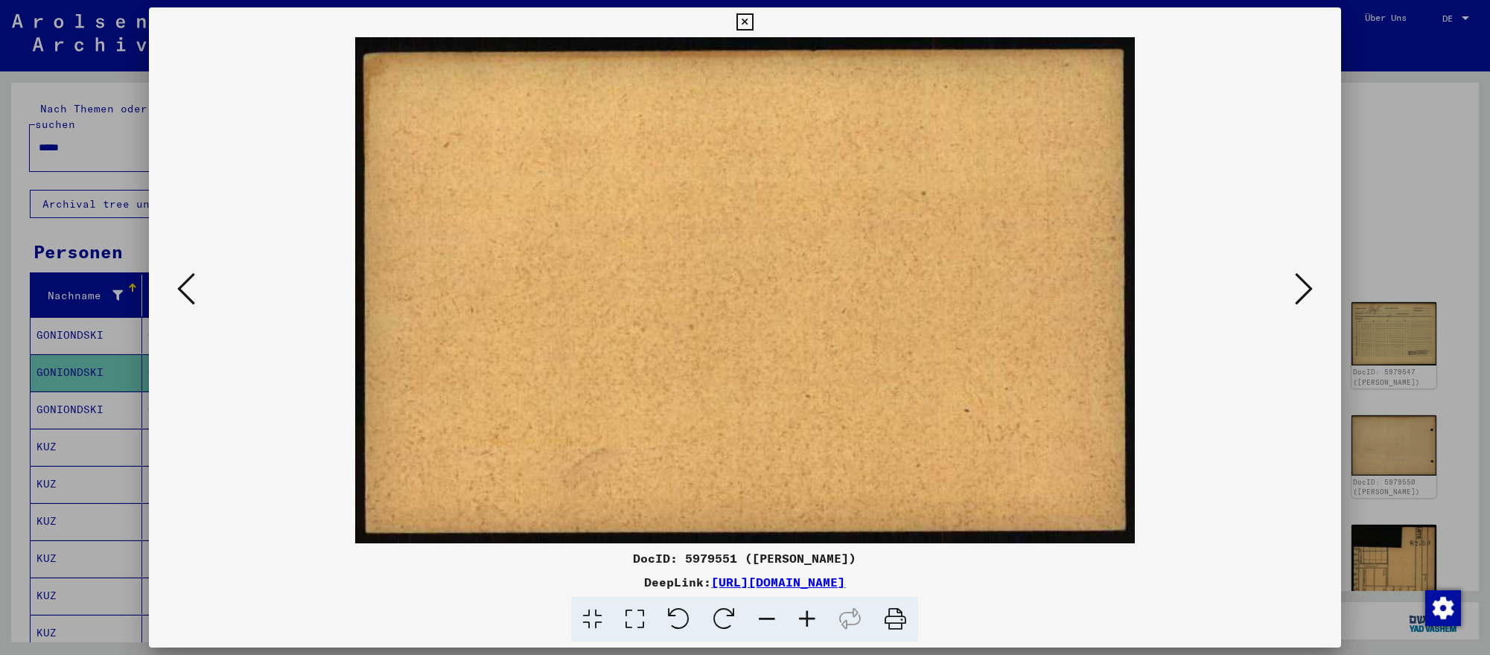
click at [1307, 289] on icon at bounding box center [1304, 289] width 18 height 36
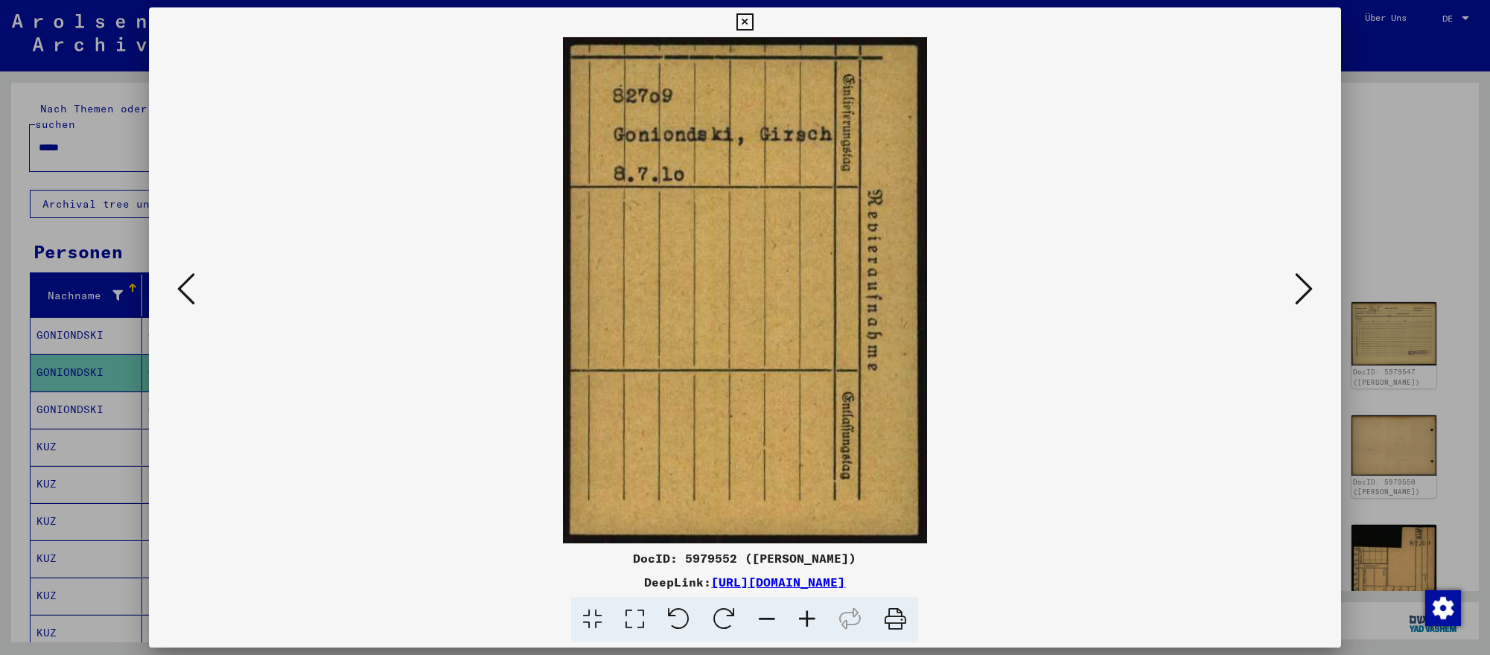
click at [1307, 289] on icon at bounding box center [1304, 289] width 18 height 36
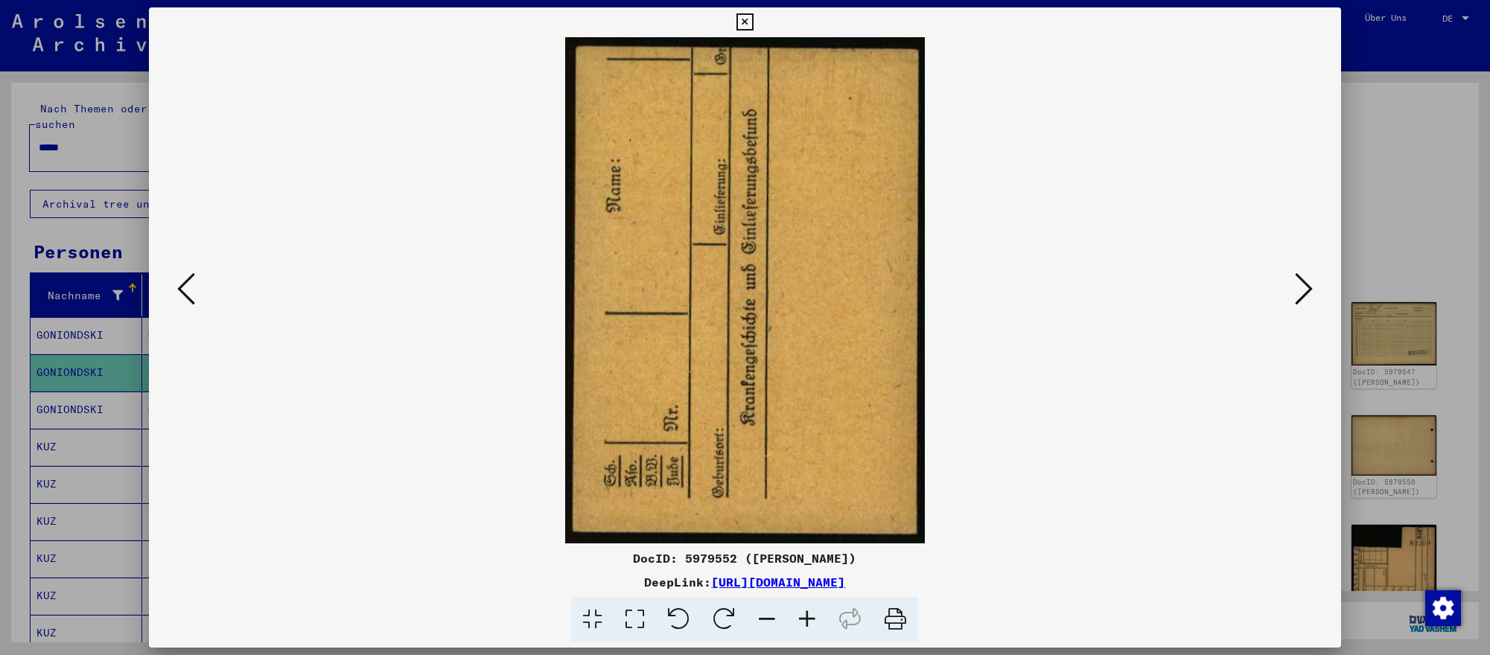
click at [1307, 289] on icon at bounding box center [1304, 289] width 18 height 36
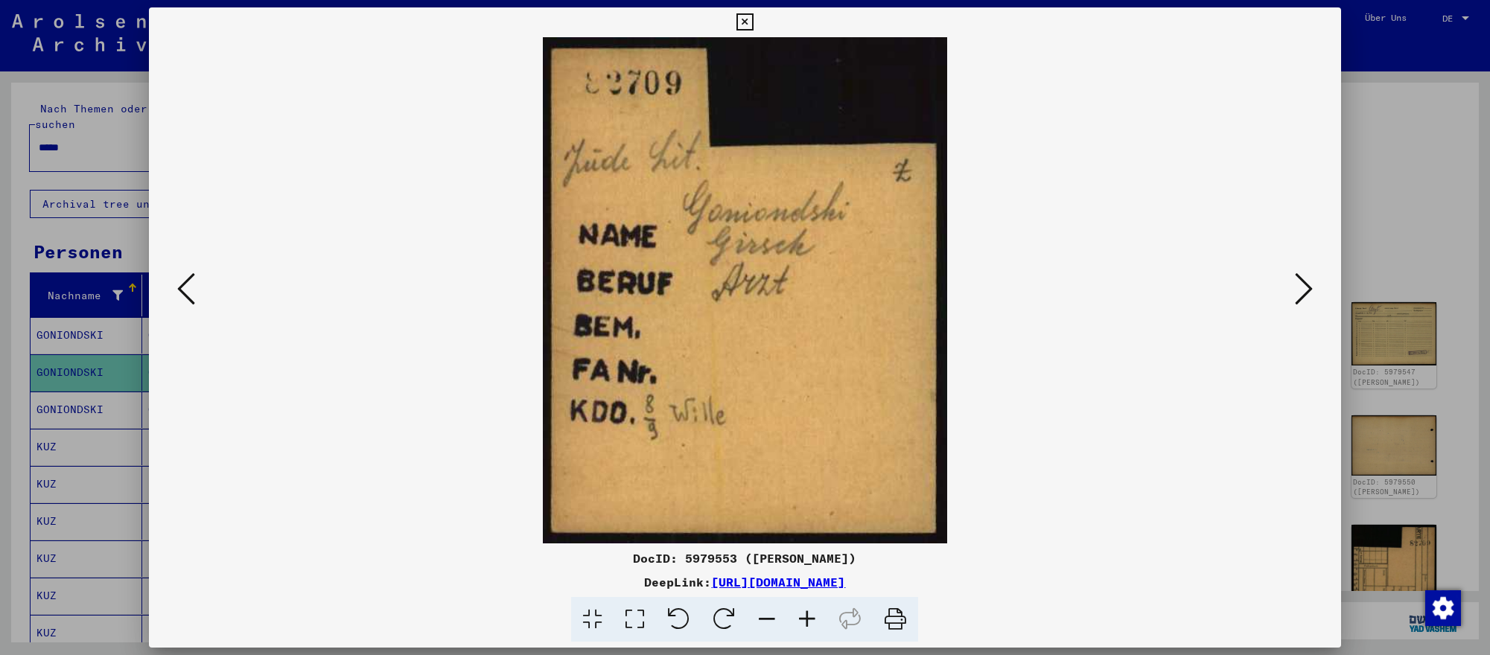
click at [1307, 289] on icon at bounding box center [1304, 289] width 18 height 36
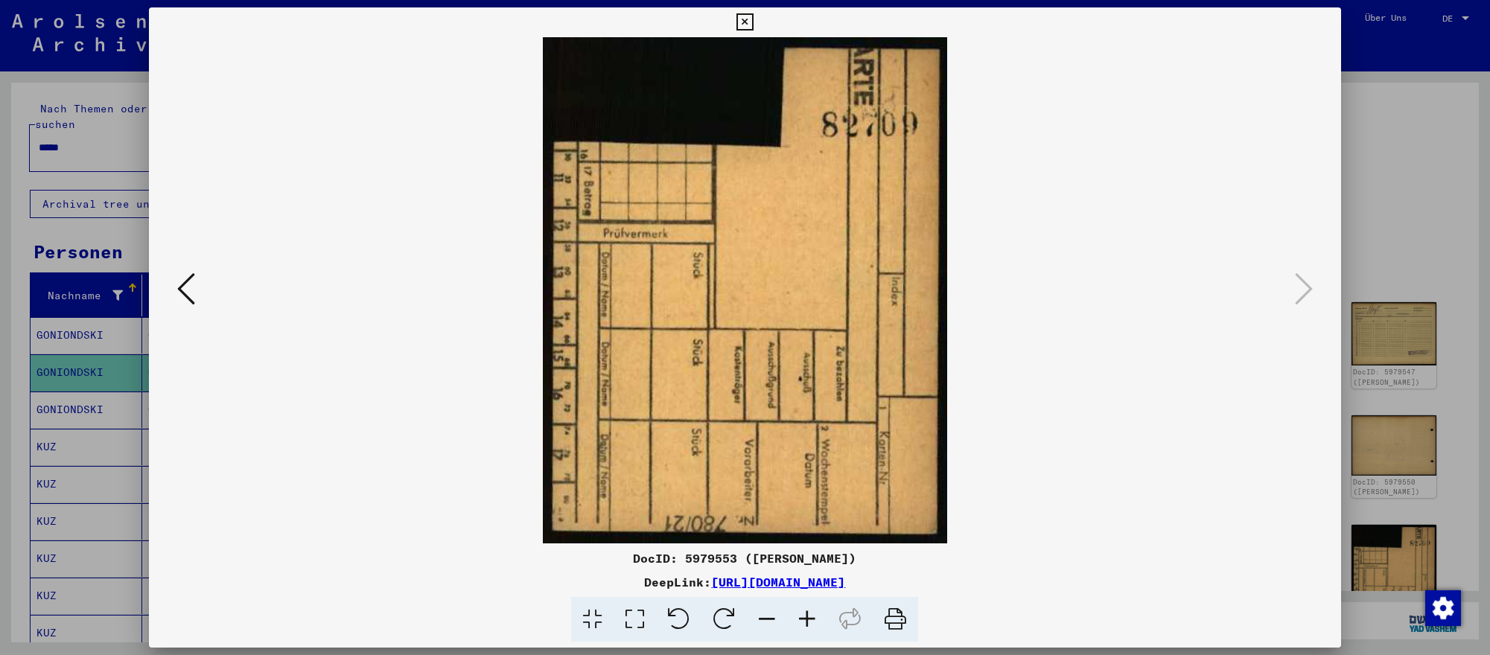
click at [1357, 267] on div at bounding box center [745, 327] width 1490 height 655
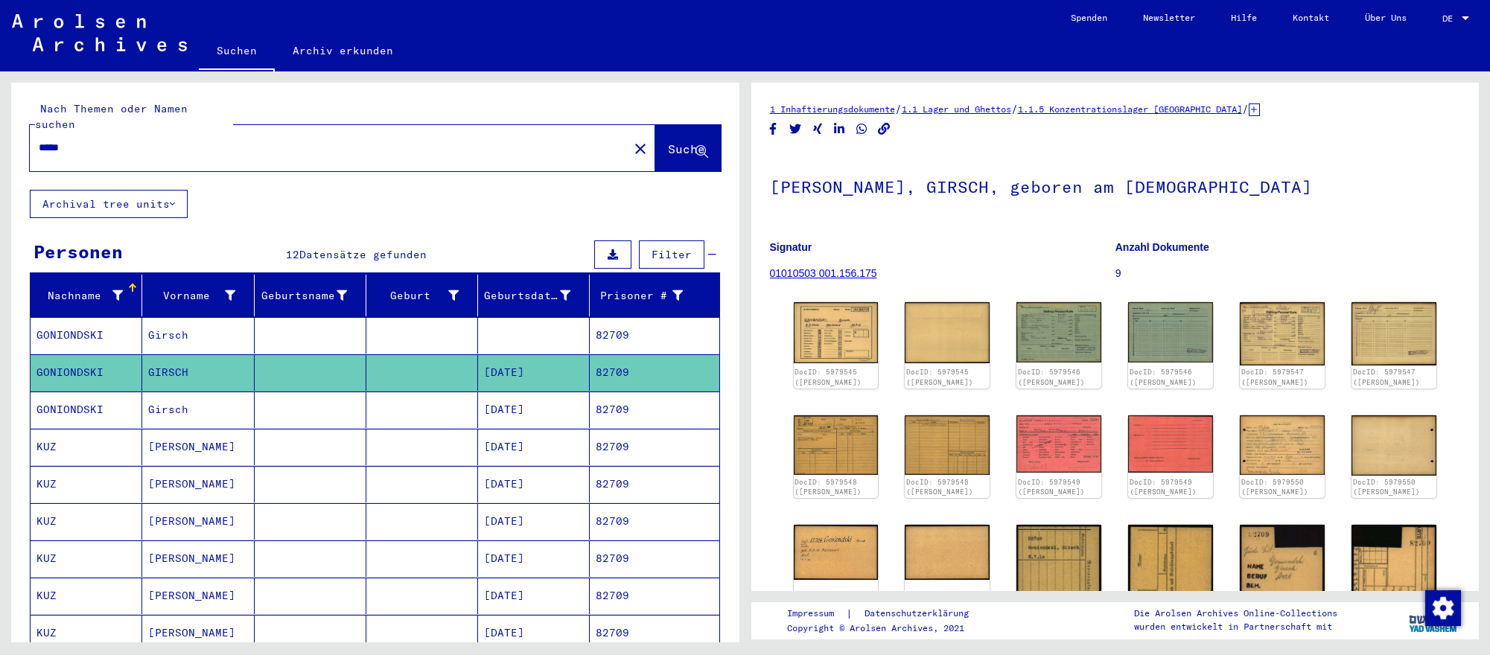
click at [173, 149] on input "*****" at bounding box center [329, 148] width 581 height 16
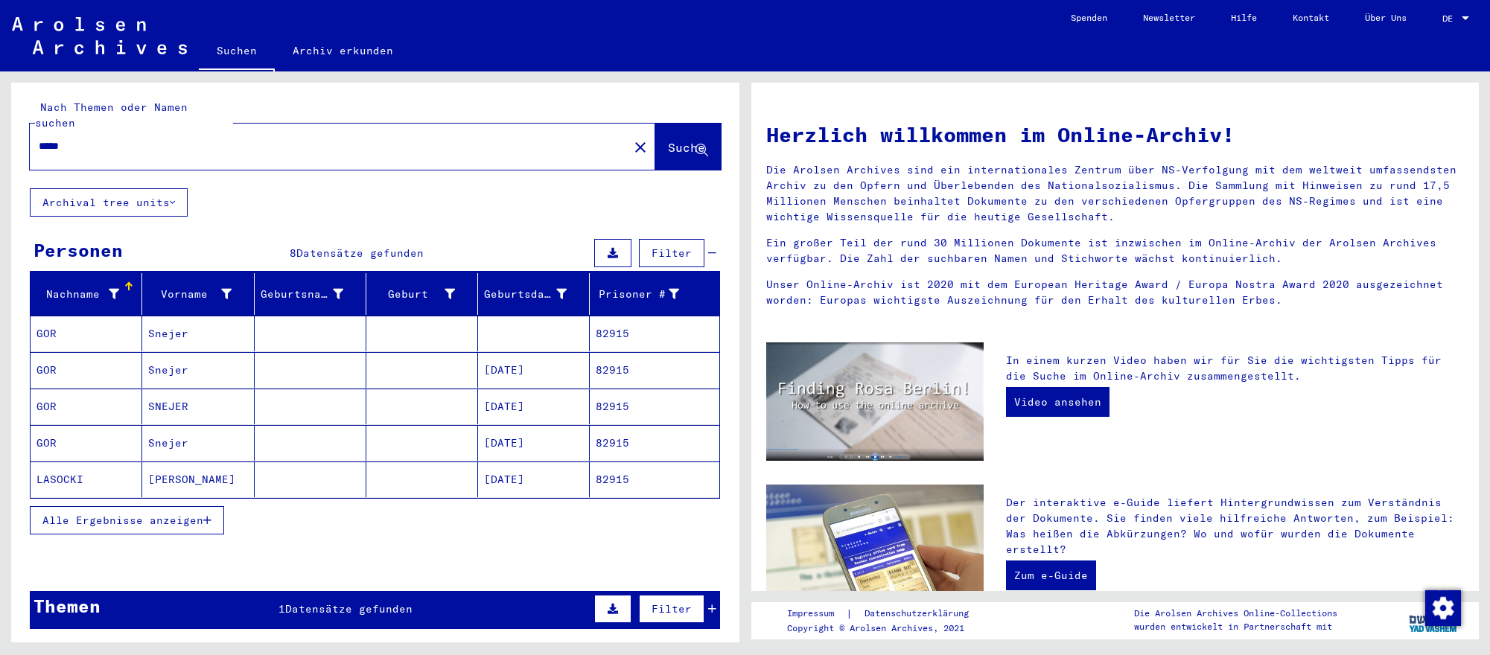
click at [559, 398] on mat-cell "[DATE]" at bounding box center [534, 407] width 112 height 36
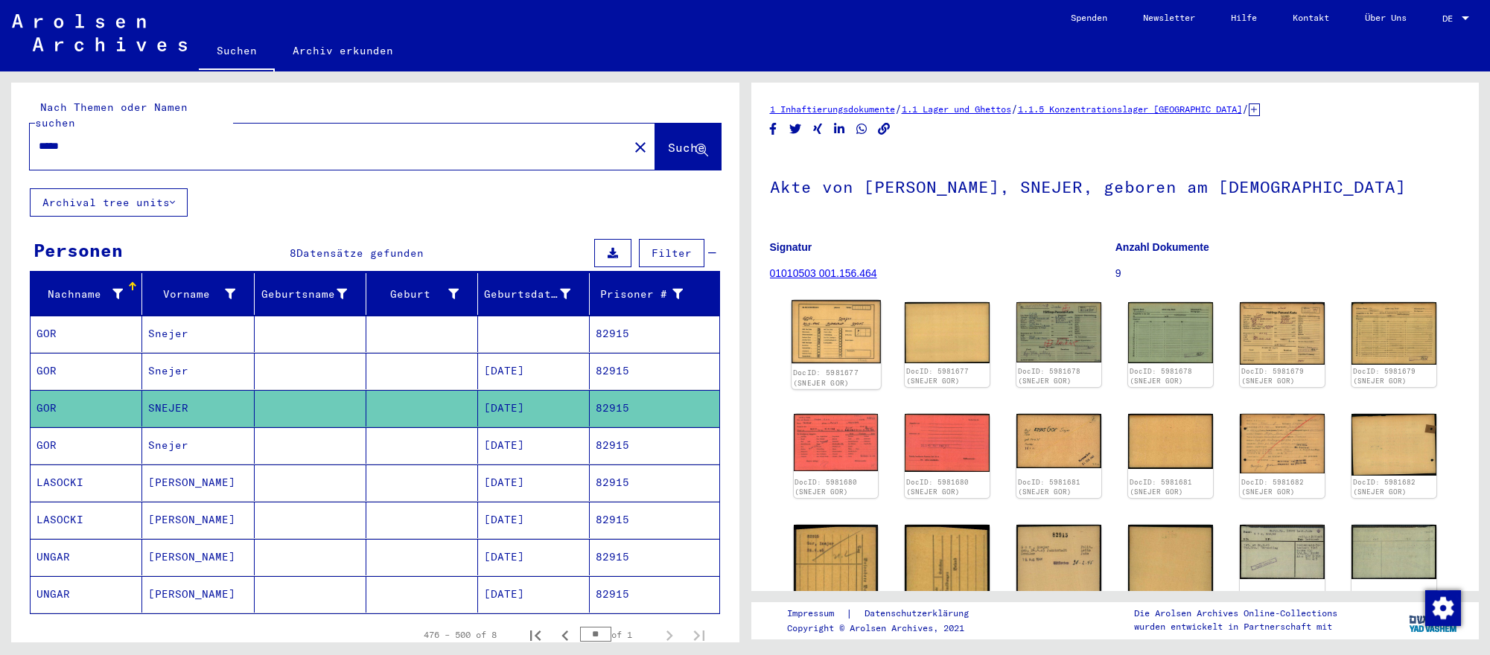
click at [863, 348] on img at bounding box center [835, 331] width 89 height 63
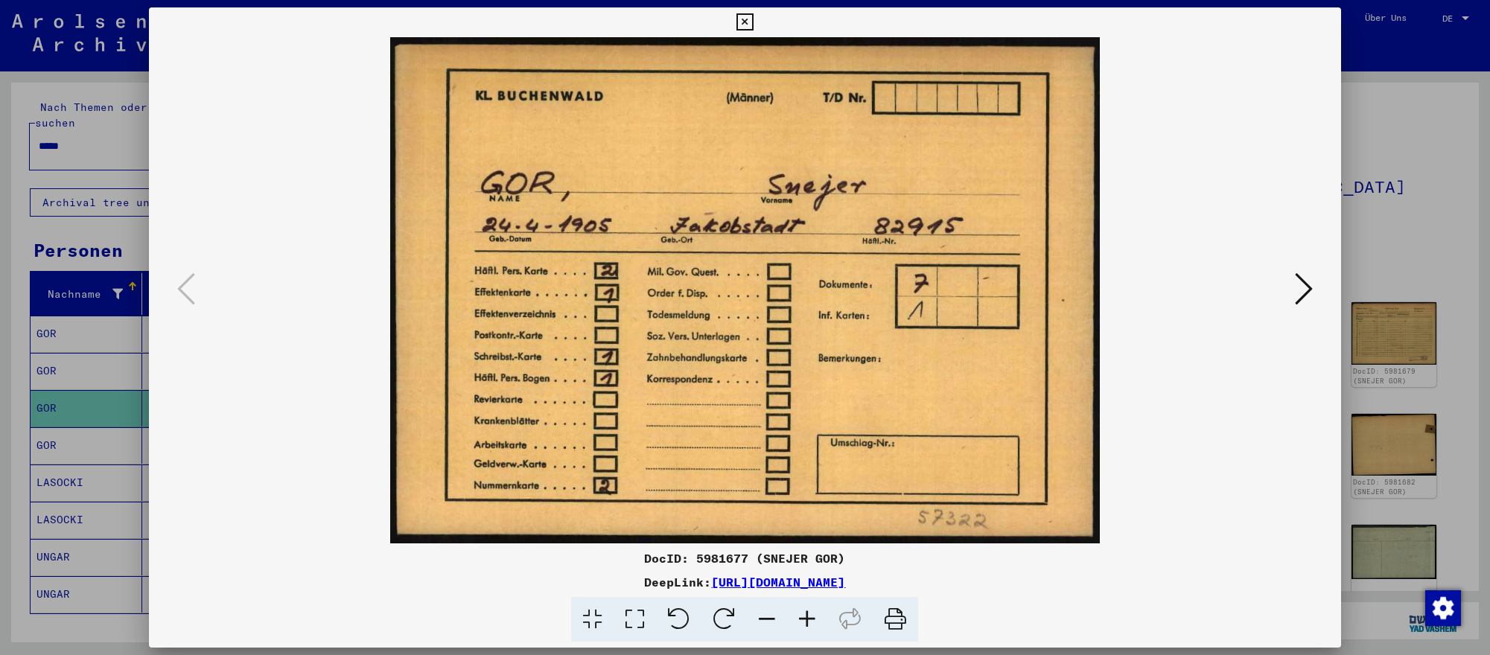
click at [1295, 284] on icon at bounding box center [1304, 289] width 18 height 36
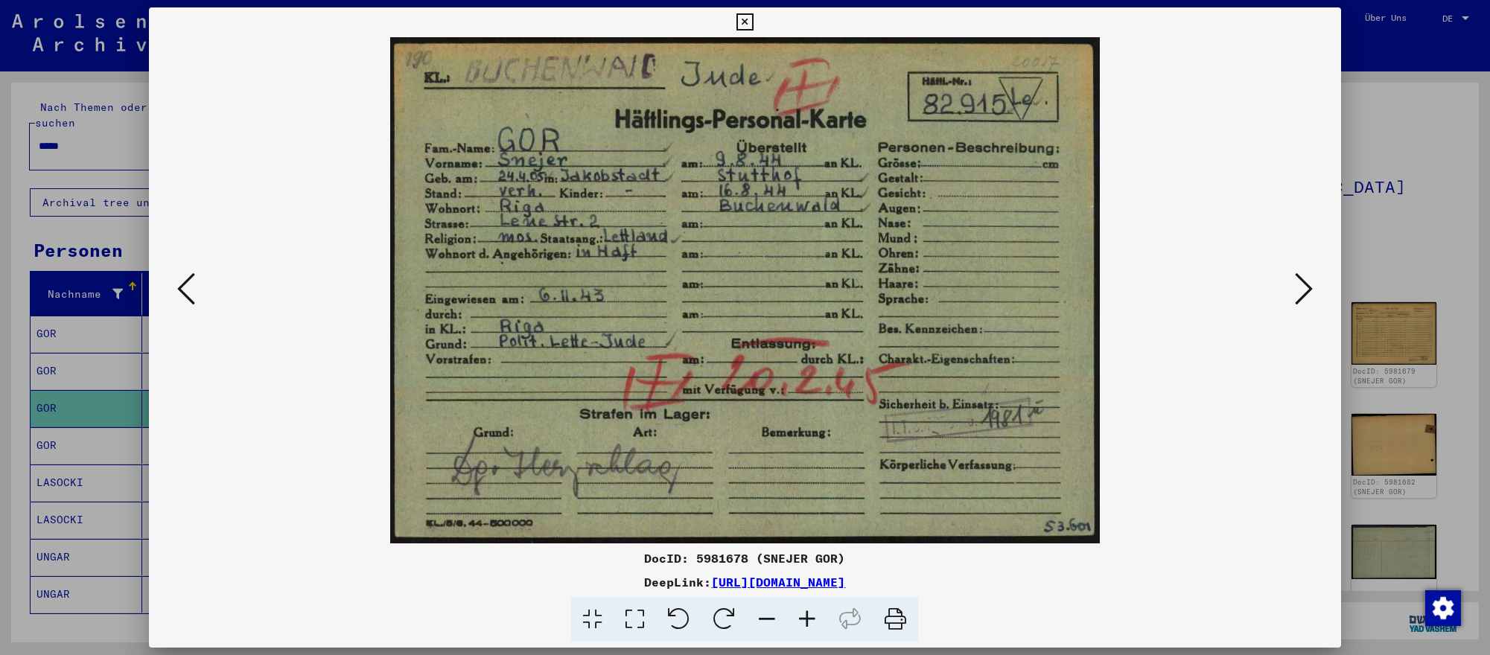
click at [1295, 284] on icon at bounding box center [1304, 289] width 18 height 36
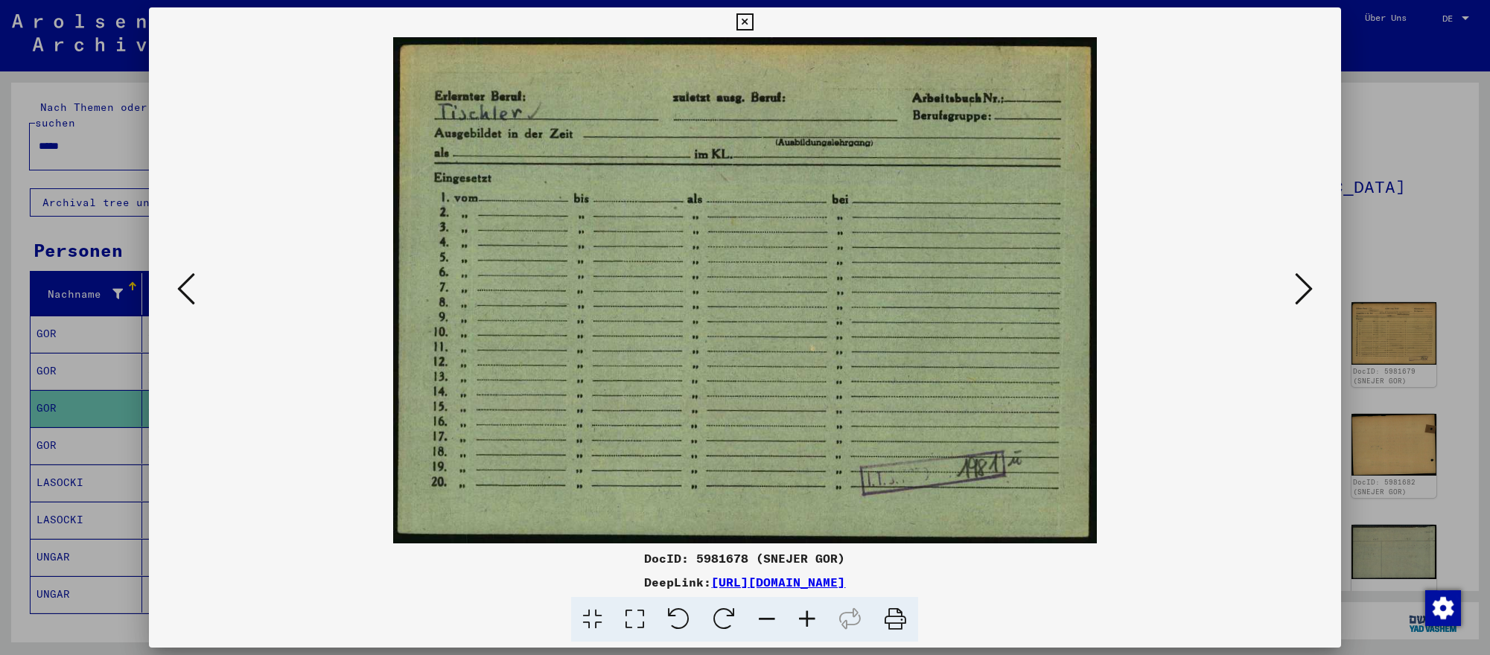
click at [1430, 415] on div at bounding box center [745, 327] width 1490 height 655
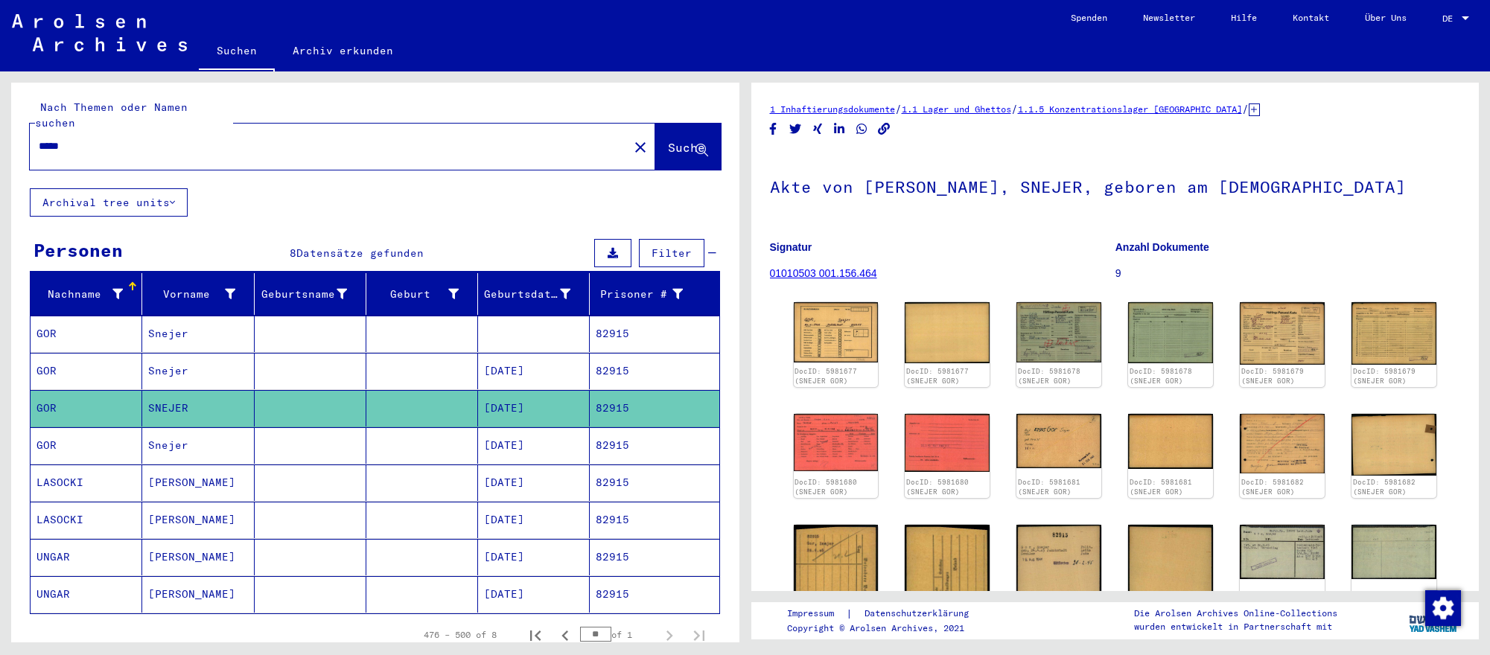
click at [378, 145] on input "*****" at bounding box center [329, 146] width 581 height 16
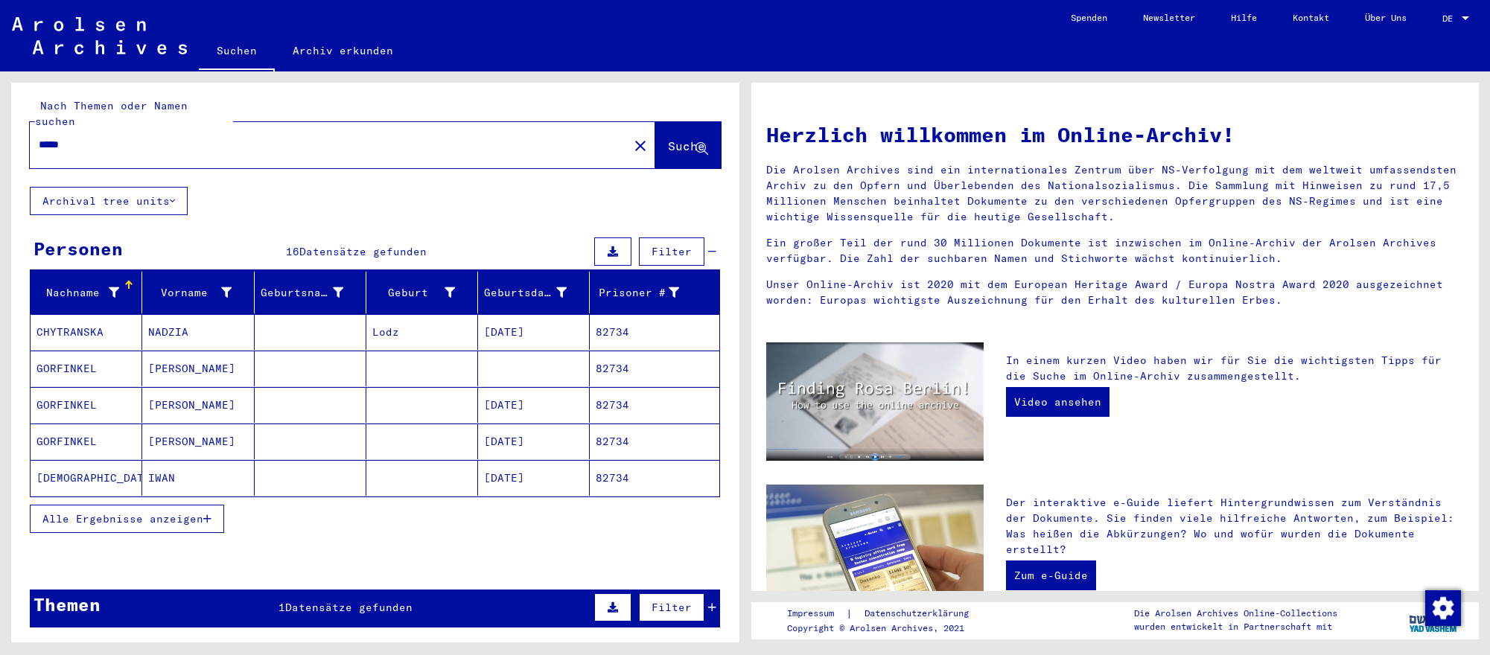
scroll to position [8, 0]
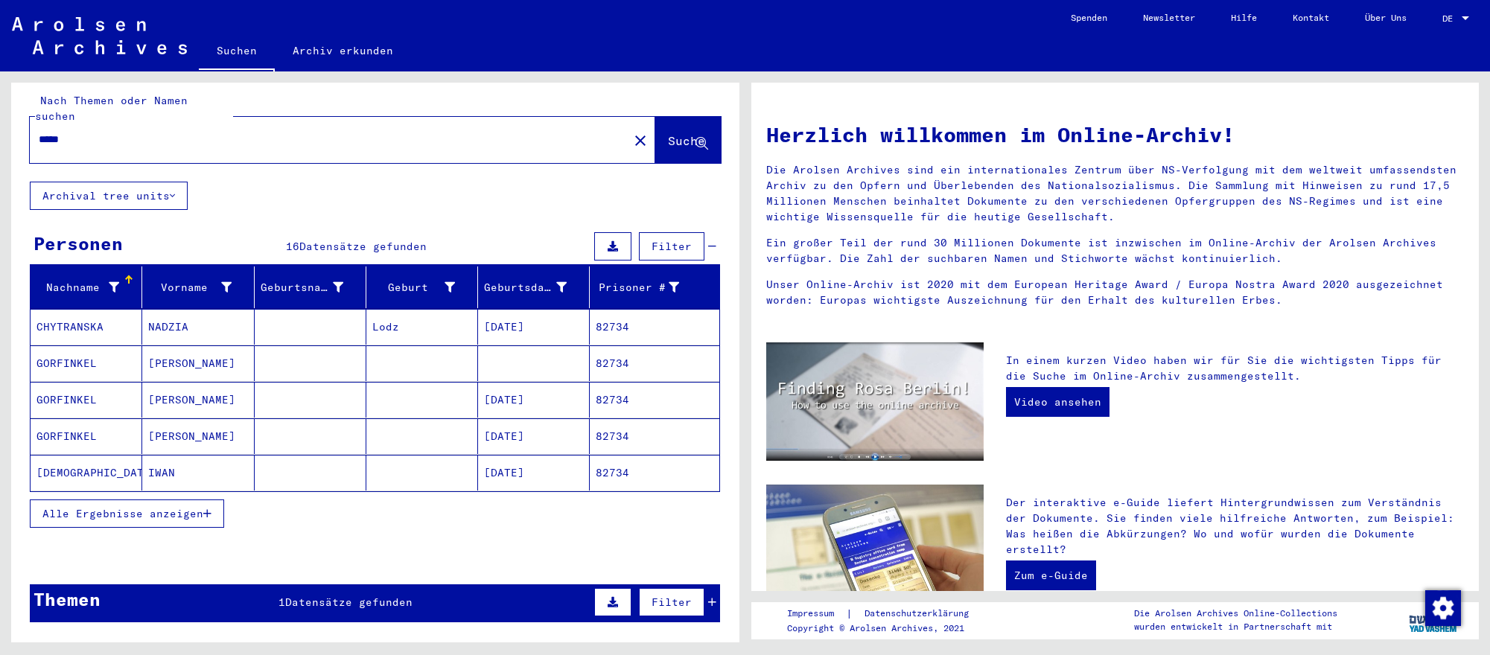
click at [546, 403] on mat-cell "[DATE]" at bounding box center [534, 400] width 112 height 36
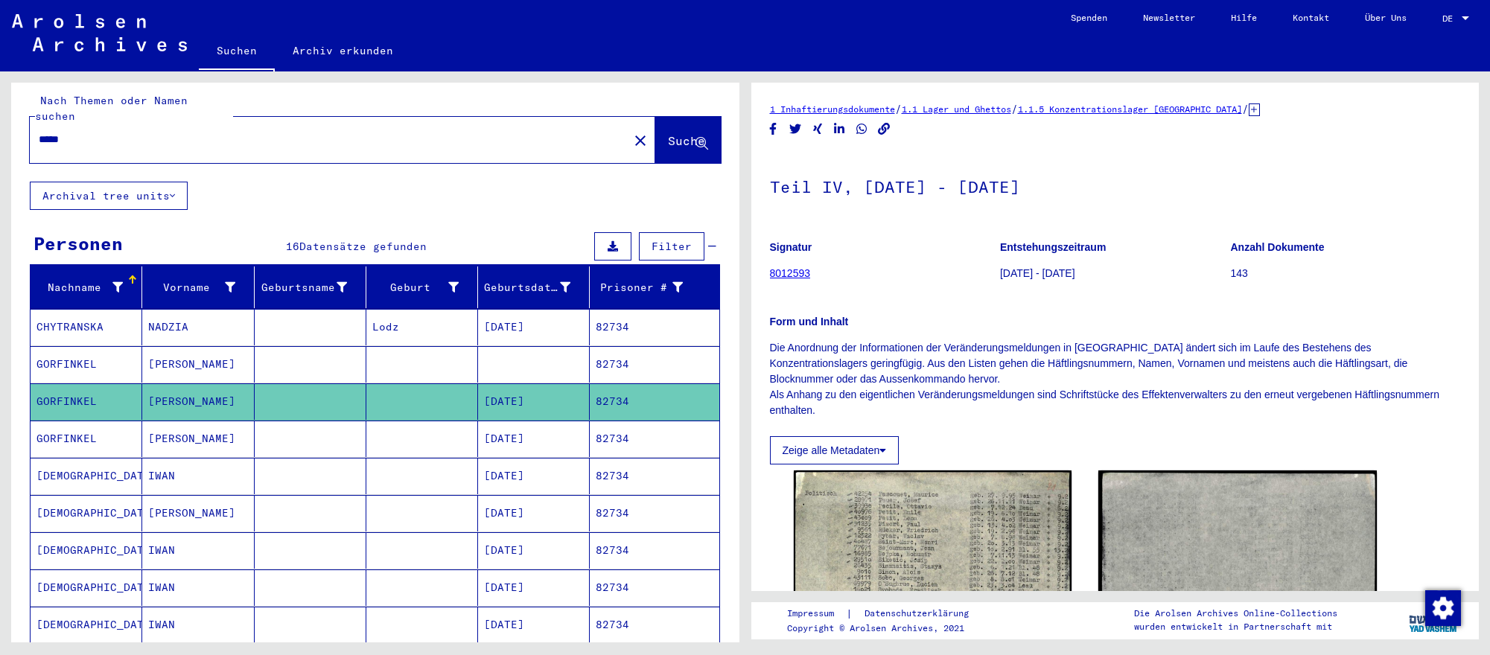
click at [148, 433] on mat-cell "[PERSON_NAME]" at bounding box center [198, 439] width 112 height 36
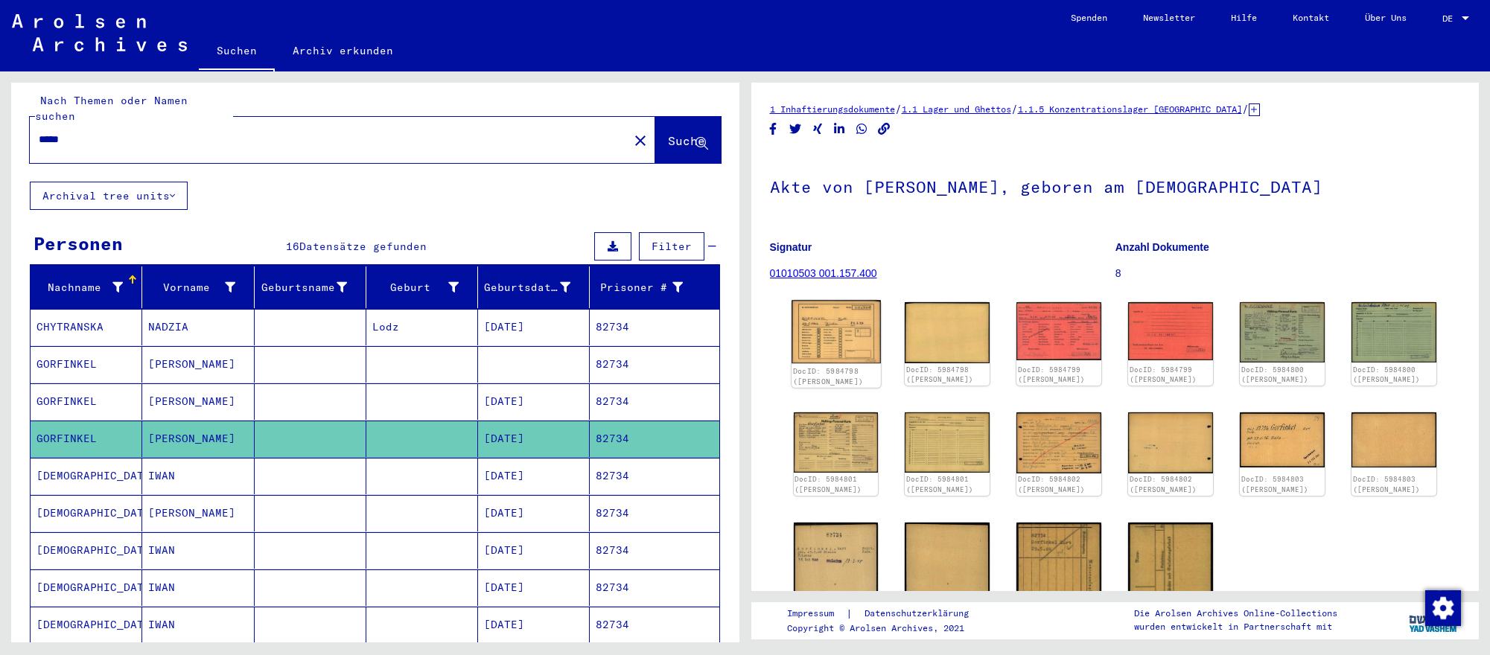
click at [867, 339] on img at bounding box center [835, 331] width 89 height 63
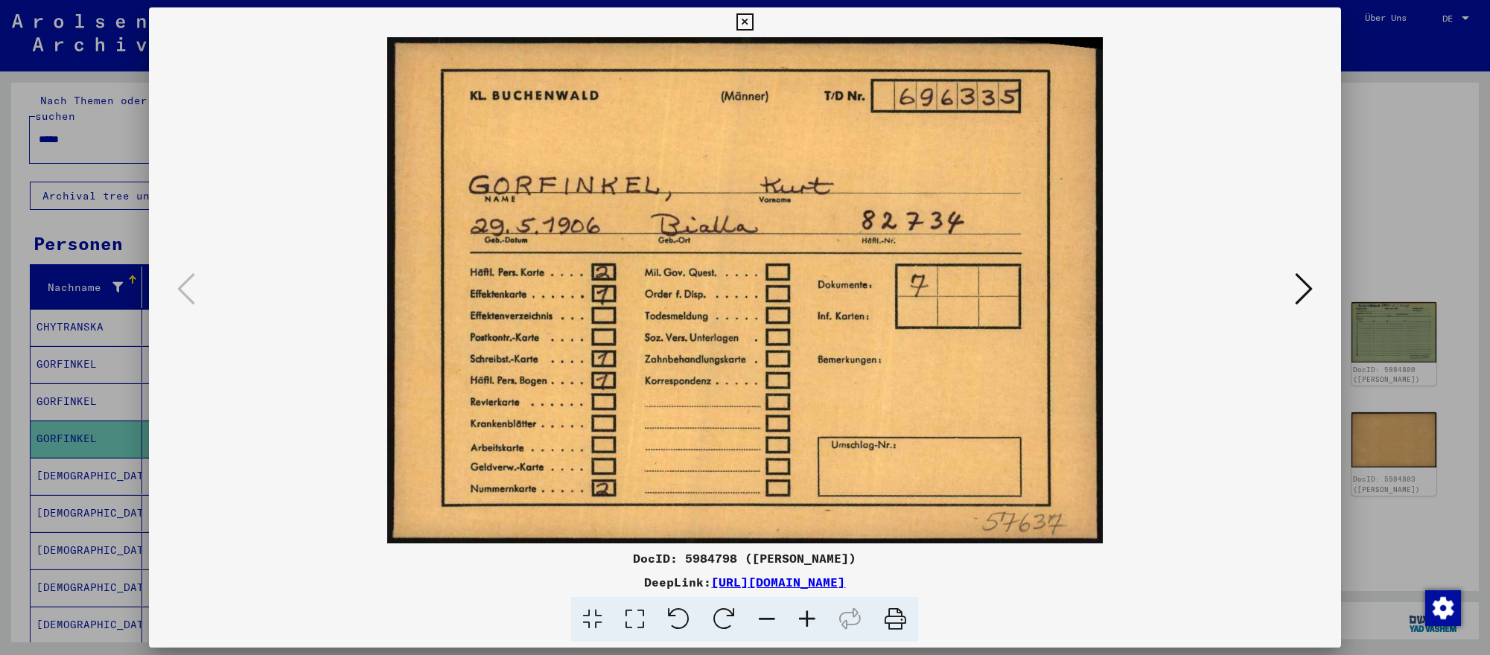
click at [1312, 290] on button at bounding box center [1303, 290] width 27 height 42
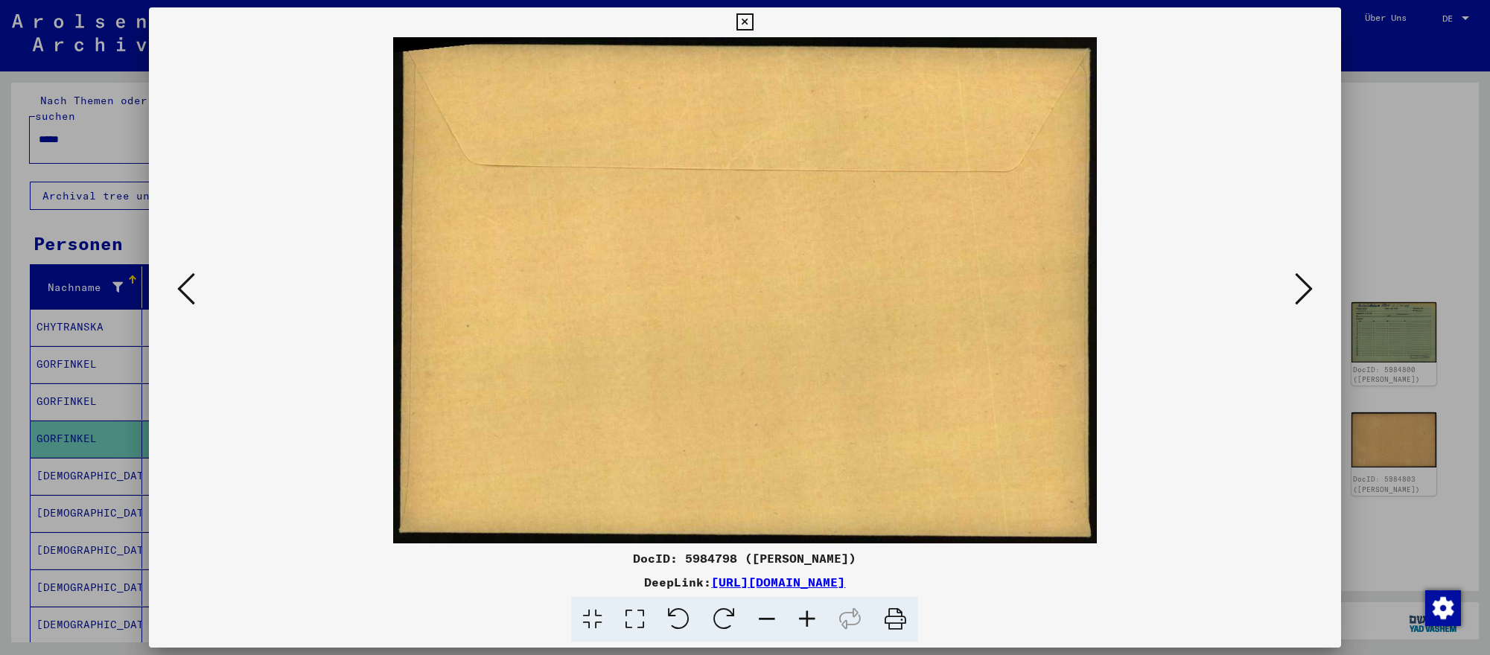
click at [1312, 290] on button at bounding box center [1303, 290] width 27 height 42
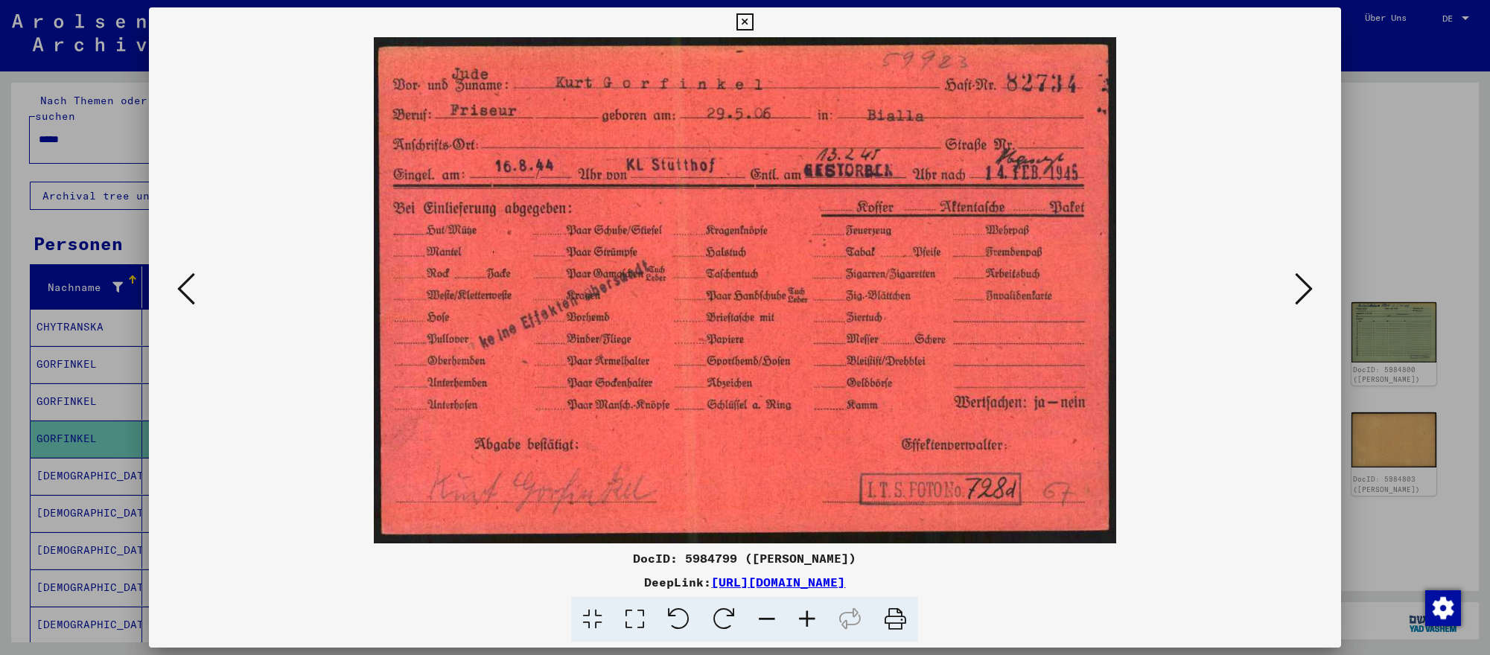
click at [1470, 385] on div at bounding box center [745, 327] width 1490 height 655
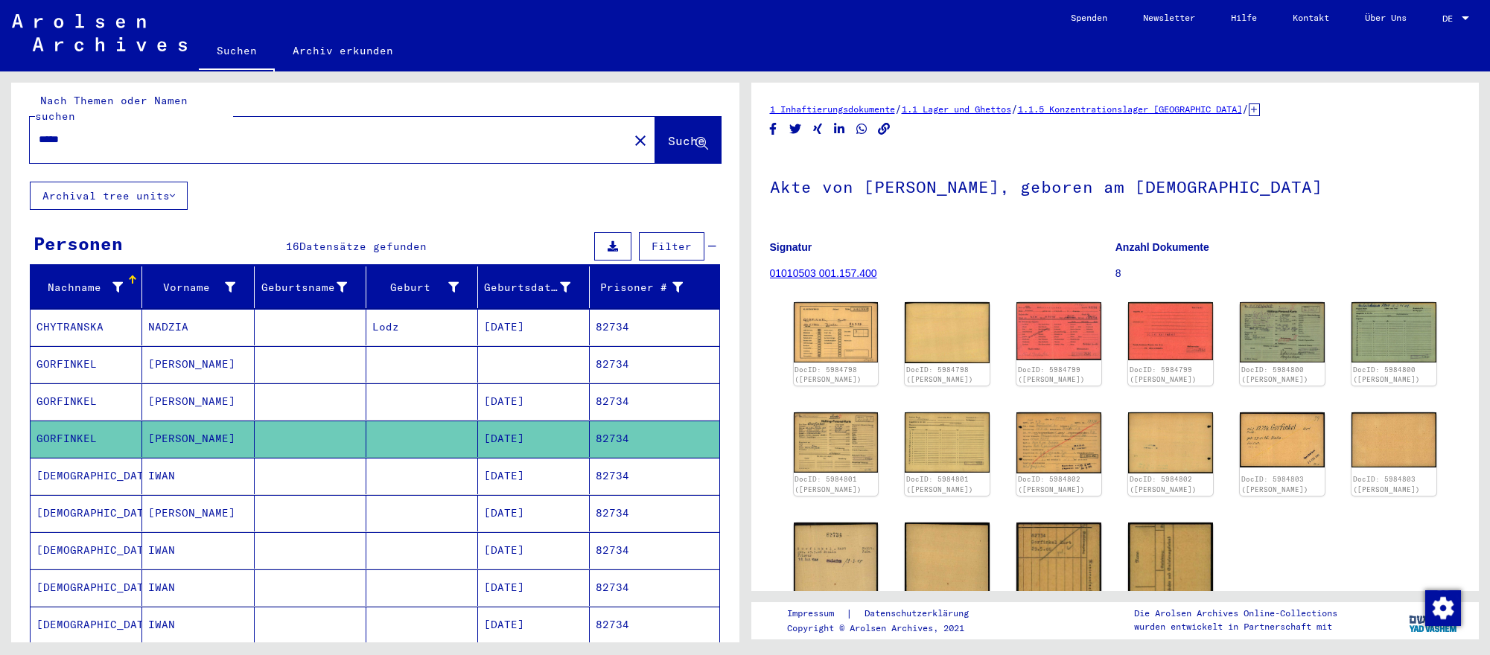
click at [317, 133] on input "*****" at bounding box center [329, 140] width 581 height 16
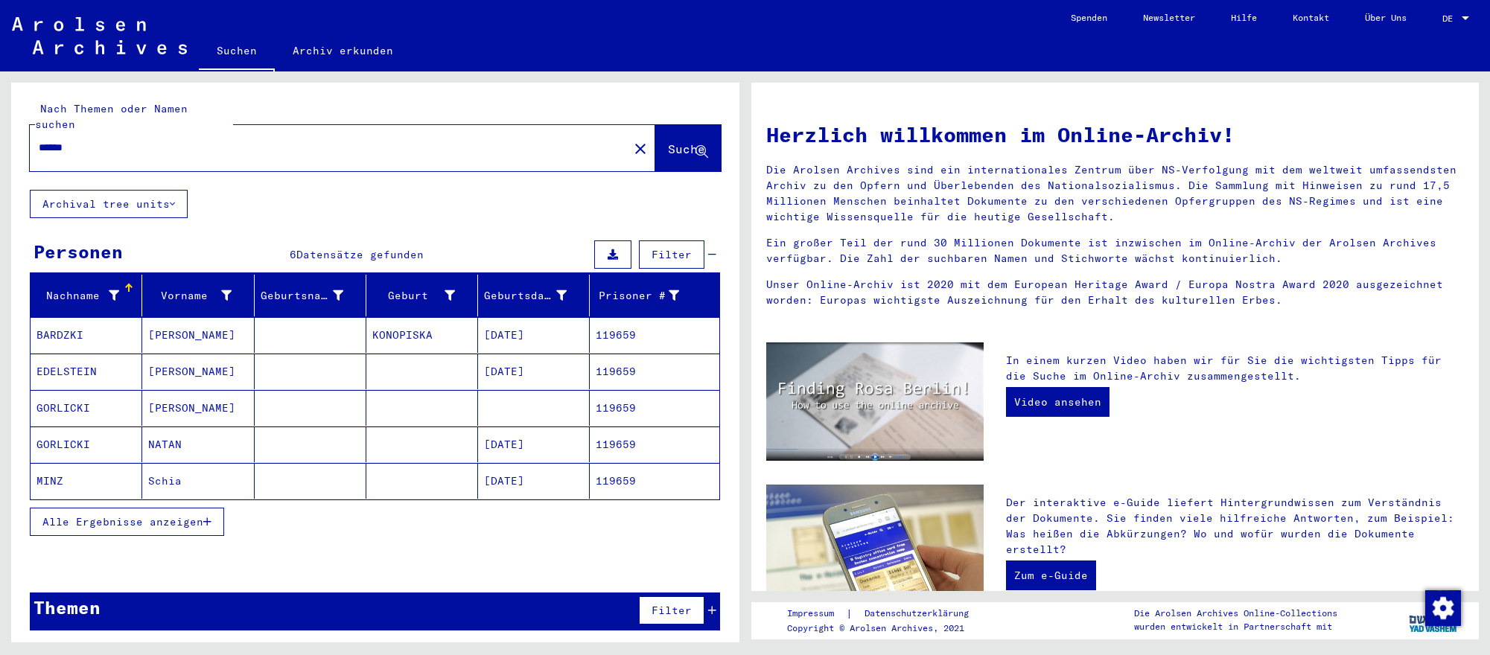
click at [567, 446] on mat-cell "[DATE]" at bounding box center [534, 445] width 112 height 36
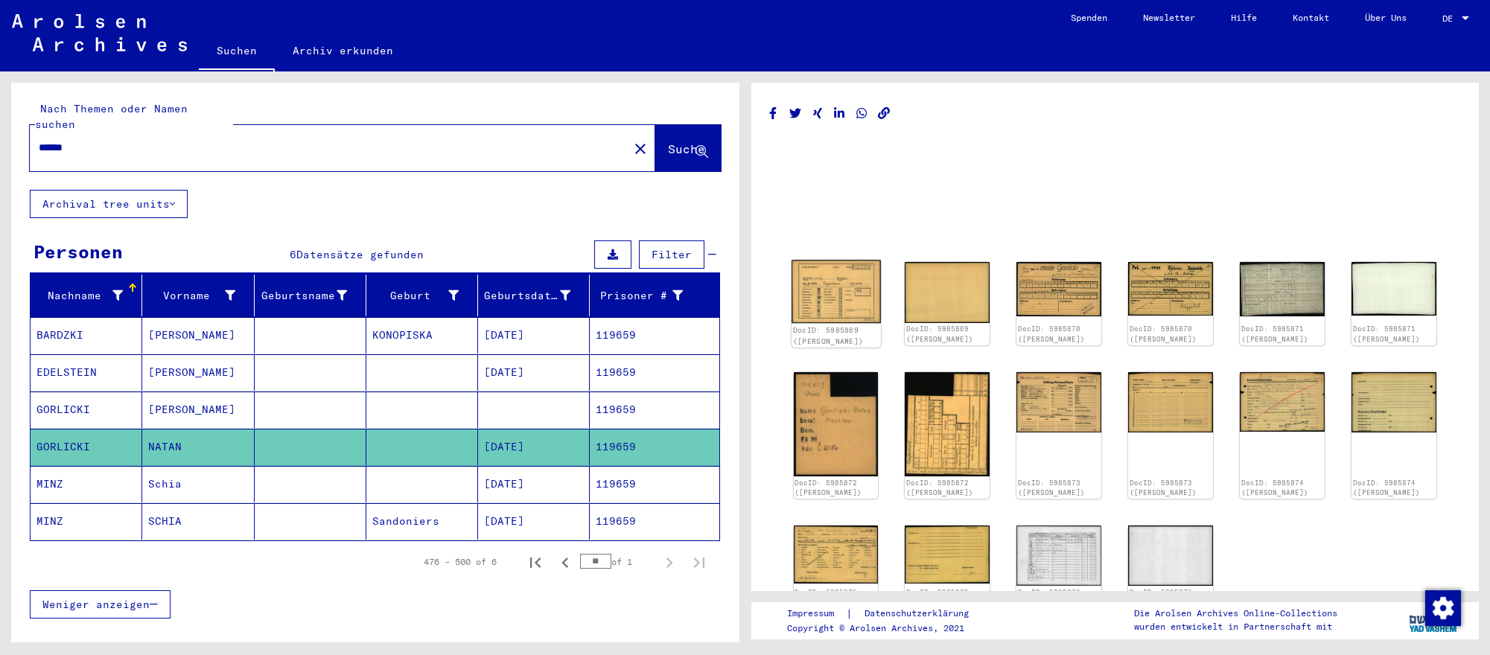
click at [843, 286] on img at bounding box center [835, 291] width 89 height 63
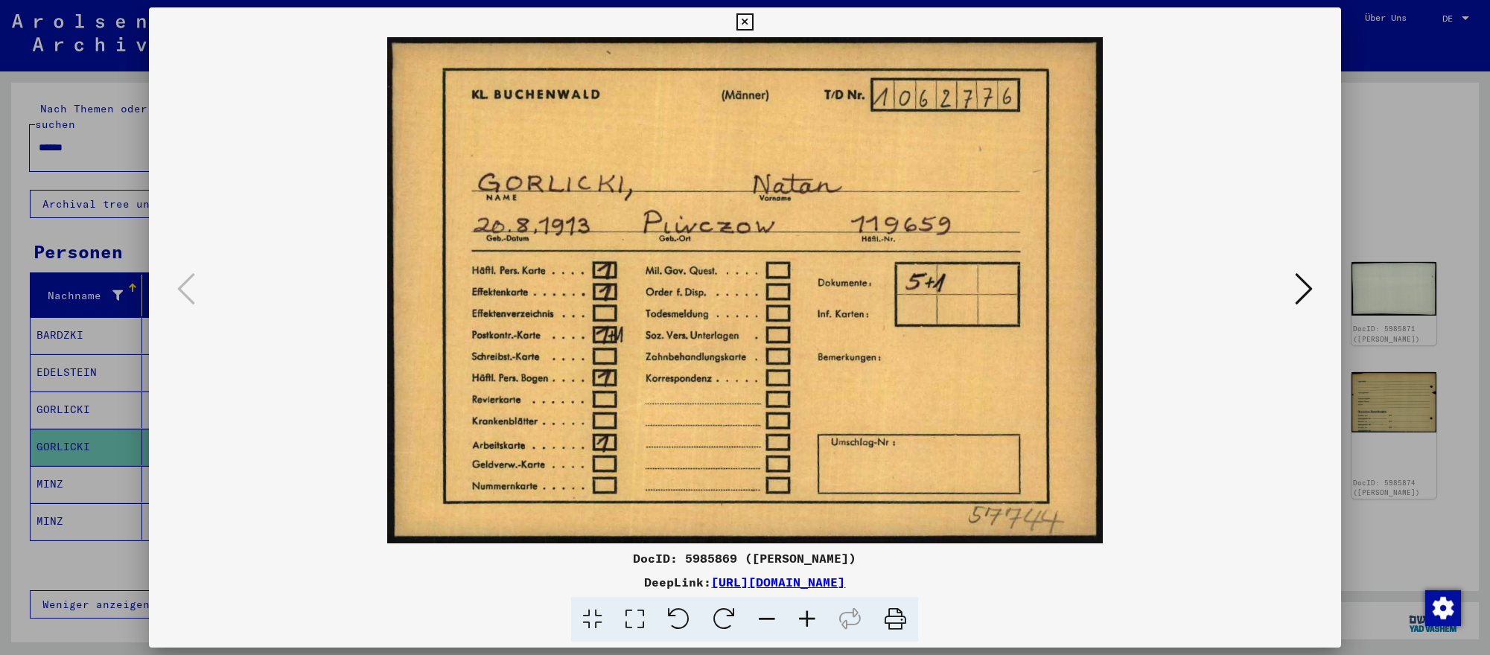
click at [1304, 288] on icon at bounding box center [1304, 289] width 18 height 36
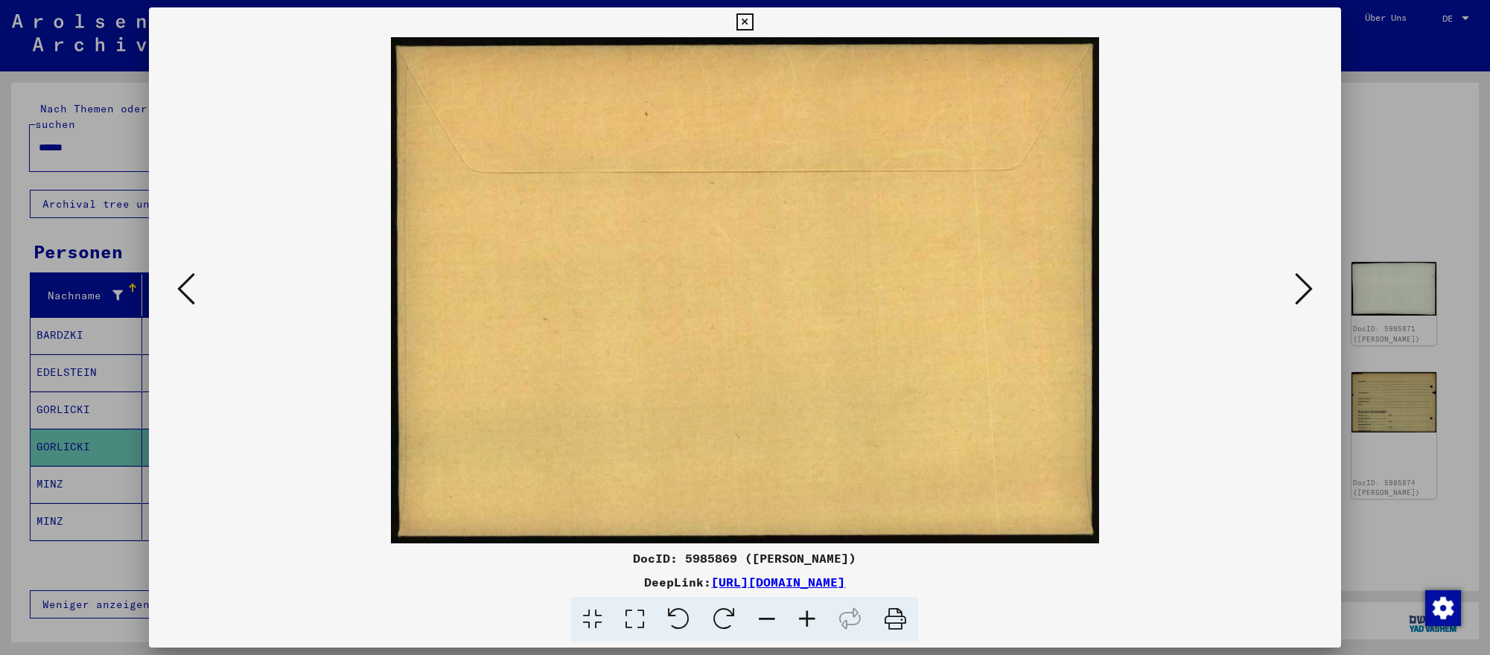
click at [1304, 288] on icon at bounding box center [1304, 289] width 18 height 36
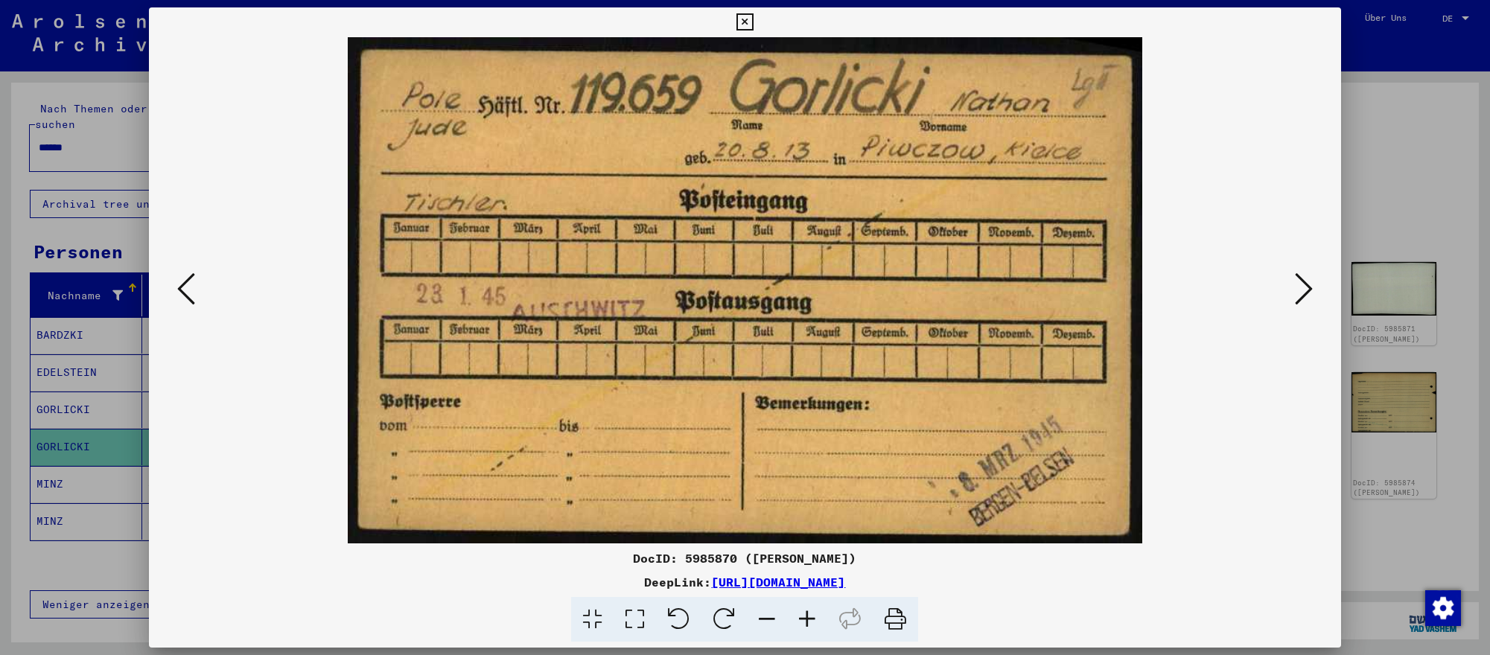
click at [1450, 494] on div at bounding box center [745, 327] width 1490 height 655
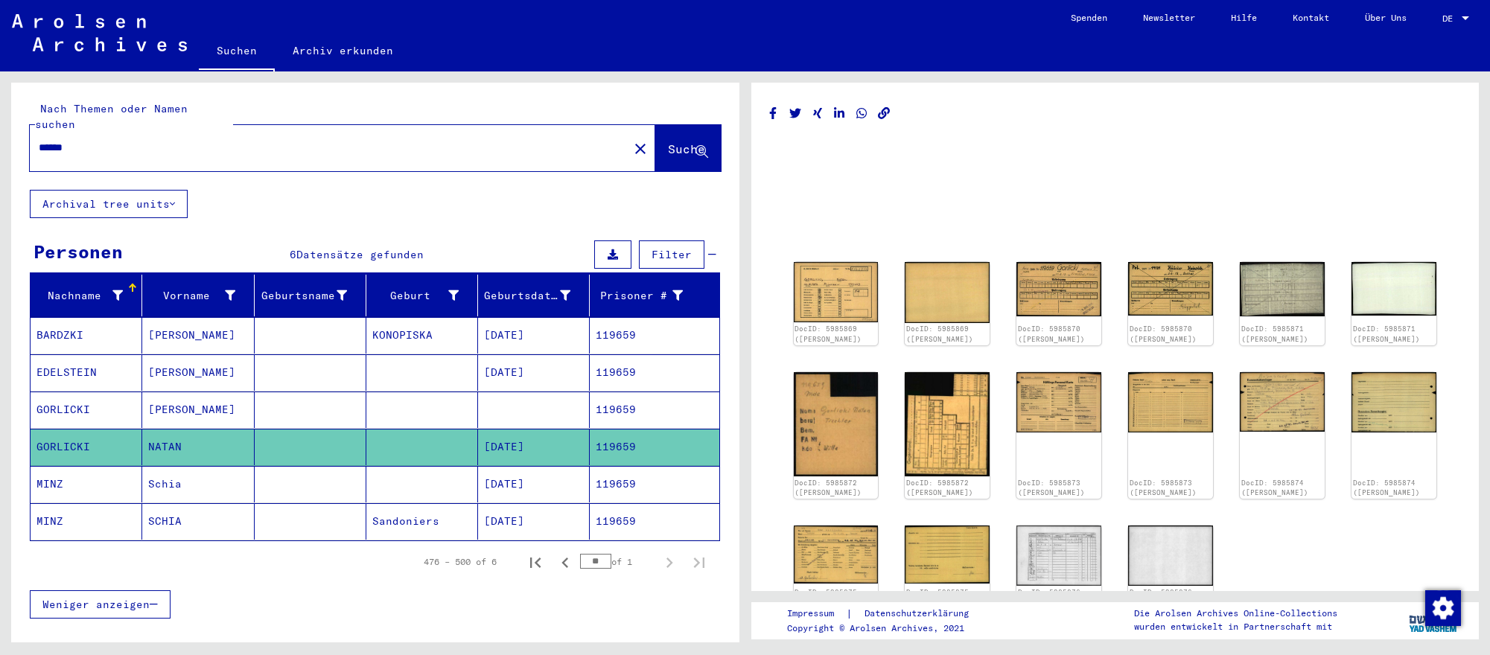
click at [310, 150] on input "******" at bounding box center [329, 148] width 581 height 16
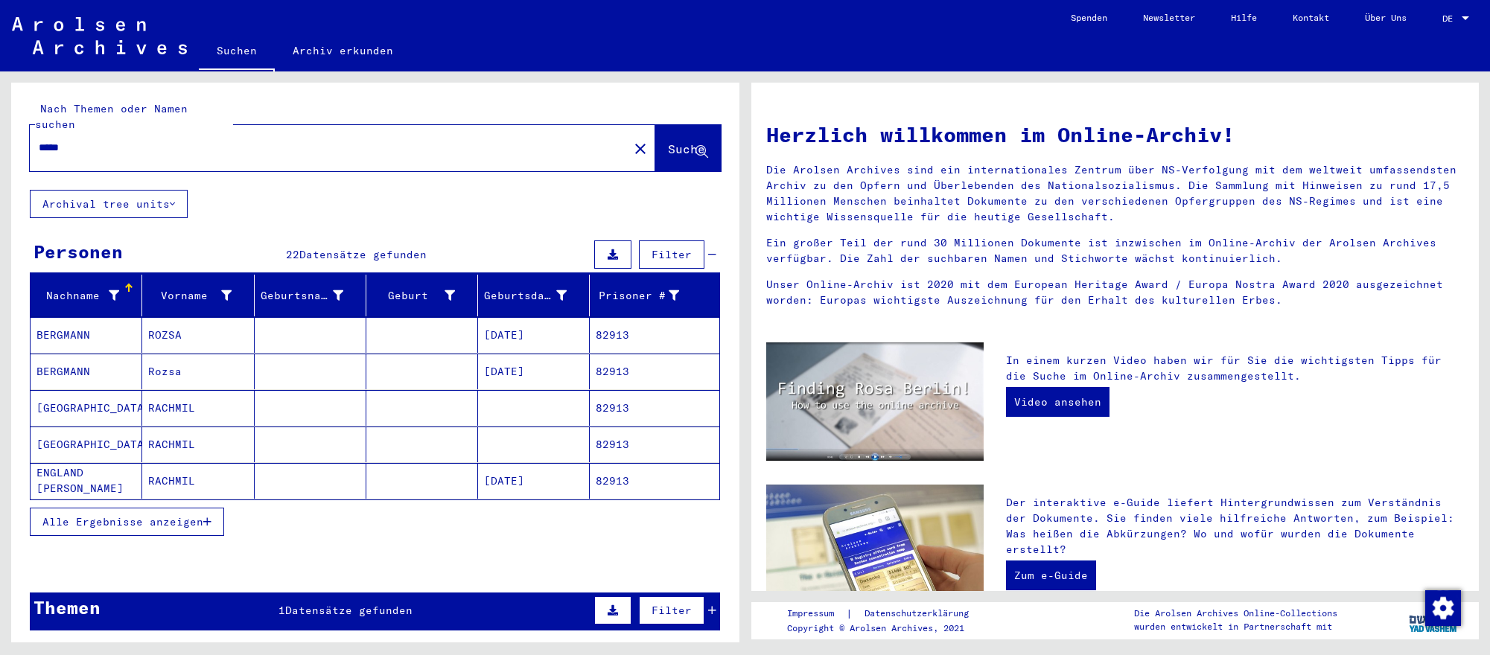
click at [554, 412] on mat-cell at bounding box center [534, 408] width 112 height 36
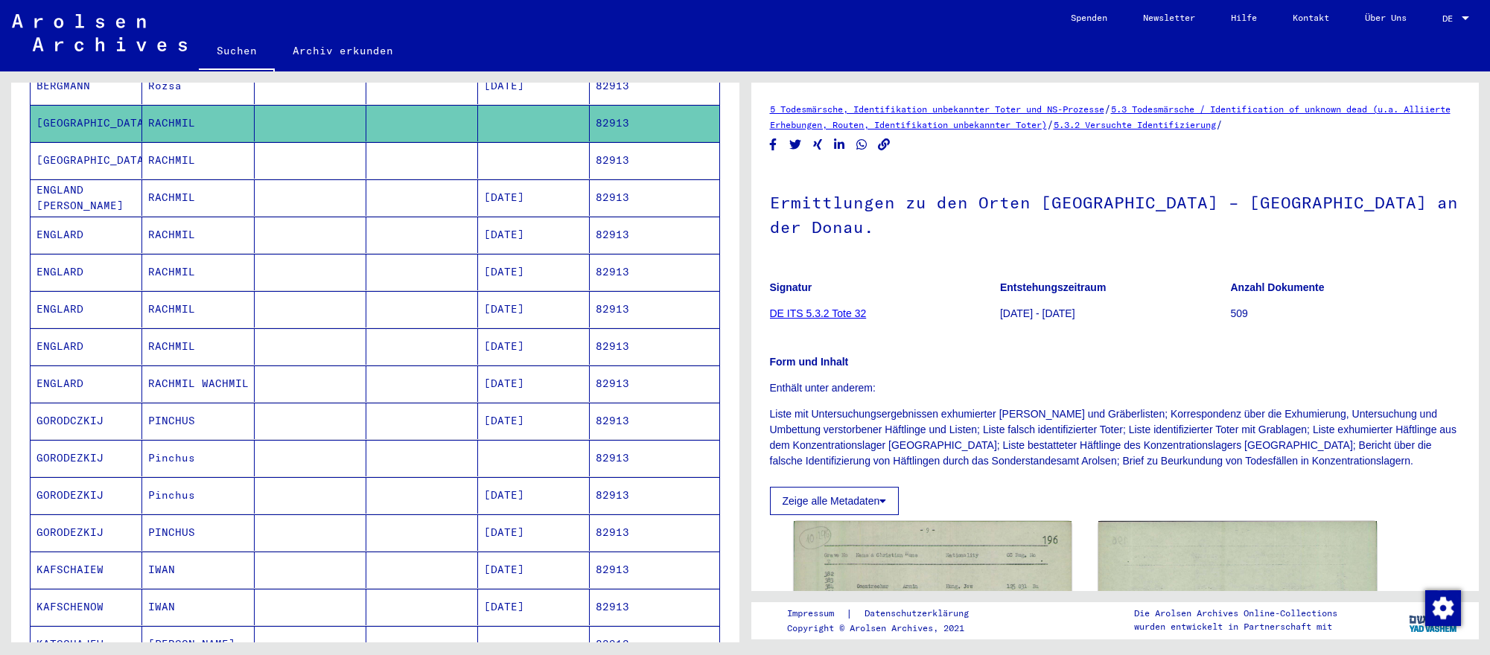
scroll to position [292, 0]
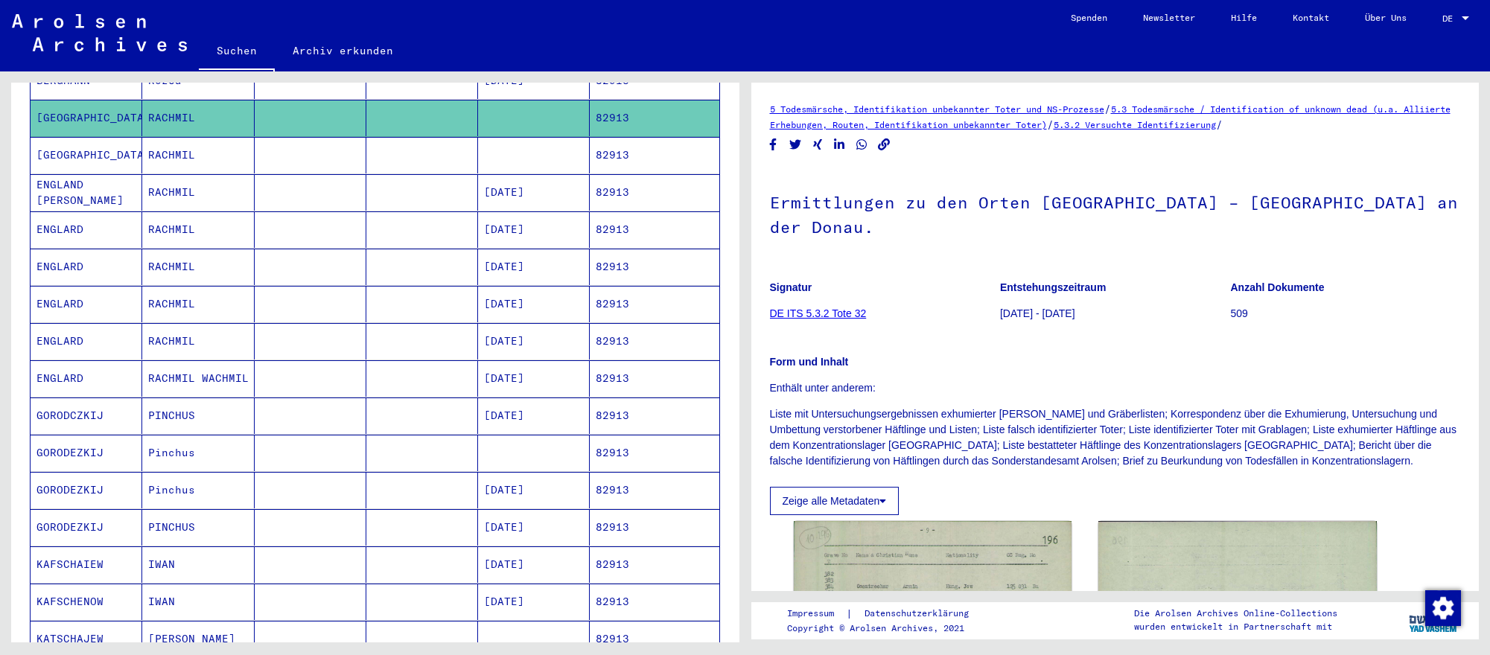
click at [548, 421] on mat-cell "[DATE]" at bounding box center [534, 416] width 112 height 36
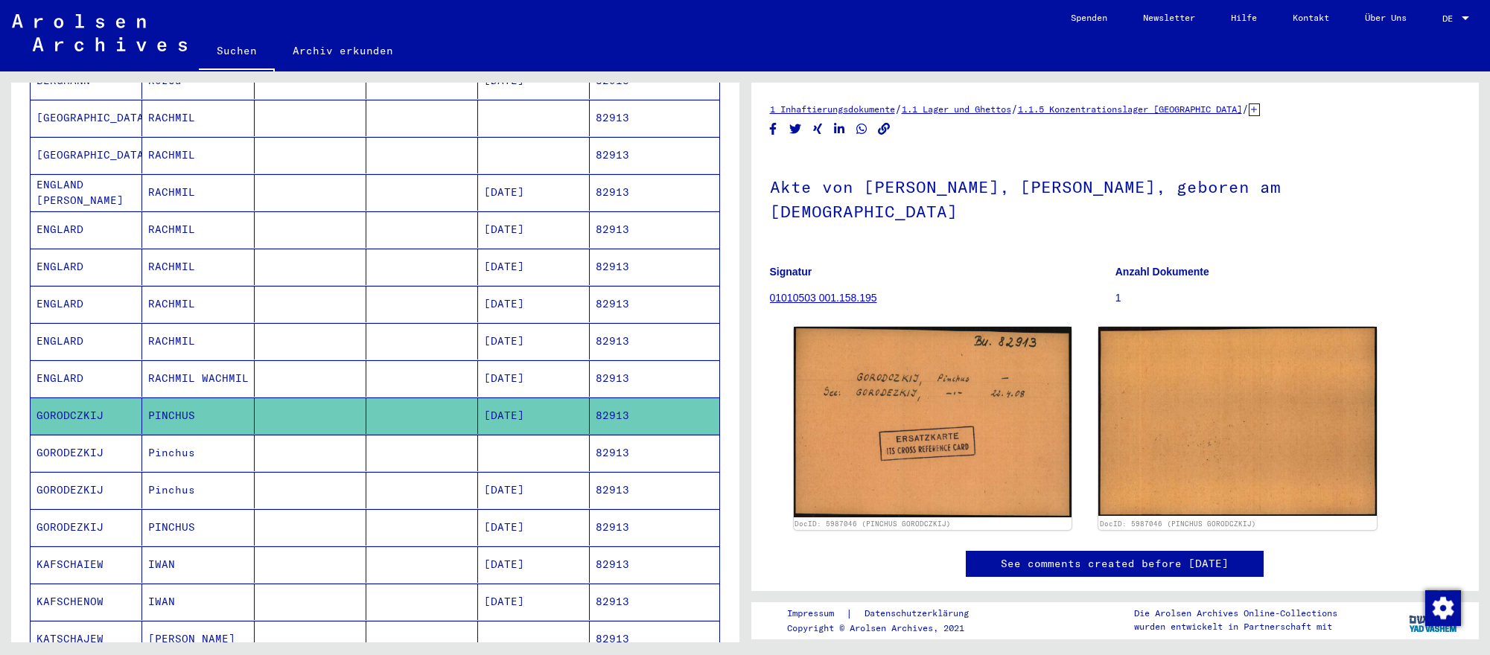
click at [566, 497] on mat-cell "[DATE]" at bounding box center [534, 490] width 112 height 36
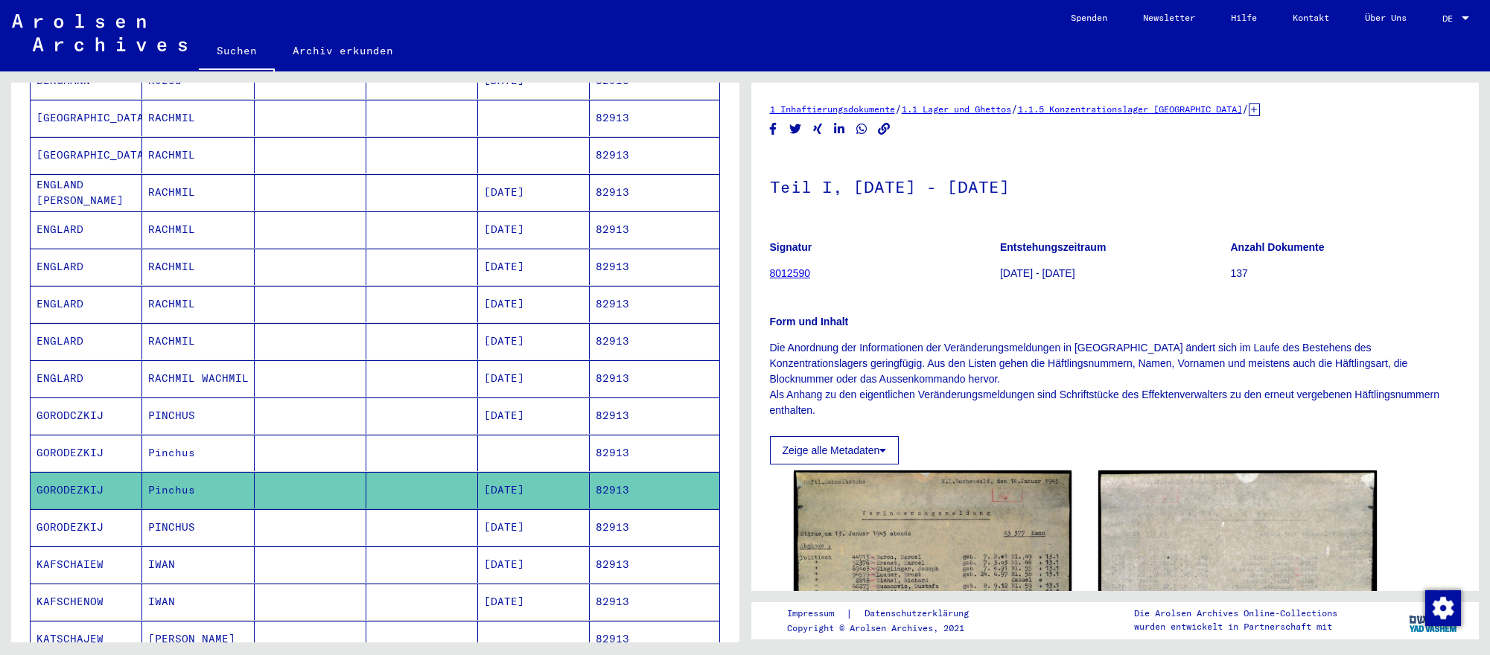
click at [555, 519] on mat-cell "[DATE]" at bounding box center [534, 527] width 112 height 36
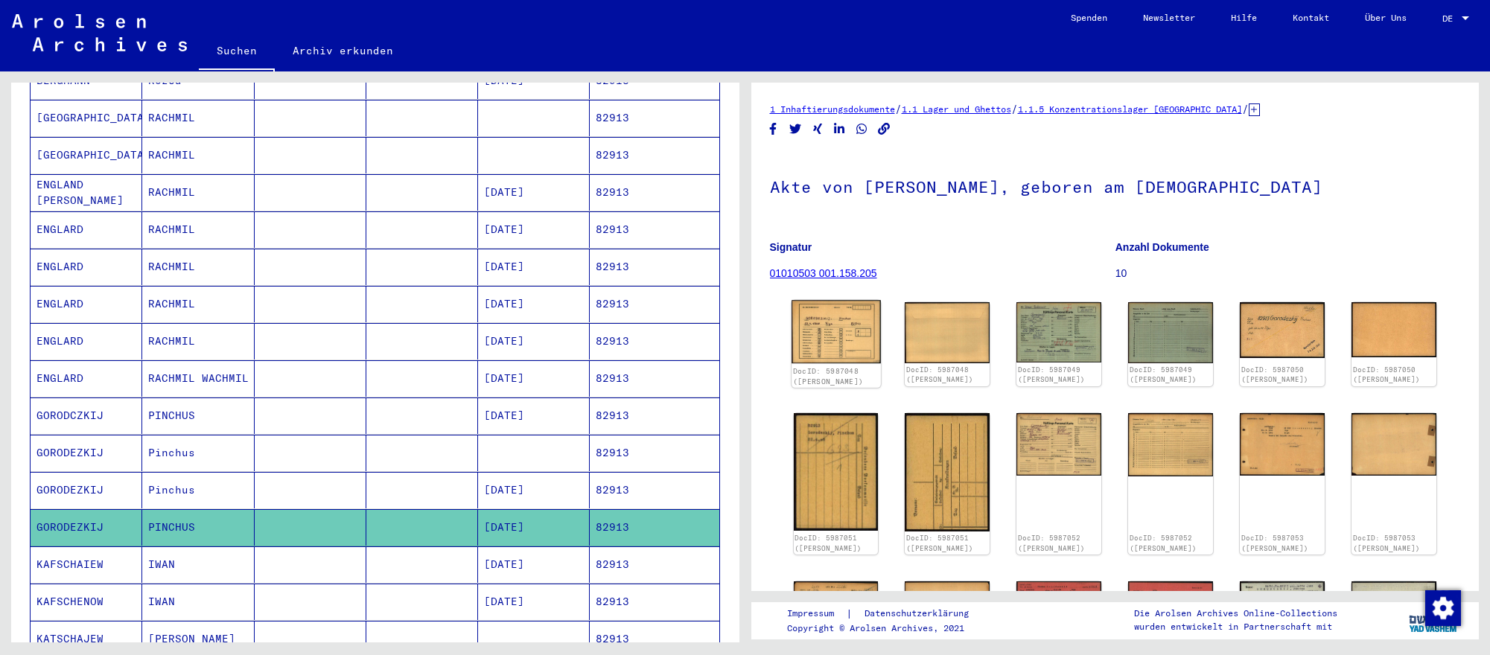
click at [840, 325] on img at bounding box center [835, 331] width 89 height 63
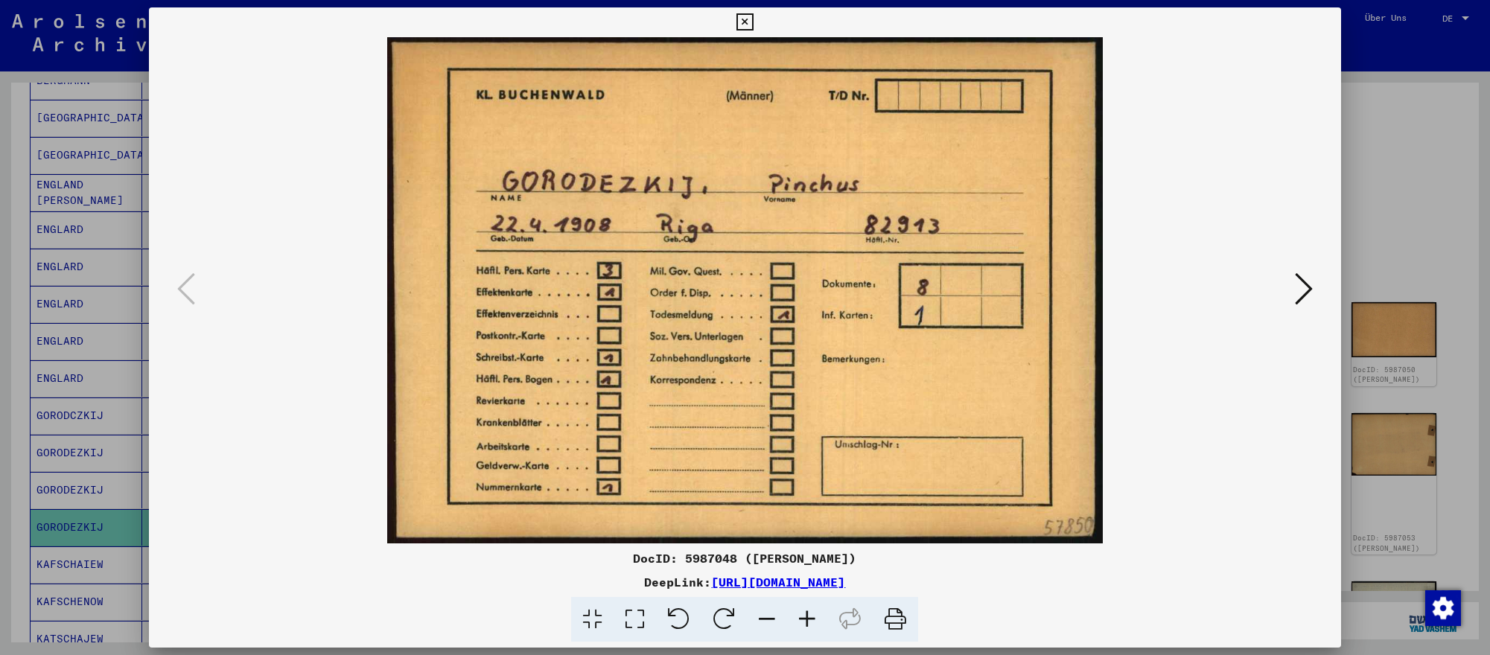
click at [1308, 290] on icon at bounding box center [1304, 289] width 18 height 36
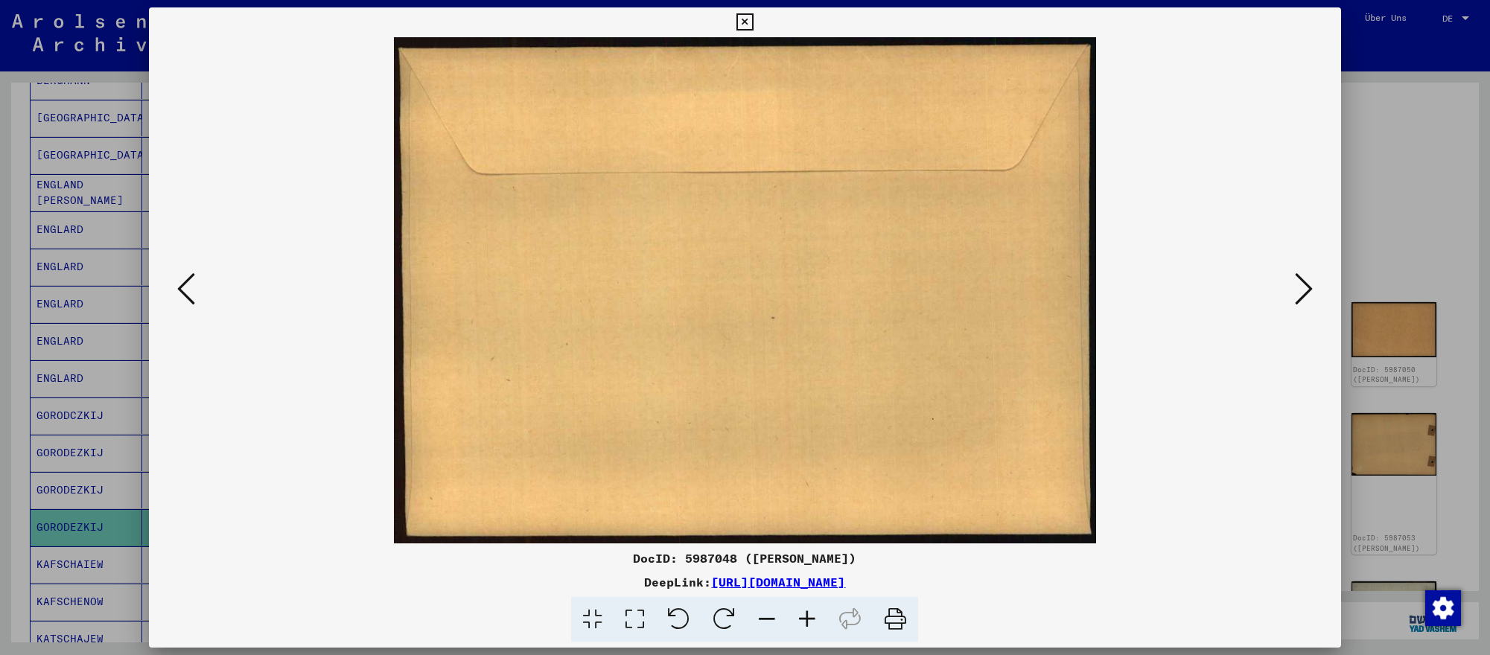
click at [1308, 290] on icon at bounding box center [1304, 289] width 18 height 36
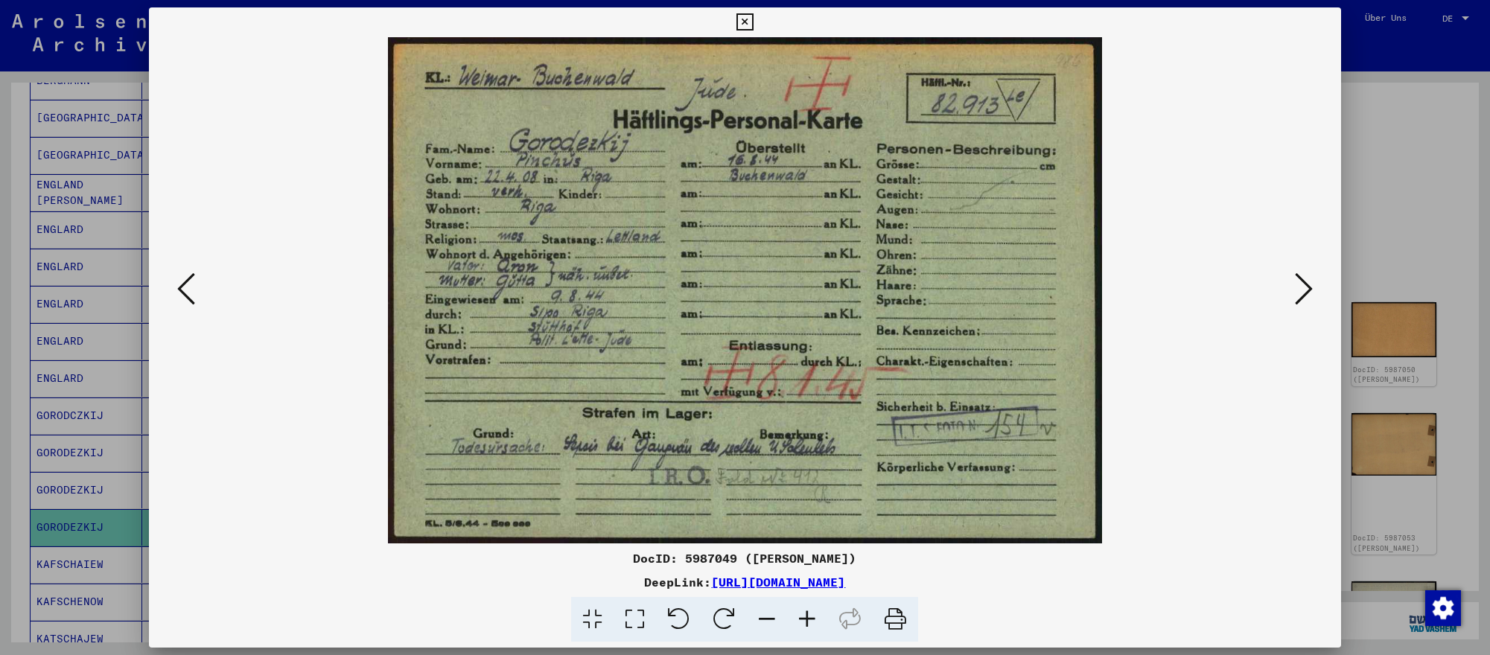
click at [1308, 290] on icon at bounding box center [1304, 289] width 18 height 36
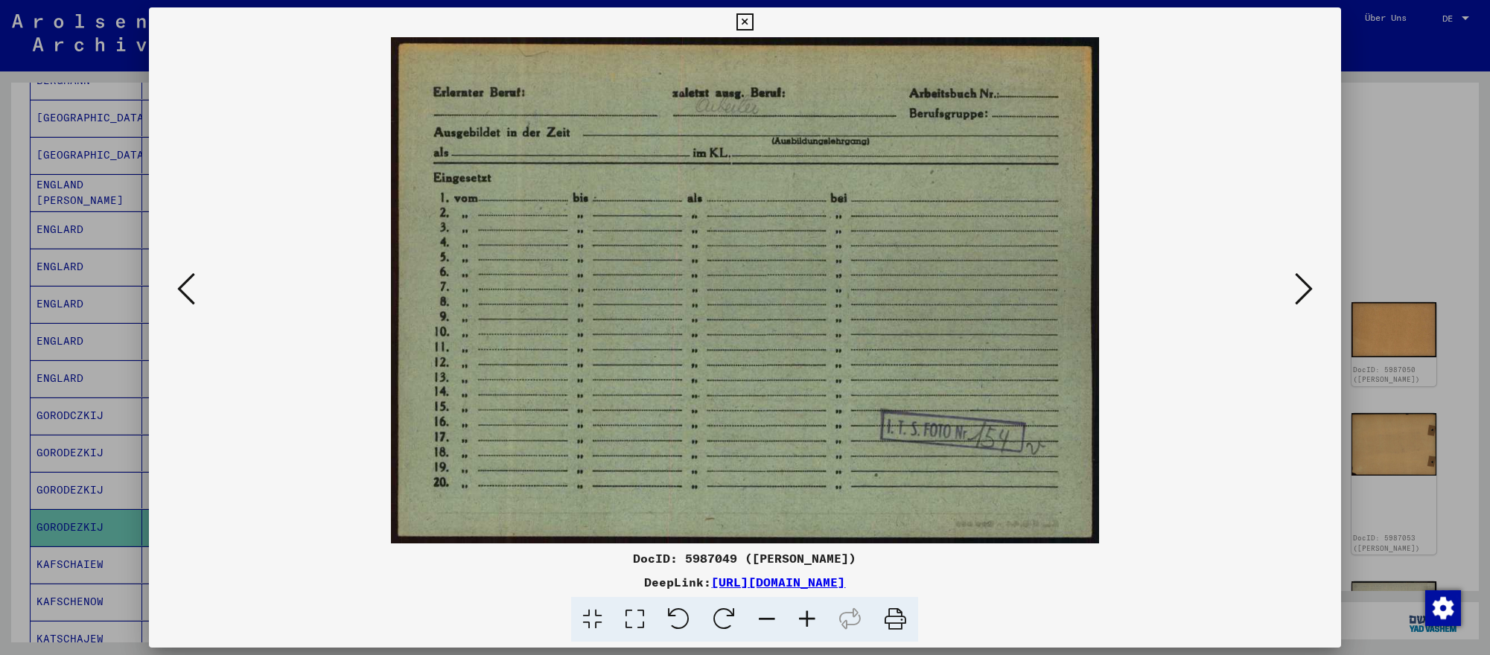
click at [1308, 290] on icon at bounding box center [1304, 289] width 18 height 36
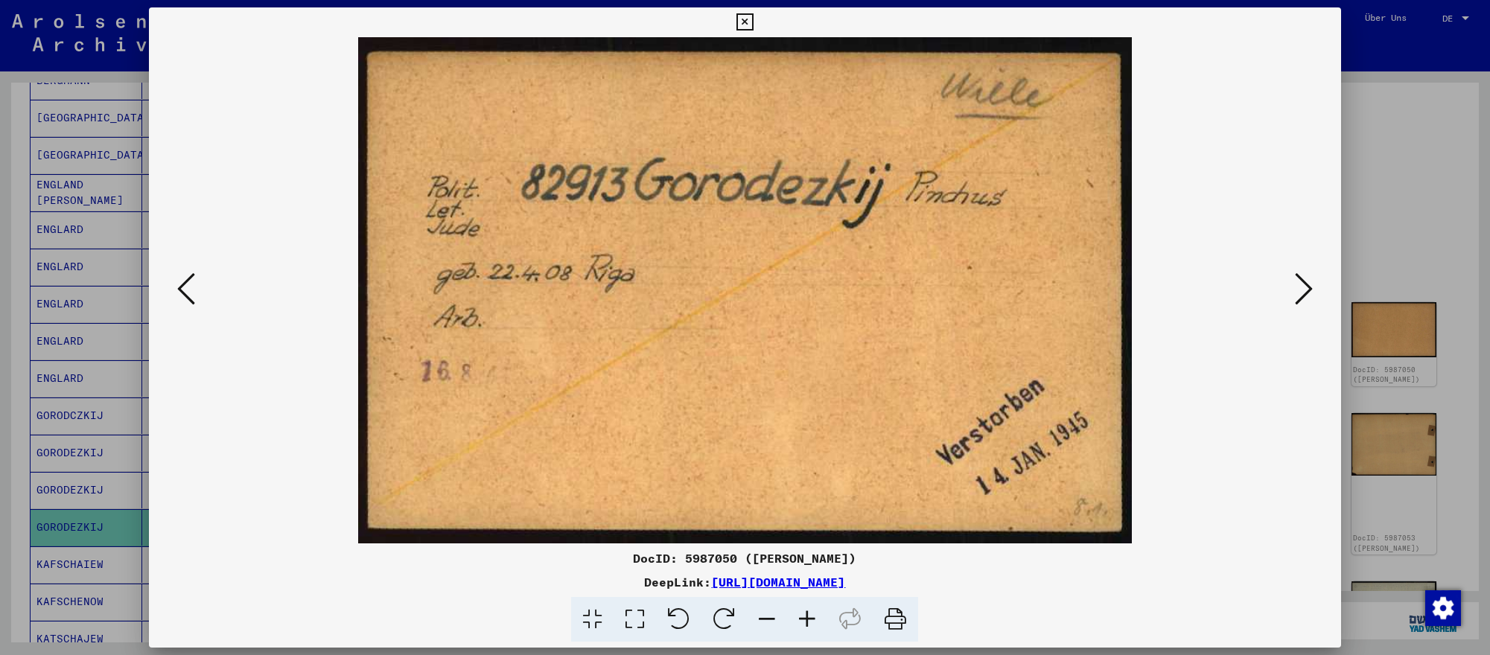
click at [1308, 290] on icon at bounding box center [1304, 289] width 18 height 36
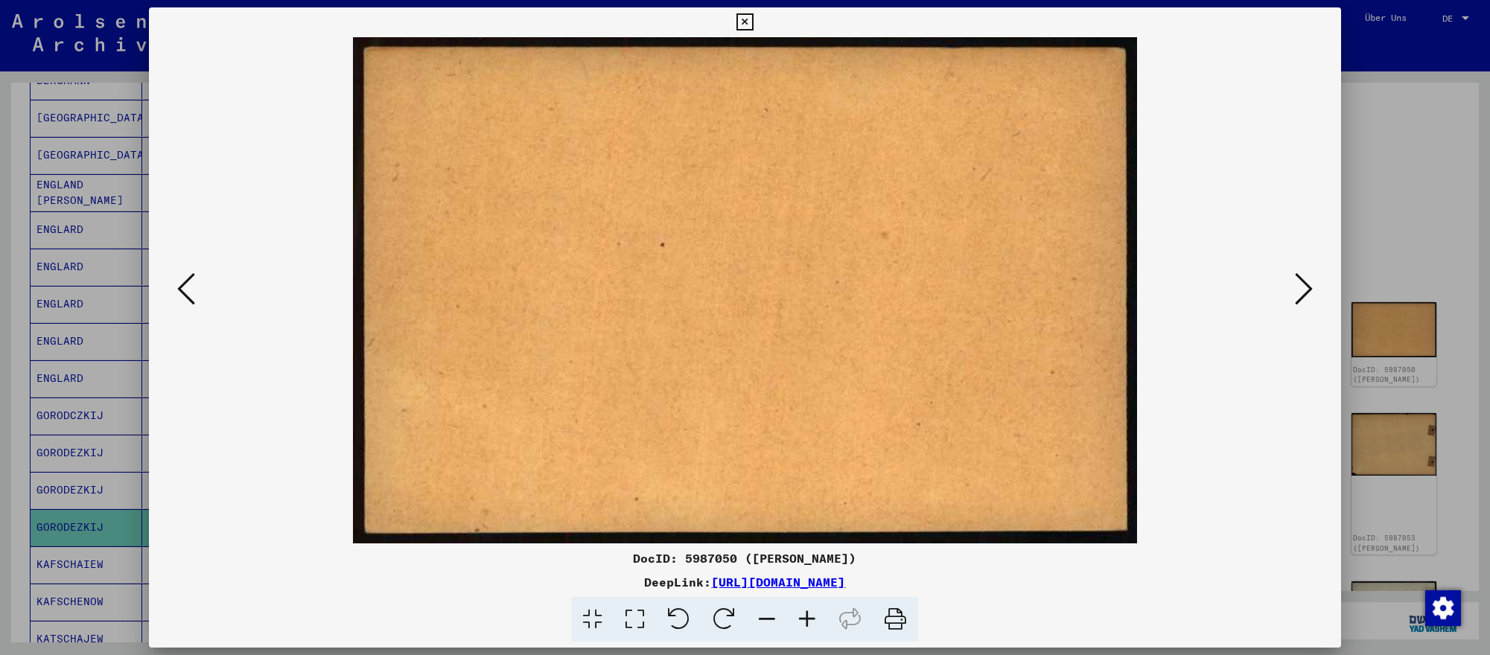
click at [1308, 290] on icon at bounding box center [1304, 289] width 18 height 36
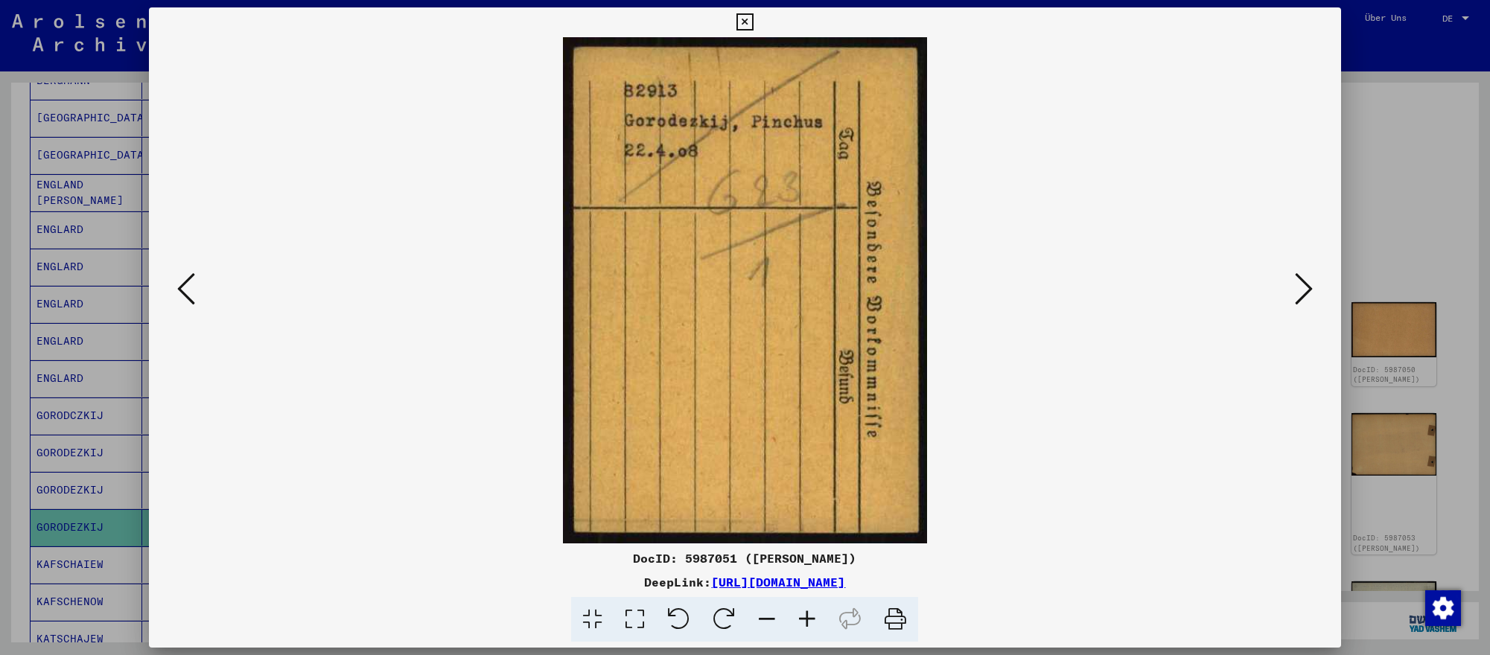
click at [1308, 290] on icon at bounding box center [1304, 289] width 18 height 36
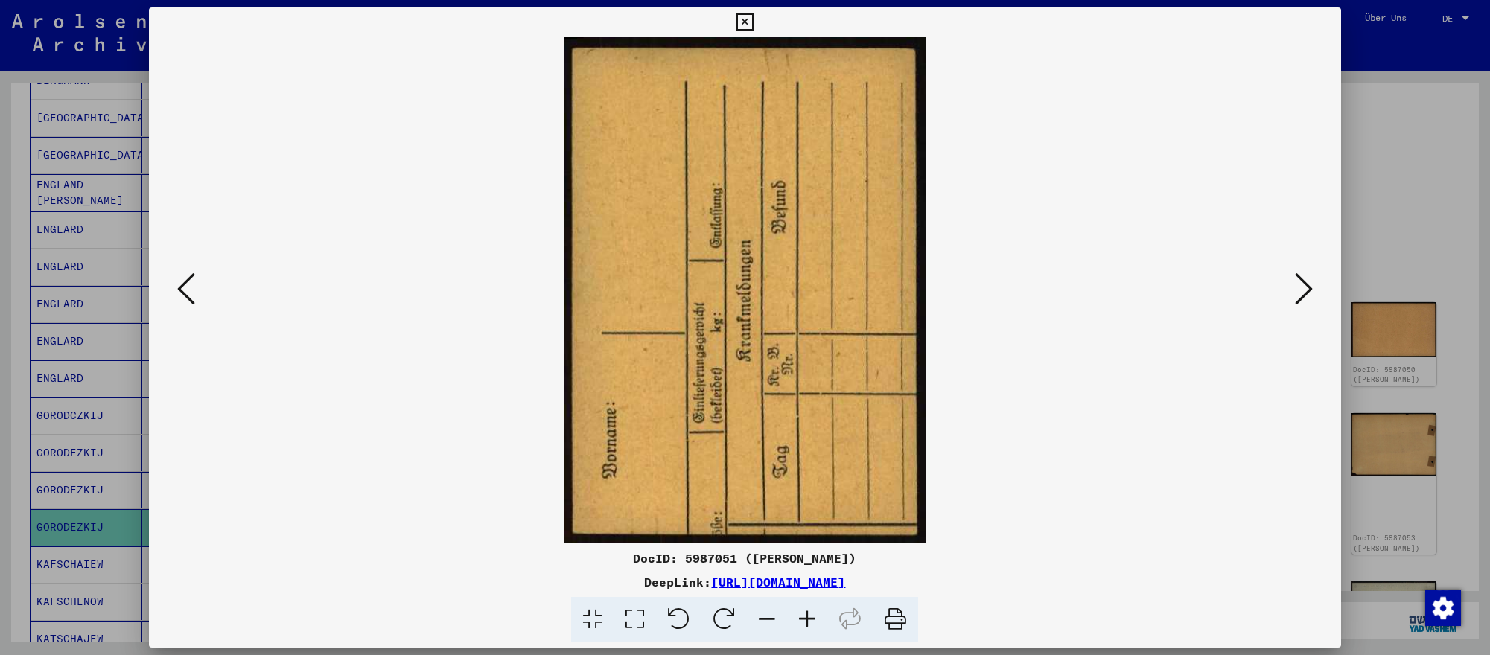
click at [1308, 290] on icon at bounding box center [1304, 289] width 18 height 36
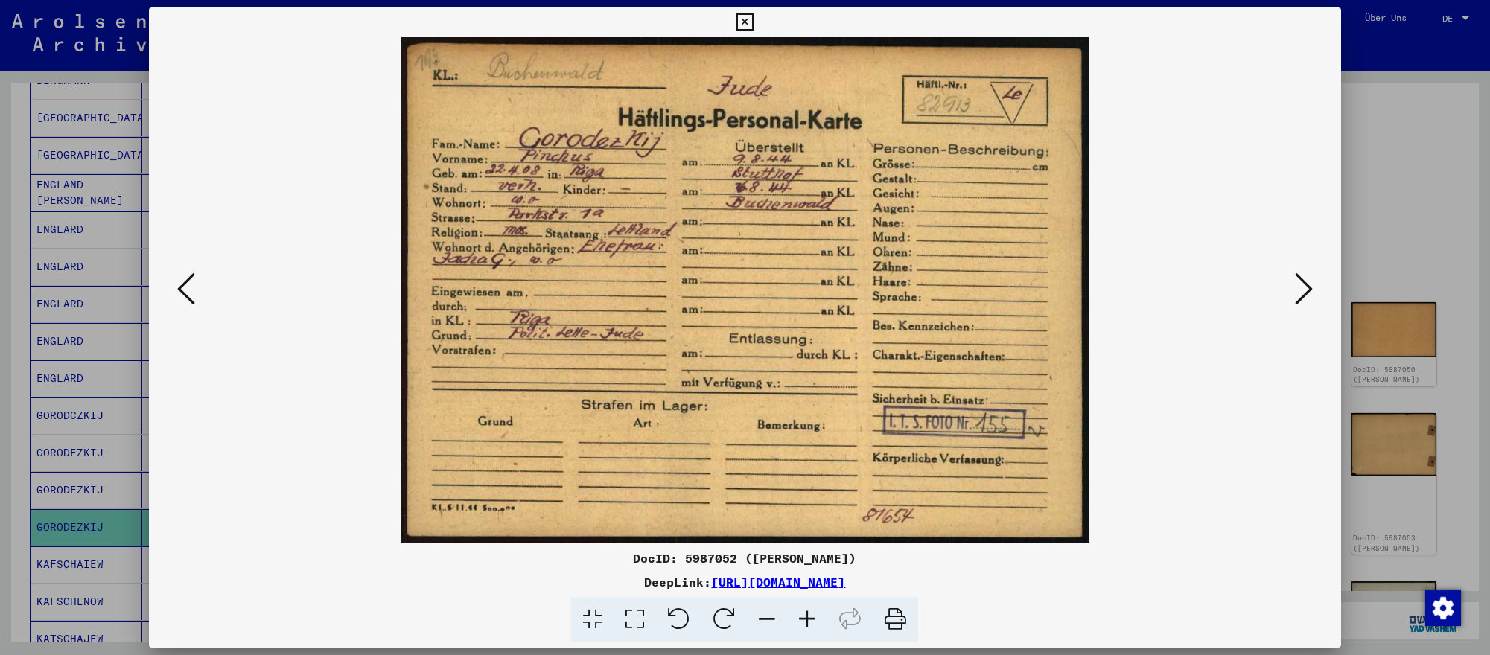
click at [1308, 290] on icon at bounding box center [1304, 289] width 18 height 36
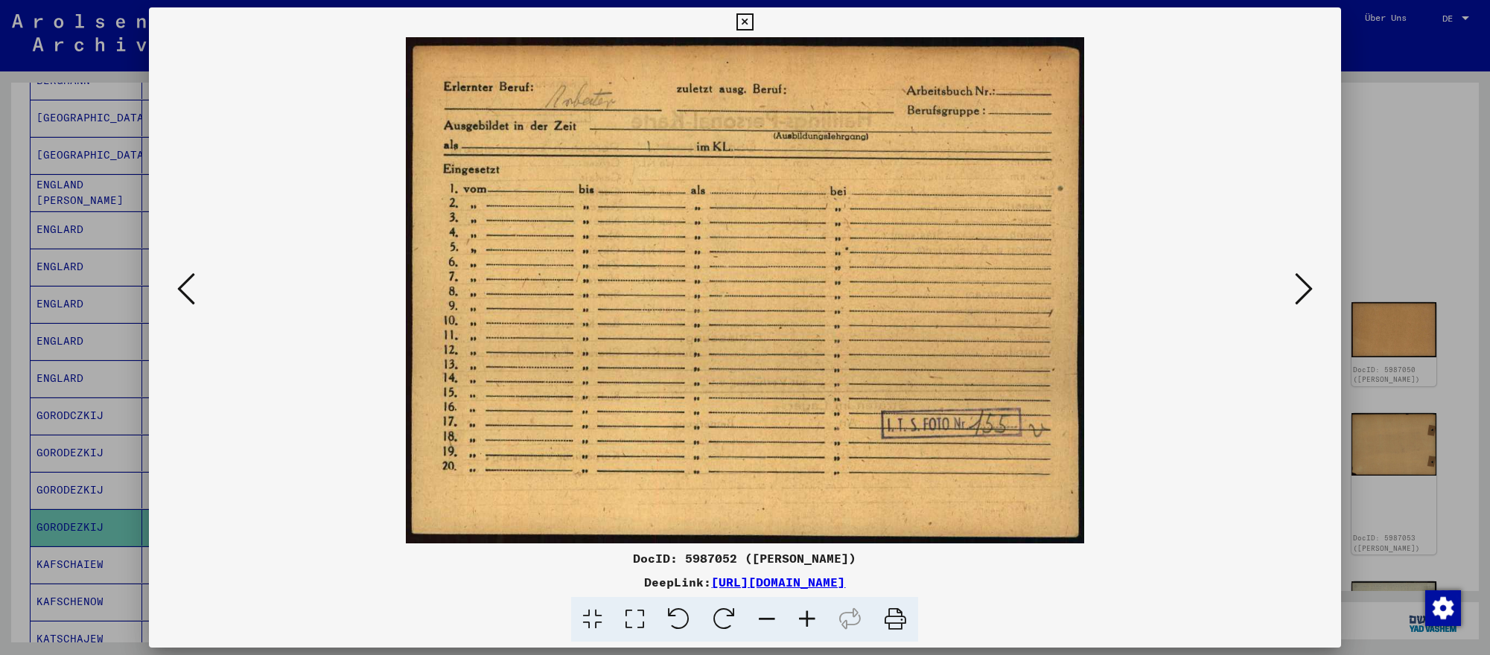
click at [1438, 421] on div at bounding box center [745, 327] width 1490 height 655
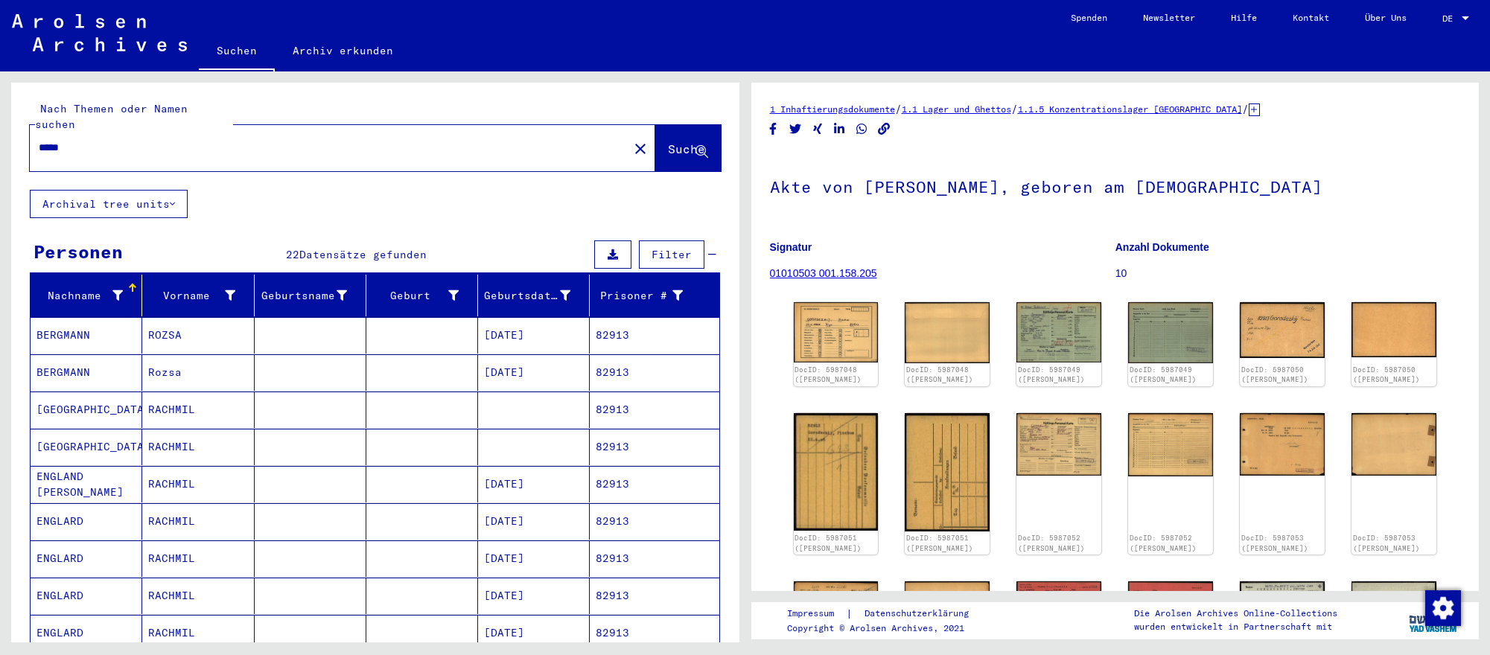
click at [329, 140] on input "*****" at bounding box center [329, 148] width 581 height 16
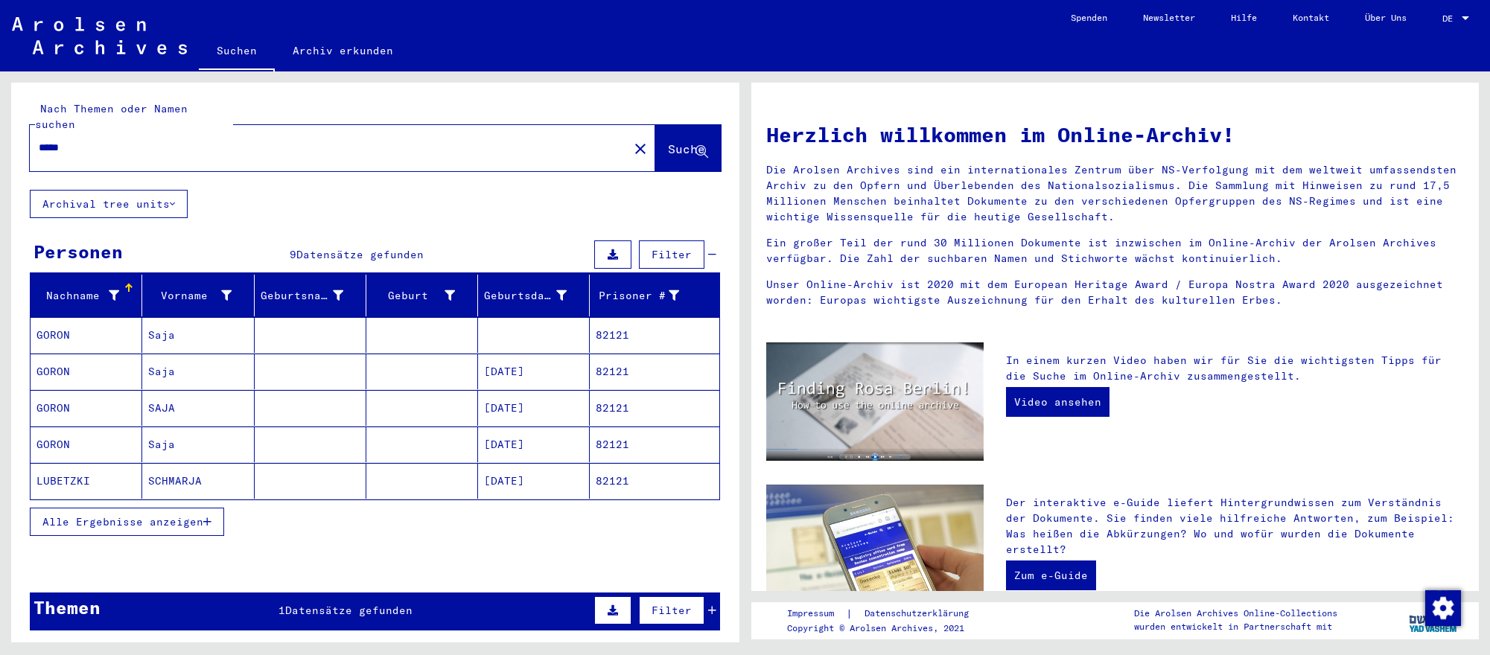
click at [510, 417] on mat-cell "[DATE]" at bounding box center [534, 408] width 112 height 36
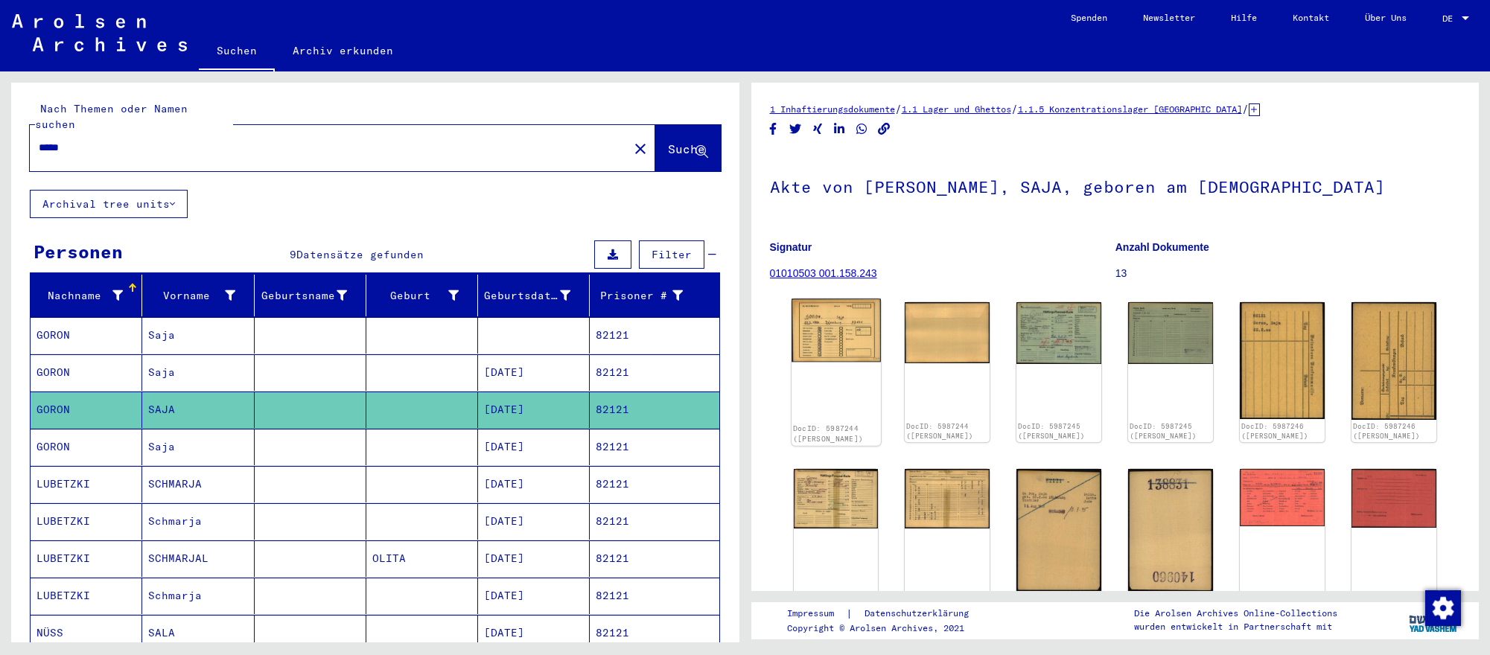
click at [864, 342] on img at bounding box center [835, 330] width 89 height 63
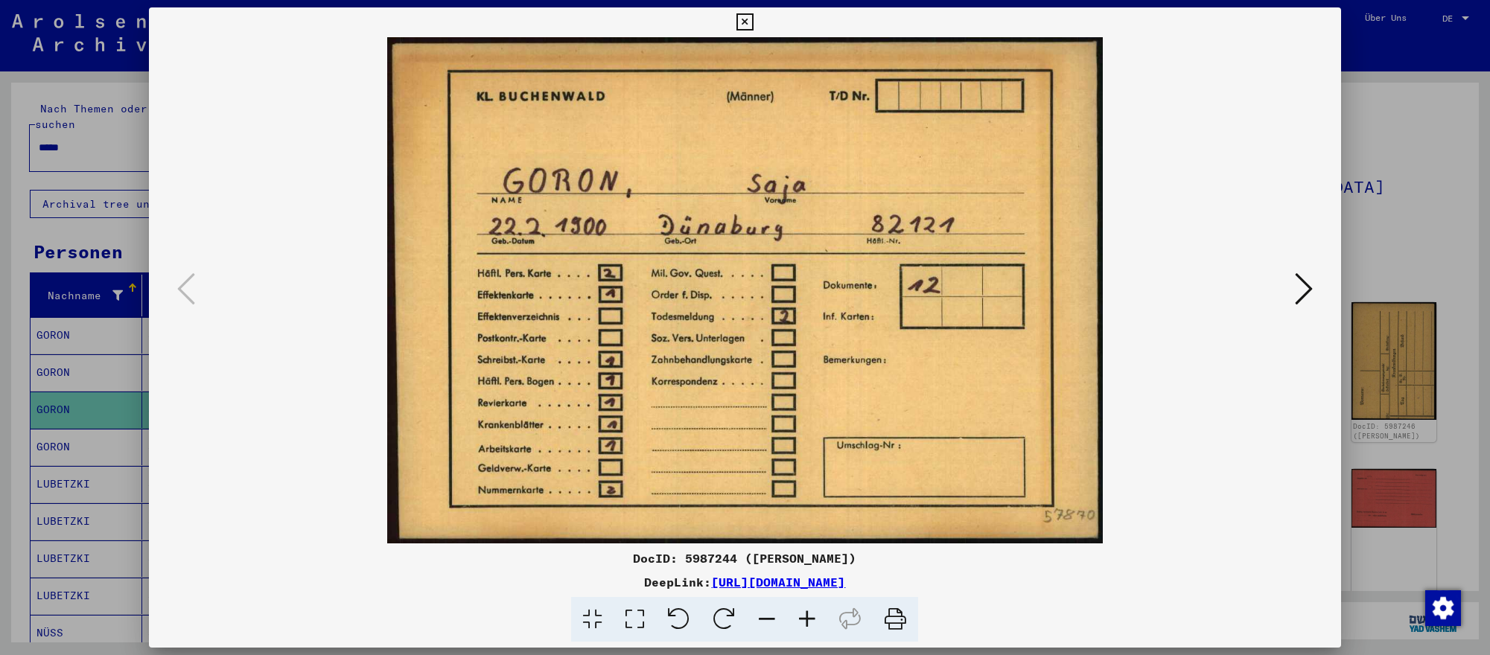
click at [1303, 291] on icon at bounding box center [1304, 289] width 18 height 36
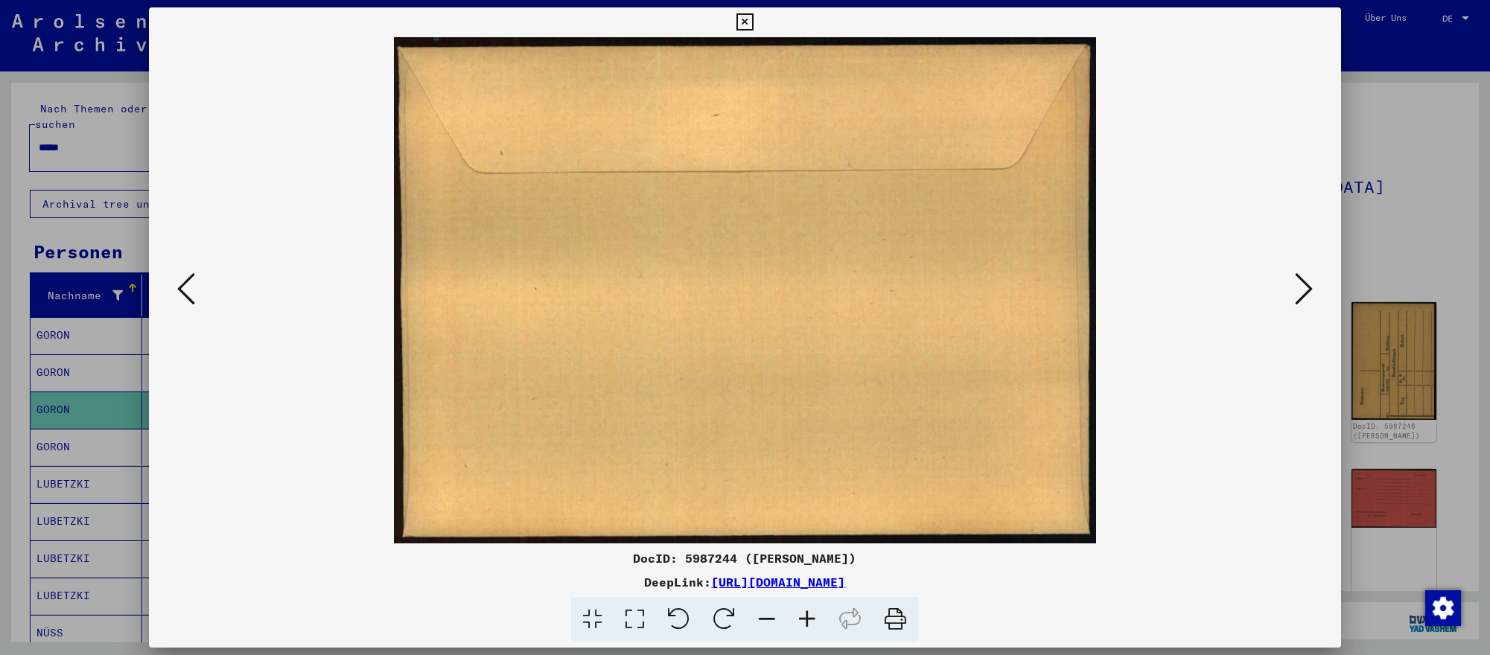
click at [1303, 291] on icon at bounding box center [1304, 289] width 18 height 36
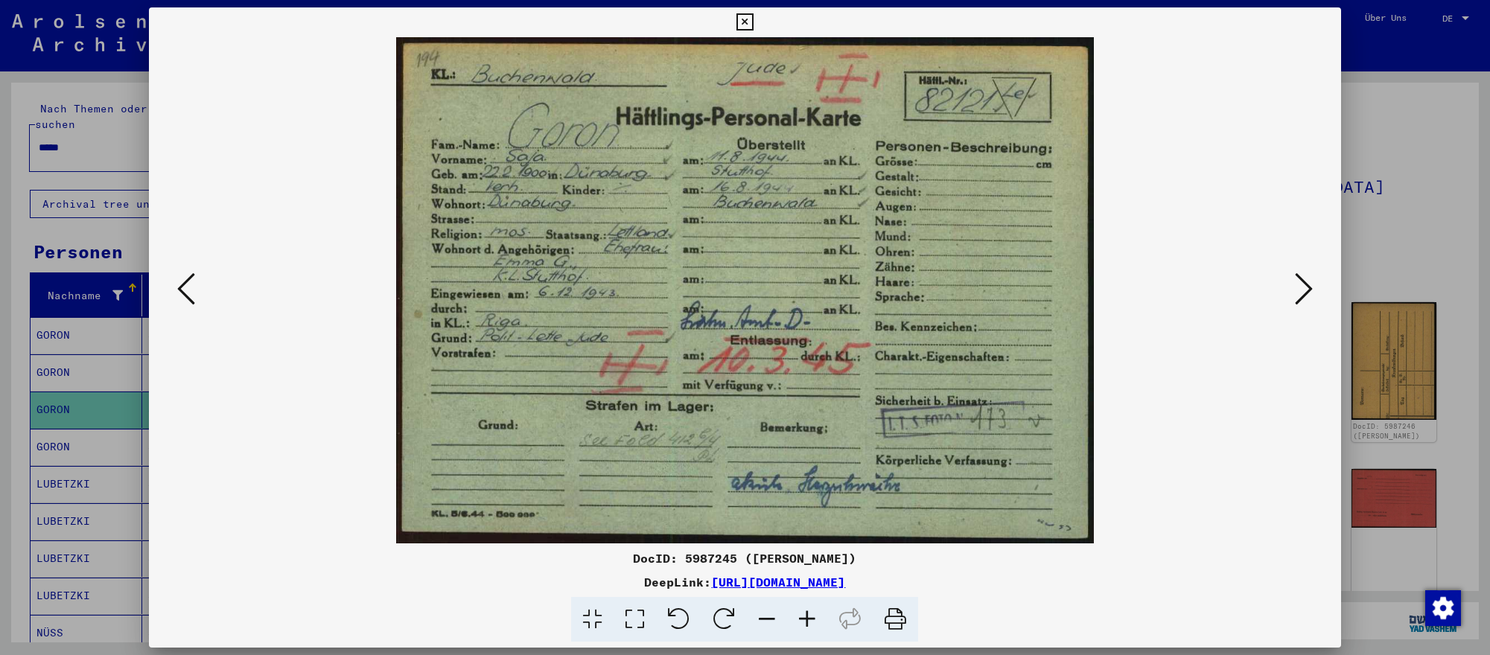
click at [1303, 291] on icon at bounding box center [1304, 289] width 18 height 36
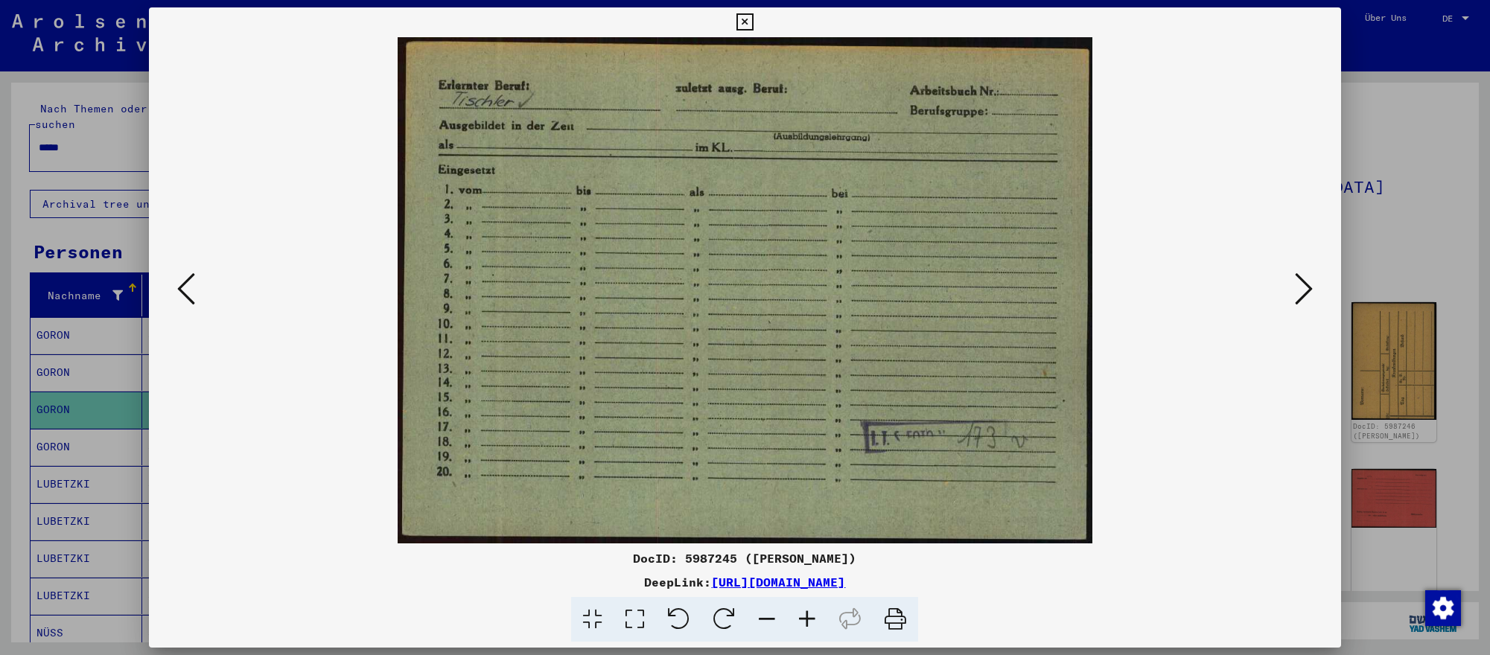
click at [1432, 470] on div at bounding box center [745, 327] width 1490 height 655
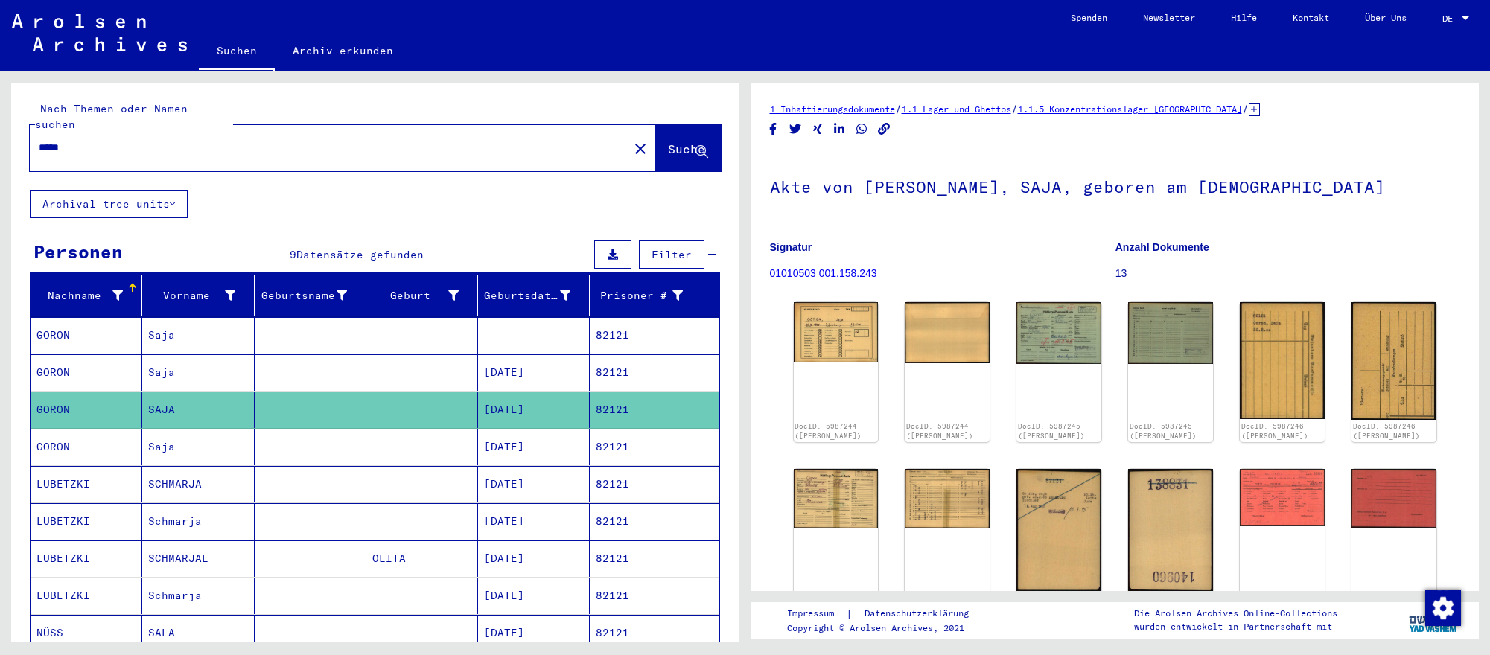
click at [501, 147] on input "*****" at bounding box center [329, 148] width 581 height 16
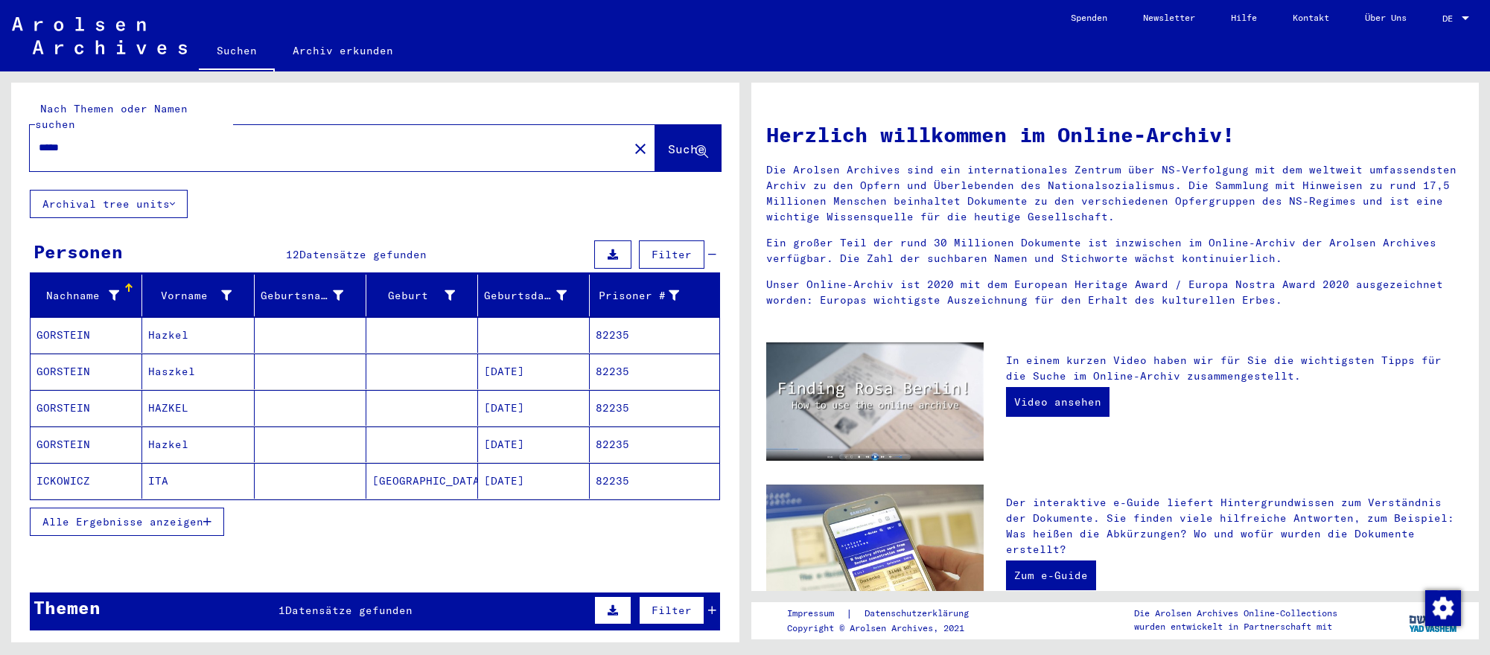
click at [530, 407] on mat-cell "[DATE]" at bounding box center [534, 408] width 112 height 36
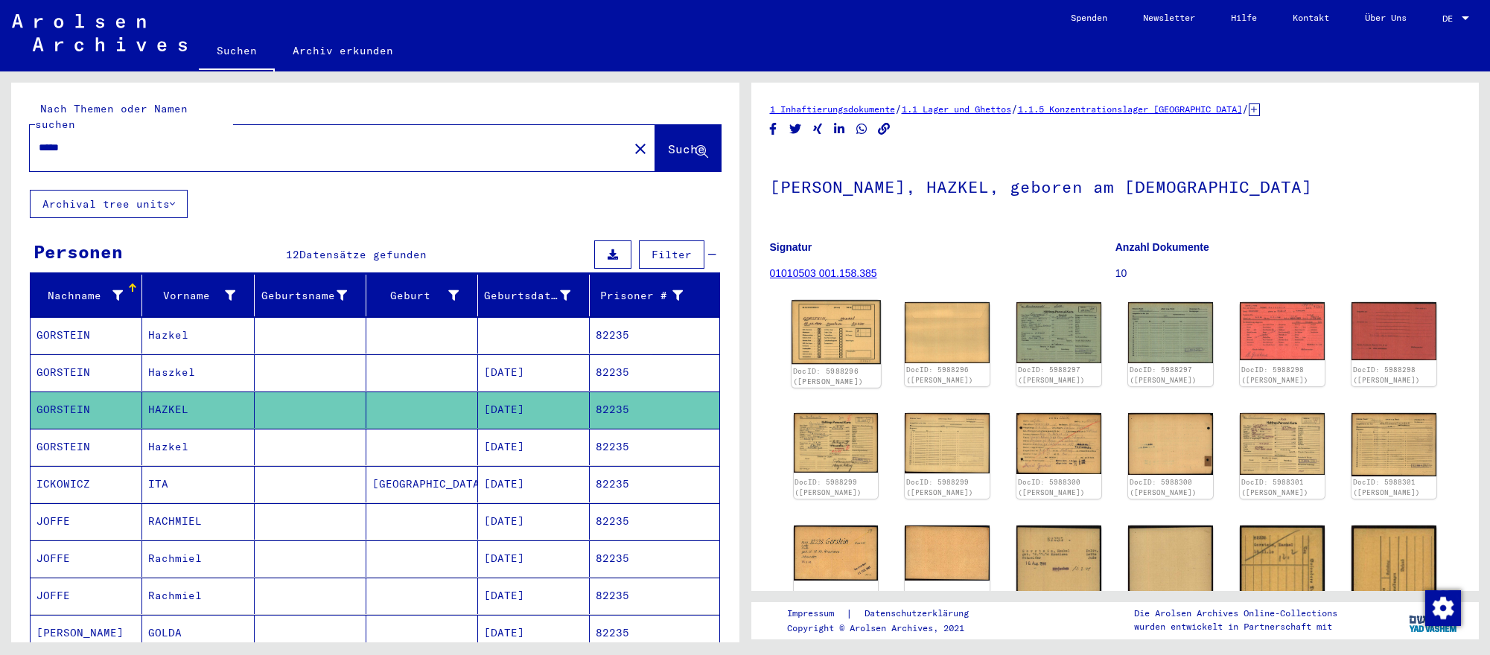
click at [811, 345] on img at bounding box center [835, 332] width 89 height 64
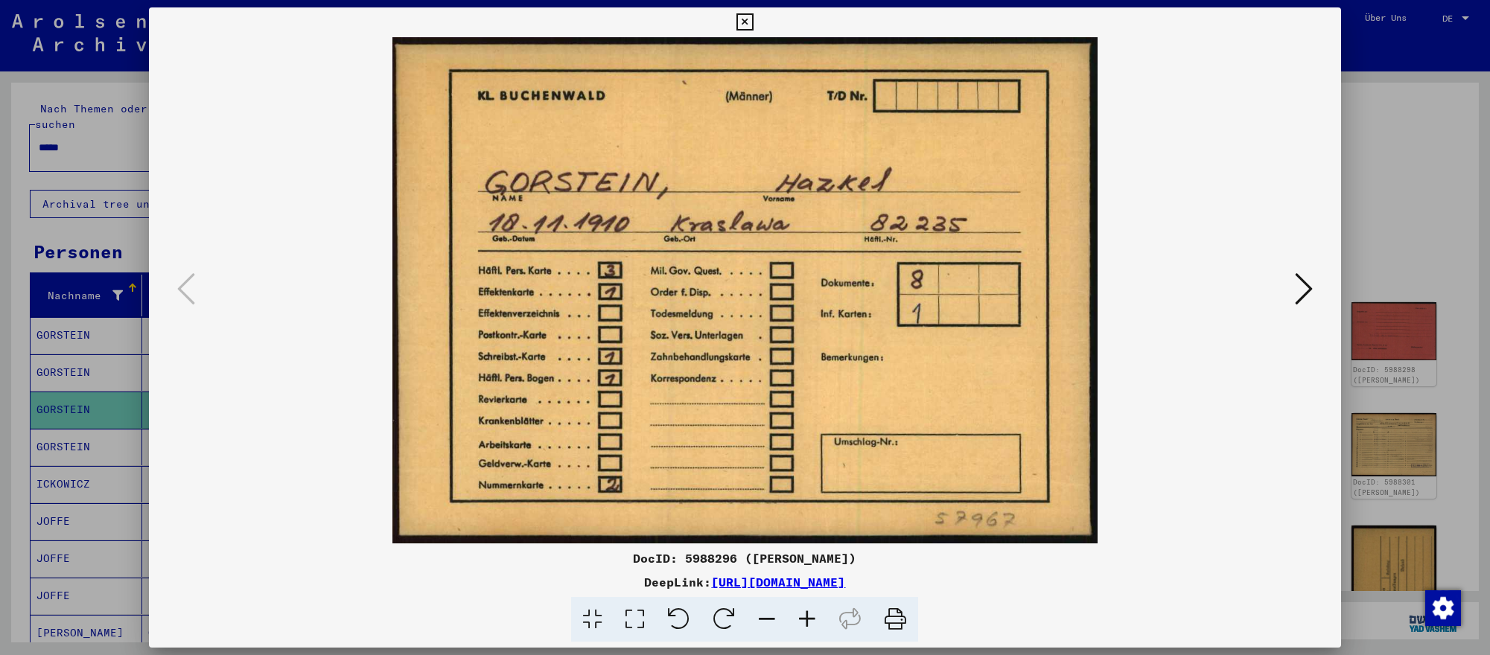
click at [1310, 281] on icon at bounding box center [1304, 289] width 18 height 36
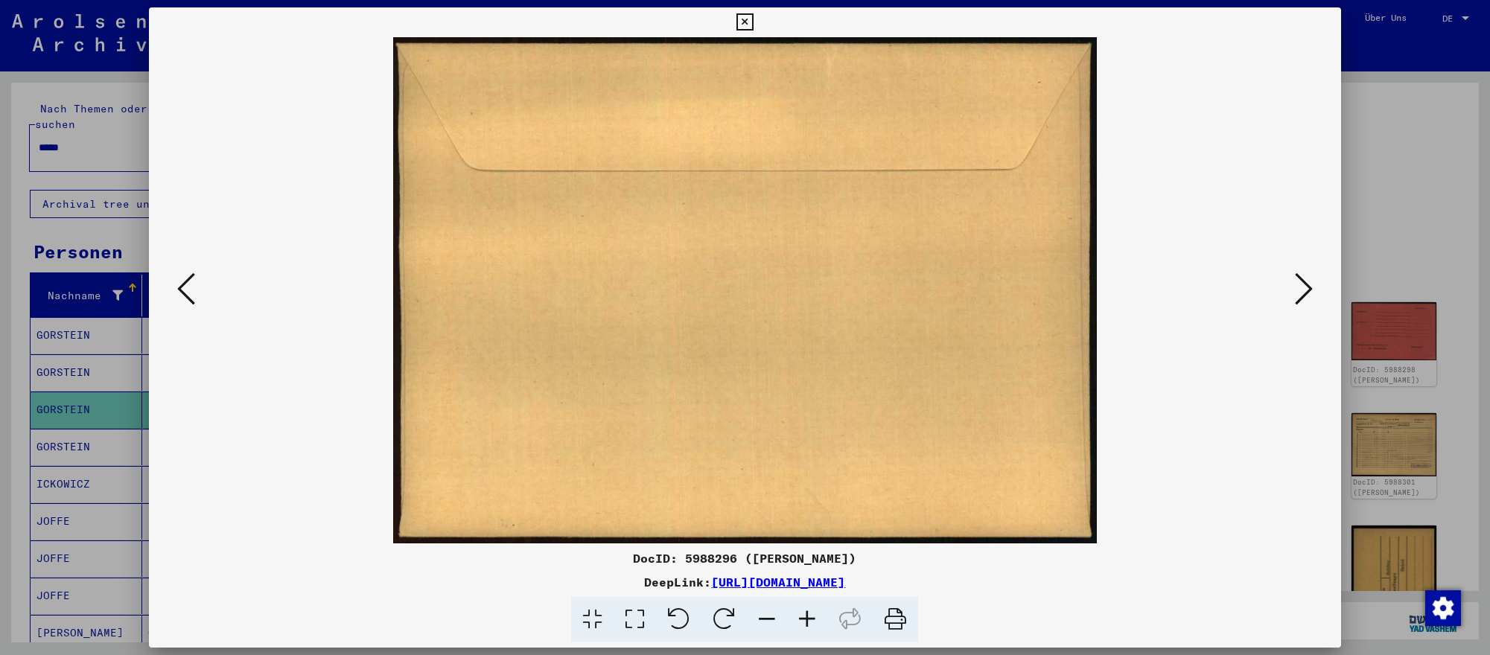
click at [1310, 281] on icon at bounding box center [1304, 289] width 18 height 36
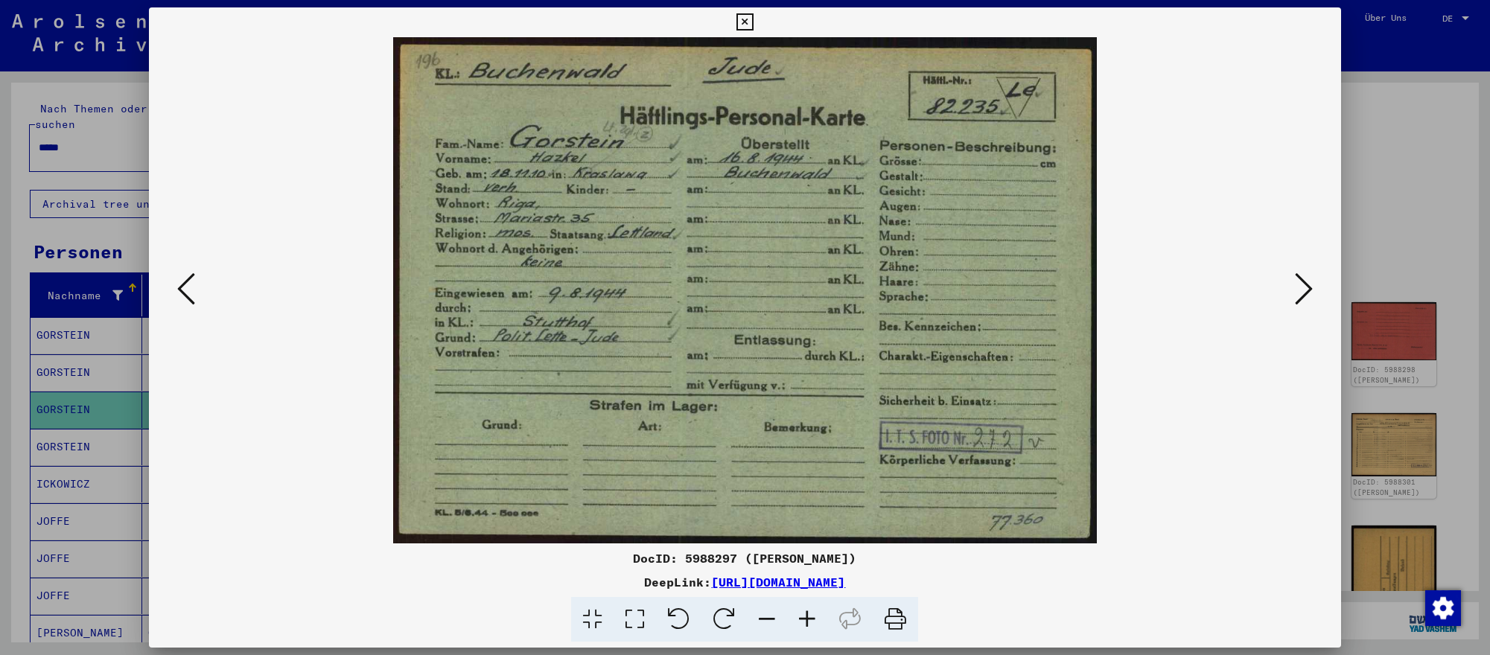
click at [1310, 281] on icon at bounding box center [1304, 289] width 18 height 36
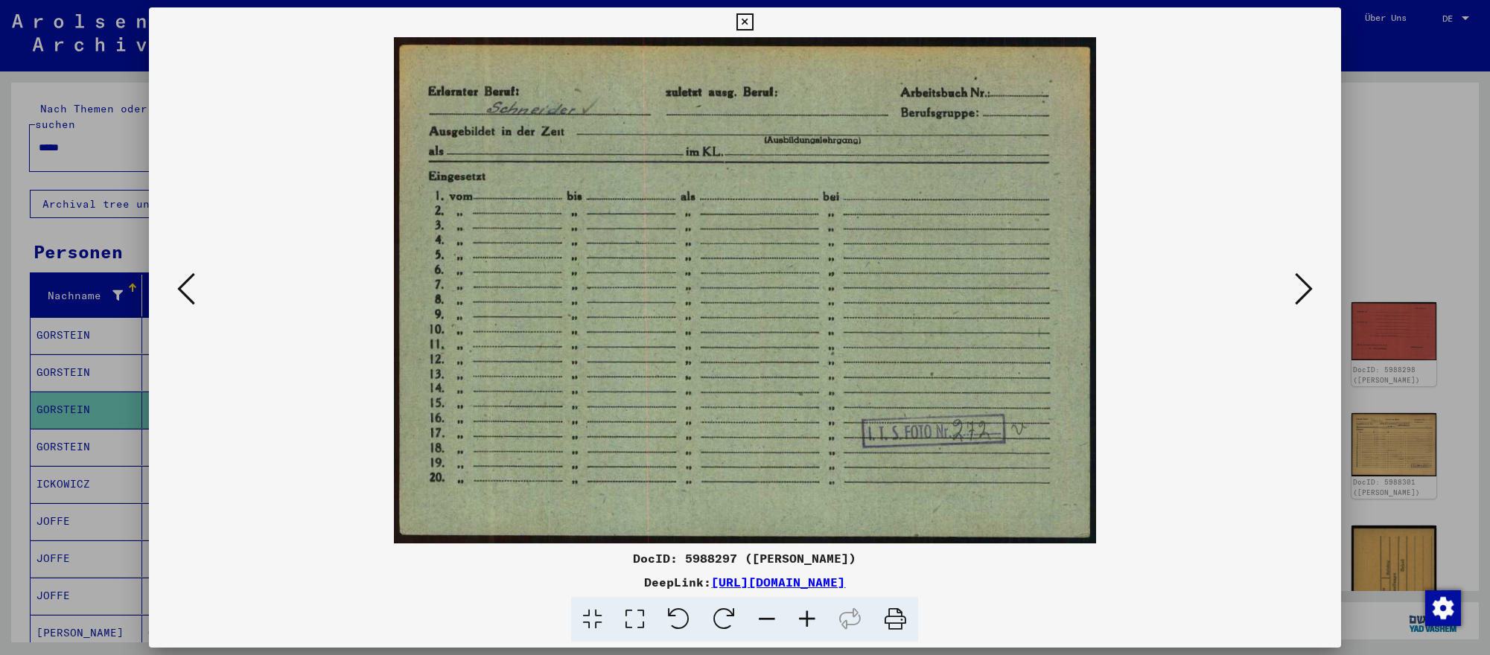
click at [1424, 511] on div at bounding box center [745, 327] width 1490 height 655
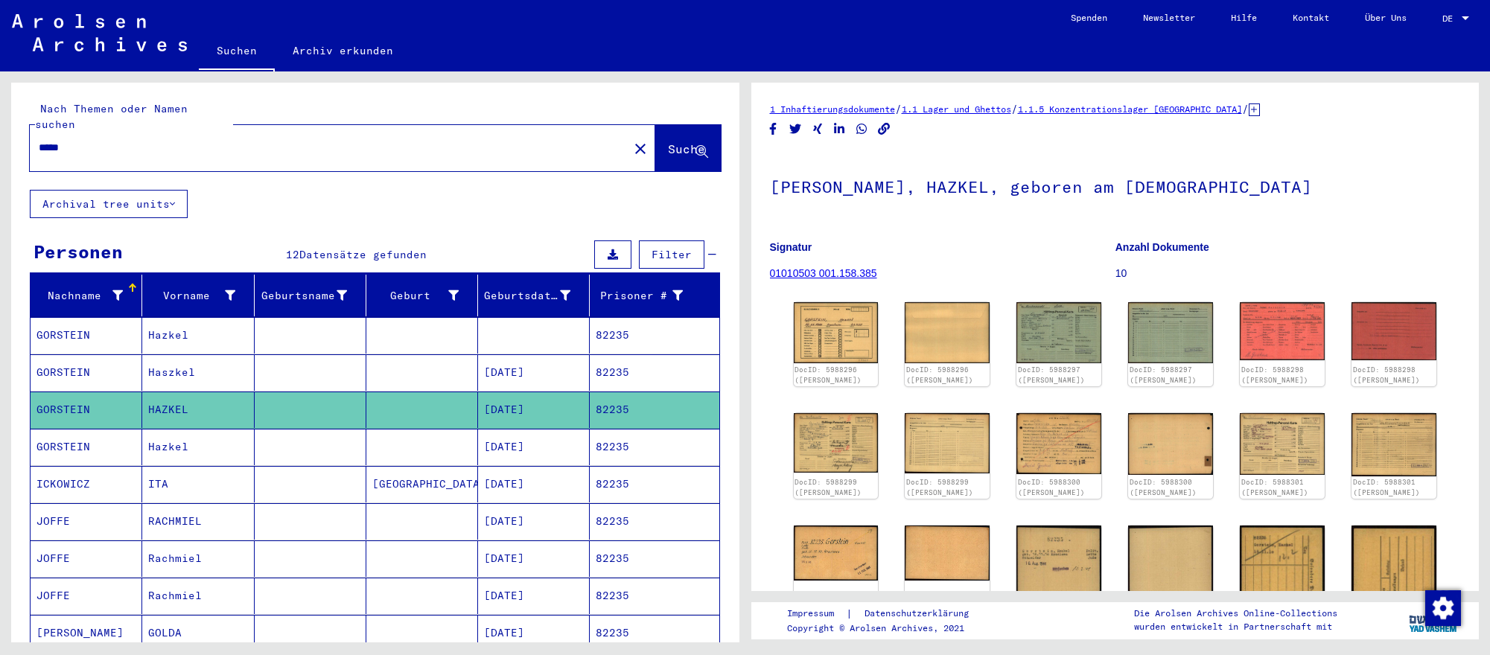
click at [498, 148] on input "*****" at bounding box center [329, 148] width 581 height 16
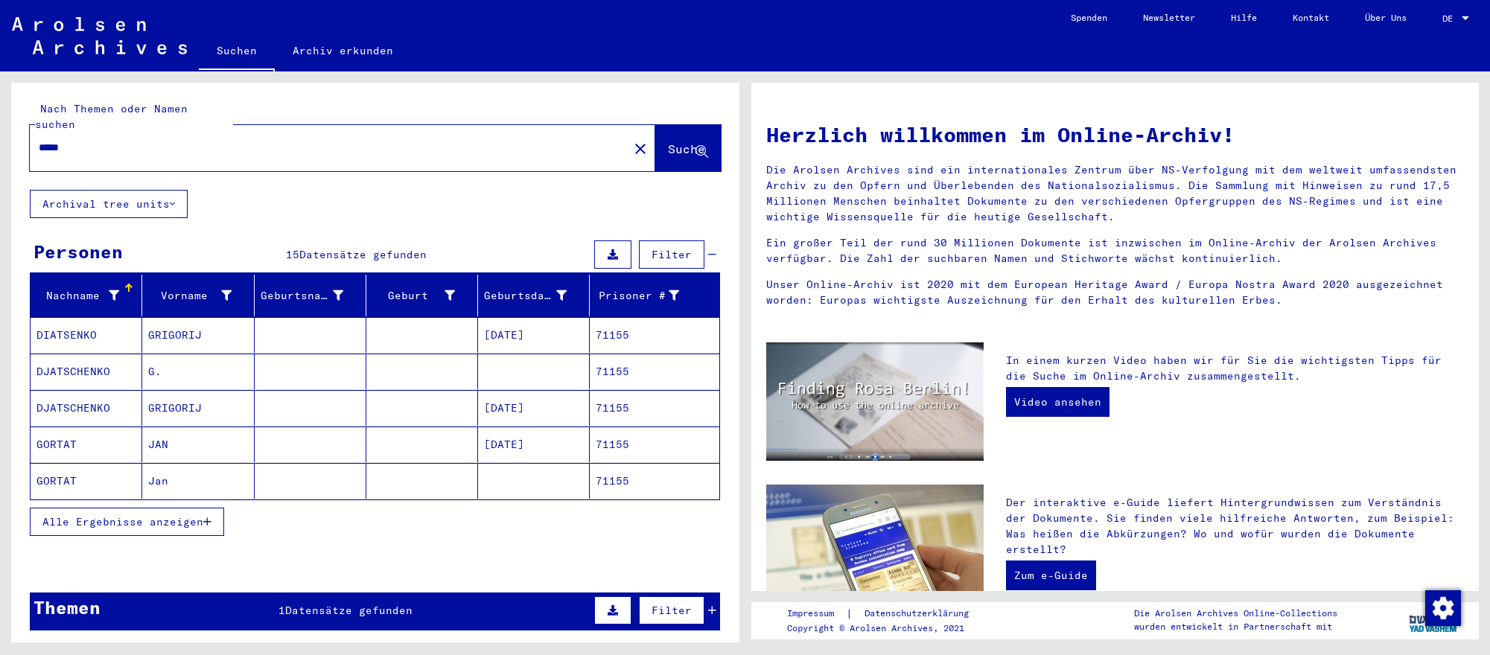
click at [522, 440] on mat-cell "[DATE]" at bounding box center [534, 445] width 112 height 36
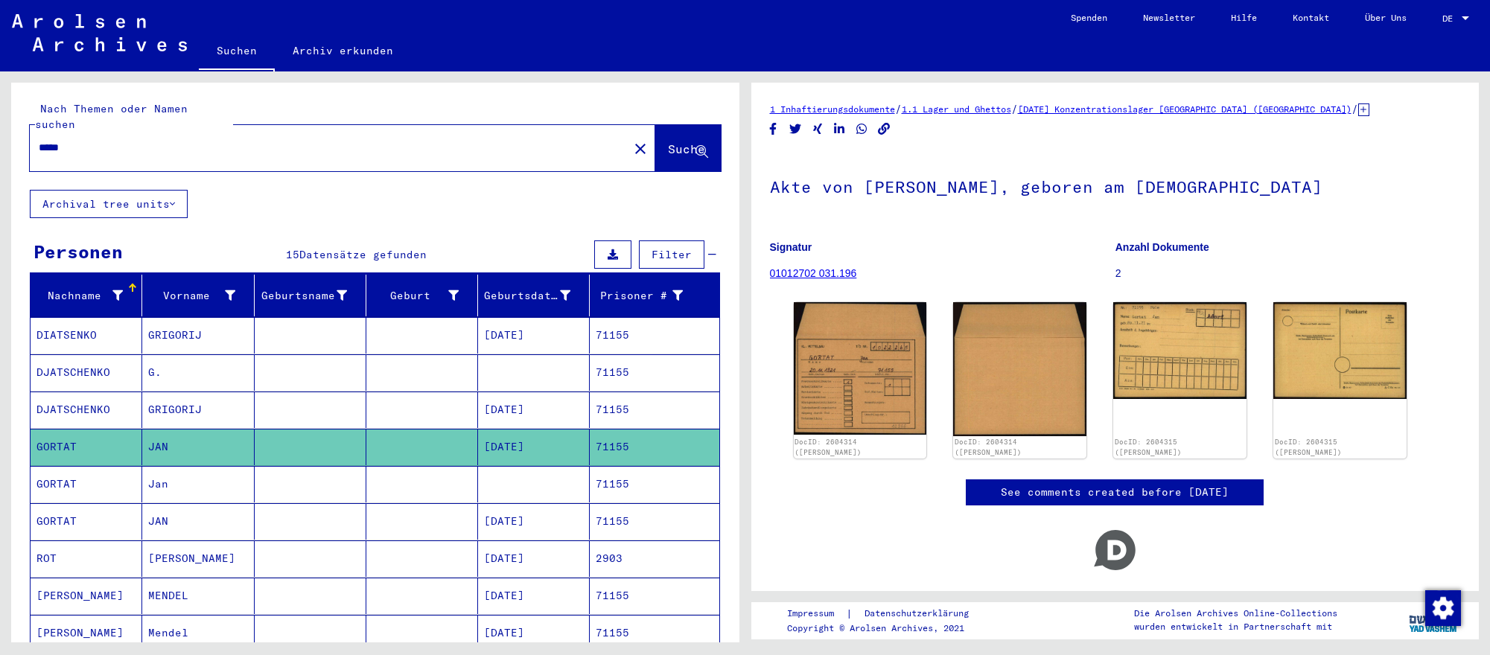
click at [247, 483] on mat-cell "Jan" at bounding box center [198, 484] width 112 height 36
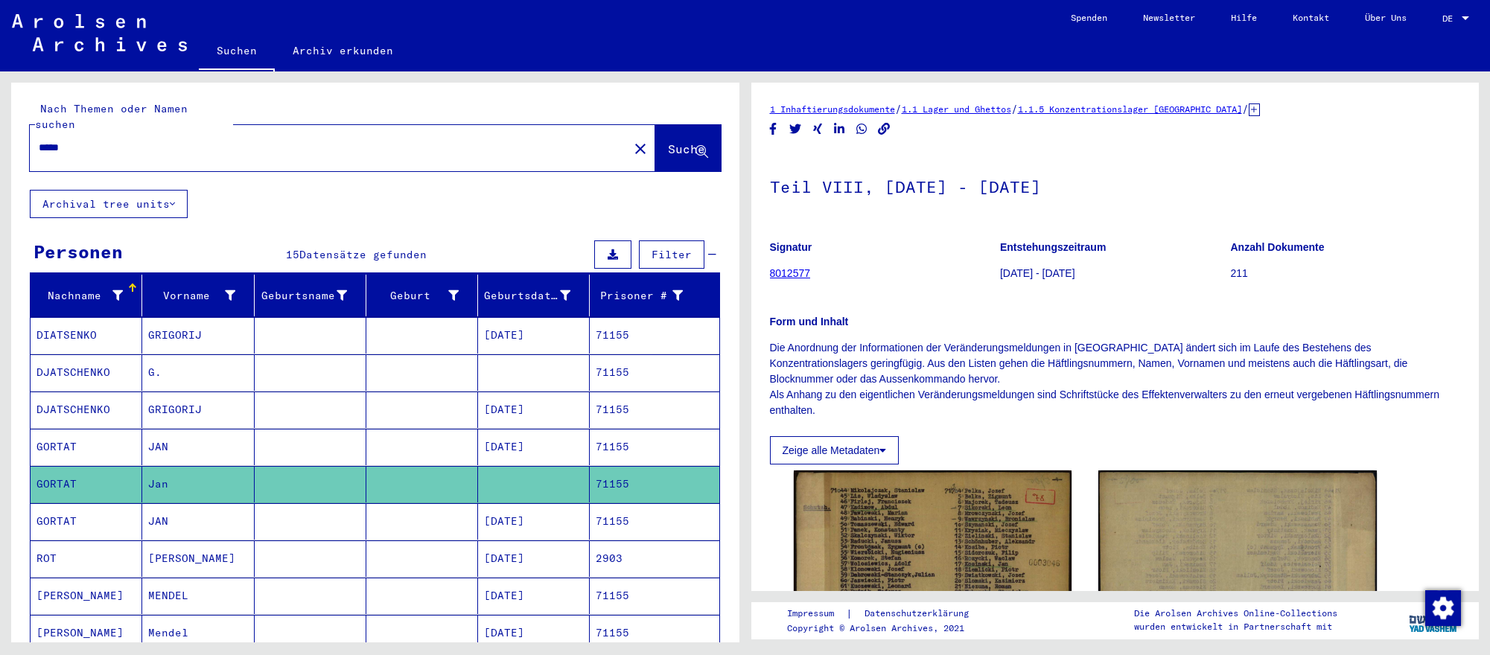
click at [522, 521] on mat-cell "[DATE]" at bounding box center [534, 521] width 112 height 36
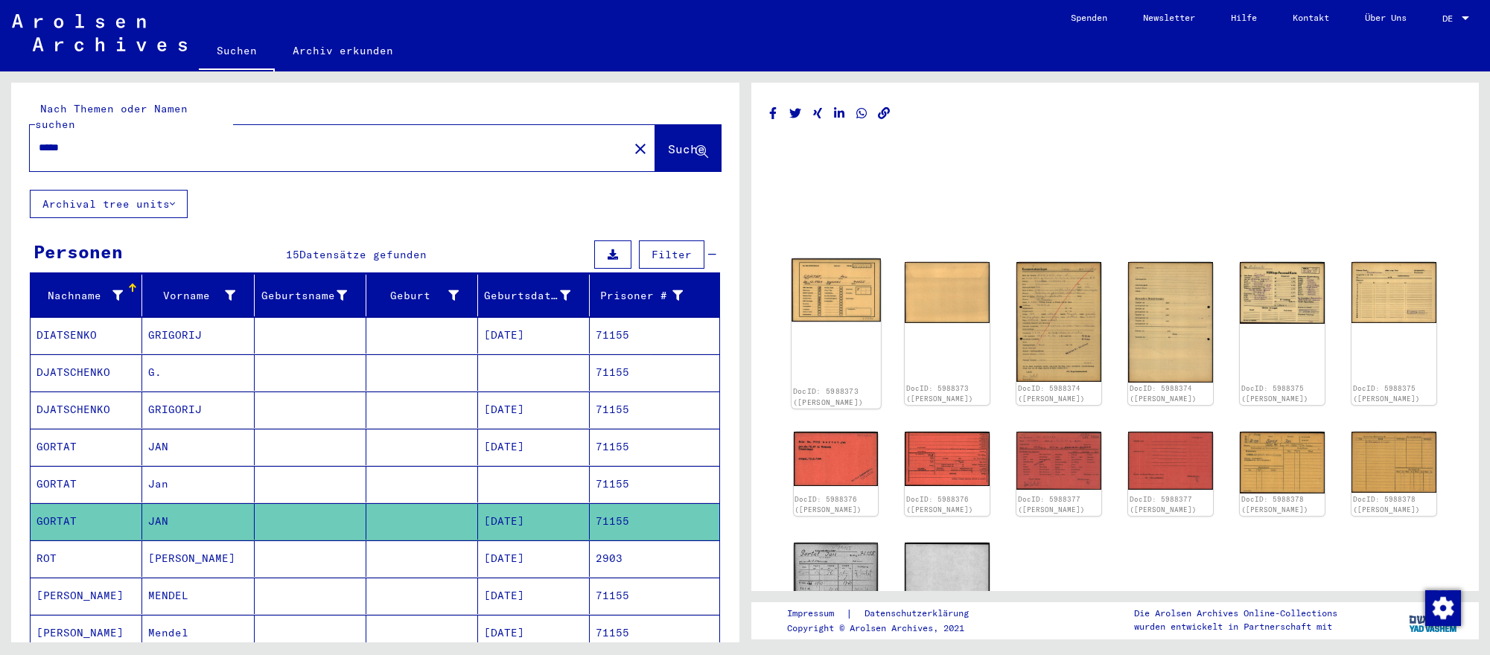
click at [851, 302] on img at bounding box center [835, 290] width 89 height 64
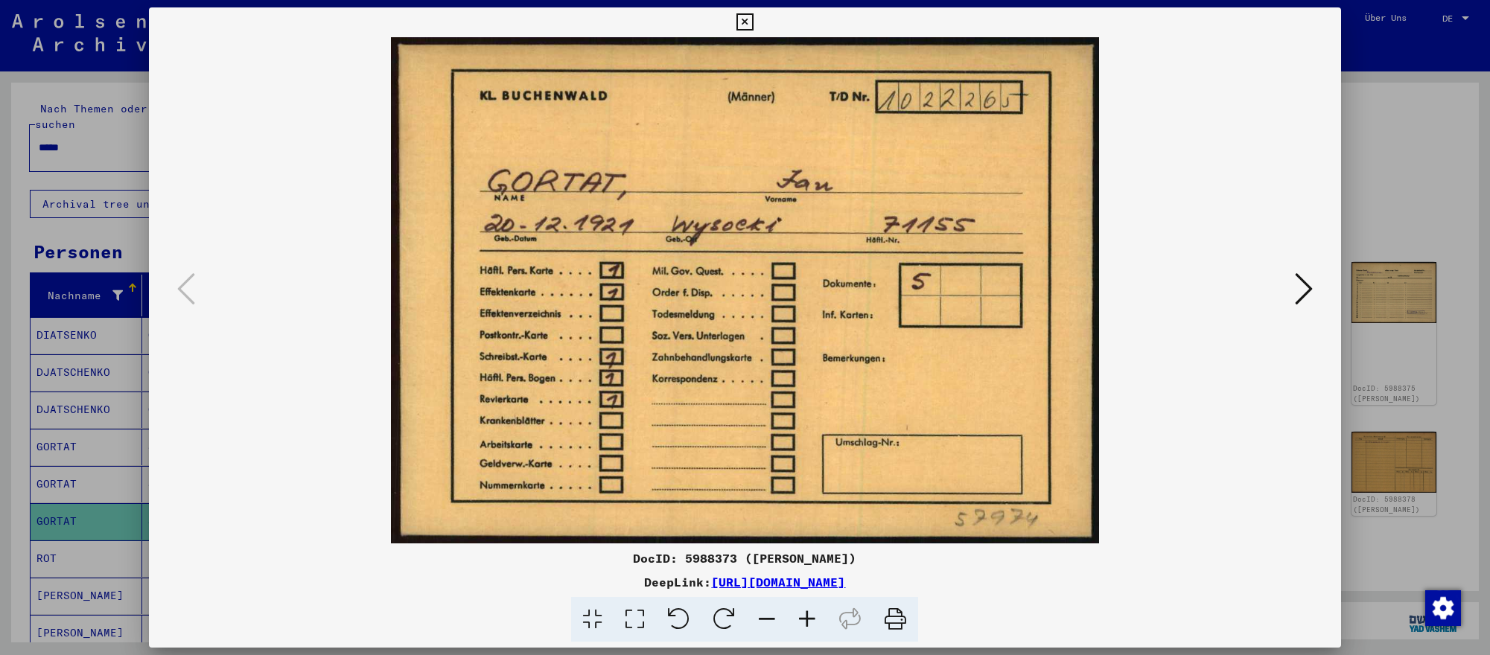
click at [1295, 280] on icon at bounding box center [1304, 289] width 18 height 36
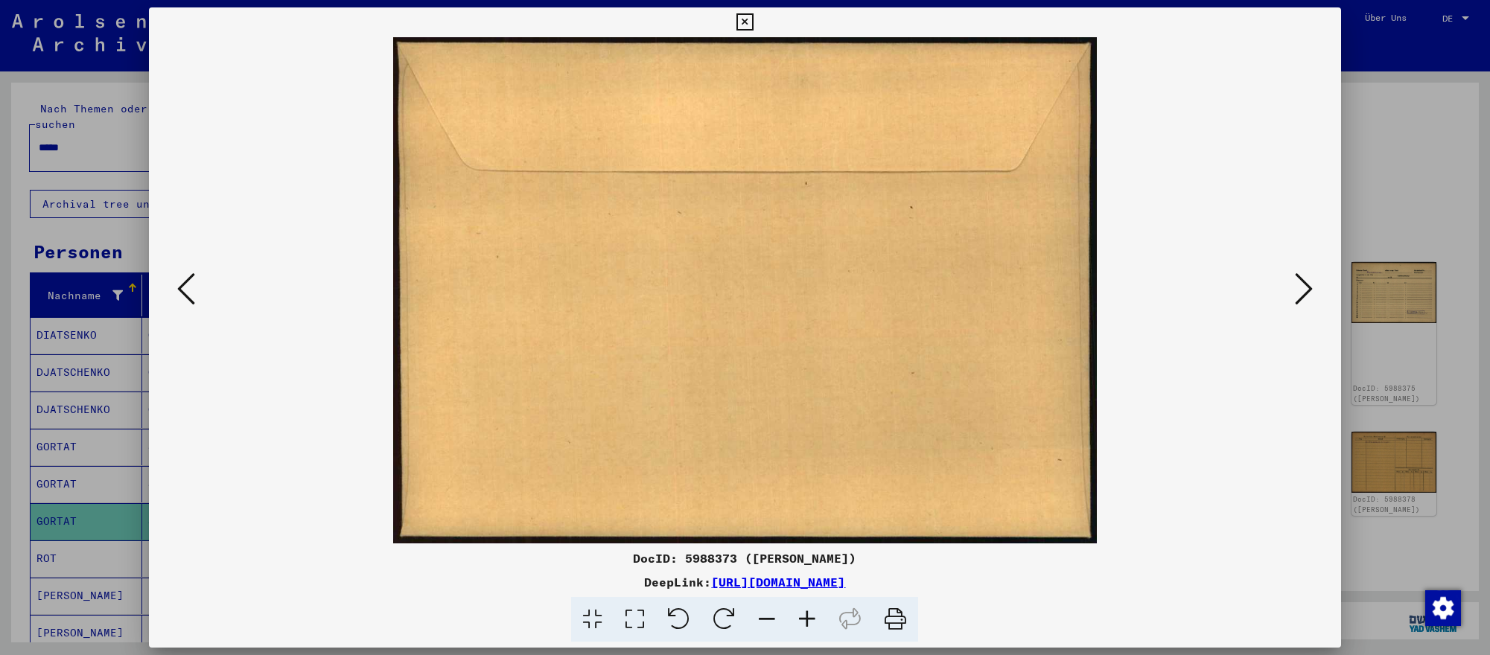
click at [1295, 280] on icon at bounding box center [1304, 289] width 18 height 36
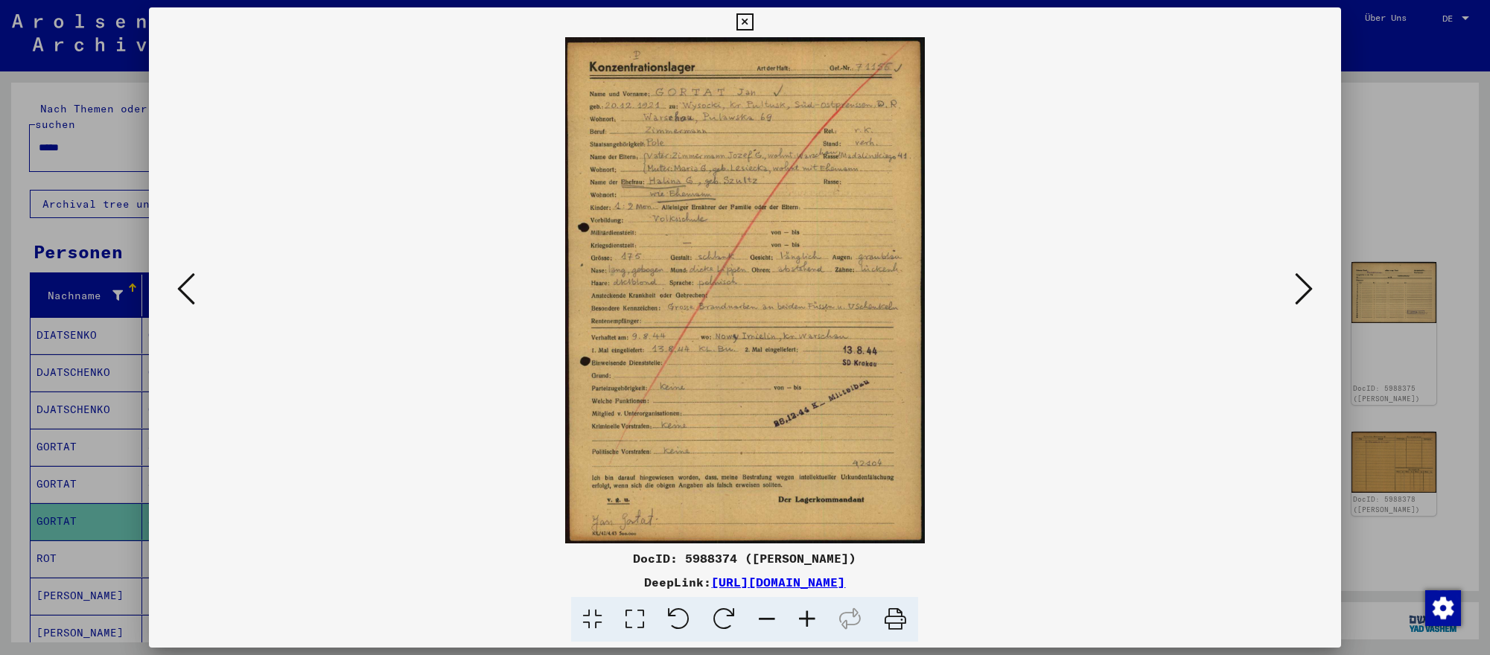
click at [123, 449] on div at bounding box center [745, 327] width 1490 height 655
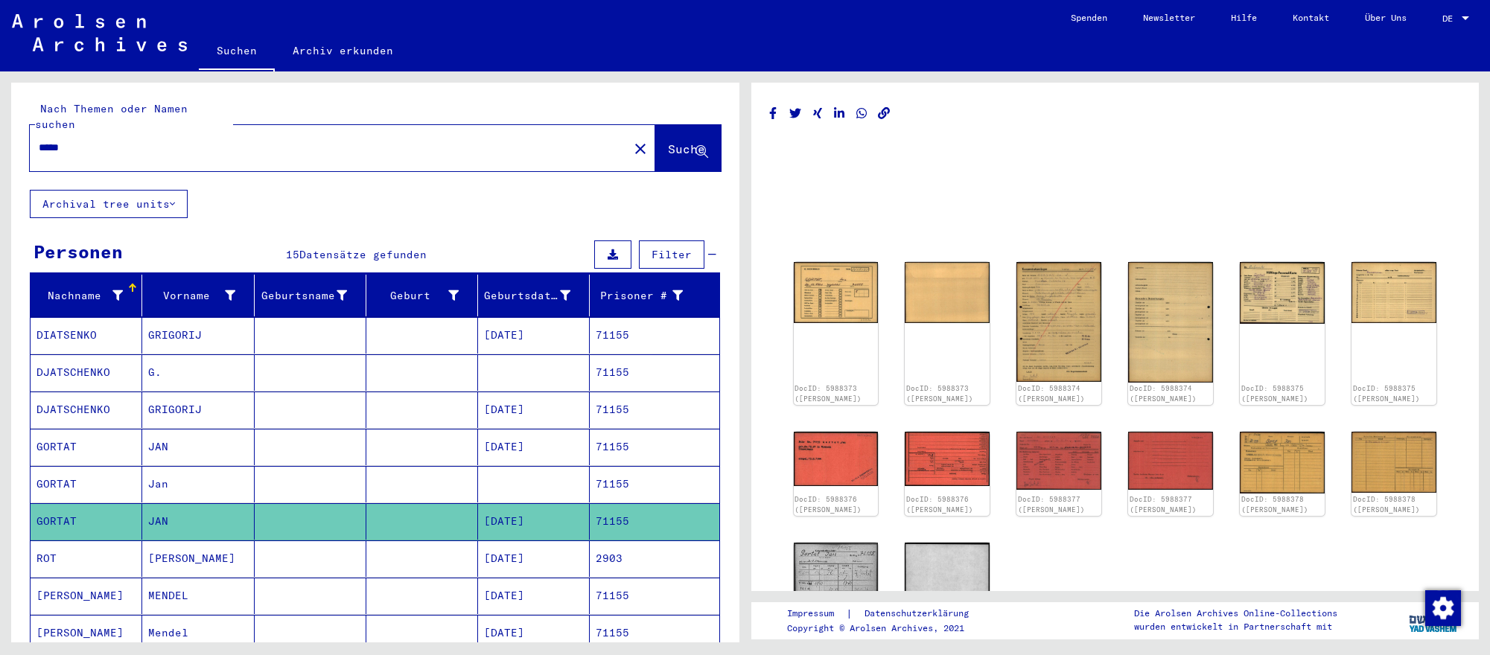
click at [390, 144] on input "*****" at bounding box center [329, 148] width 581 height 16
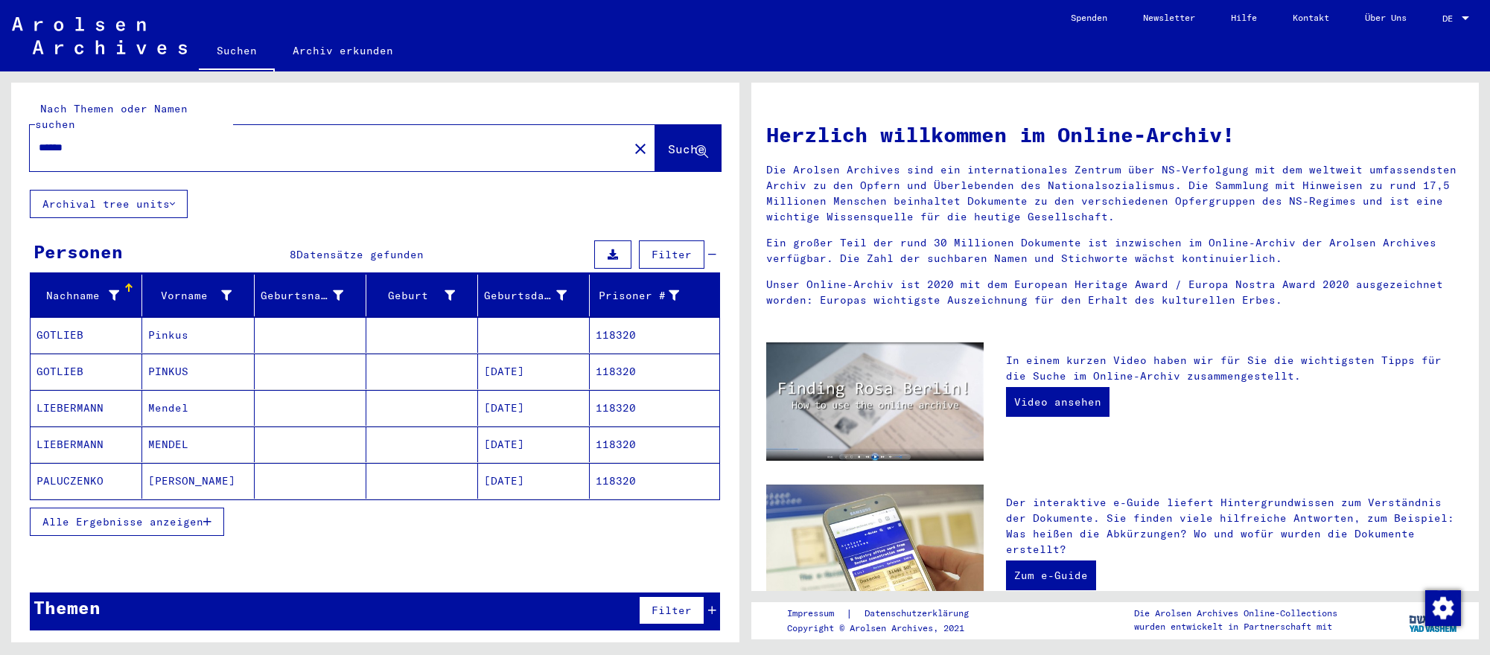
click at [537, 374] on mat-cell "[DATE]" at bounding box center [534, 372] width 112 height 36
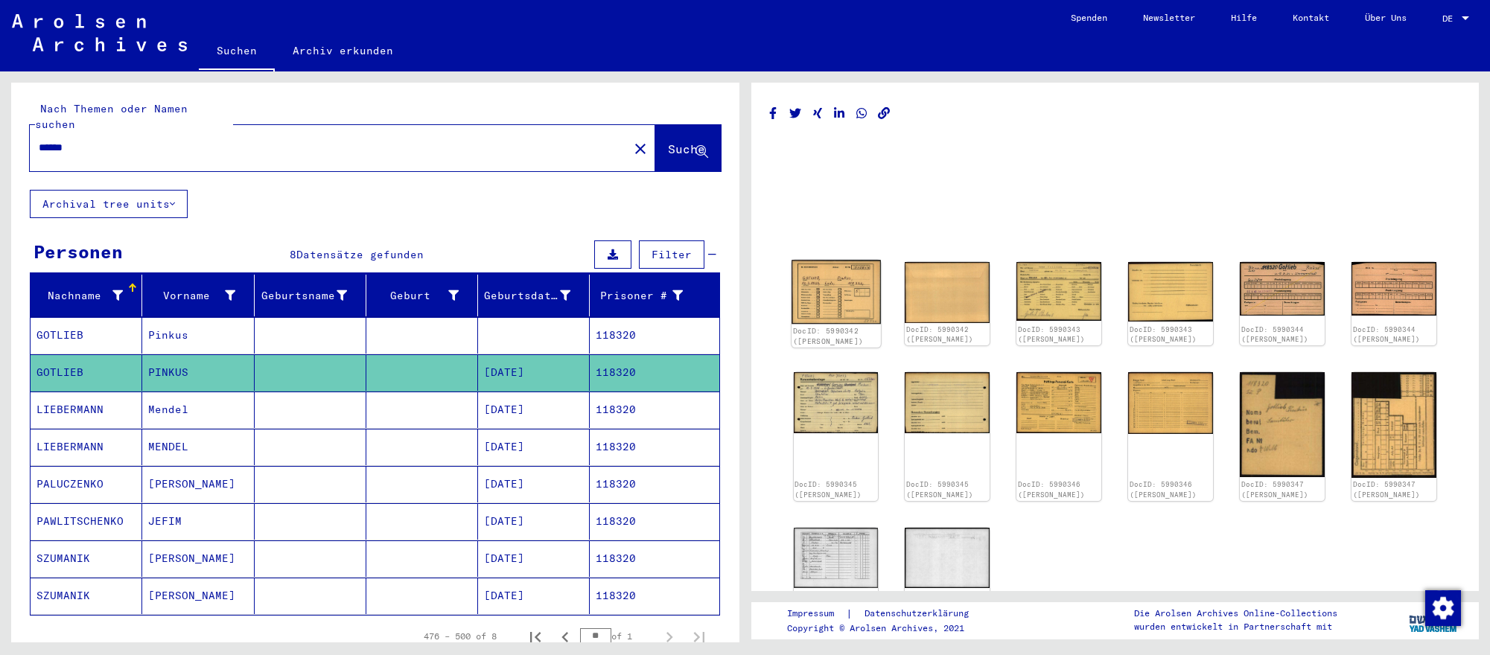
click at [858, 293] on img at bounding box center [835, 292] width 89 height 64
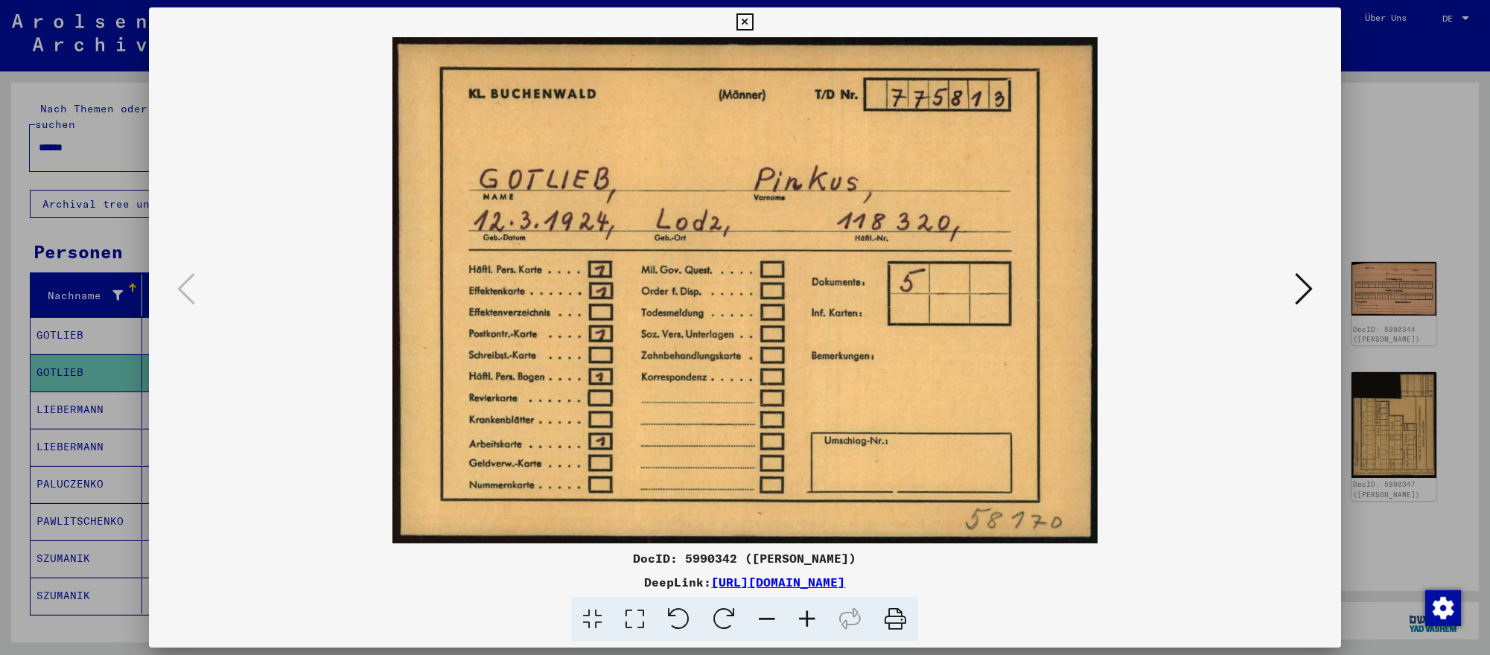
click at [1295, 291] on icon at bounding box center [1304, 289] width 18 height 36
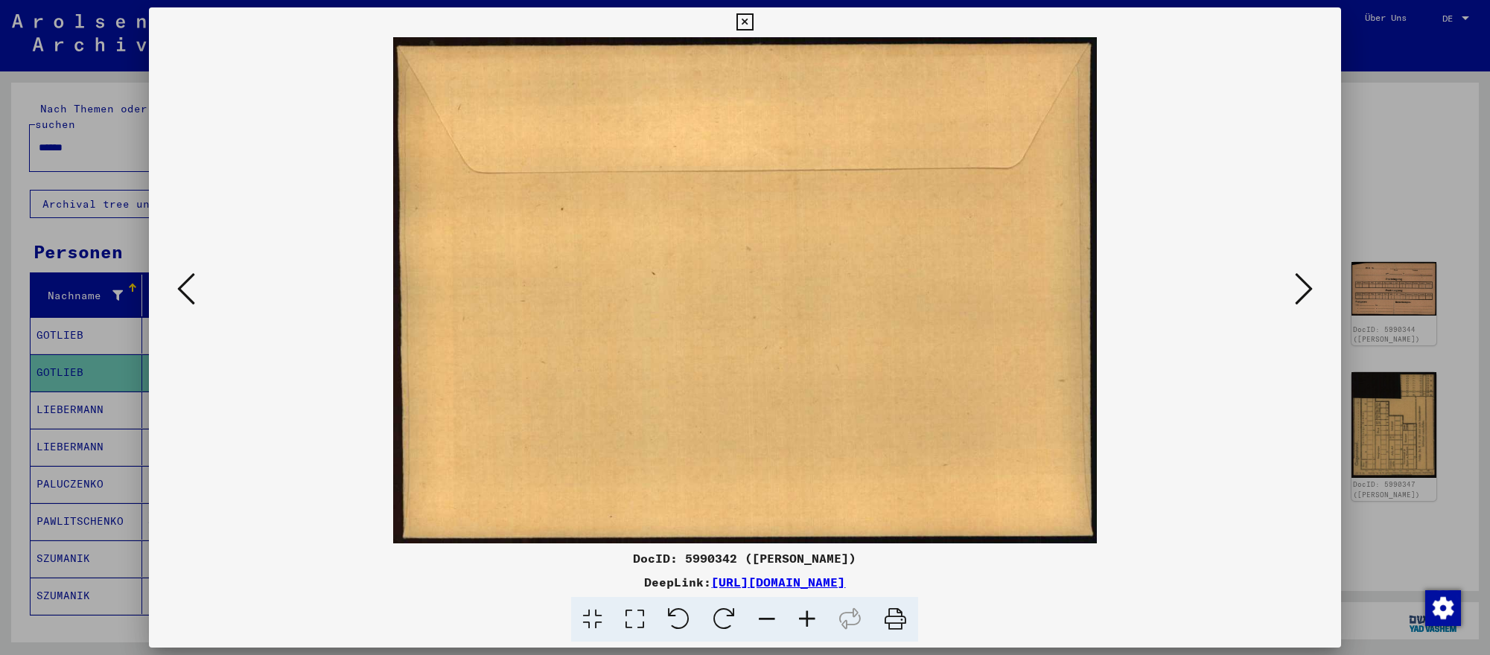
click at [1295, 291] on icon at bounding box center [1304, 289] width 18 height 36
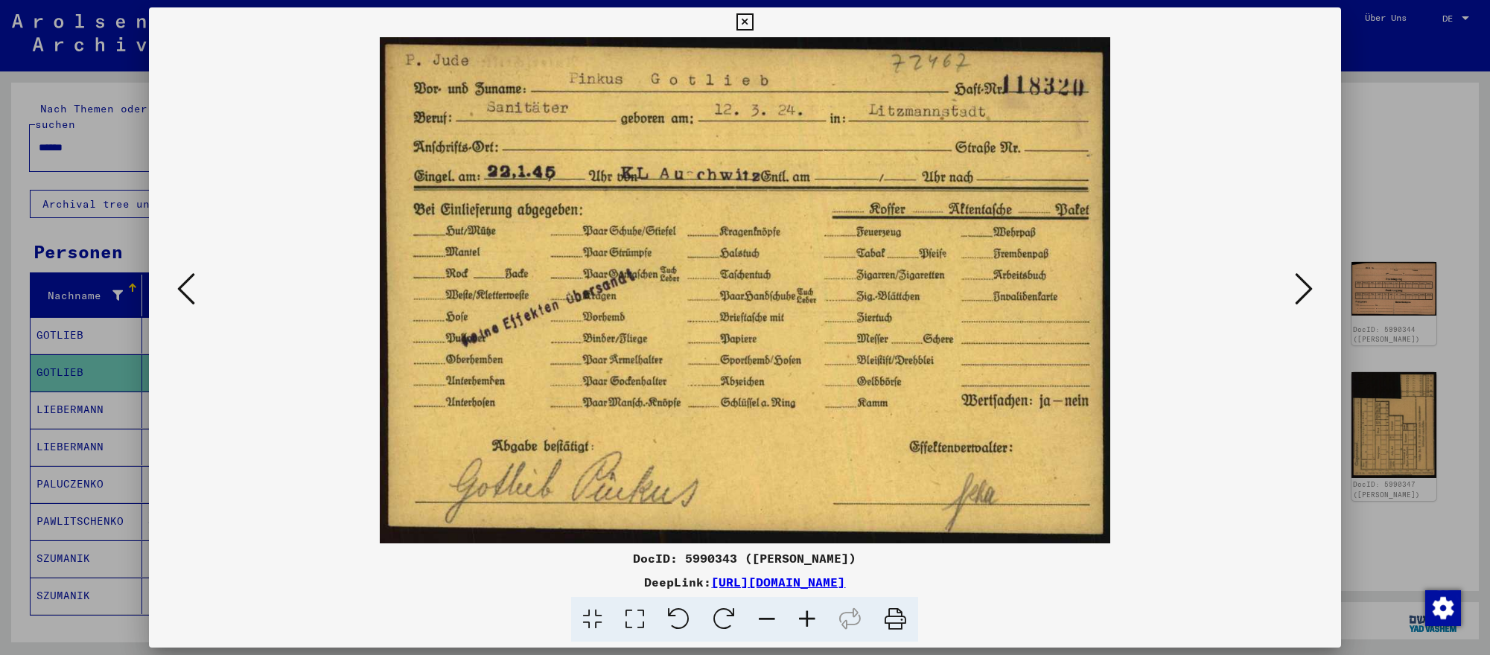
click at [1400, 243] on div at bounding box center [745, 327] width 1490 height 655
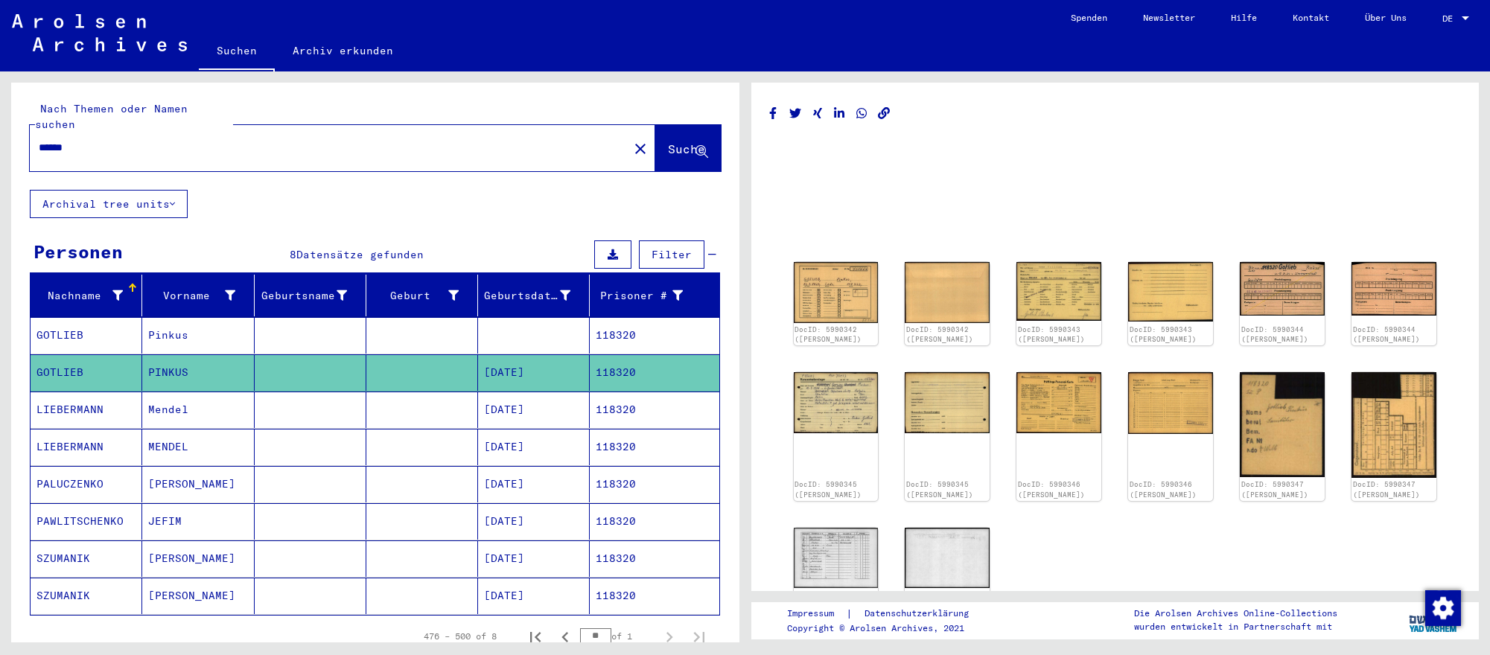
click at [518, 143] on input "******" at bounding box center [329, 148] width 581 height 16
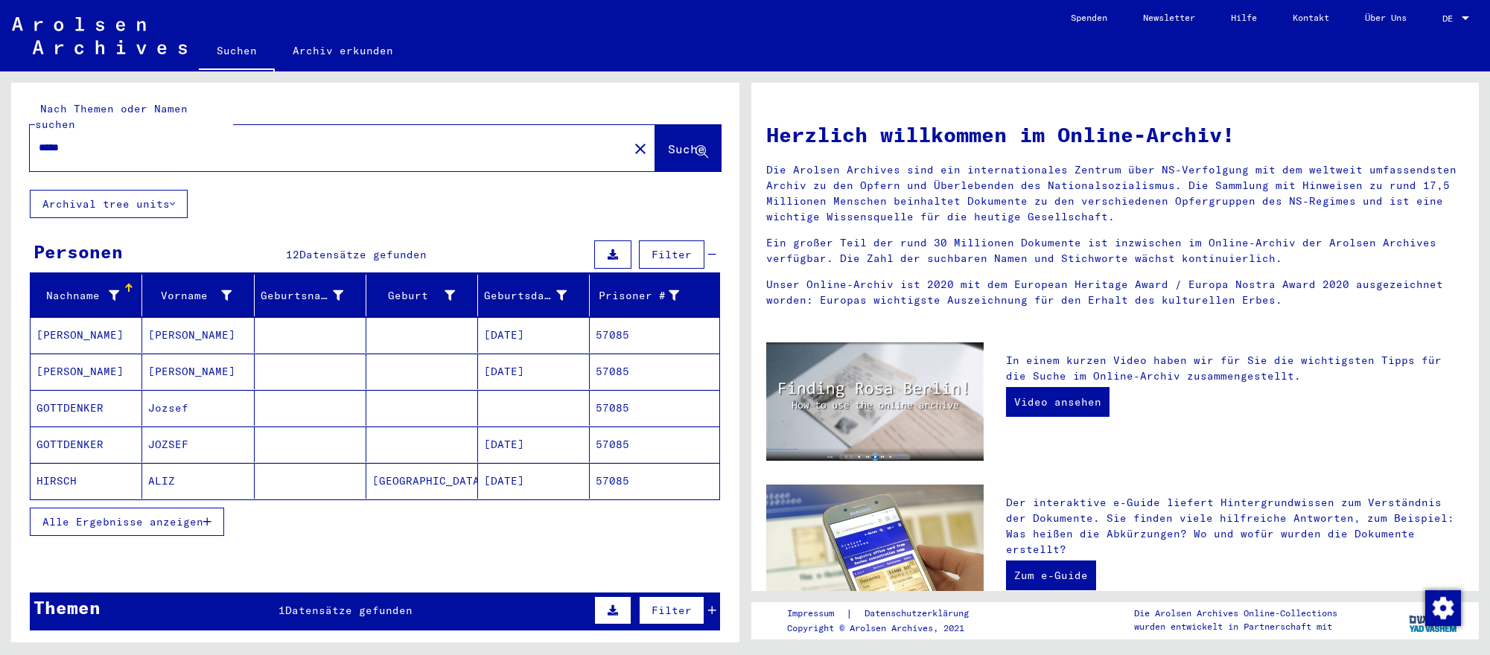
click at [522, 449] on mat-cell "[DATE]" at bounding box center [534, 445] width 112 height 36
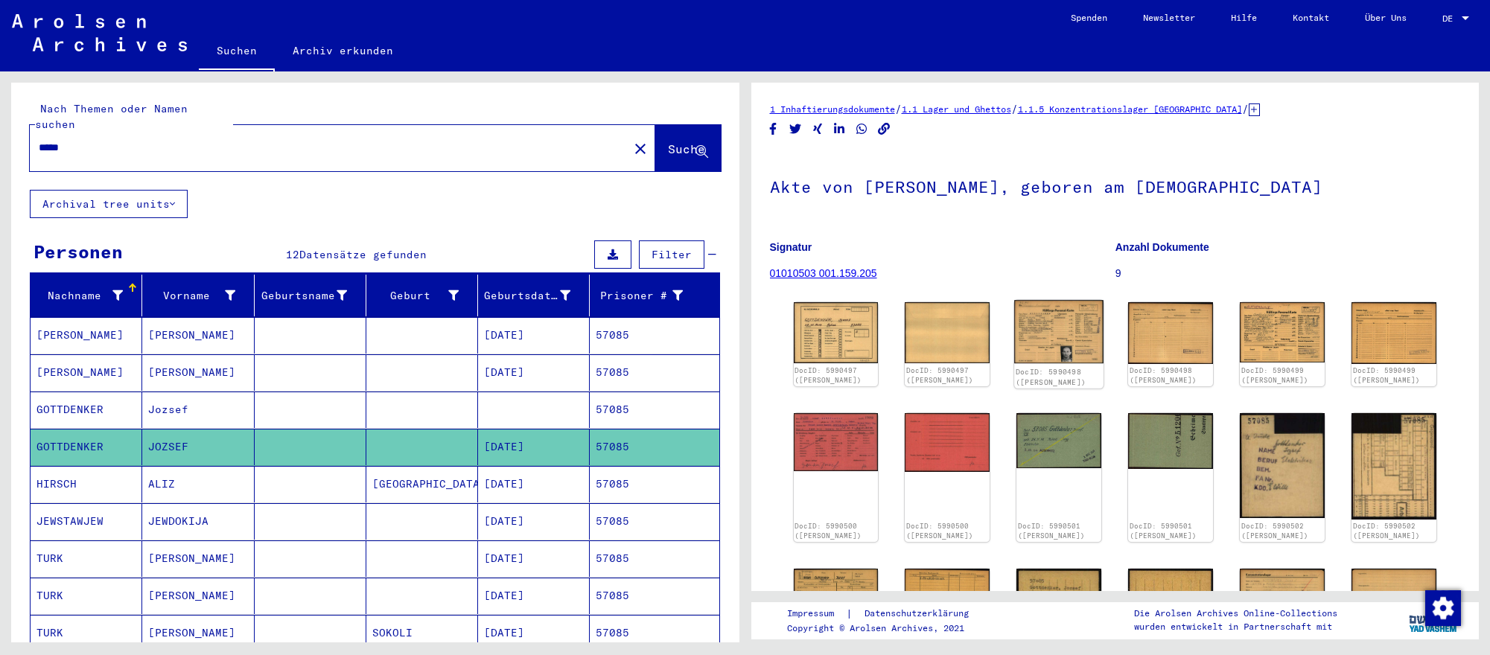
click at [1056, 335] on img at bounding box center [1058, 331] width 89 height 63
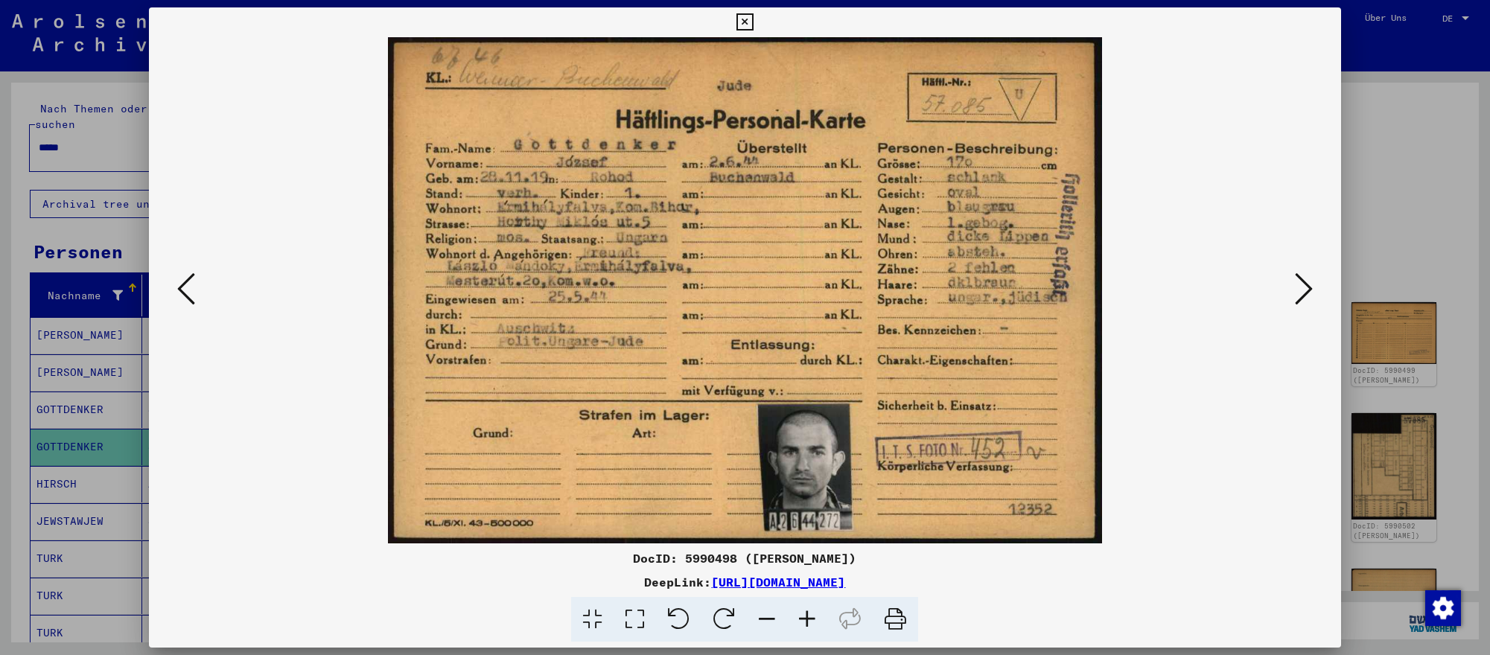
click at [1338, 275] on div at bounding box center [745, 290] width 1192 height 506
click at [1344, 276] on div at bounding box center [745, 327] width 1490 height 655
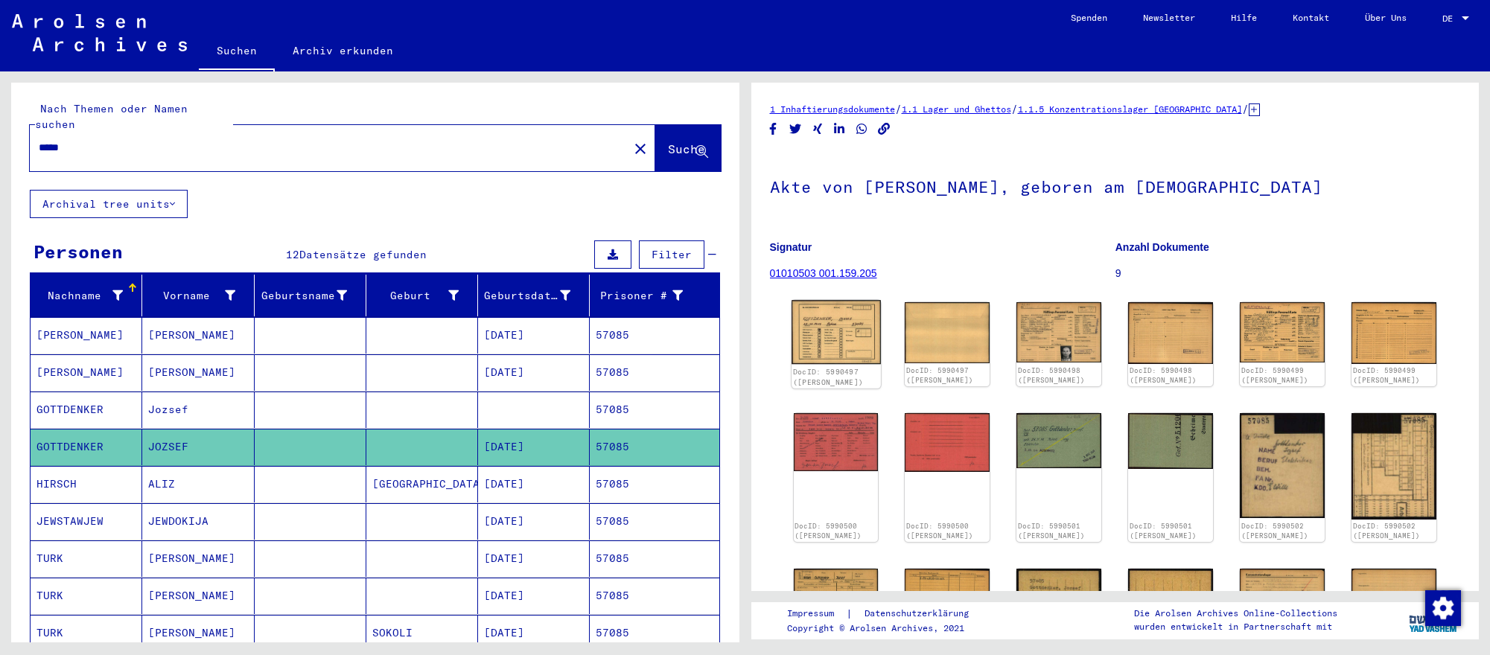
click at [820, 331] on img at bounding box center [835, 332] width 89 height 64
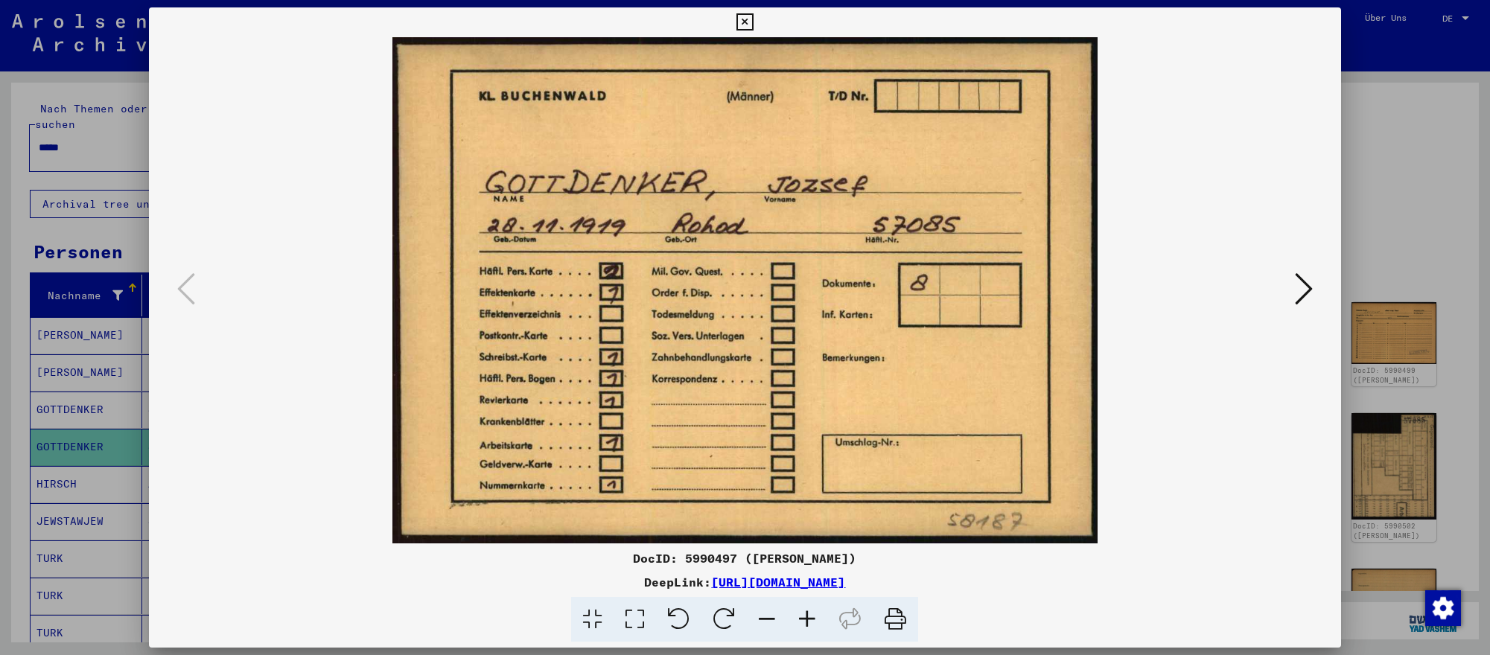
click at [1310, 296] on icon at bounding box center [1304, 289] width 18 height 36
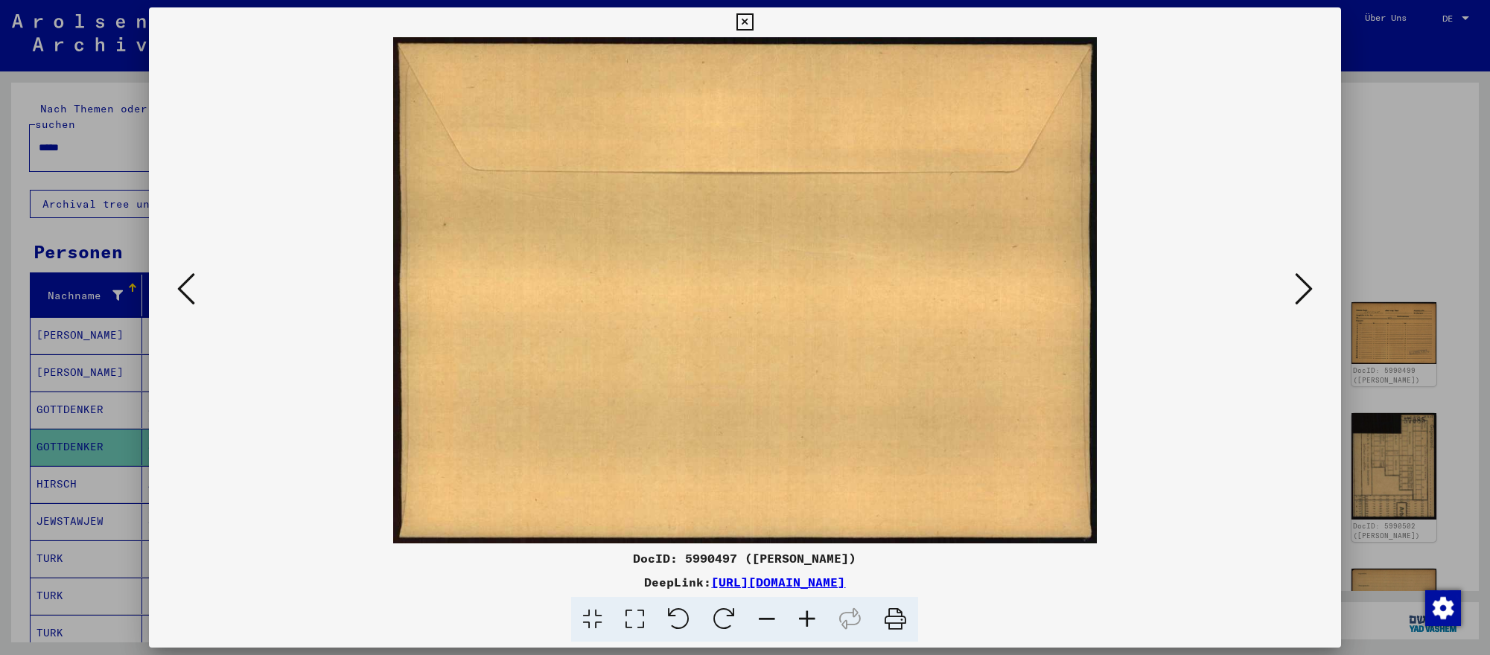
click at [1310, 296] on icon at bounding box center [1304, 289] width 18 height 36
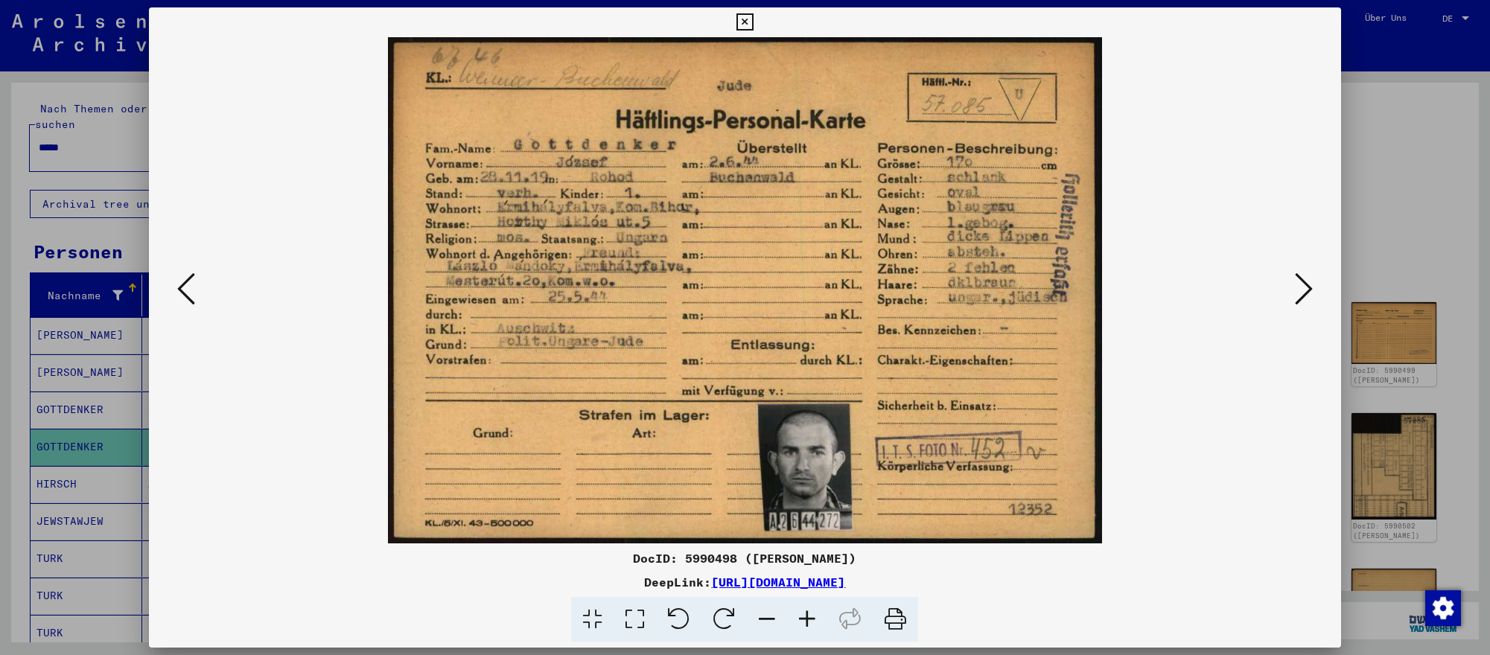
click at [1310, 296] on icon at bounding box center [1304, 289] width 18 height 36
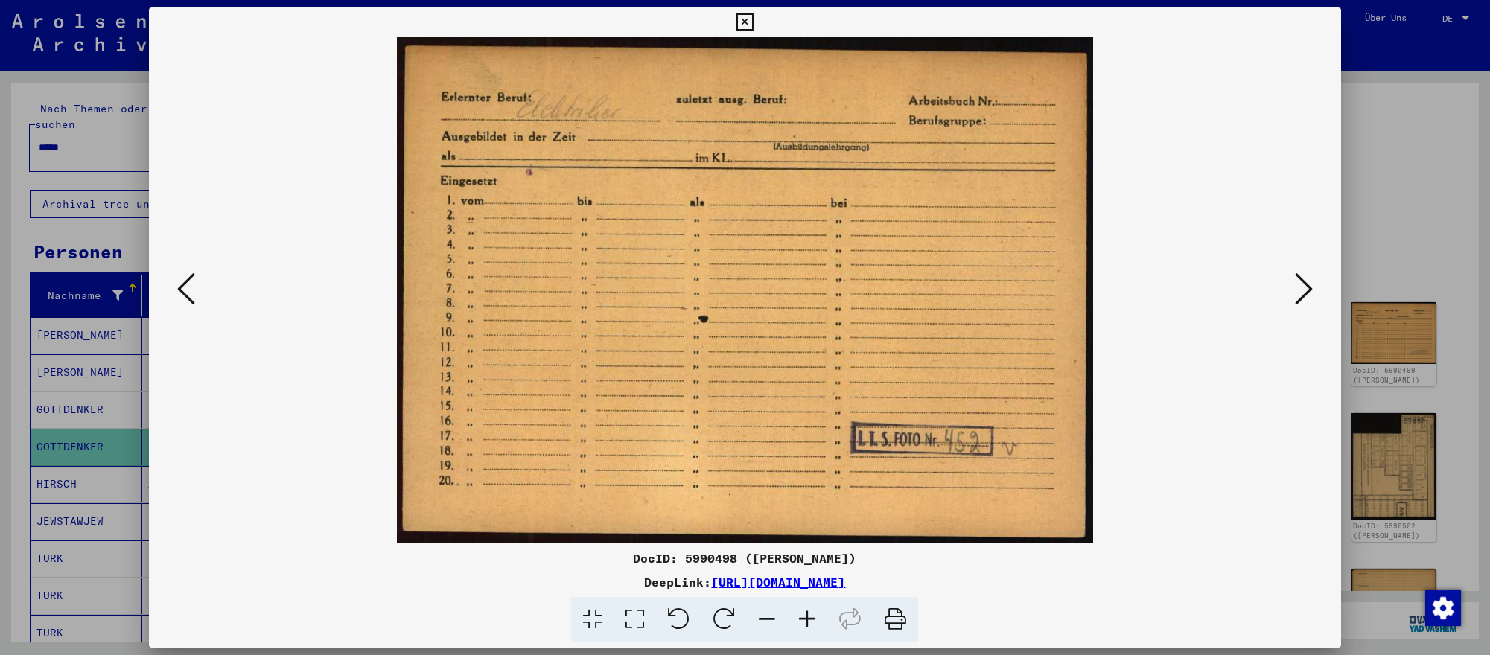
click at [1474, 396] on div at bounding box center [745, 327] width 1490 height 655
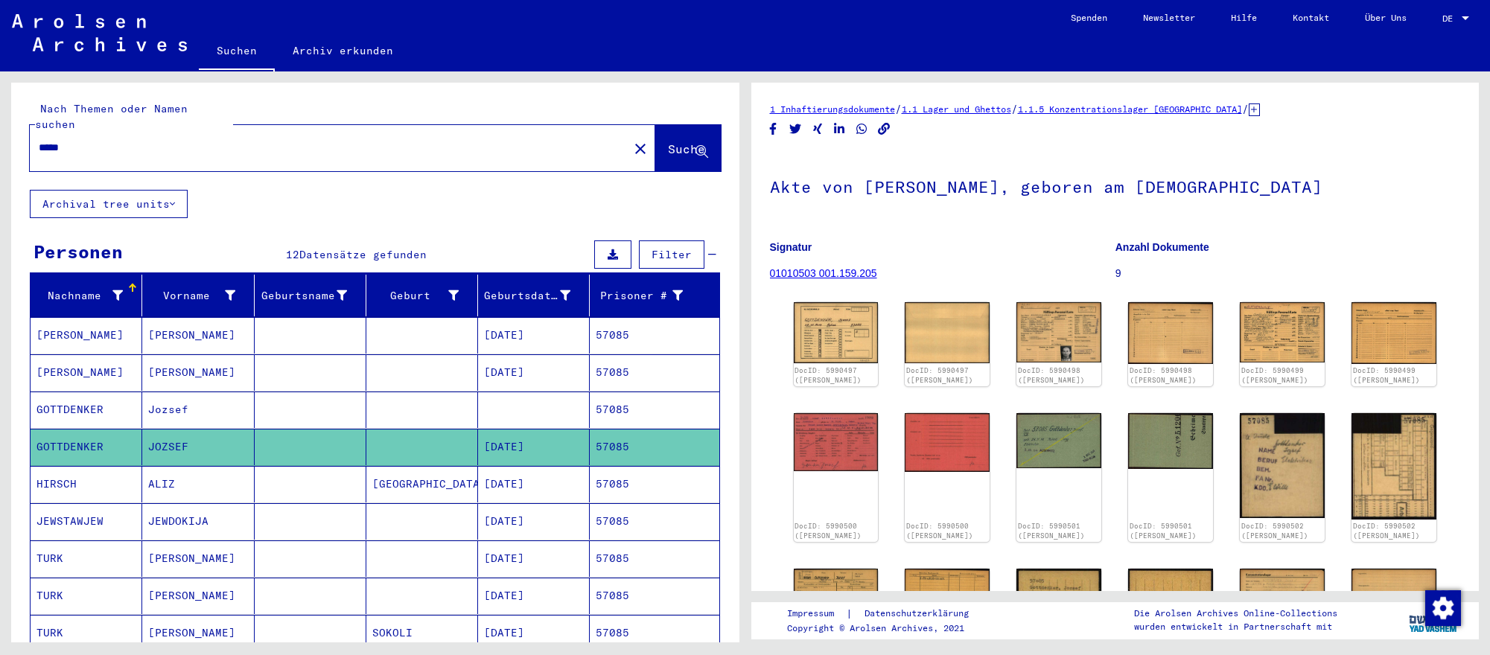
click at [301, 147] on input "*****" at bounding box center [329, 148] width 581 height 16
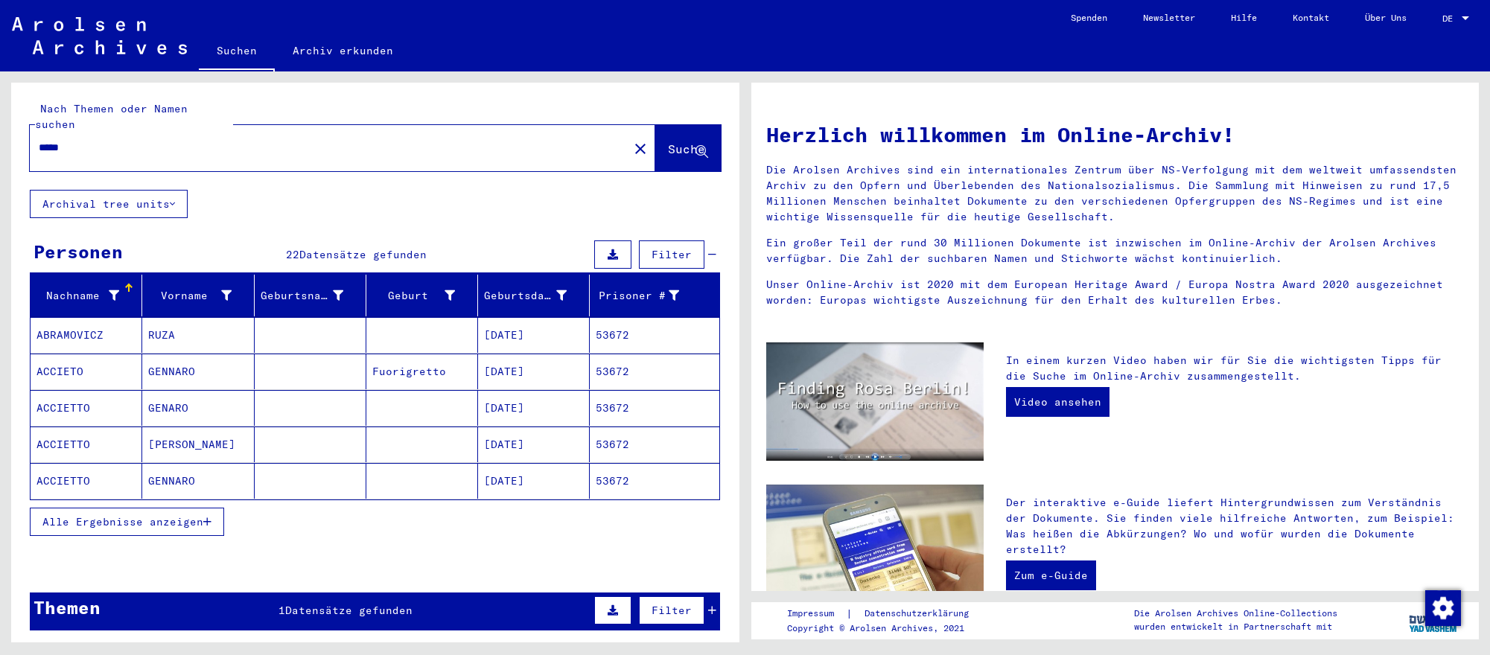
click at [559, 383] on mat-cell "[DATE]" at bounding box center [534, 372] width 112 height 36
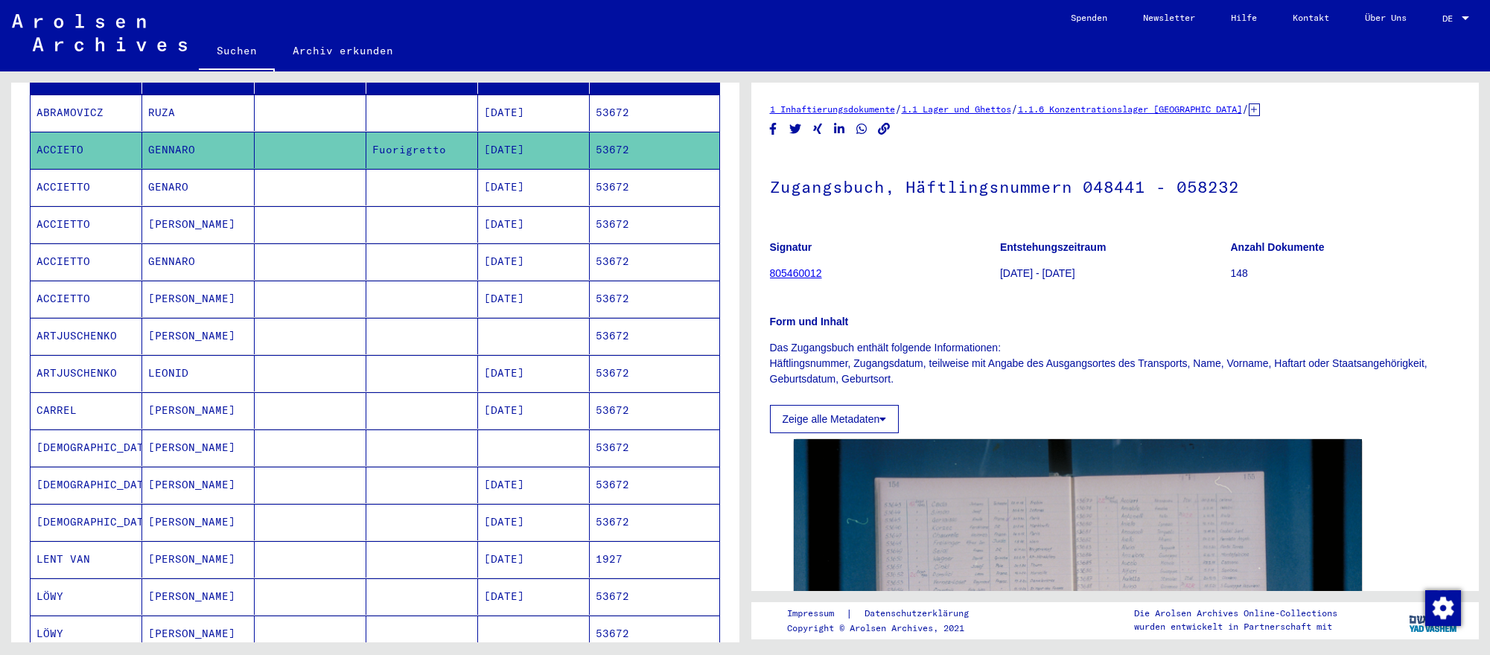
scroll to position [223, 0]
click at [543, 476] on mat-cell "[DATE]" at bounding box center [534, 484] width 112 height 36
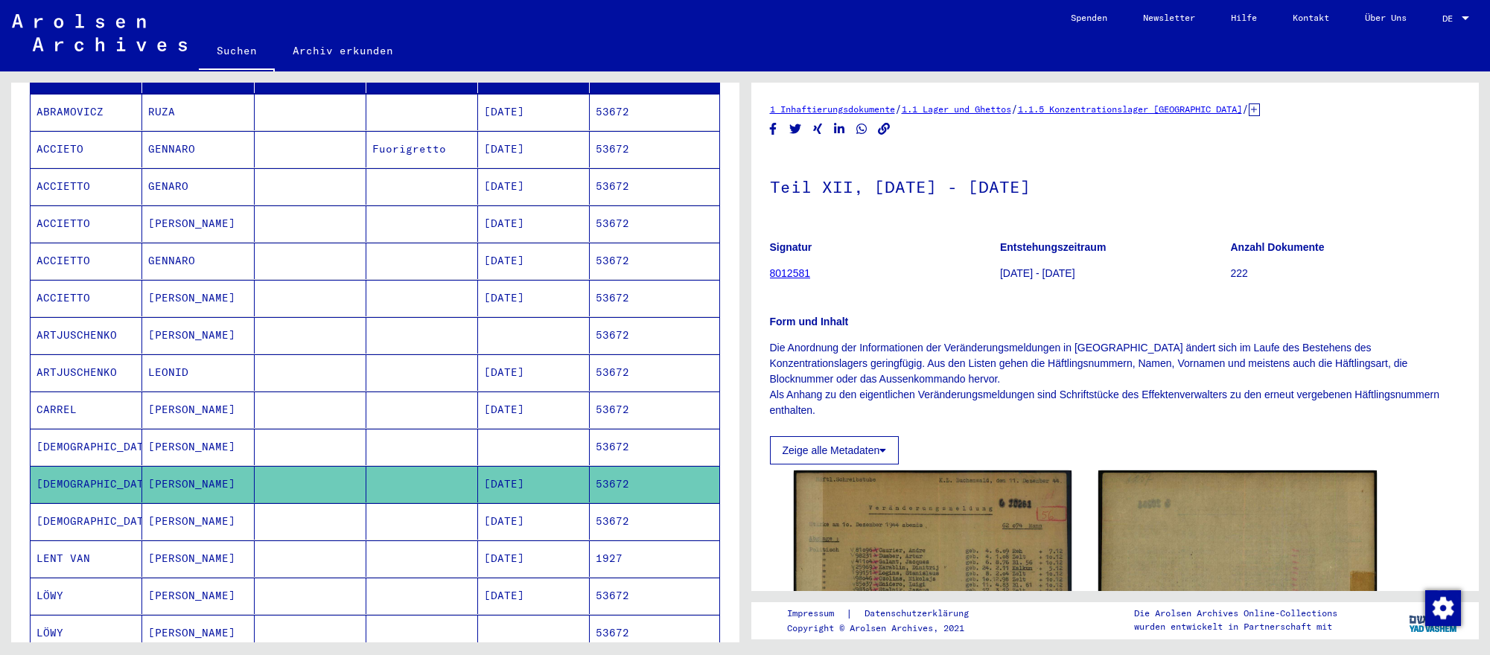
click at [552, 531] on mat-cell "[DATE]" at bounding box center [534, 521] width 112 height 36
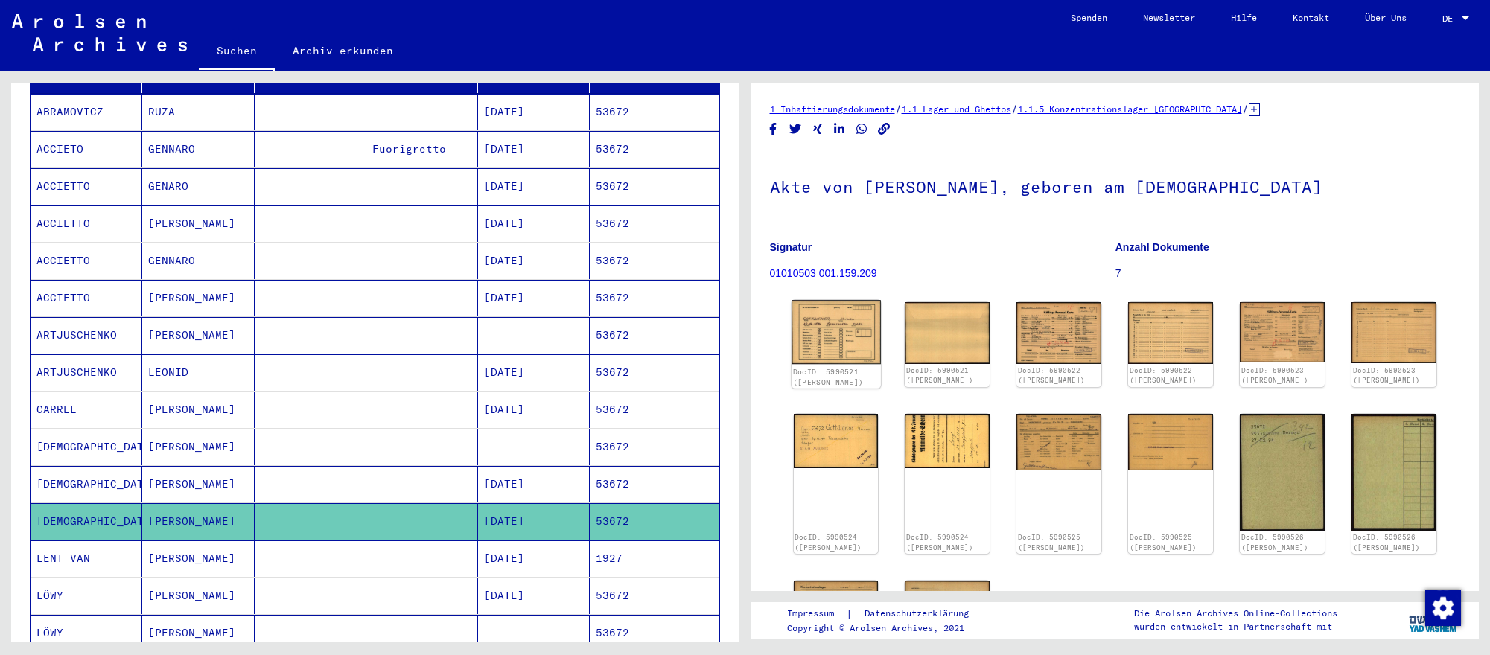
click at [854, 336] on img at bounding box center [835, 332] width 89 height 64
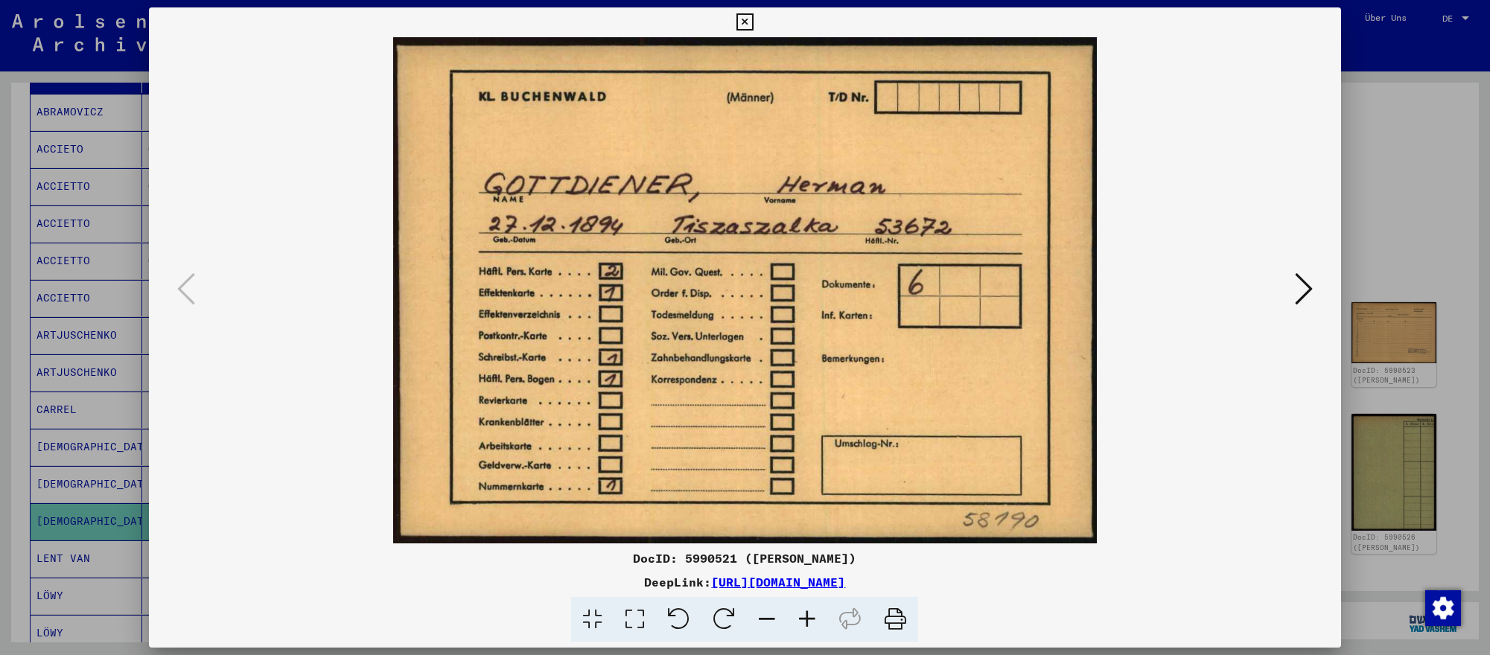
click at [1304, 287] on icon at bounding box center [1304, 289] width 18 height 36
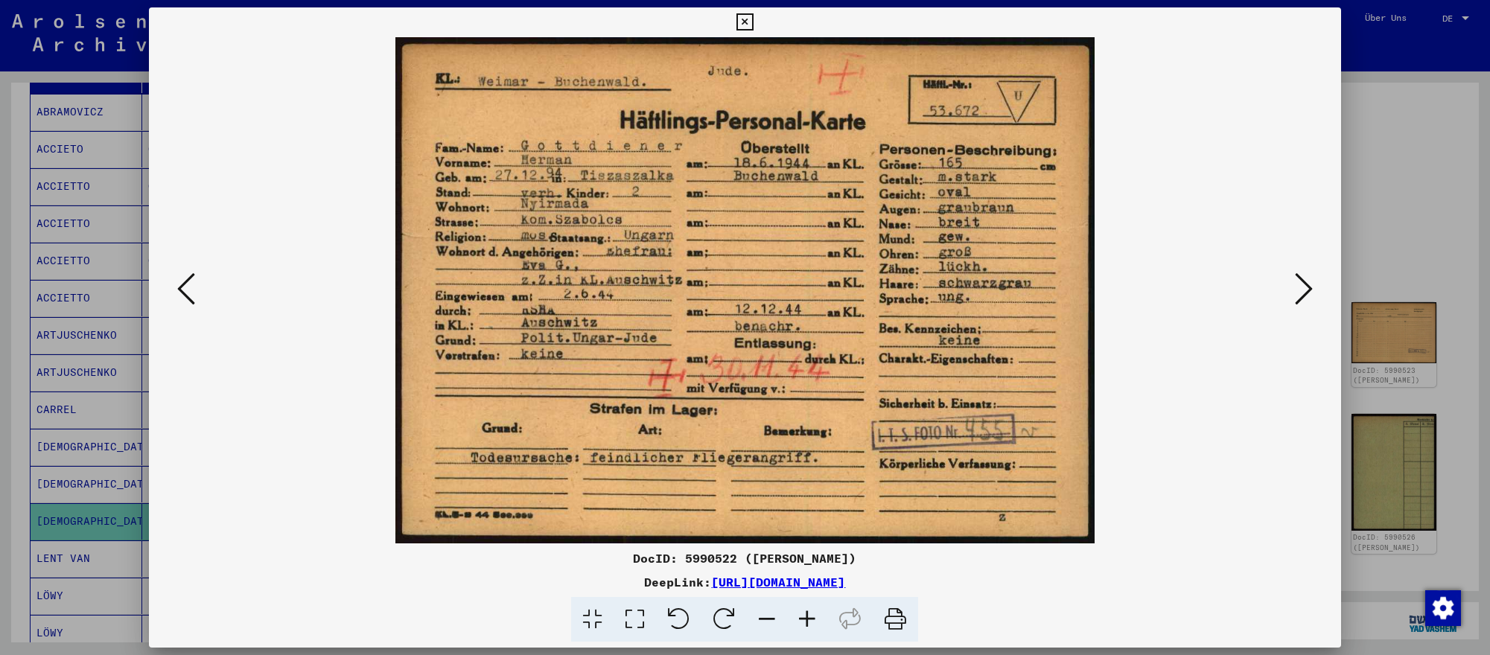
click at [1304, 287] on icon at bounding box center [1304, 289] width 18 height 36
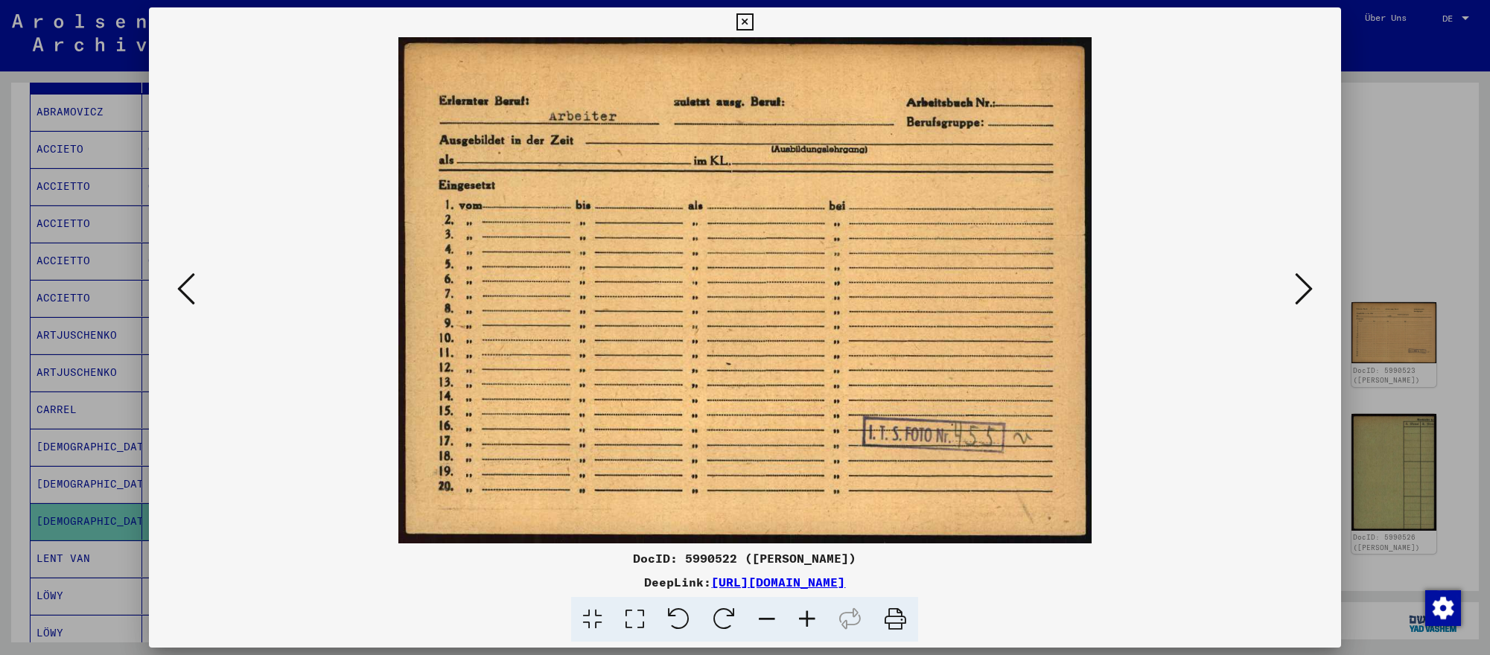
click at [1408, 258] on div at bounding box center [745, 327] width 1490 height 655
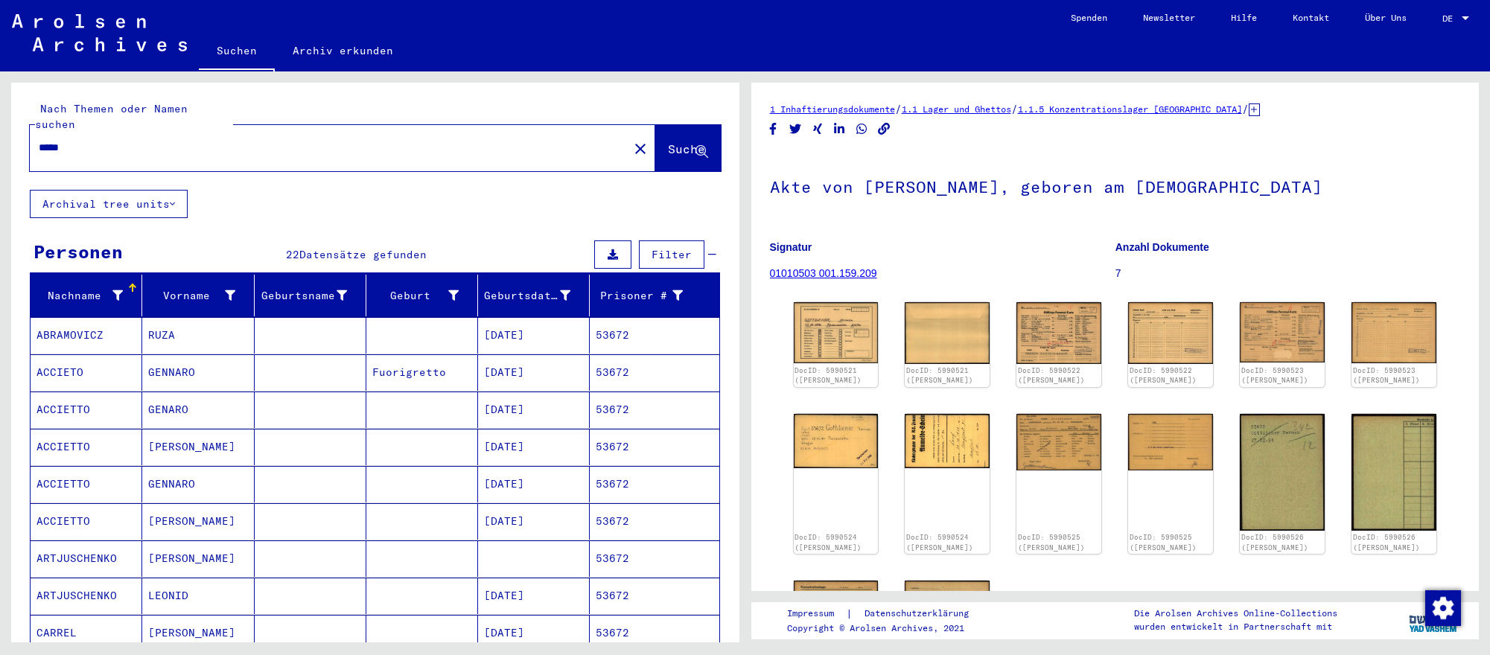
click at [322, 148] on input "*****" at bounding box center [329, 148] width 581 height 16
click at [322, 149] on input "*****" at bounding box center [329, 148] width 581 height 16
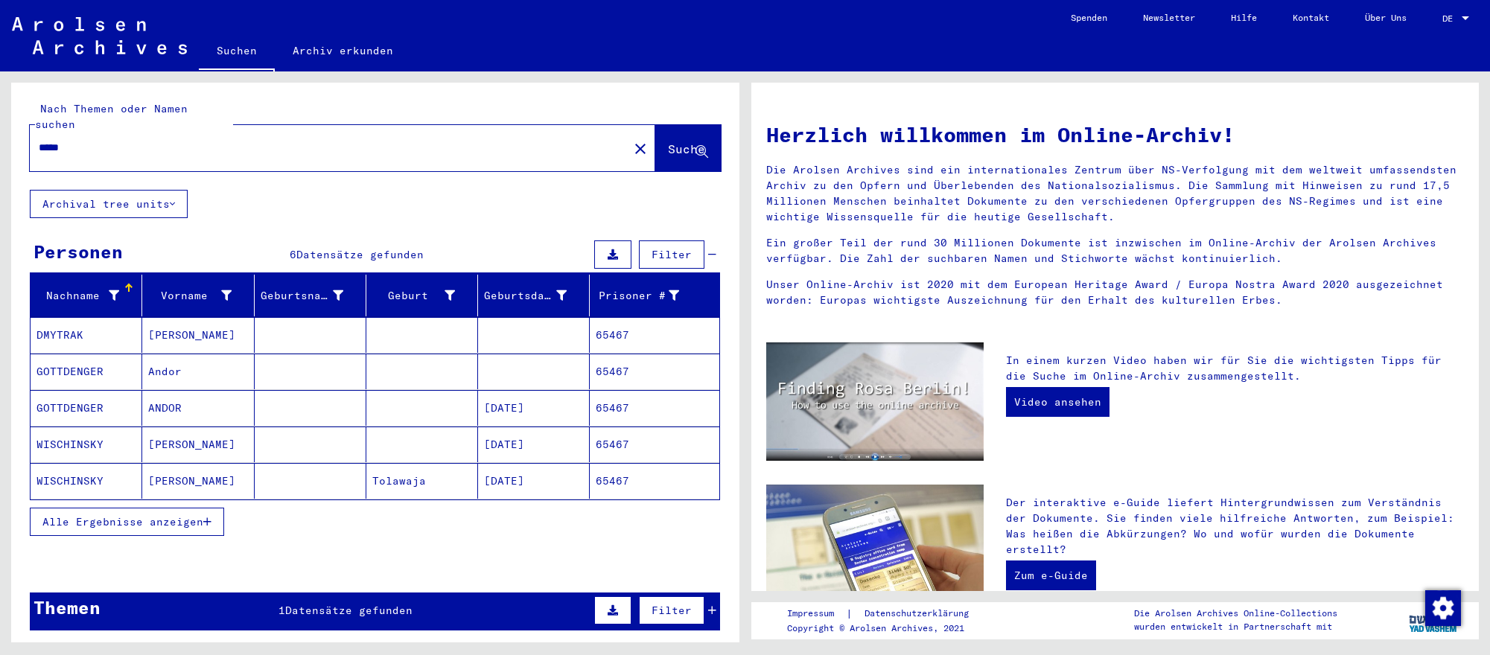
click at [543, 409] on mat-cell "[DATE]" at bounding box center [534, 408] width 112 height 36
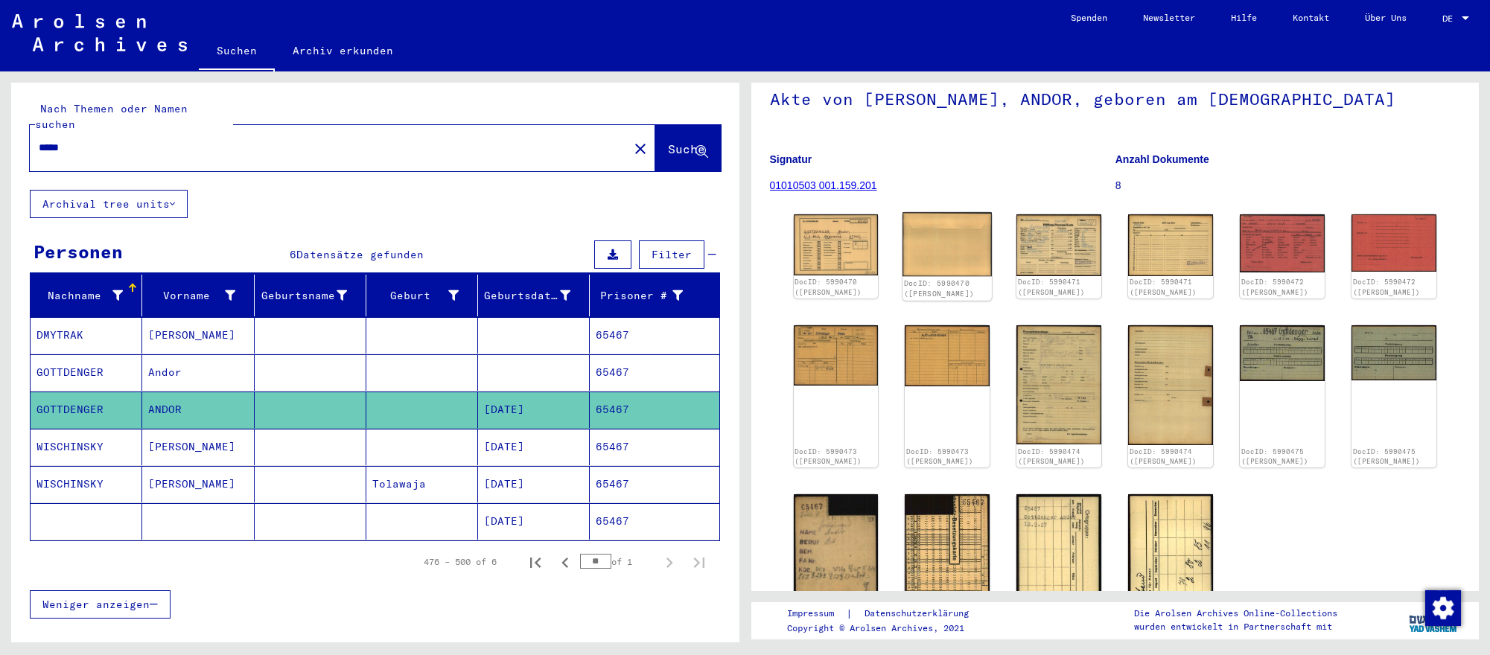
scroll to position [96, 0]
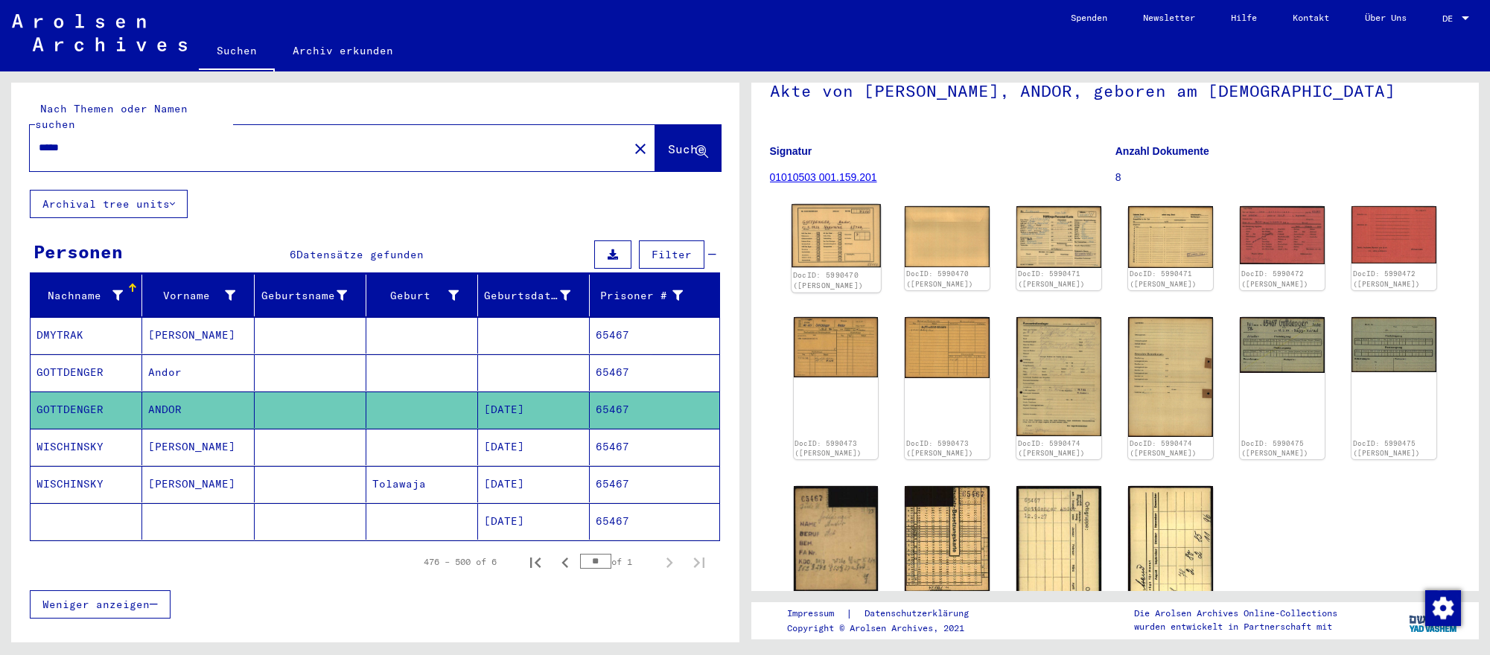
click at [834, 240] on img at bounding box center [835, 236] width 89 height 64
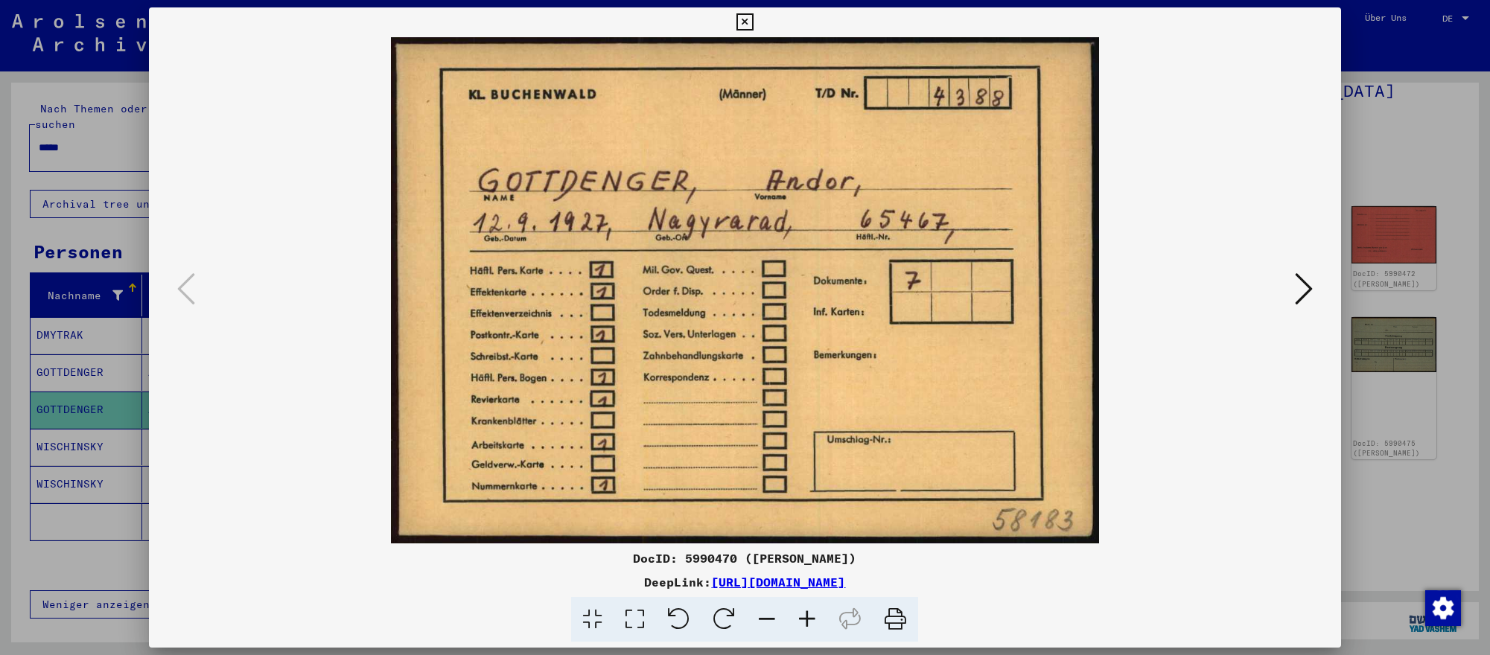
click at [1310, 292] on icon at bounding box center [1304, 289] width 18 height 36
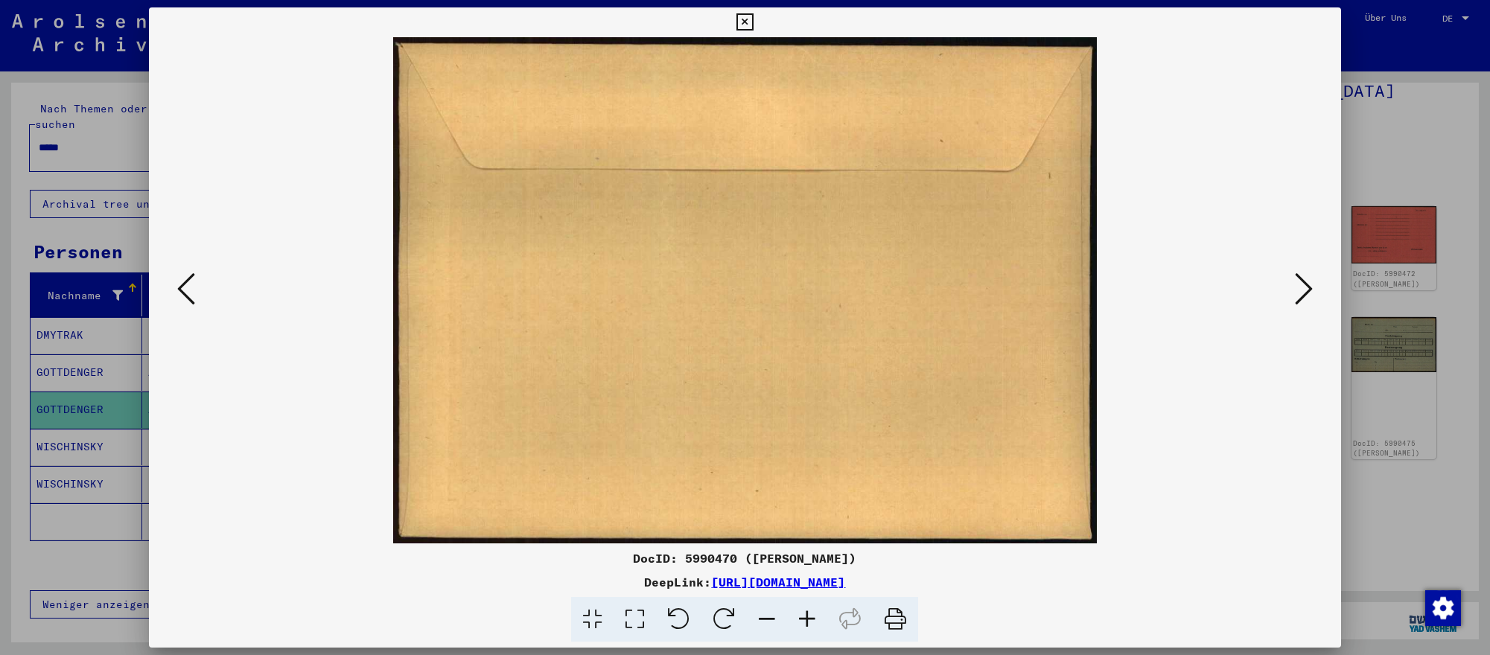
click at [1310, 292] on icon at bounding box center [1304, 289] width 18 height 36
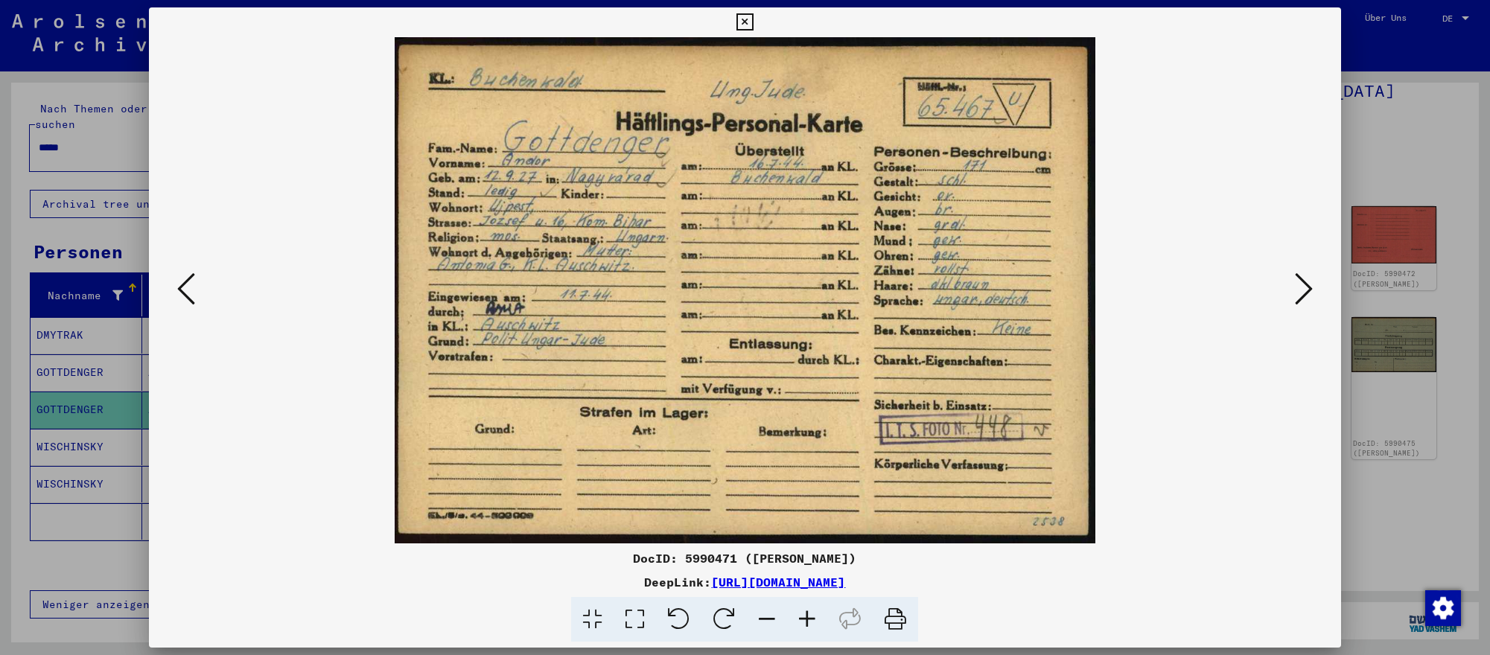
click at [1310, 292] on icon at bounding box center [1304, 289] width 18 height 36
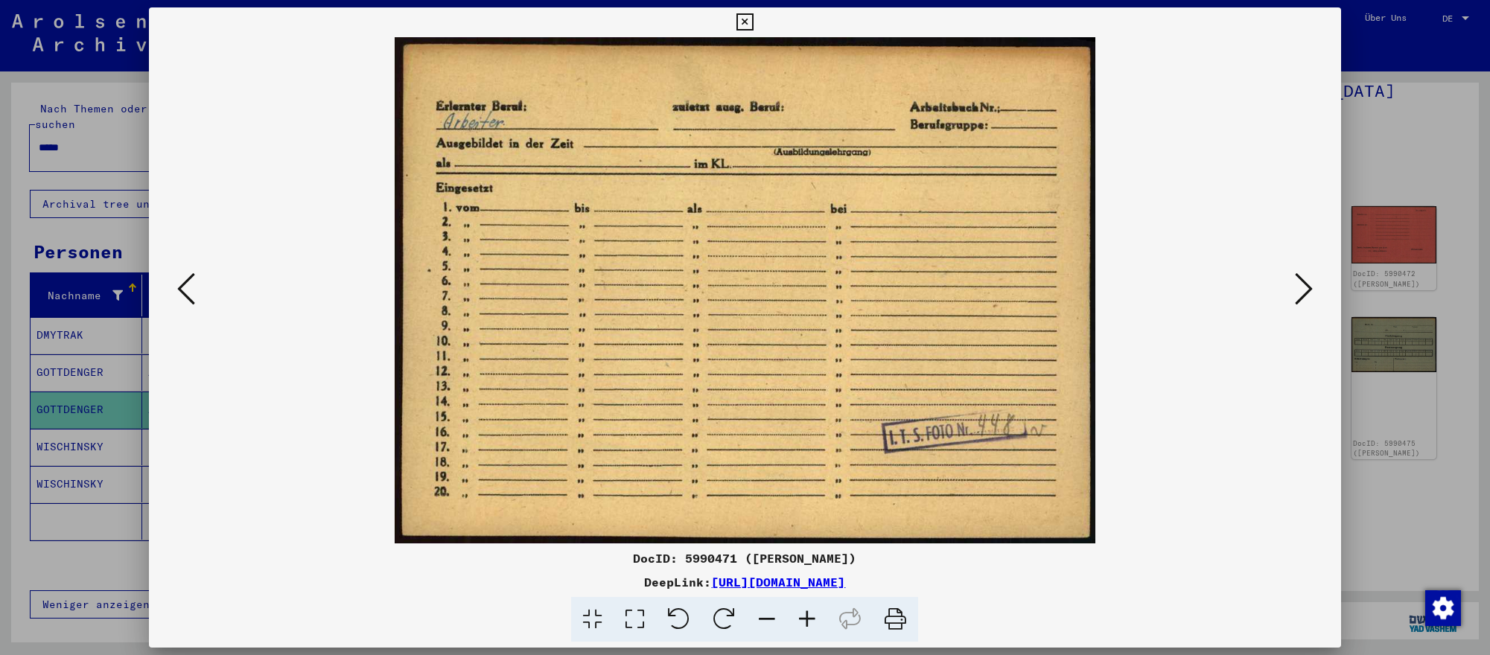
click at [1436, 531] on div at bounding box center [745, 327] width 1490 height 655
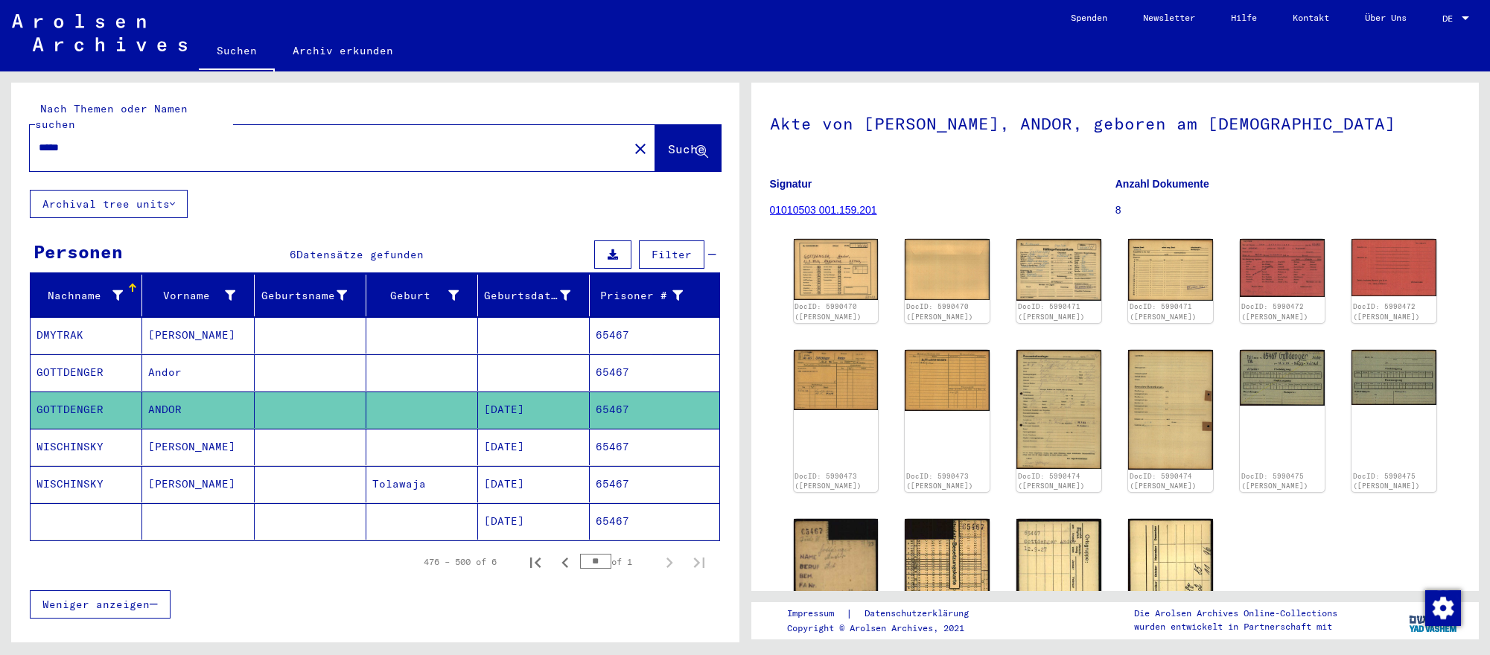
scroll to position [63, 0]
click at [128, 147] on input "*****" at bounding box center [329, 148] width 581 height 16
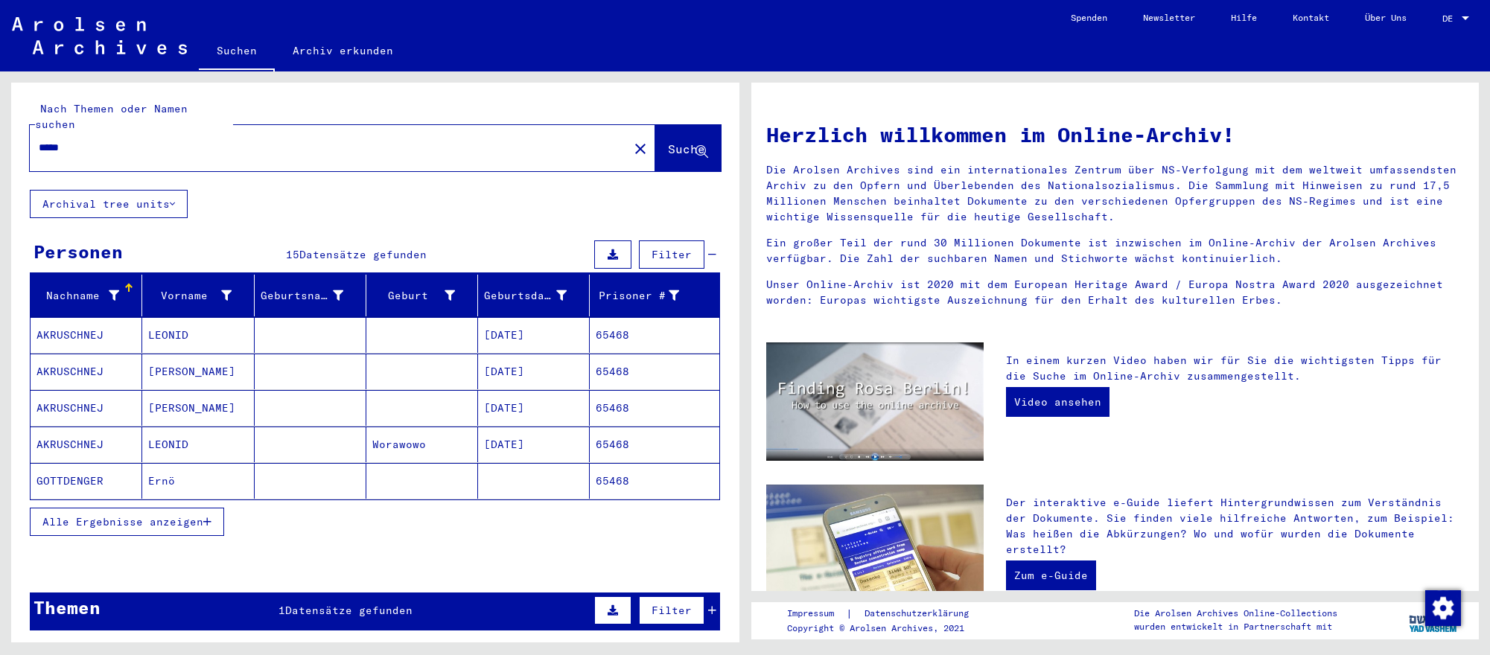
click at [479, 429] on mat-cell "[DATE]" at bounding box center [534, 445] width 112 height 36
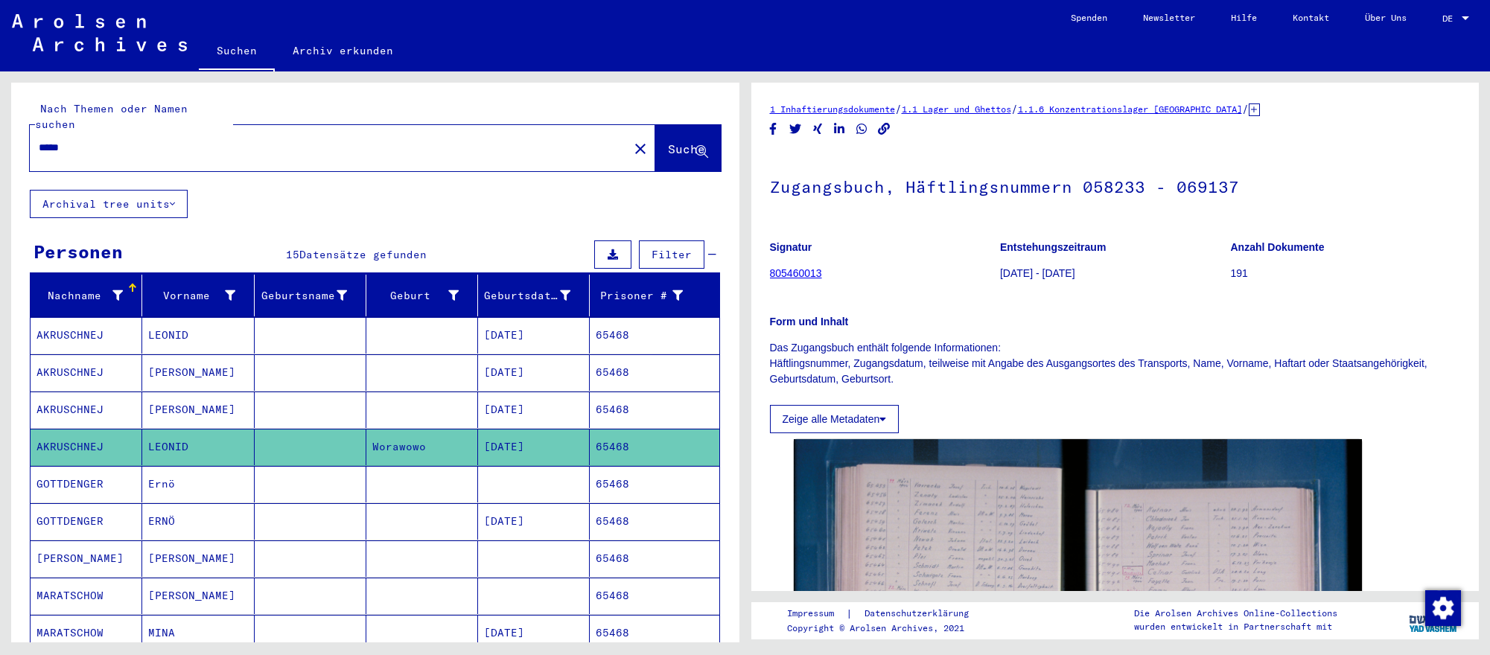
click at [528, 519] on mat-cell "[DATE]" at bounding box center [534, 521] width 112 height 36
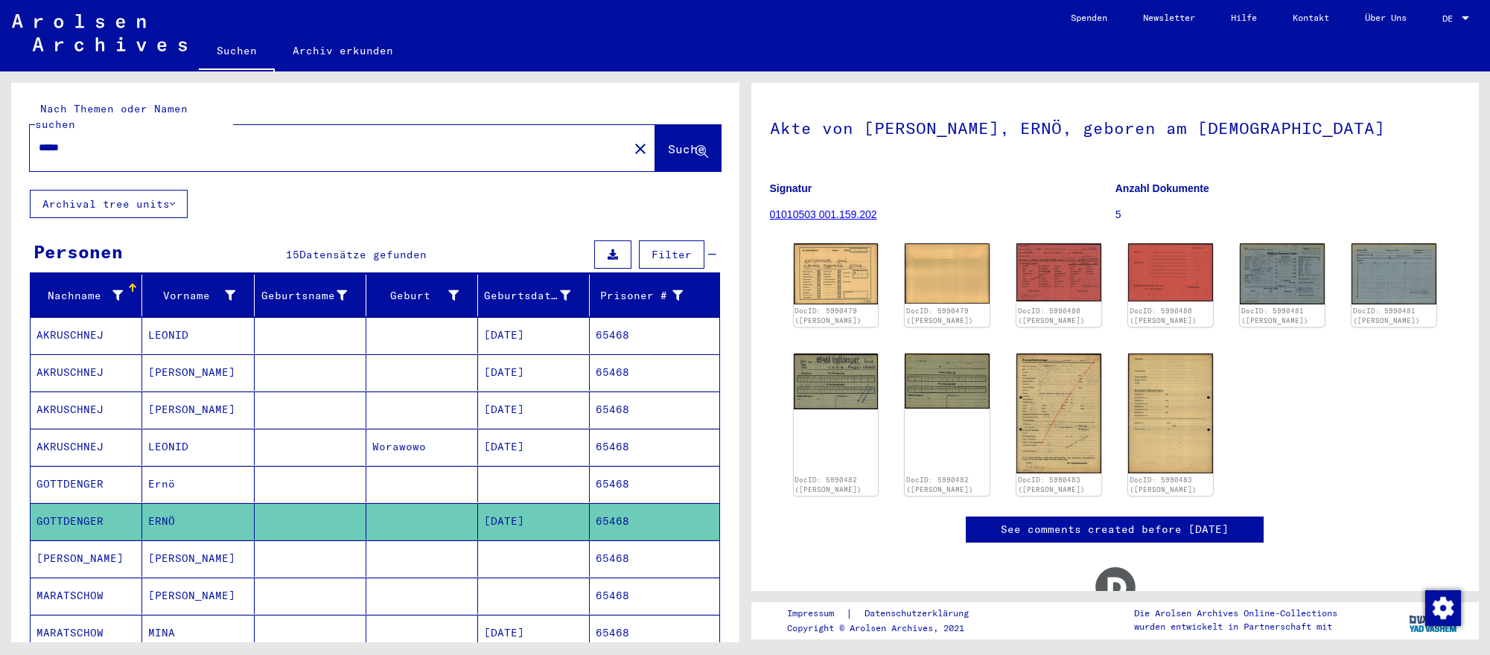
scroll to position [80, 0]
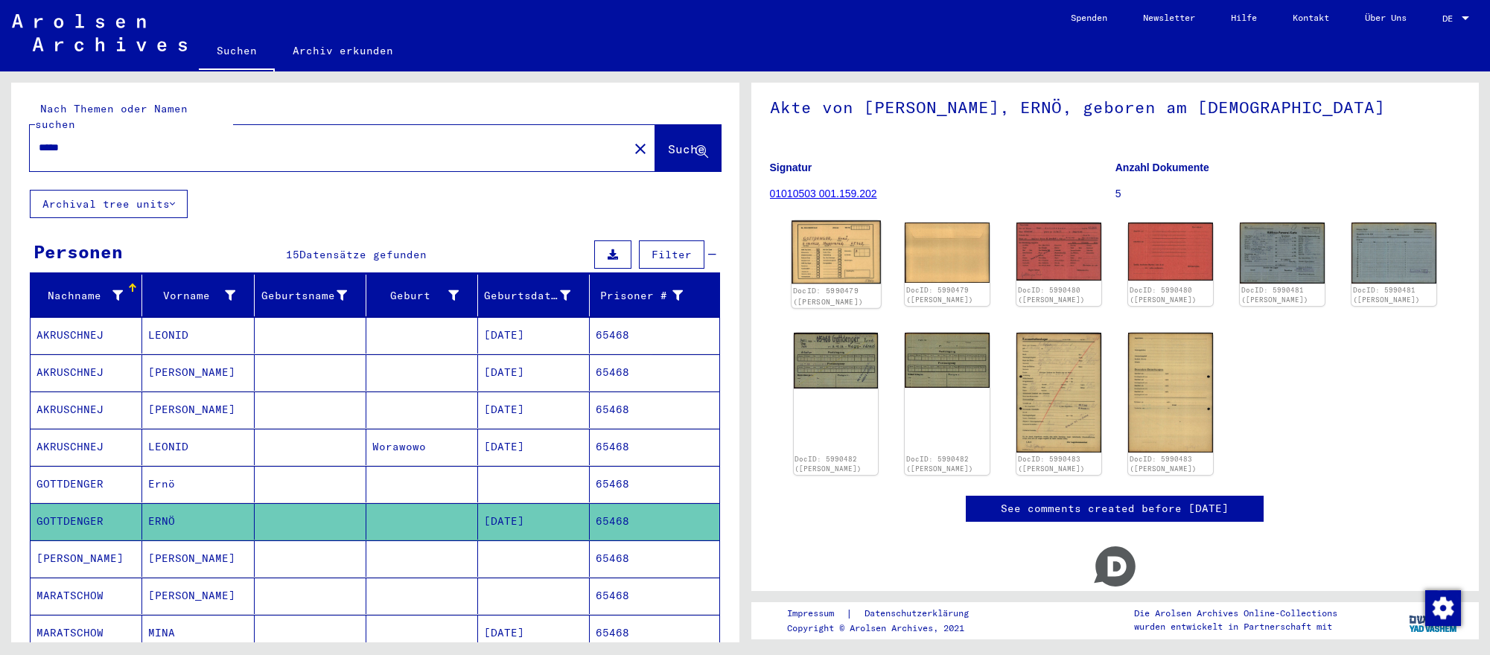
click at [858, 276] on img at bounding box center [835, 252] width 89 height 64
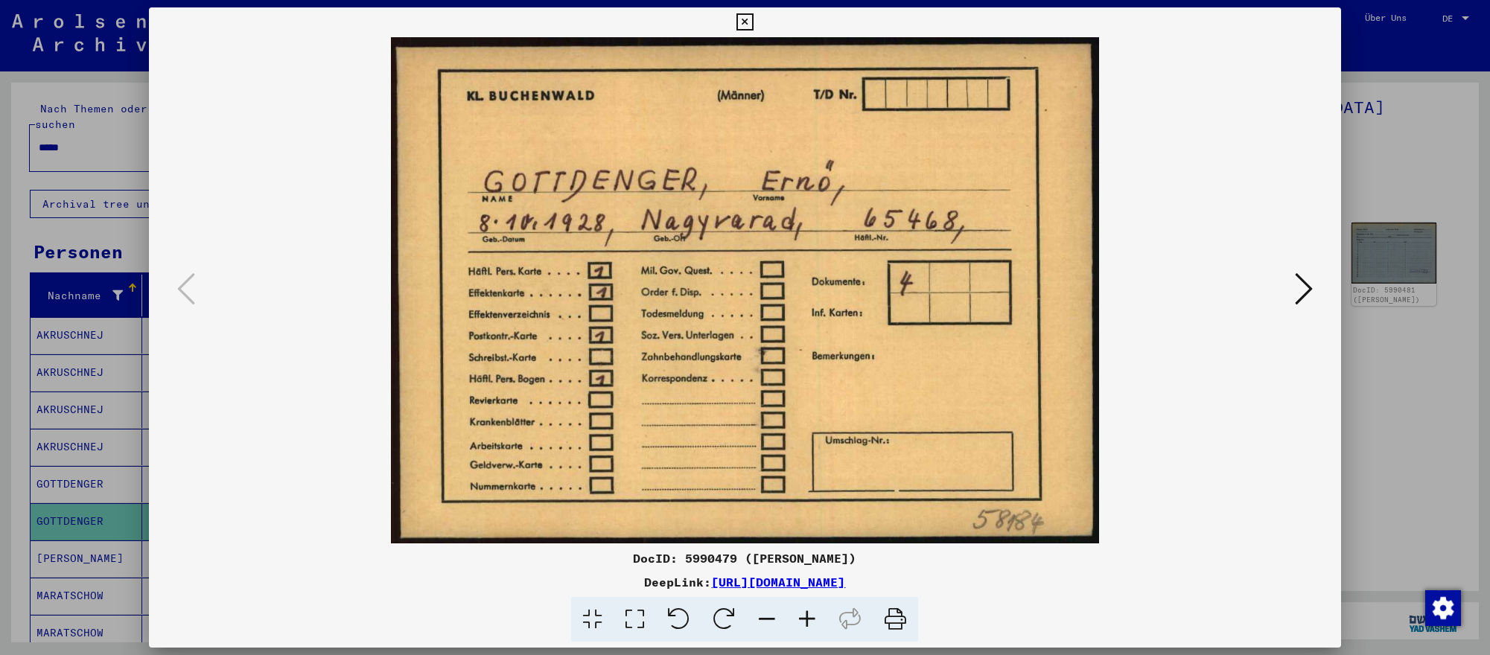
click at [1298, 275] on icon at bounding box center [1304, 289] width 18 height 36
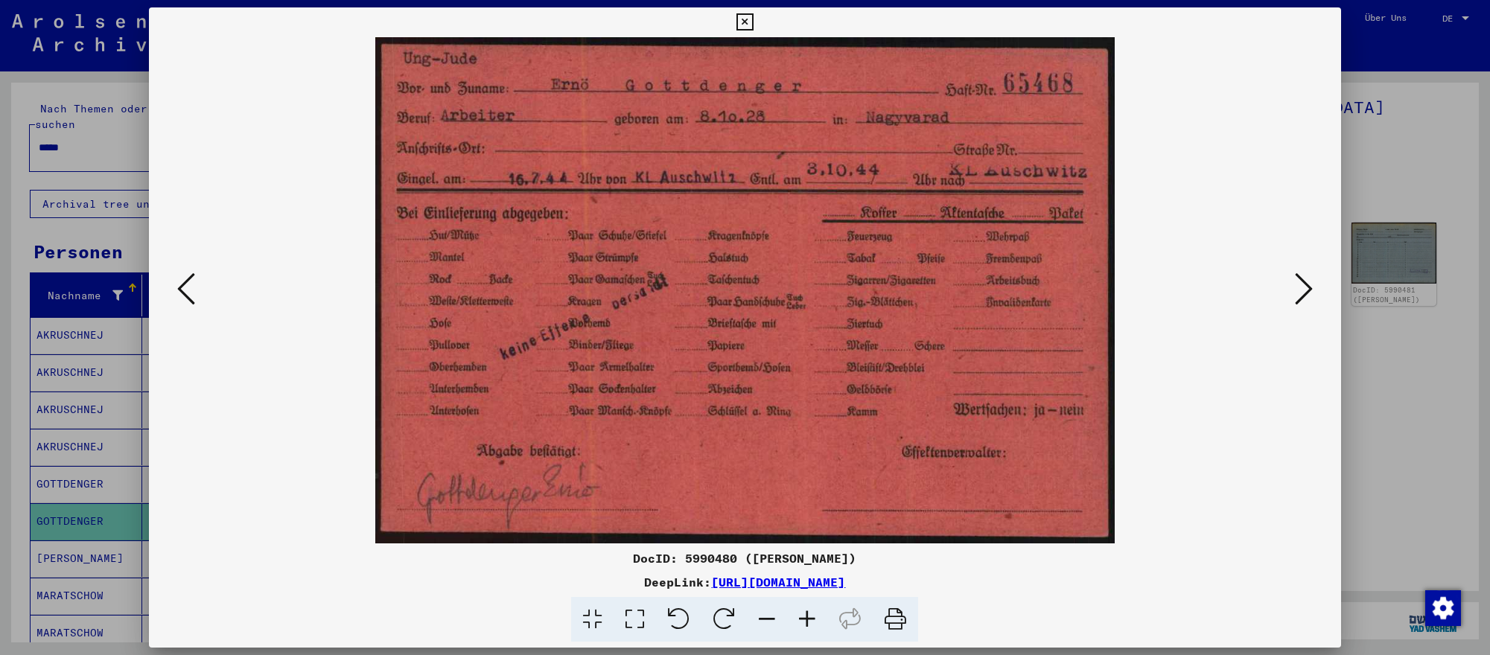
click at [1452, 428] on div at bounding box center [745, 327] width 1490 height 655
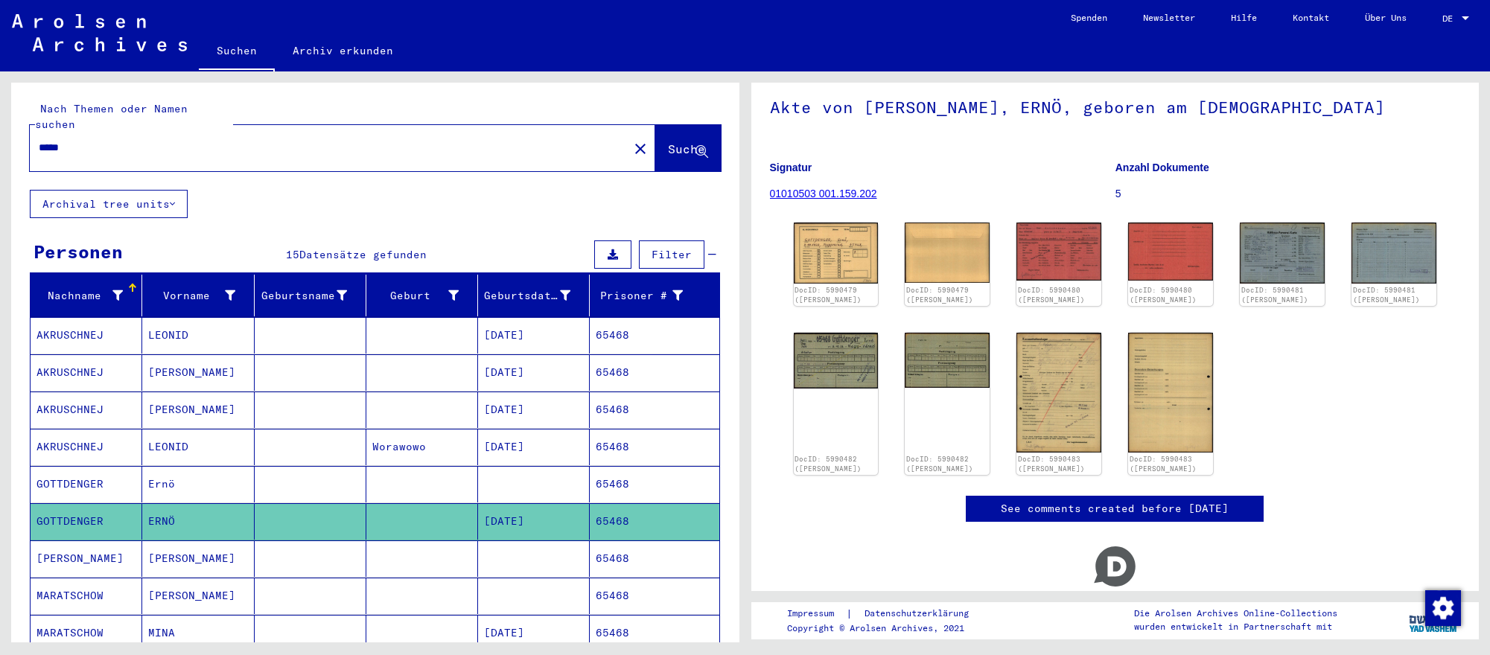
click at [444, 150] on input "*****" at bounding box center [329, 148] width 581 height 16
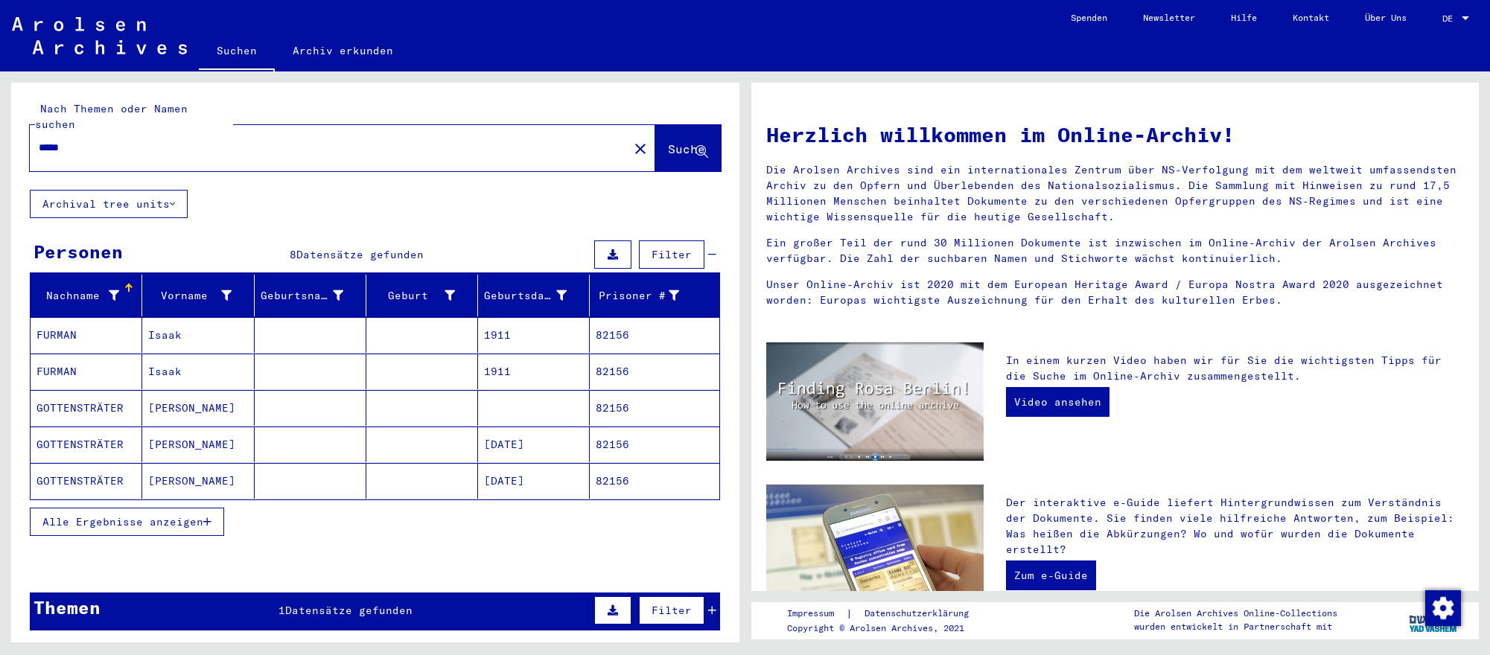
scroll to position [3, 0]
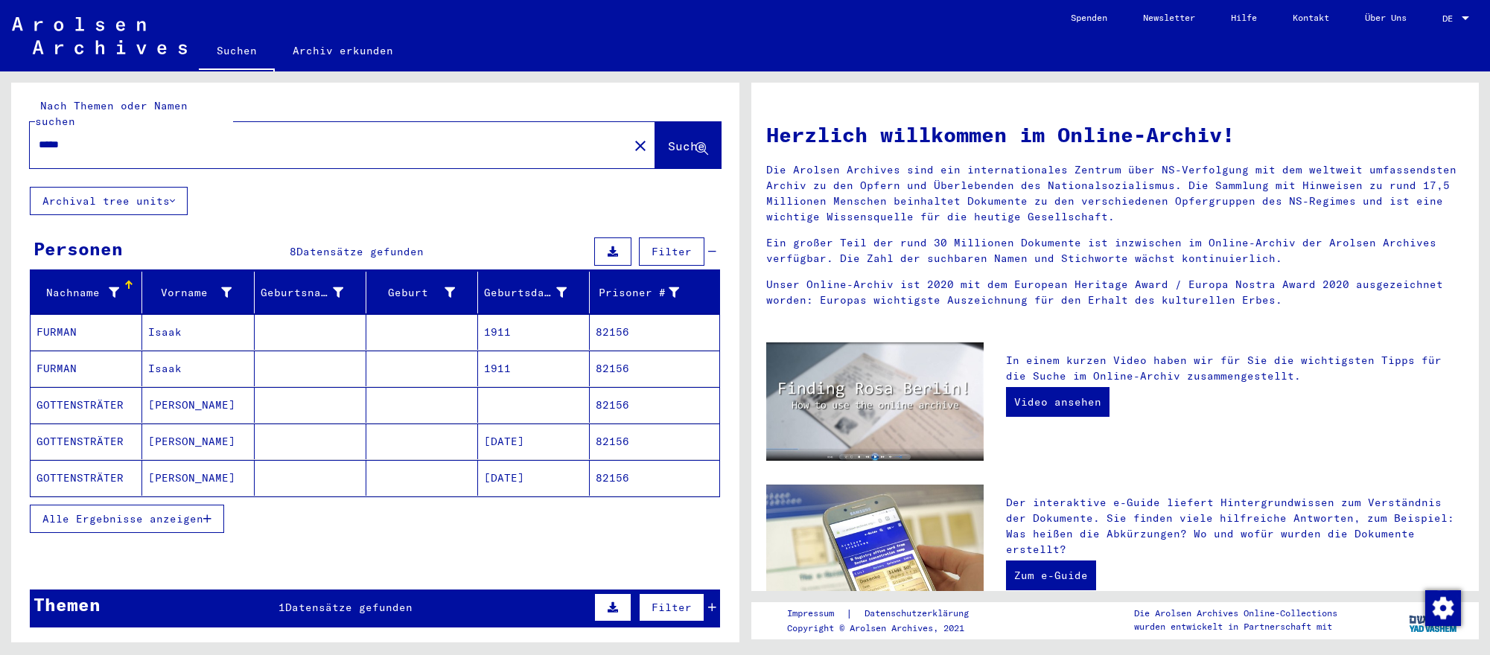
click at [572, 438] on mat-cell "[DATE]" at bounding box center [534, 442] width 112 height 36
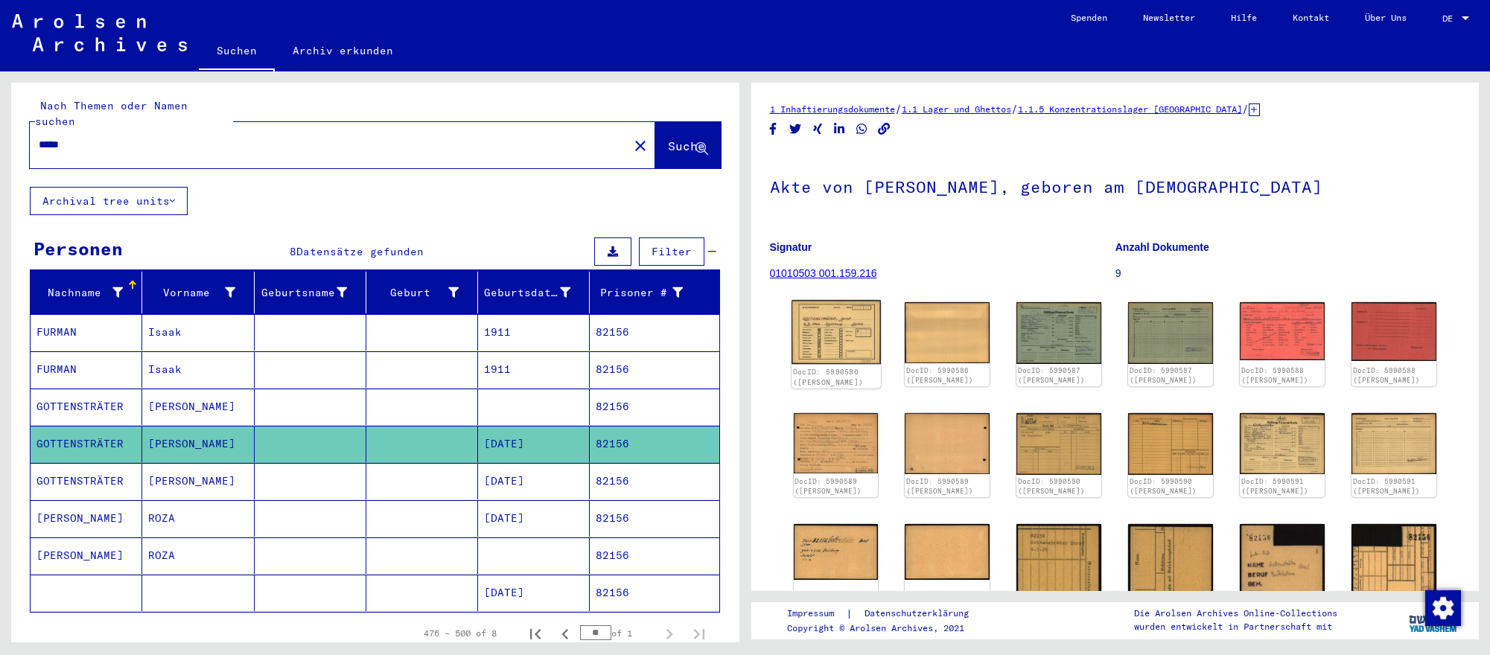
click at [864, 322] on img at bounding box center [835, 332] width 89 height 64
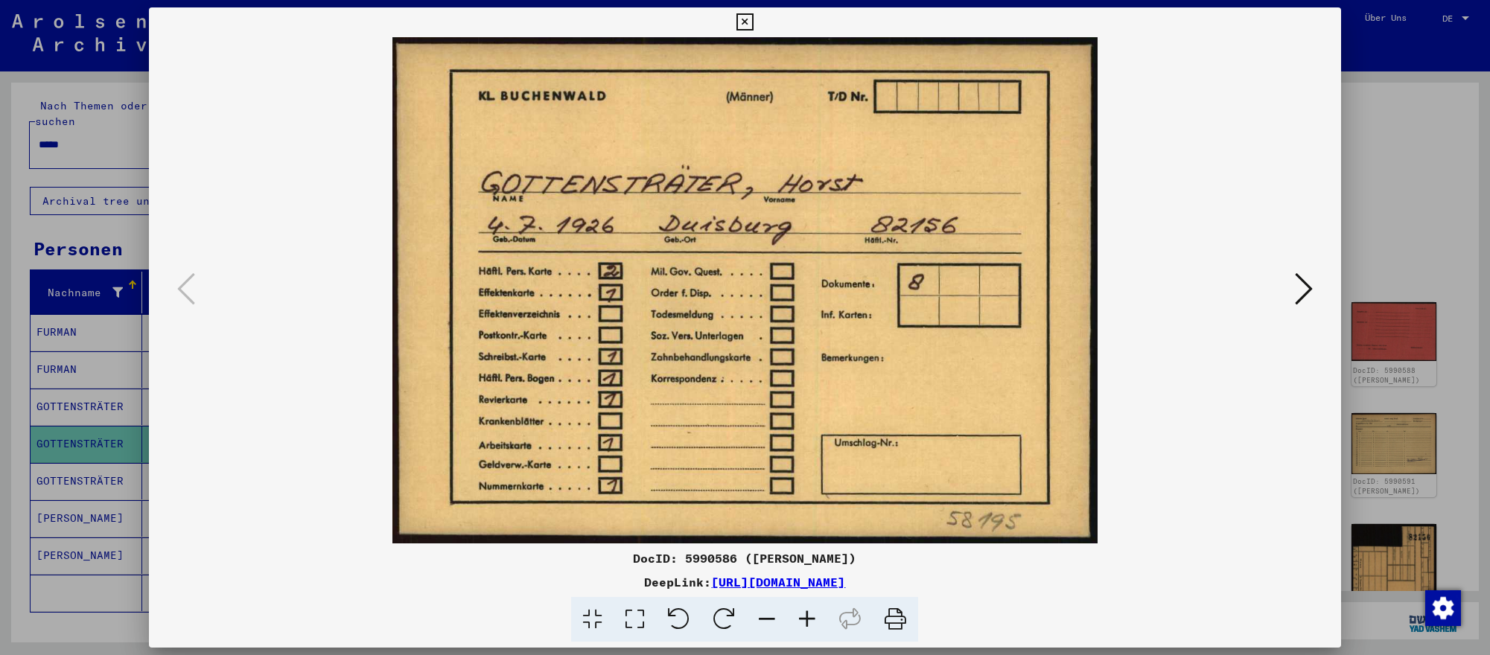
click at [1302, 290] on icon at bounding box center [1304, 289] width 18 height 36
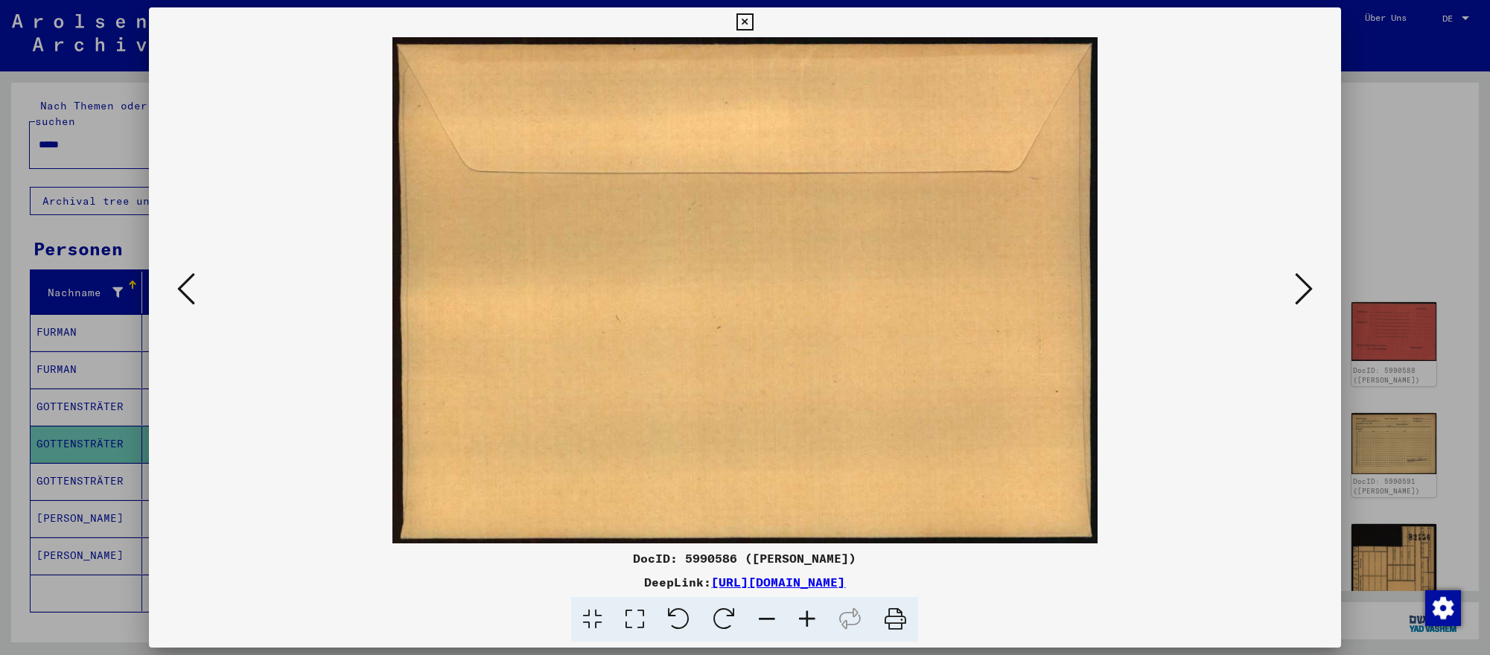
click at [1302, 290] on icon at bounding box center [1304, 289] width 18 height 36
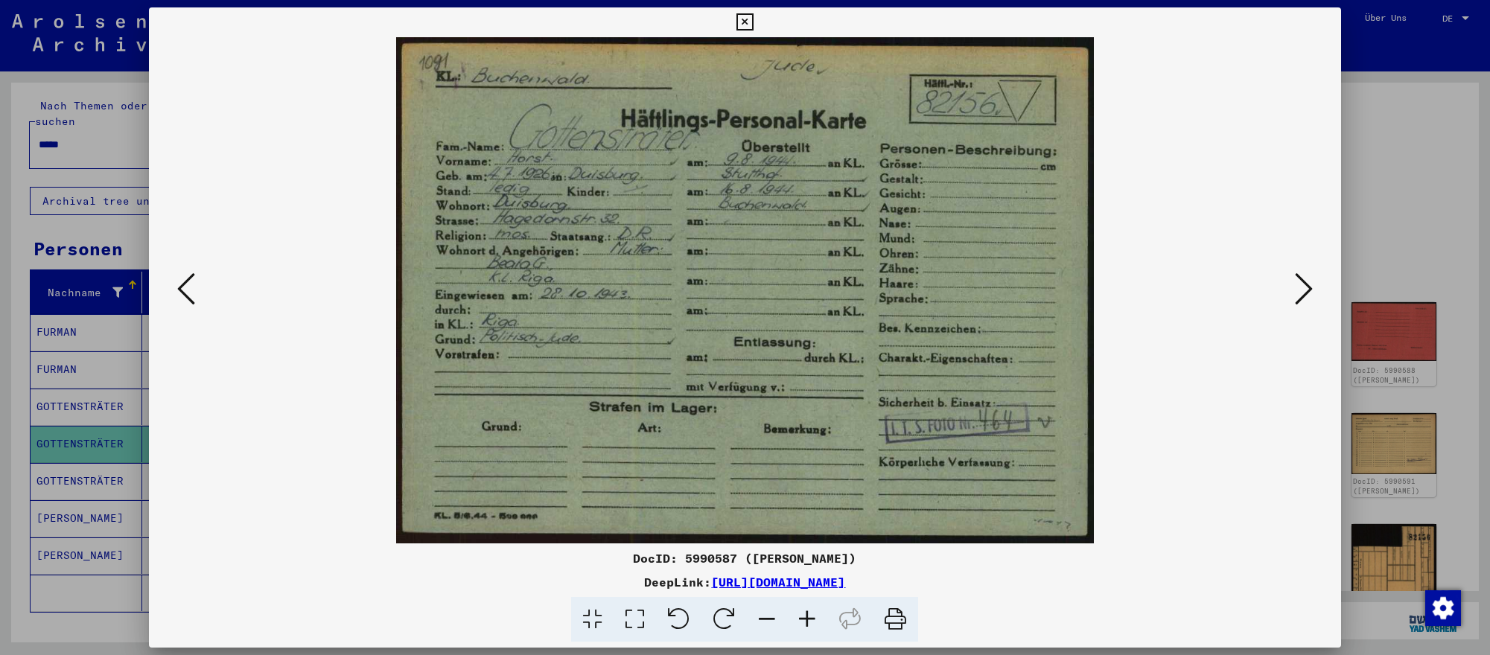
click at [1302, 290] on icon at bounding box center [1304, 289] width 18 height 36
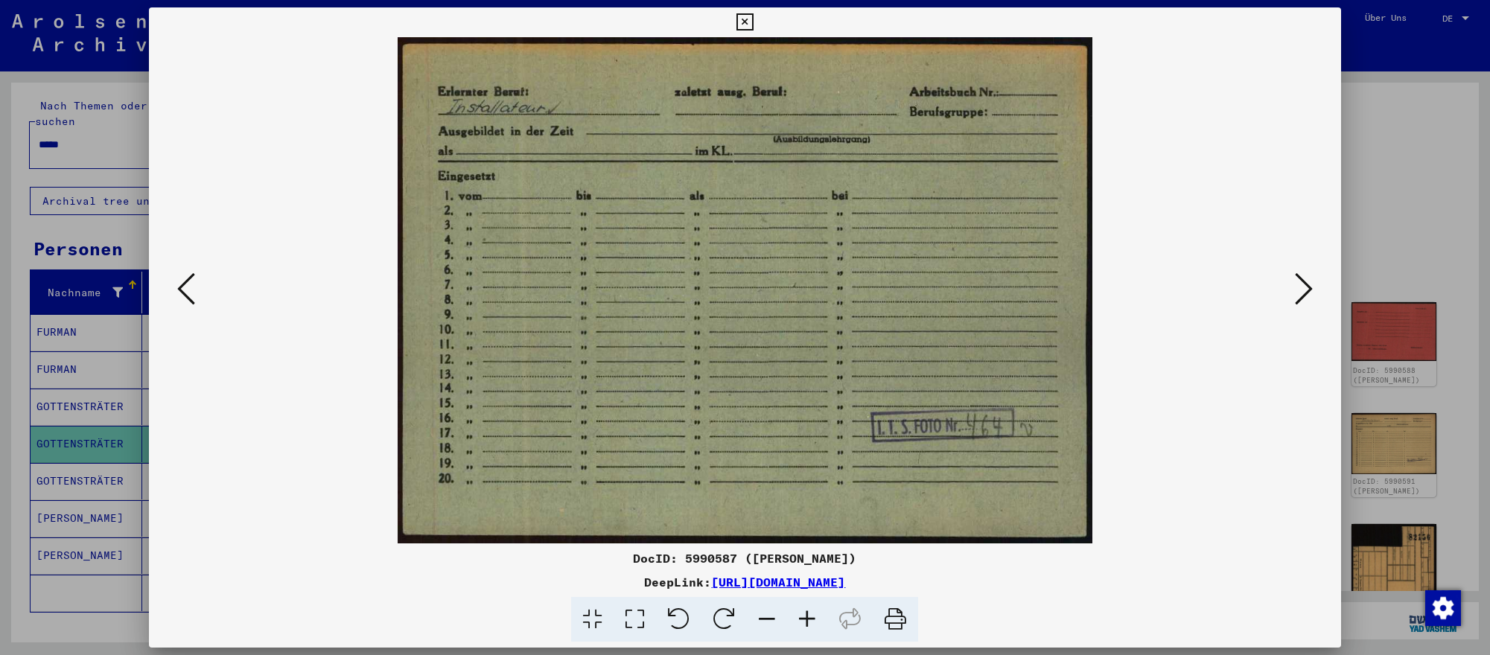
click at [1435, 387] on div at bounding box center [745, 327] width 1490 height 655
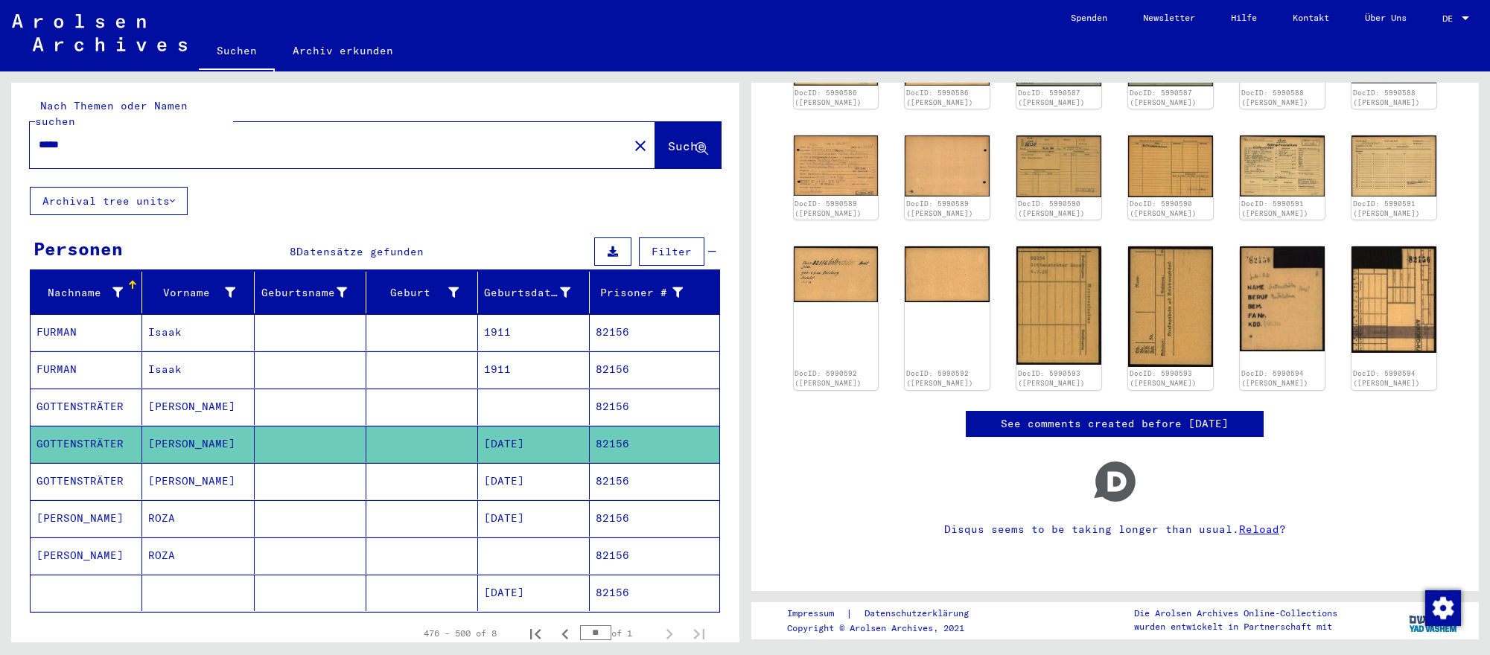
scroll to position [322, 0]
click at [486, 146] on input "*****" at bounding box center [329, 145] width 581 height 16
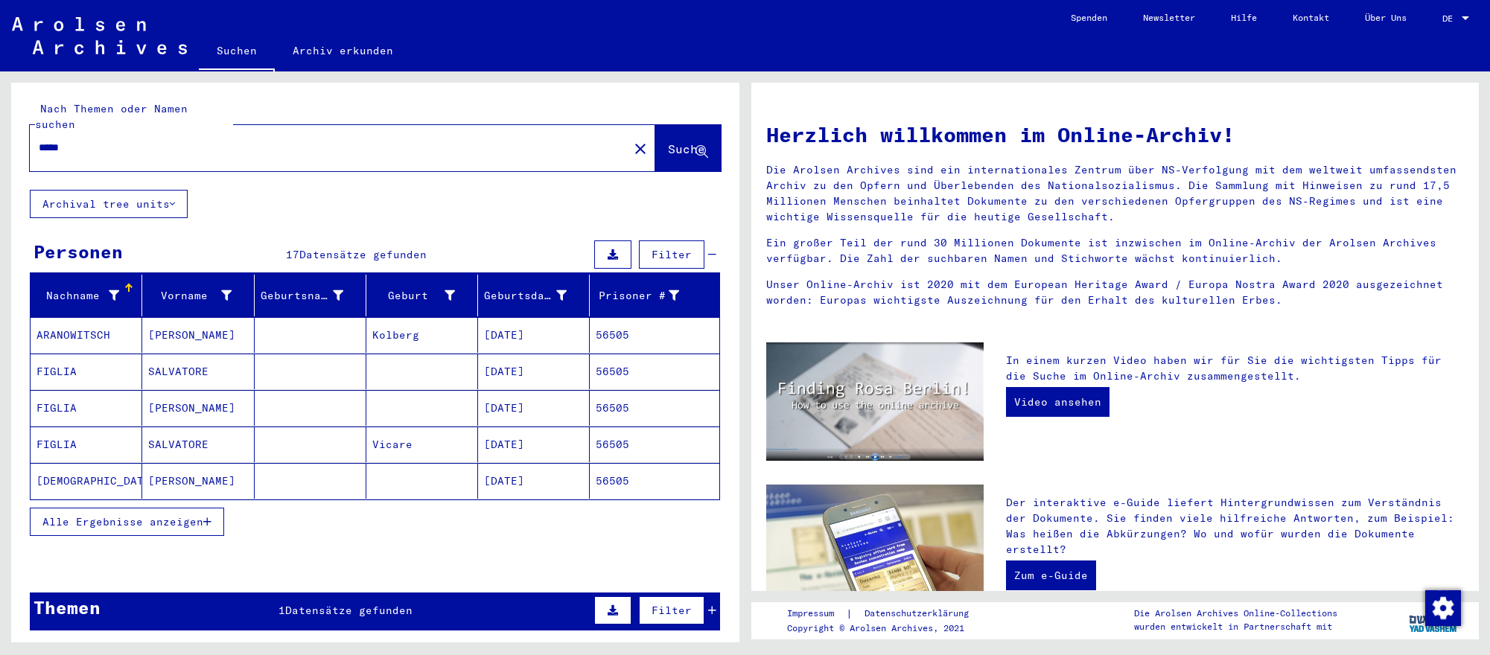
click at [570, 473] on mat-cell "[DATE]" at bounding box center [534, 481] width 112 height 36
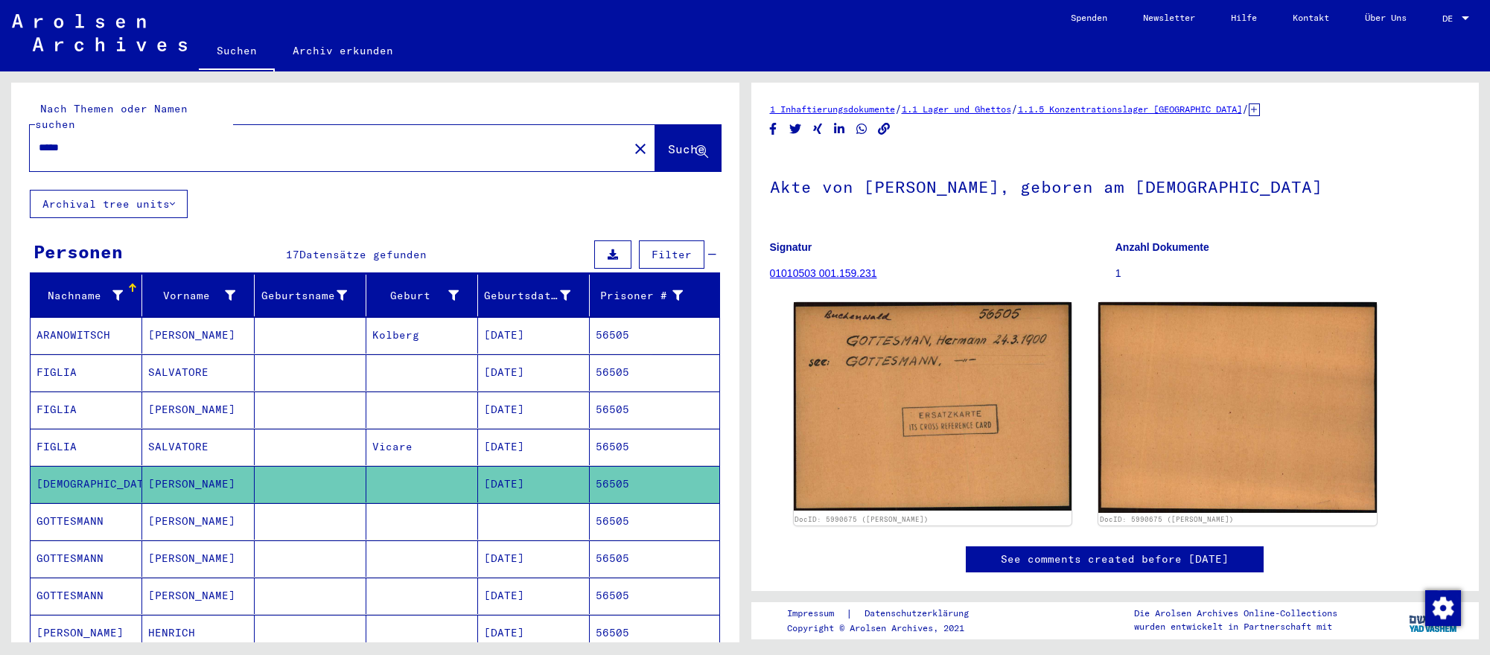
click at [559, 530] on mat-cell at bounding box center [534, 521] width 112 height 36
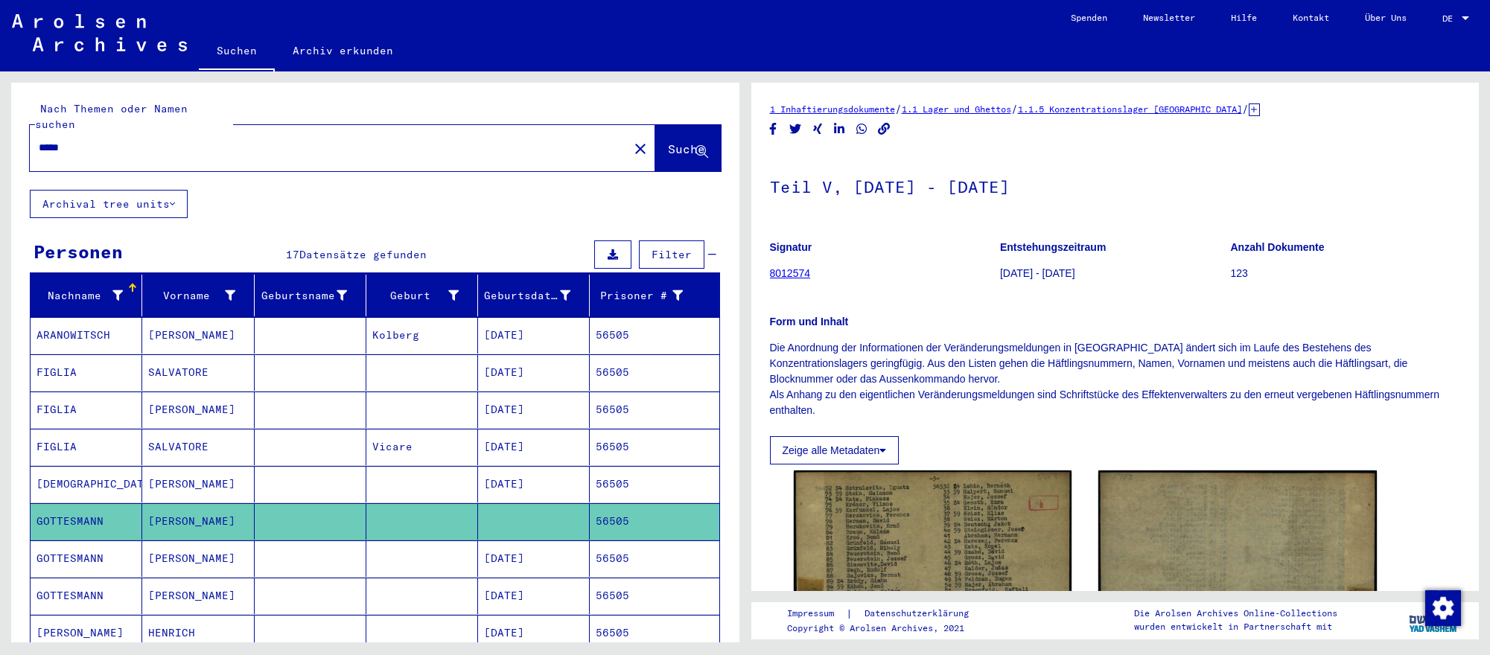
click at [570, 563] on mat-cell "[DATE]" at bounding box center [534, 558] width 112 height 36
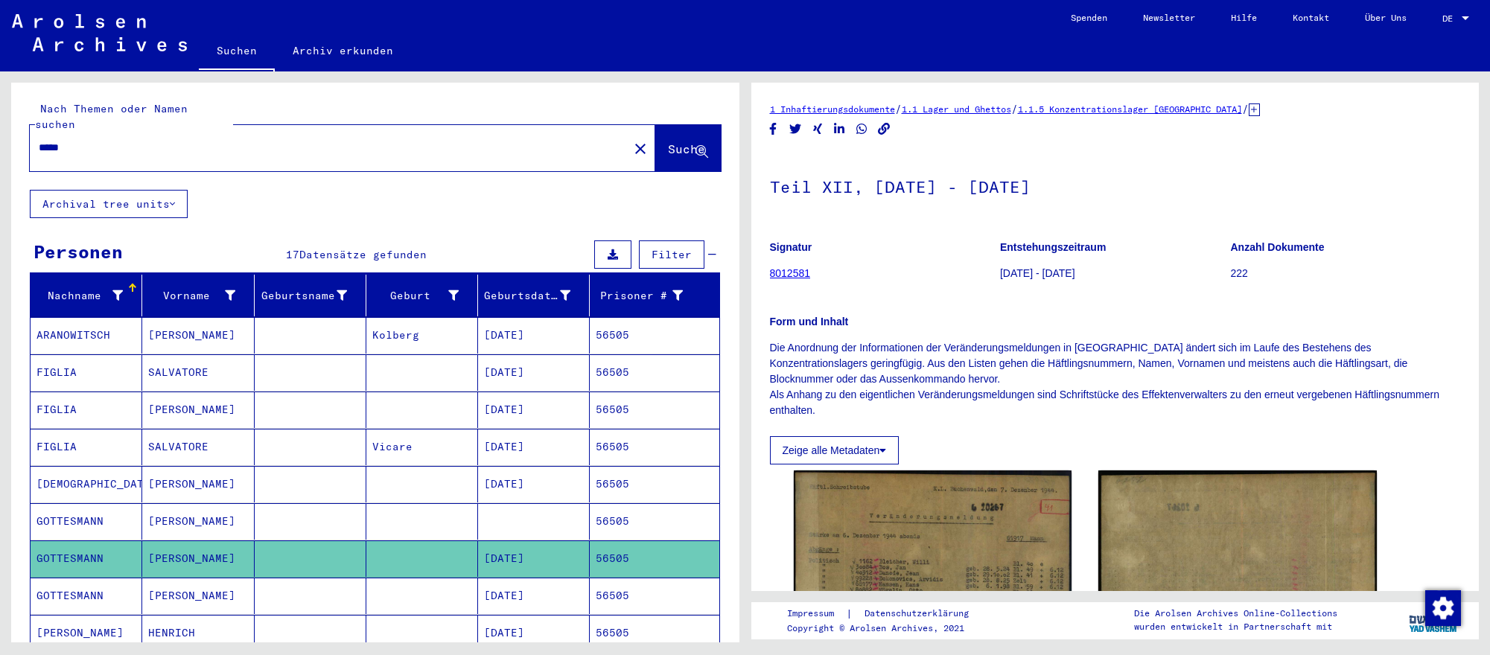
click at [657, 590] on mat-cell "56505" at bounding box center [654, 596] width 129 height 36
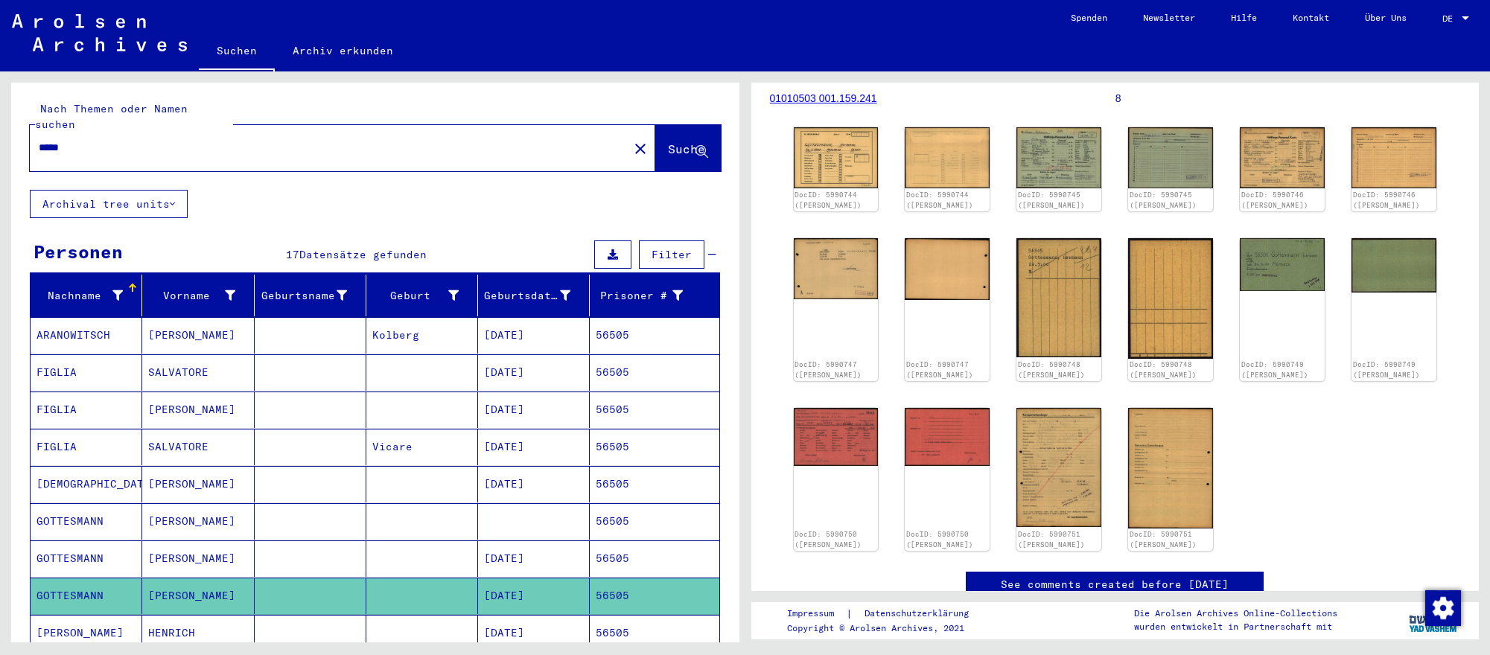
scroll to position [176, 0]
click at [834, 187] on img at bounding box center [835, 156] width 89 height 64
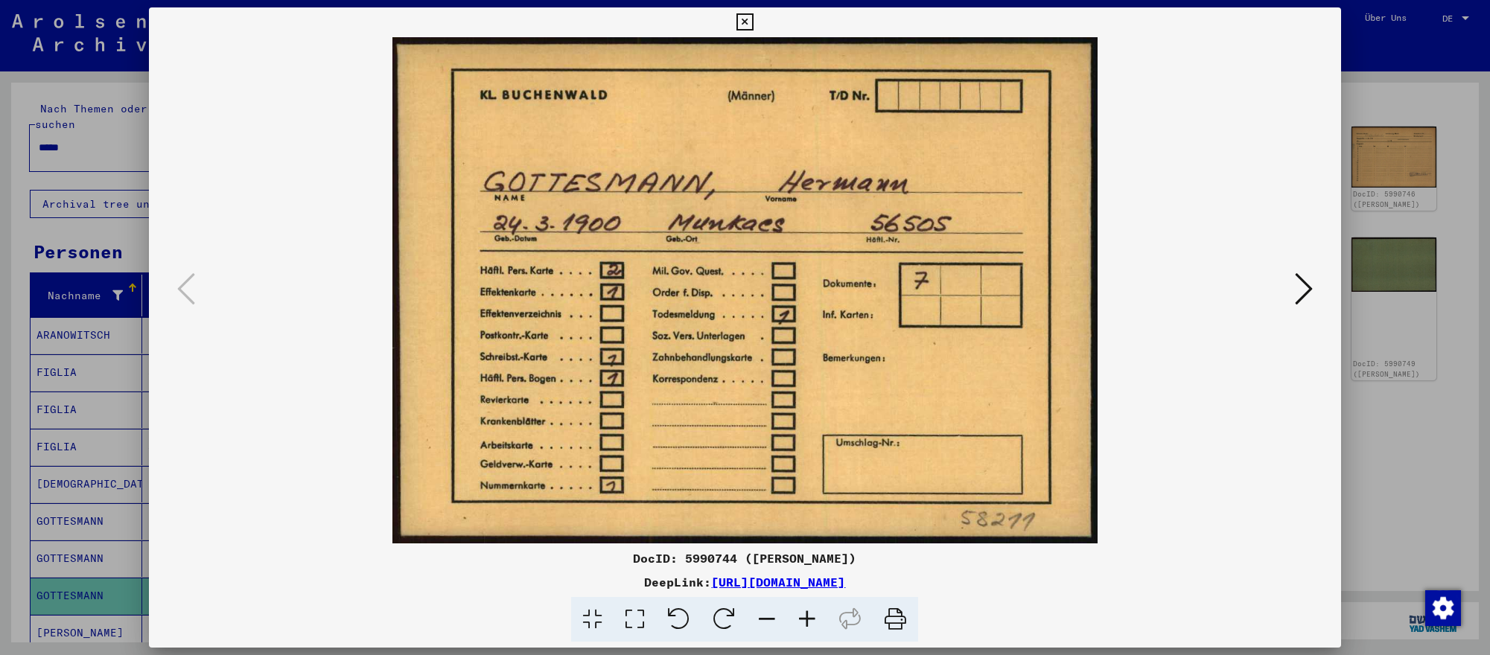
click at [1295, 277] on icon at bounding box center [1304, 289] width 18 height 36
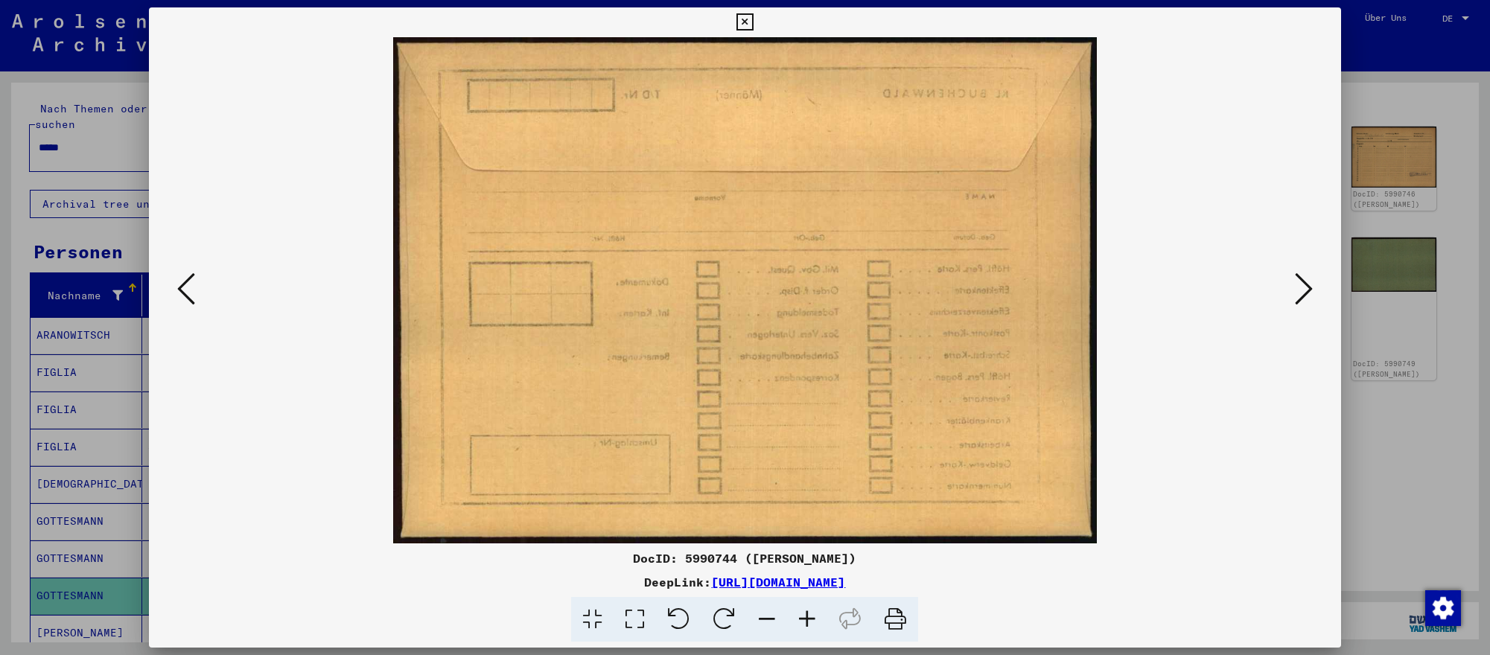
click at [1295, 277] on icon at bounding box center [1304, 289] width 18 height 36
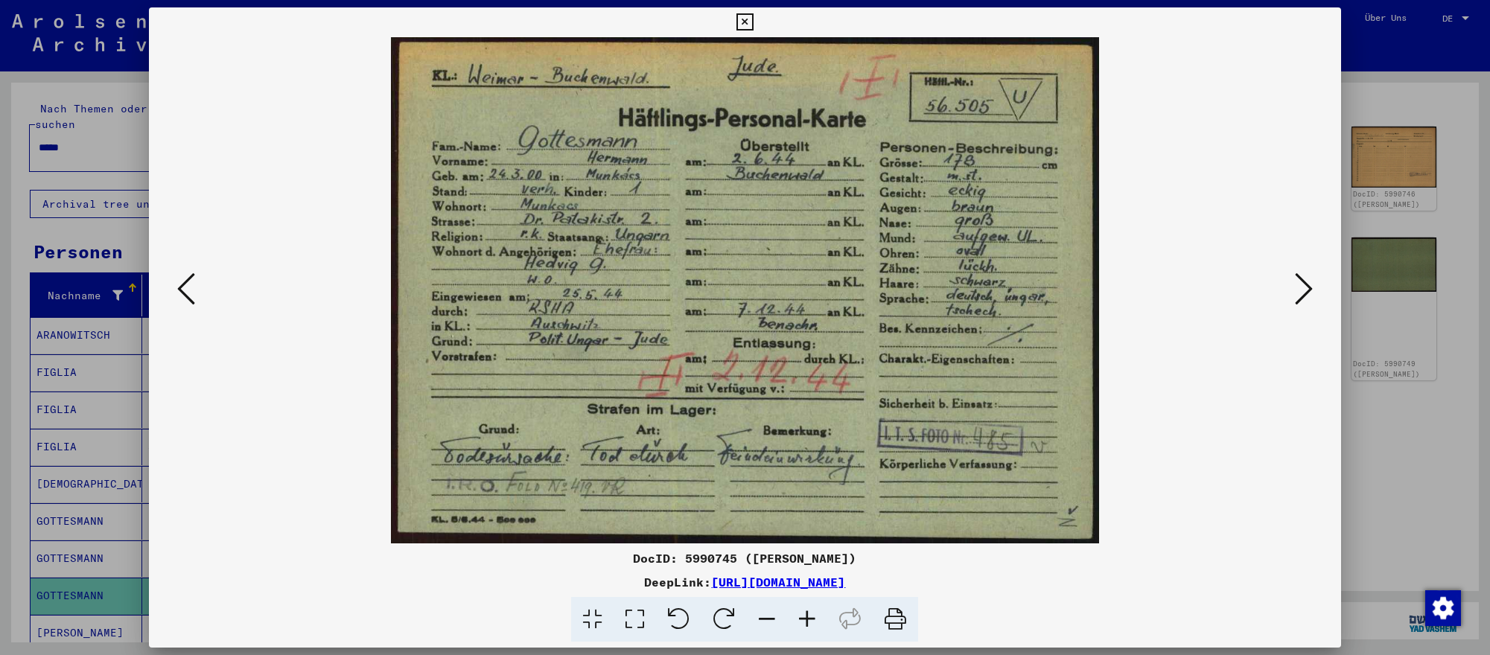
click at [1295, 277] on icon at bounding box center [1304, 289] width 18 height 36
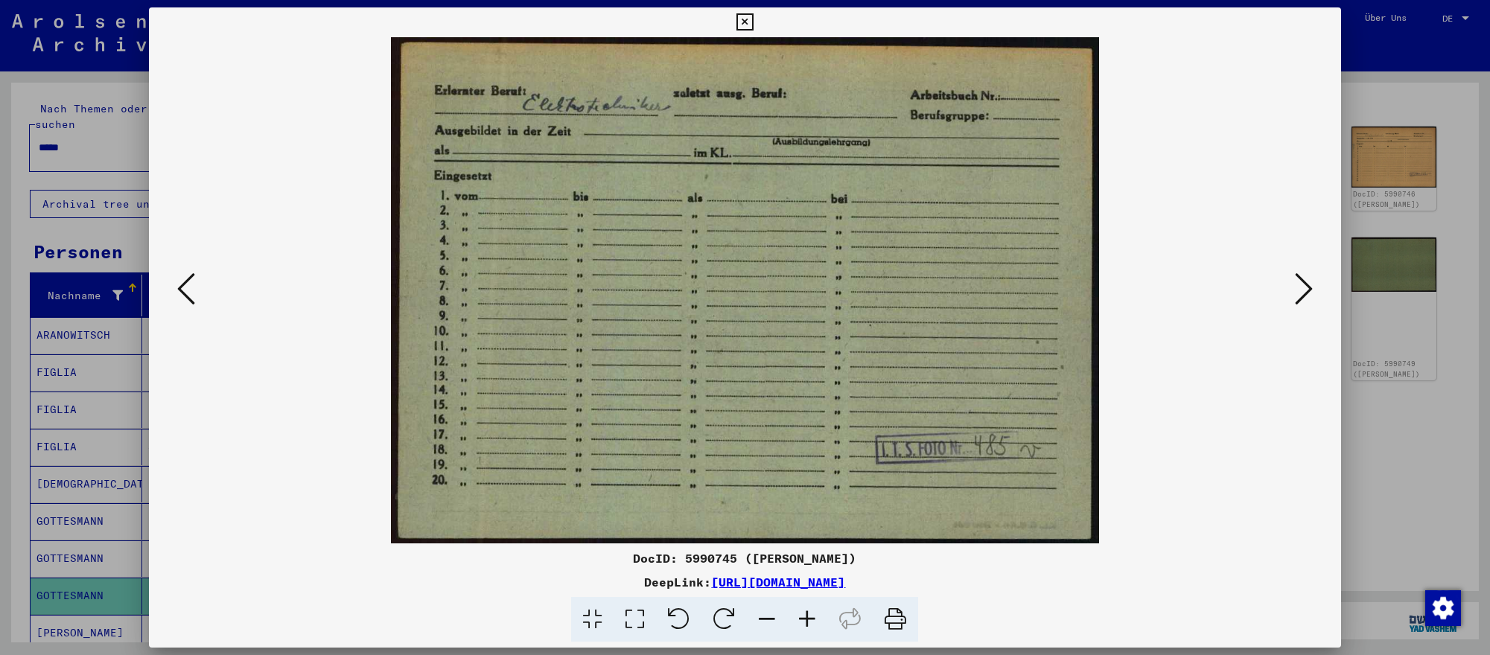
click at [69, 375] on div at bounding box center [745, 327] width 1490 height 655
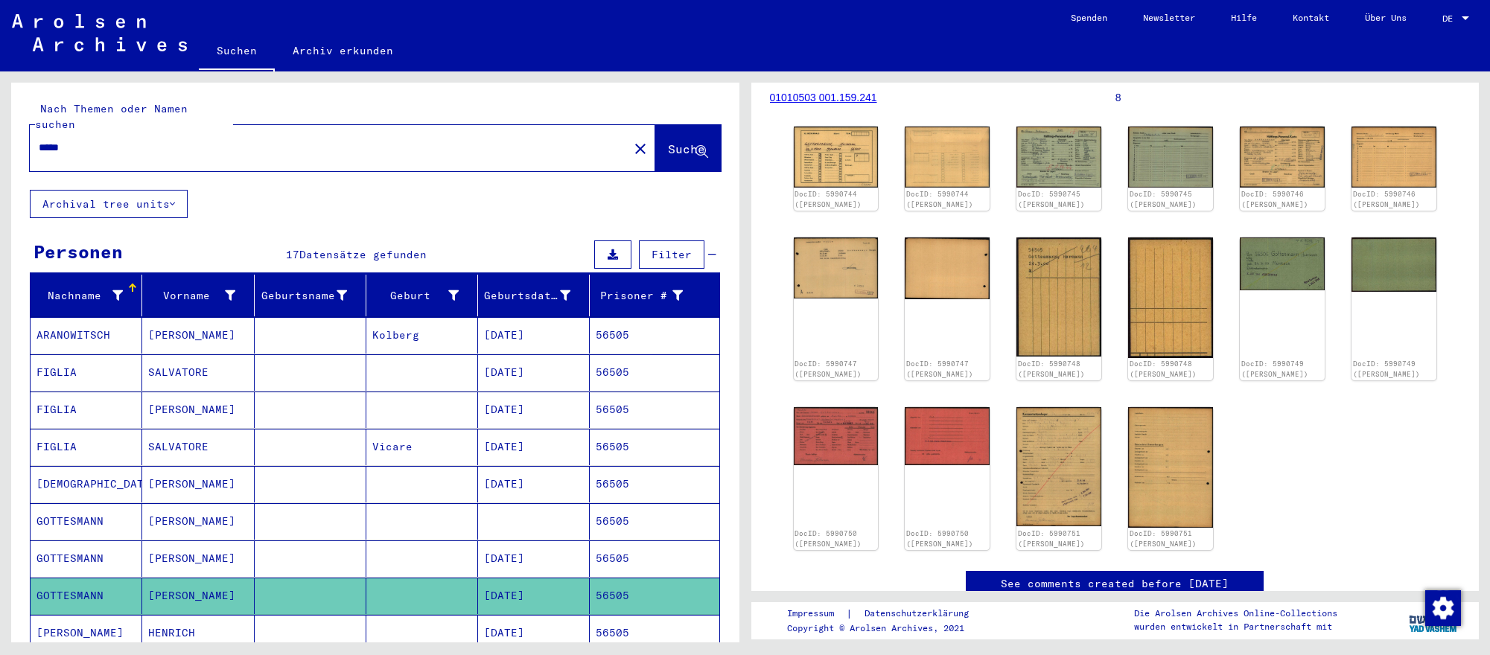
click at [508, 150] on input "*****" at bounding box center [329, 148] width 581 height 16
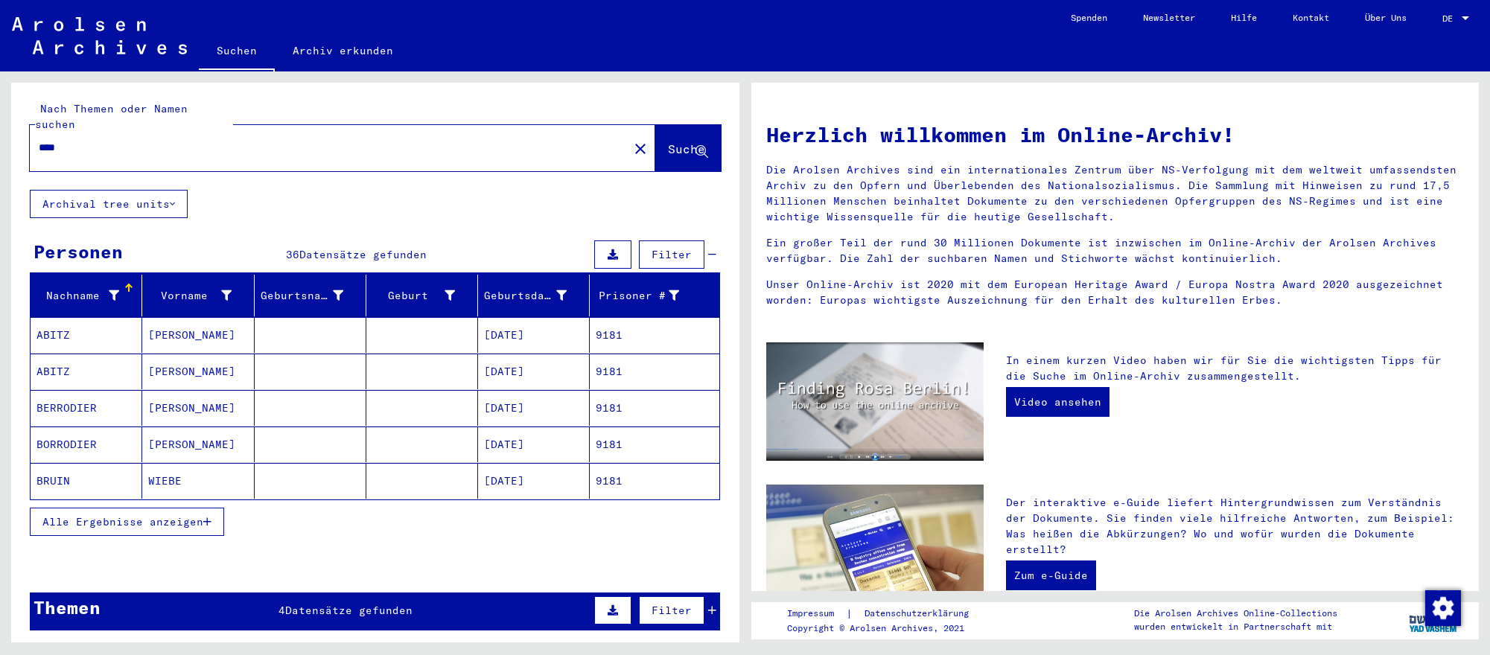
click at [255, 436] on mat-cell at bounding box center [311, 445] width 112 height 36
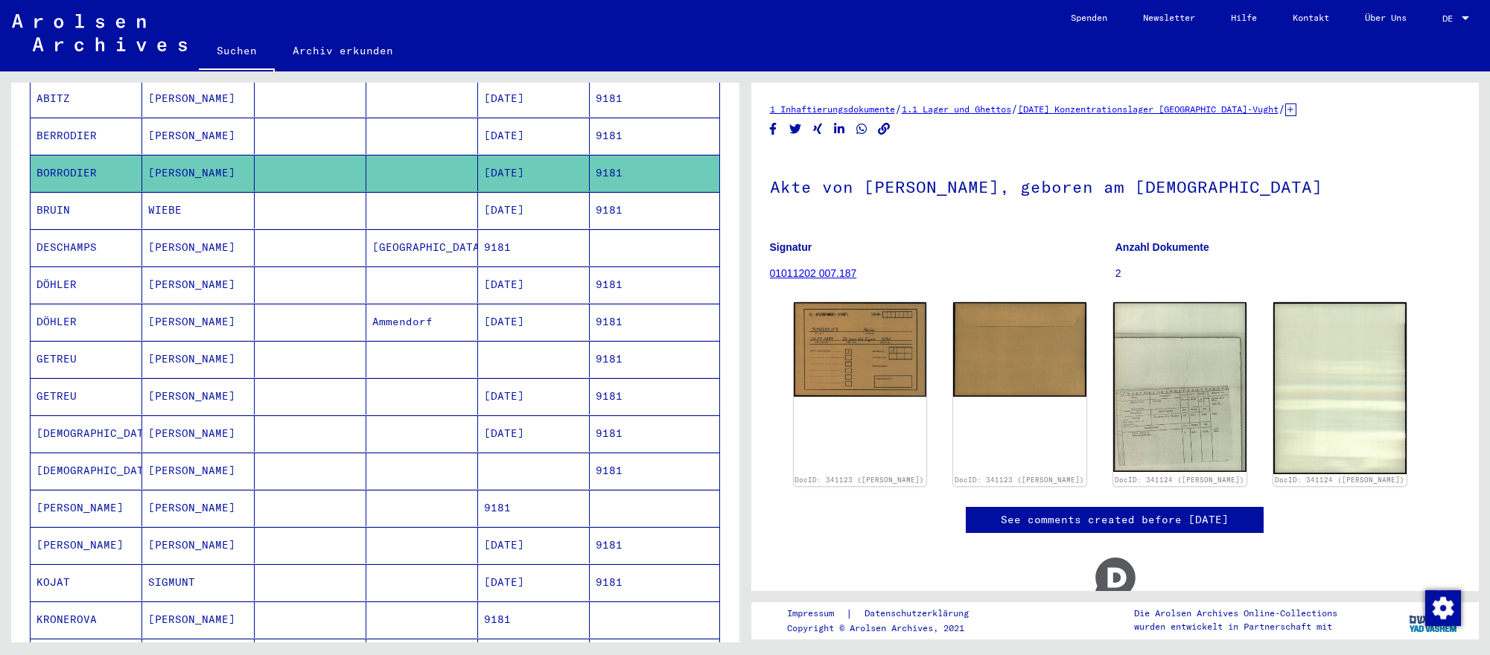
scroll to position [290, 0]
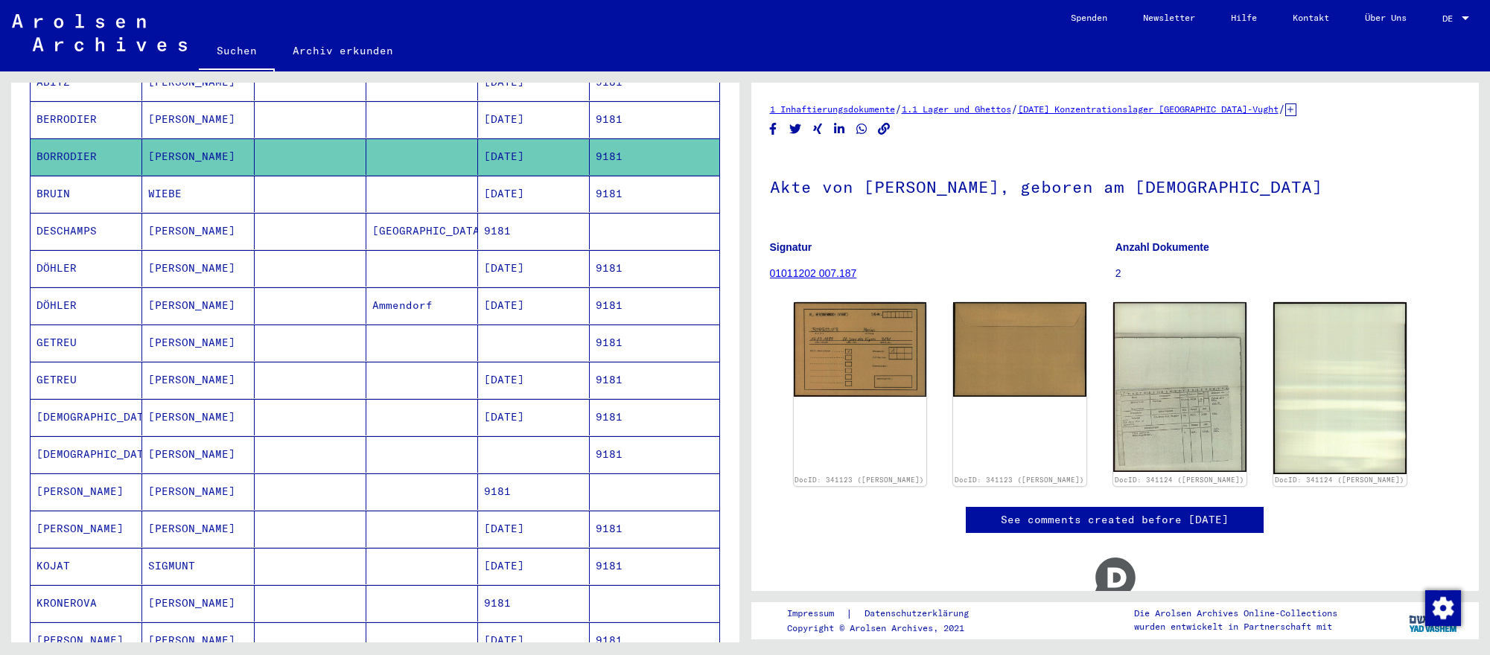
click at [503, 418] on mat-cell "[DATE]" at bounding box center [534, 417] width 112 height 36
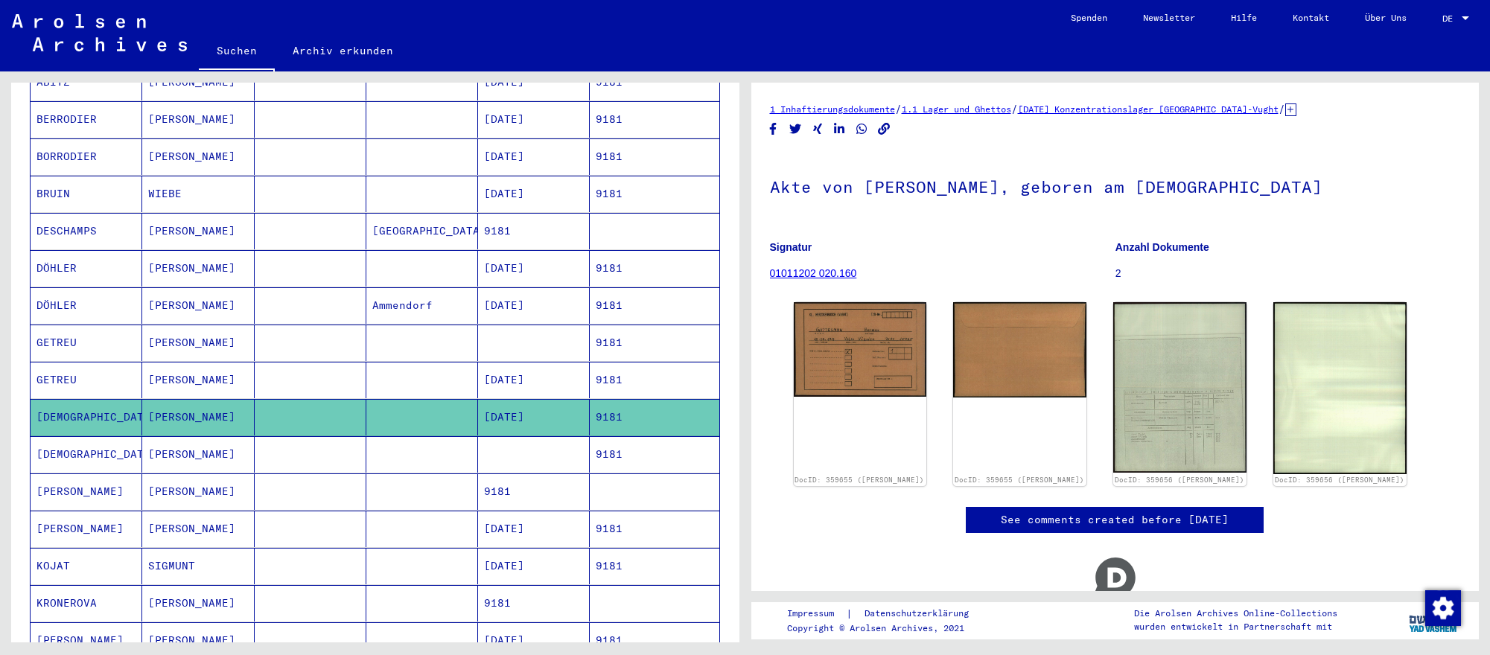
click at [86, 359] on mat-cell "GETREU" at bounding box center [87, 343] width 112 height 36
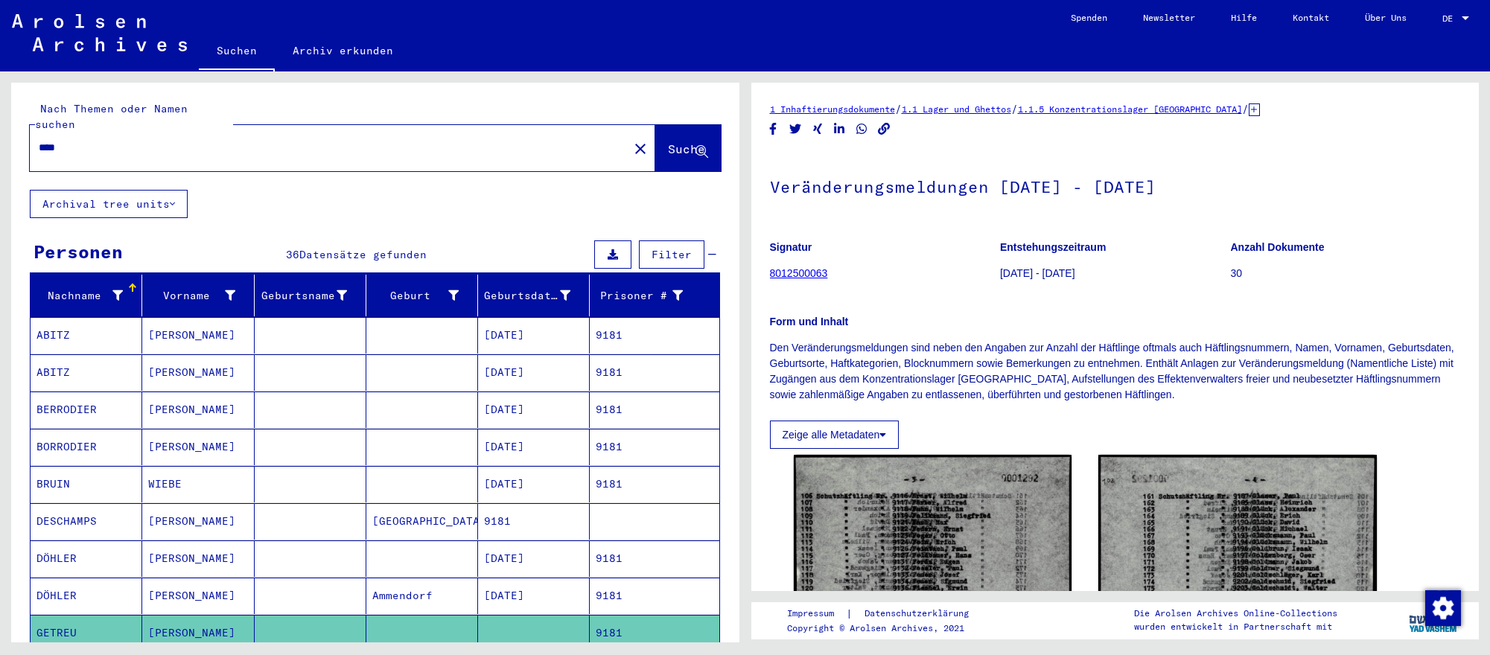
click at [206, 144] on input "****" at bounding box center [329, 148] width 581 height 16
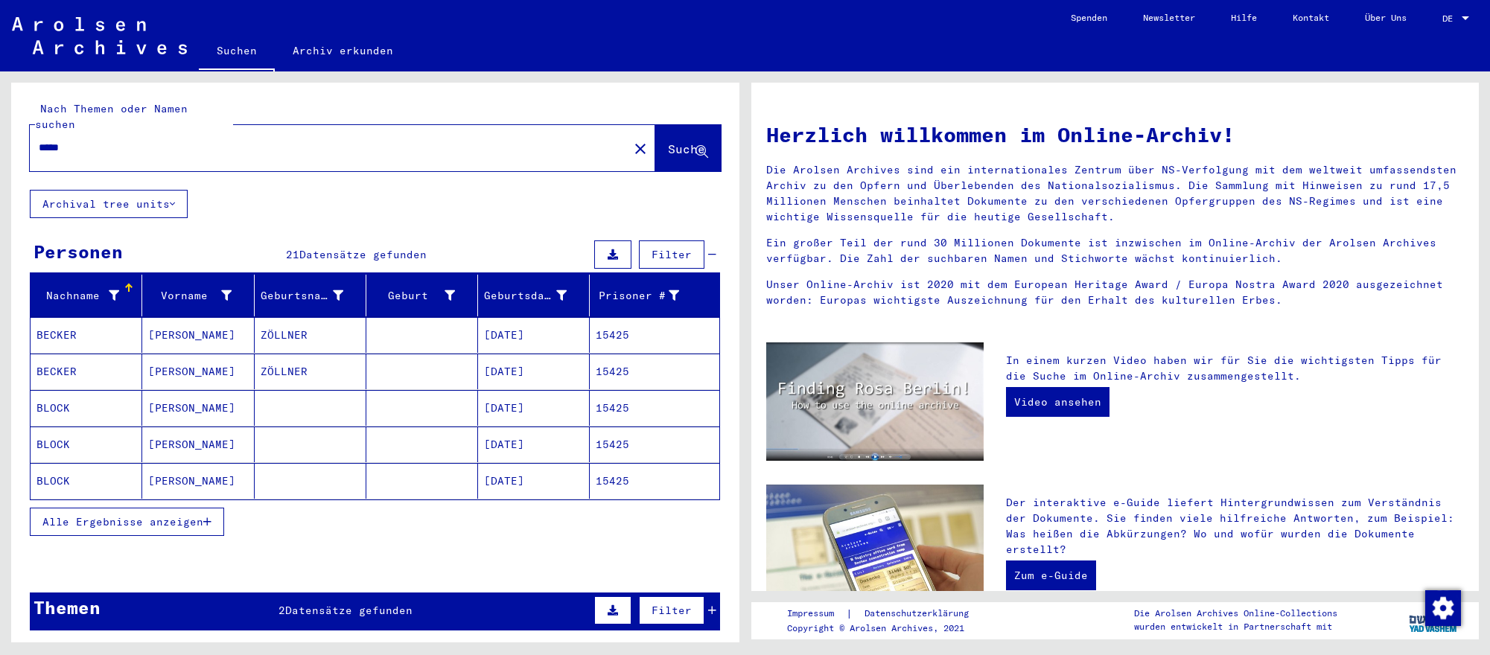
click at [470, 424] on mat-cell at bounding box center [422, 408] width 112 height 36
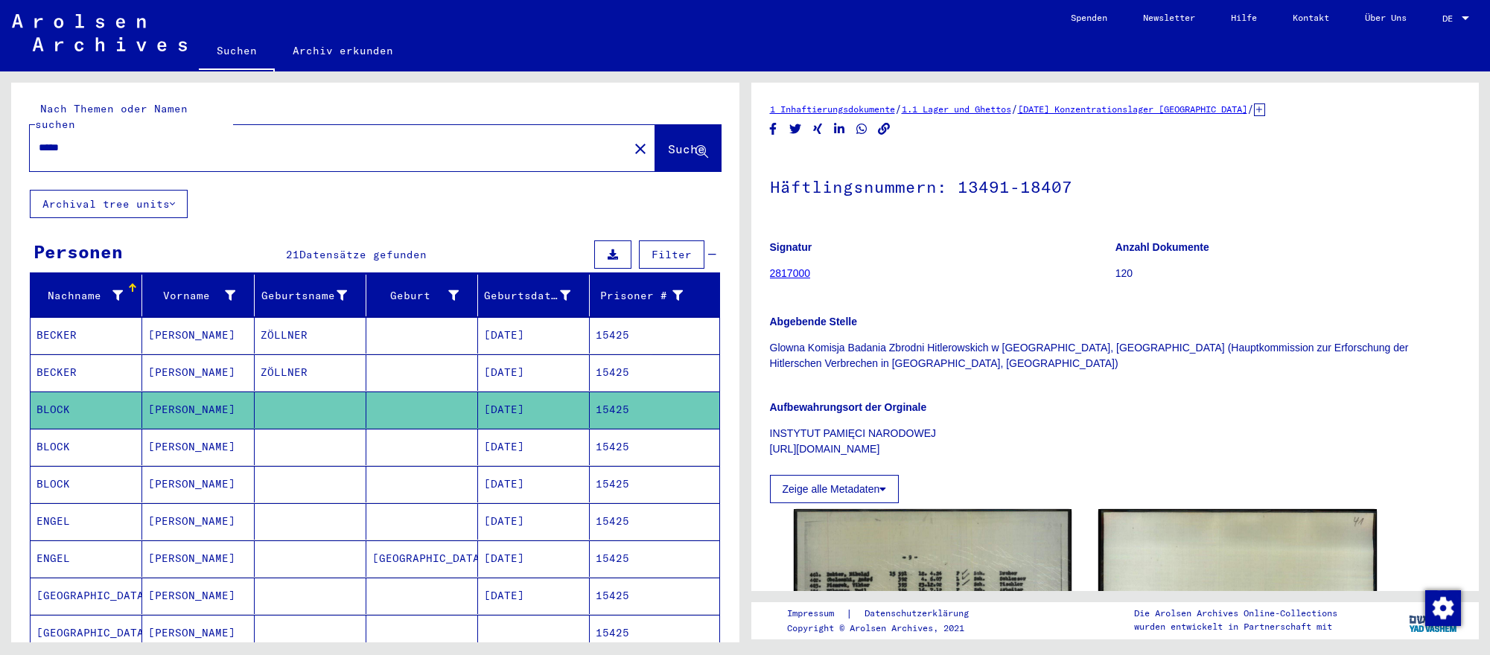
click at [153, 144] on input "*****" at bounding box center [329, 148] width 581 height 16
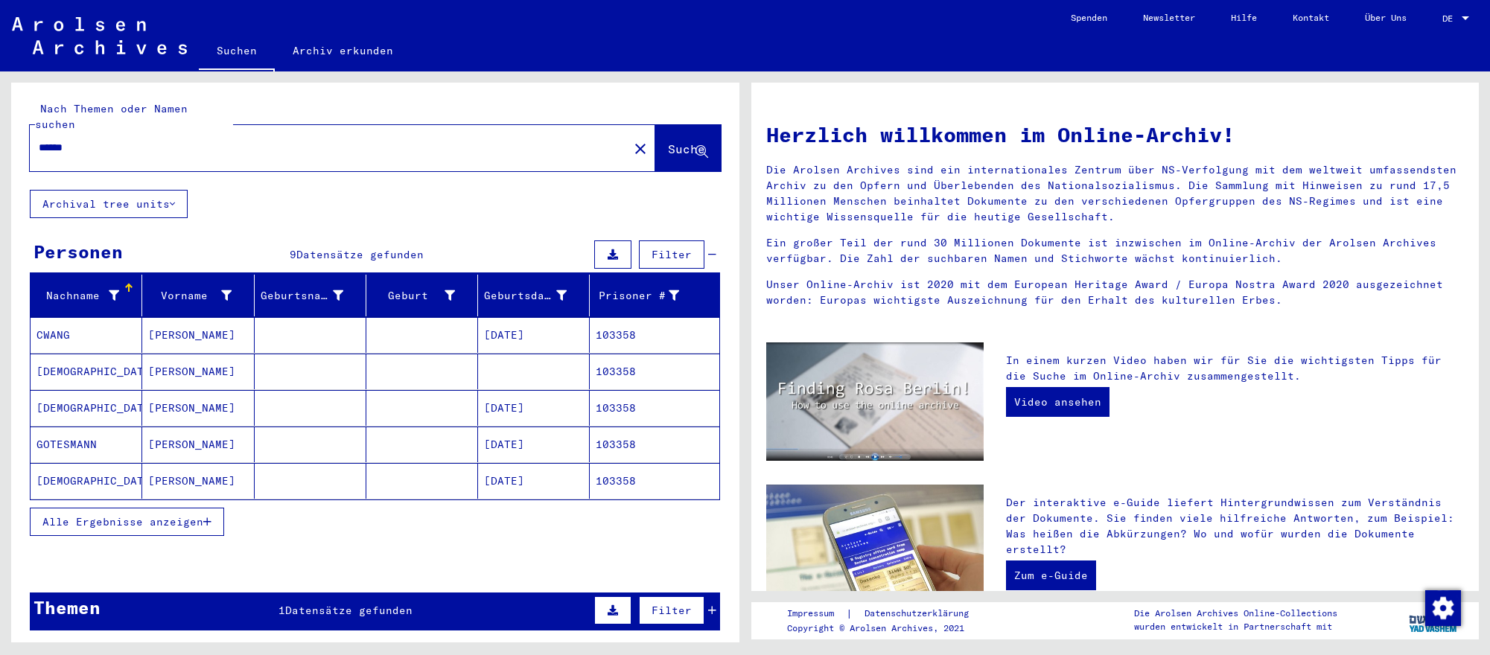
click at [514, 444] on mat-cell "[DATE]" at bounding box center [534, 445] width 112 height 36
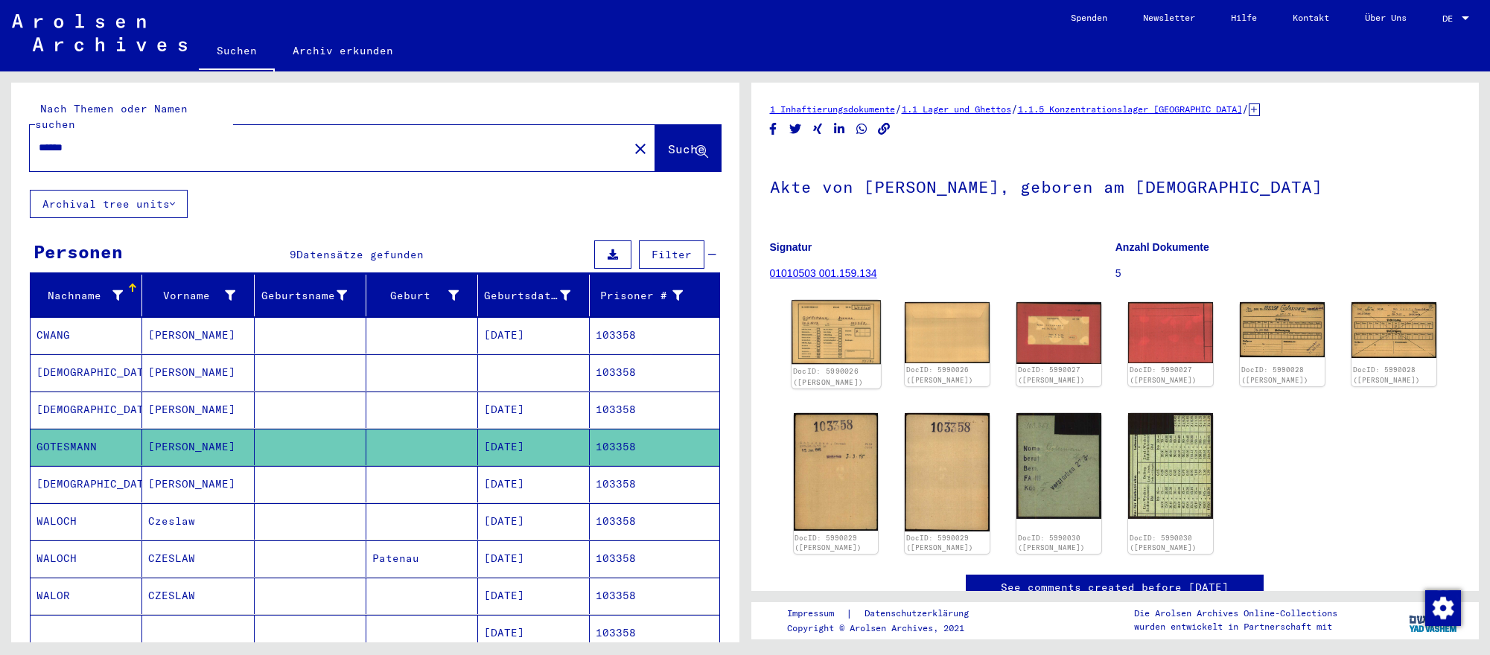
click at [829, 341] on img at bounding box center [835, 332] width 89 height 64
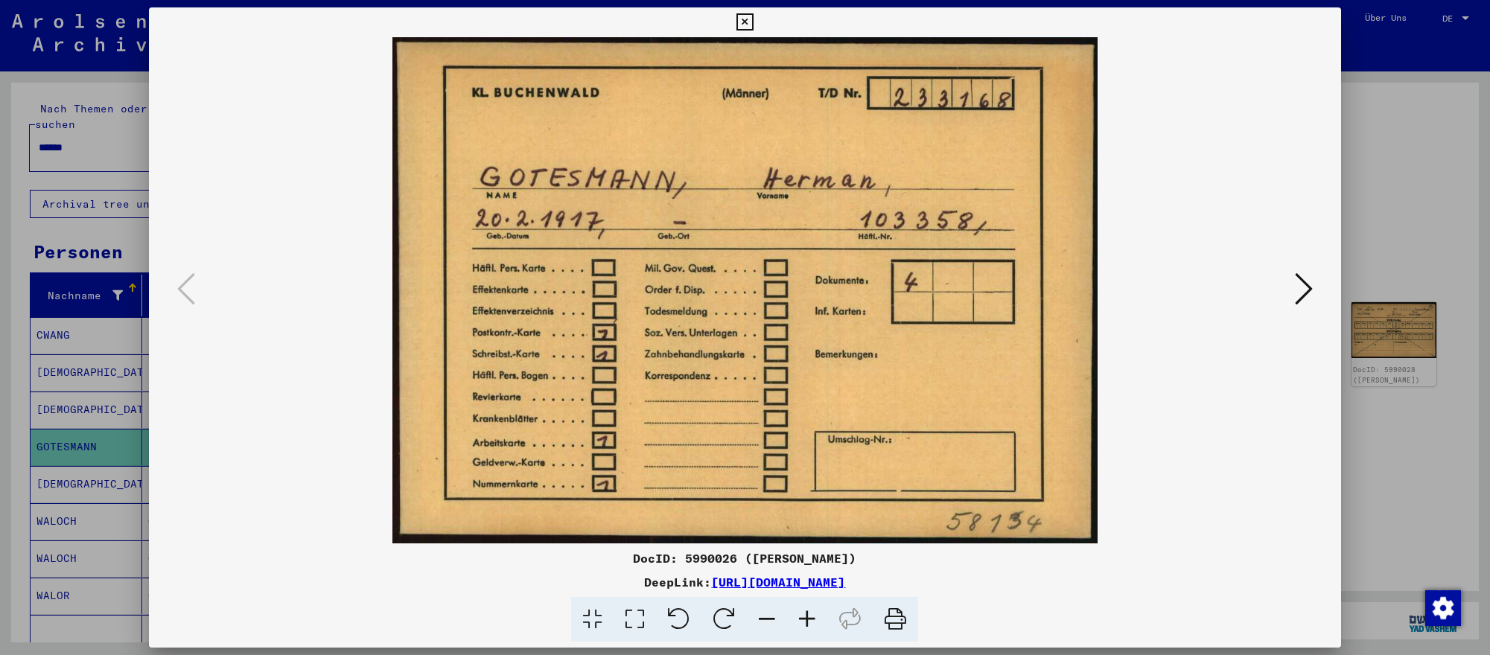
click at [1301, 290] on icon at bounding box center [1304, 289] width 18 height 36
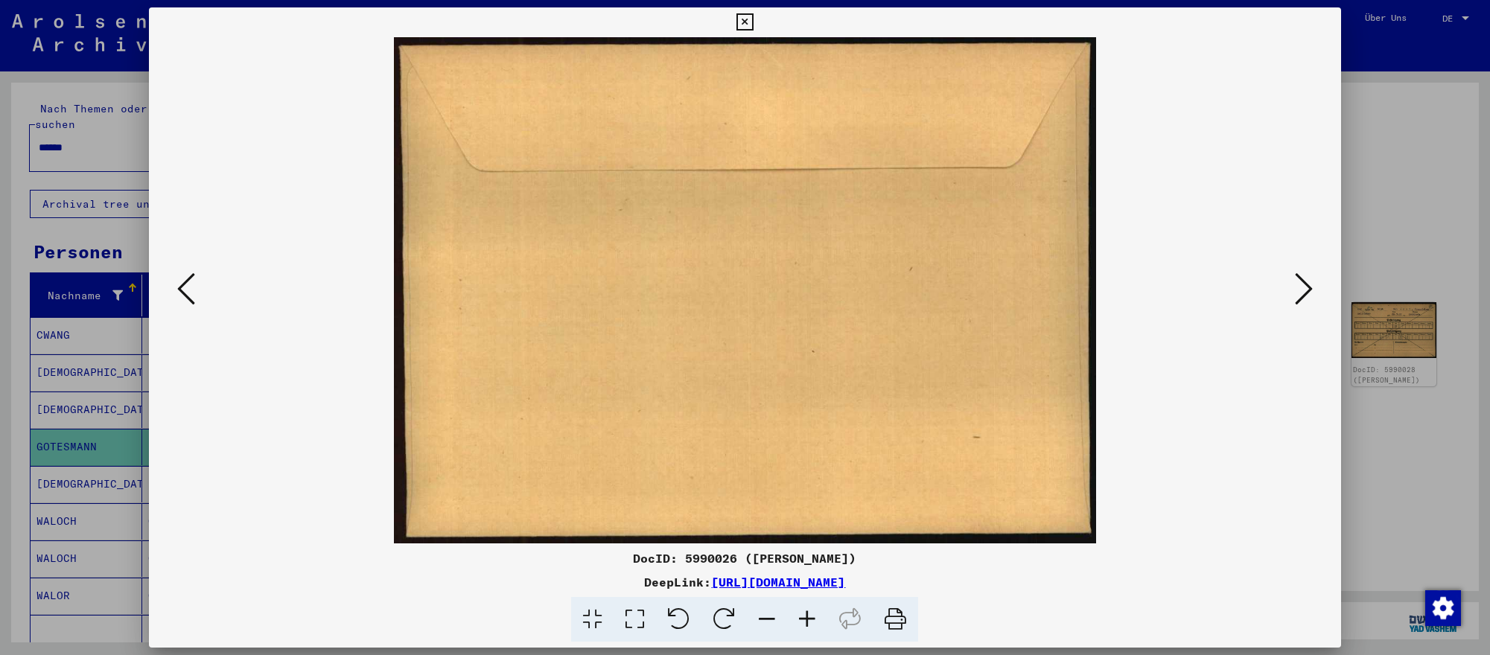
click at [1301, 290] on icon at bounding box center [1304, 289] width 18 height 36
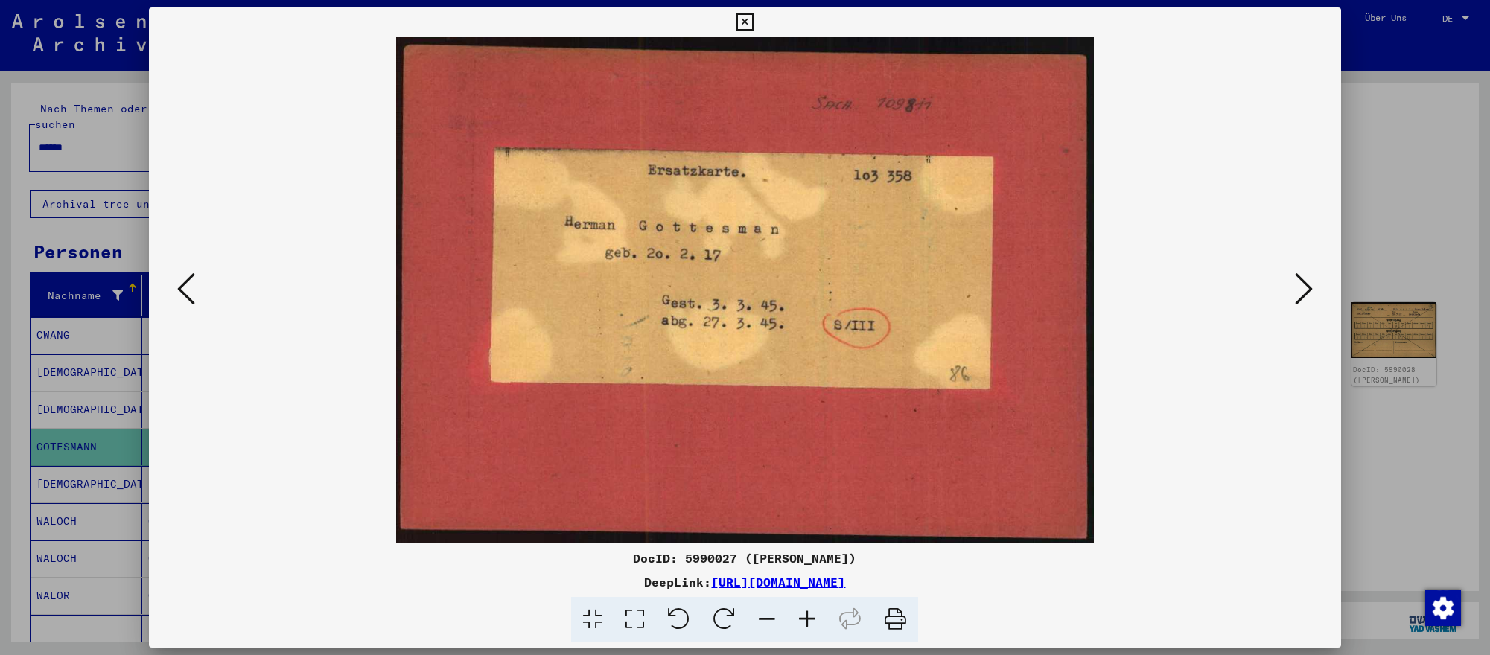
click at [1301, 290] on icon at bounding box center [1304, 289] width 18 height 36
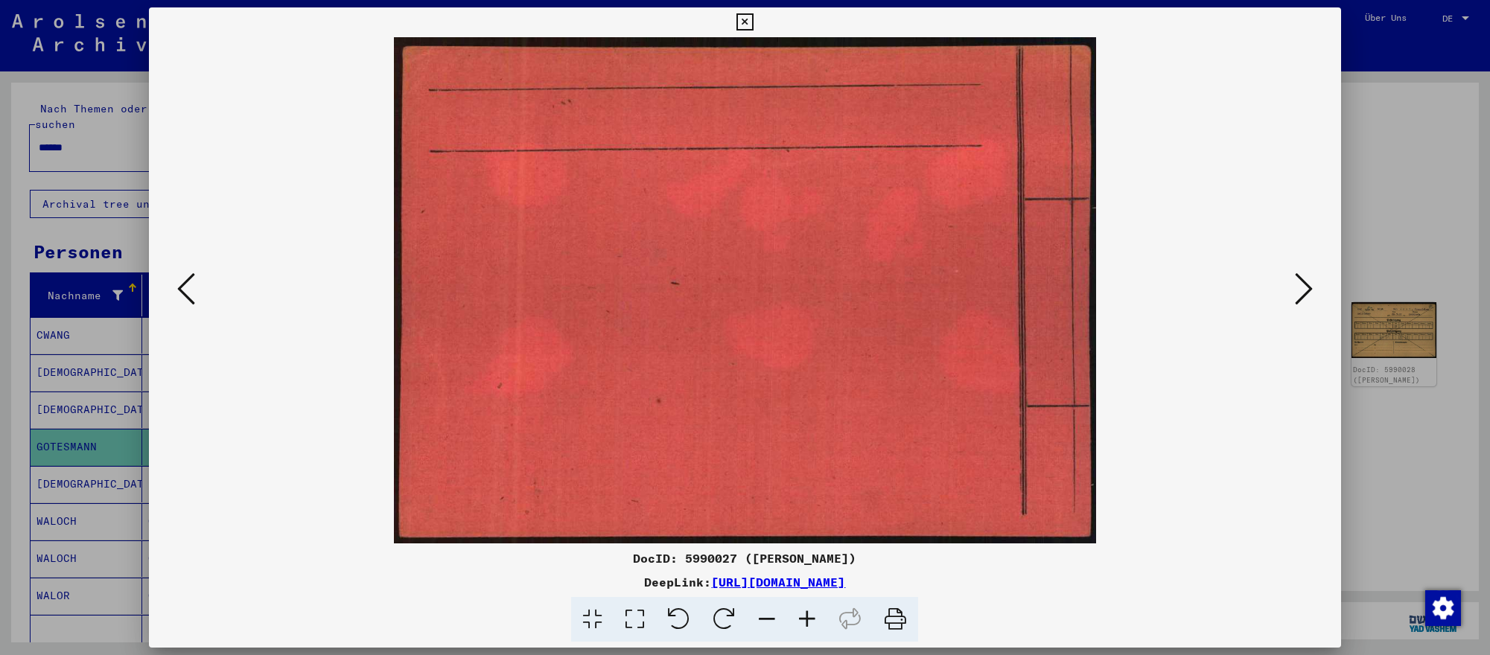
click at [191, 293] on icon at bounding box center [186, 289] width 18 height 36
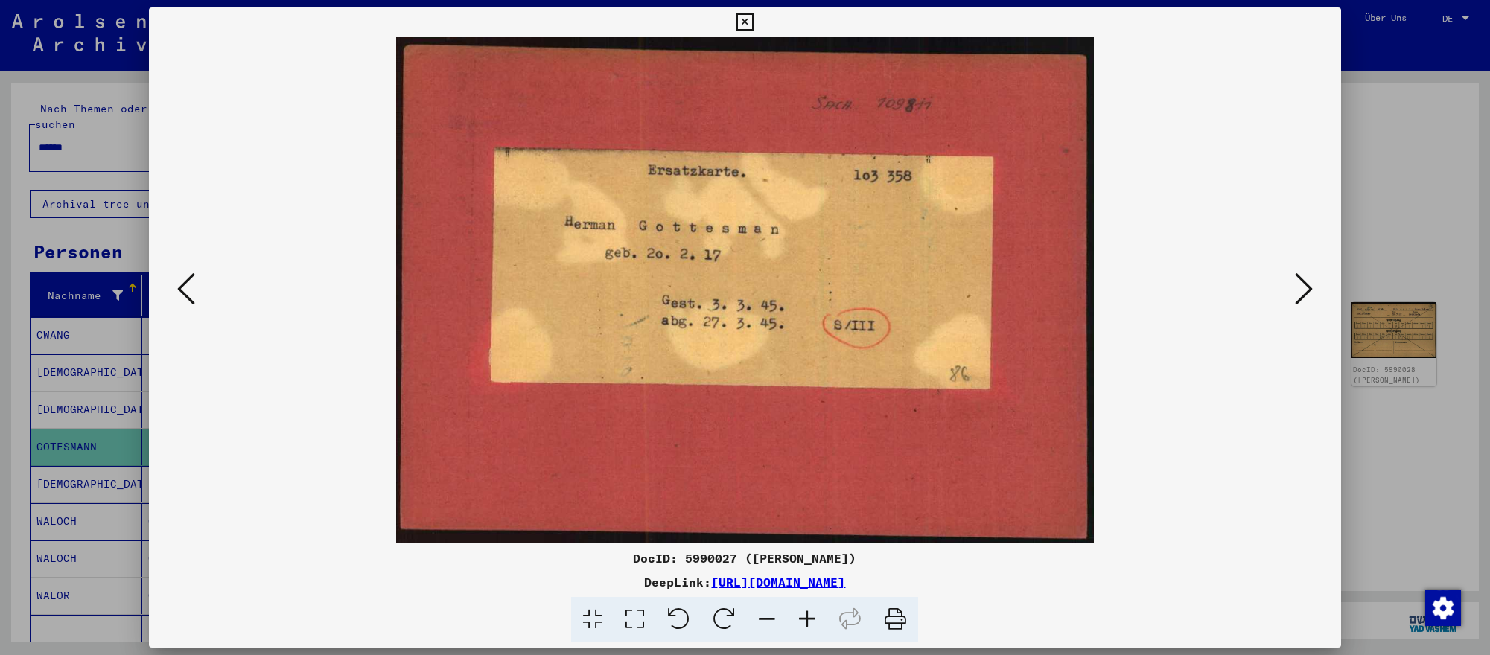
click at [1295, 284] on icon at bounding box center [1304, 289] width 18 height 36
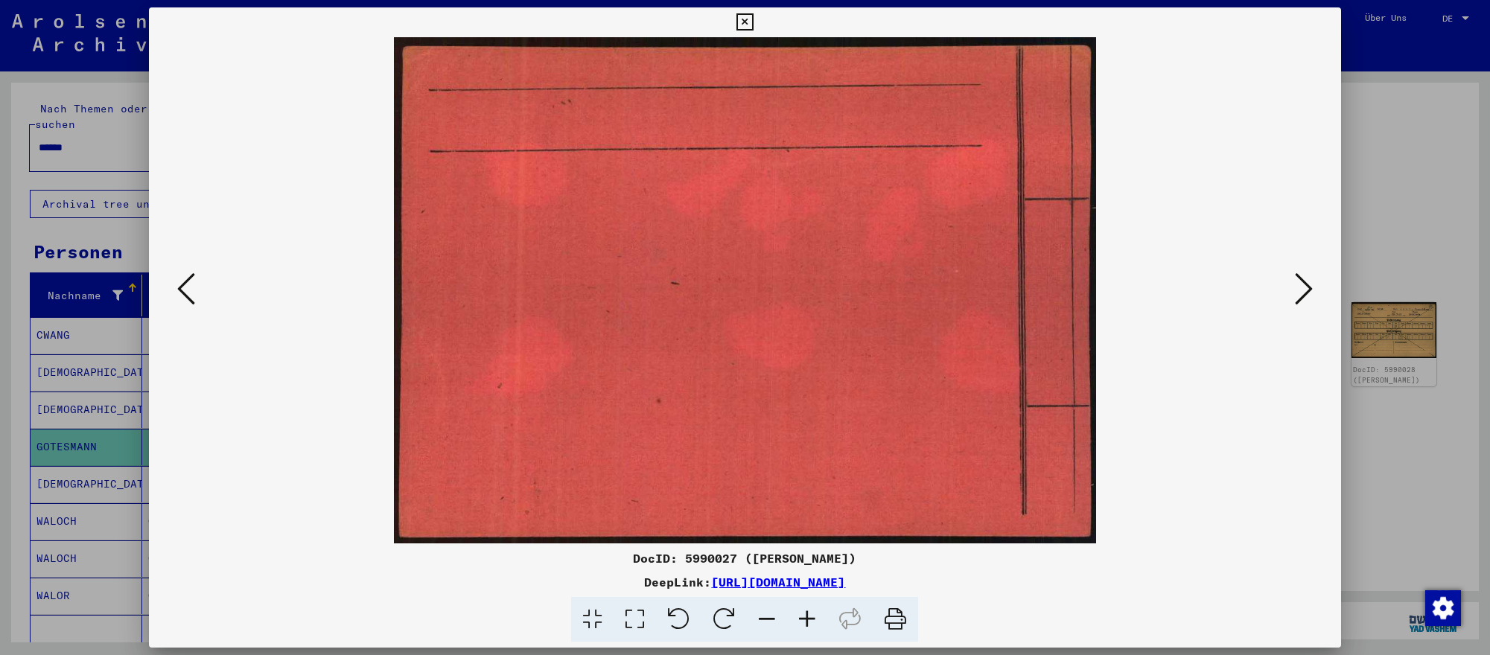
click at [1295, 284] on icon at bounding box center [1304, 289] width 18 height 36
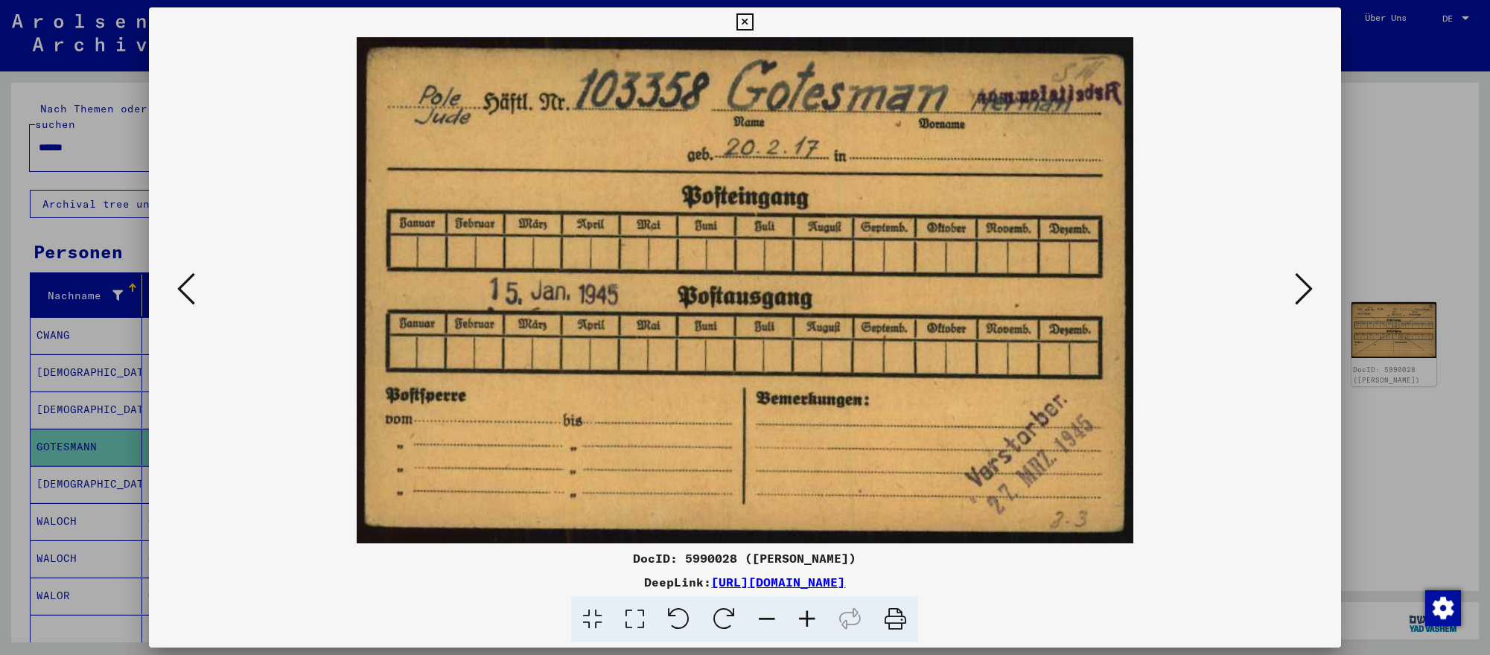
click at [1295, 284] on icon at bounding box center [1304, 289] width 18 height 36
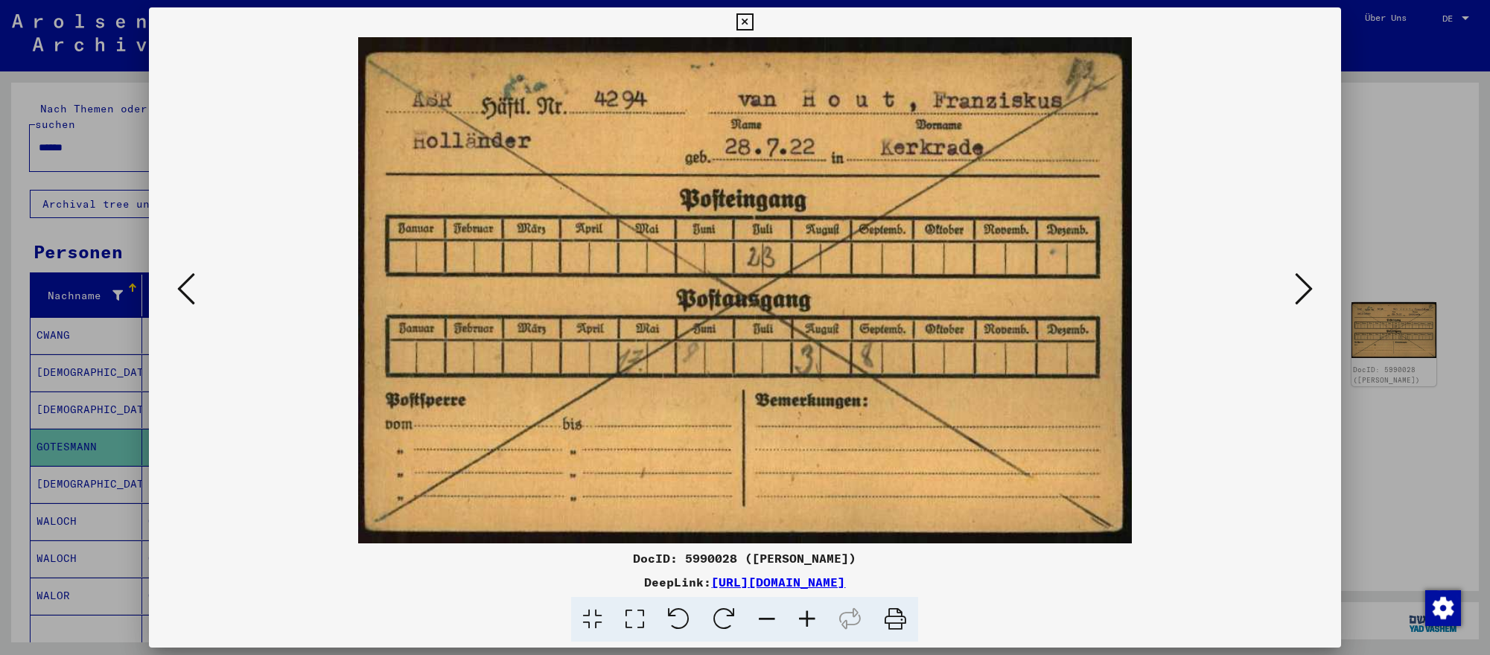
click at [1295, 284] on icon at bounding box center [1304, 289] width 18 height 36
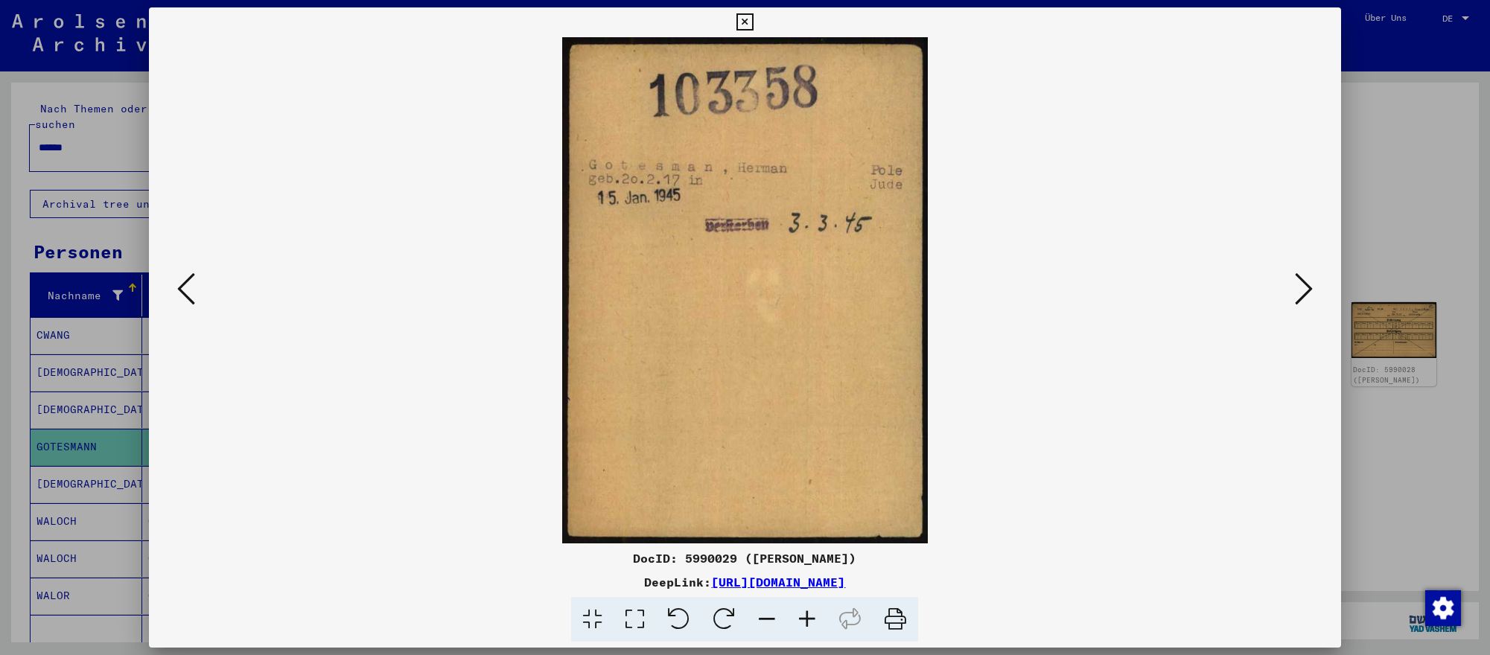
click at [1295, 284] on icon at bounding box center [1304, 289] width 18 height 36
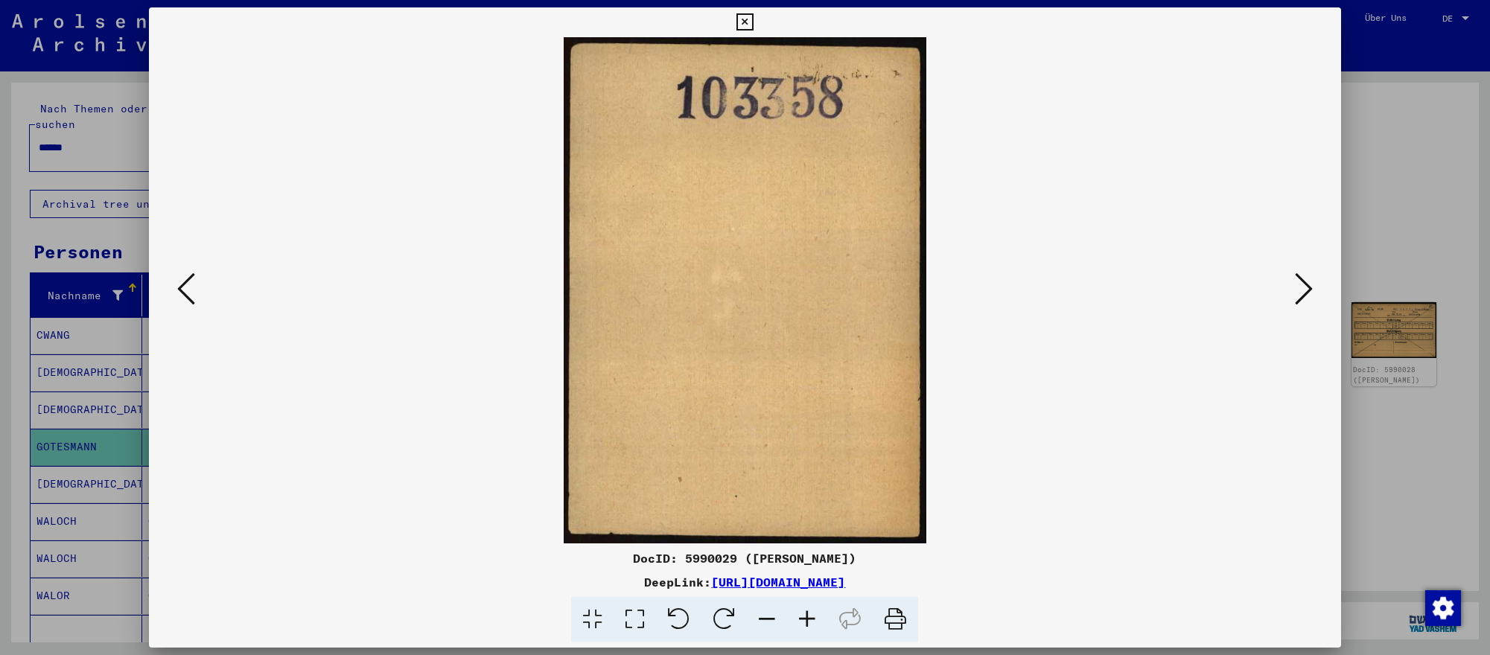
click at [1295, 284] on icon at bounding box center [1304, 289] width 18 height 36
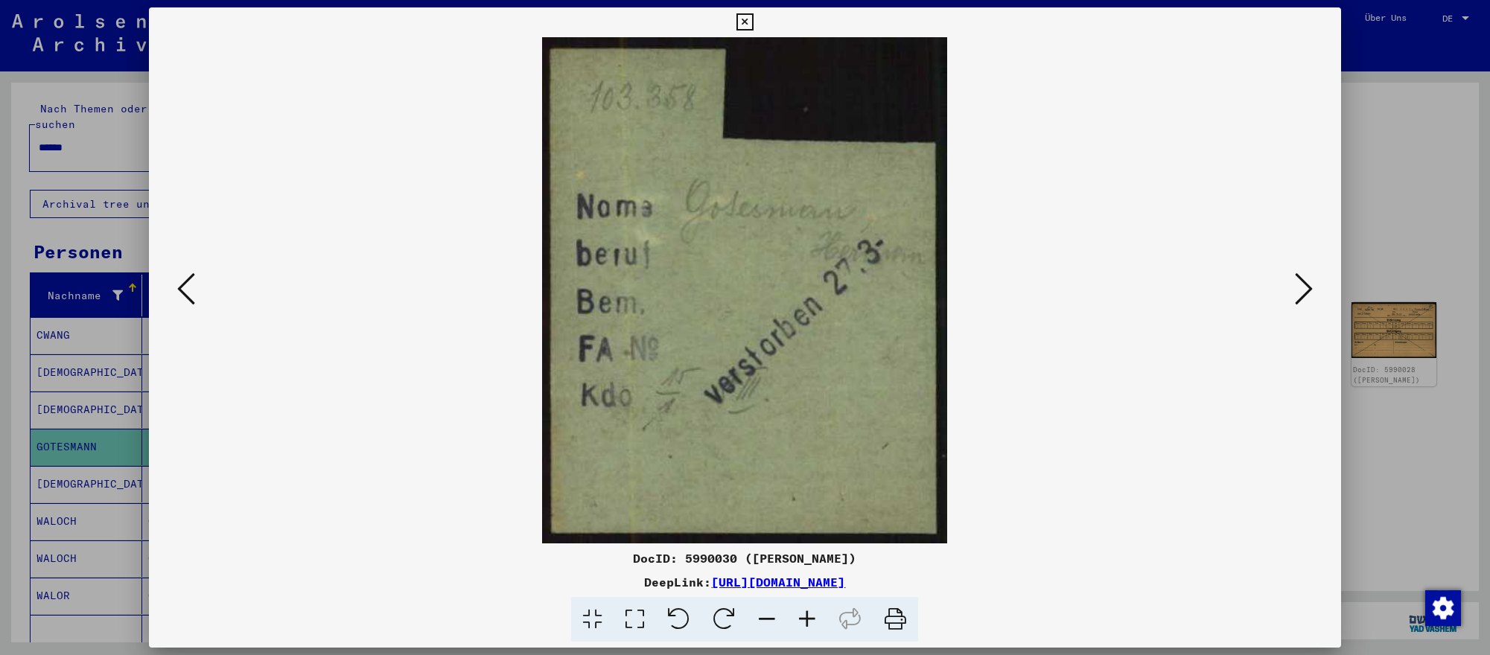
click at [1295, 284] on icon at bounding box center [1304, 289] width 18 height 36
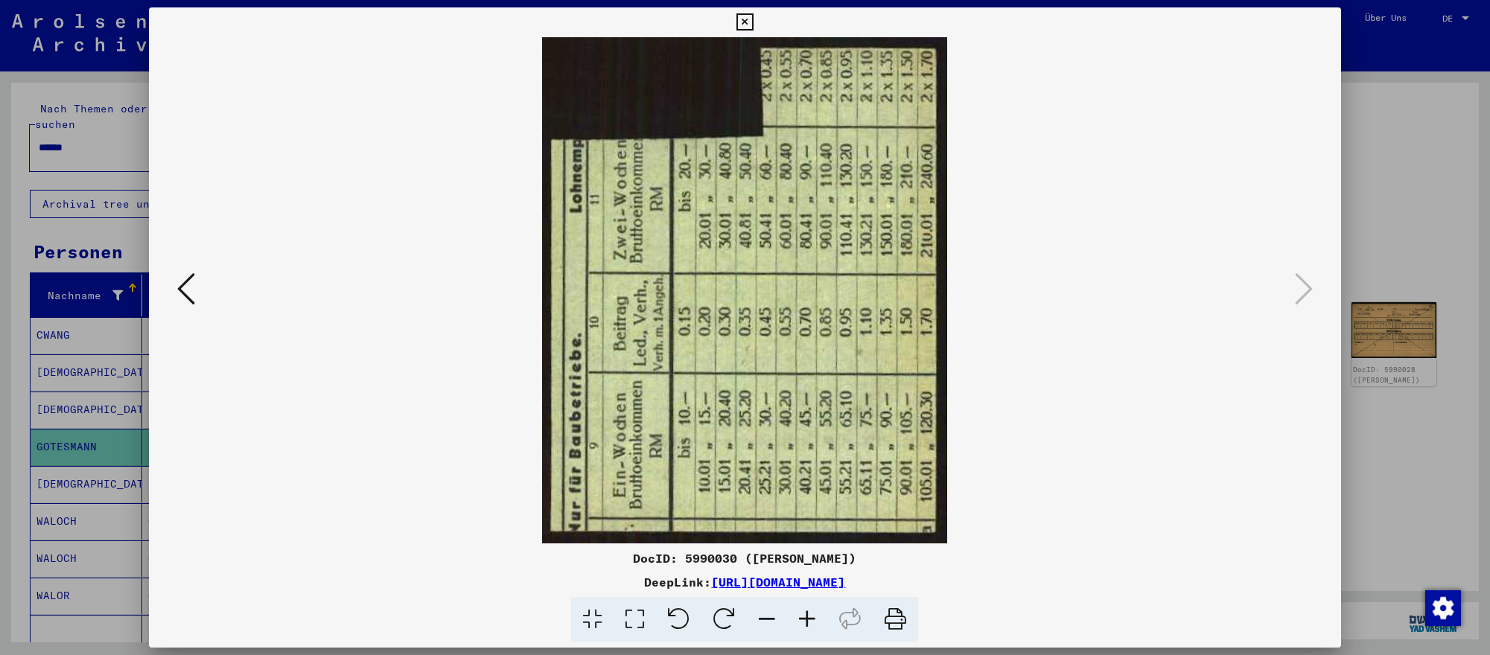
click at [1382, 276] on div at bounding box center [745, 327] width 1490 height 655
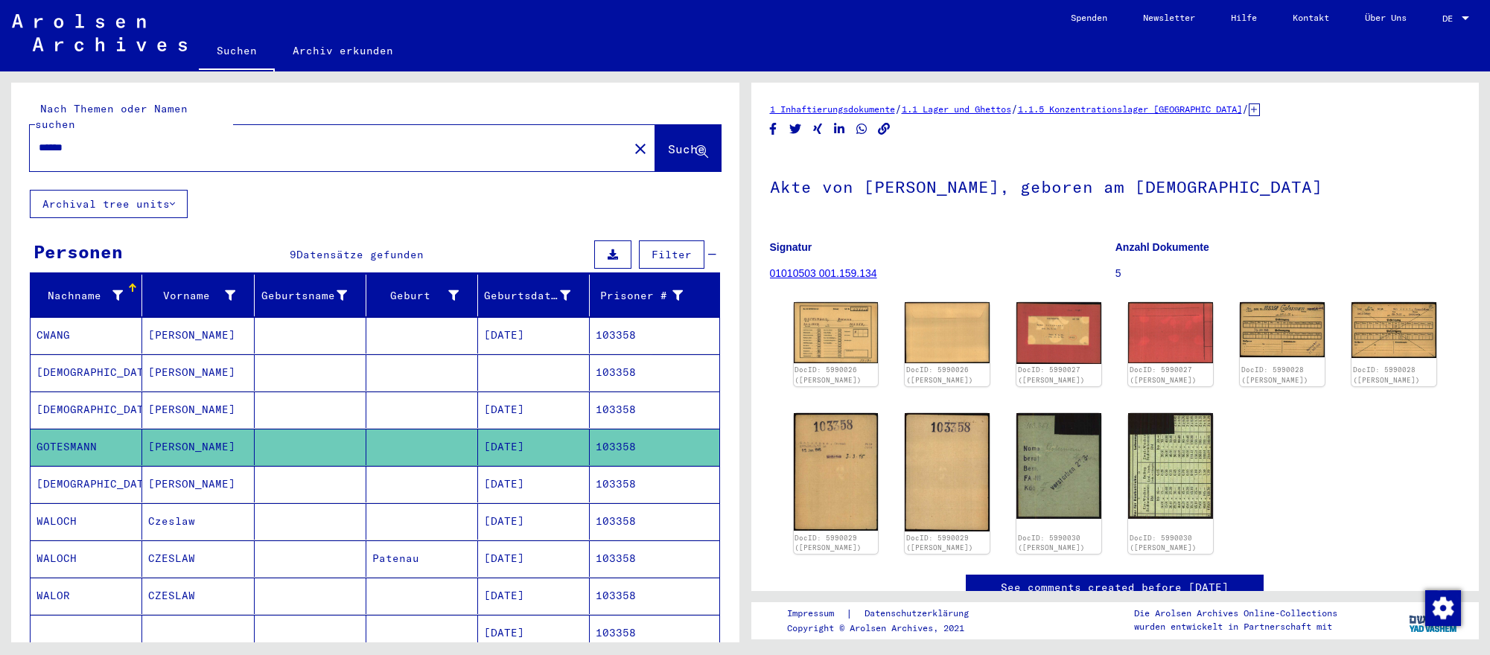
click at [487, 475] on mat-cell "[DATE]" at bounding box center [534, 484] width 112 height 36
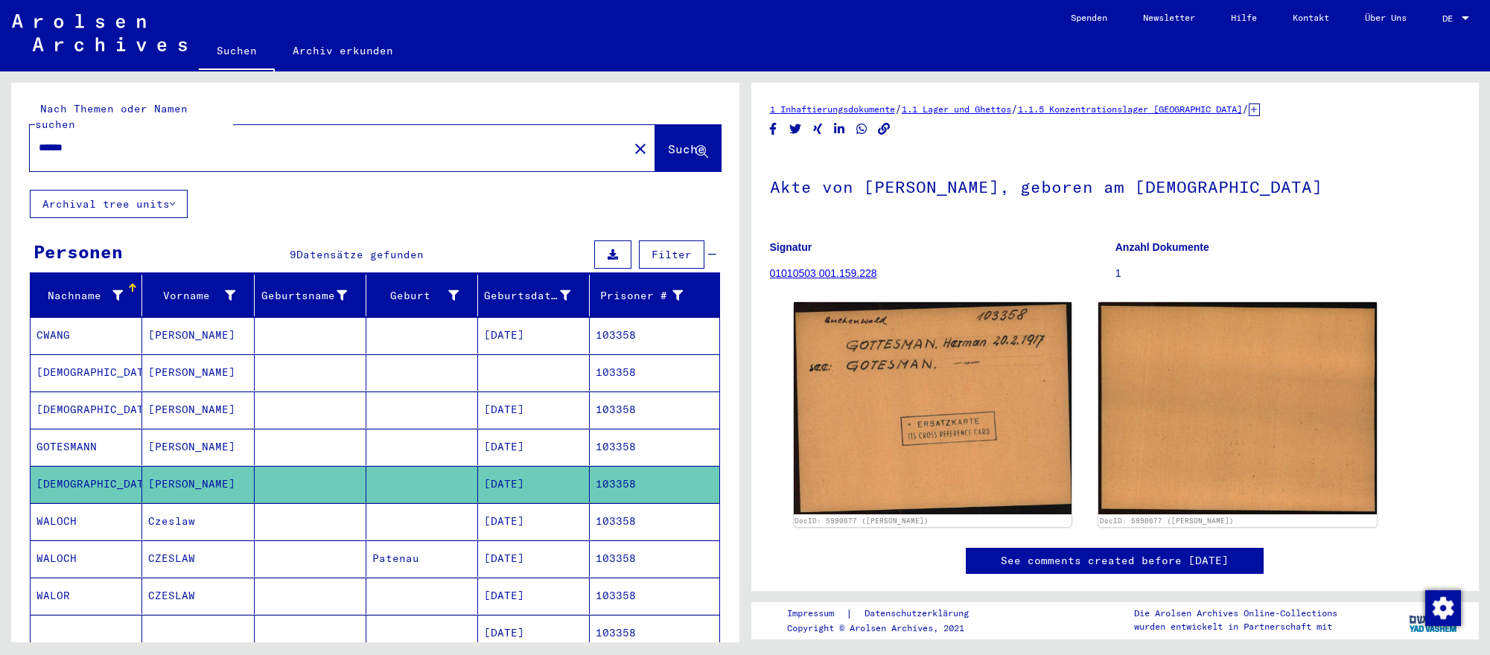
click at [547, 414] on mat-cell "[DATE]" at bounding box center [534, 410] width 112 height 36
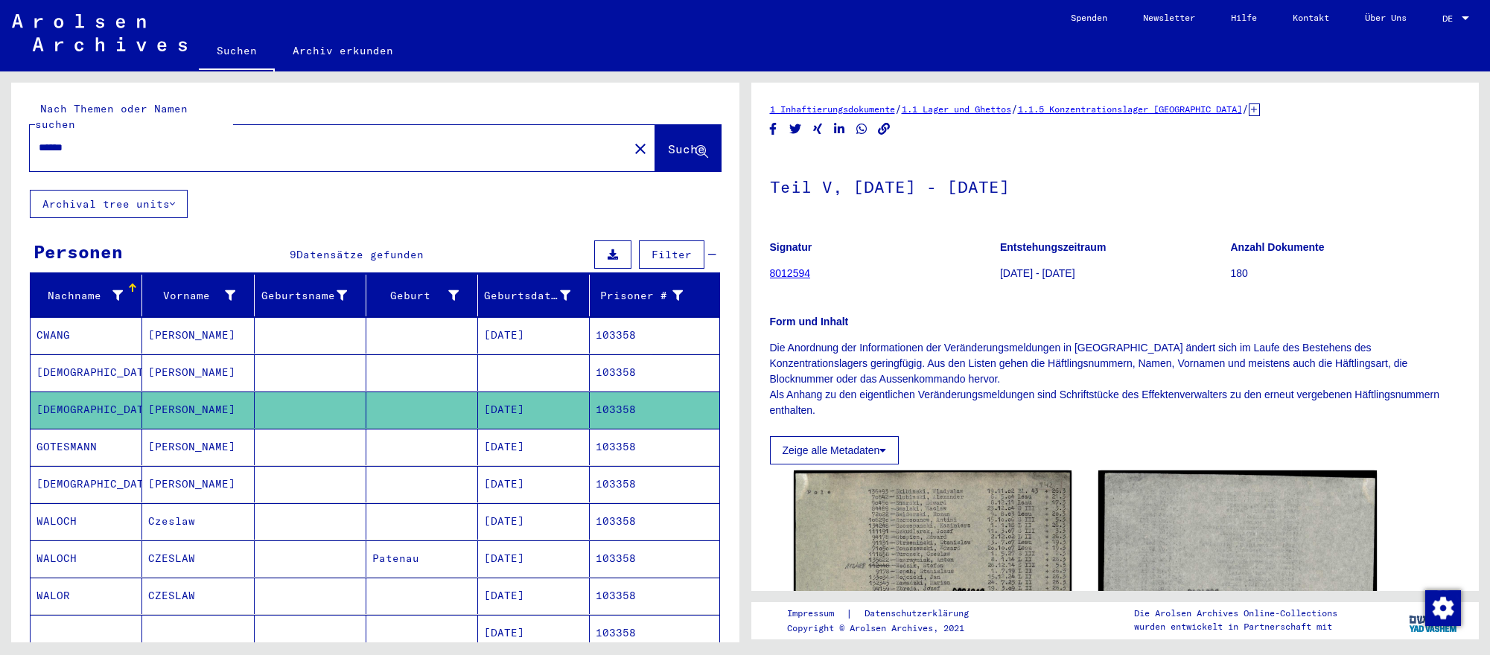
click at [570, 361] on mat-cell at bounding box center [534, 372] width 112 height 36
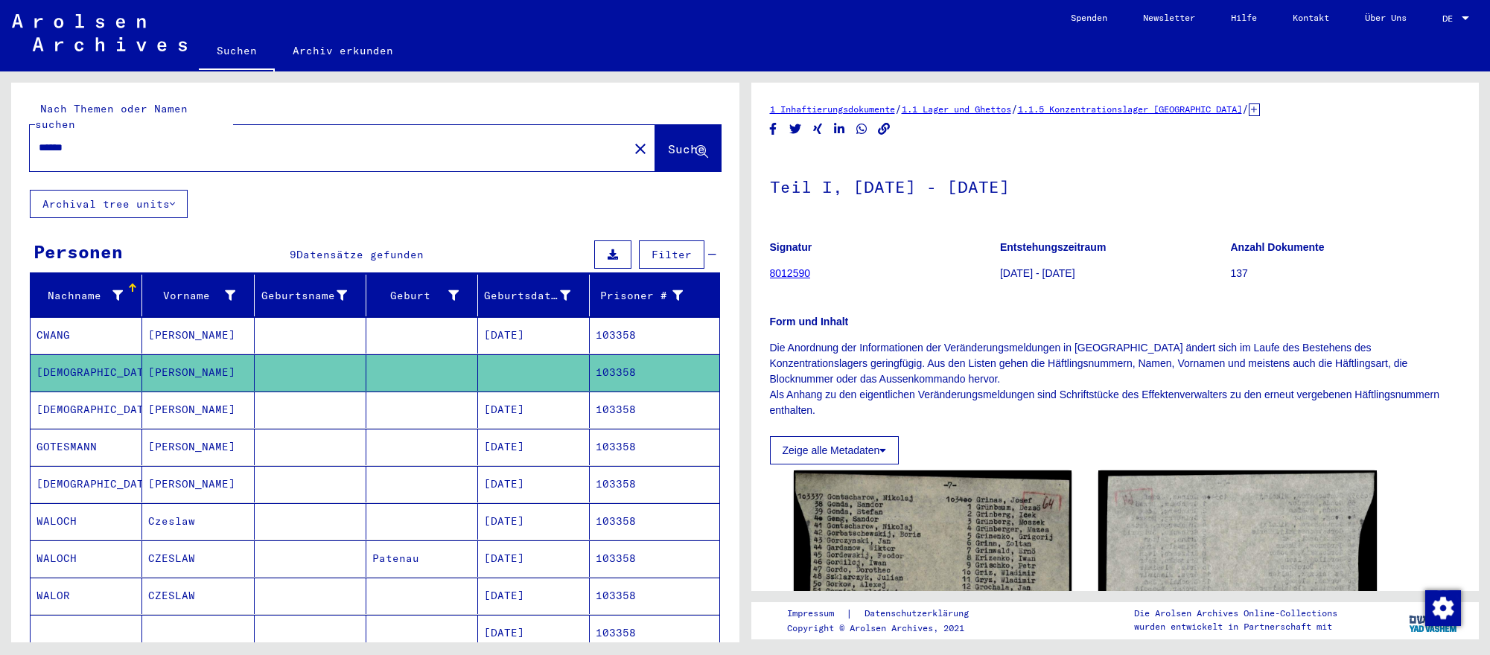
click at [543, 339] on mat-cell "[DATE]" at bounding box center [534, 335] width 112 height 36
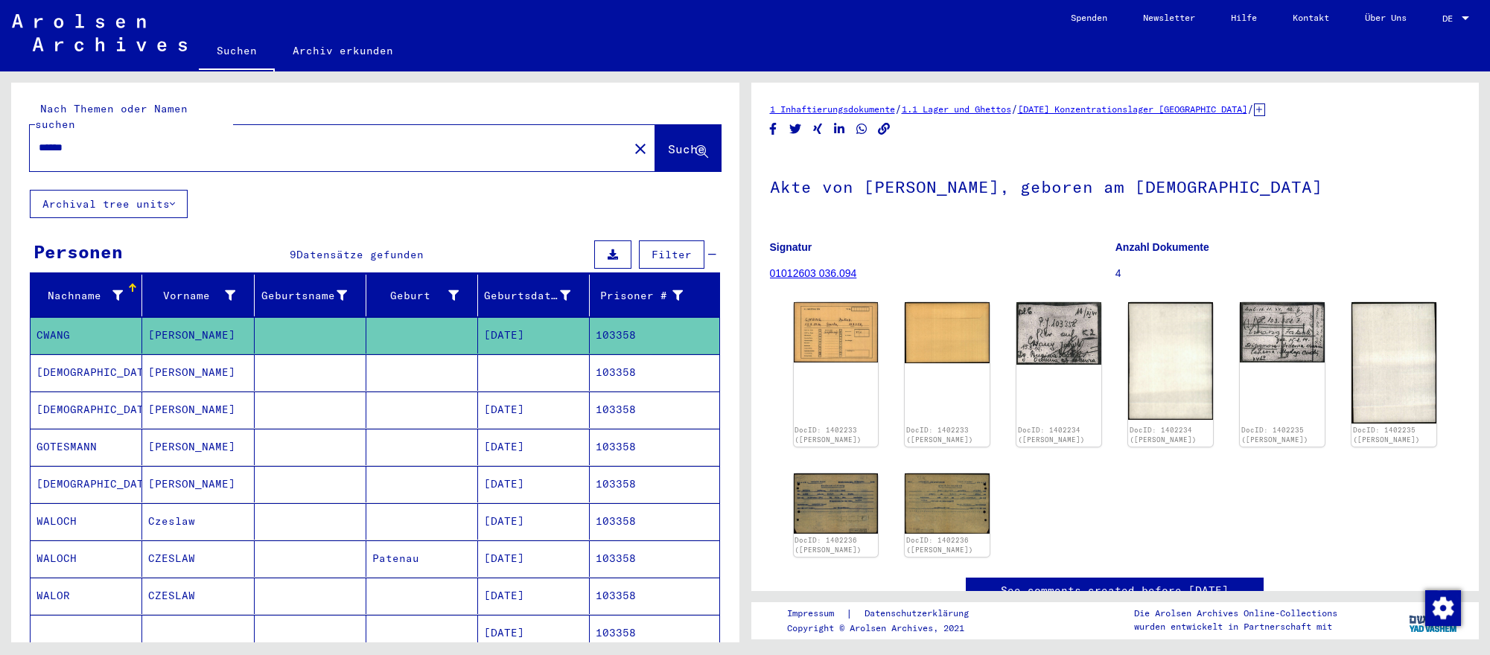
drag, startPoint x: 864, startPoint y: 631, endPoint x: 1242, endPoint y: 490, distance: 403.8
click at [1428, 536] on div "DocID: 1402233 ([PERSON_NAME]) DocID: 1402233 ([PERSON_NAME]) DocID: 1402234 ([…" at bounding box center [1115, 429] width 655 height 266
click at [358, 146] on input "******" at bounding box center [329, 148] width 581 height 16
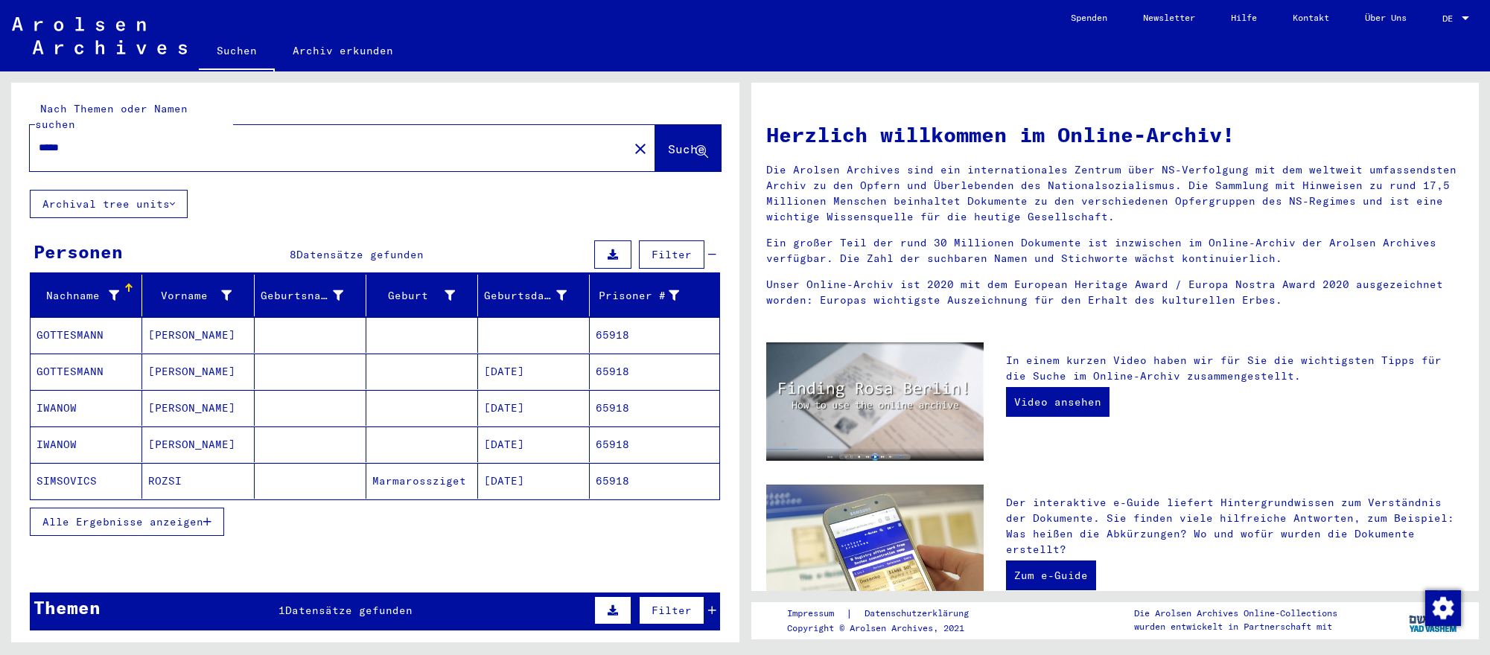
scroll to position [2, 0]
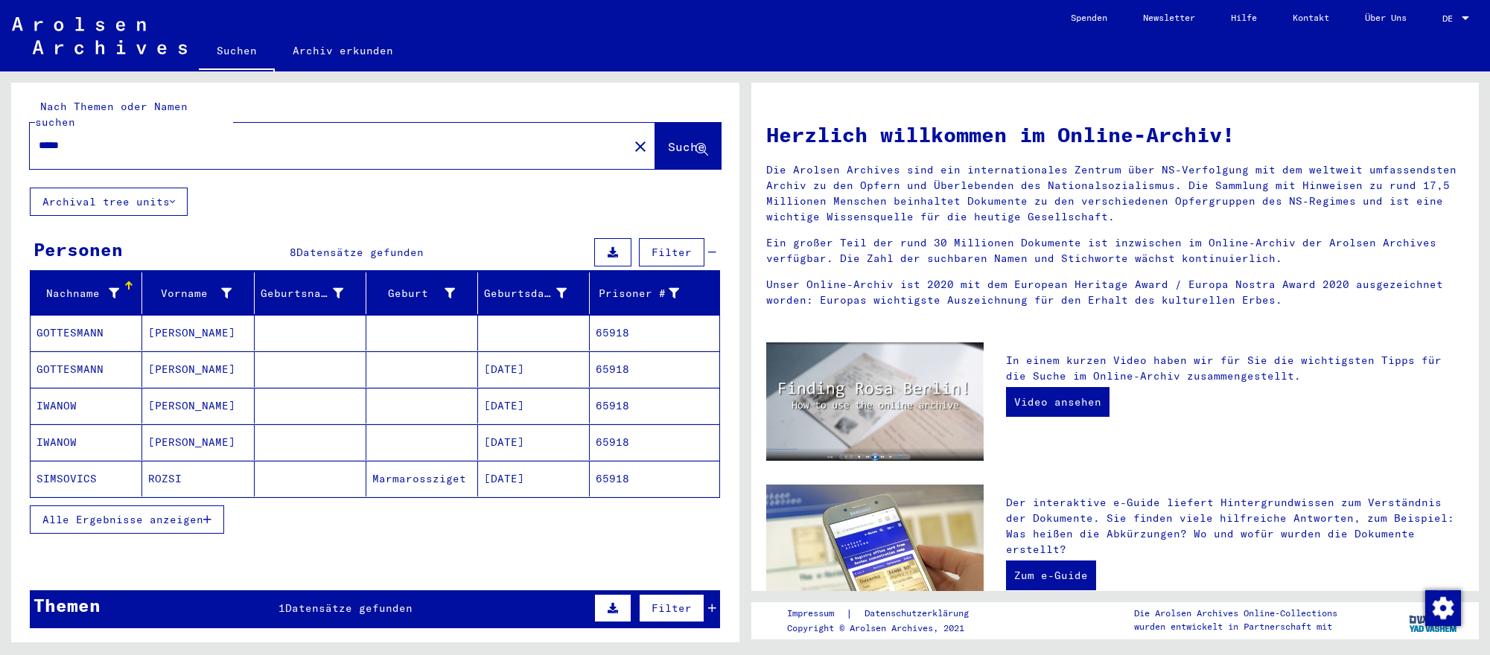
click at [558, 369] on mat-cell "[DATE]" at bounding box center [534, 369] width 112 height 36
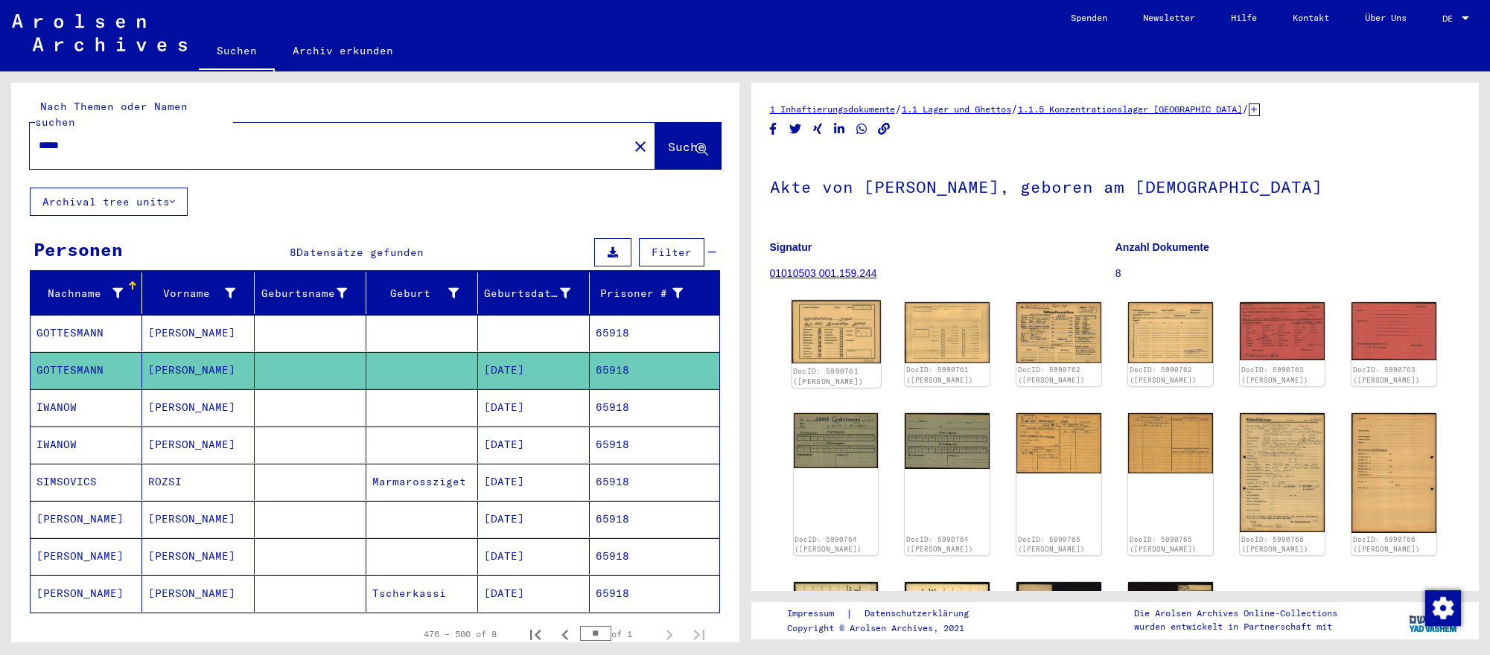
click at [853, 353] on img at bounding box center [835, 332] width 89 height 64
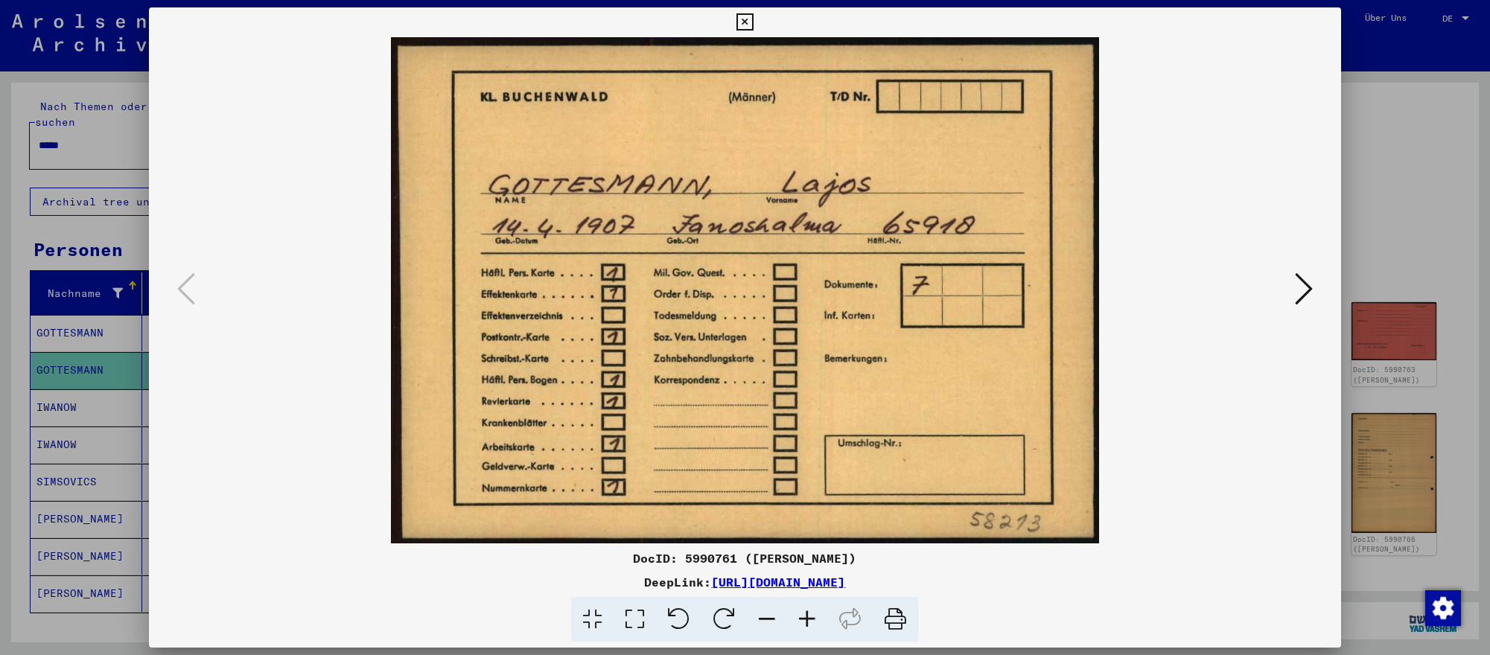
click at [1295, 286] on icon at bounding box center [1304, 289] width 18 height 36
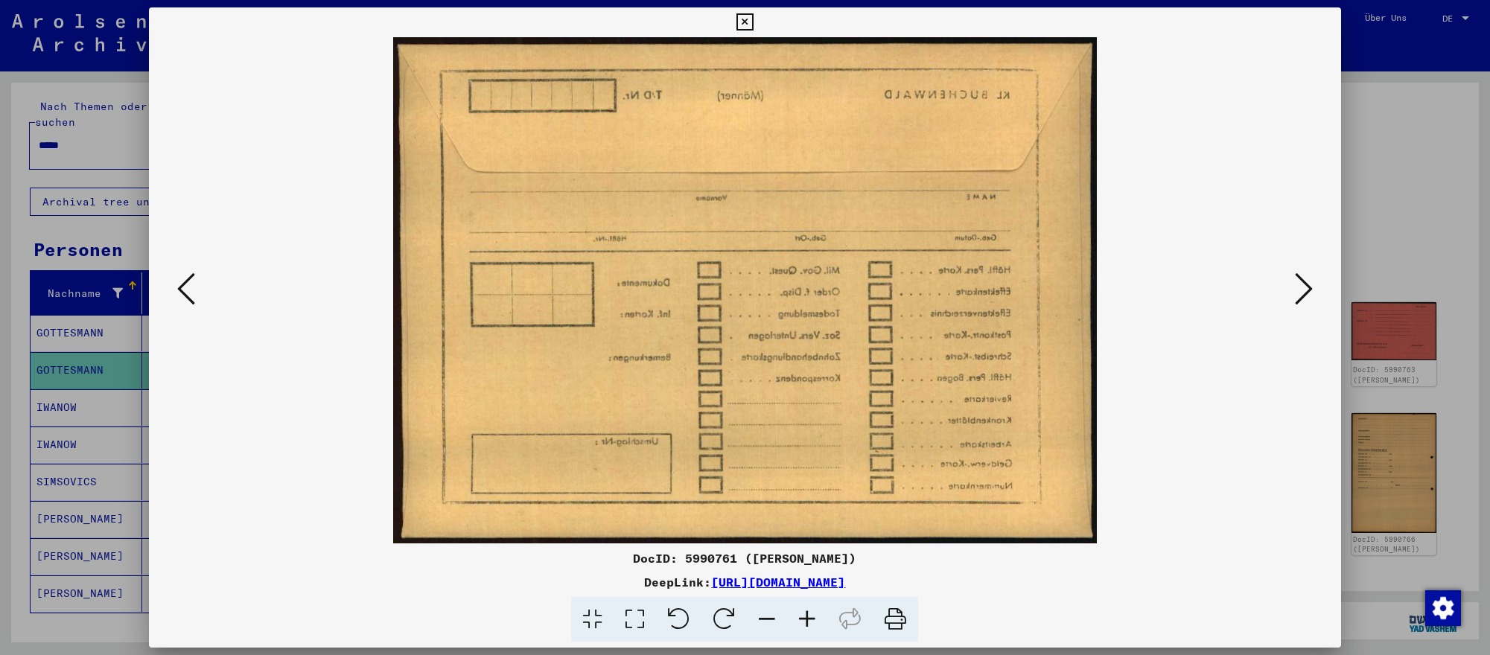
click at [1295, 286] on icon at bounding box center [1304, 289] width 18 height 36
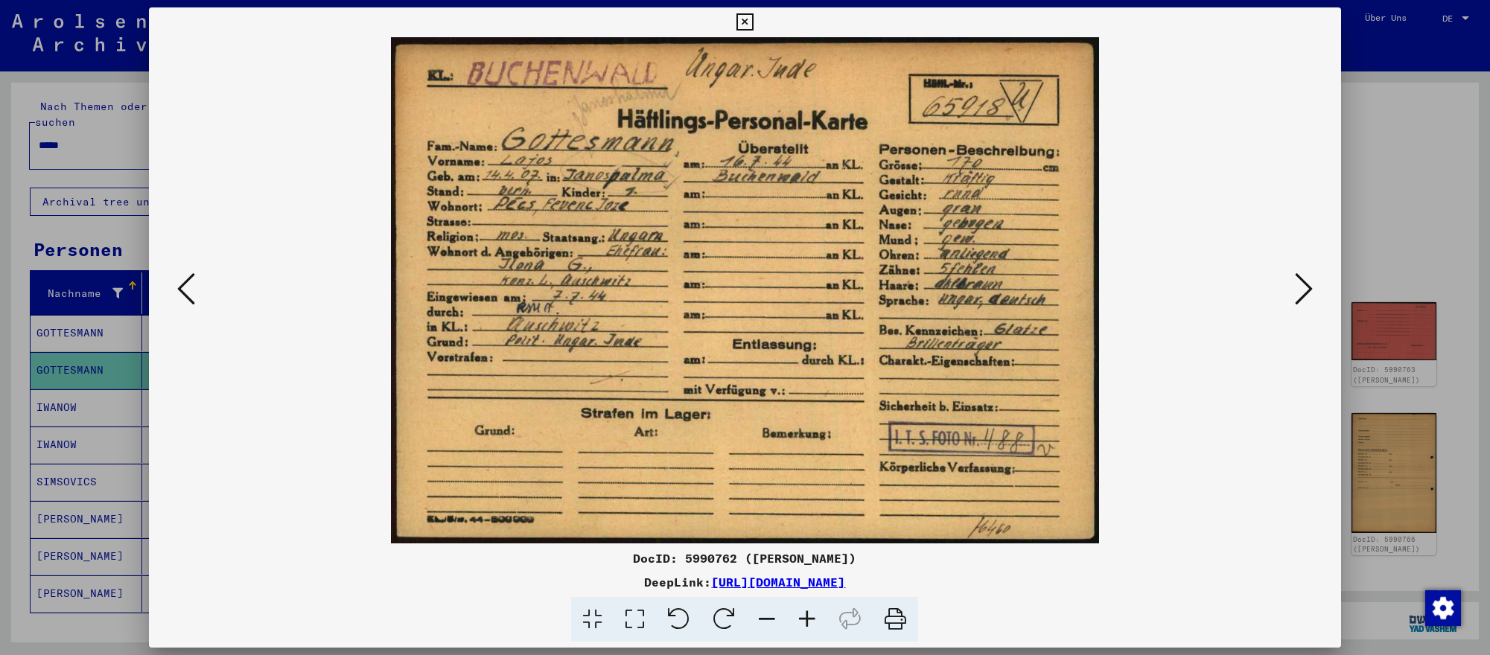
click at [1295, 286] on icon at bounding box center [1304, 289] width 18 height 36
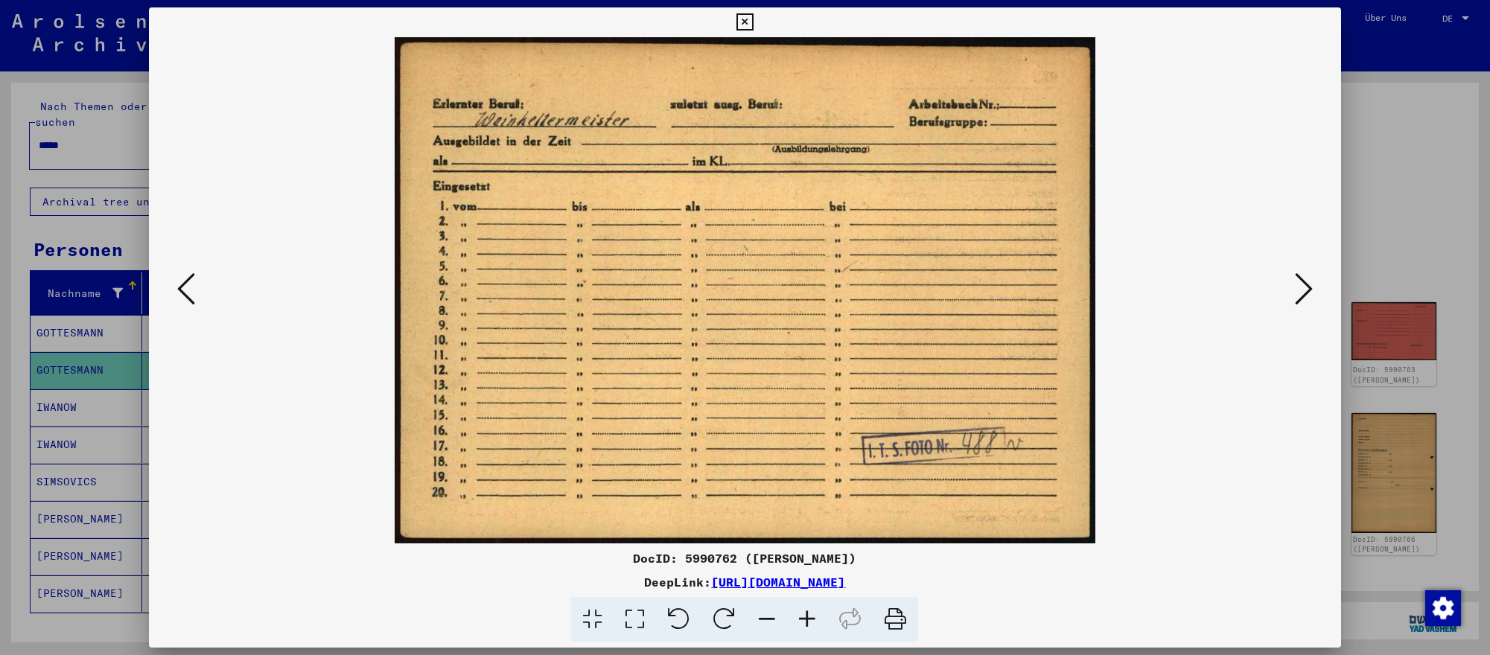
click at [1462, 512] on div at bounding box center [745, 327] width 1490 height 655
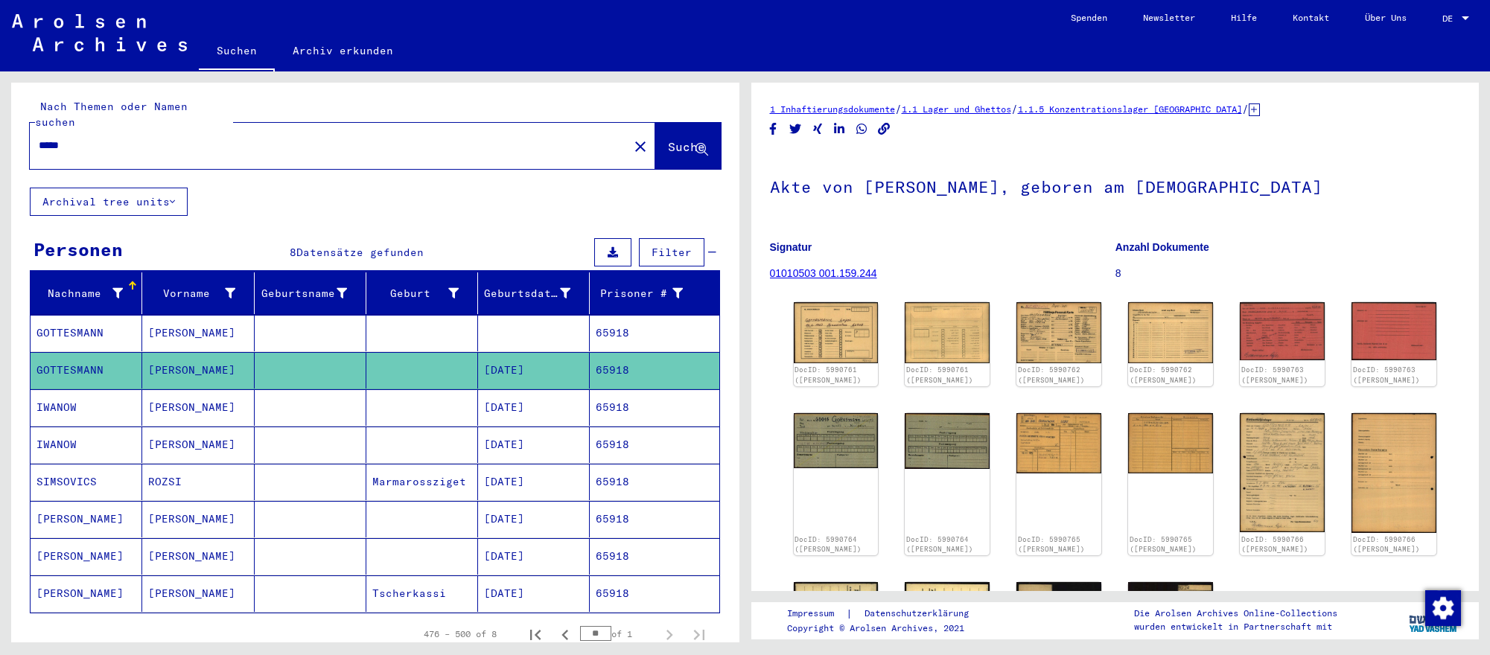
click at [555, 141] on input "*****" at bounding box center [329, 146] width 581 height 16
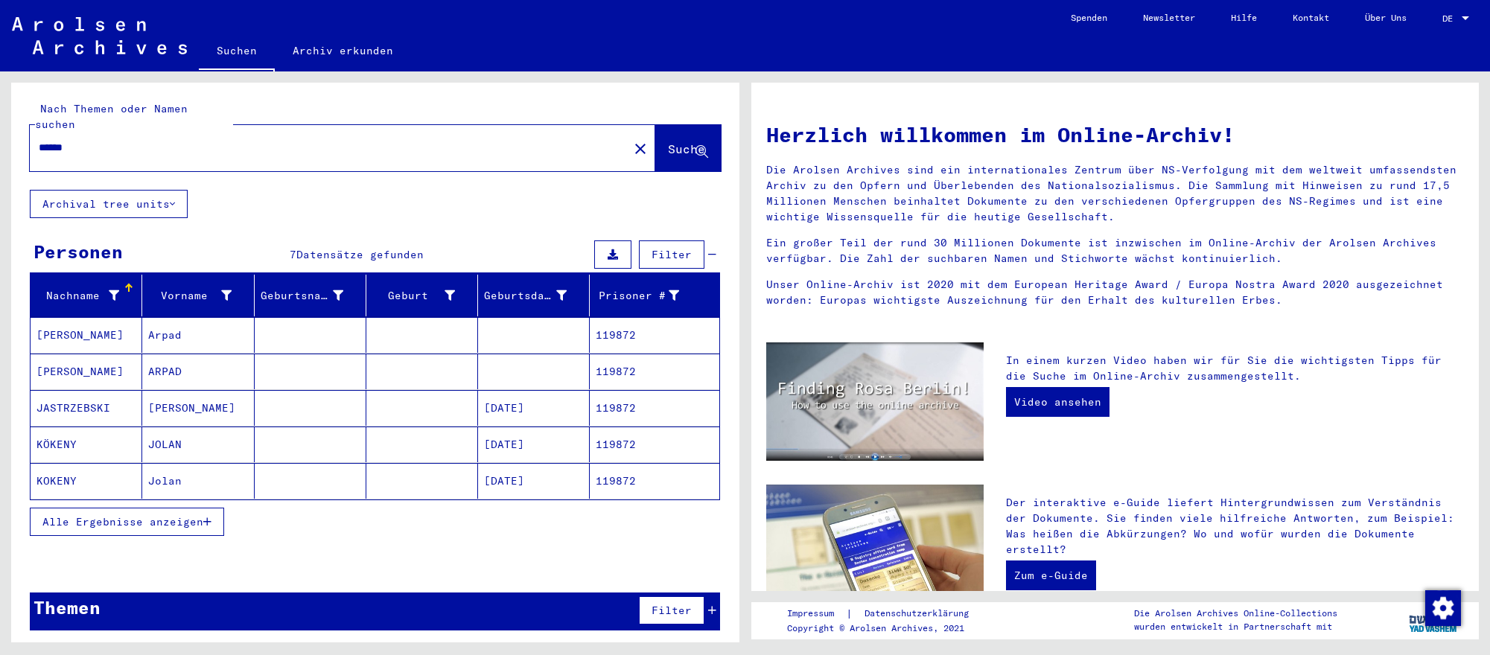
click at [535, 386] on mat-cell at bounding box center [534, 372] width 112 height 36
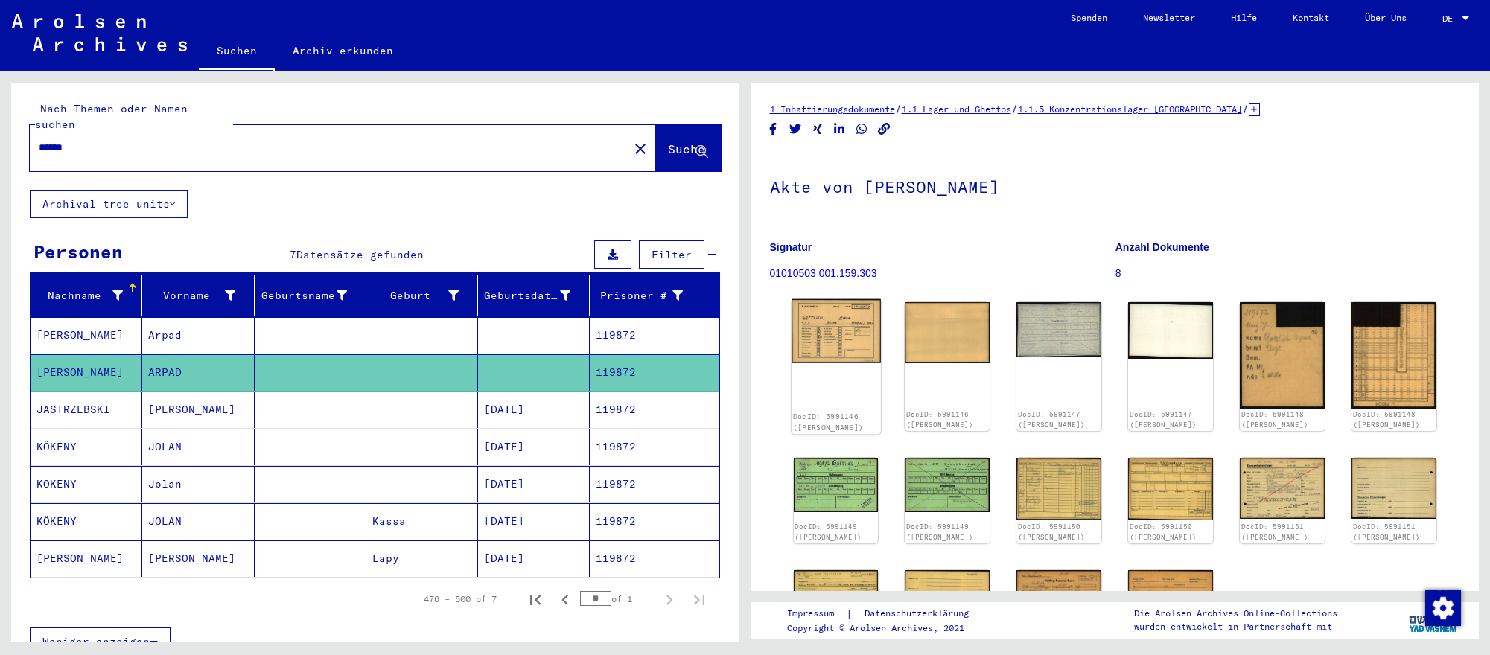
click at [861, 357] on img at bounding box center [835, 331] width 89 height 64
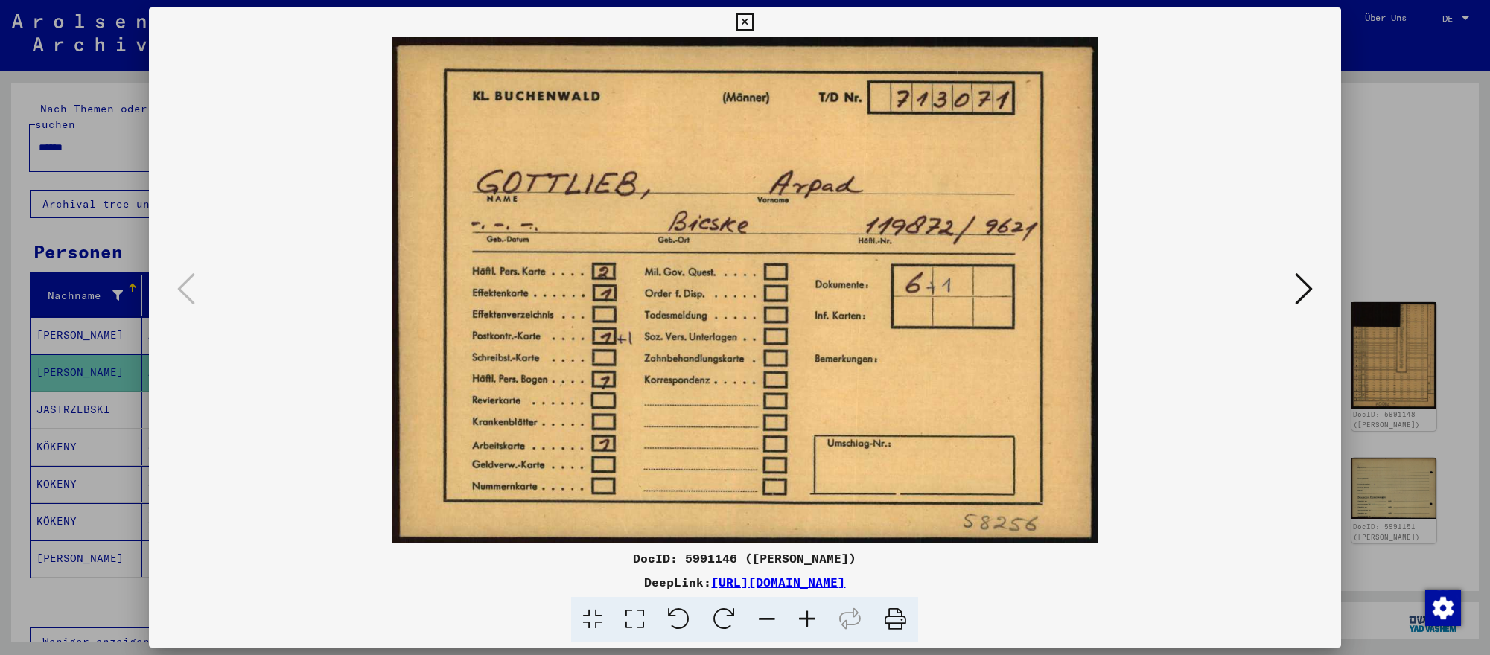
click at [1296, 284] on icon at bounding box center [1304, 289] width 18 height 36
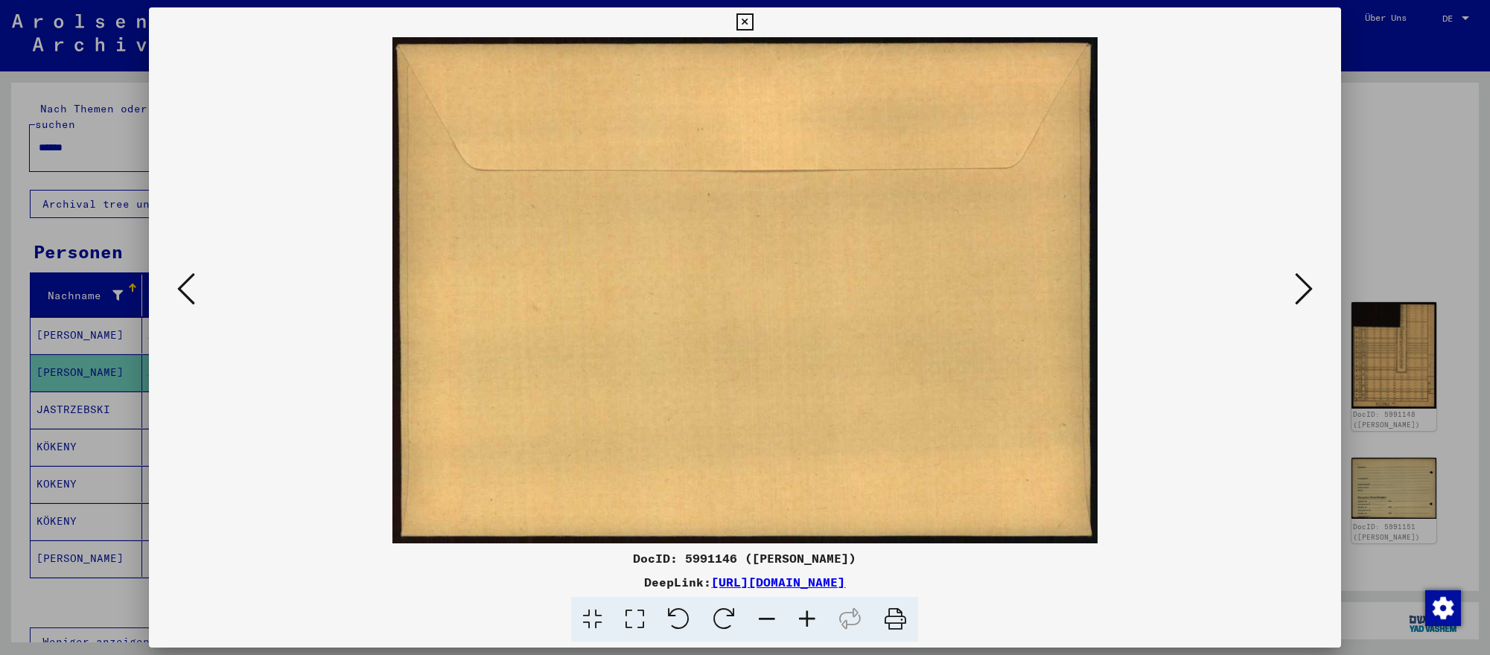
click at [1296, 284] on icon at bounding box center [1304, 289] width 18 height 36
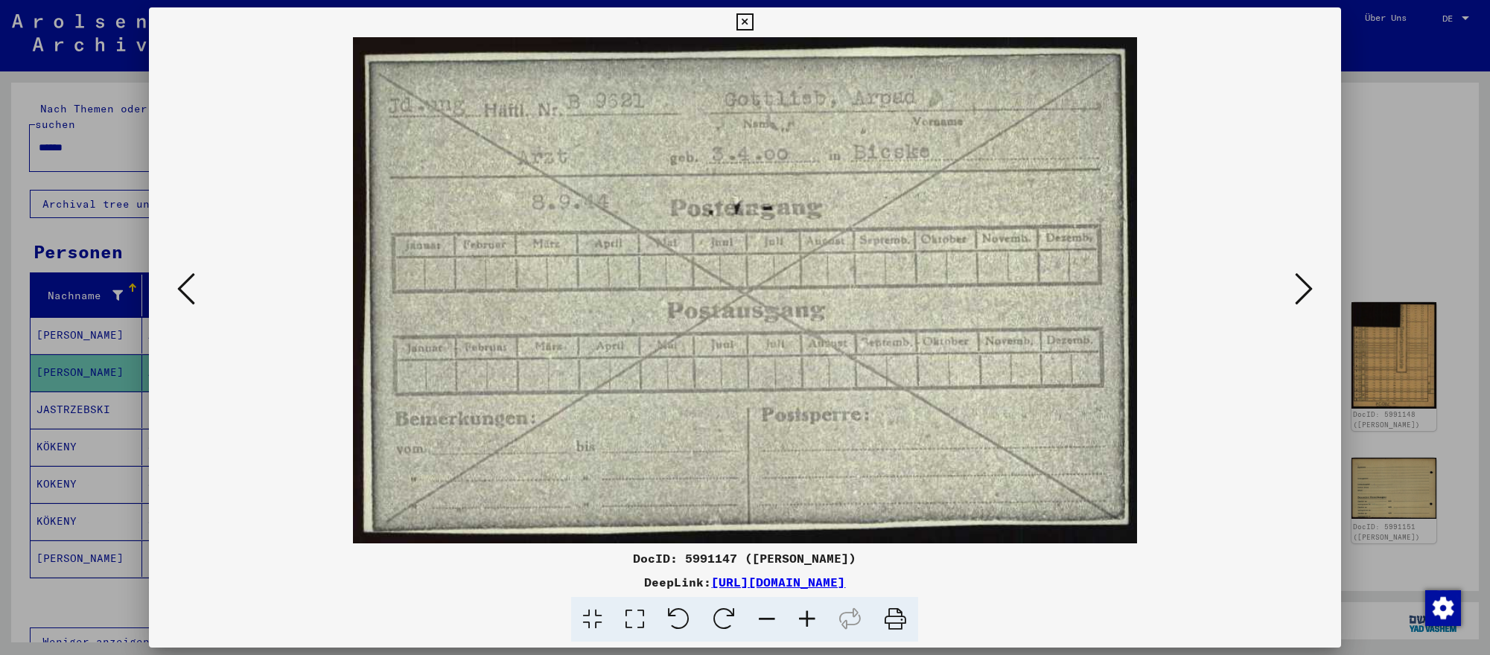
click at [1296, 284] on icon at bounding box center [1304, 289] width 18 height 36
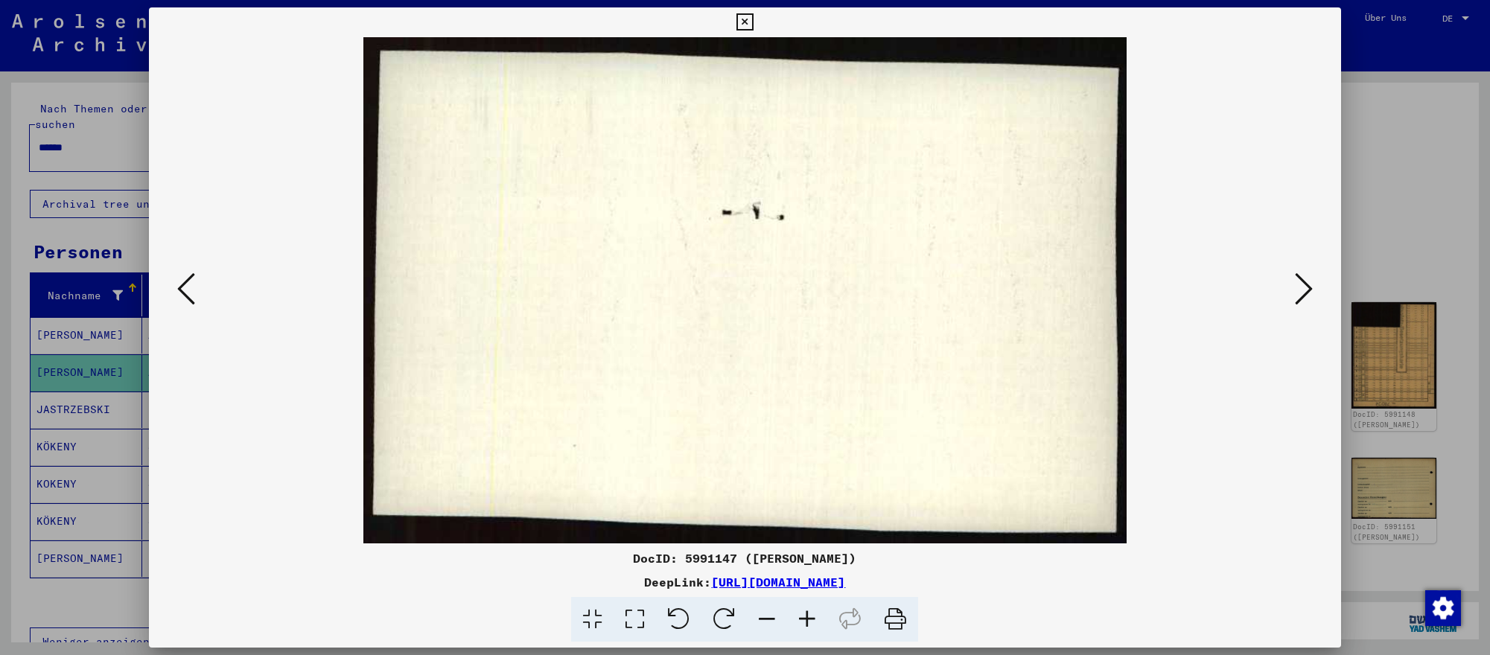
click at [1296, 284] on icon at bounding box center [1304, 289] width 18 height 36
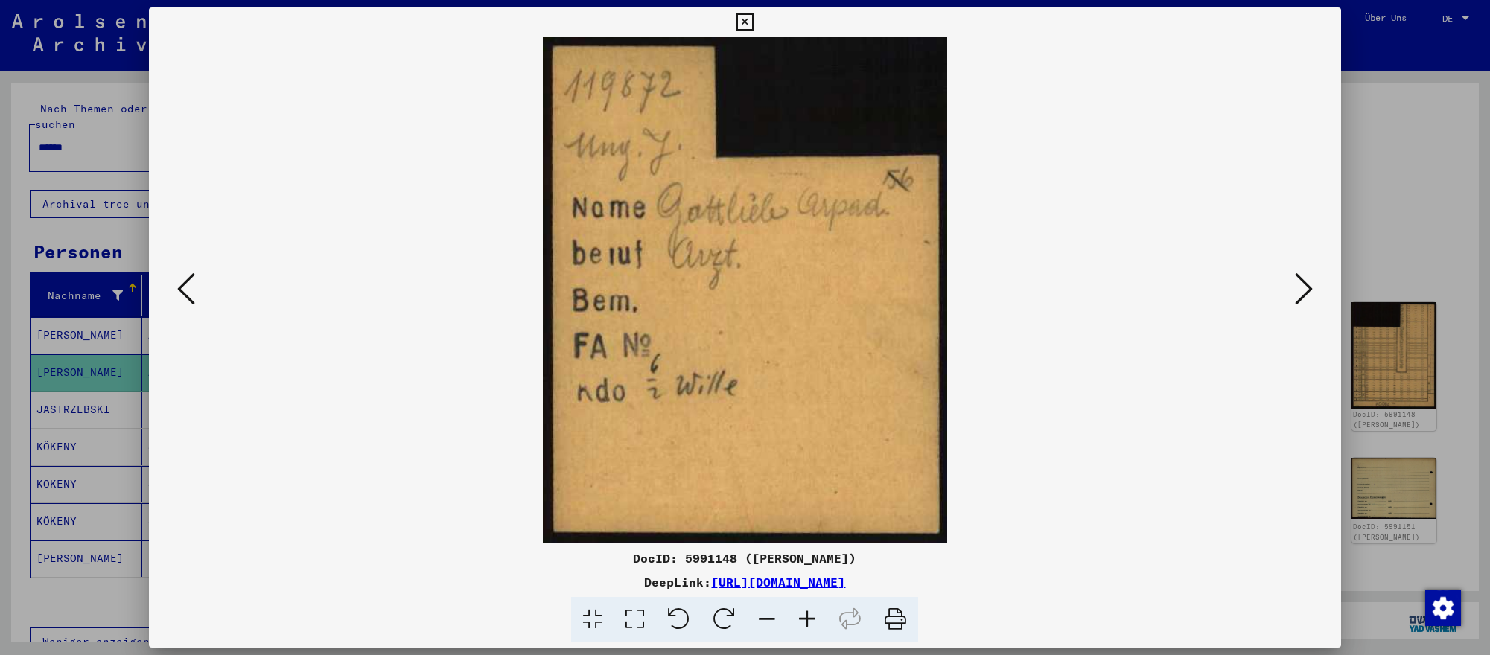
click at [1296, 284] on icon at bounding box center [1304, 289] width 18 height 36
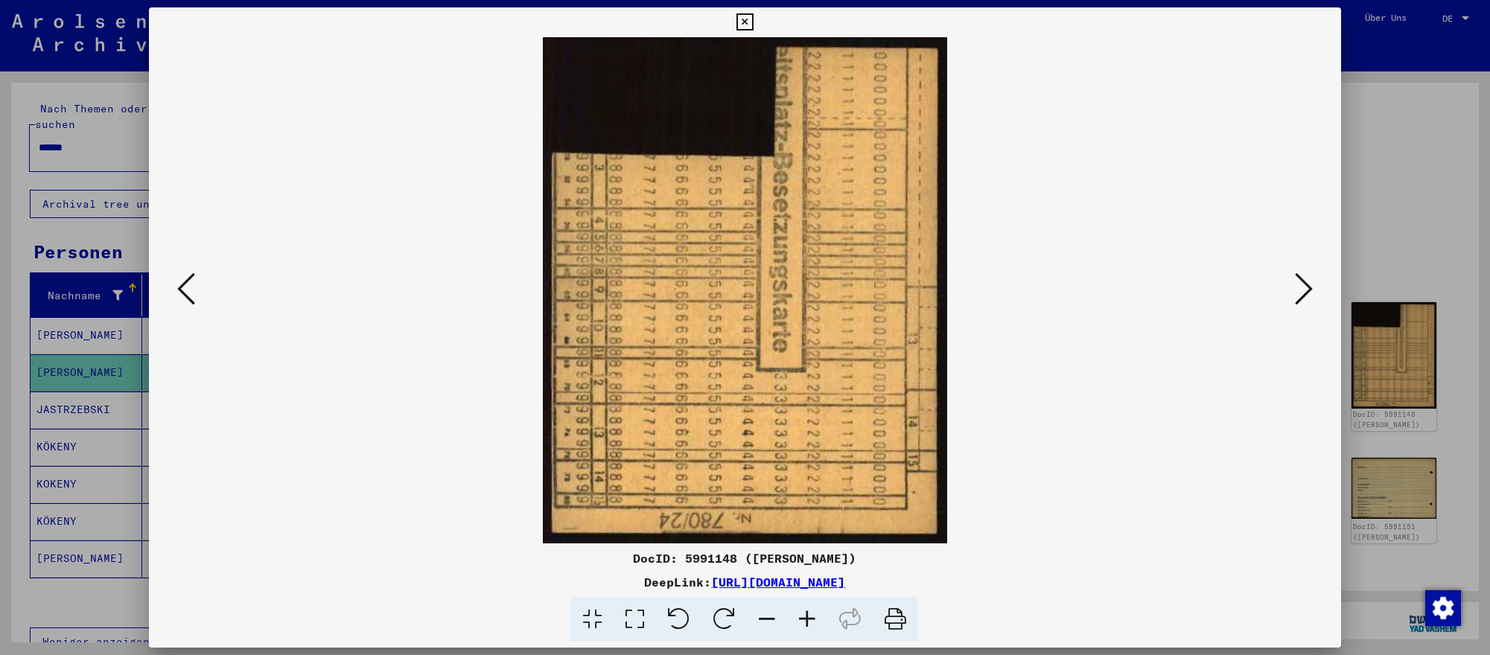
click at [1296, 284] on icon at bounding box center [1304, 289] width 18 height 36
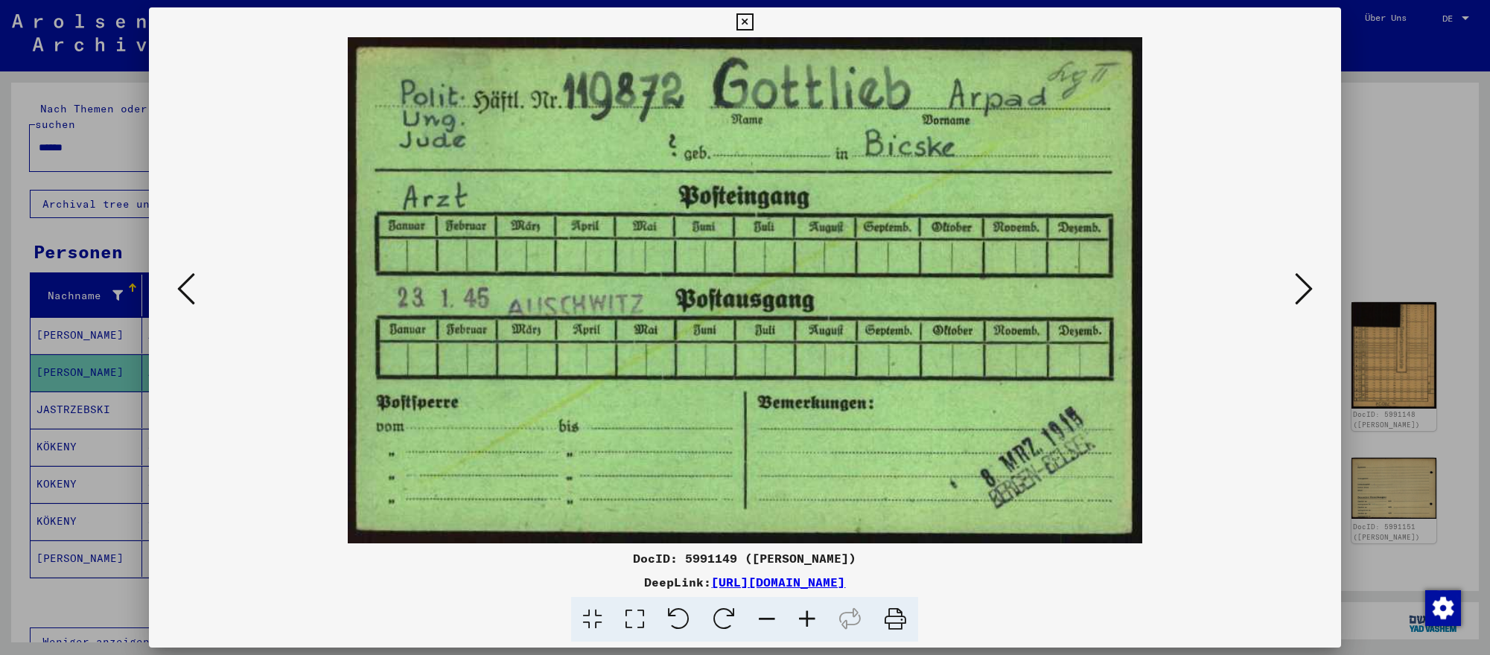
click at [1296, 284] on icon at bounding box center [1304, 289] width 18 height 36
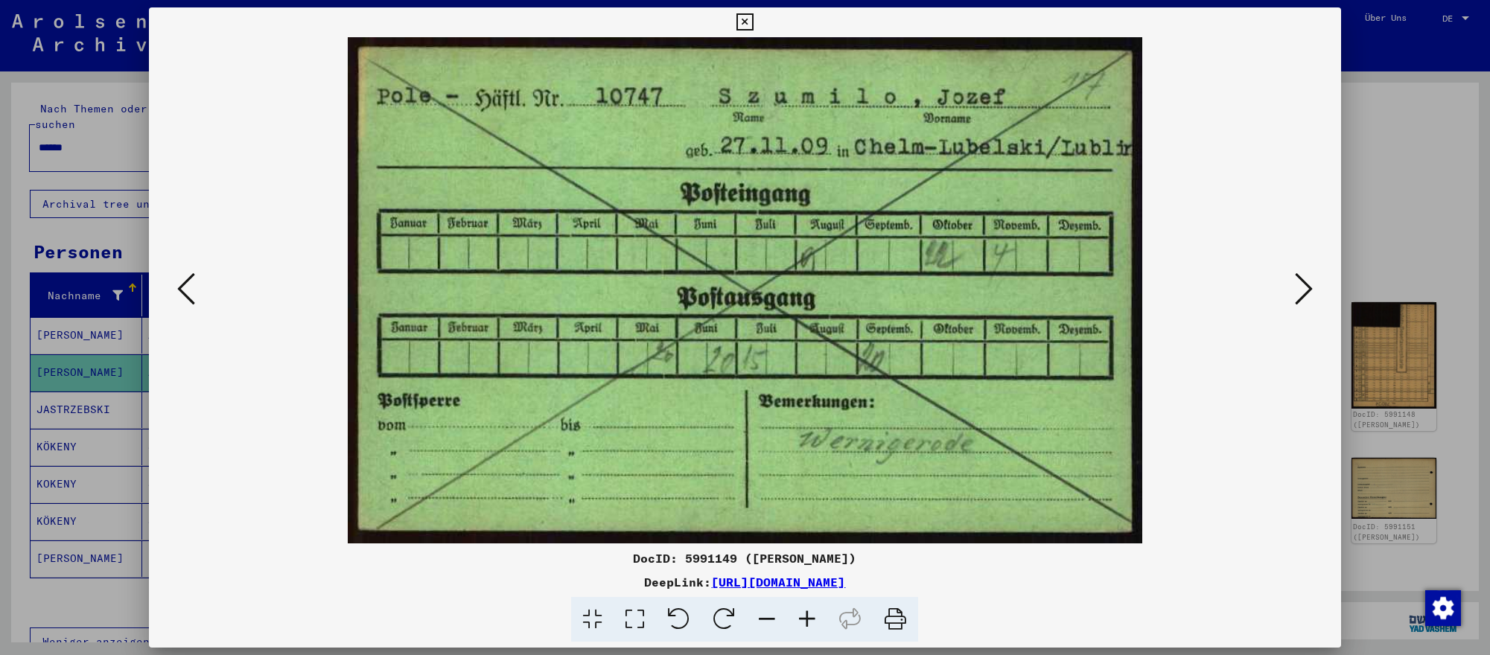
click at [1296, 284] on icon at bounding box center [1304, 289] width 18 height 36
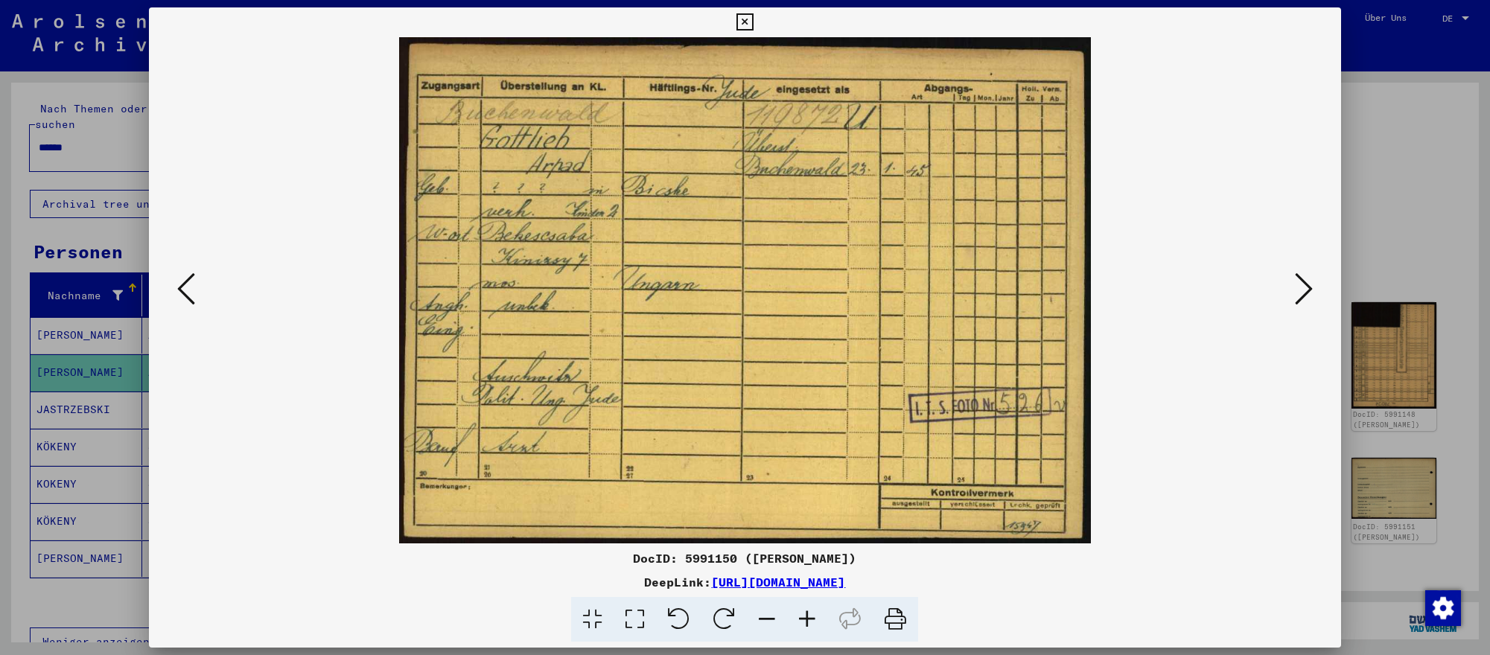
click at [1296, 284] on icon at bounding box center [1304, 289] width 18 height 36
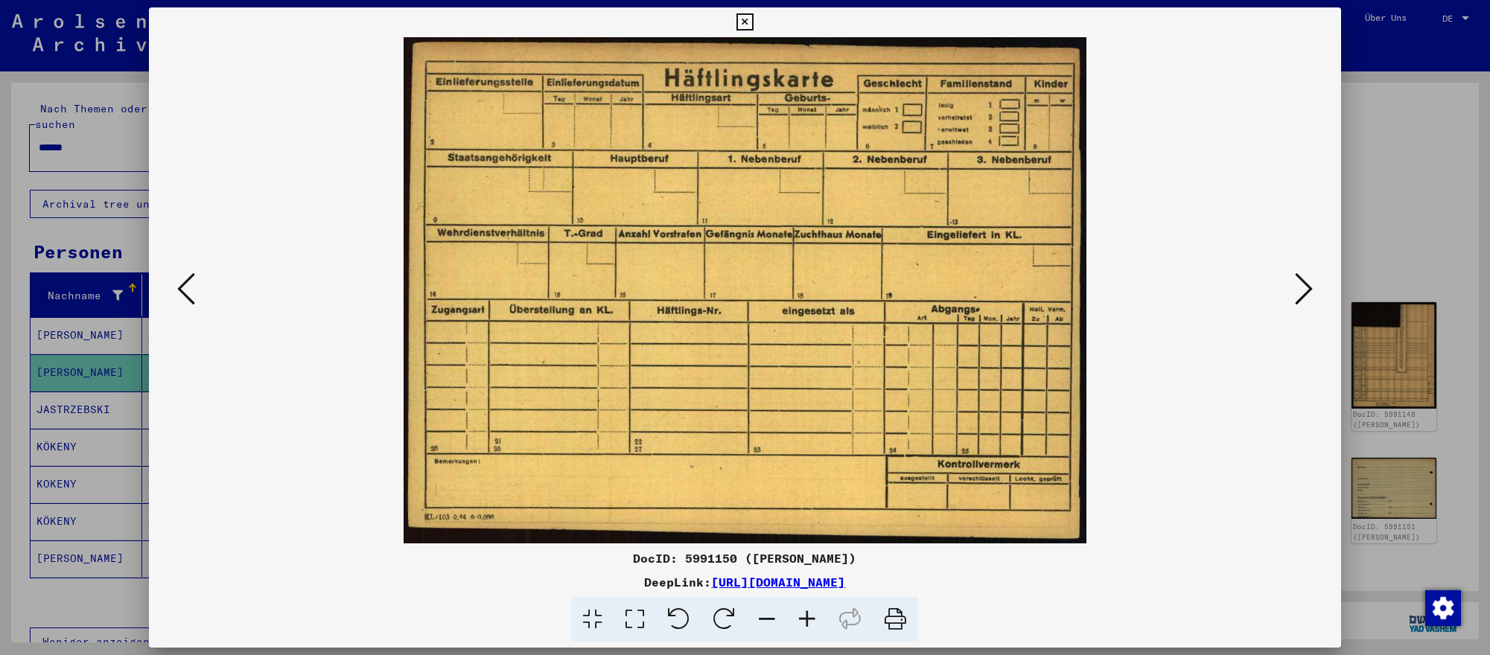
click at [1296, 284] on icon at bounding box center [1304, 289] width 18 height 36
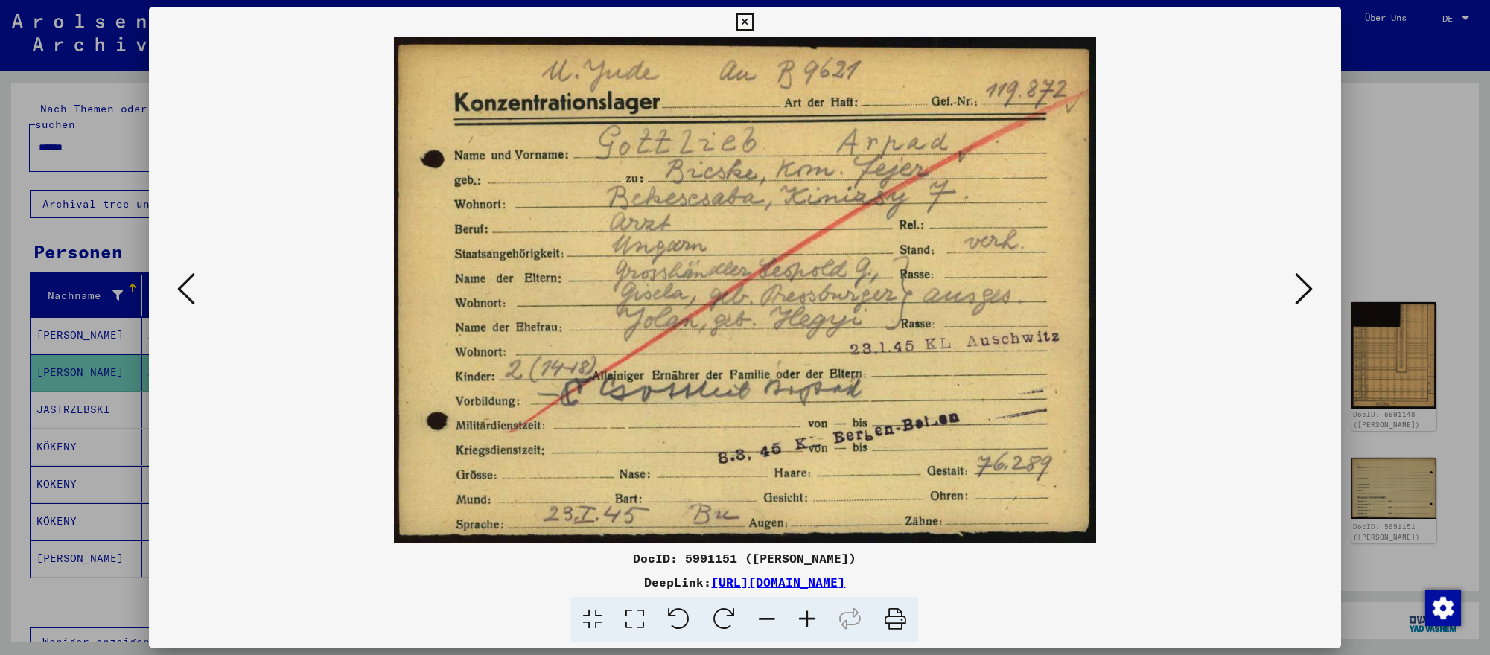
click at [195, 282] on icon at bounding box center [186, 289] width 18 height 36
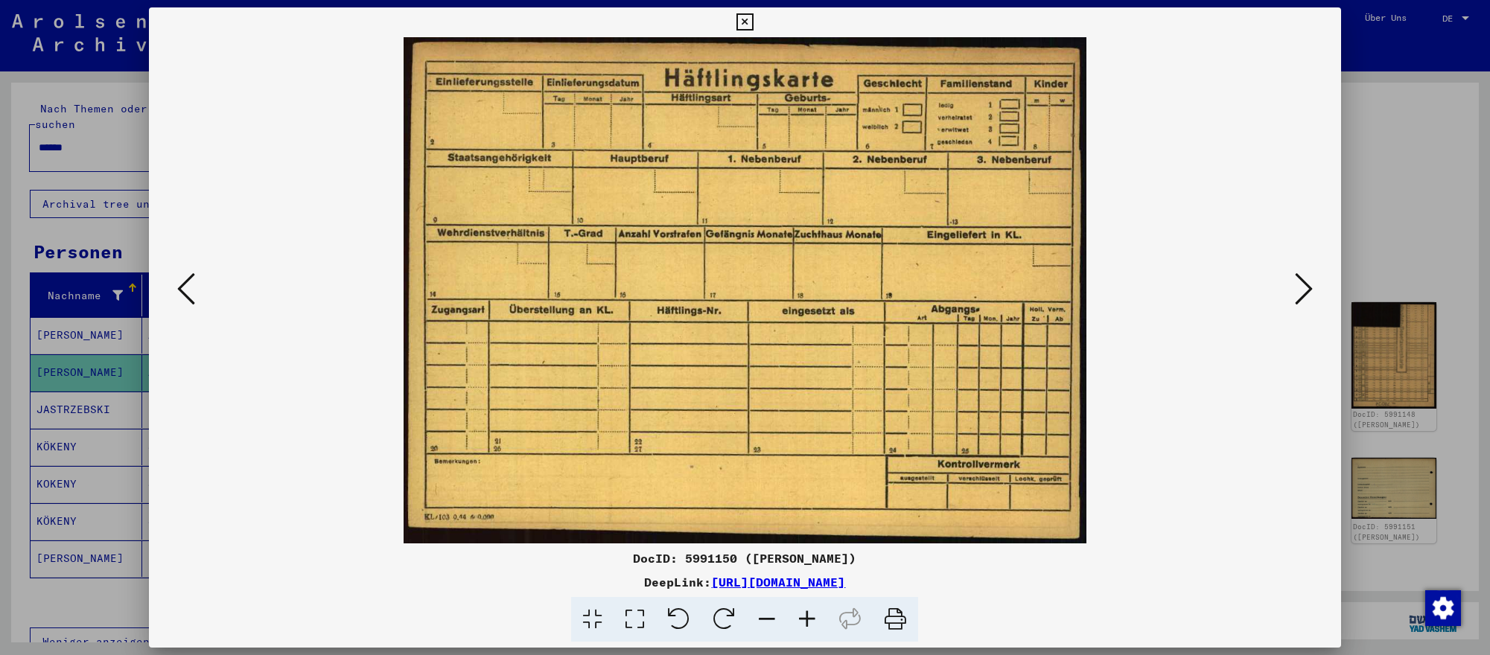
click at [195, 282] on icon at bounding box center [186, 289] width 18 height 36
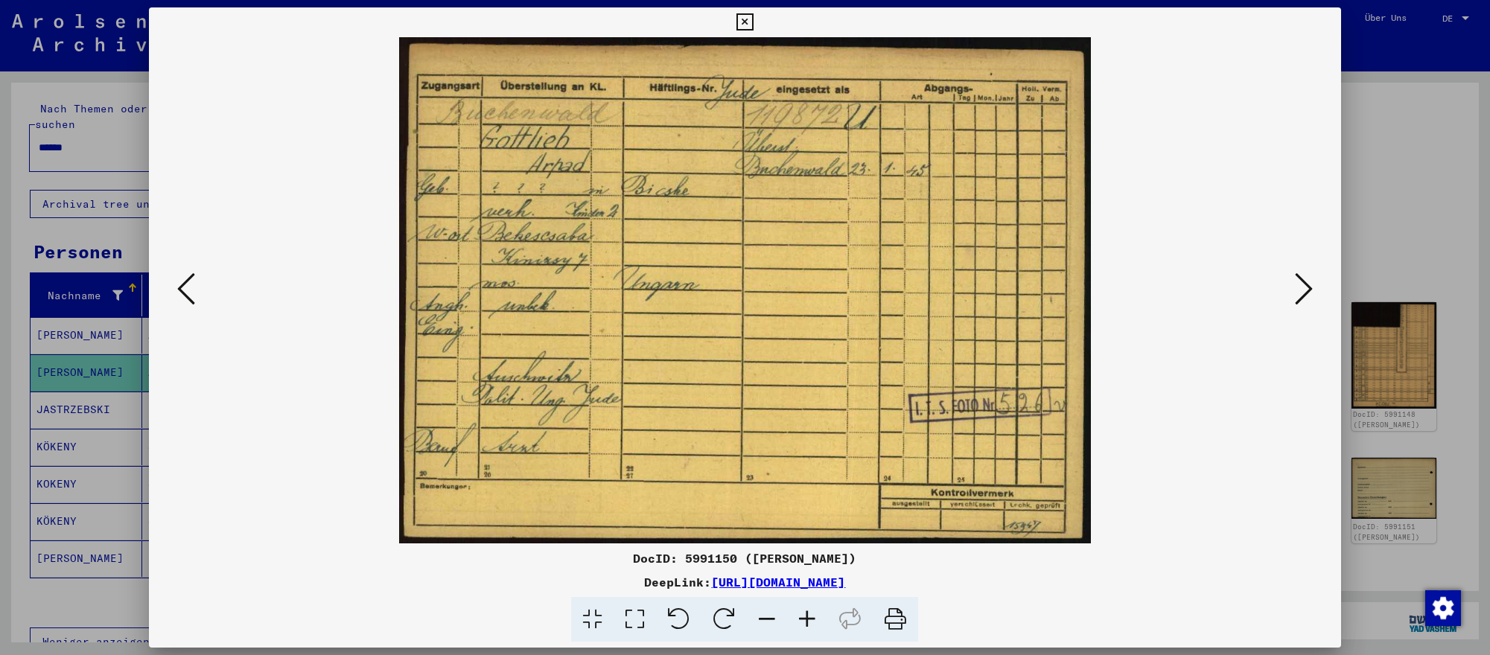
click at [1298, 292] on icon at bounding box center [1304, 289] width 18 height 36
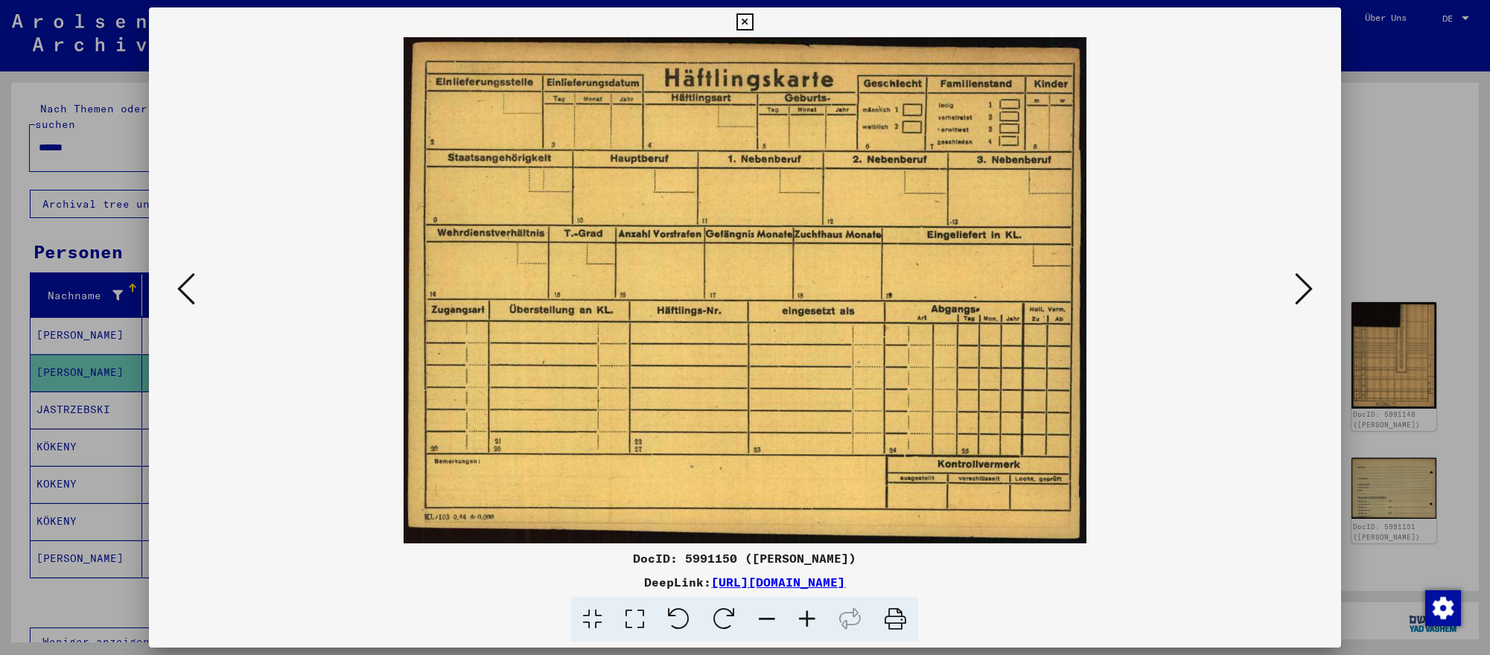
click at [1298, 292] on icon at bounding box center [1304, 289] width 18 height 36
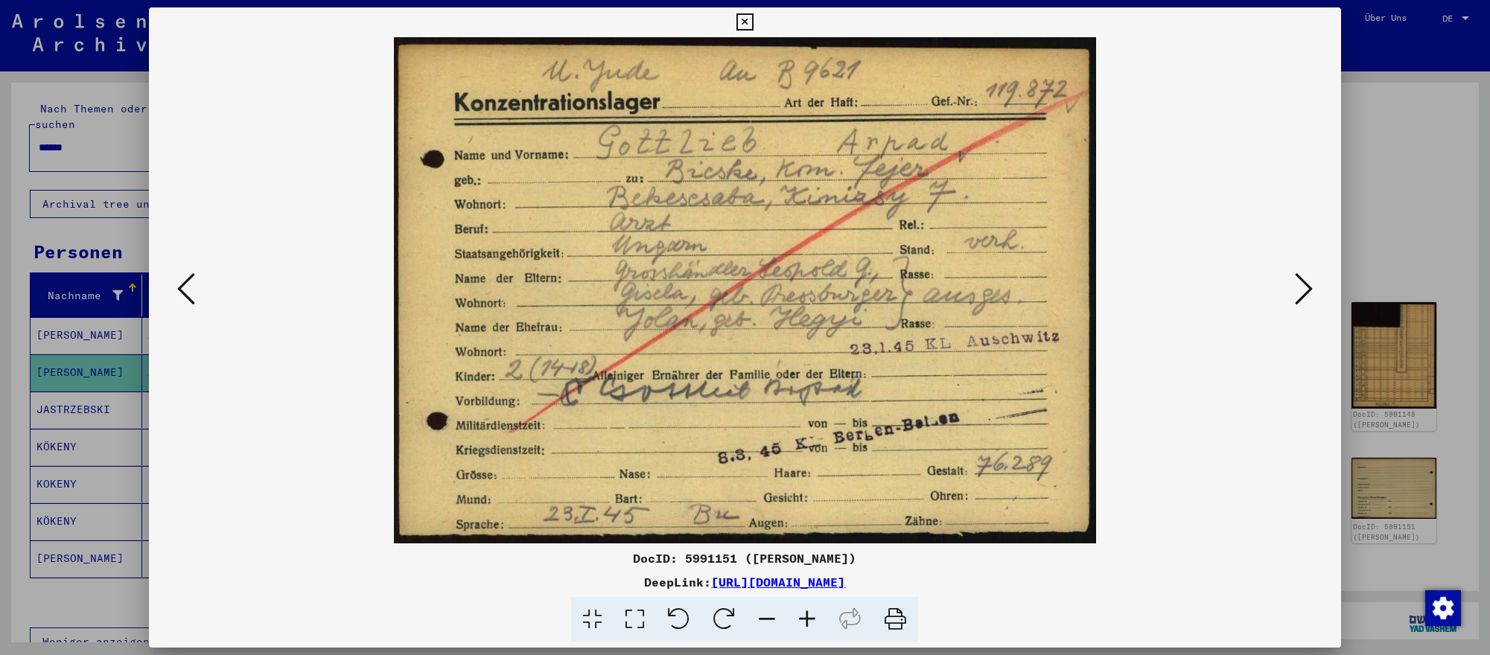
click at [1298, 292] on icon at bounding box center [1304, 289] width 18 height 36
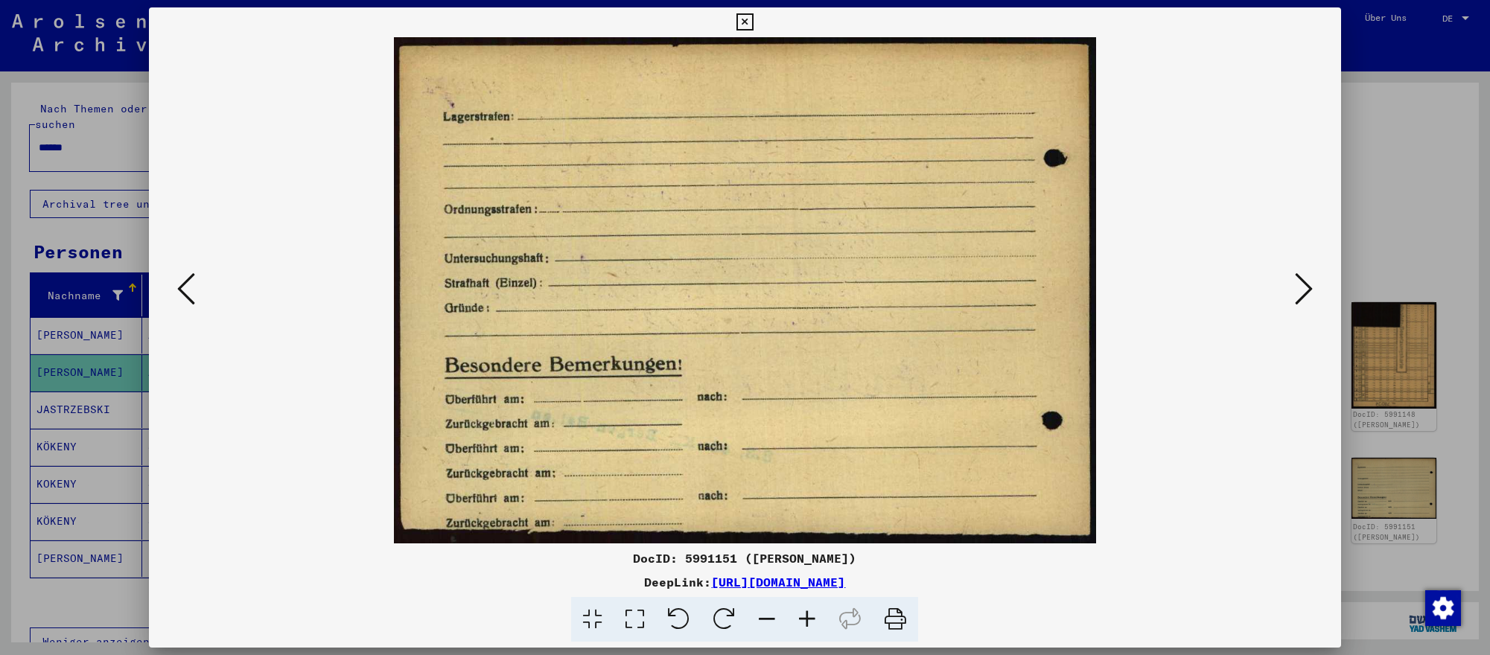
click at [1298, 292] on icon at bounding box center [1304, 289] width 18 height 36
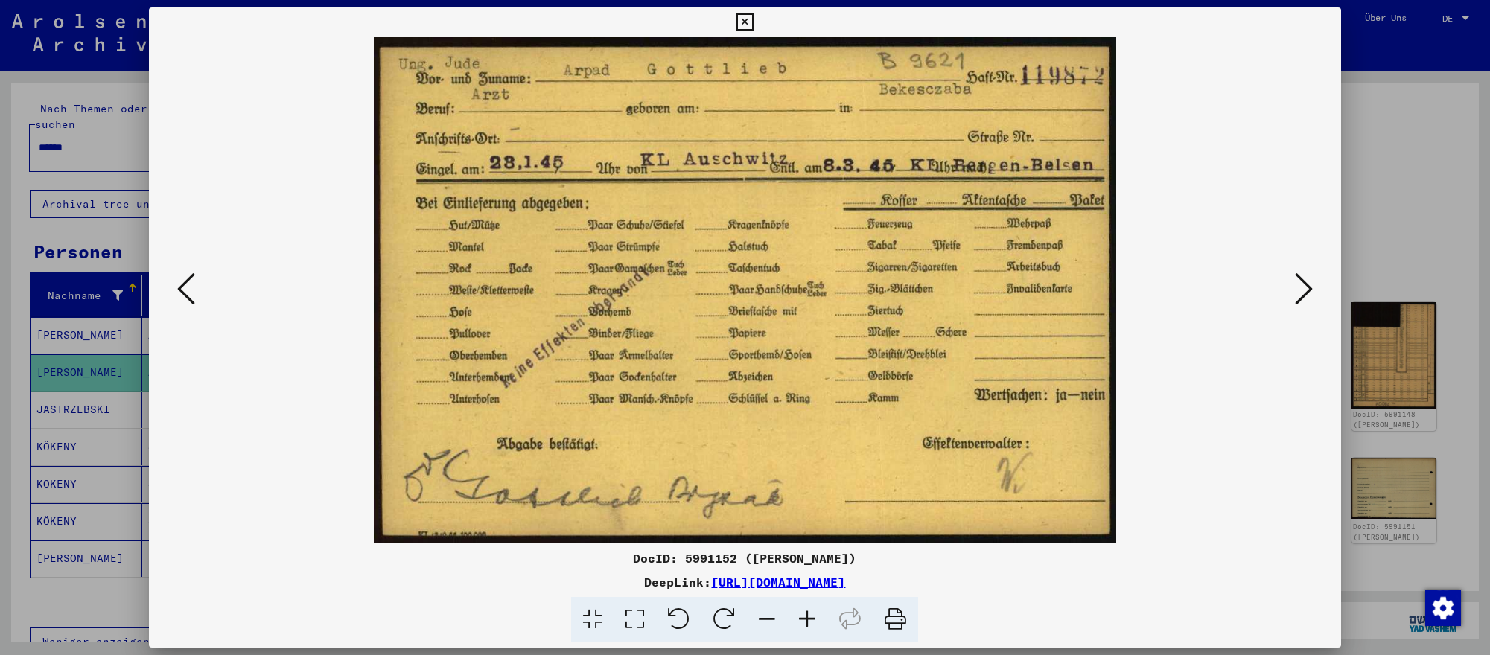
click at [1298, 292] on icon at bounding box center [1304, 289] width 18 height 36
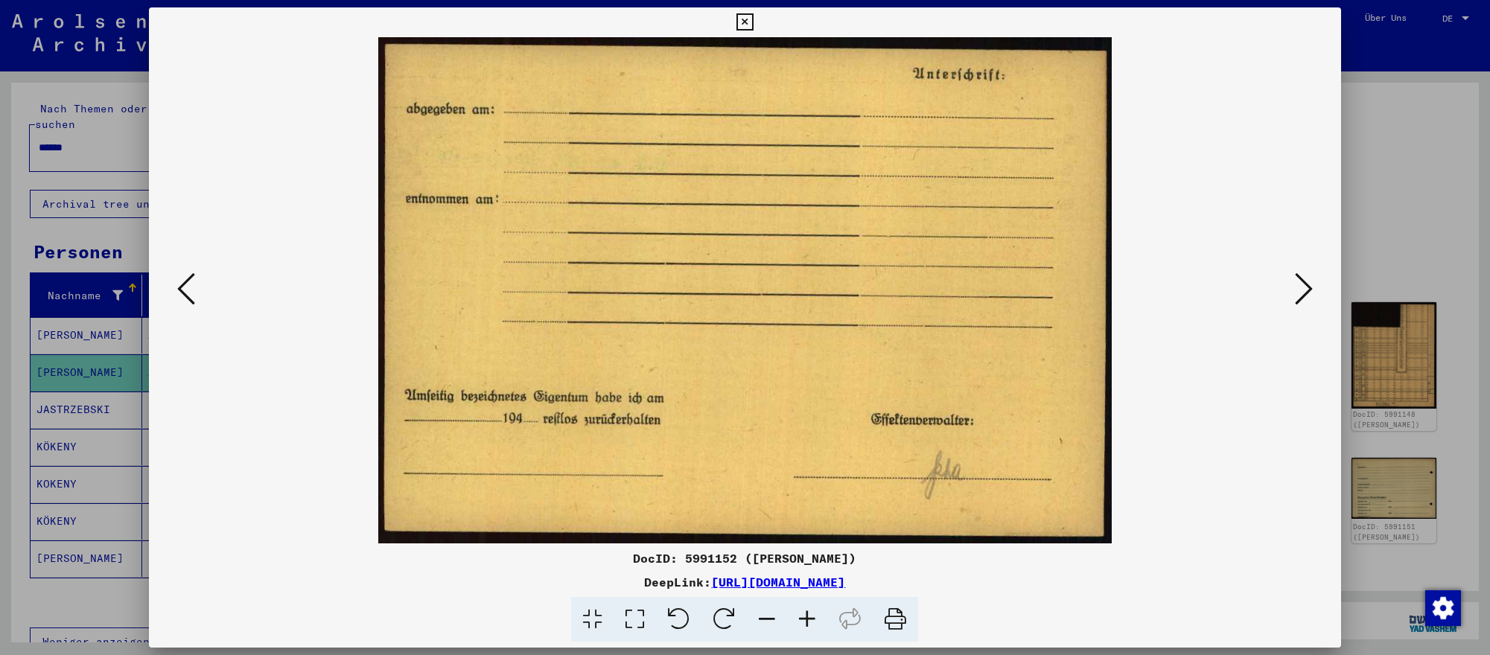
click at [1298, 292] on icon at bounding box center [1304, 289] width 18 height 36
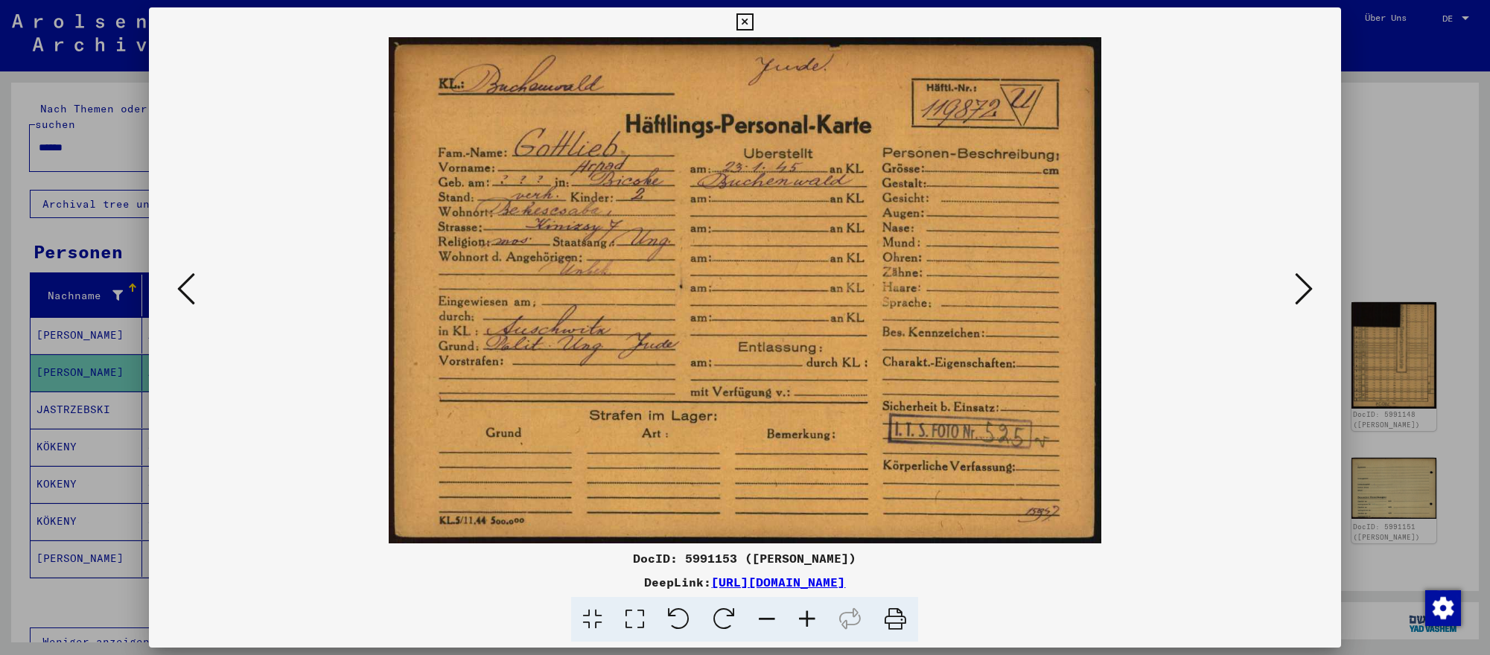
click at [1298, 292] on icon at bounding box center [1304, 289] width 18 height 36
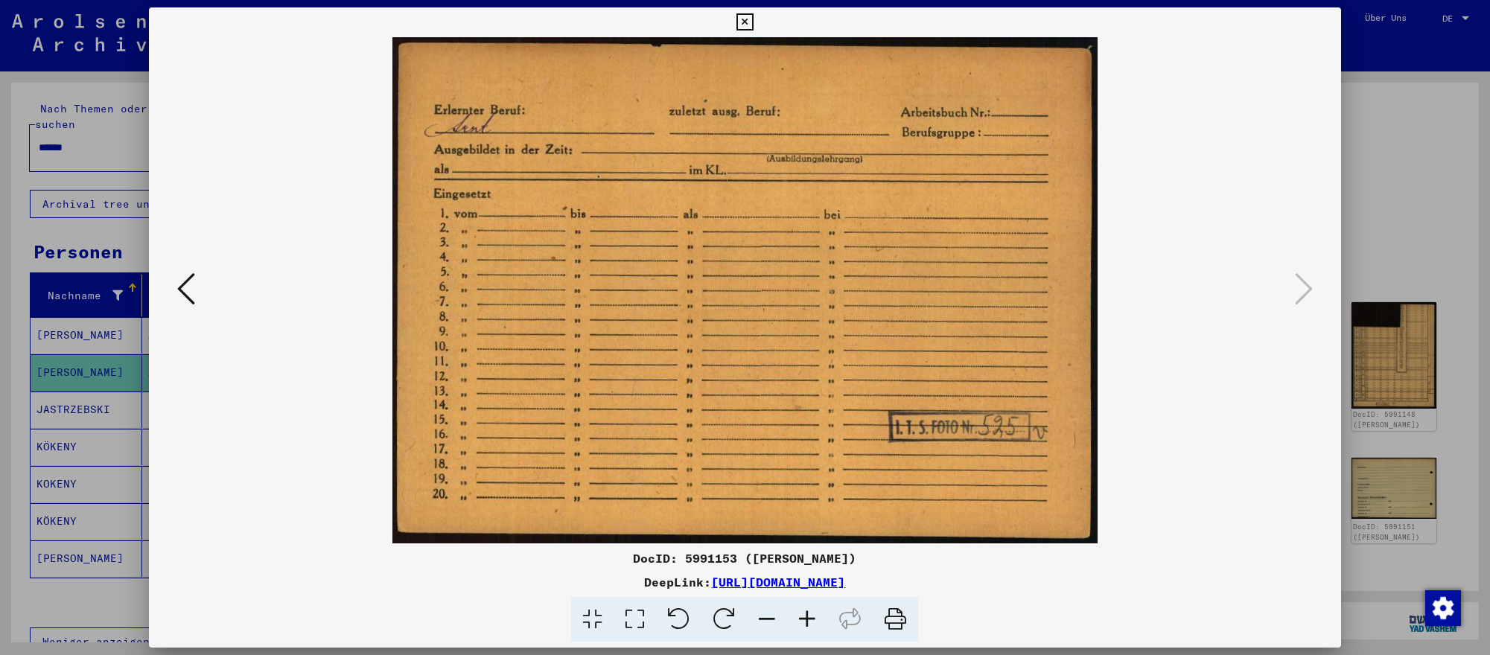
click at [1449, 278] on div at bounding box center [745, 327] width 1490 height 655
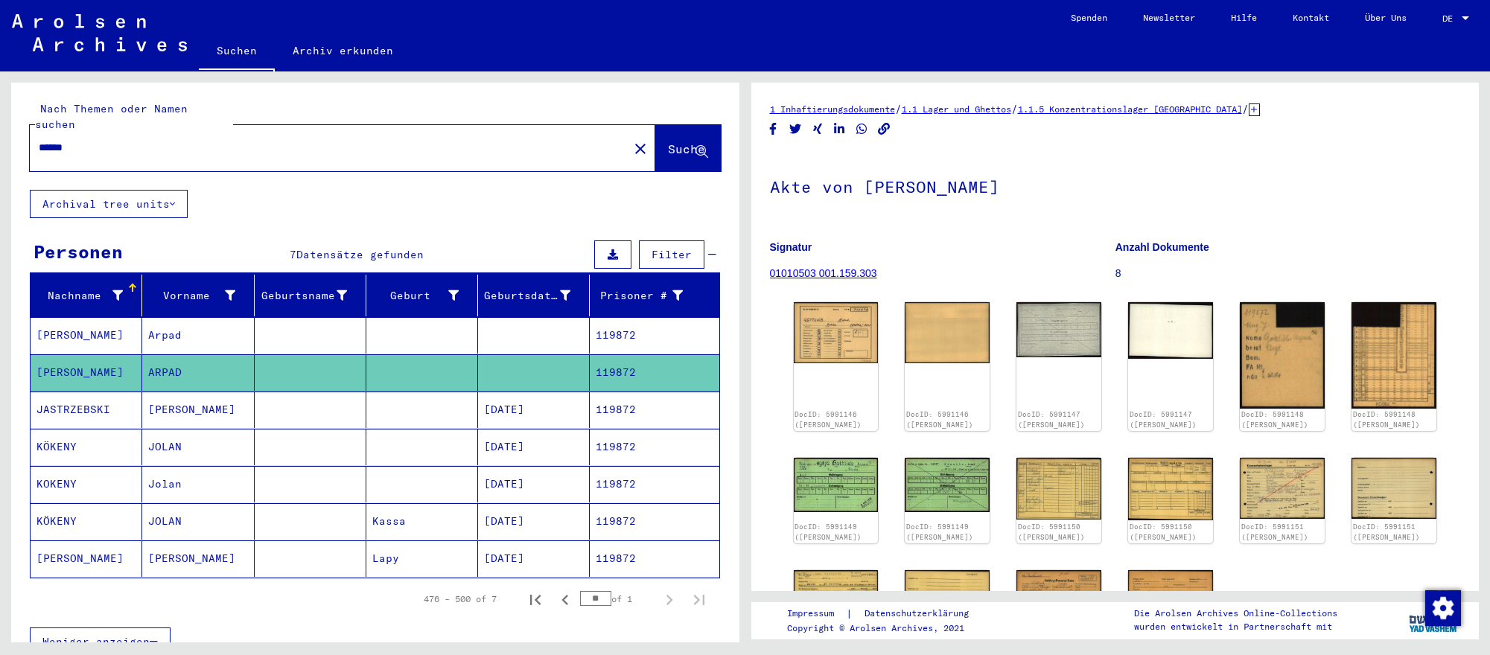
click at [447, 148] on input "******" at bounding box center [329, 148] width 581 height 16
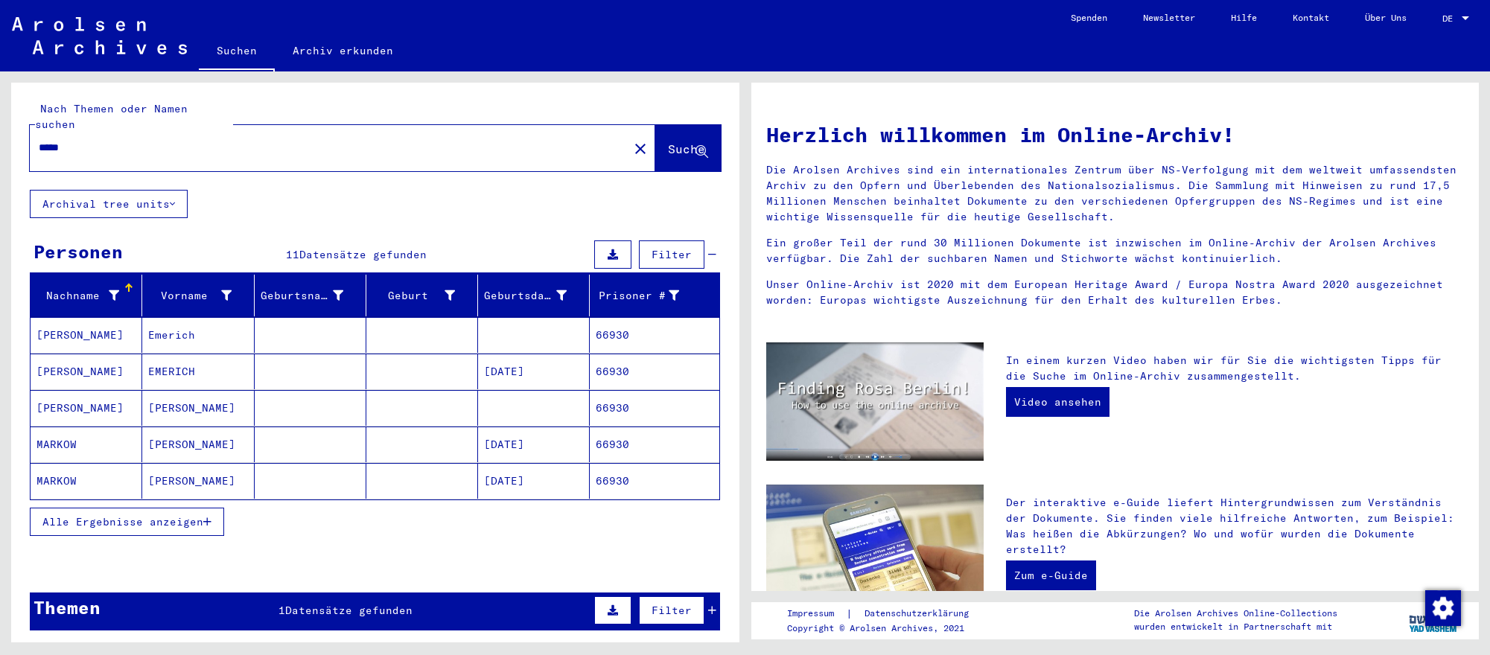
click at [505, 381] on mat-cell "[DATE]" at bounding box center [534, 372] width 112 height 36
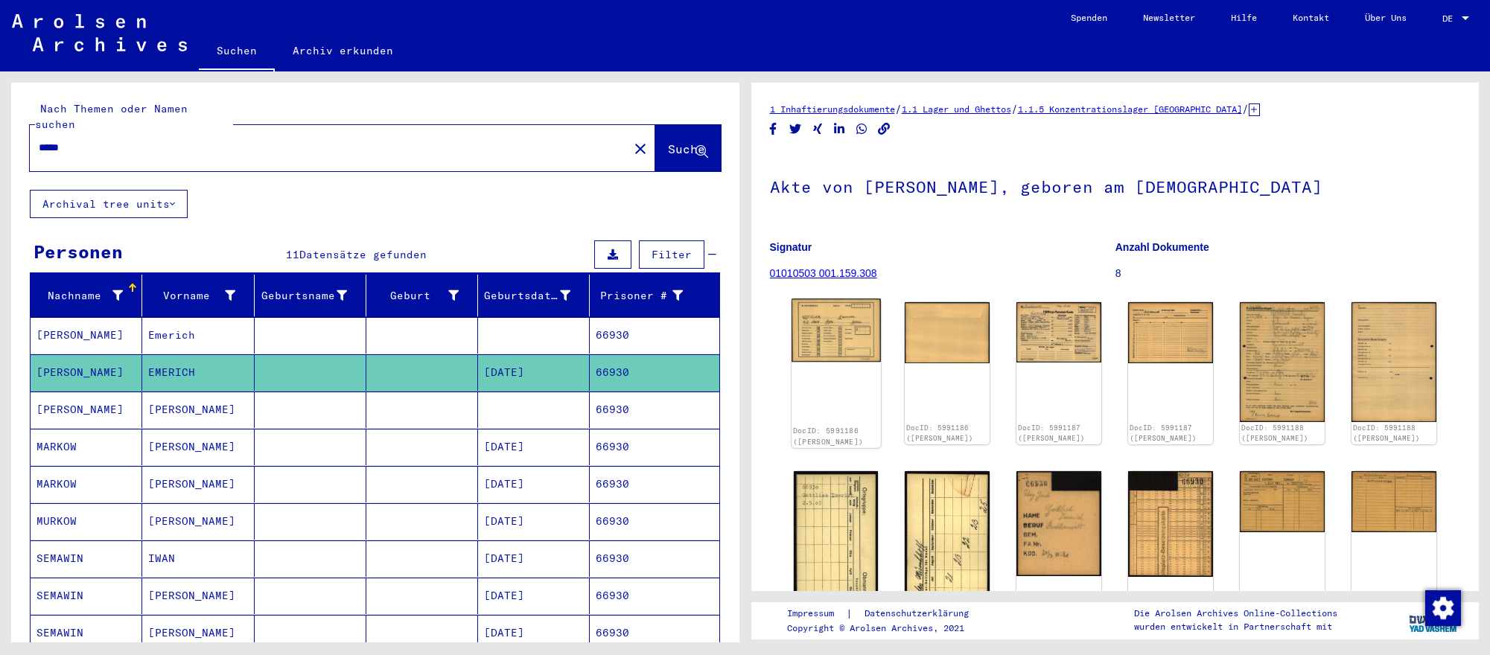
click at [823, 324] on img at bounding box center [835, 330] width 89 height 63
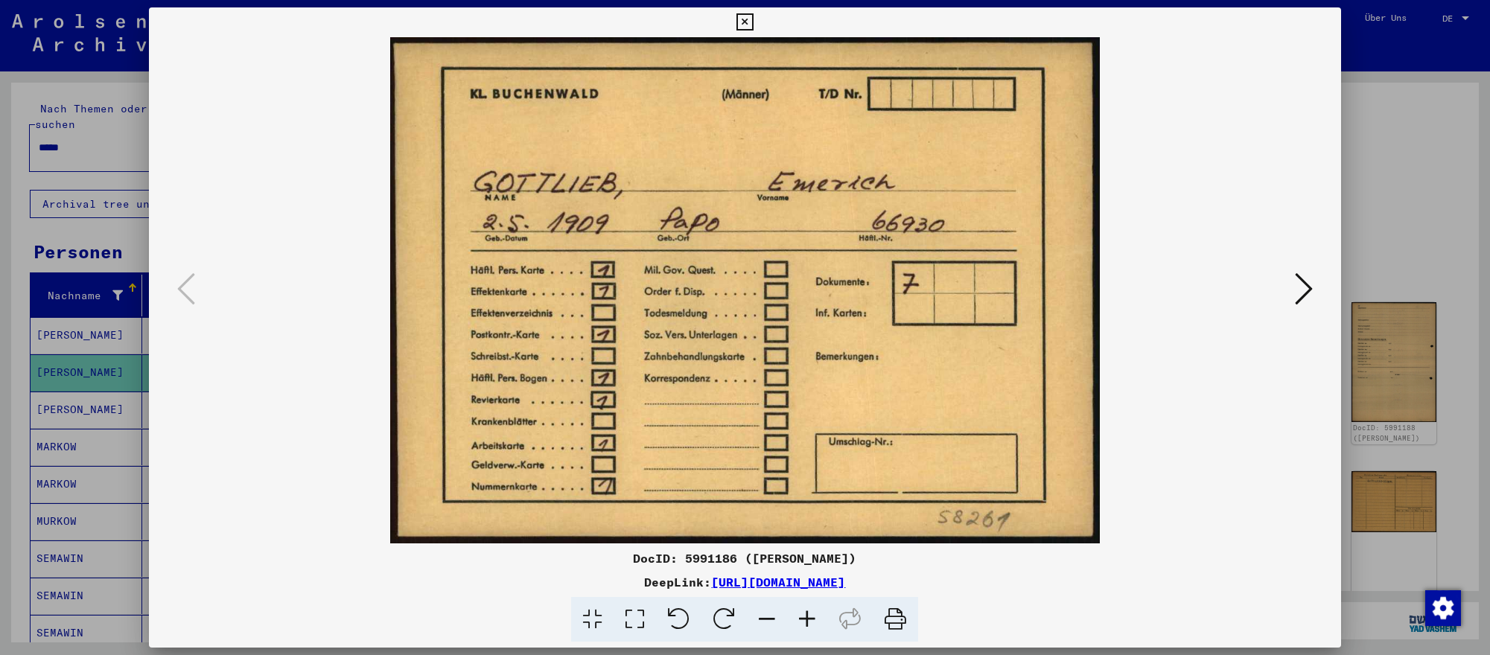
click at [1310, 296] on icon at bounding box center [1304, 289] width 18 height 36
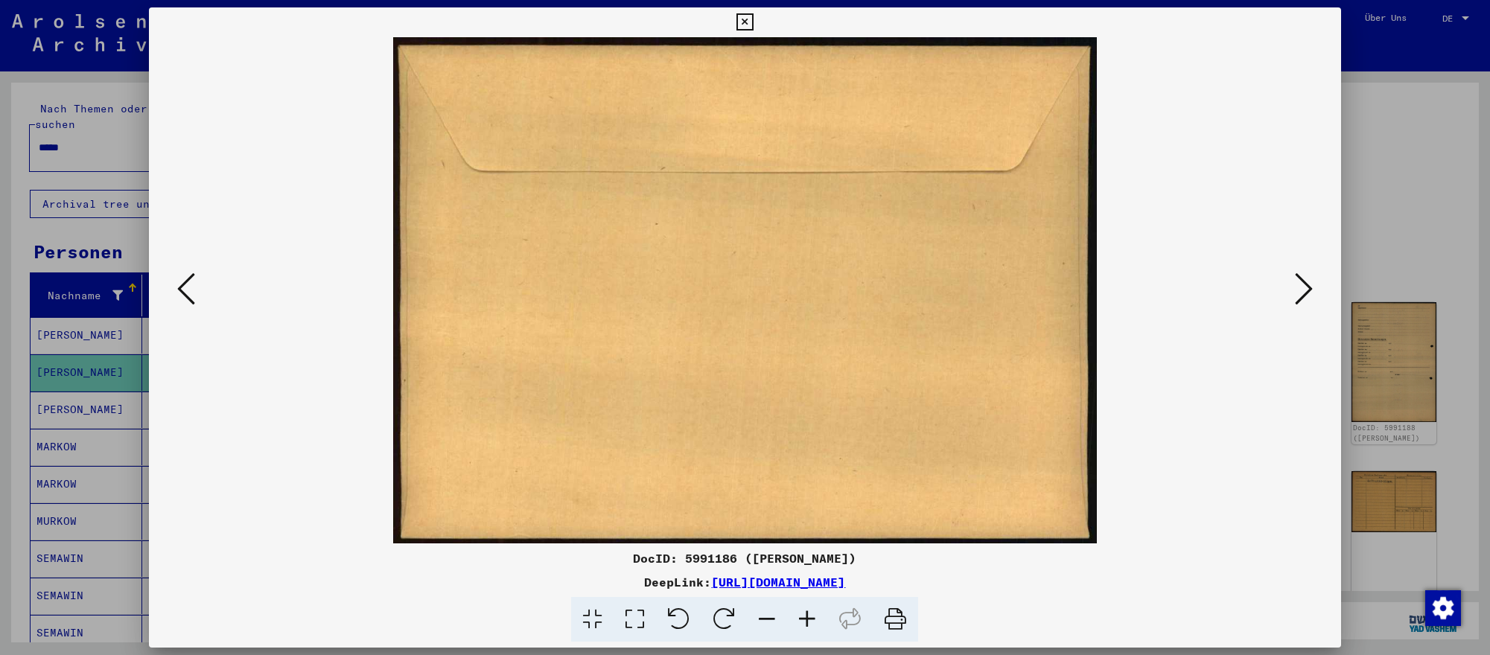
click at [1310, 296] on icon at bounding box center [1304, 289] width 18 height 36
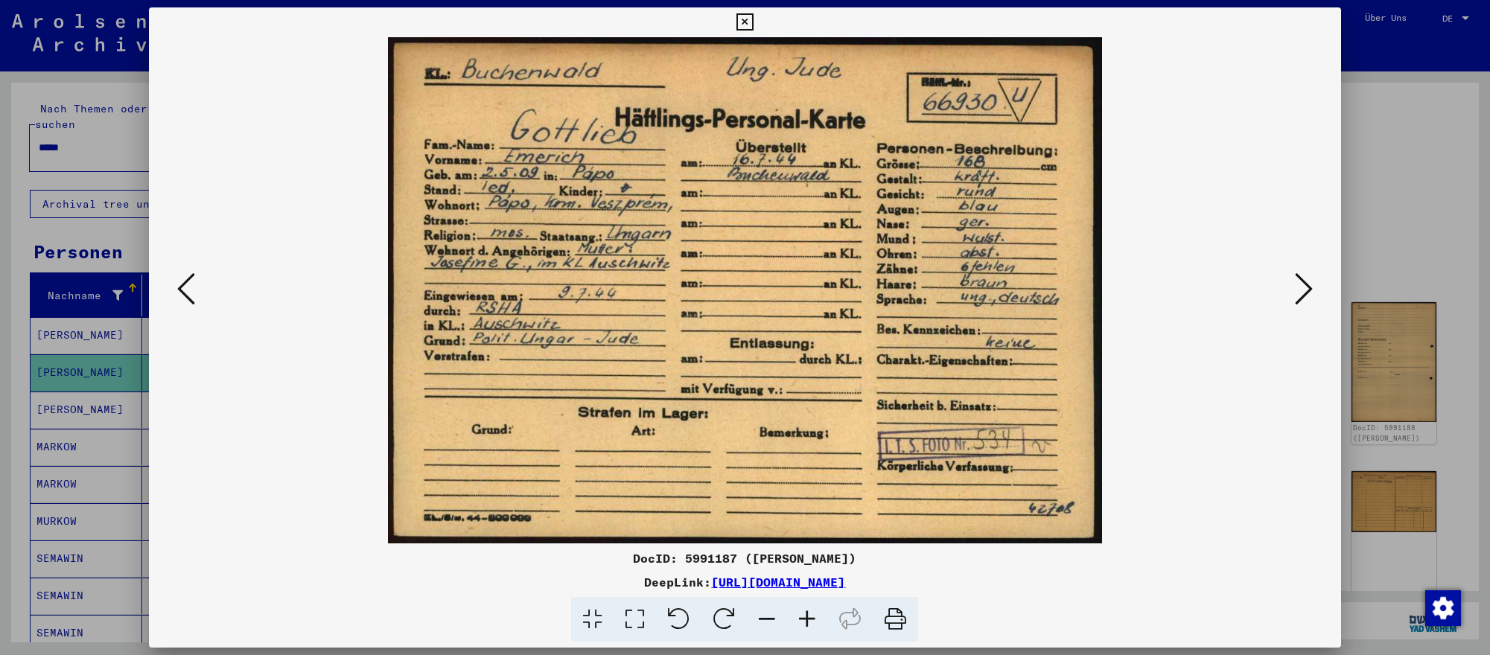
click at [1310, 296] on icon at bounding box center [1304, 289] width 18 height 36
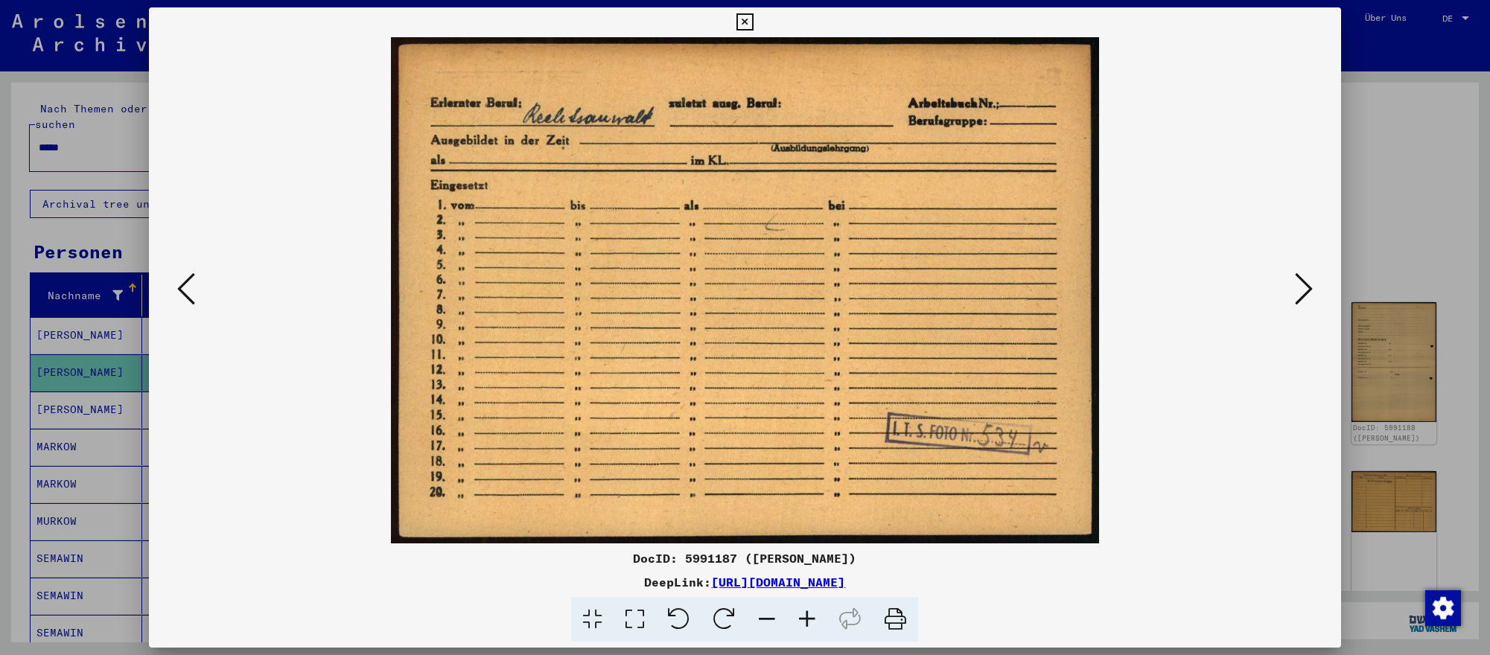
click at [1449, 514] on div at bounding box center [745, 327] width 1490 height 655
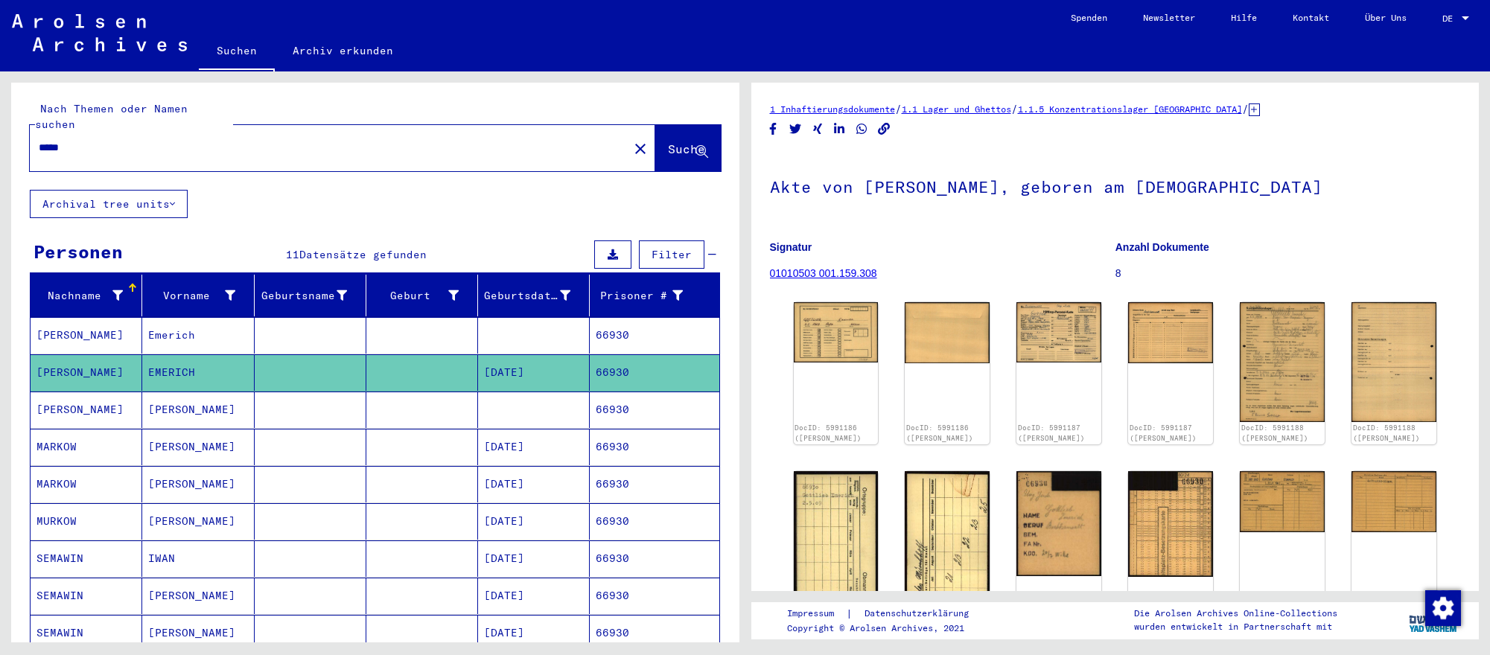
click at [325, 140] on input "*****" at bounding box center [329, 148] width 581 height 16
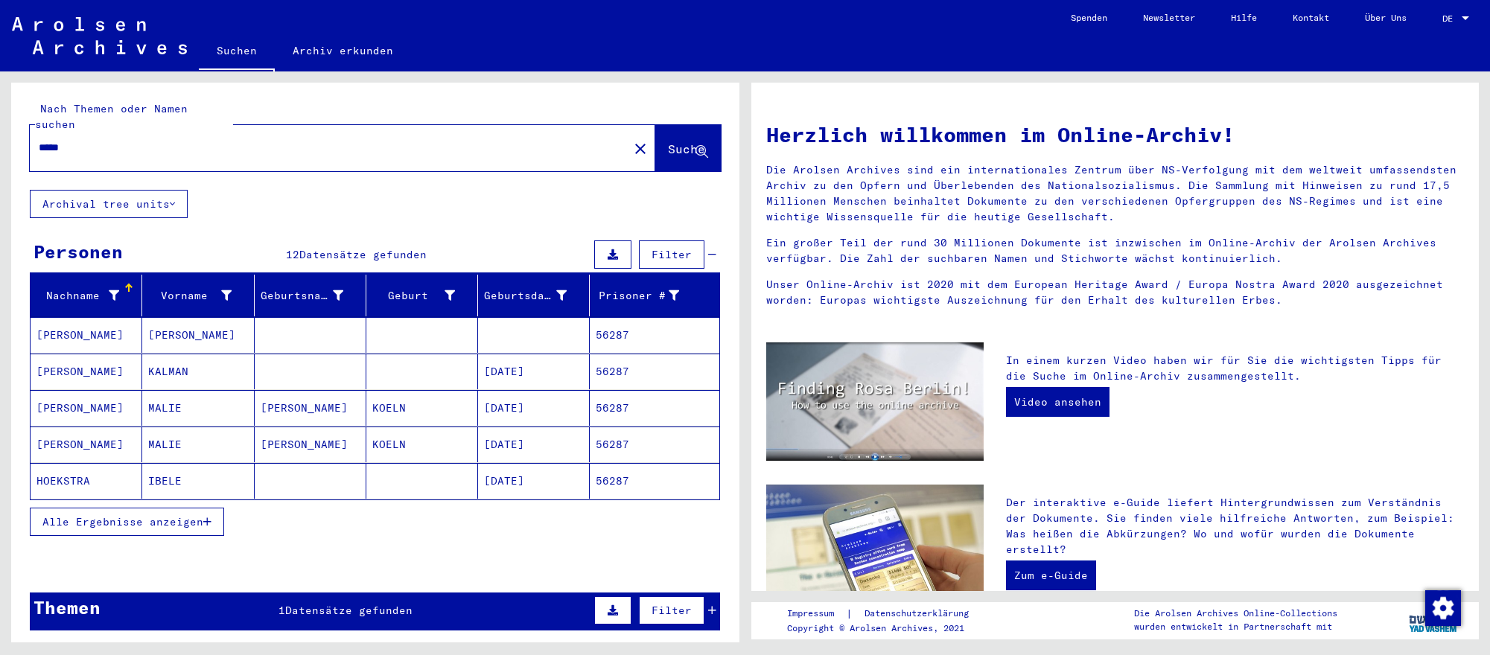
click at [337, 371] on mat-cell at bounding box center [311, 372] width 112 height 36
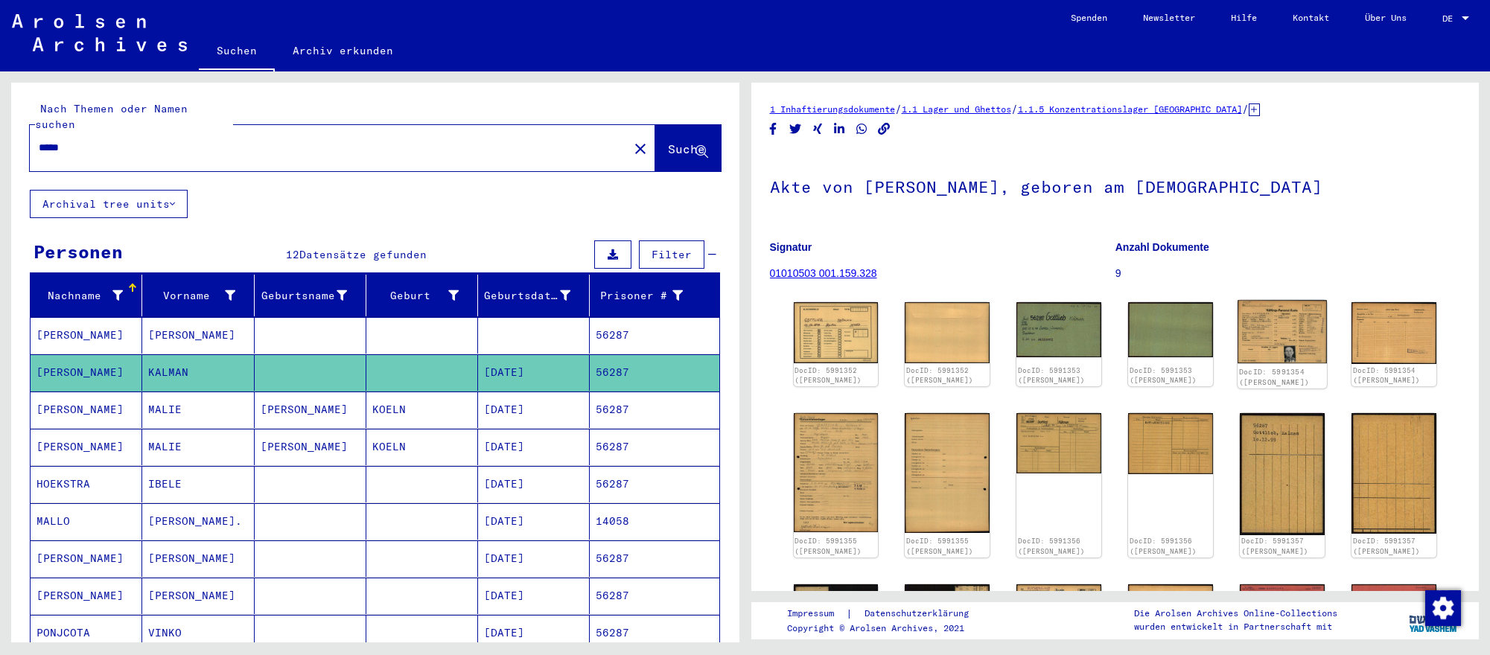
click at [1243, 328] on img at bounding box center [1281, 331] width 89 height 63
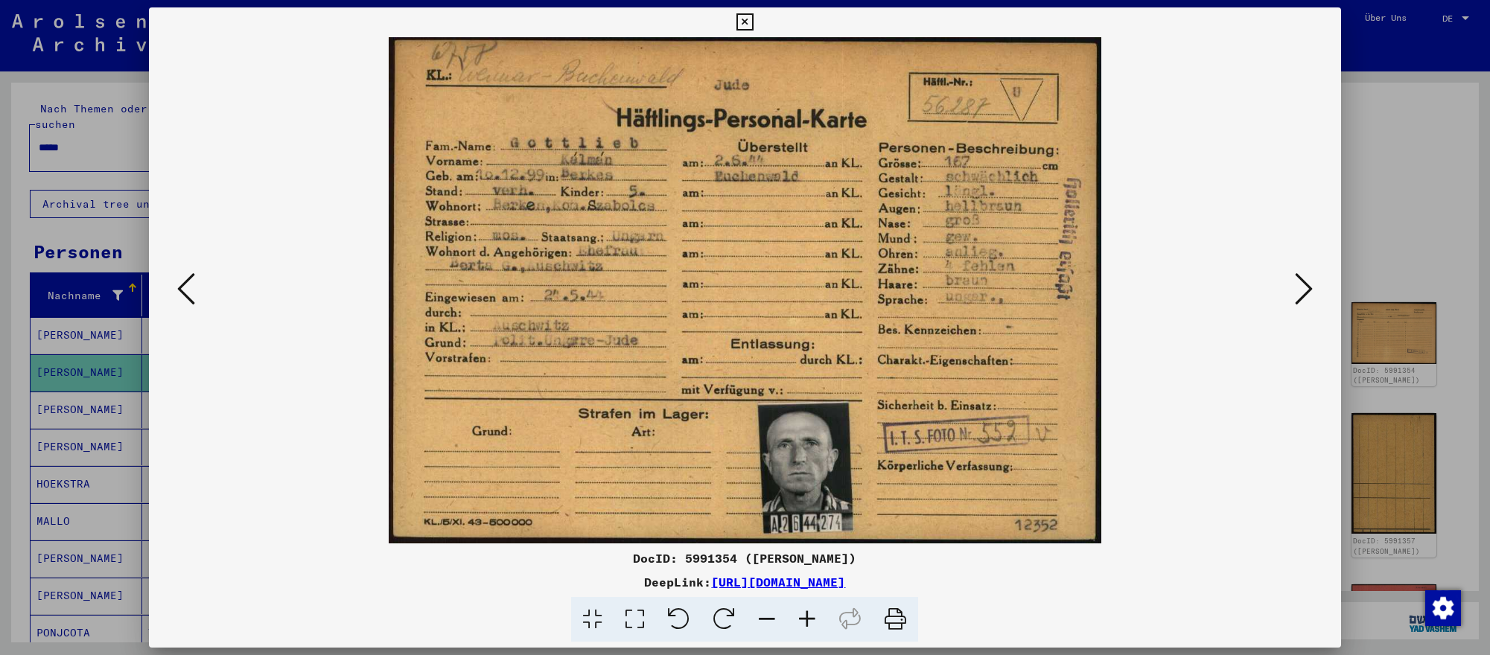
click at [1302, 291] on icon at bounding box center [1304, 289] width 18 height 36
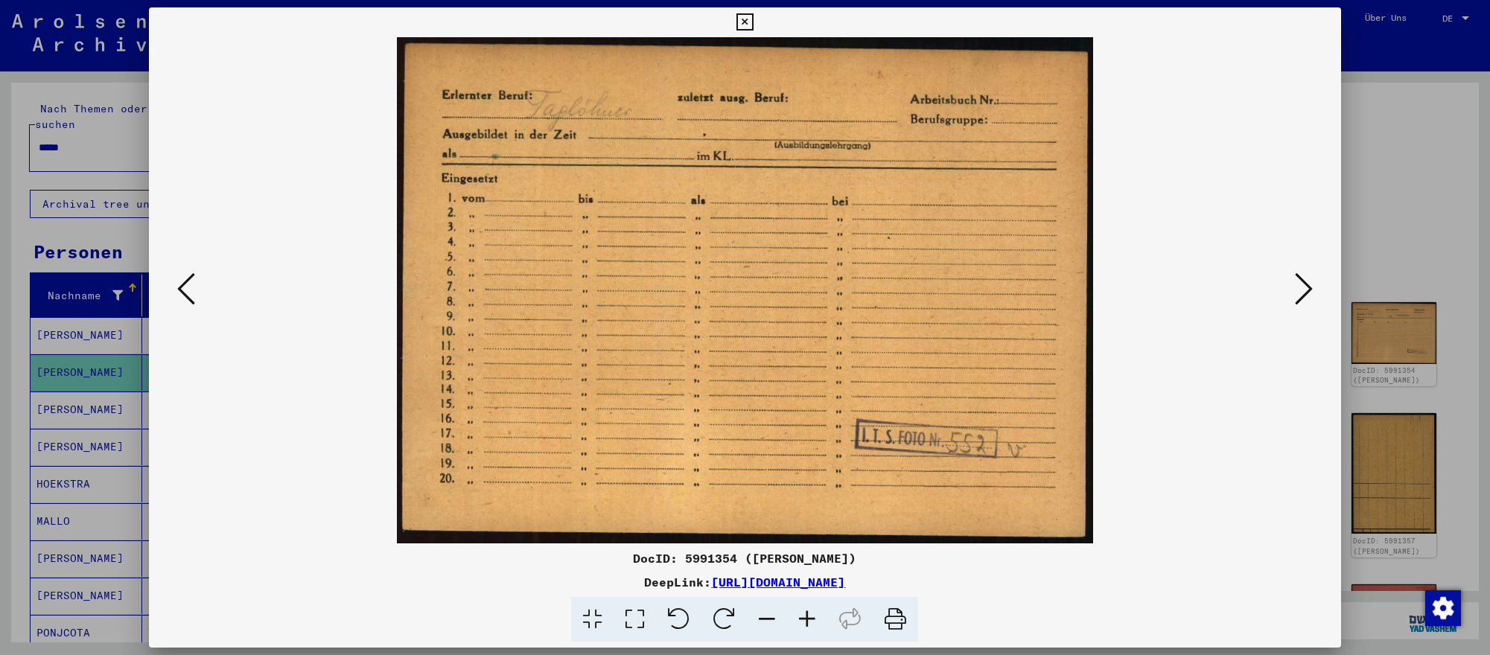
click at [115, 508] on div at bounding box center [745, 327] width 1490 height 655
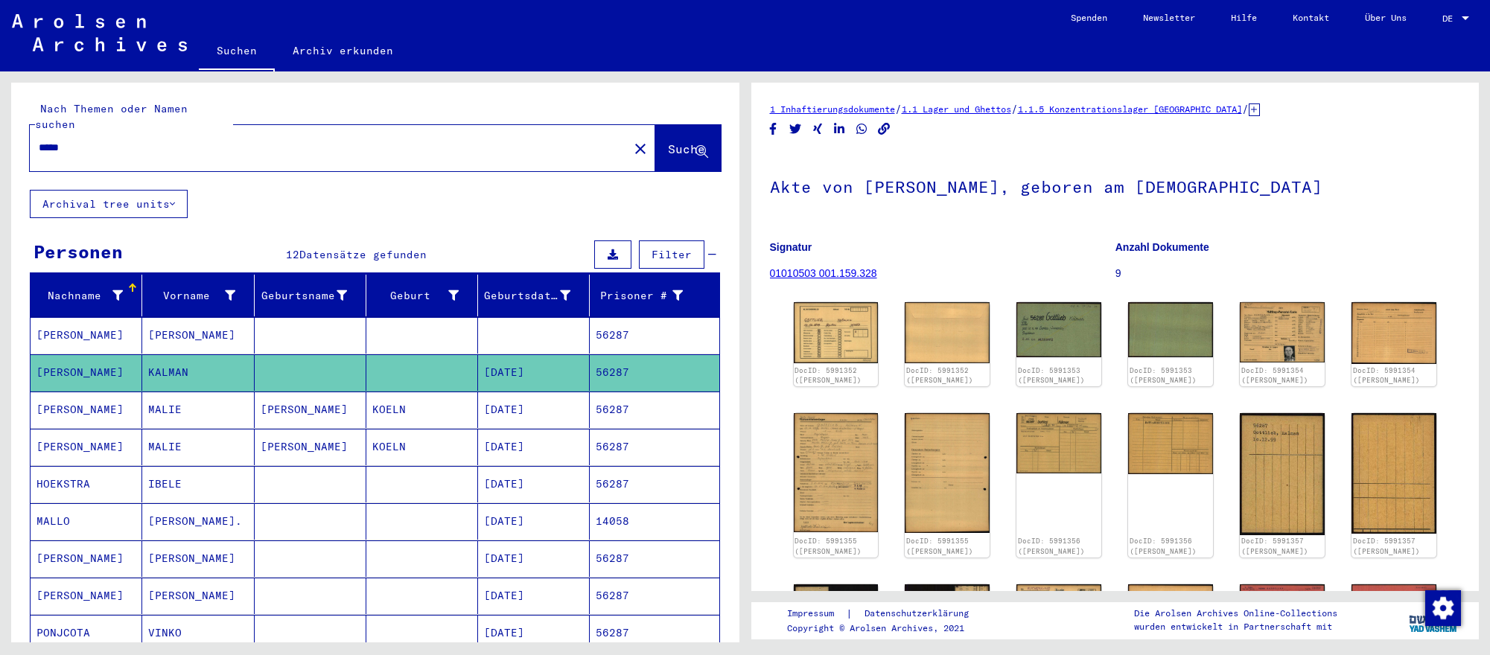
click at [187, 147] on input "*****" at bounding box center [329, 148] width 581 height 16
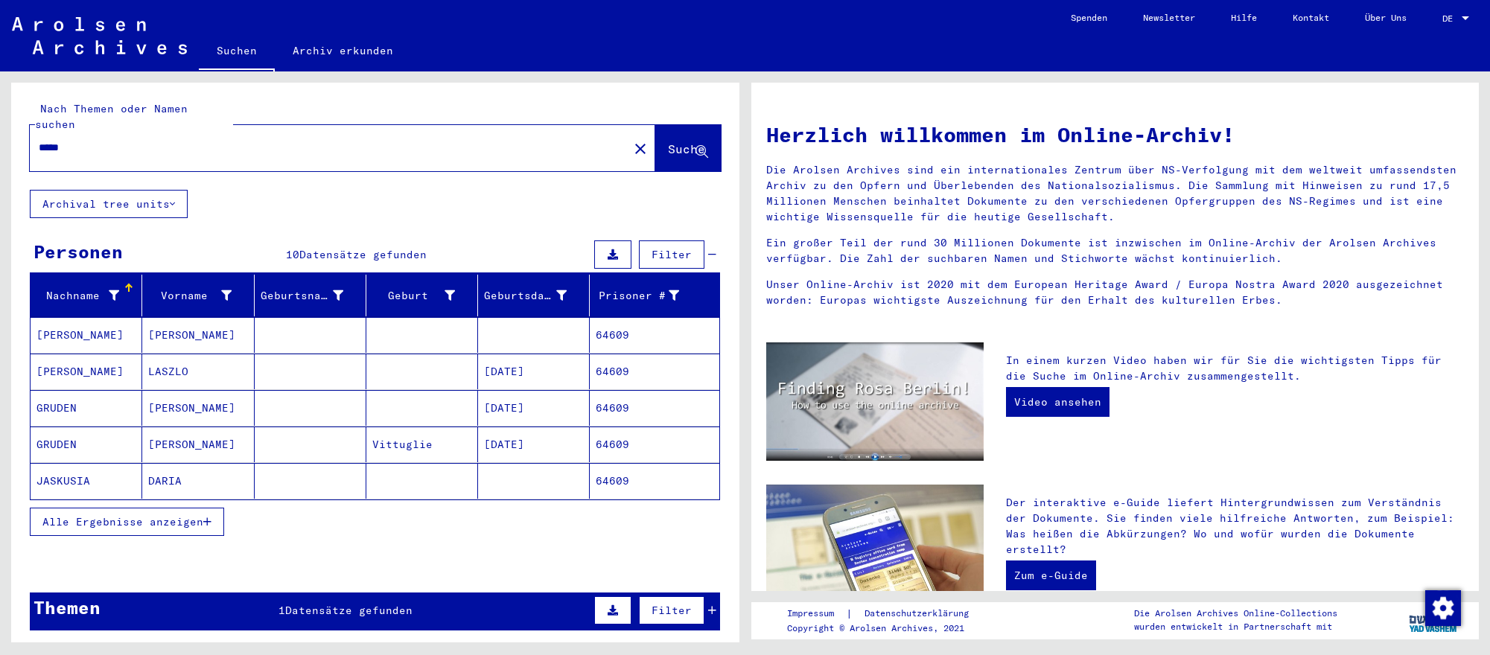
click at [427, 363] on mat-cell at bounding box center [422, 372] width 112 height 36
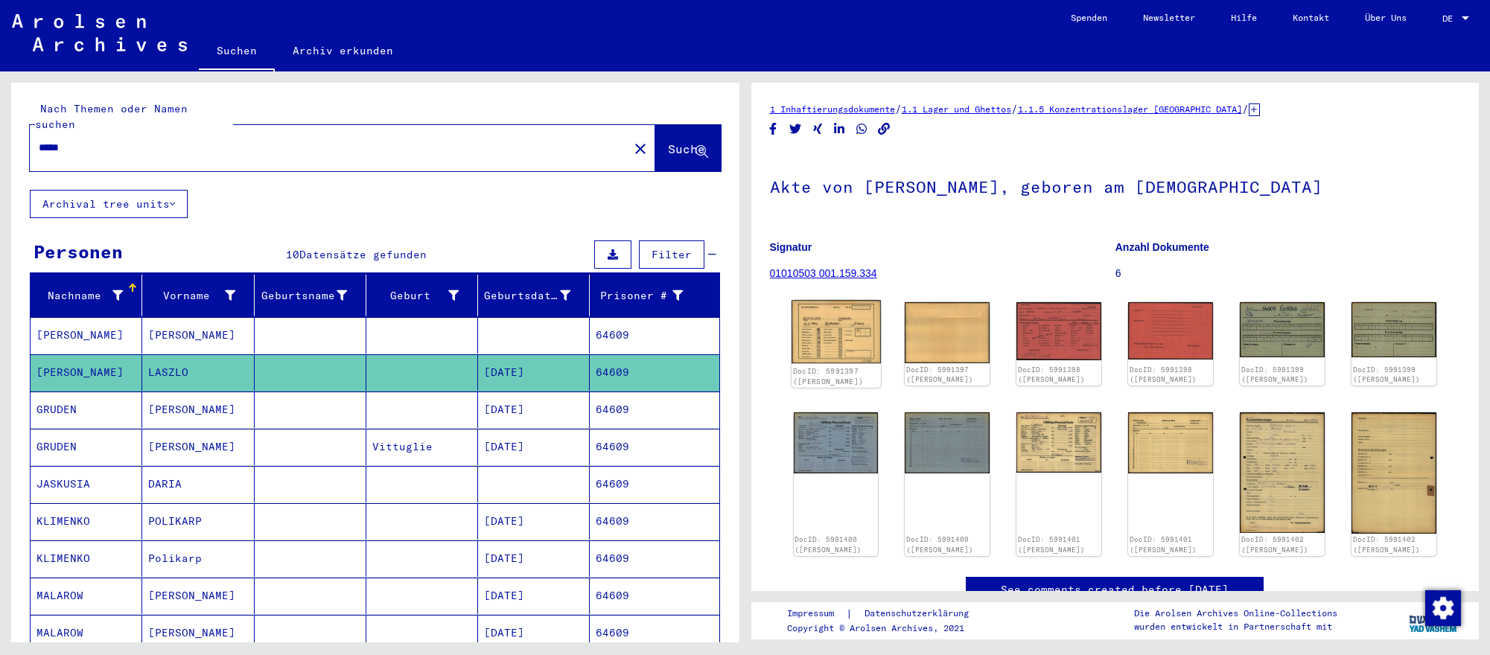
click at [836, 344] on img at bounding box center [835, 331] width 89 height 63
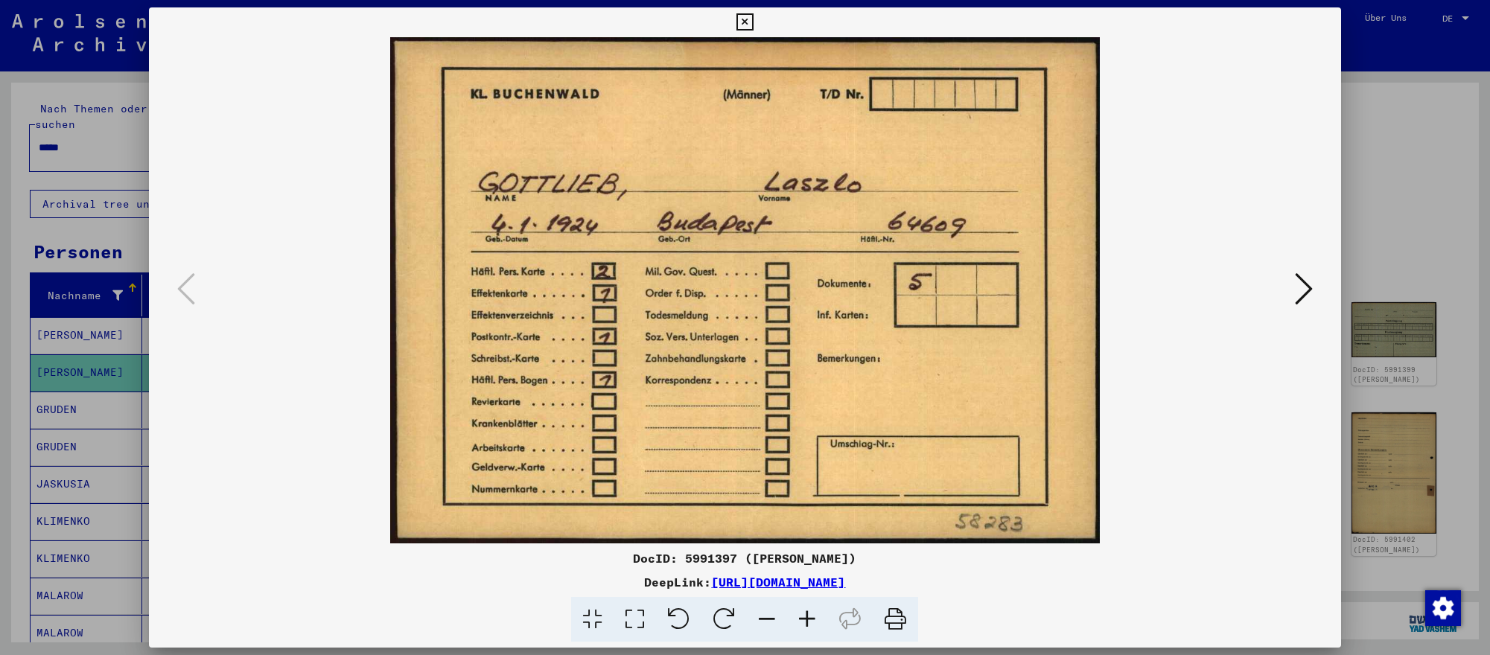
click at [1295, 285] on icon at bounding box center [1304, 289] width 18 height 36
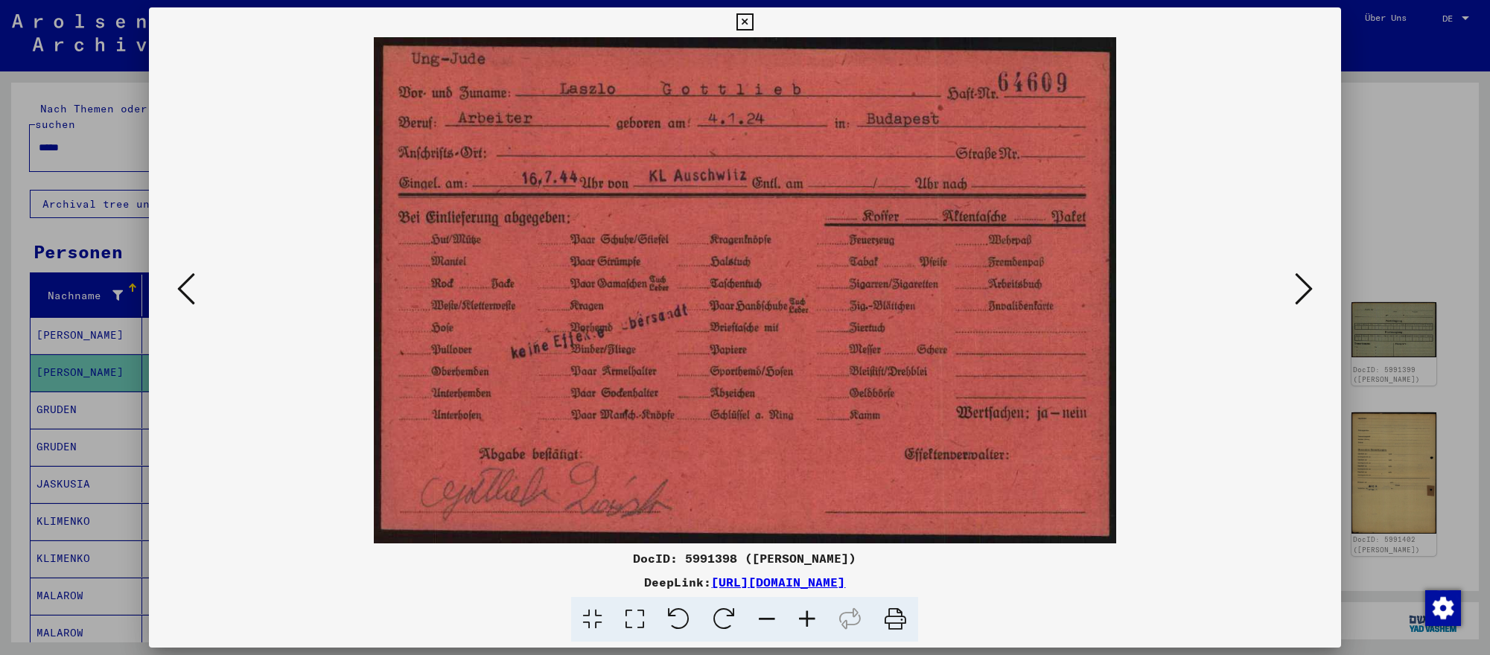
click at [1407, 535] on div at bounding box center [745, 327] width 1490 height 655
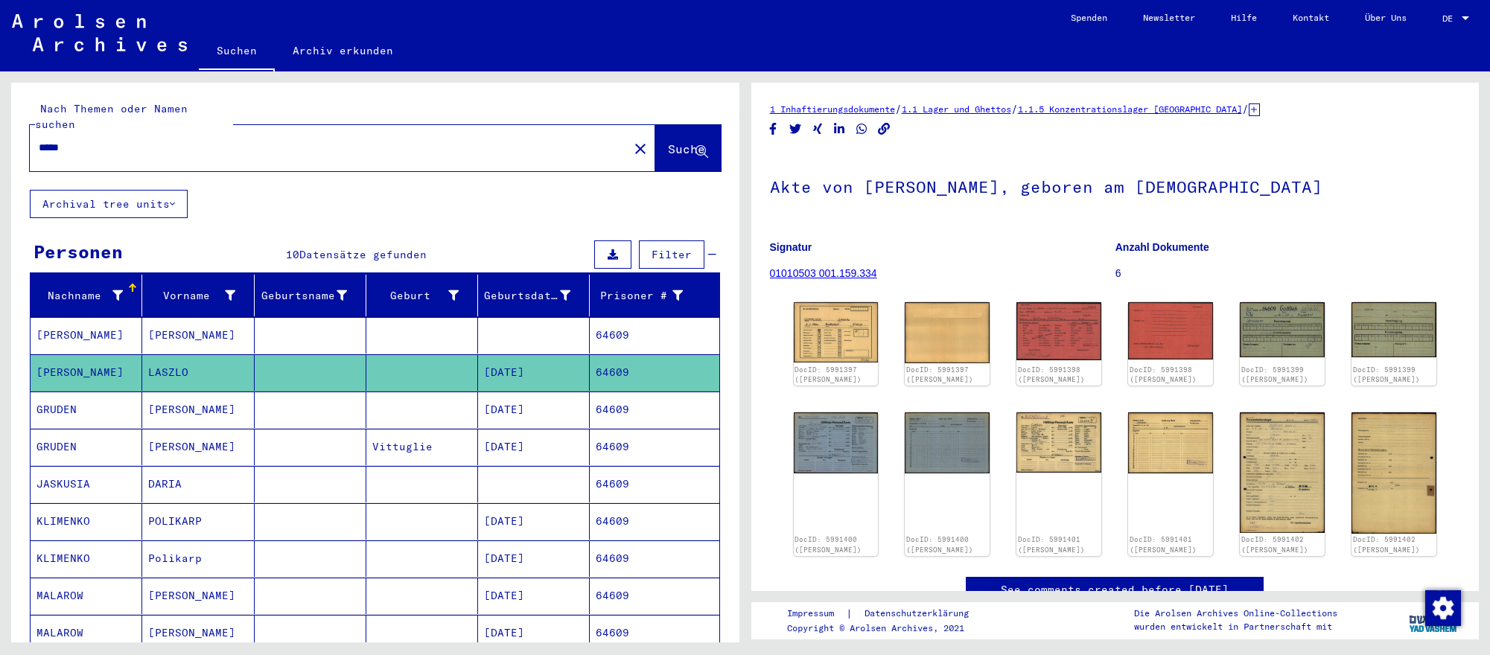
click at [109, 140] on input "*****" at bounding box center [329, 148] width 581 height 16
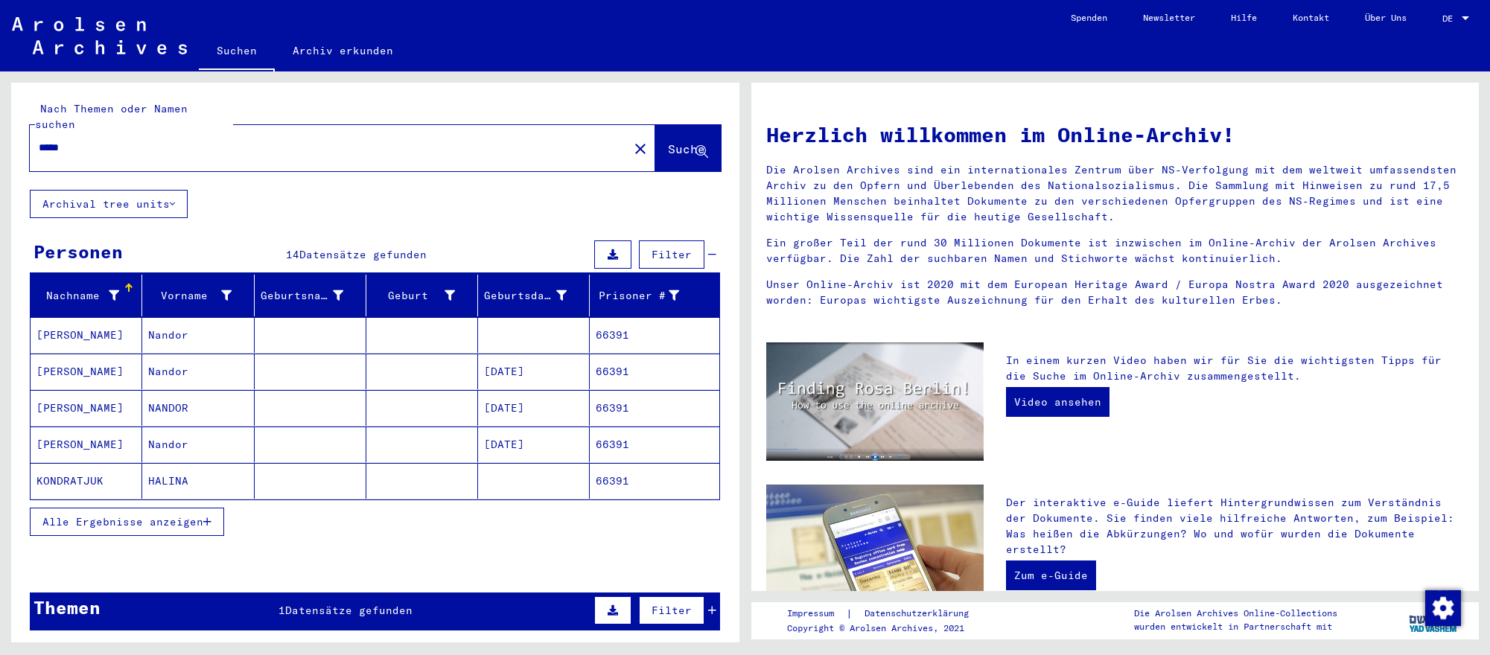
click at [522, 381] on mat-cell "[DATE]" at bounding box center [534, 372] width 112 height 36
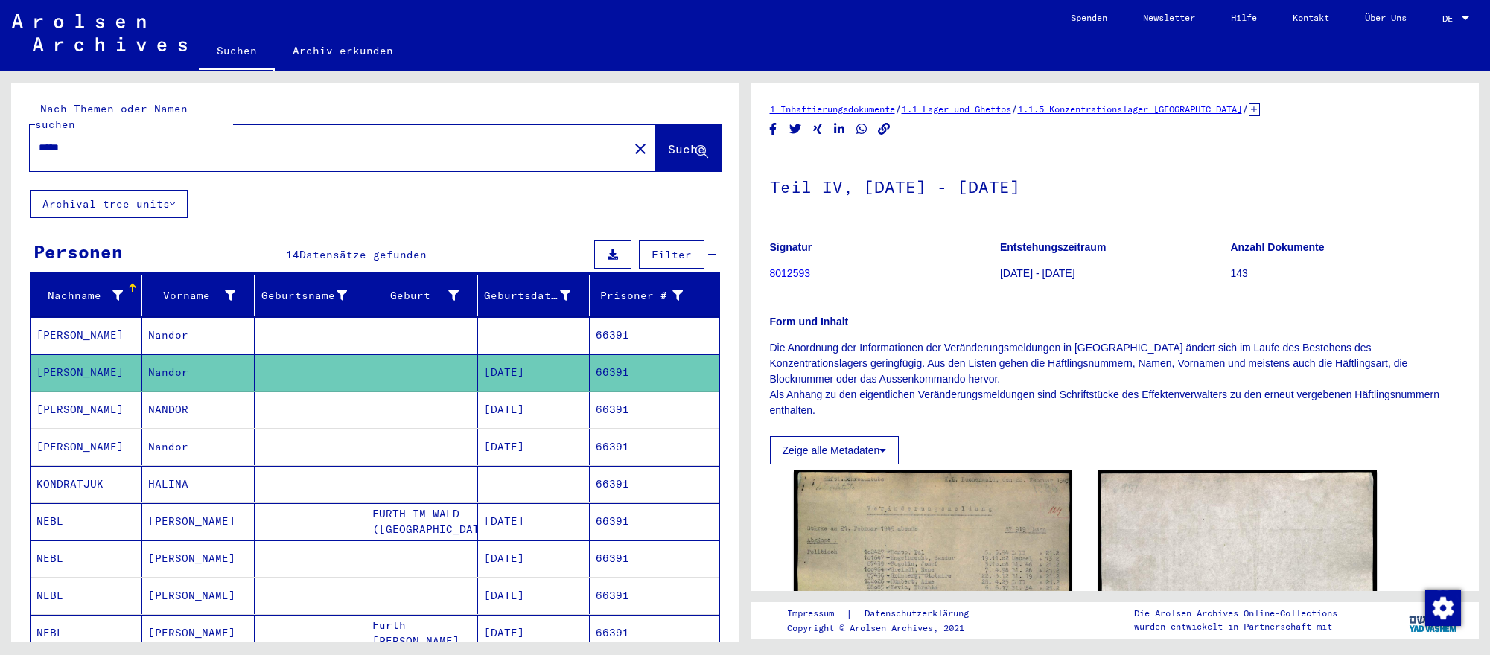
click at [599, 409] on mat-cell "66391" at bounding box center [654, 410] width 129 height 36
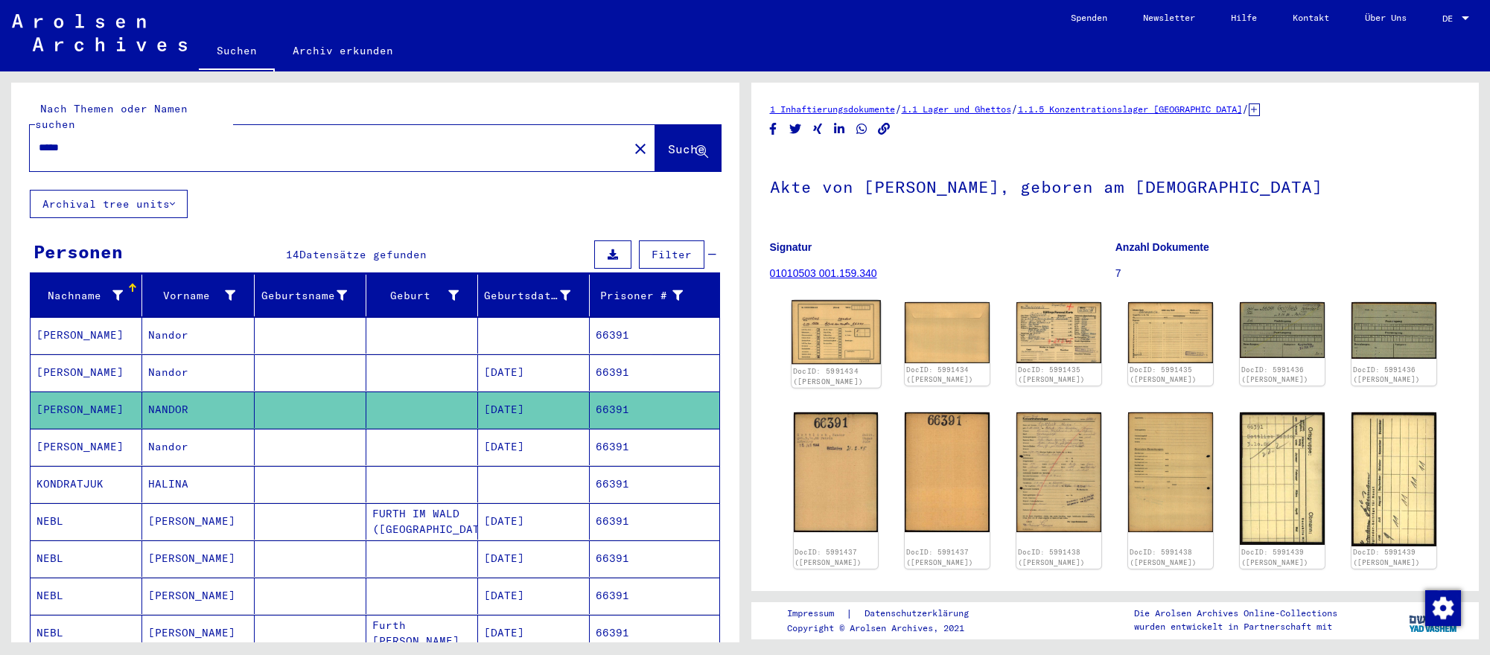
click at [869, 364] on img at bounding box center [835, 332] width 89 height 64
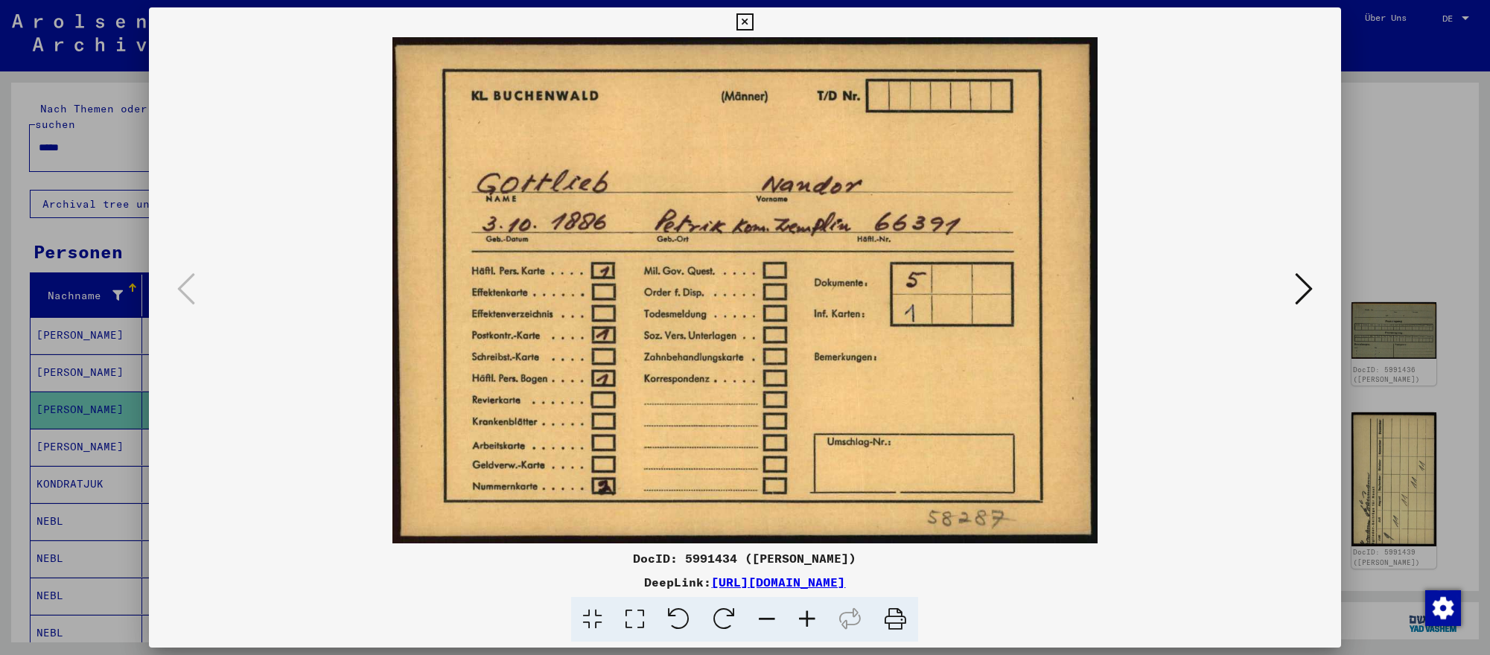
click at [1307, 293] on icon at bounding box center [1304, 289] width 18 height 36
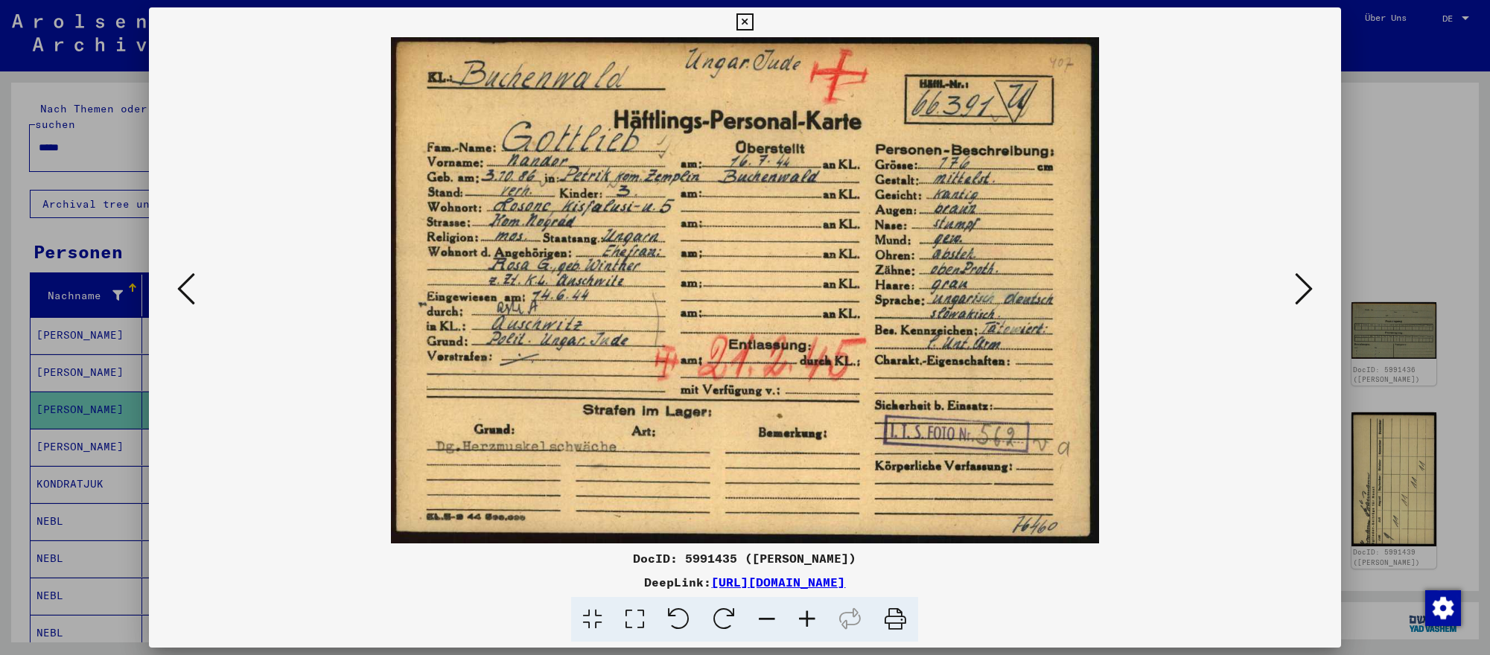
click at [1307, 293] on icon at bounding box center [1304, 289] width 18 height 36
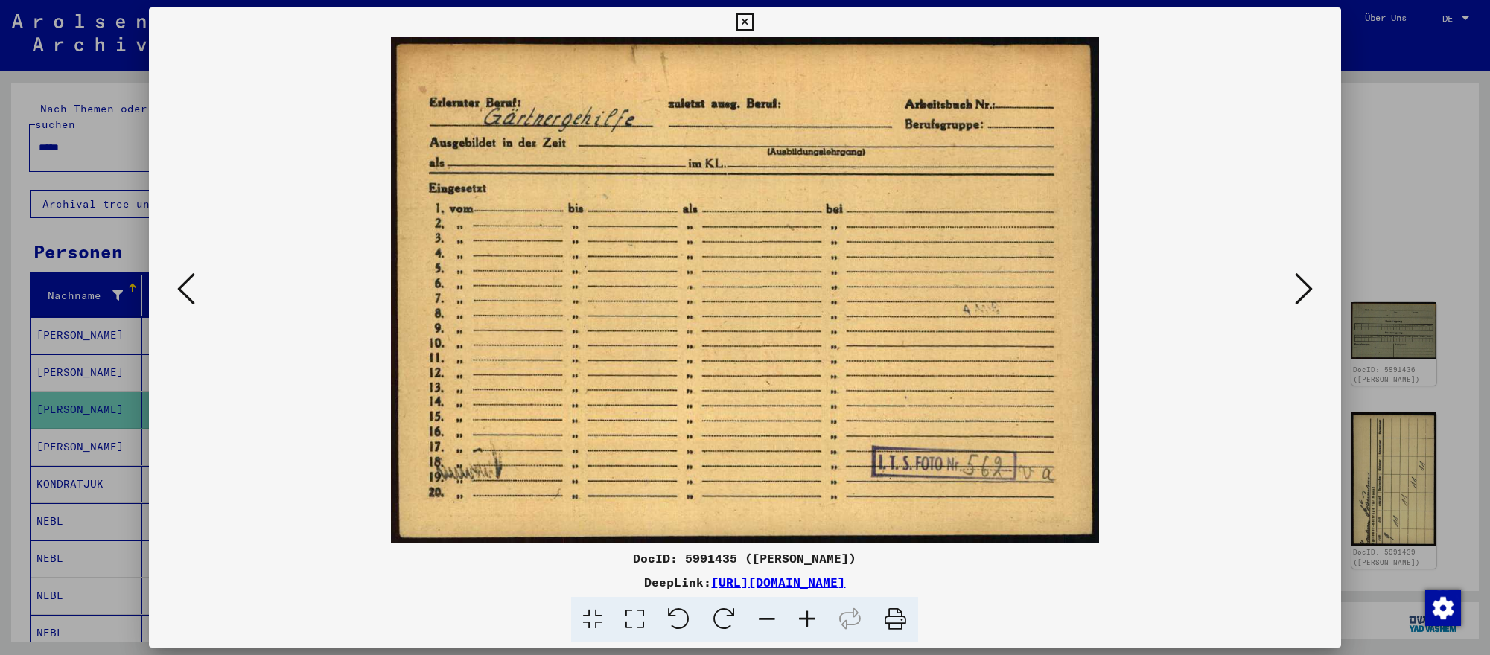
click at [1462, 257] on div at bounding box center [745, 327] width 1490 height 655
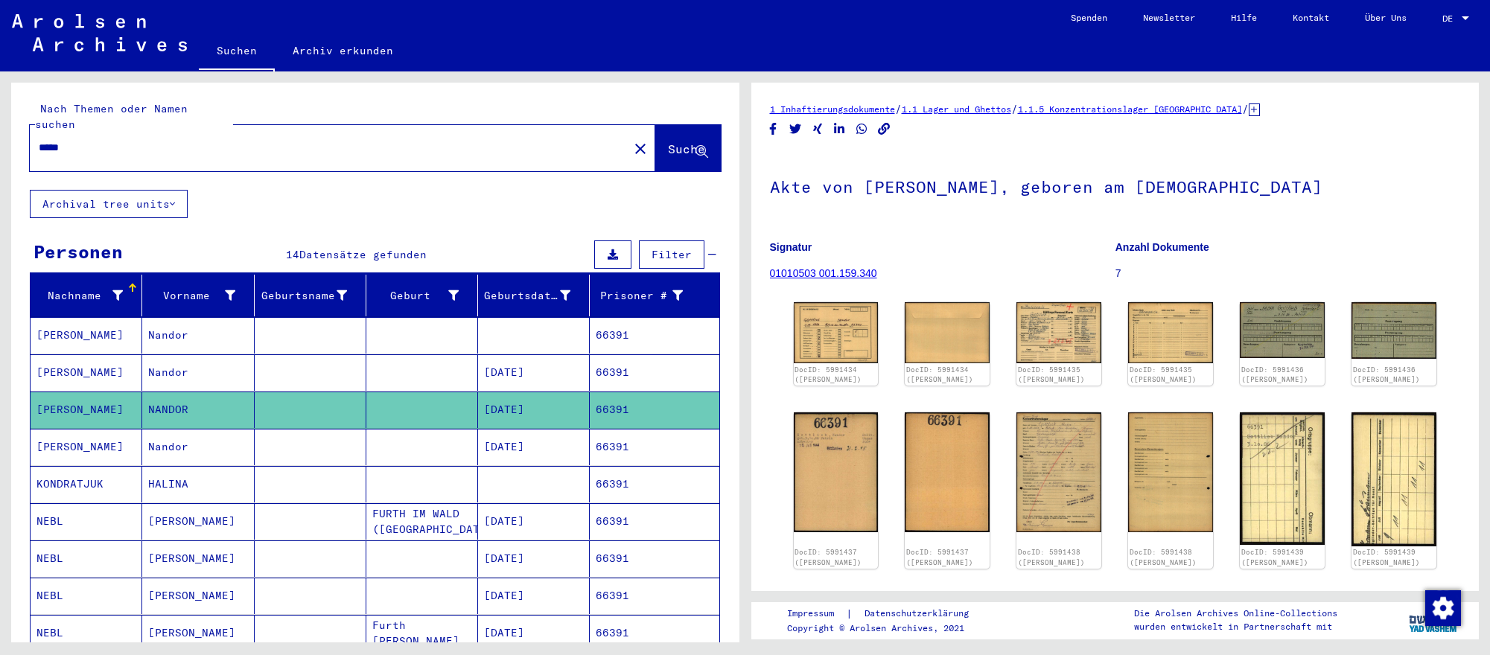
click at [476, 145] on input "*****" at bounding box center [329, 148] width 581 height 16
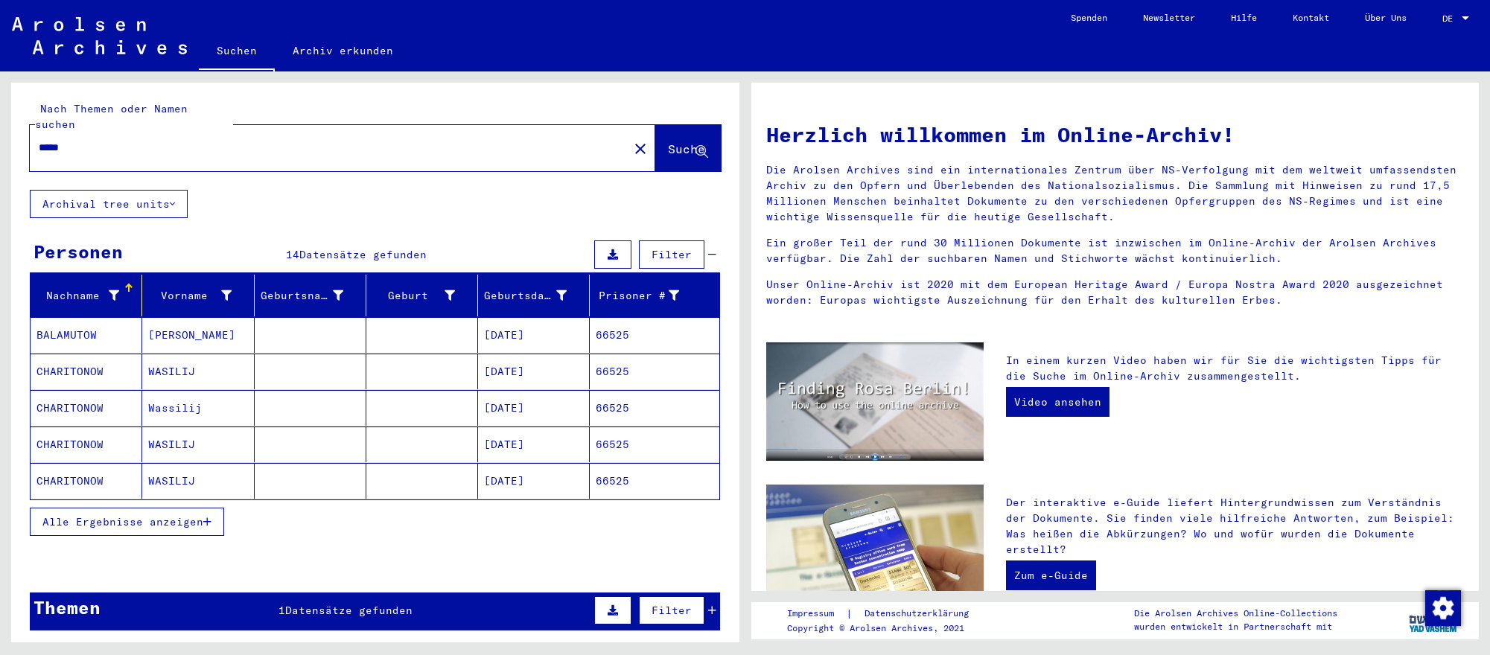
click at [532, 447] on mat-cell "[DATE]" at bounding box center [534, 445] width 112 height 36
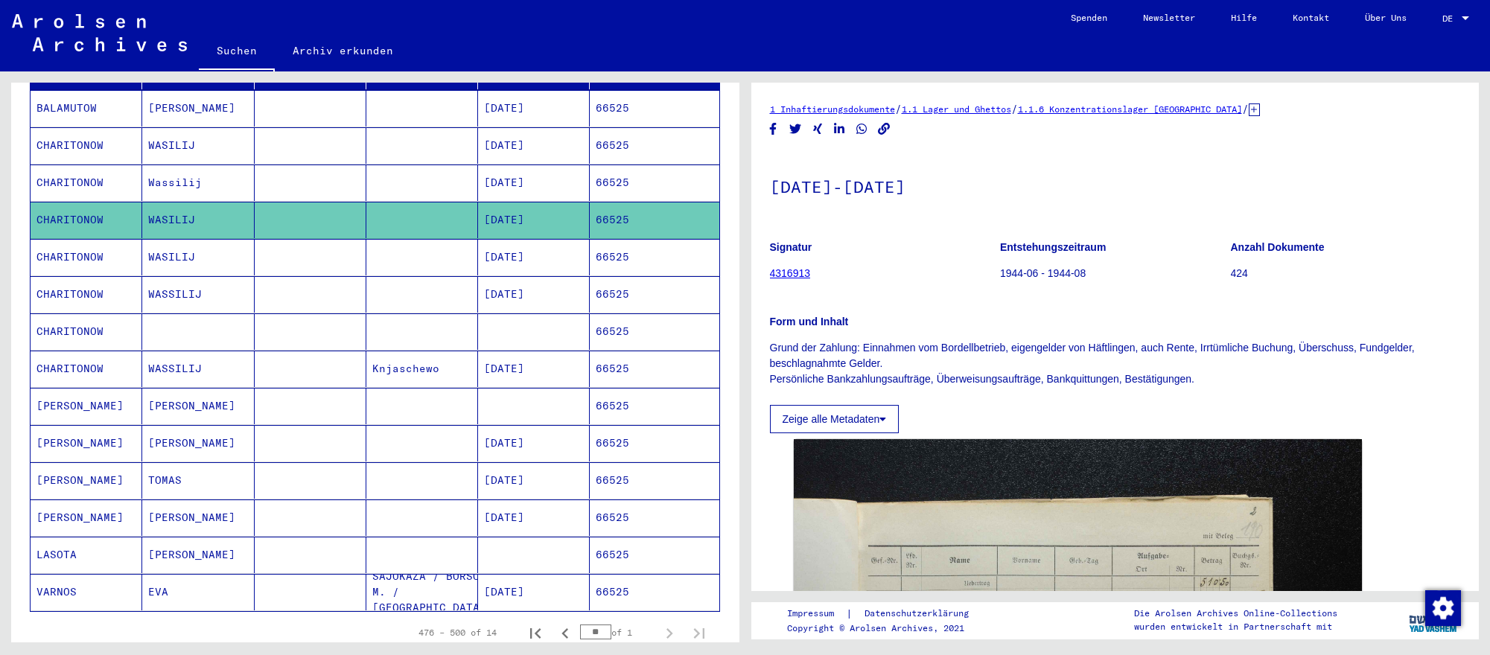
scroll to position [234, 0]
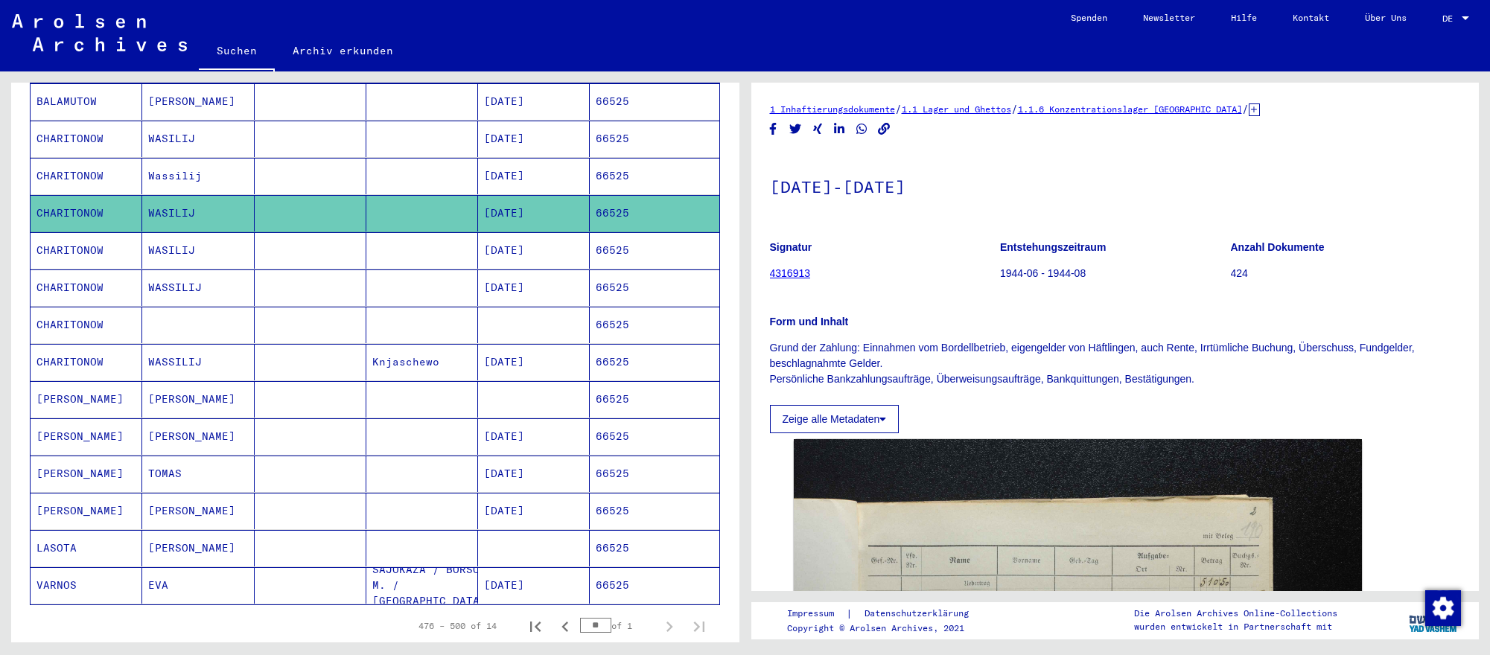
click at [548, 428] on mat-cell "[DATE]" at bounding box center [534, 436] width 112 height 36
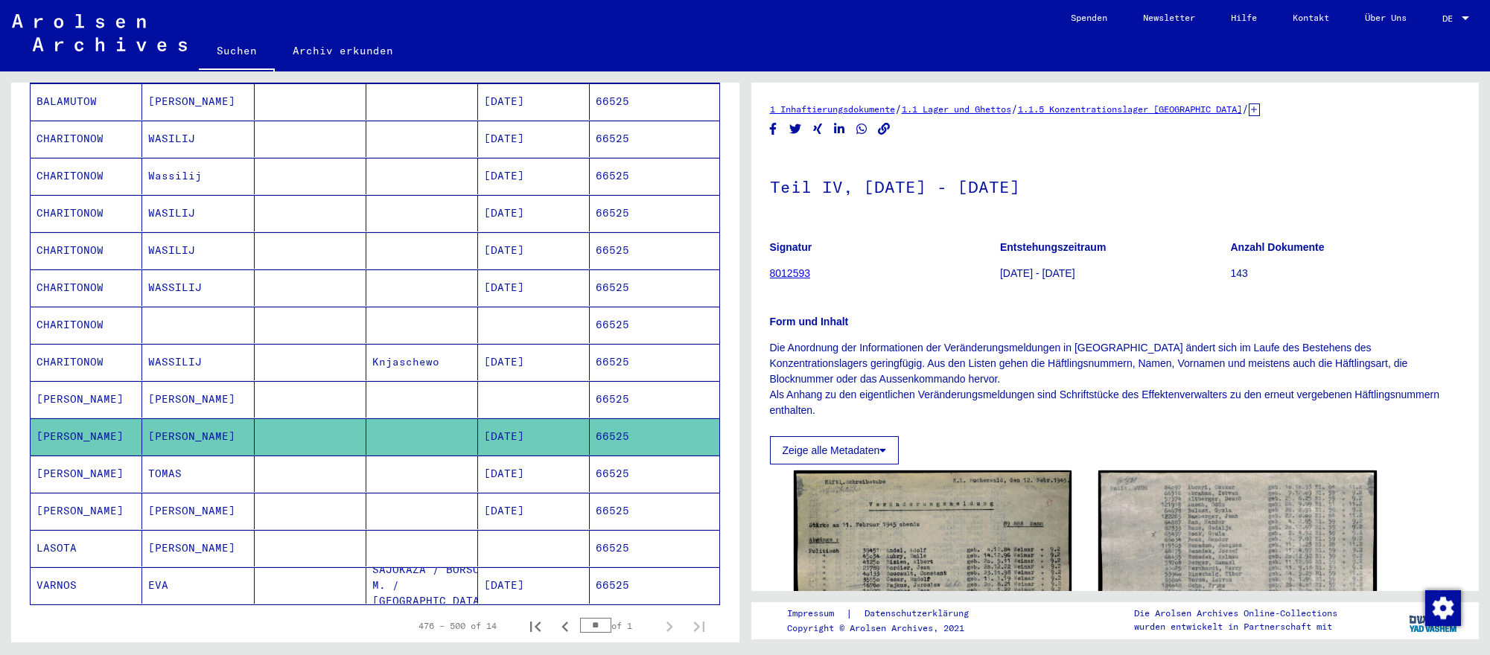
click at [554, 468] on mat-cell "[DATE]" at bounding box center [534, 474] width 112 height 36
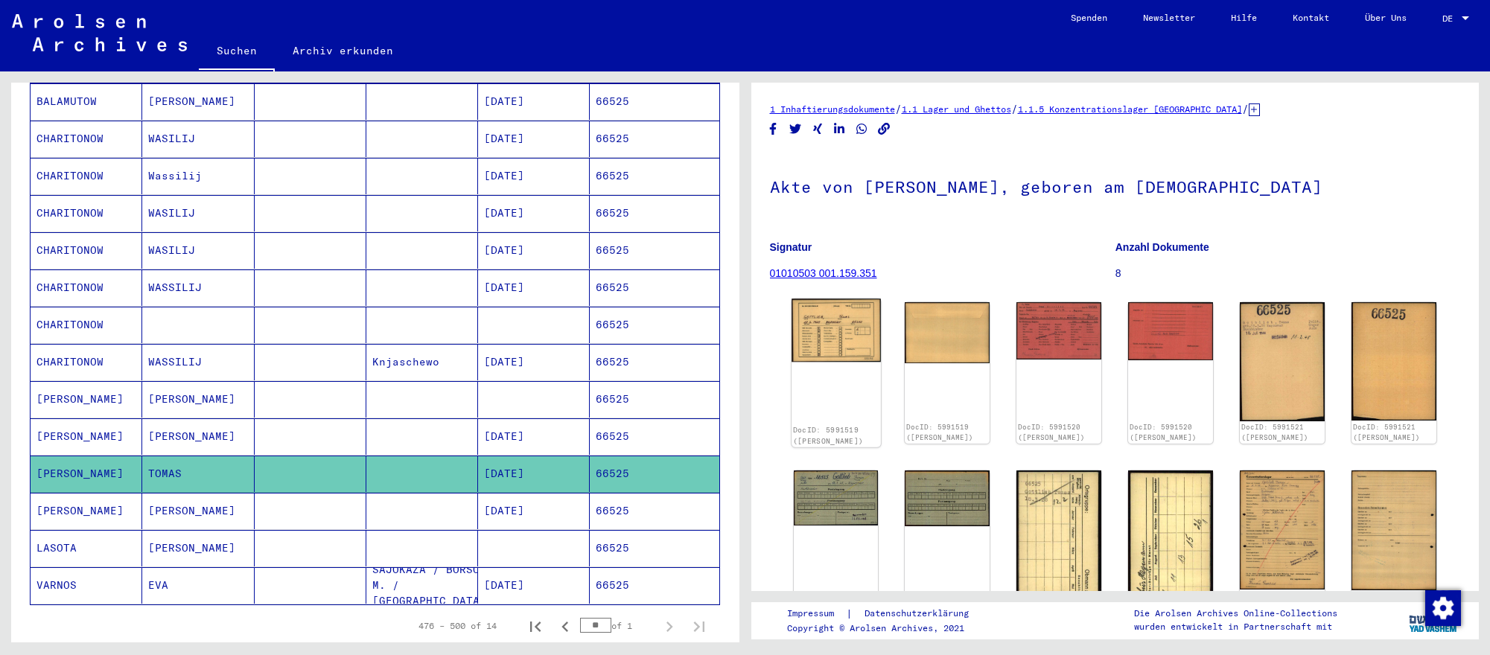
click at [845, 344] on img at bounding box center [835, 330] width 89 height 63
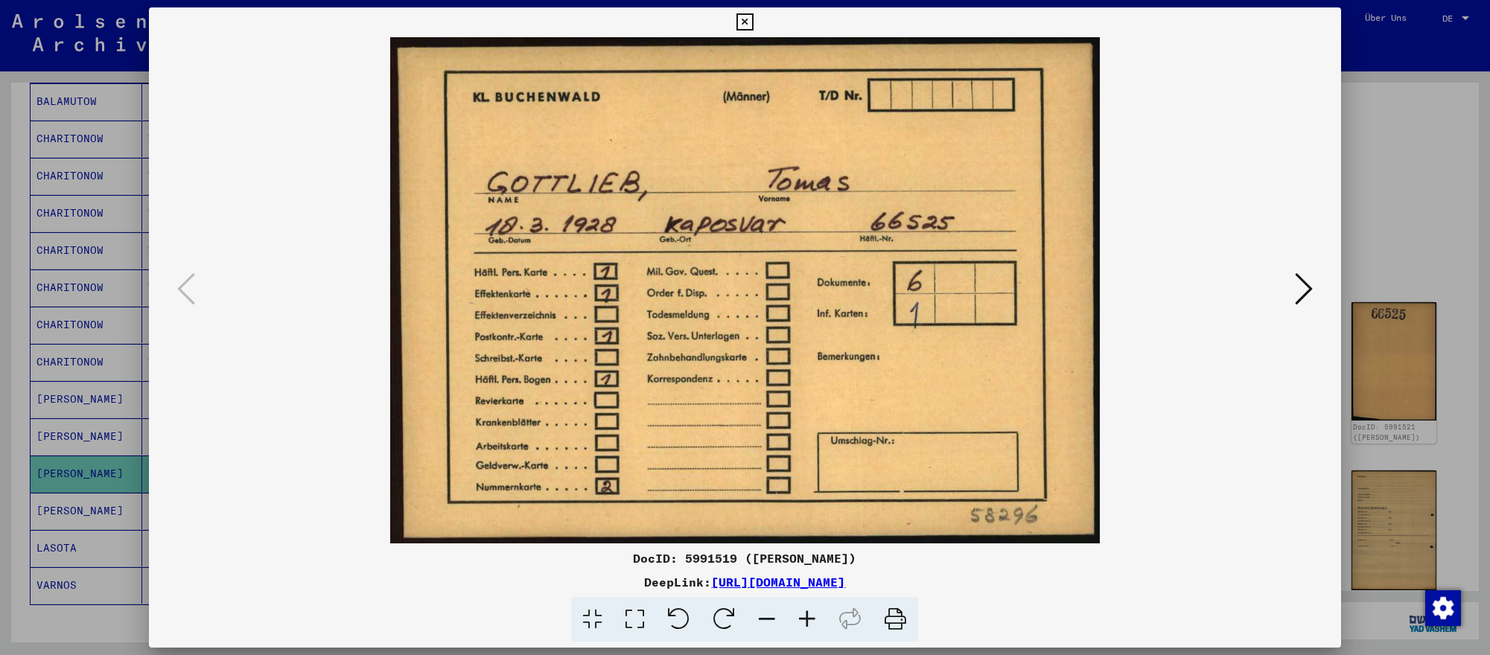
click at [1301, 278] on icon at bounding box center [1304, 289] width 18 height 36
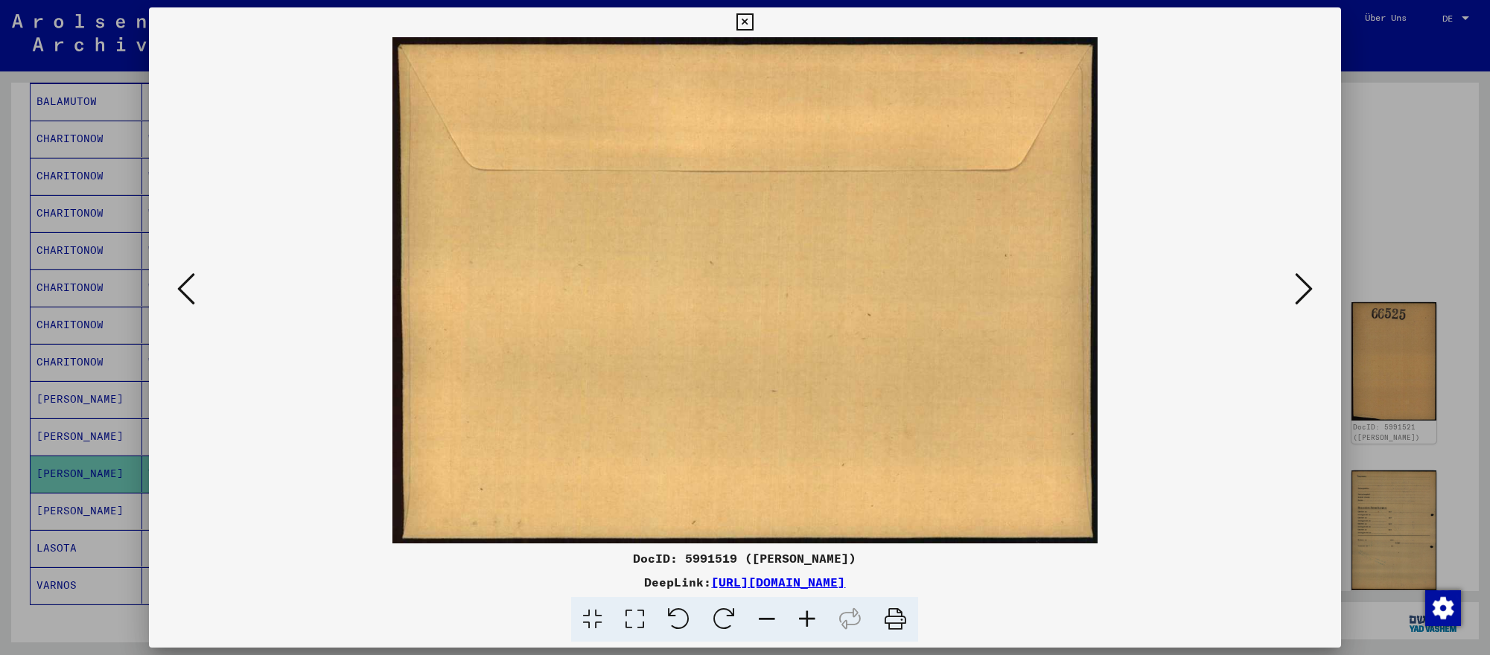
click at [1301, 278] on icon at bounding box center [1304, 289] width 18 height 36
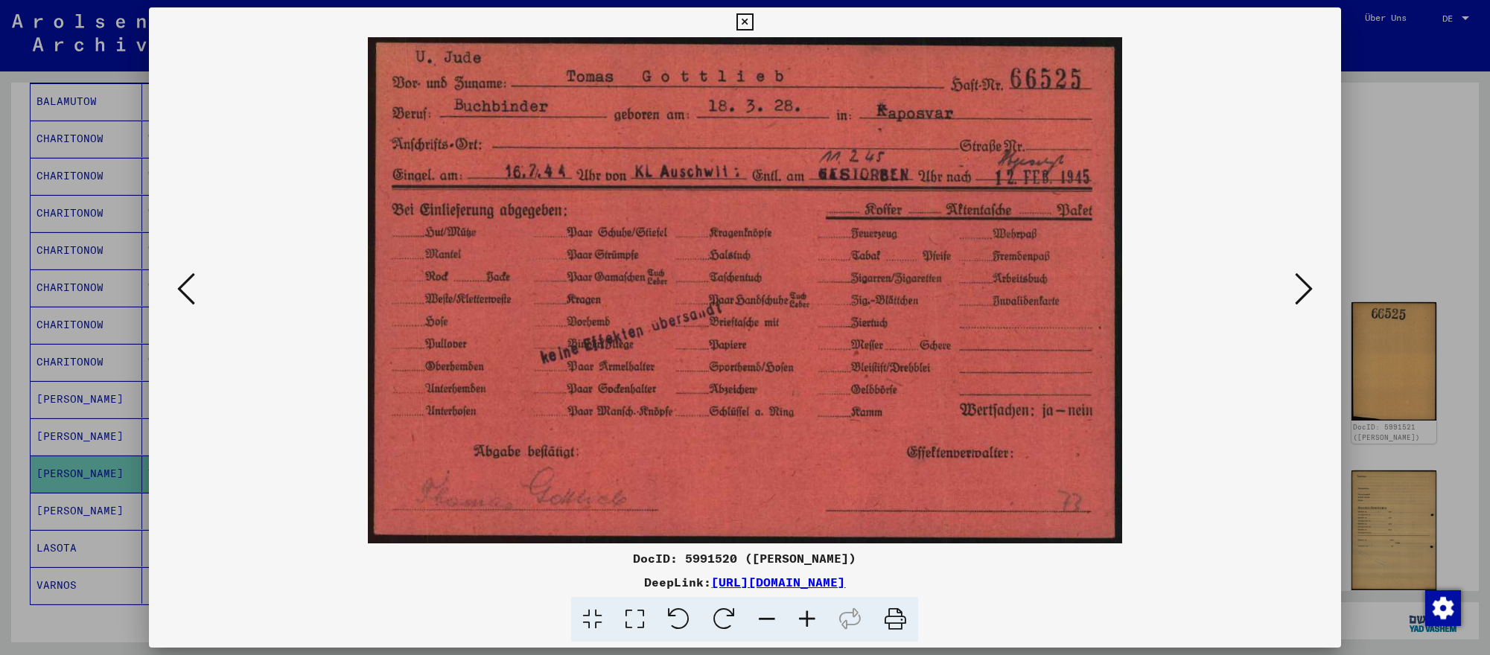
click at [1435, 238] on div at bounding box center [745, 327] width 1490 height 655
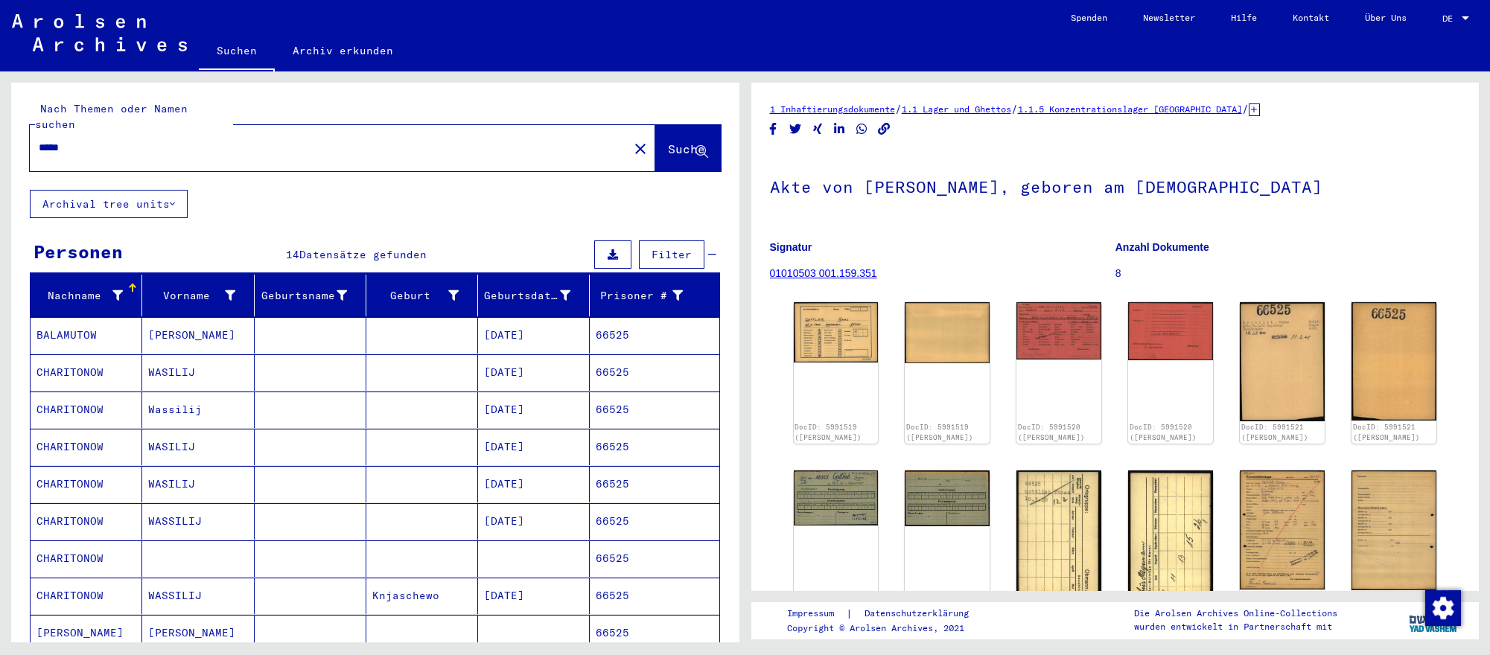
click at [519, 140] on input "*****" at bounding box center [329, 148] width 581 height 16
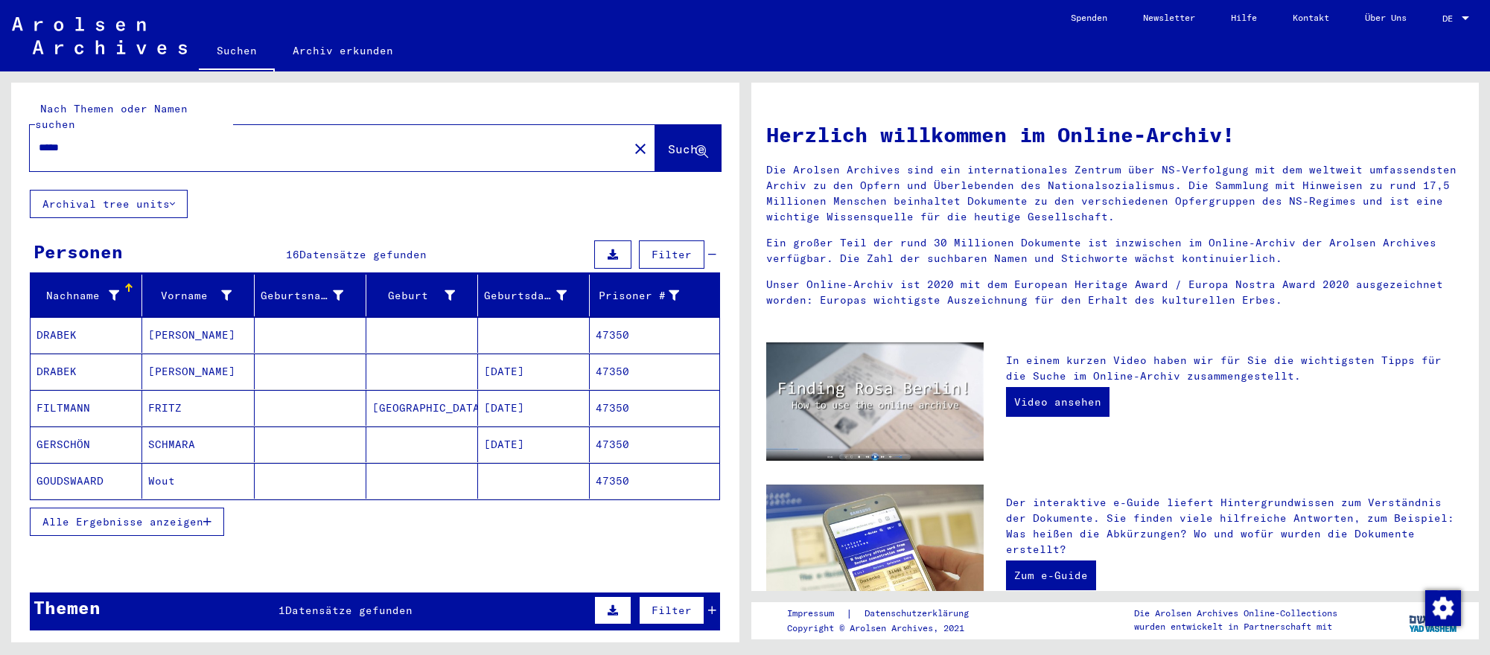
click at [623, 480] on mat-cell "47350" at bounding box center [654, 481] width 129 height 36
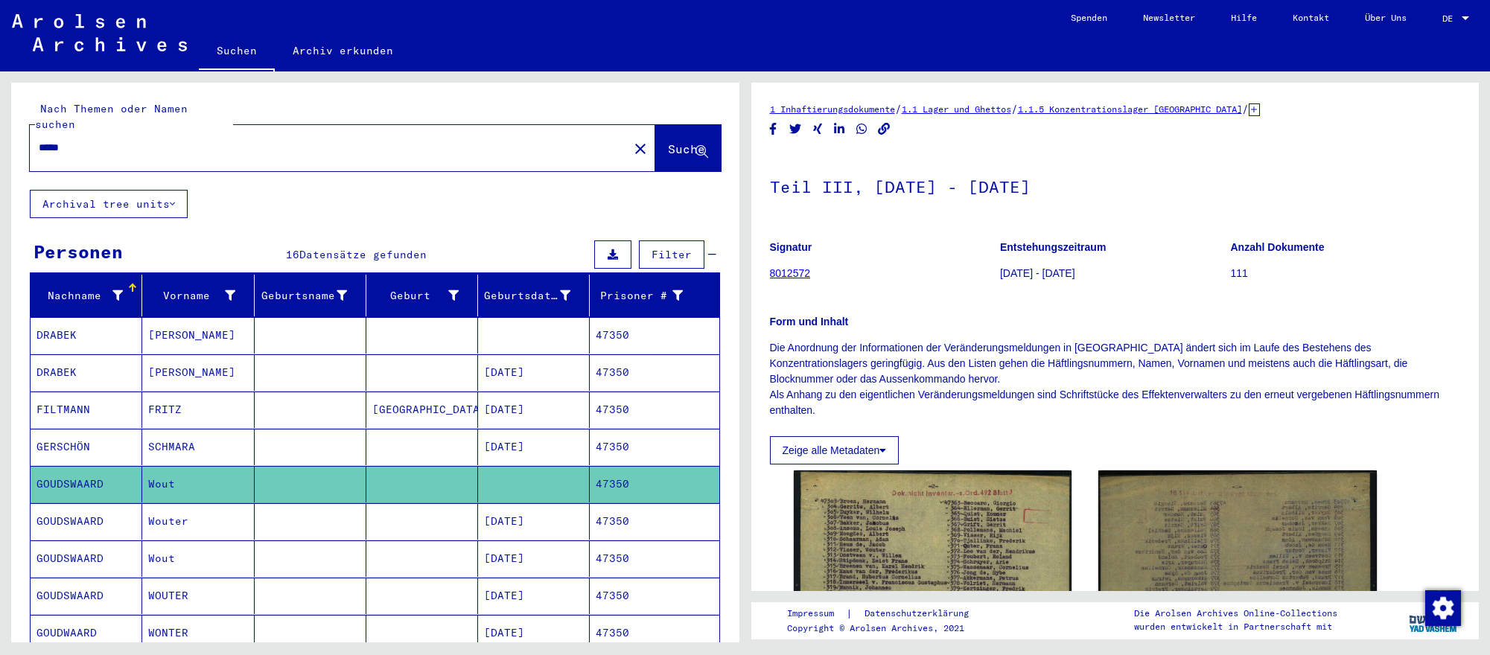
click at [619, 514] on mat-cell "47350" at bounding box center [654, 521] width 129 height 36
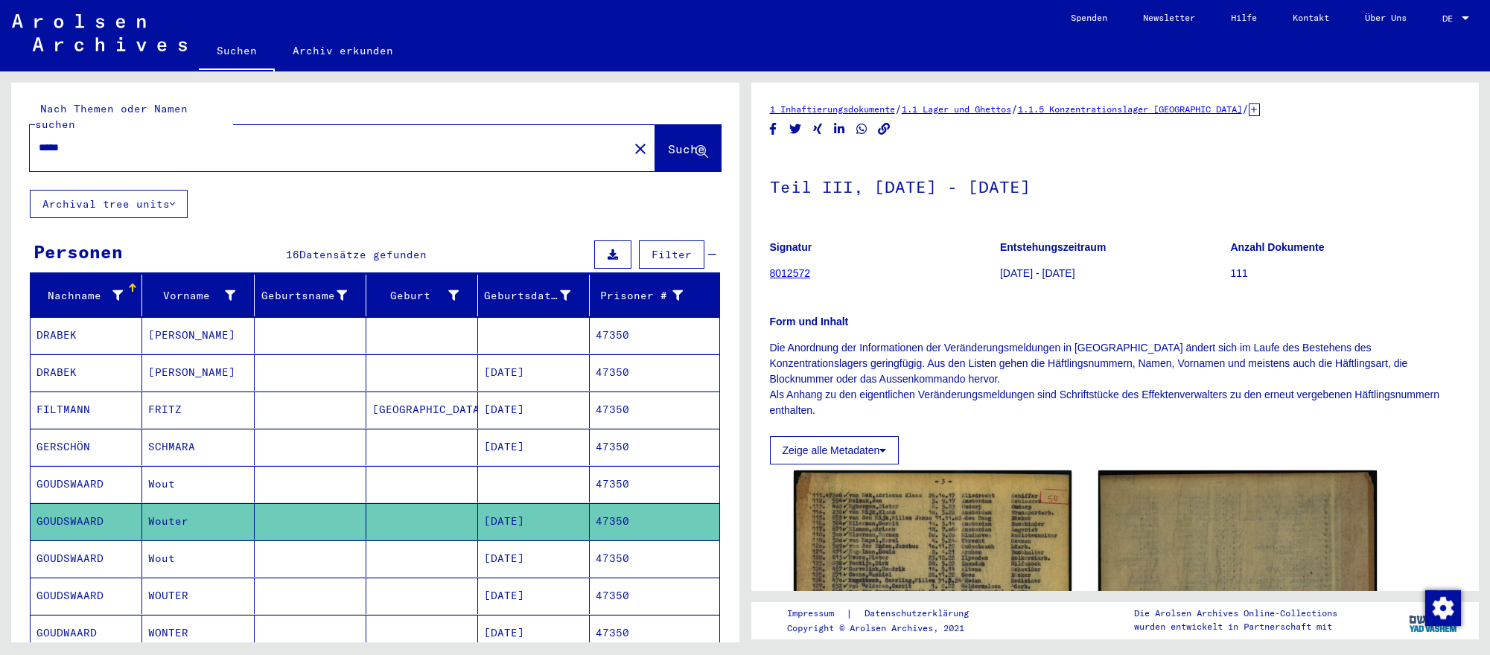
click at [624, 558] on mat-cell "47350" at bounding box center [654, 558] width 129 height 36
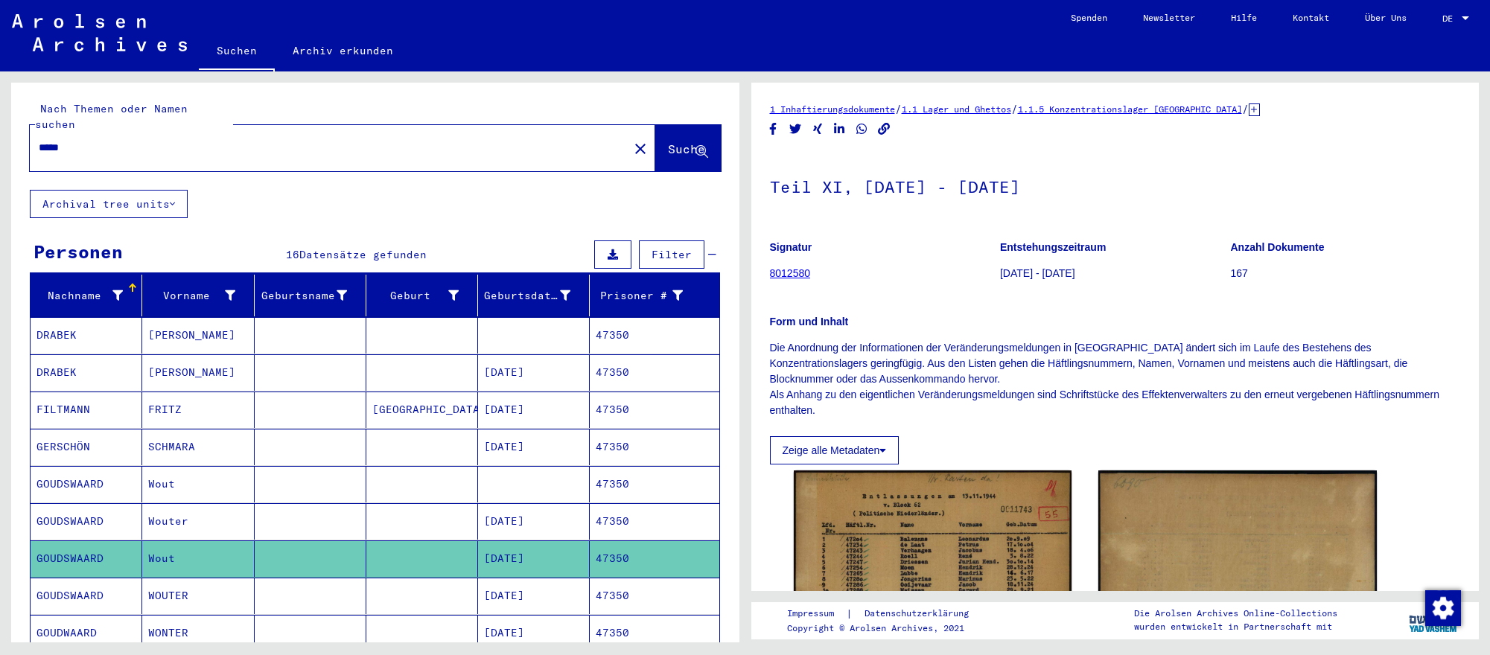
click at [616, 586] on mat-cell "47350" at bounding box center [654, 596] width 129 height 36
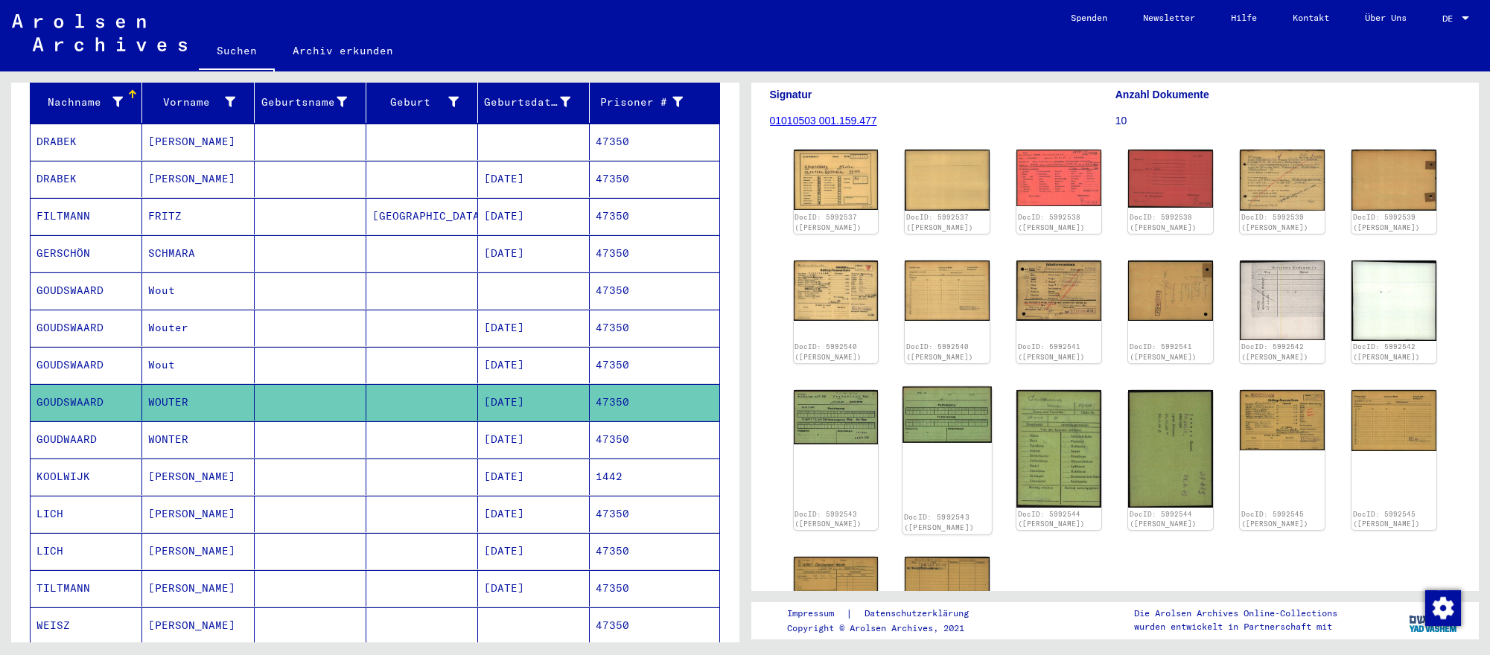
scroll to position [164, 0]
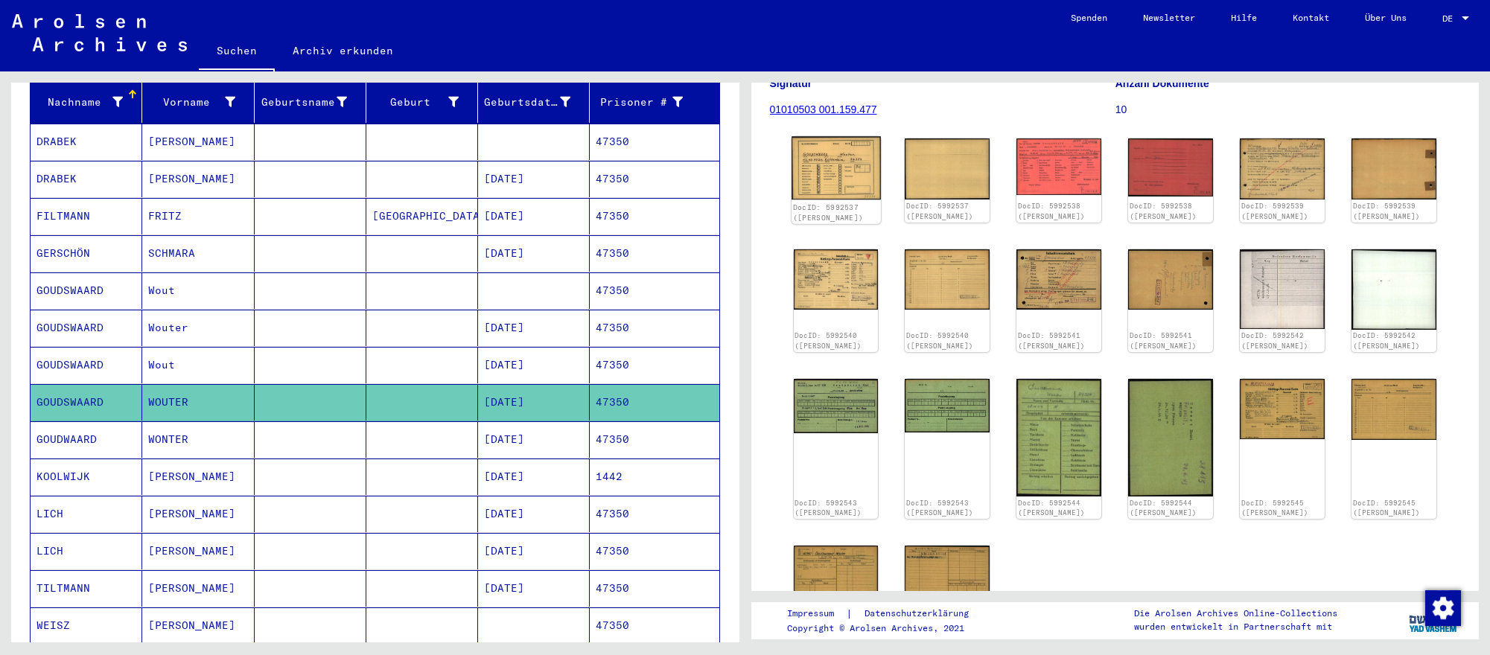
click at [864, 189] on img at bounding box center [835, 167] width 89 height 63
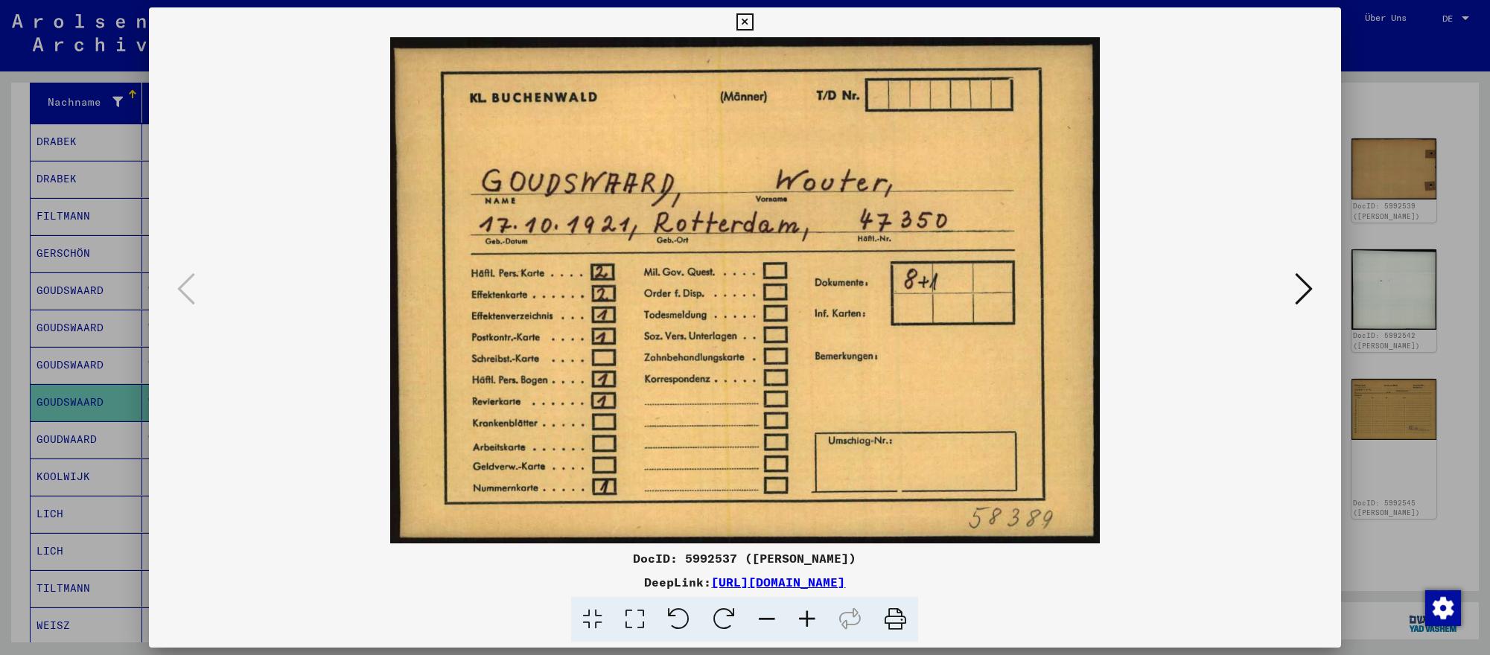
click at [1301, 287] on icon at bounding box center [1304, 289] width 18 height 36
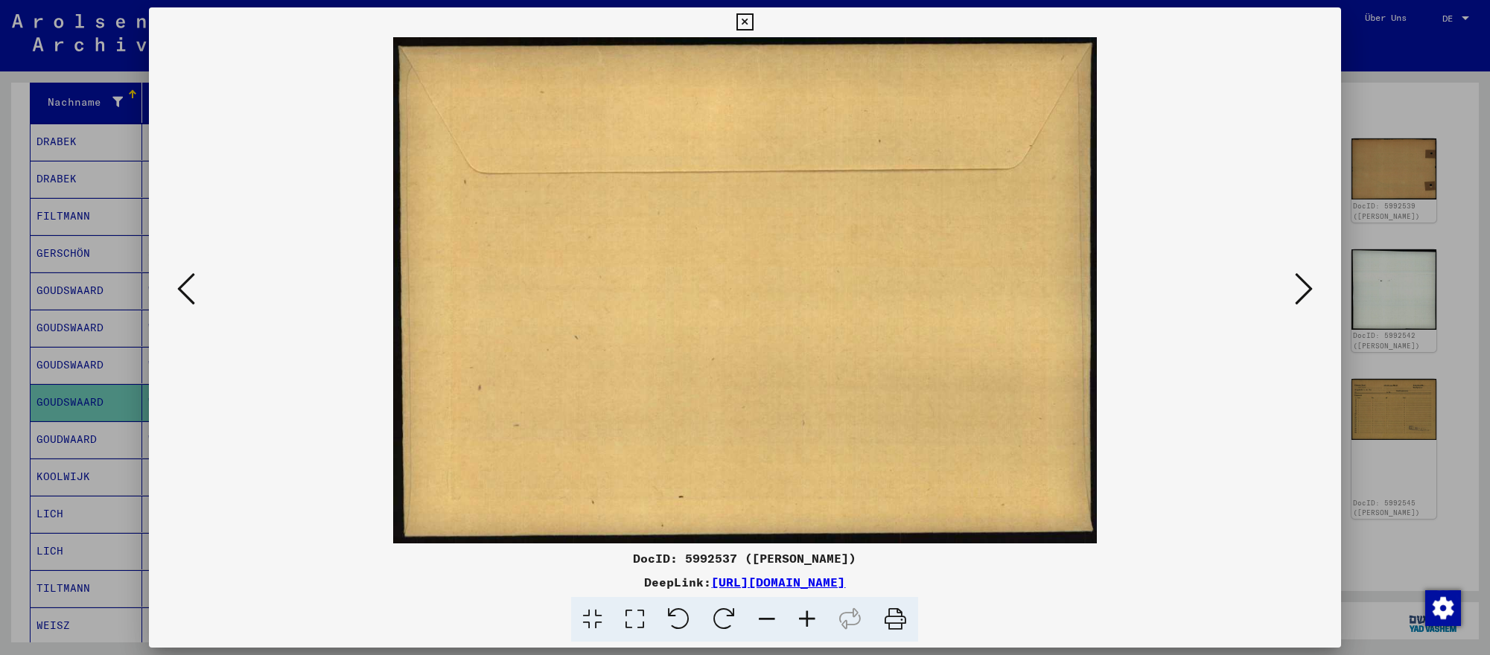
click at [1301, 287] on icon at bounding box center [1304, 289] width 18 height 36
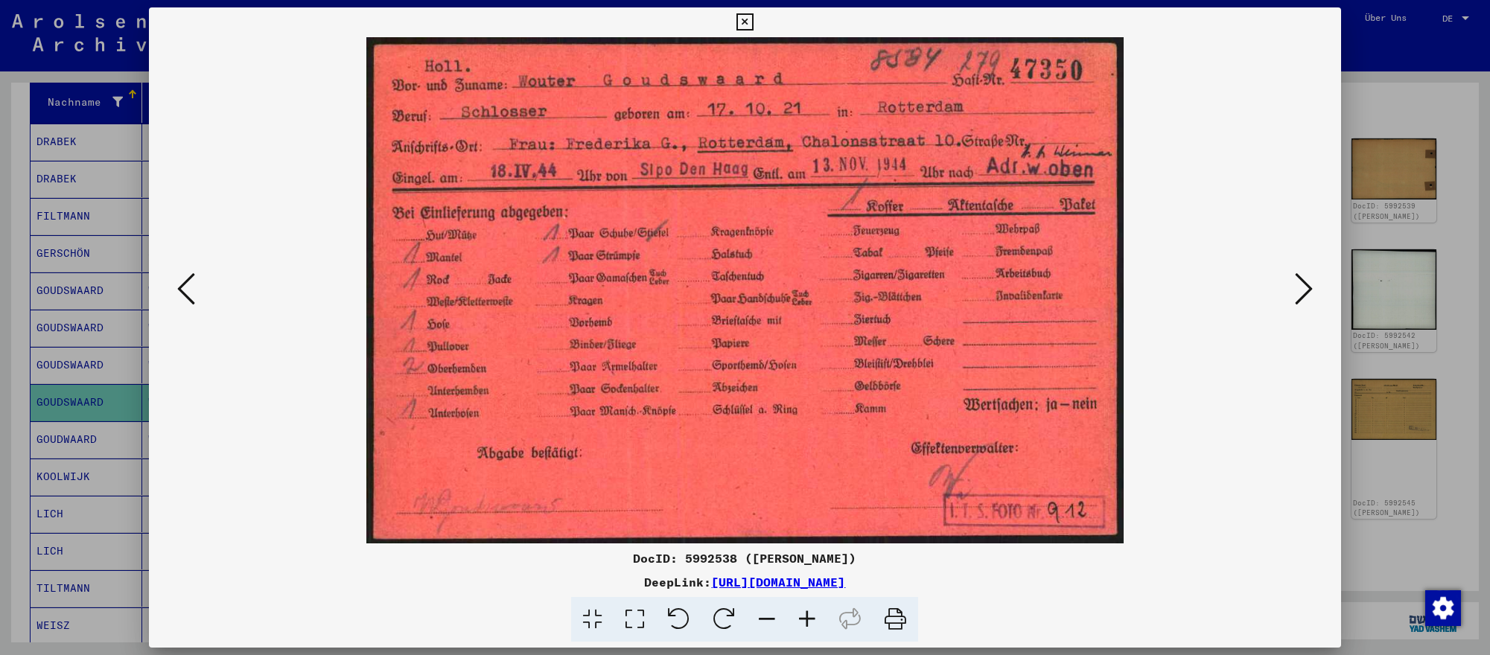
click at [1432, 525] on div at bounding box center [745, 327] width 1490 height 655
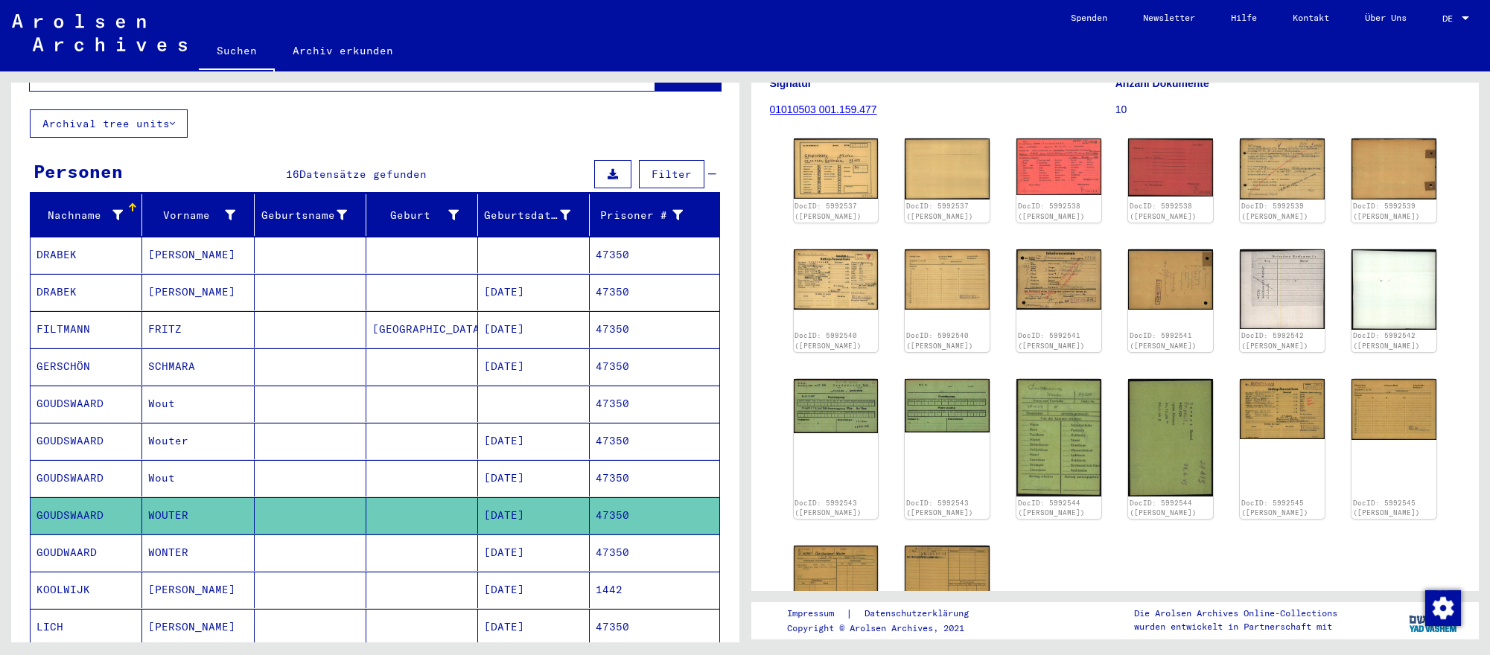
scroll to position [0, 0]
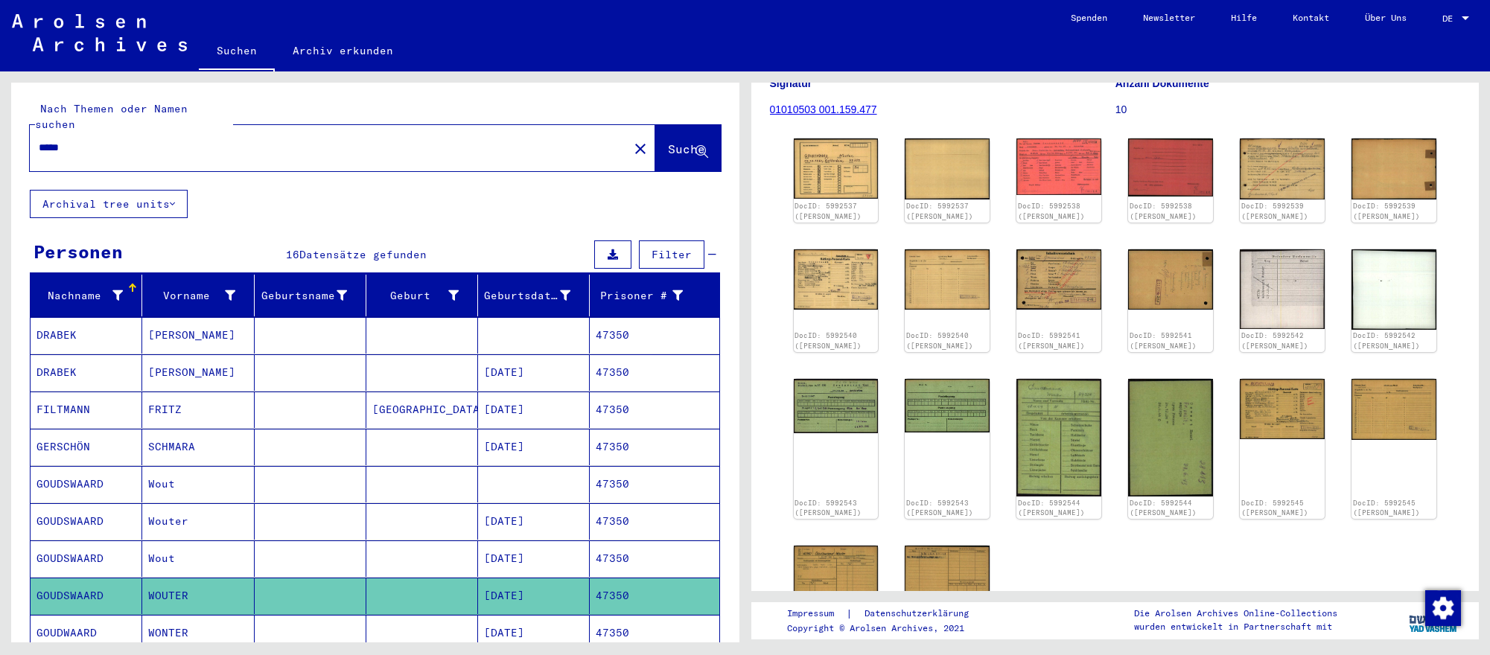
click at [381, 149] on input "*****" at bounding box center [329, 148] width 581 height 16
type input "*****"
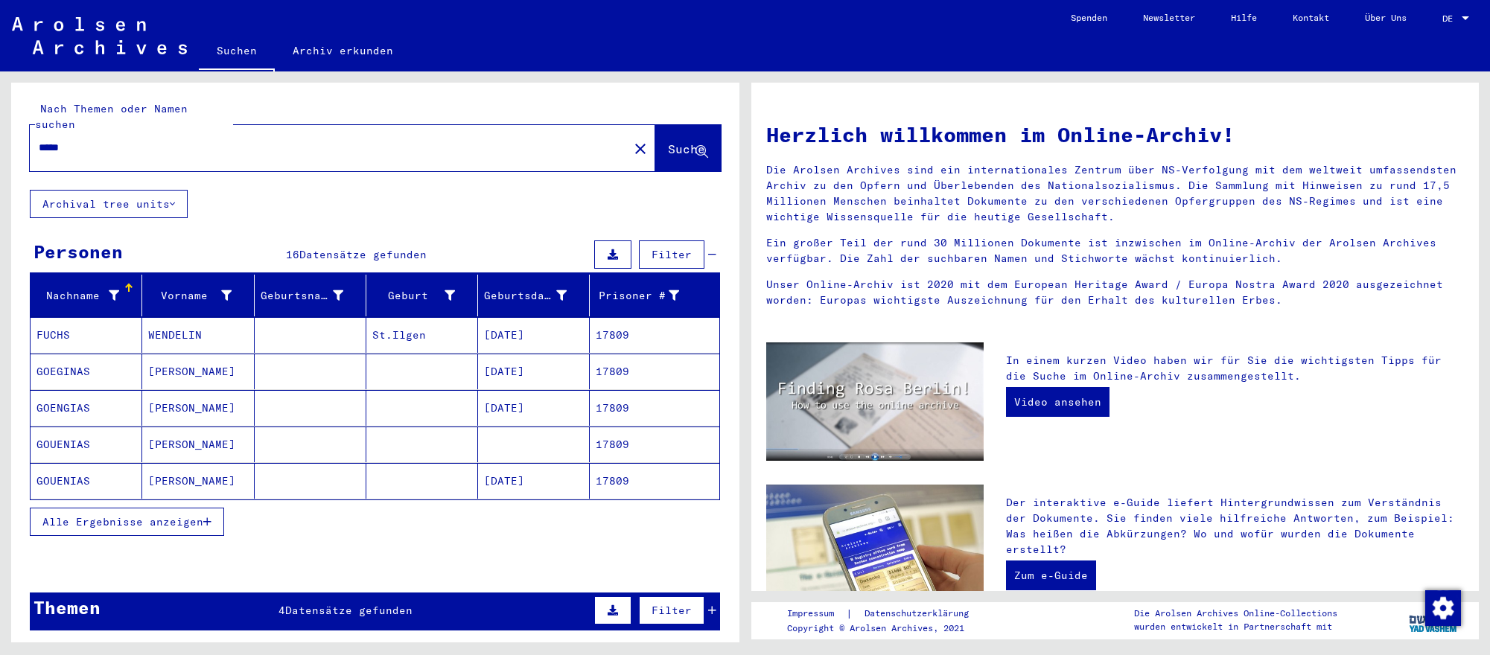
scroll to position [3, 0]
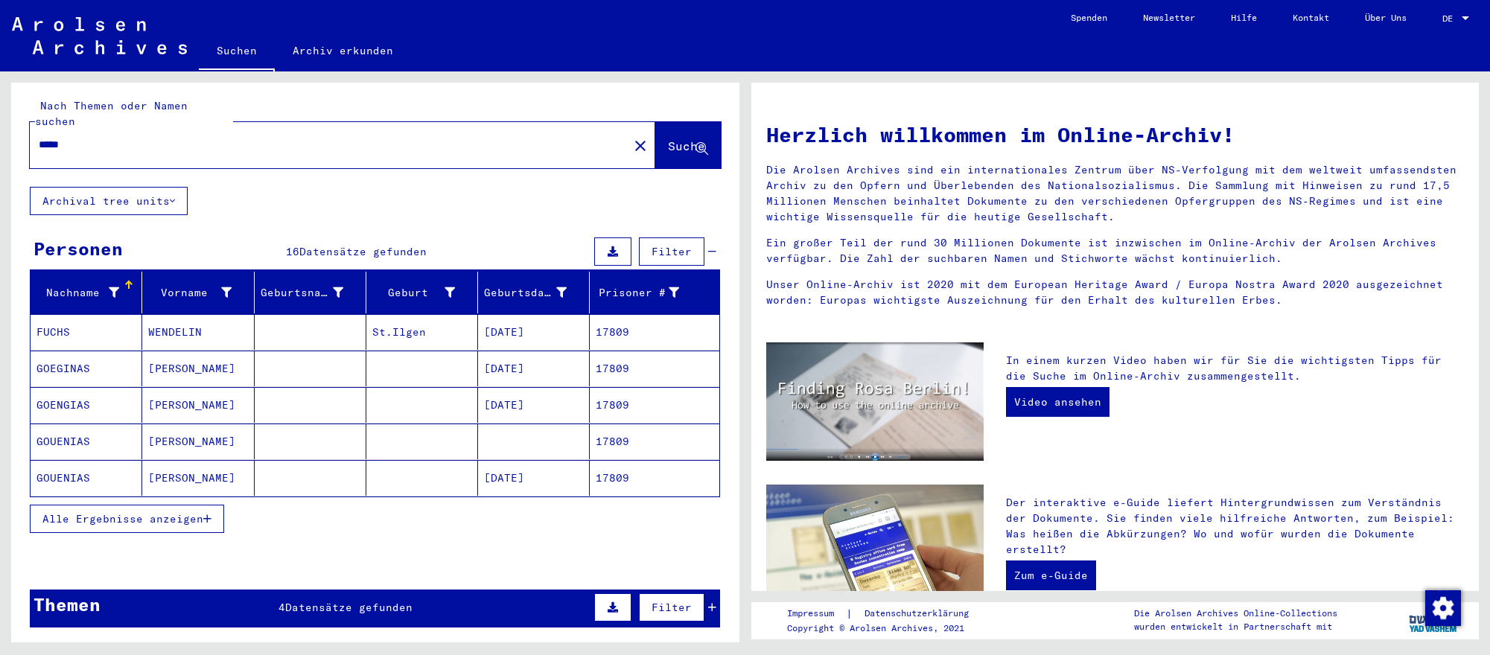
click at [549, 467] on mat-cell "[DATE]" at bounding box center [534, 478] width 112 height 36
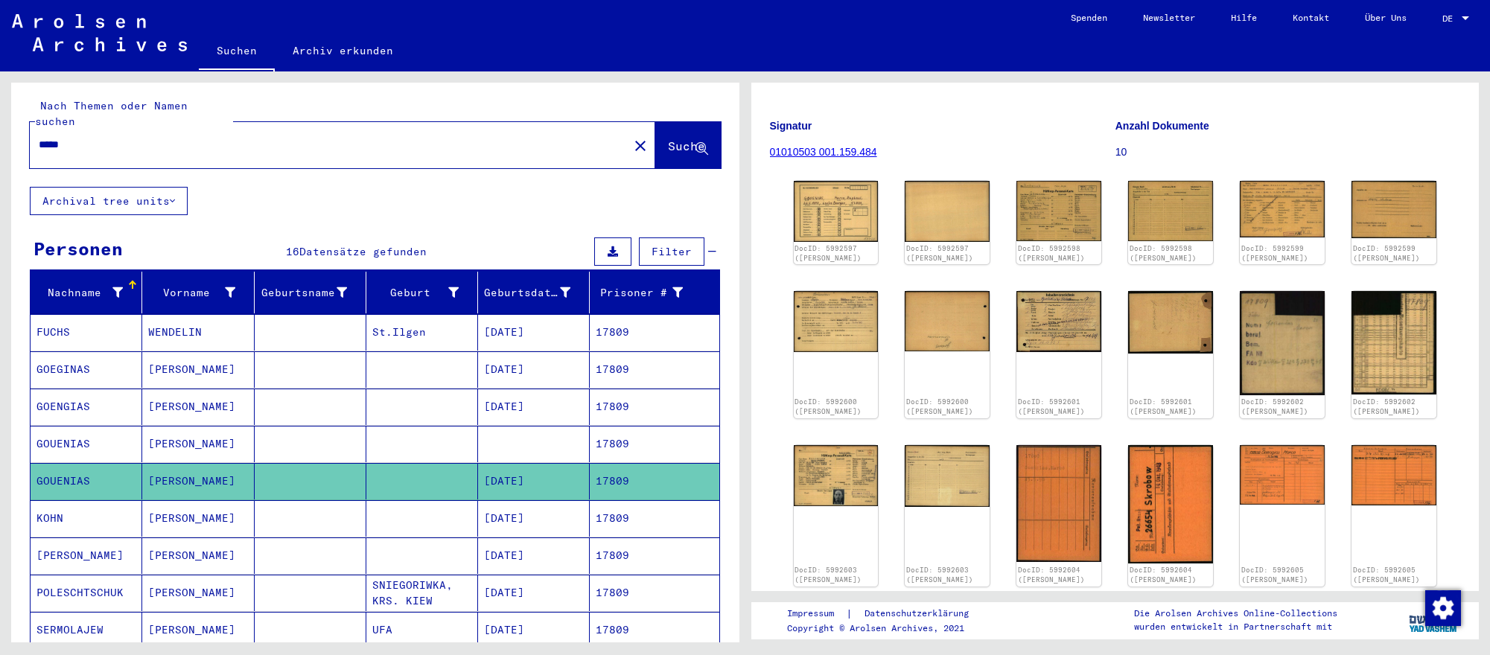
scroll to position [119, 0]
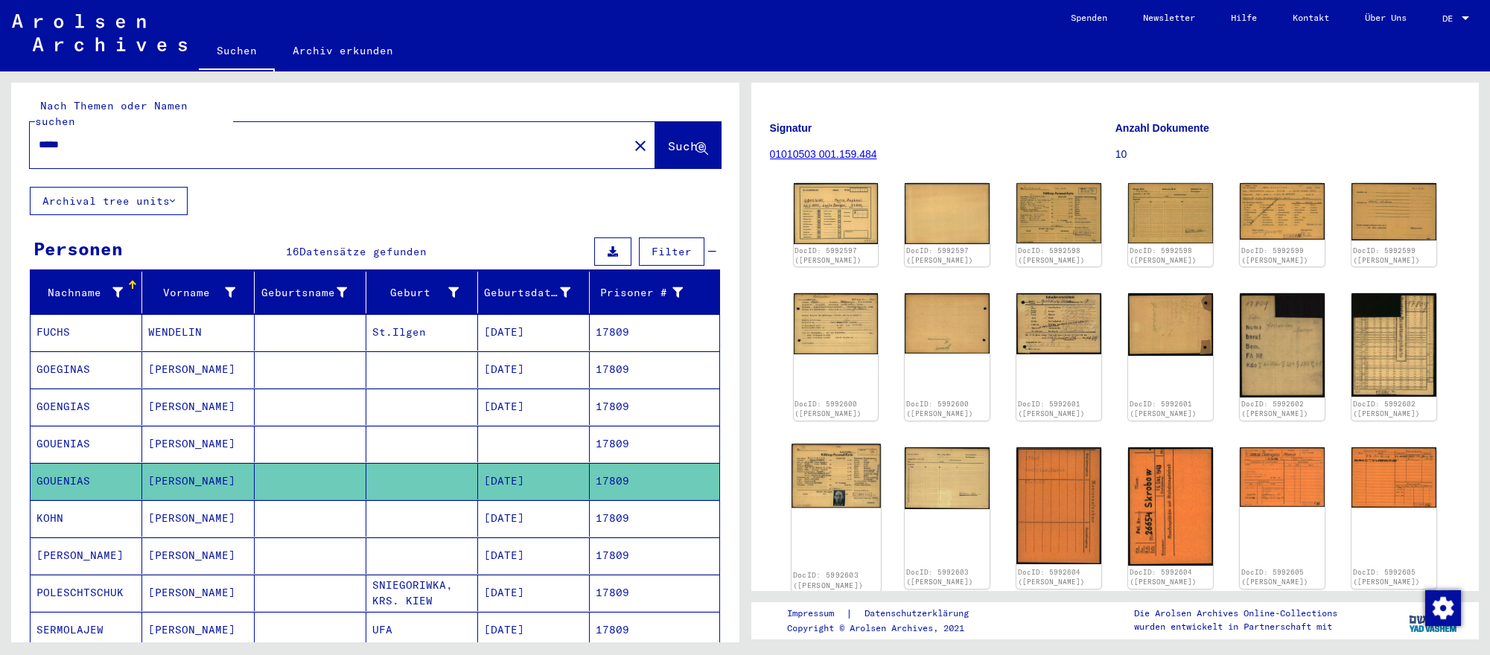
click at [855, 479] on img at bounding box center [835, 476] width 89 height 64
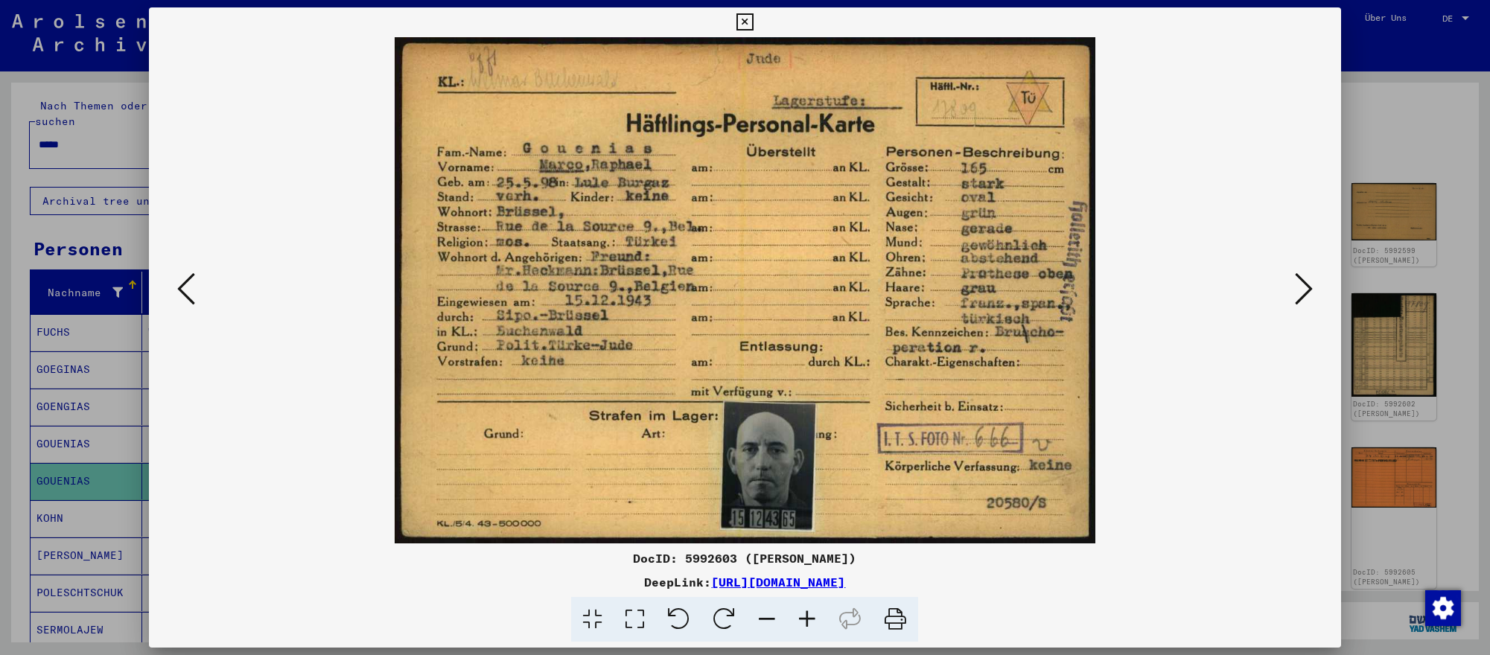
click at [1296, 285] on icon at bounding box center [1304, 289] width 18 height 36
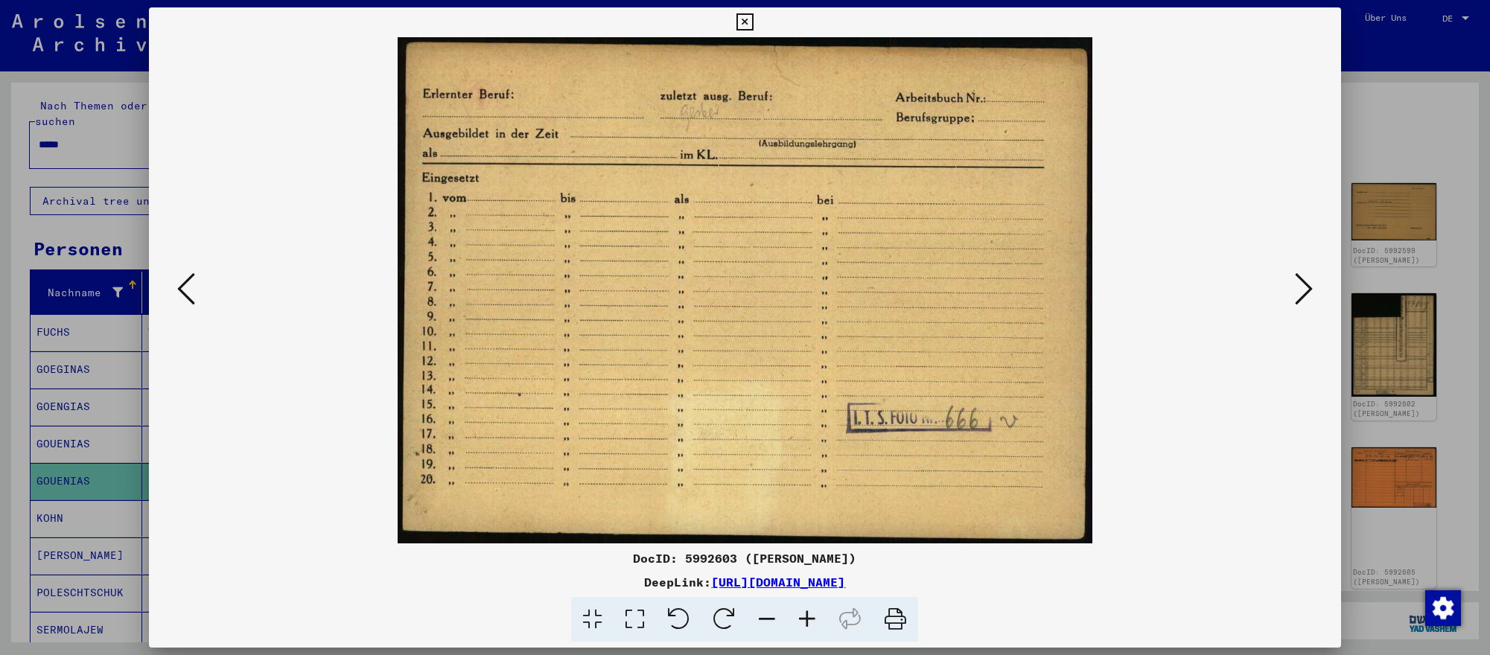
click at [1296, 285] on icon at bounding box center [1304, 289] width 18 height 36
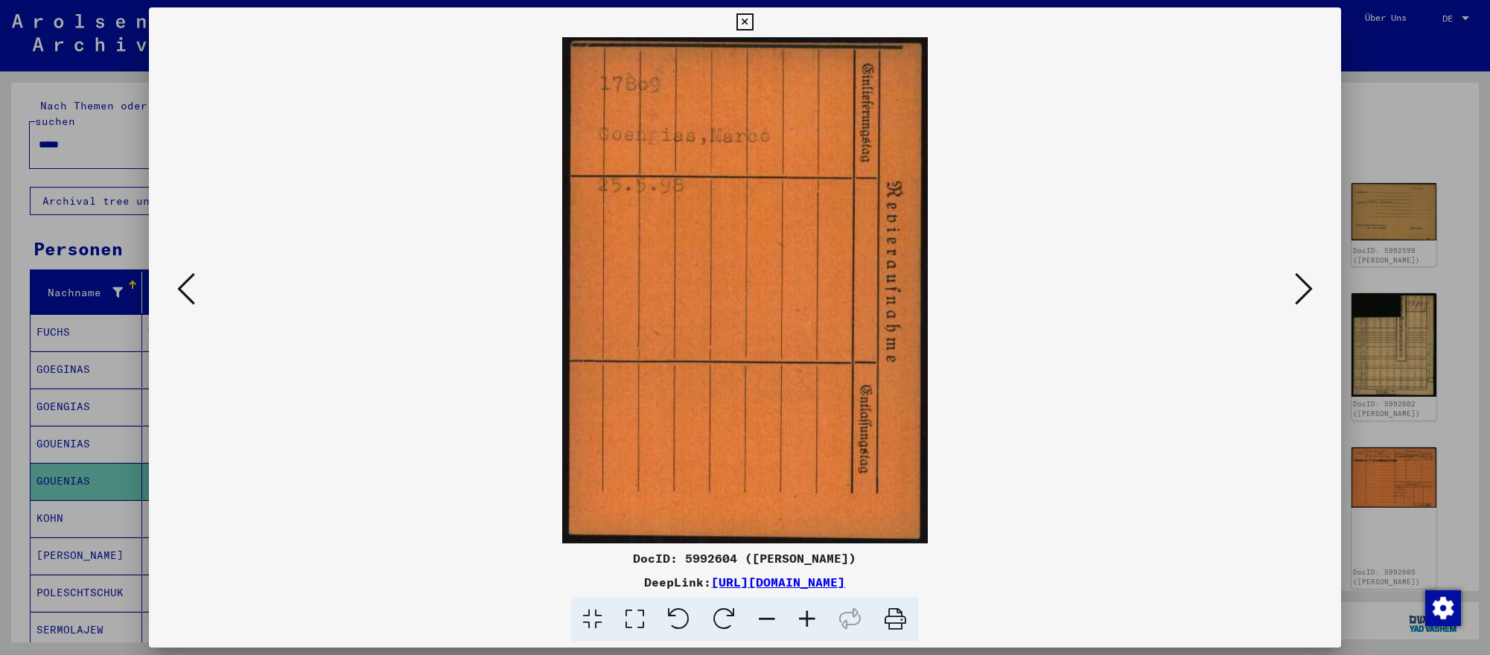
click at [1296, 285] on icon at bounding box center [1304, 289] width 18 height 36
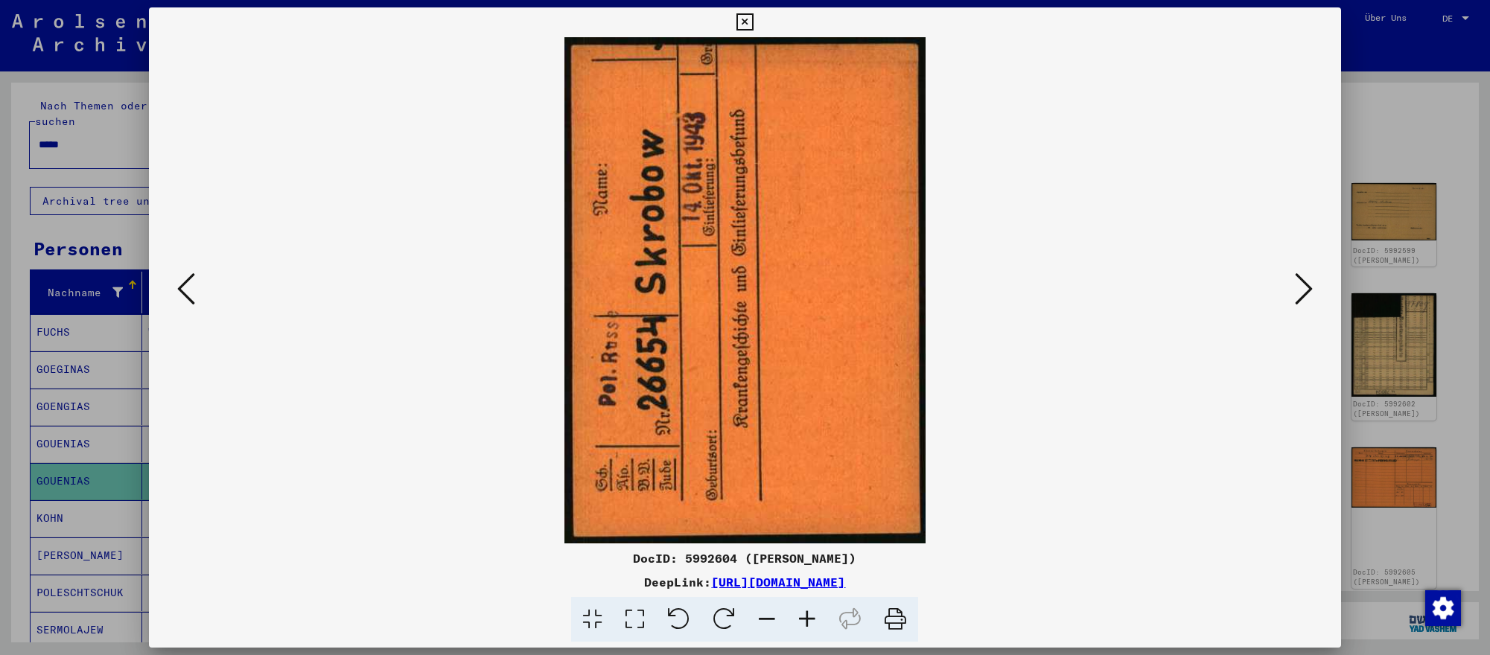
click at [1296, 285] on icon at bounding box center [1304, 289] width 18 height 36
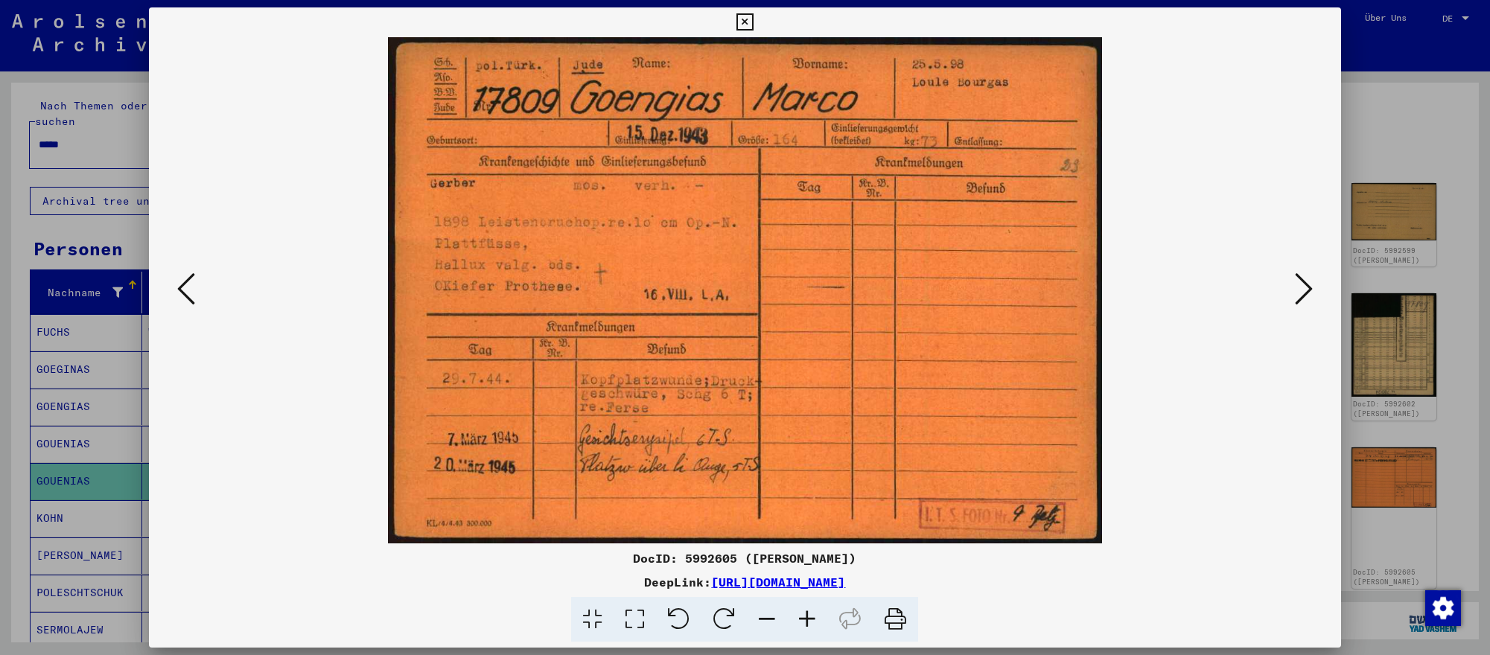
click at [1479, 463] on div at bounding box center [745, 327] width 1490 height 655
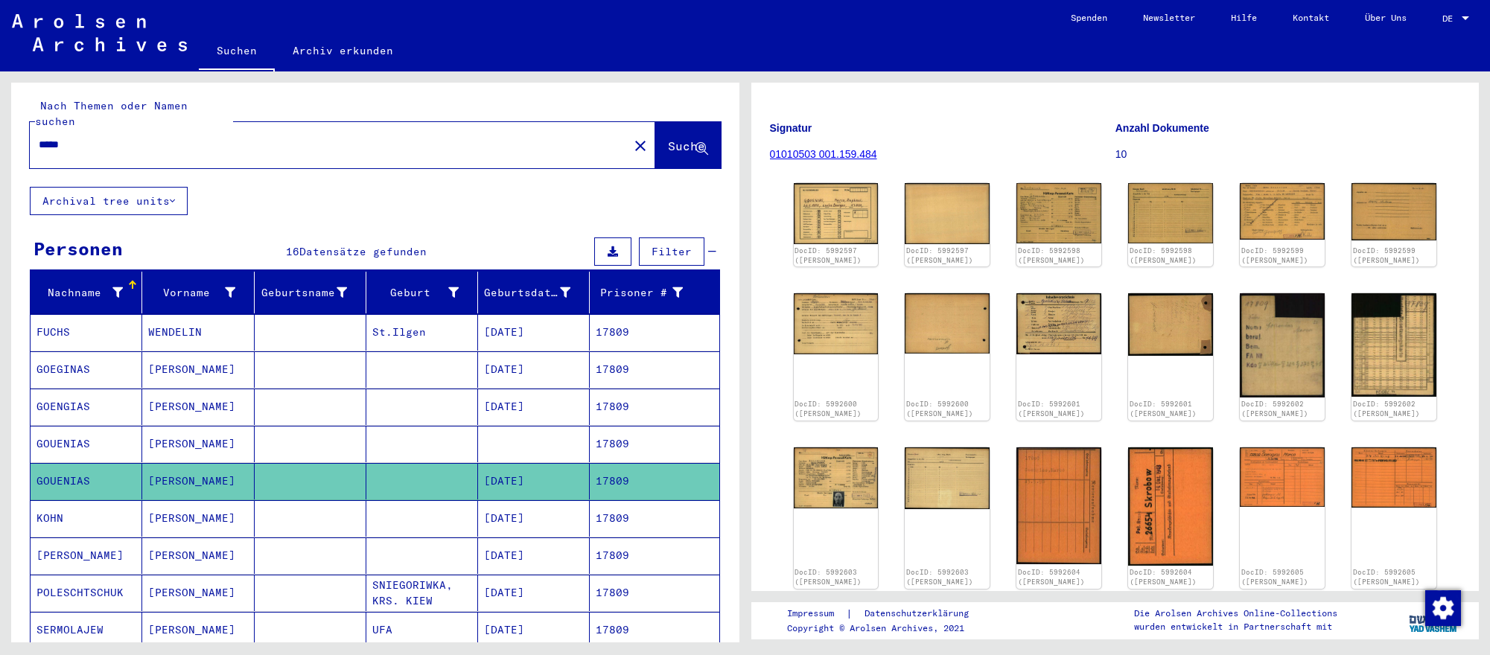
click at [1452, 147] on figure "Anzahl Dokumente 10" at bounding box center [1287, 143] width 345 height 67
